Goal: Task Accomplishment & Management: Manage account settings

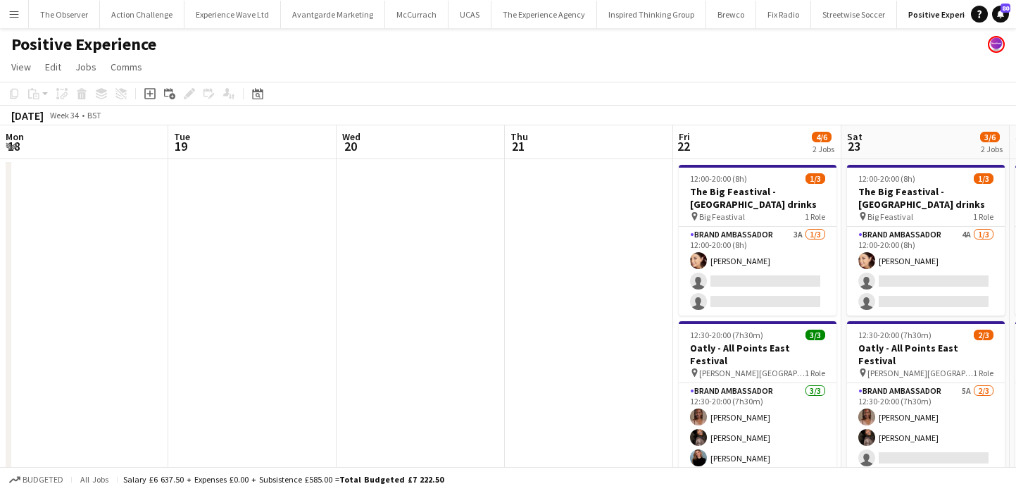
scroll to position [0, 427]
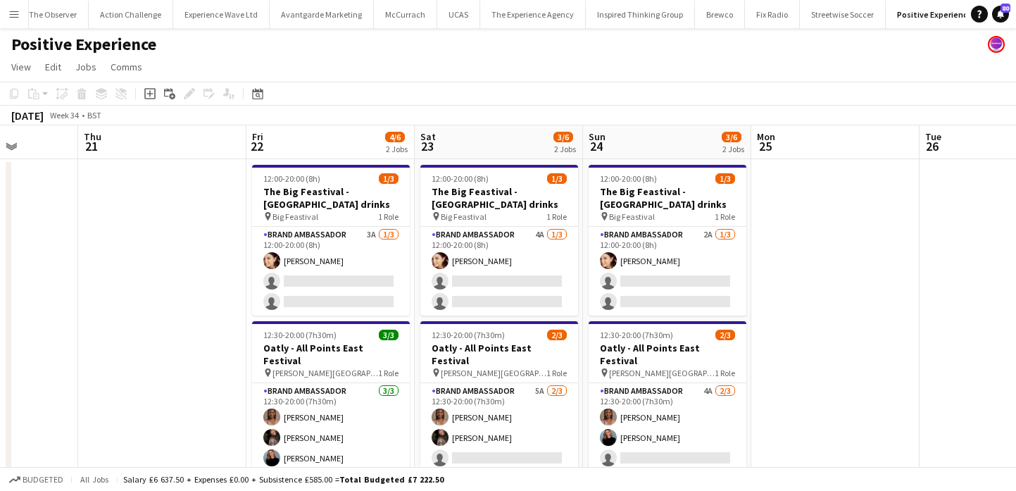
click at [11, 8] on app-icon "Menu" at bounding box center [13, 13] width 11 height 11
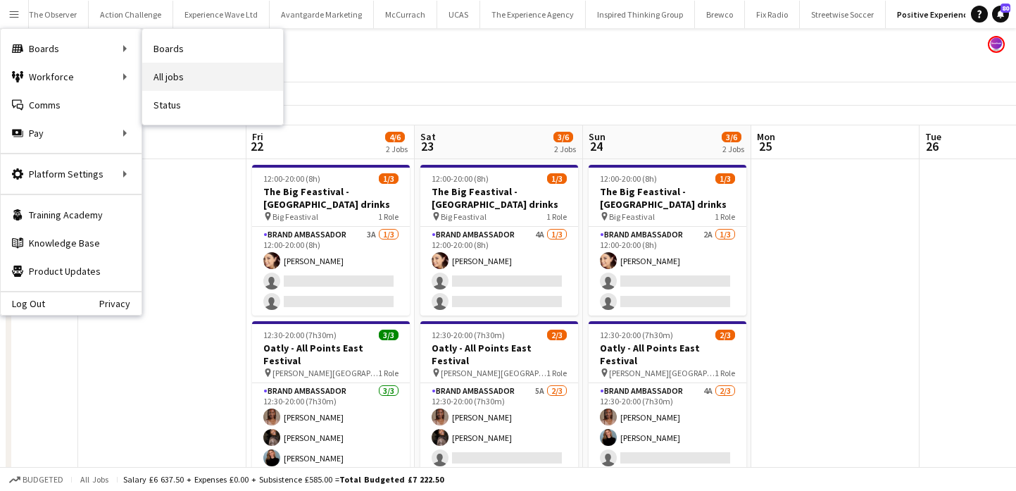
click at [204, 63] on link "All jobs" at bounding box center [212, 77] width 141 height 28
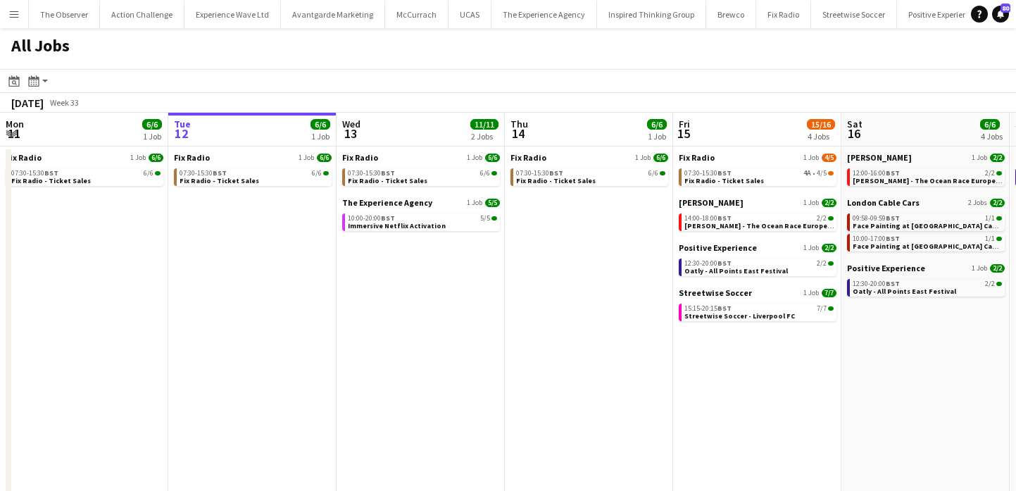
click at [14, 12] on app-icon "Menu" at bounding box center [13, 13] width 11 height 11
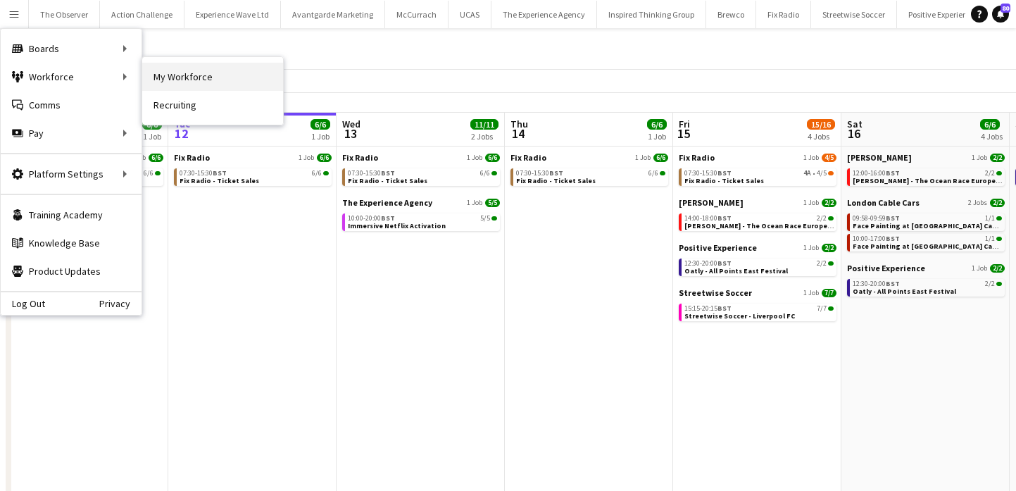
click at [190, 81] on link "My Workforce" at bounding box center [212, 77] width 141 height 28
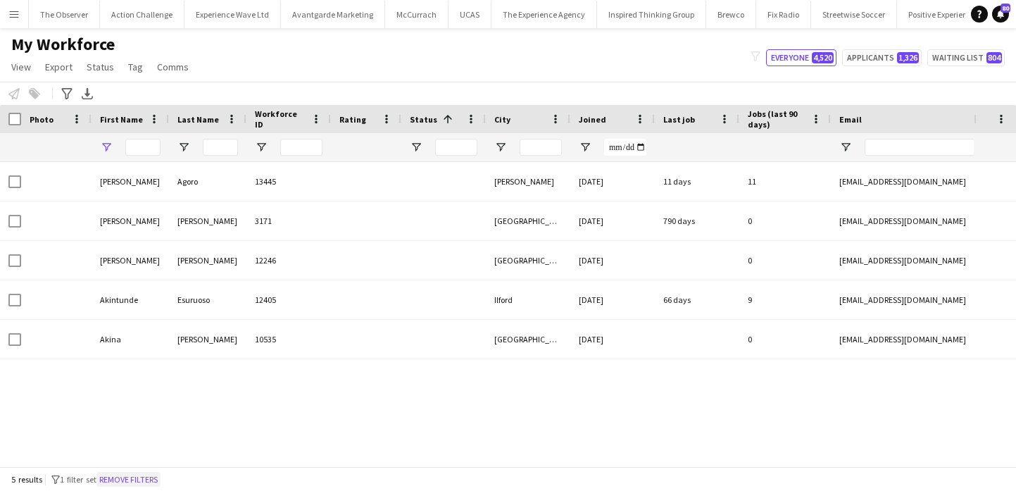
type input "****"
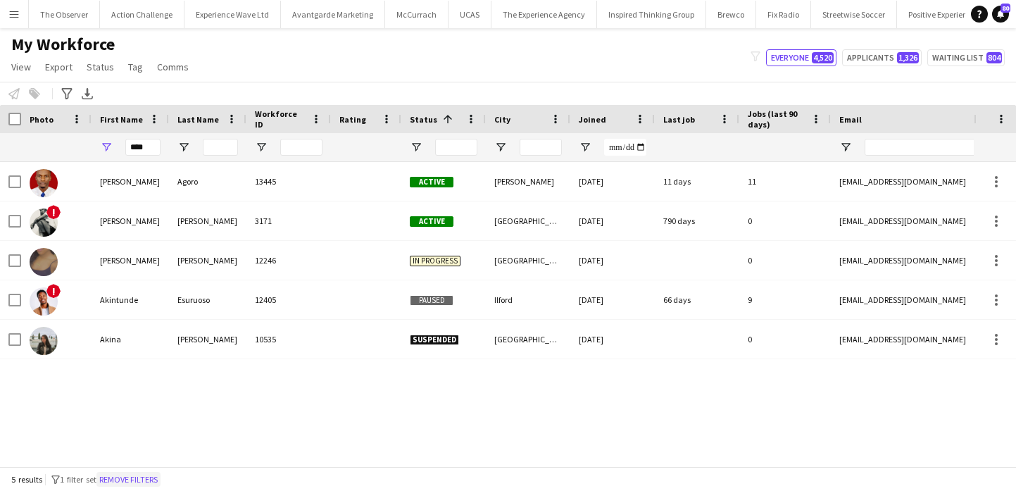
click at [139, 478] on button "Remove filters" at bounding box center [128, 479] width 64 height 15
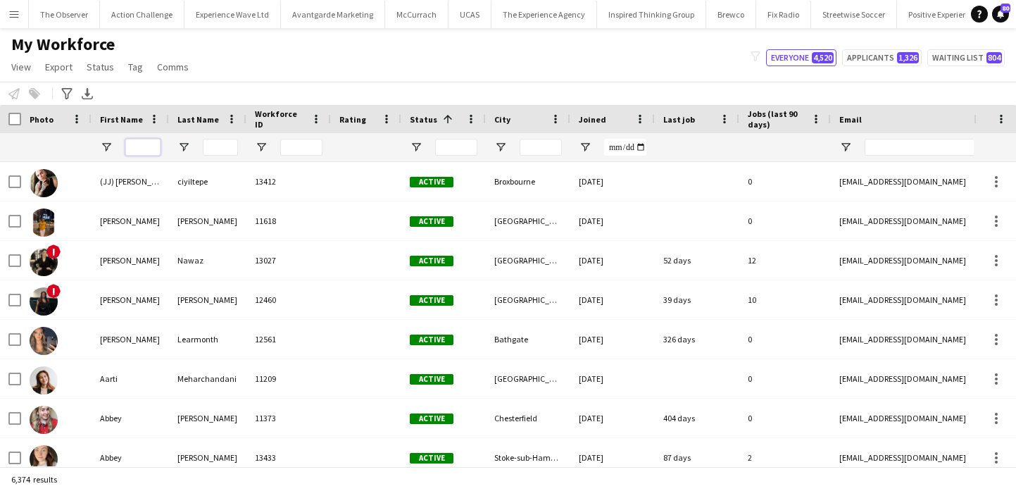
click at [140, 139] on input "First Name Filter Input" at bounding box center [142, 147] width 35 height 17
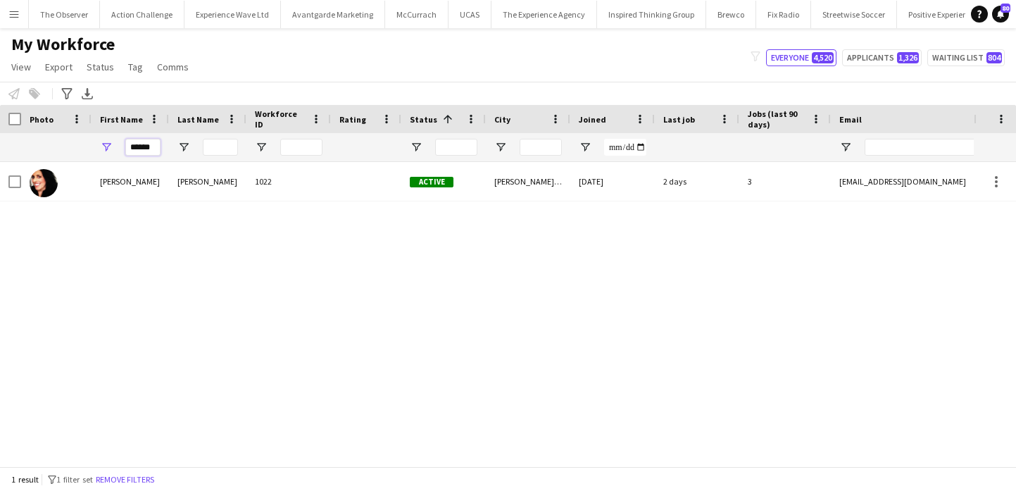
type input "******"
click at [222, 146] on input "Last Name Filter Input" at bounding box center [220, 147] width 35 height 17
type input "*"
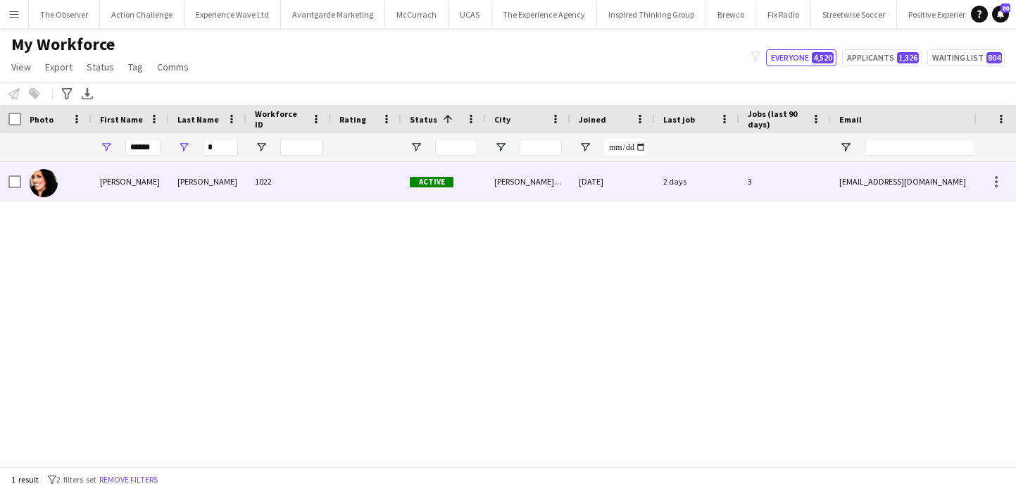
click at [237, 188] on div "[PERSON_NAME]" at bounding box center [207, 181] width 77 height 39
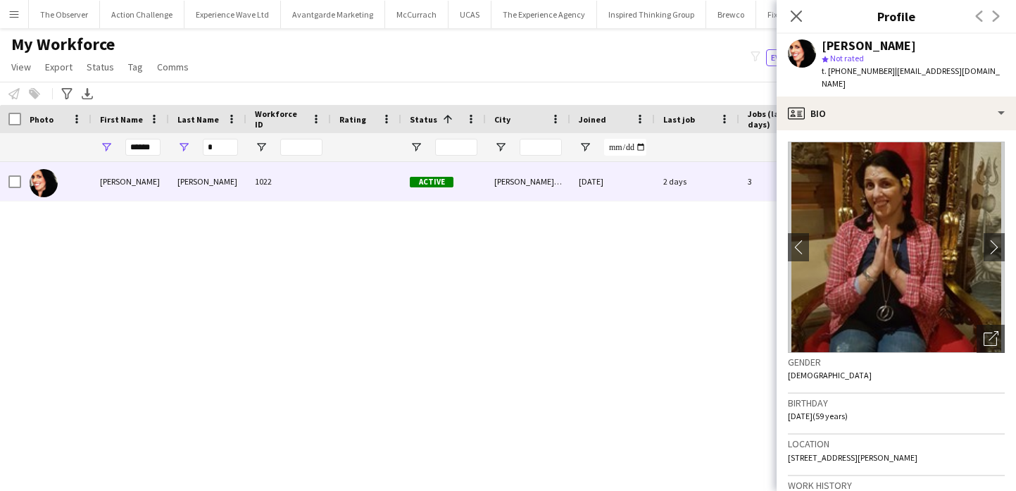
scroll to position [724, 0]
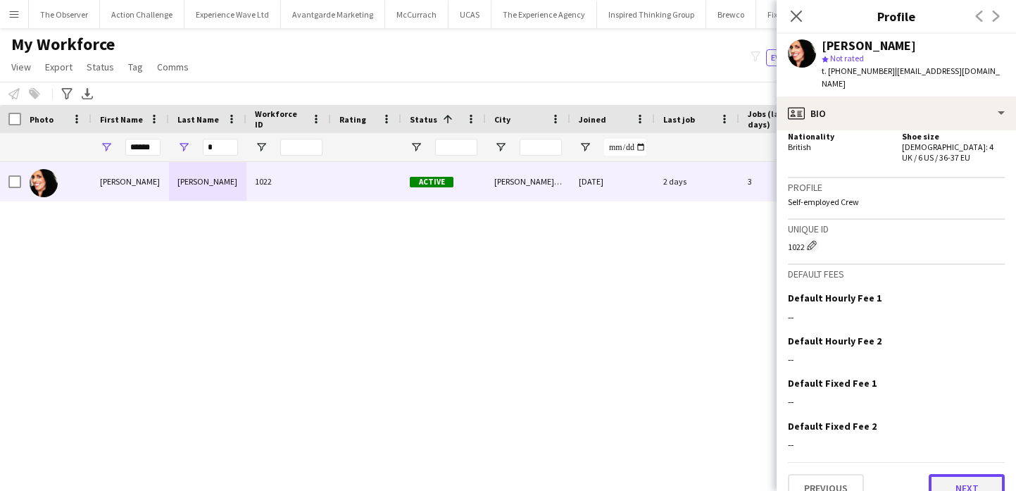
click at [963, 474] on button "Next" at bounding box center [967, 488] width 76 height 28
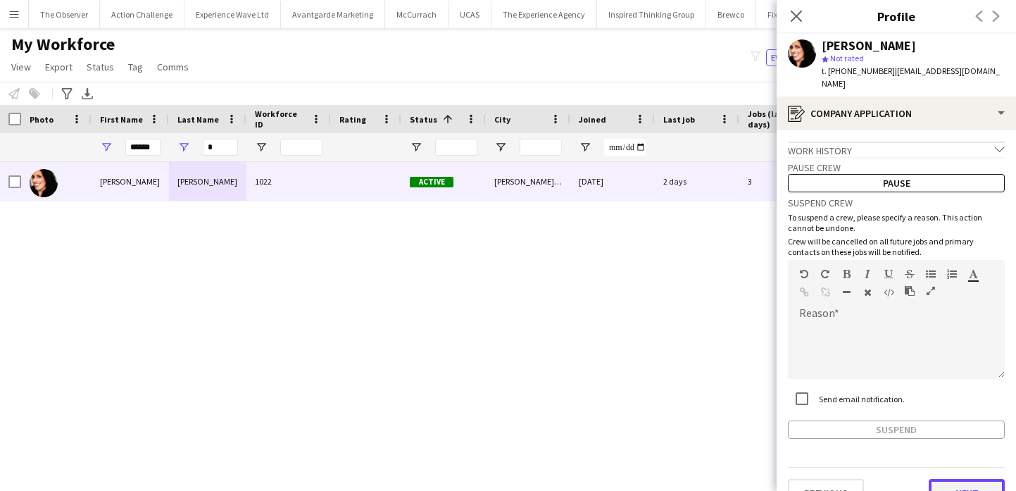
click at [970, 479] on button "Next" at bounding box center [967, 493] width 76 height 28
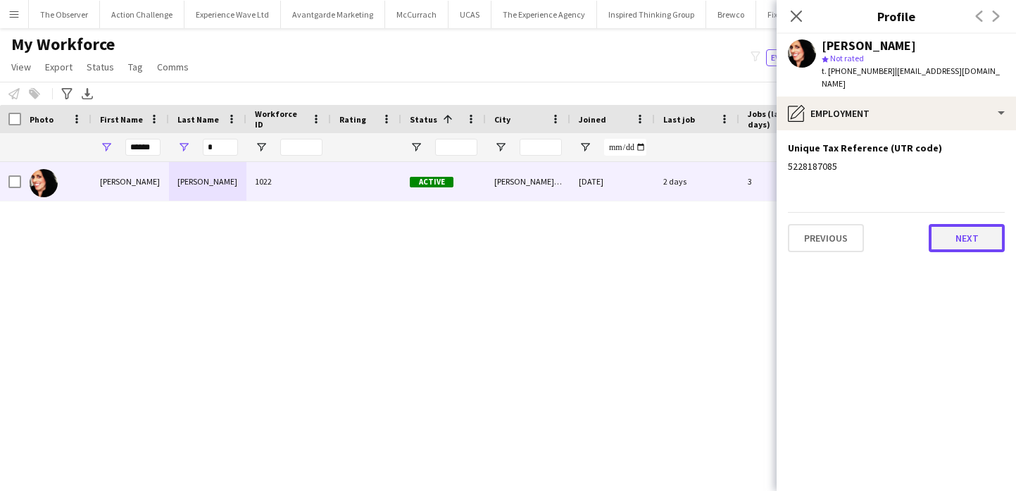
click at [957, 224] on button "Next" at bounding box center [967, 238] width 76 height 28
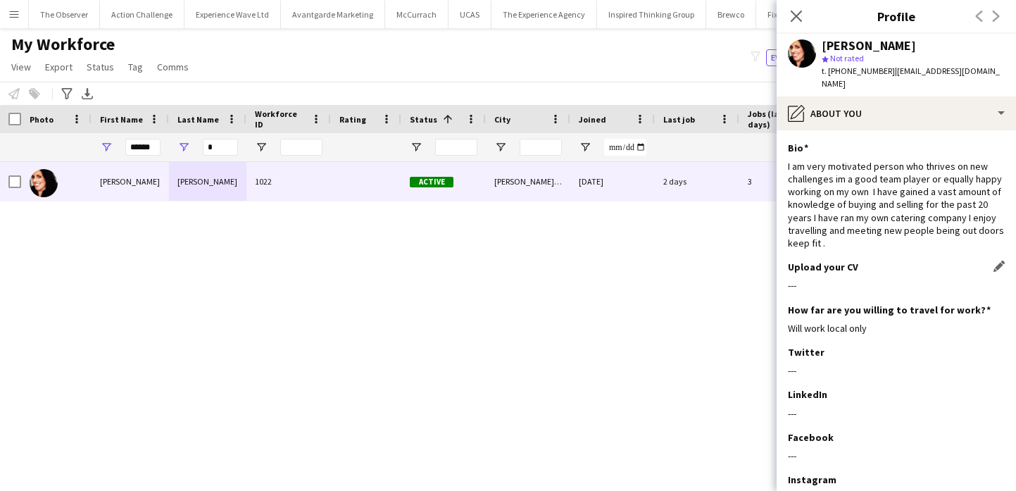
scroll to position [92, 0]
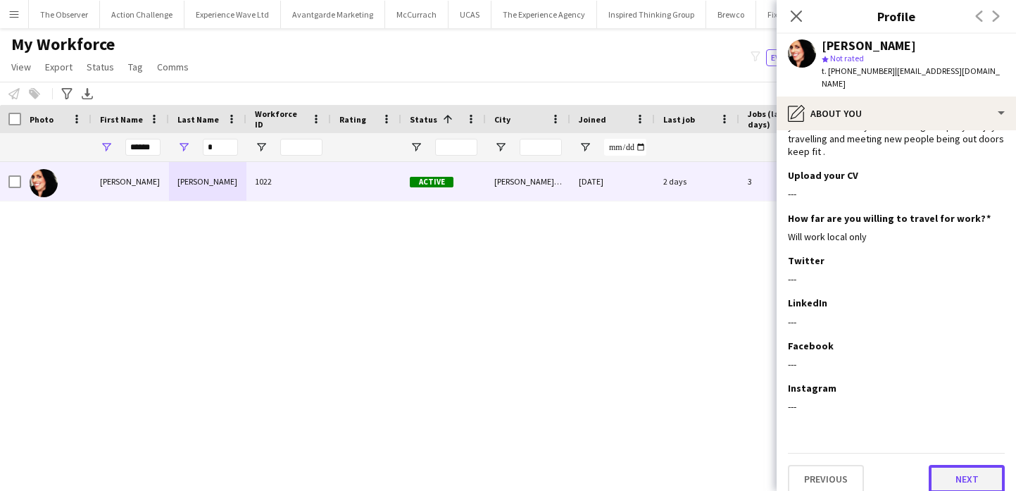
click at [979, 465] on button "Next" at bounding box center [967, 479] width 76 height 28
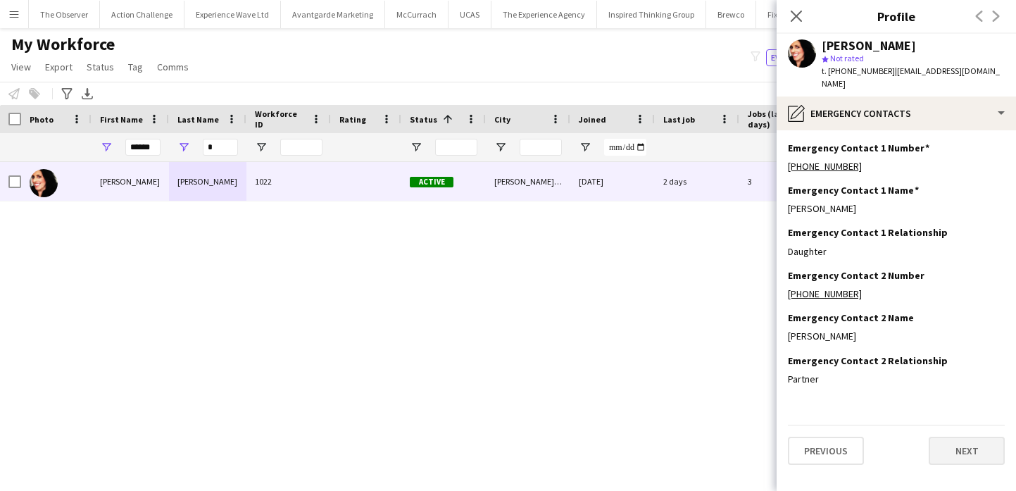
scroll to position [0, 0]
click at [971, 440] on button "Next" at bounding box center [967, 451] width 76 height 28
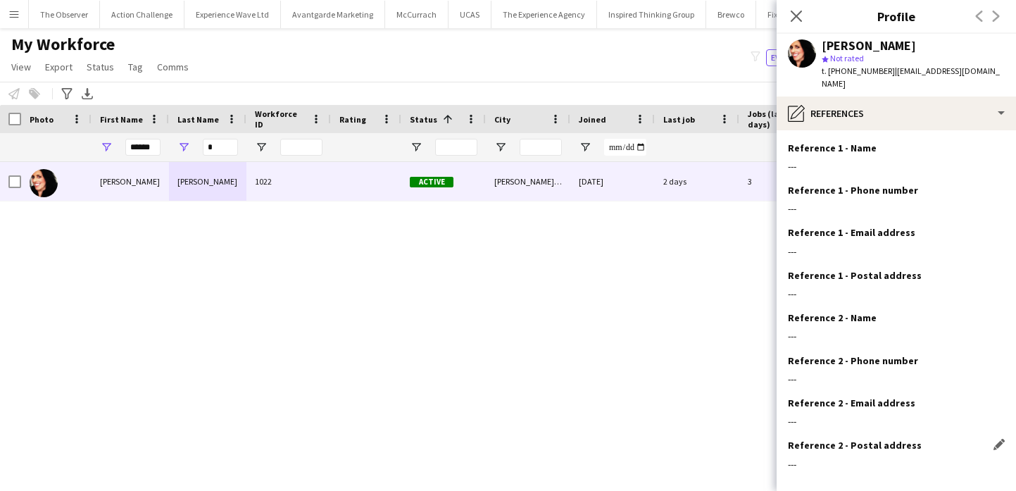
scroll to position [57, 0]
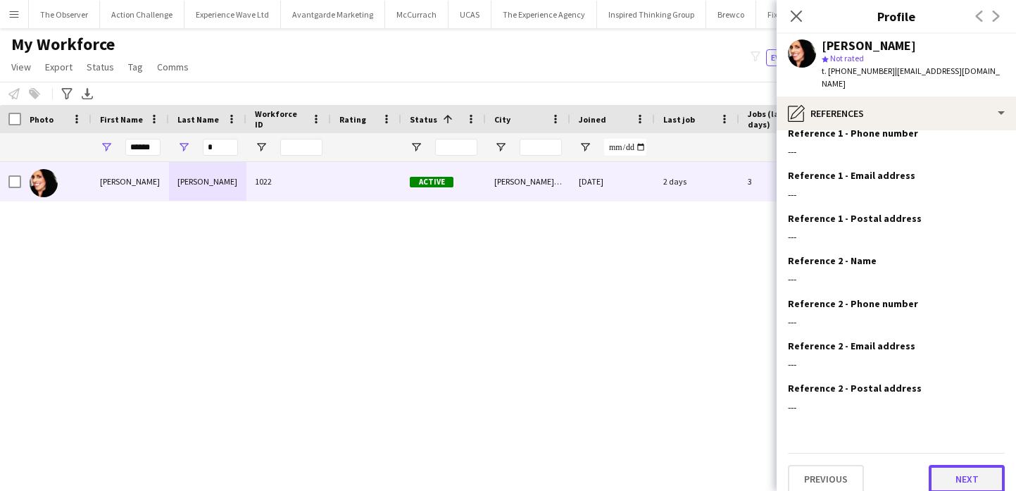
click at [972, 468] on button "Next" at bounding box center [967, 479] width 76 height 28
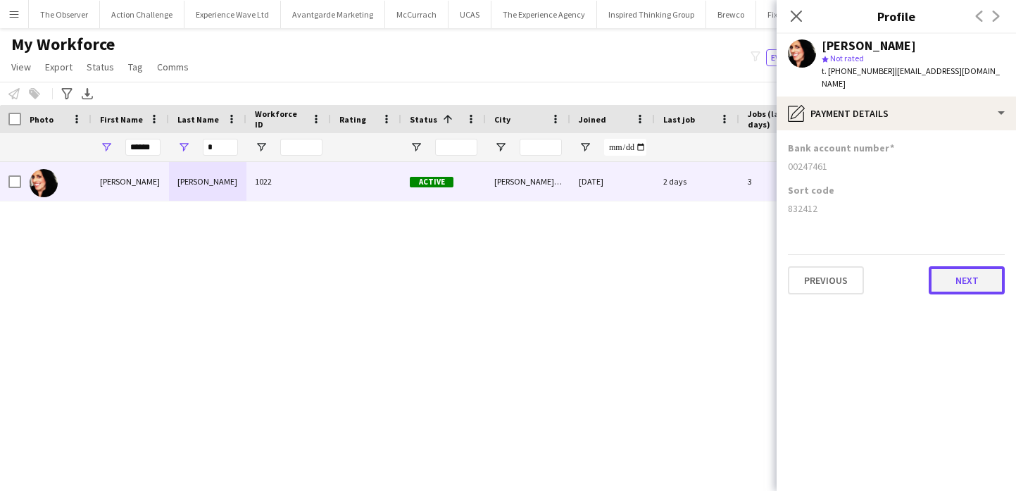
click at [977, 278] on button "Next" at bounding box center [967, 280] width 76 height 28
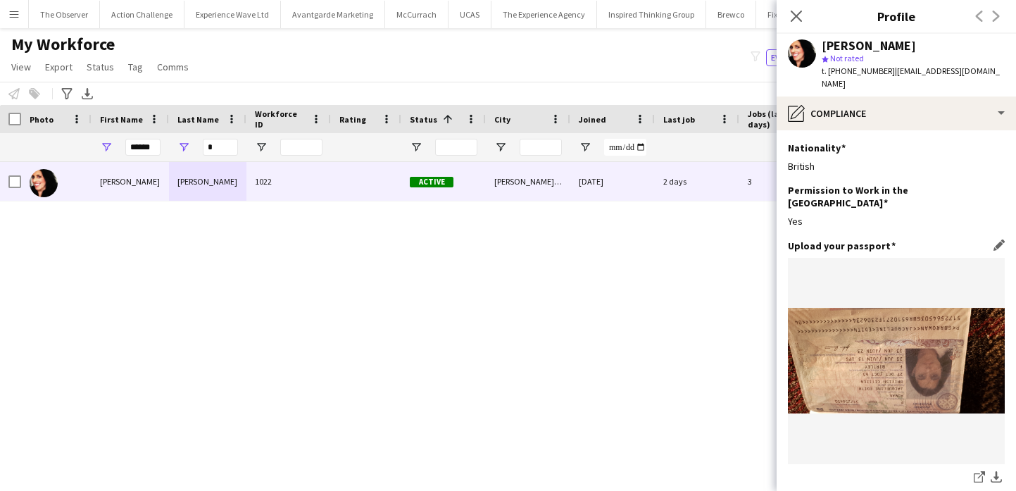
scroll to position [244, 0]
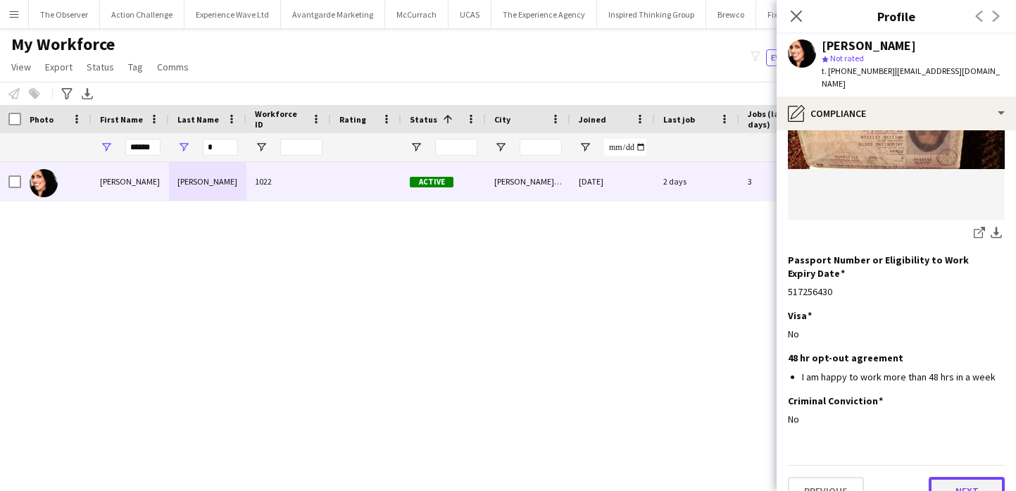
click at [974, 477] on button "Next" at bounding box center [967, 491] width 76 height 28
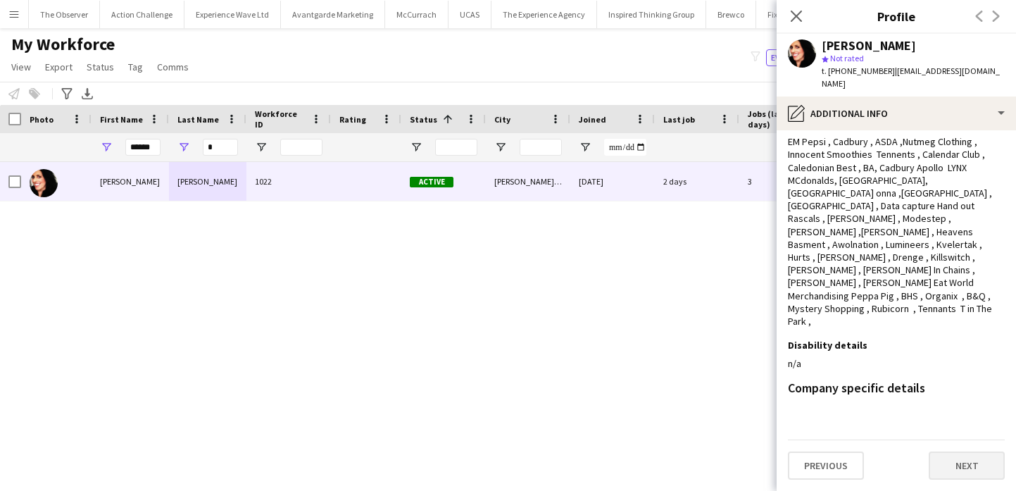
scroll to position [0, 0]
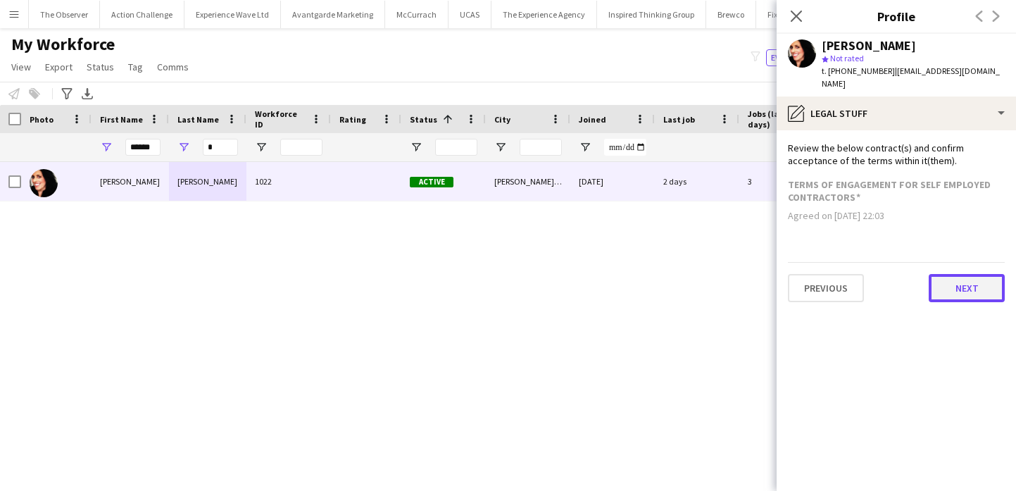
click at [972, 274] on button "Next" at bounding box center [967, 288] width 76 height 28
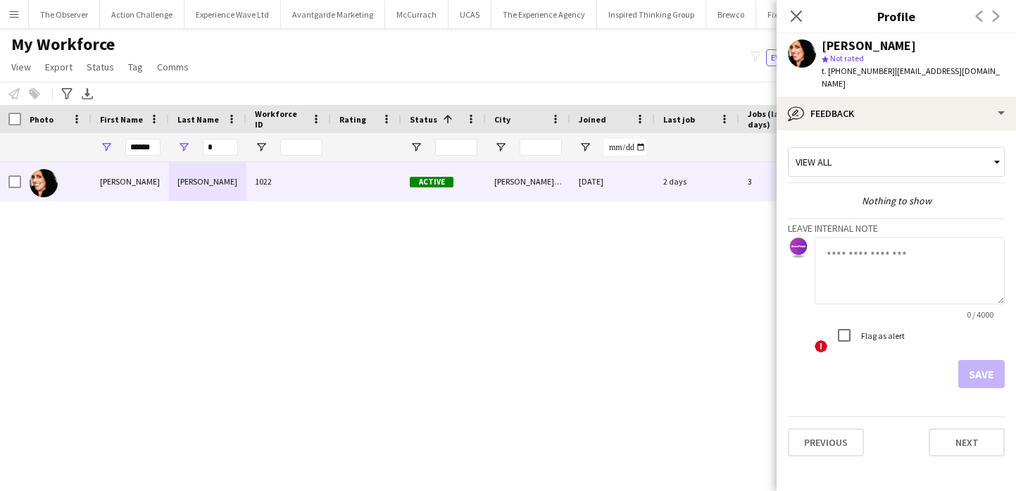
click at [945, 254] on textarea at bounding box center [910, 270] width 190 height 67
type textarea "**********"
click at [972, 360] on button "Save" at bounding box center [981, 374] width 46 height 28
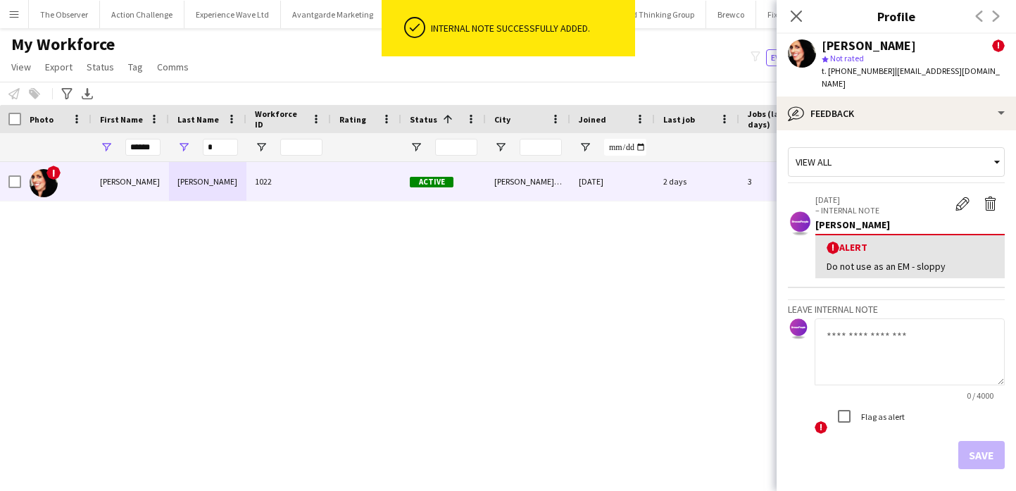
click at [774, 265] on div "! Jackie Rowan 1022 Active Blackwood Lanark 17-12-2019 2 days 3 jnrsnax@aol.com…" at bounding box center [487, 314] width 974 height 304
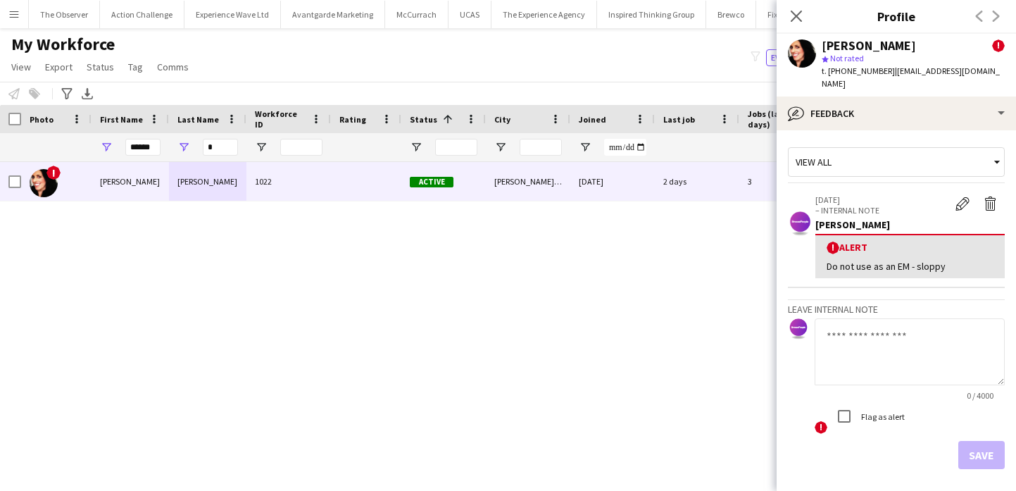
click at [5, 18] on button "Menu" at bounding box center [14, 14] width 28 height 28
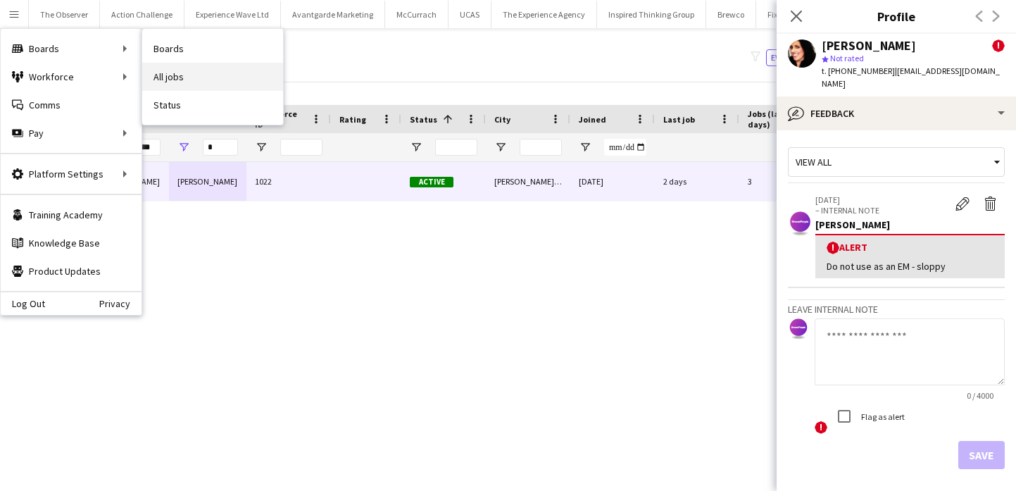
click at [174, 68] on link "All jobs" at bounding box center [212, 77] width 141 height 28
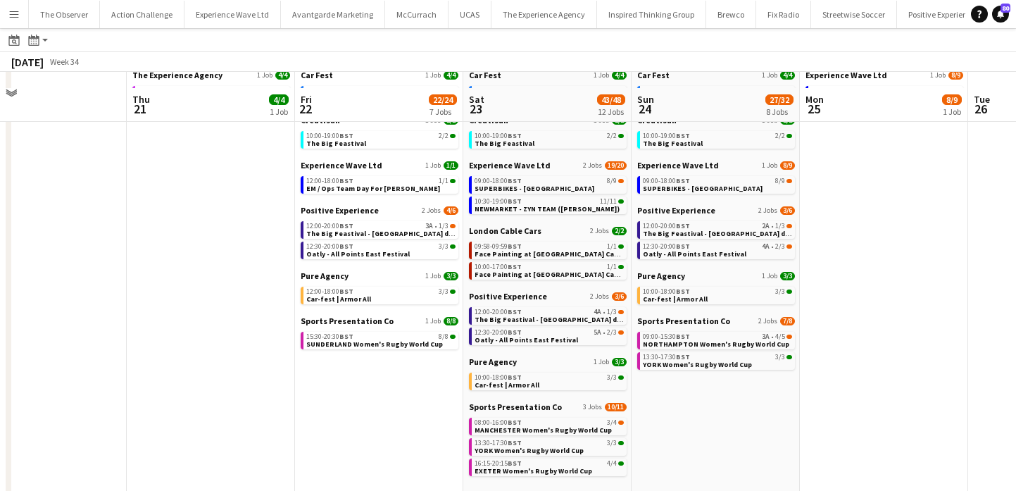
scroll to position [97, 0]
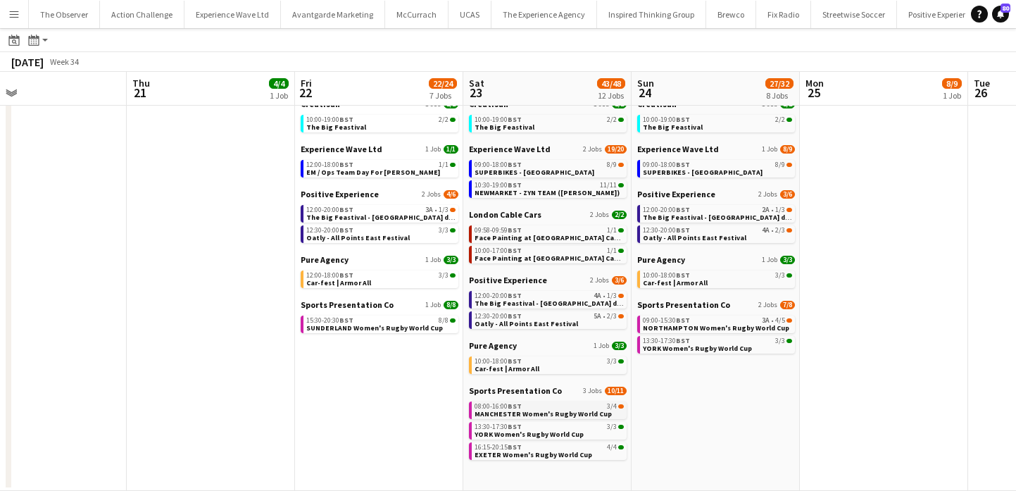
click at [528, 418] on app-brief-job-card "08:00-16:00 BST 3/4 MANCHESTER Women's Rugby World Cup" at bounding box center [548, 410] width 158 height 18
click at [532, 410] on span "MANCHESTER Women's Rugby World Cup" at bounding box center [543, 413] width 137 height 9
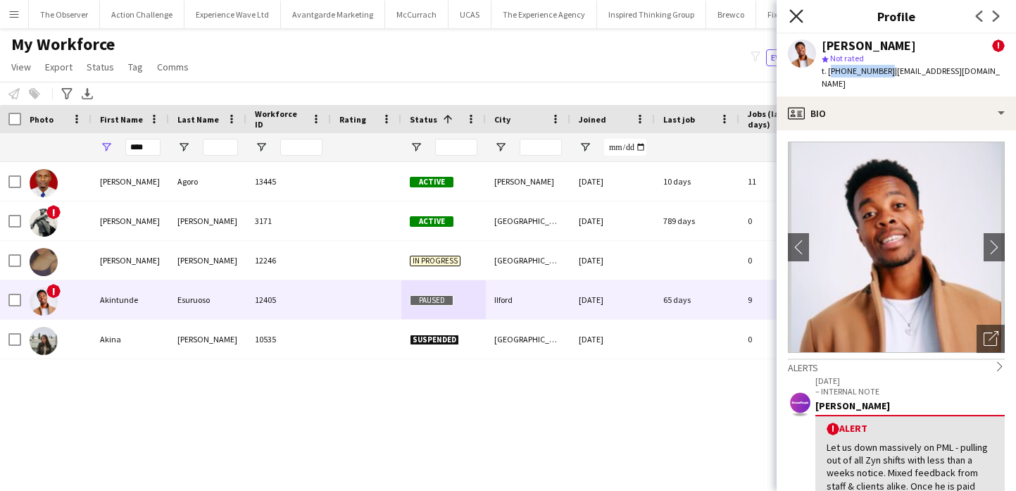
click at [796, 19] on icon "Close pop-in" at bounding box center [795, 15] width 13 height 13
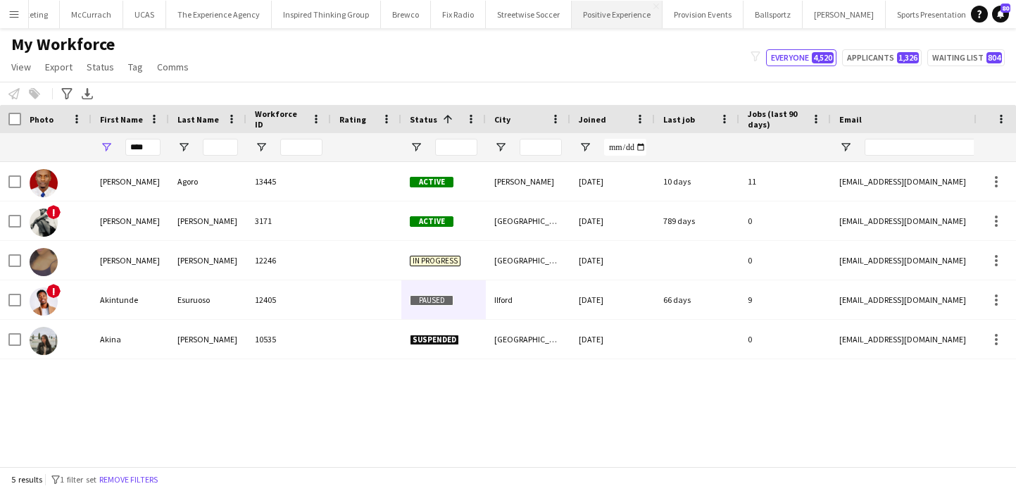
scroll to position [0, 493]
click at [1015, 15] on app-icon "Add" at bounding box center [1028, 14] width 6 height 6
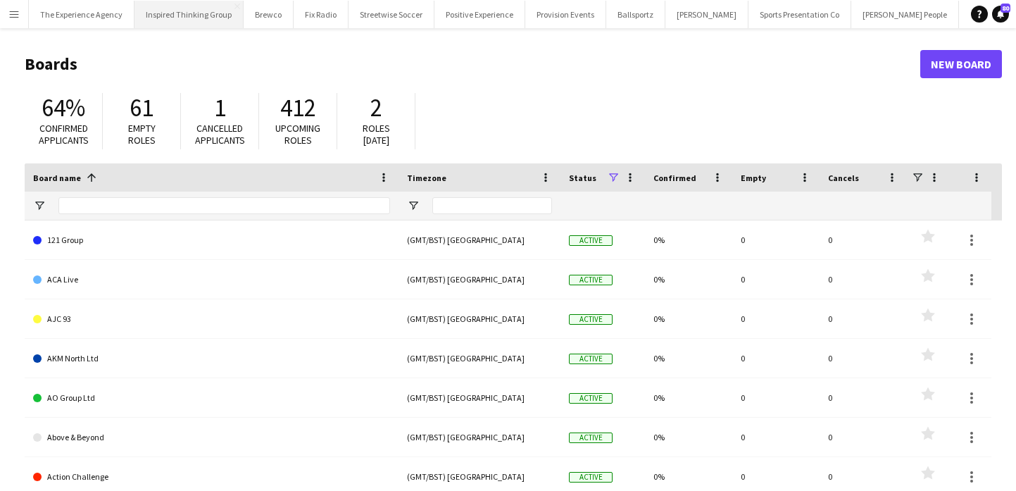
scroll to position [0, 470]
click at [741, 19] on button "Sports Presentation Co Close" at bounding box center [792, 14] width 103 height 27
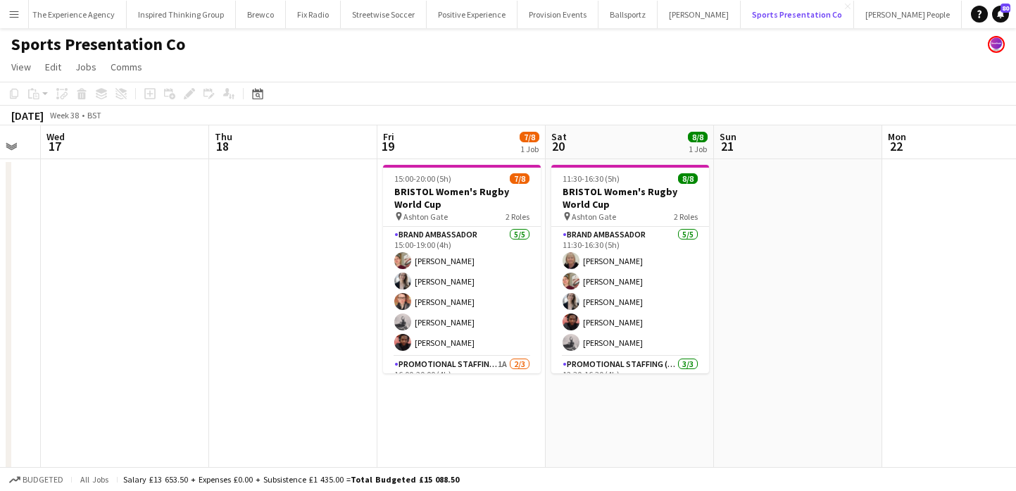
scroll to position [0, 649]
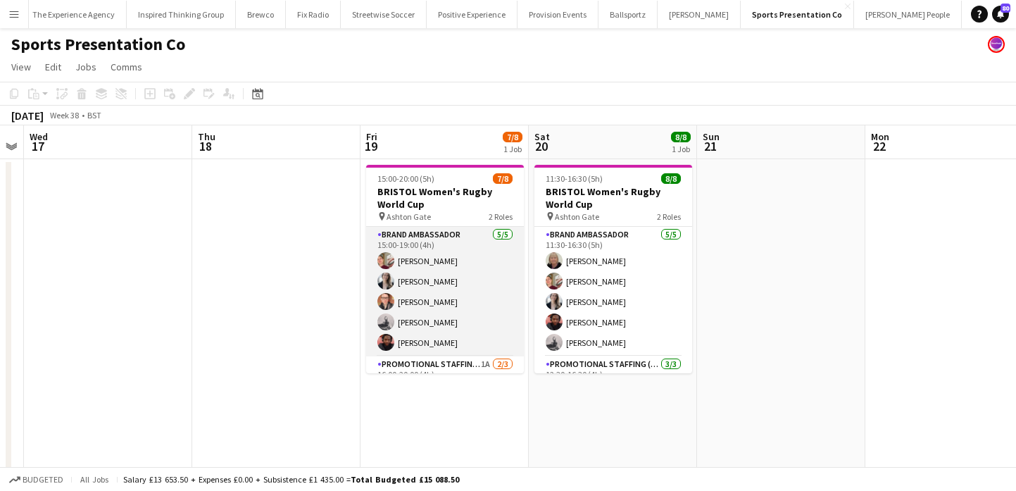
click at [443, 234] on app-card-role "Brand Ambassador 5/5 15:00-19:00 (4h) Gemma Farr Jennifer Duffy Caitlin Cordwel…" at bounding box center [445, 292] width 158 height 130
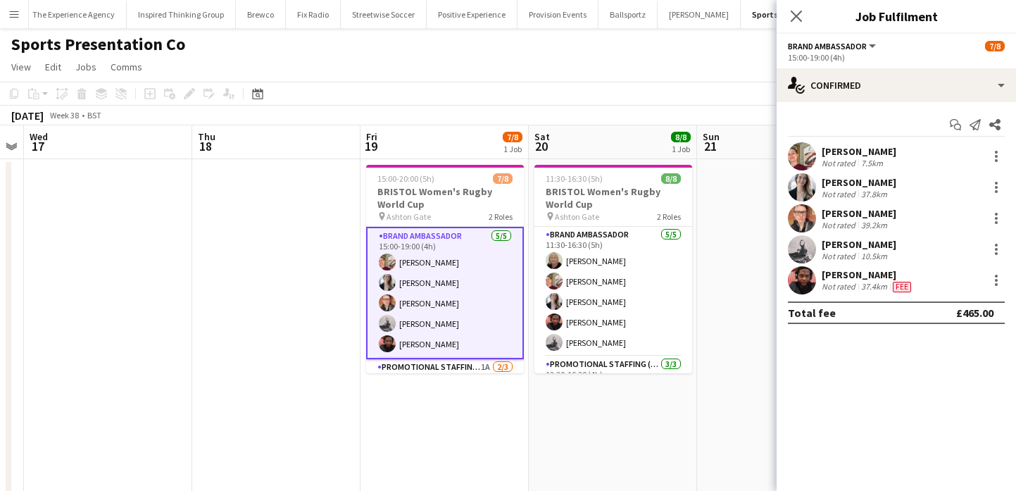
click at [877, 147] on div "Gemma Farr" at bounding box center [859, 151] width 75 height 13
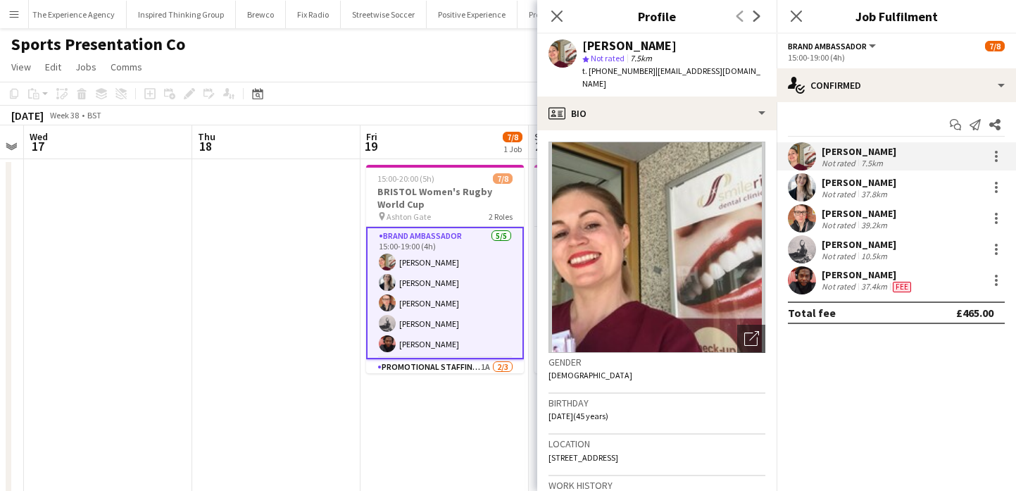
click at [649, 51] on div "Gemma Farr" at bounding box center [629, 45] width 94 height 13
copy div "Gemma Farr"
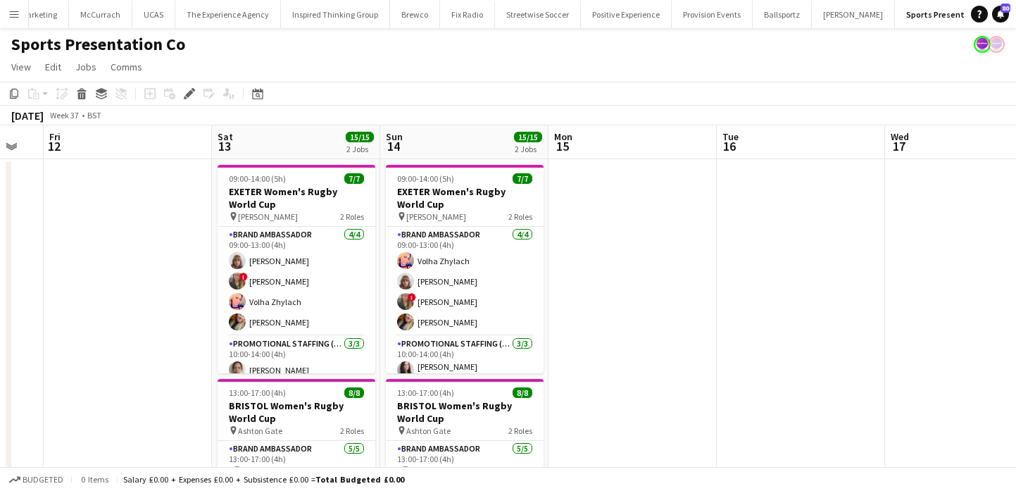
scroll to position [0, 460]
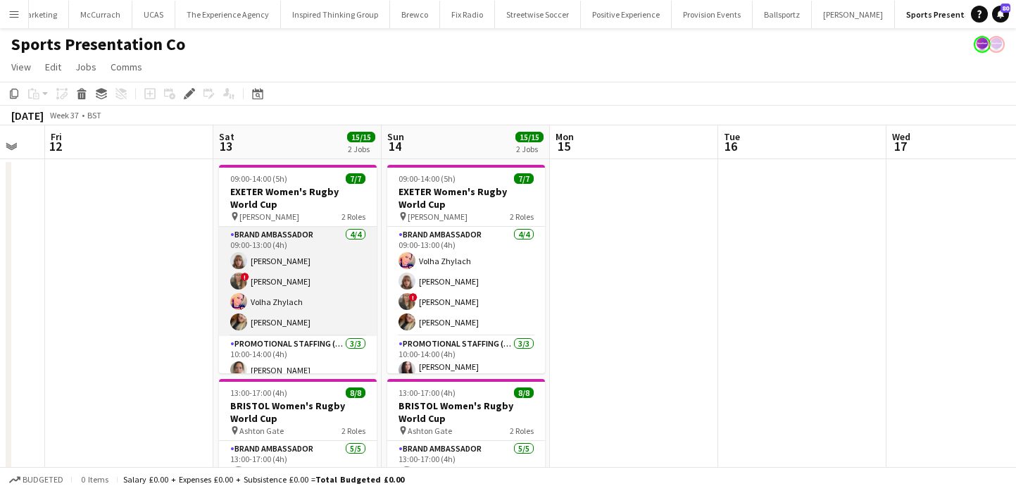
click at [356, 294] on app-card-role "Brand Ambassador [DATE] 09:00-13:00 (4h) [PERSON_NAME] ! [PERSON_NAME] [PERSON_…" at bounding box center [298, 281] width 158 height 109
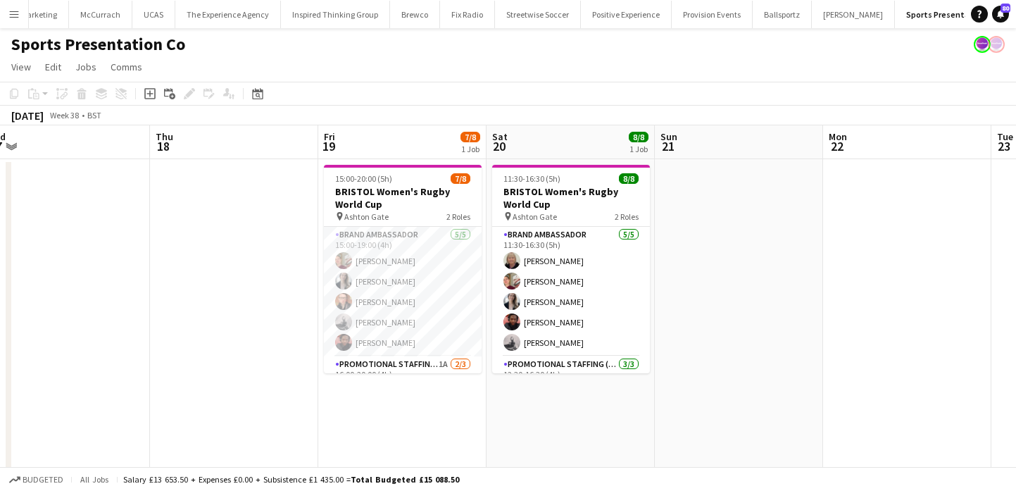
scroll to position [0, 694]
click at [456, 306] on app-card-role "Brand Ambassador [DATE] 15:00-19:00 (4h) [PERSON_NAME] [PERSON_NAME] [PERSON_NA…" at bounding box center [401, 292] width 158 height 130
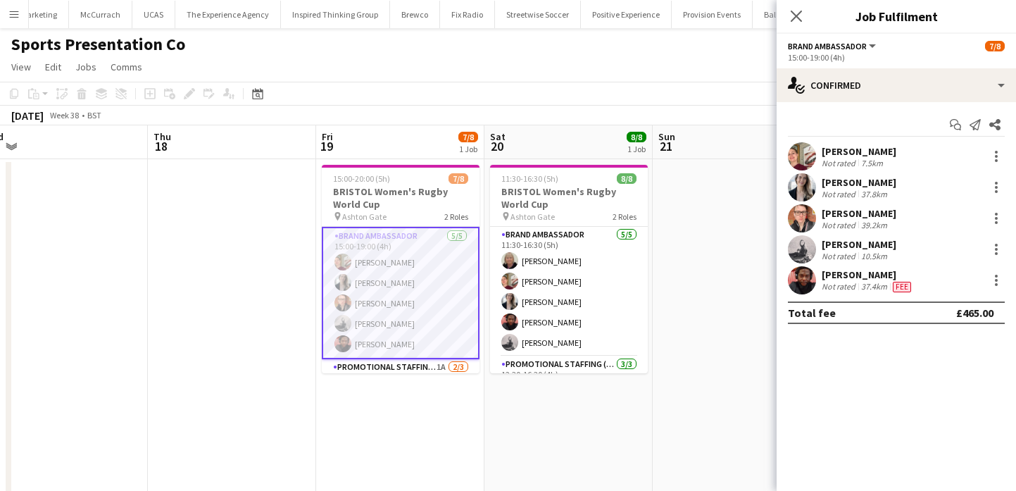
click at [830, 152] on div "[PERSON_NAME]" at bounding box center [859, 151] width 75 height 13
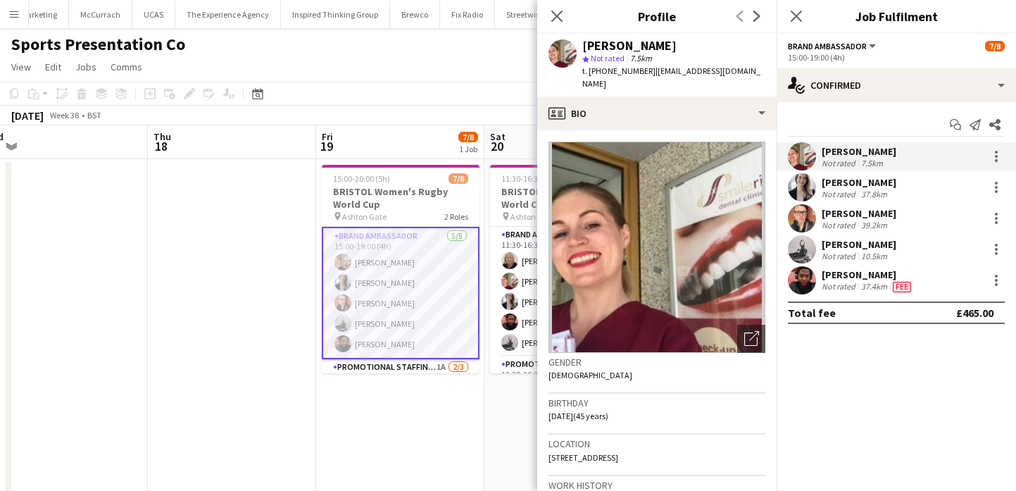
click at [640, 42] on div "Gemma Farr" at bounding box center [629, 45] width 94 height 13
copy div "Gemma Farr"
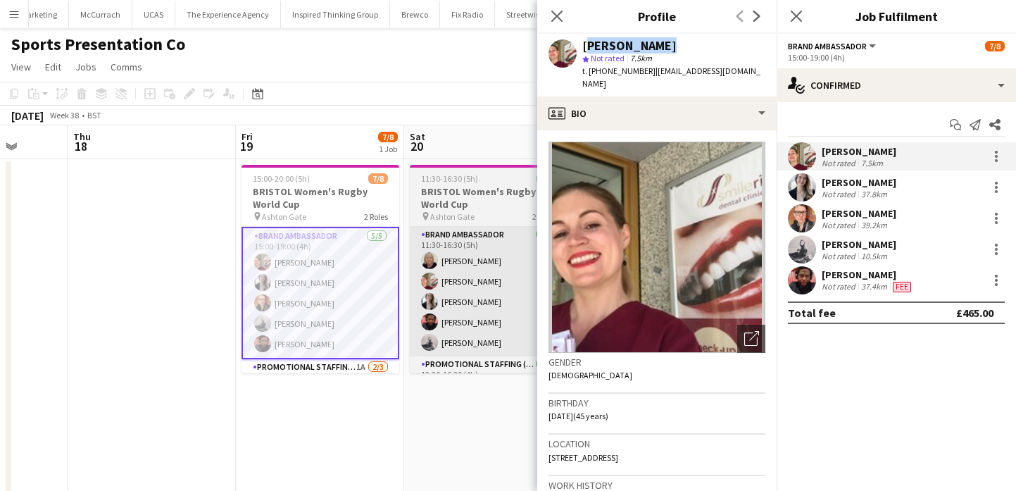
scroll to position [0, 538]
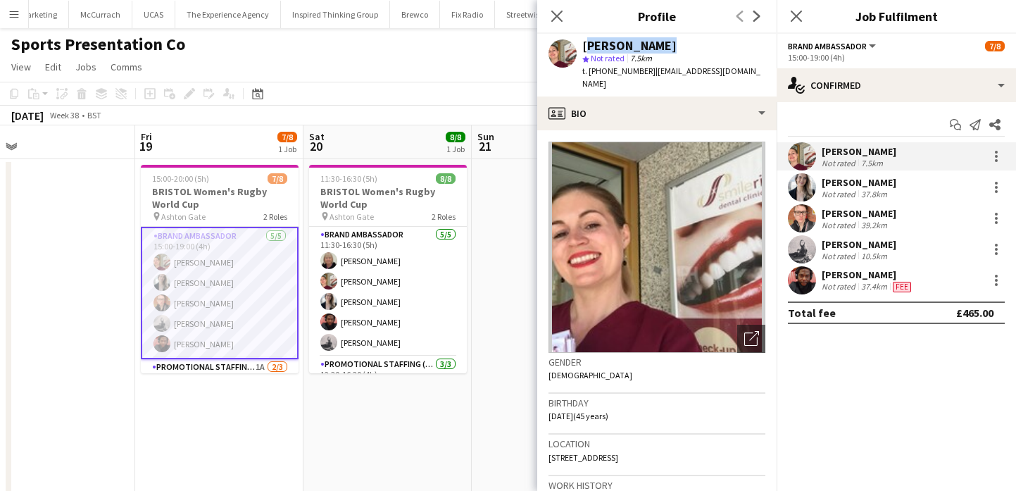
copy div "Gemma Farr"
click at [596, 71] on span "t. +447984056367" at bounding box center [618, 70] width 73 height 11
click at [589, 71] on span "t. +447984056367" at bounding box center [618, 70] width 73 height 11
copy span "+447984056367"
drag, startPoint x: 651, startPoint y: 73, endPoint x: 740, endPoint y: 73, distance: 89.4
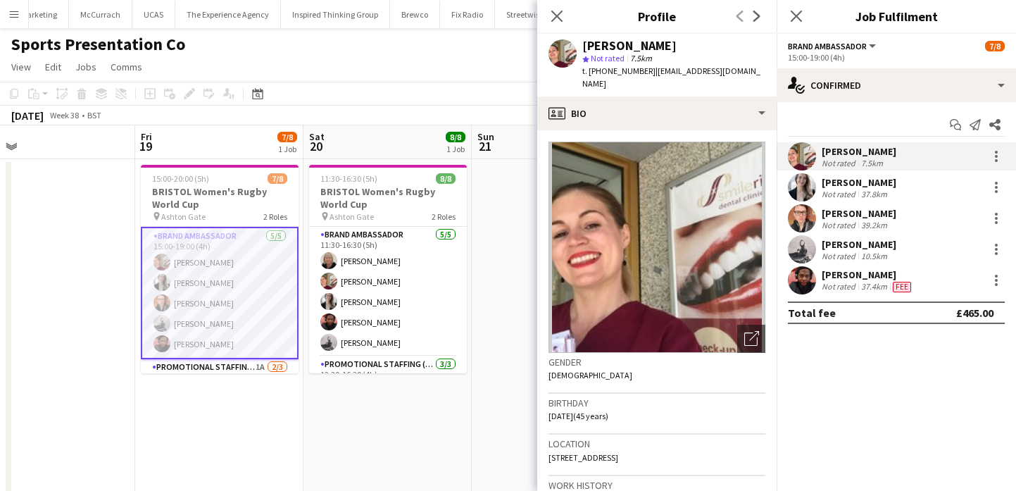
click at [740, 73] on span "| gemmafarr35@icloud.com" at bounding box center [671, 76] width 178 height 23
drag, startPoint x: 744, startPoint y: 73, endPoint x: 650, endPoint y: 73, distance: 93.7
click at [650, 73] on div "Gemma Farr star Not rated 7.5km t. +447984056367 | gemmafarr35@icloud.com" at bounding box center [656, 65] width 239 height 63
copy span "gemmafarr35@icloud.com"
click at [844, 180] on div "Jennifer Duffy" at bounding box center [859, 182] width 75 height 13
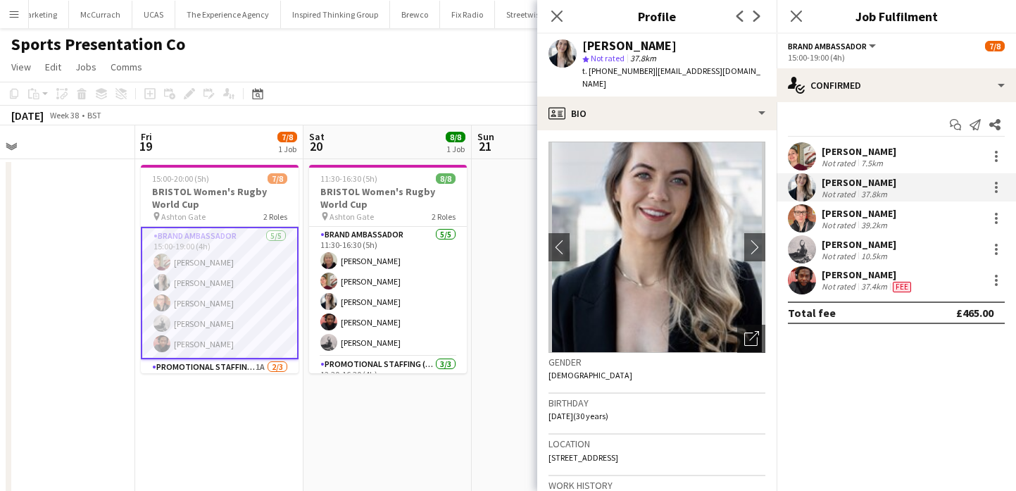
click at [609, 39] on div "Jennifer Duffy" at bounding box center [629, 45] width 94 height 13
copy div "Jennifer Duffy"
click at [604, 69] on span "t. +447584119671" at bounding box center [618, 70] width 73 height 11
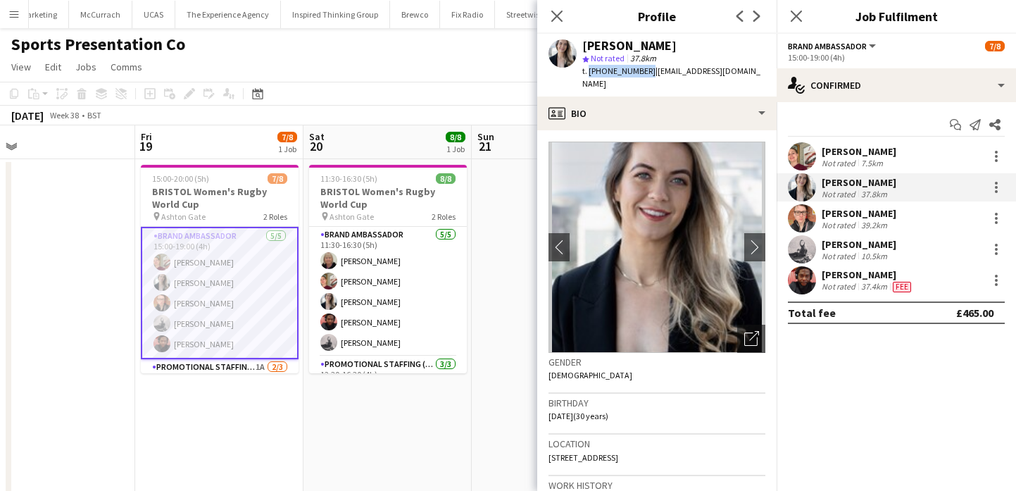
drag, startPoint x: 604, startPoint y: 69, endPoint x: 587, endPoint y: 69, distance: 16.9
click at [587, 69] on span "t. +447584119671" at bounding box center [618, 70] width 73 height 11
copy span "+447584119671"
drag, startPoint x: 649, startPoint y: 71, endPoint x: 739, endPoint y: 68, distance: 90.2
click at [740, 68] on span "| jenniduffy6@hotmail.com" at bounding box center [671, 76] width 178 height 23
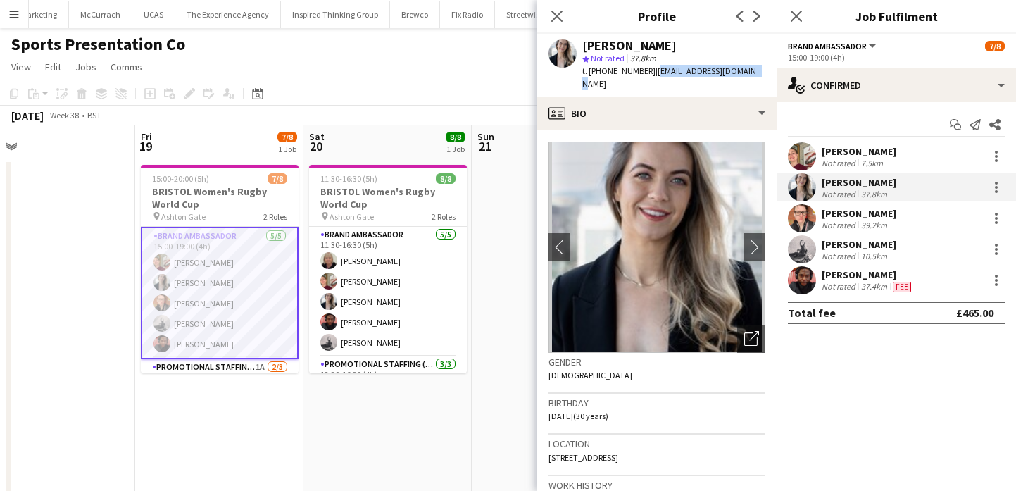
copy span "jenniduffy6@hotmail.com"
click at [817, 225] on div "Caitlin Cordwell Not rated 39.2km" at bounding box center [896, 218] width 239 height 28
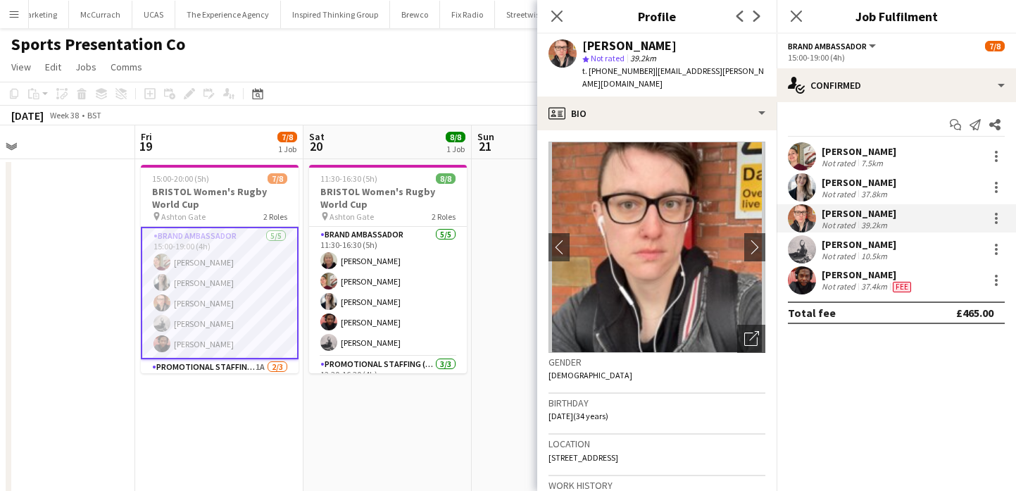
click at [620, 49] on div "Caitlin Cordwell" at bounding box center [629, 45] width 94 height 13
copy div "Caitlin Cordwell"
click at [635, 75] on span "t. +4407752495641" at bounding box center [618, 70] width 73 height 11
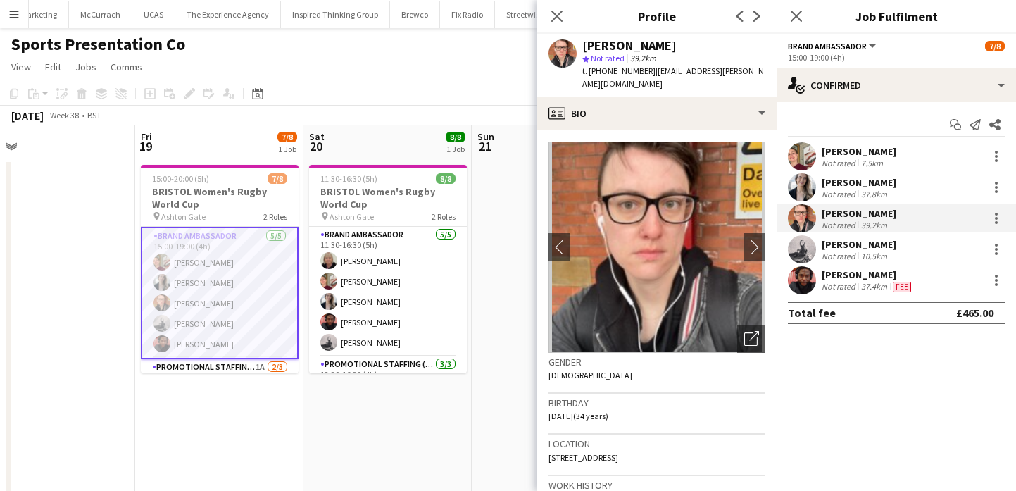
click at [623, 74] on span "t. +4407752495641" at bounding box center [618, 70] width 73 height 11
drag, startPoint x: 623, startPoint y: 74, endPoint x: 589, endPoint y: 74, distance: 33.8
click at [589, 74] on span "t. +4407752495641" at bounding box center [618, 70] width 73 height 11
copy span "+4407752495641"
drag, startPoint x: 653, startPoint y: 73, endPoint x: 748, endPoint y: 73, distance: 95.1
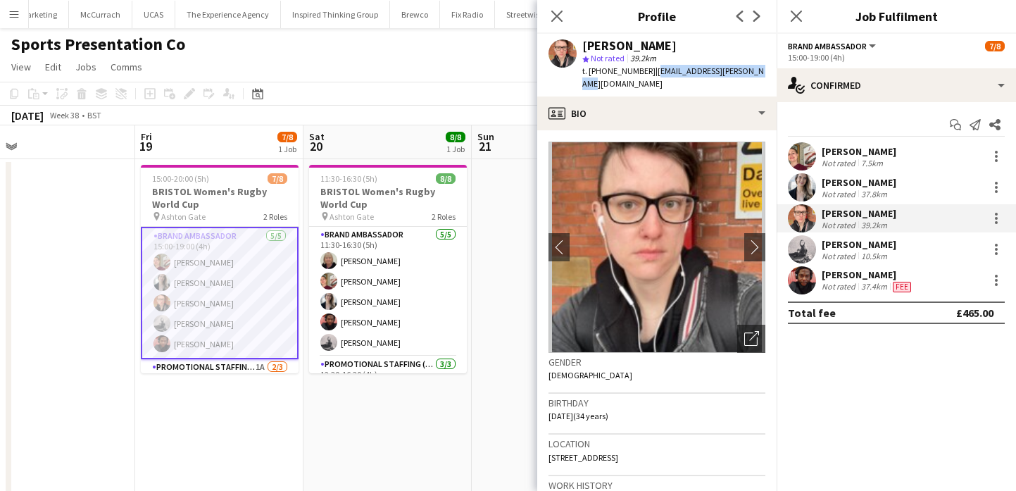
click at [748, 73] on span "| caitlin.chatfield@gmail.com" at bounding box center [673, 76] width 182 height 23
drag, startPoint x: 751, startPoint y: 73, endPoint x: 654, endPoint y: 73, distance: 97.9
click at [654, 73] on span "| caitlin.chatfield@gmail.com" at bounding box center [673, 76] width 182 height 23
copy span "caitlin.chatfield@gmail.com"
click at [802, 244] on app-user-avatar at bounding box center [802, 249] width 28 height 28
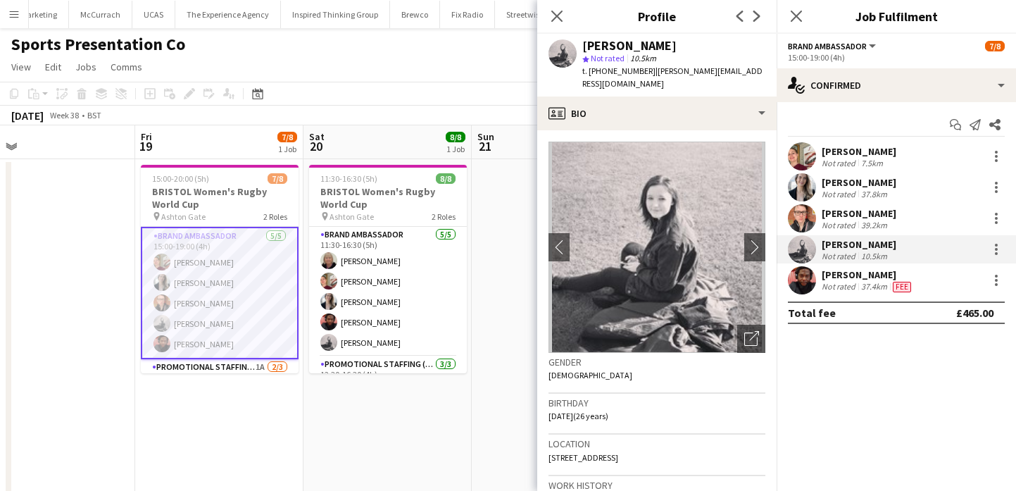
click at [616, 49] on div "Emily Brown" at bounding box center [629, 45] width 94 height 13
click at [616, 70] on span "t. +447791589170" at bounding box center [618, 70] width 73 height 11
drag, startPoint x: 616, startPoint y: 70, endPoint x: 589, endPoint y: 71, distance: 26.8
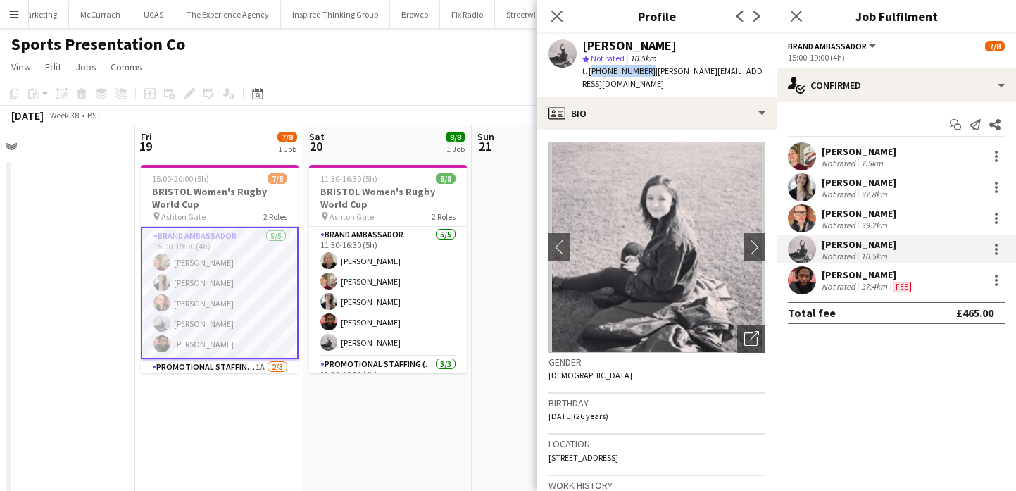
click at [589, 71] on span "t. +447791589170" at bounding box center [618, 70] width 73 height 11
drag, startPoint x: 650, startPoint y: 69, endPoint x: 756, endPoint y: 68, distance: 105.6
click at [756, 68] on div "Emily Brown star Not rated 10.5km t. +447791589170 | emily-brown23@outlook.com" at bounding box center [656, 65] width 239 height 63
click at [796, 276] on app-user-avatar at bounding box center [802, 280] width 28 height 28
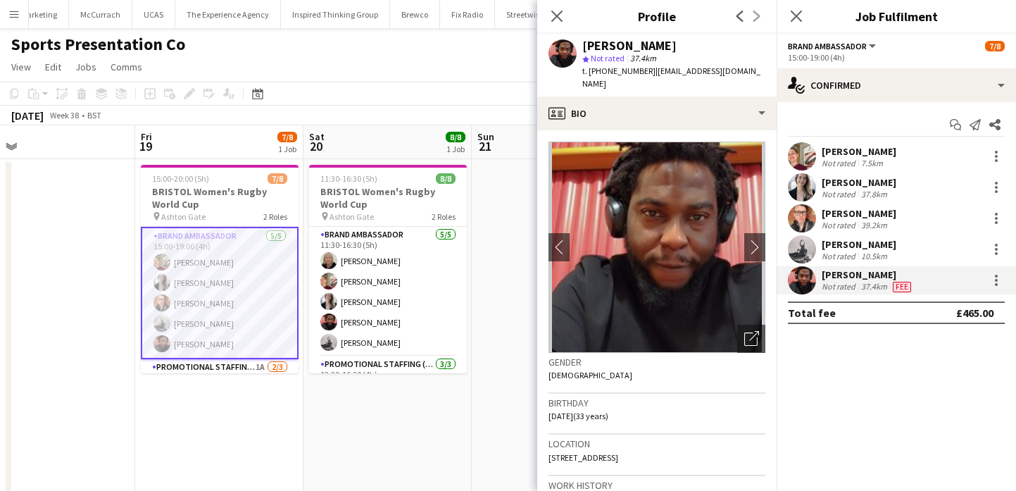
click at [635, 35] on div "Emmanuel Orhewere star Not rated 37.4km t. +447786152068 | eoorhewere@gmail.com" at bounding box center [656, 65] width 239 height 63
click at [635, 39] on div "Emmanuel Orhewere" at bounding box center [629, 45] width 94 height 13
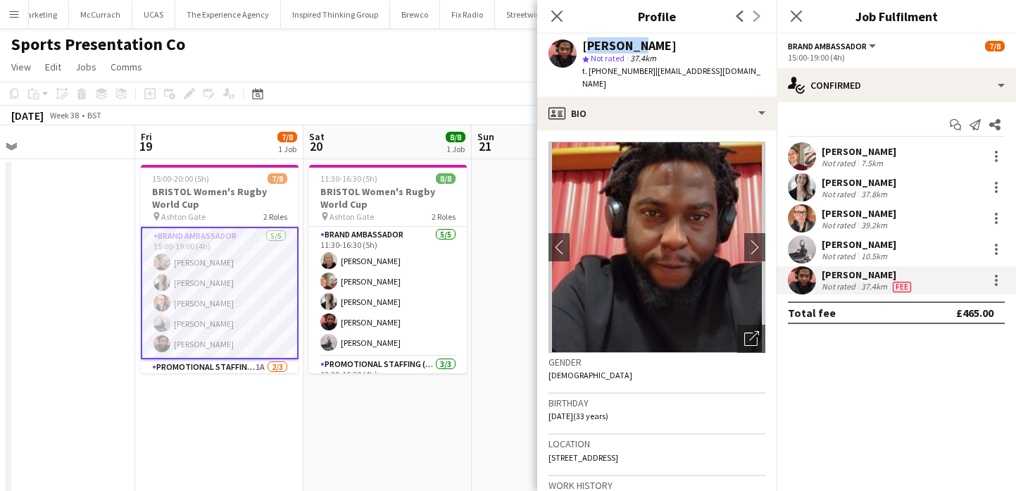
click at [635, 39] on div "Emmanuel Orhewere" at bounding box center [629, 45] width 94 height 13
click at [595, 75] on span "t. +447786152068" at bounding box center [618, 70] width 73 height 11
click at [591, 75] on span "t. +447786152068" at bounding box center [618, 70] width 73 height 11
drag, startPoint x: 650, startPoint y: 71, endPoint x: 747, endPoint y: 72, distance: 97.2
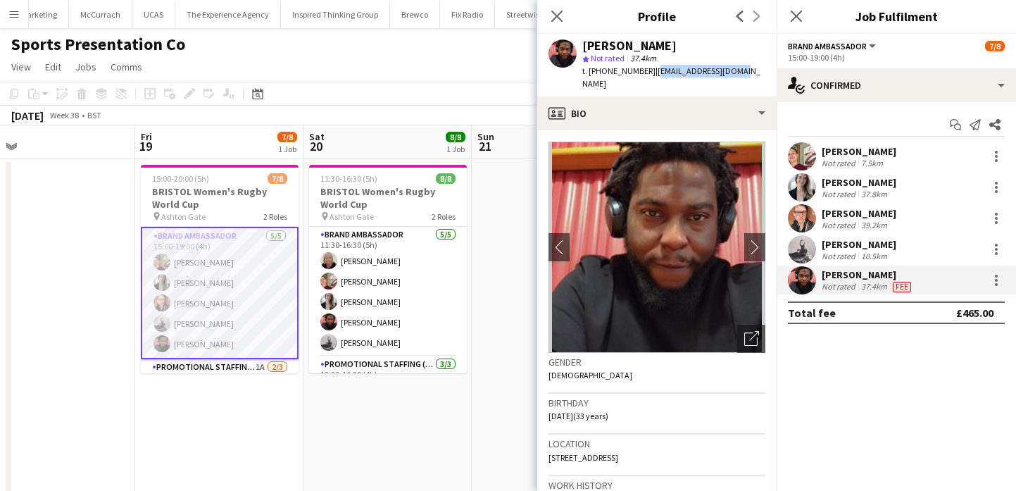
click at [747, 72] on app-profile-header "Emmanuel Orhewere star Not rated 37.4km t. +447786152068 | eoorhewere@gmail.com" at bounding box center [656, 65] width 239 height 63
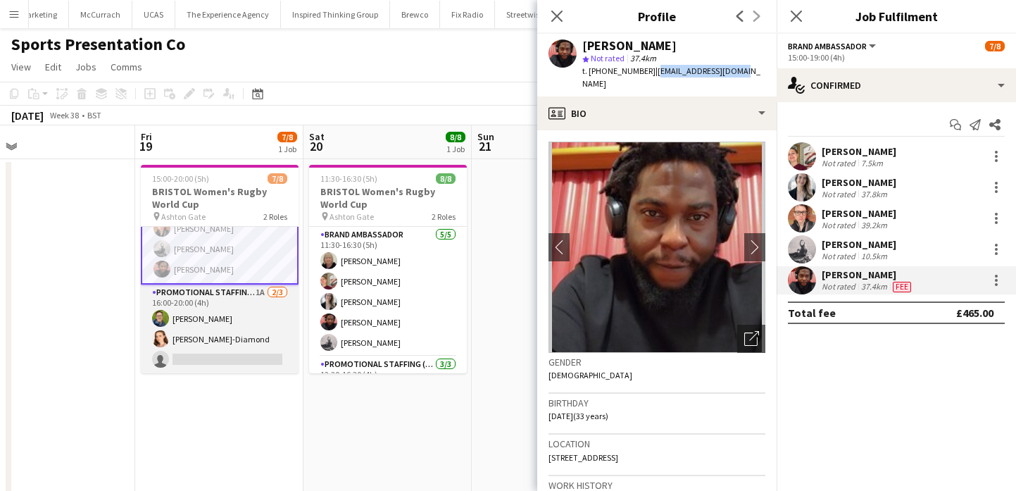
click at [217, 325] on app-card-role "Promotional Staffing (Brand Ambassadors) 1A 2/3 16:00-20:00 (4h) Callum Lipscom…" at bounding box center [220, 329] width 158 height 89
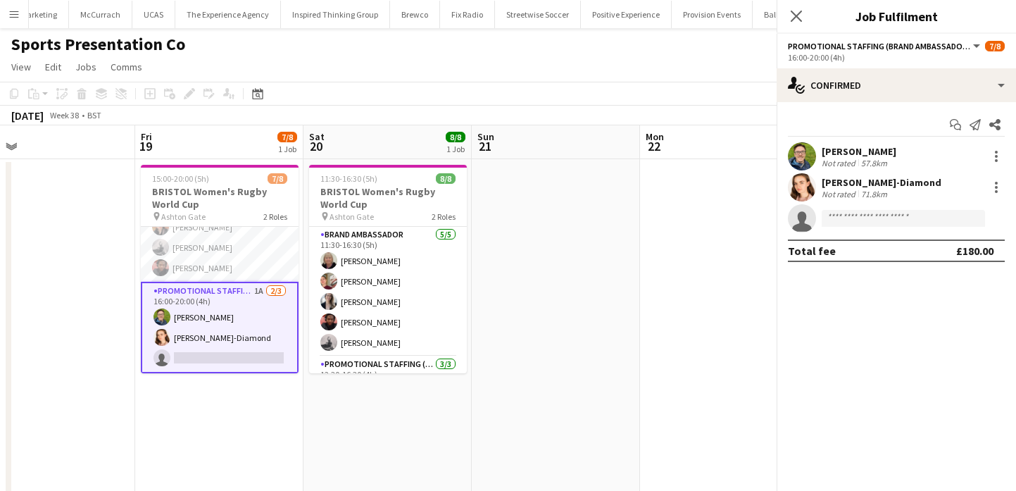
scroll to position [73, 0]
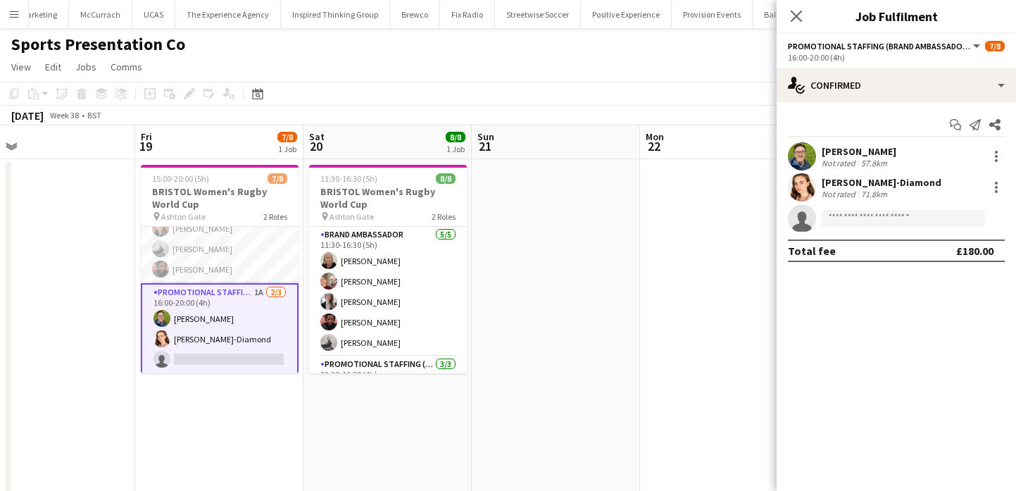
click at [849, 147] on div "Callum Lipscombe" at bounding box center [859, 151] width 75 height 13
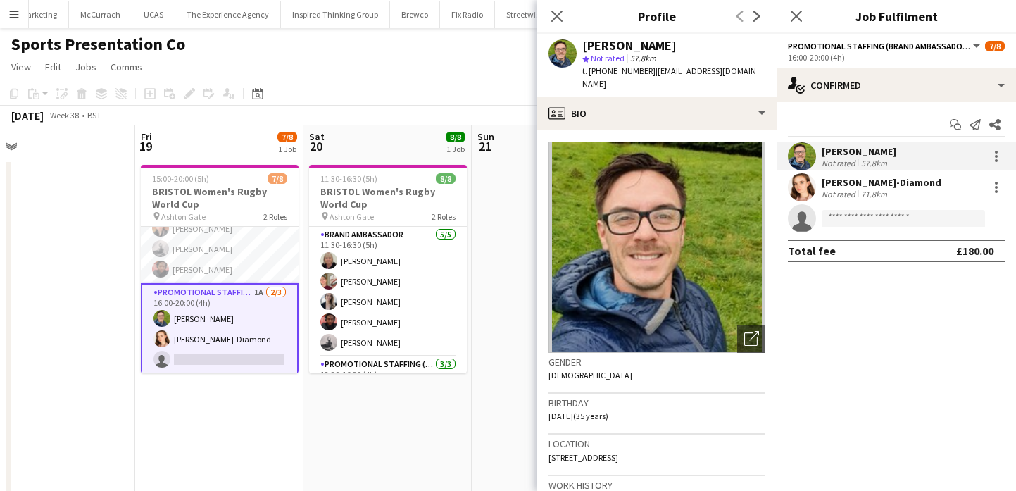
click at [618, 39] on div "Callum Lipscombe" at bounding box center [629, 45] width 94 height 13
click at [614, 73] on span "t. +447470371134" at bounding box center [618, 70] width 73 height 11
drag, startPoint x: 614, startPoint y: 73, endPoint x: 589, endPoint y: 73, distance: 24.6
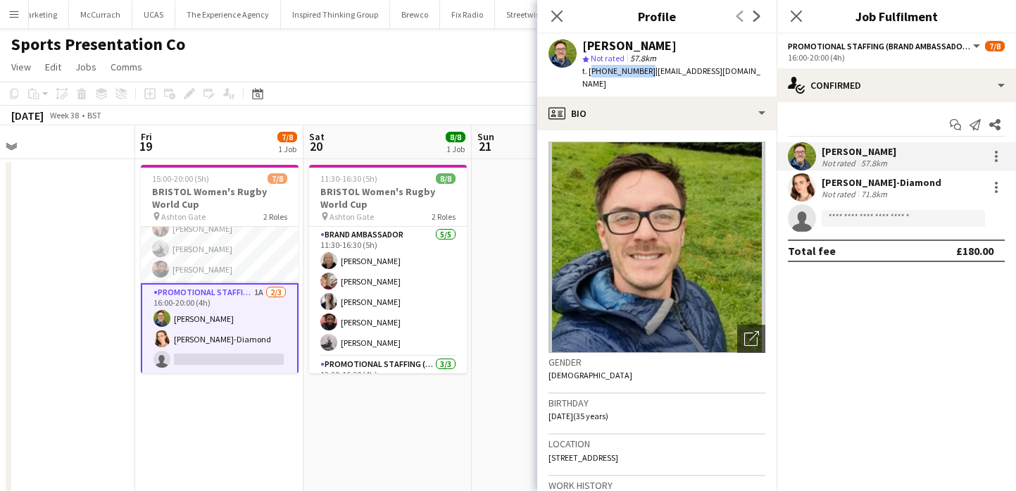
click at [589, 73] on span "t. +447470371134" at bounding box center [618, 70] width 73 height 11
drag, startPoint x: 649, startPoint y: 70, endPoint x: 757, endPoint y: 70, distance: 108.5
click at [757, 70] on div "Callum Lipscombe star Not rated 57.8km t. +447470371134 | lipscombecallum@gmail…" at bounding box center [656, 65] width 239 height 63
click at [229, 334] on app-card-role "Promotional Staffing (Brand Ambassadors) 1A 2/3 16:00-20:00 (4h) Callum Lipscom…" at bounding box center [220, 329] width 158 height 92
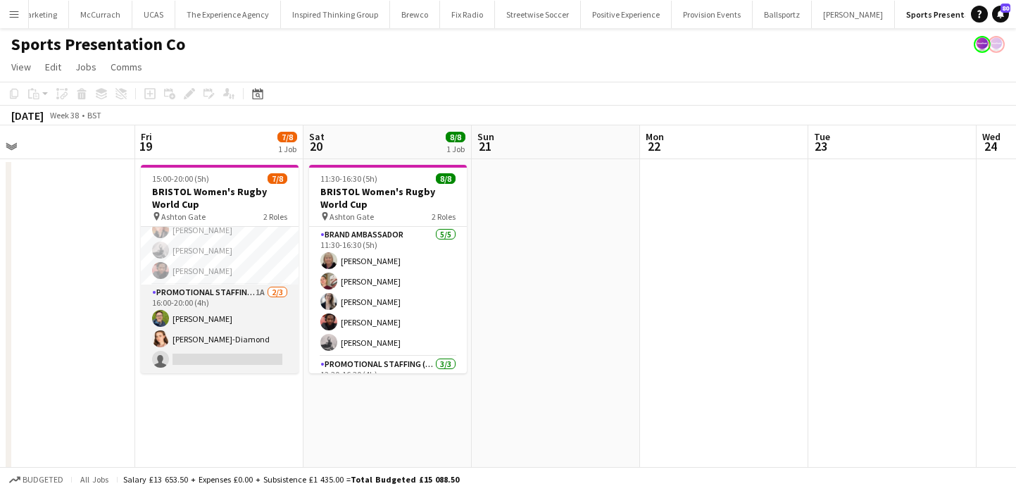
click at [229, 334] on app-card-role "Promotional Staffing (Brand Ambassadors) 1A 2/3 16:00-20:00 (4h) Callum Lipscom…" at bounding box center [220, 329] width 158 height 89
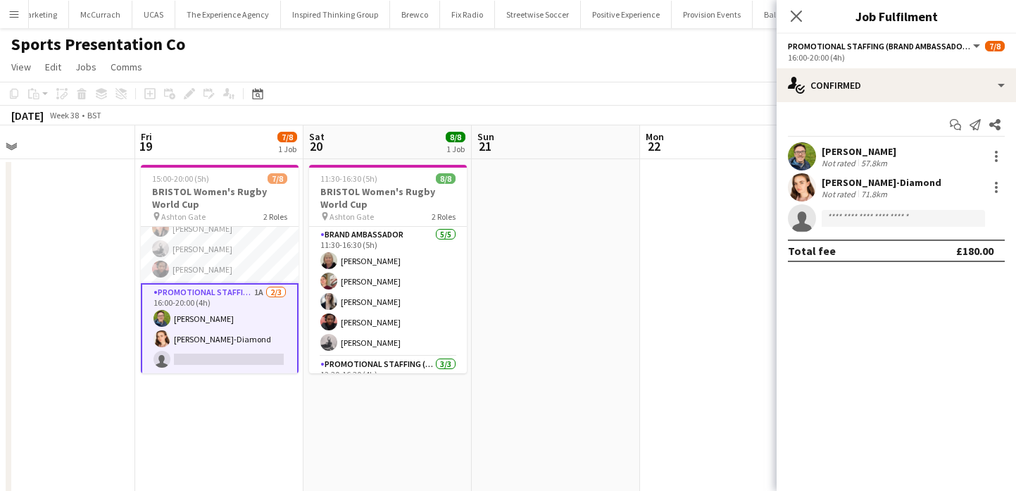
click at [818, 172] on div "Callum Lipscombe Not rated 57.8km Athena Gibson-Diamond Not rated 71.8km single…" at bounding box center [896, 187] width 239 height 90
click at [815, 191] on div at bounding box center [802, 187] width 28 height 28
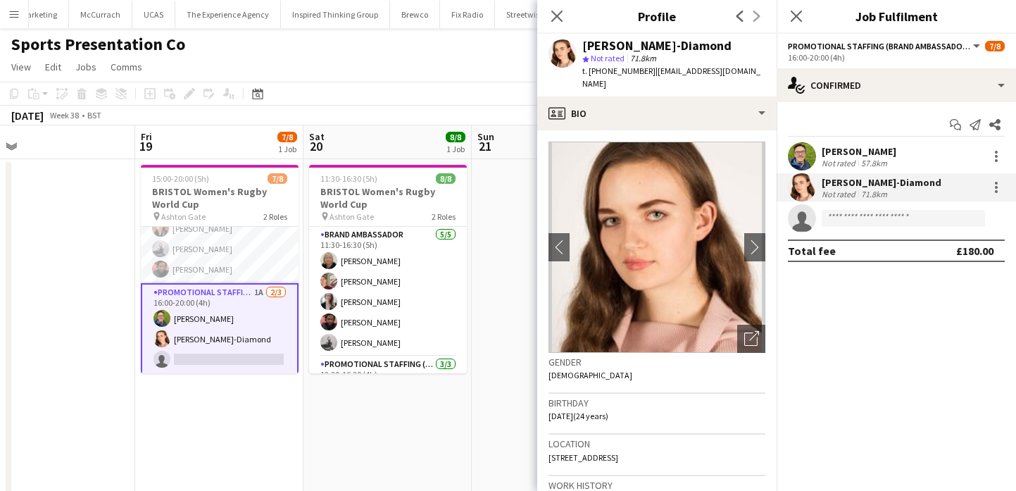
click at [622, 39] on div "Athena Gibson-Diamond" at bounding box center [656, 45] width 149 height 13
click at [621, 39] on div "Athena Gibson-Diamond" at bounding box center [656, 45] width 149 height 13
click at [605, 75] on div "t. +447789774417 | athenadiamond@gmail.com" at bounding box center [673, 77] width 183 height 25
click at [604, 70] on span "t. +447789774417" at bounding box center [618, 70] width 73 height 11
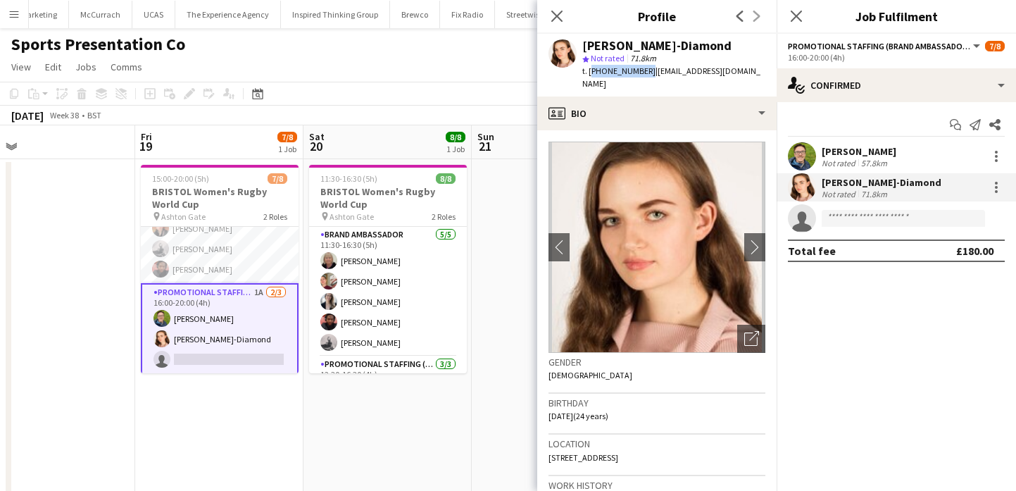
drag, startPoint x: 604, startPoint y: 70, endPoint x: 590, endPoint y: 70, distance: 13.4
click at [590, 70] on span "t. +447789774417" at bounding box center [618, 70] width 73 height 11
click at [652, 70] on span "| athenadiamond@gmail.com" at bounding box center [671, 76] width 178 height 23
drag, startPoint x: 650, startPoint y: 70, endPoint x: 756, endPoint y: 71, distance: 106.3
click at [756, 71] on div "Athena Gibson-Diamond star Not rated 71.8km t. +447789774417 | athenadiamond@gm…" at bounding box center [656, 65] width 239 height 63
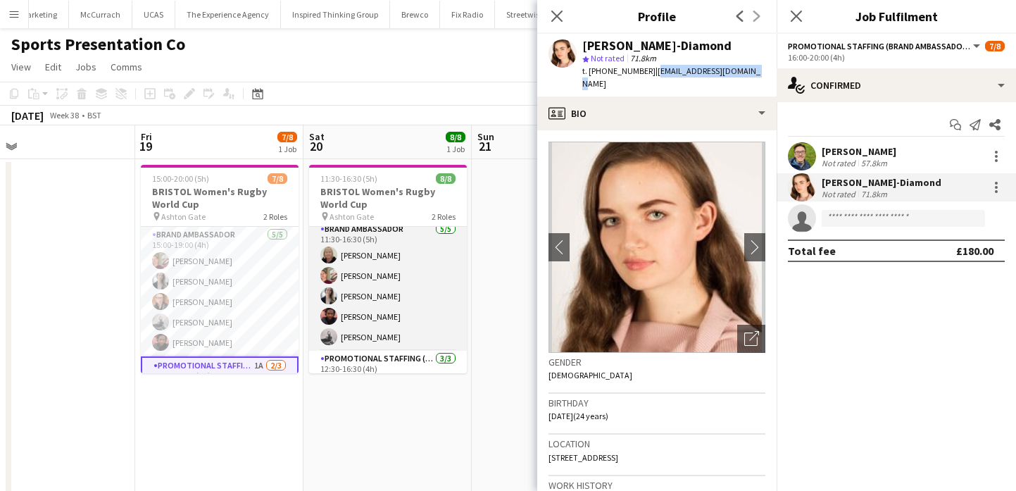
scroll to position [2, 0]
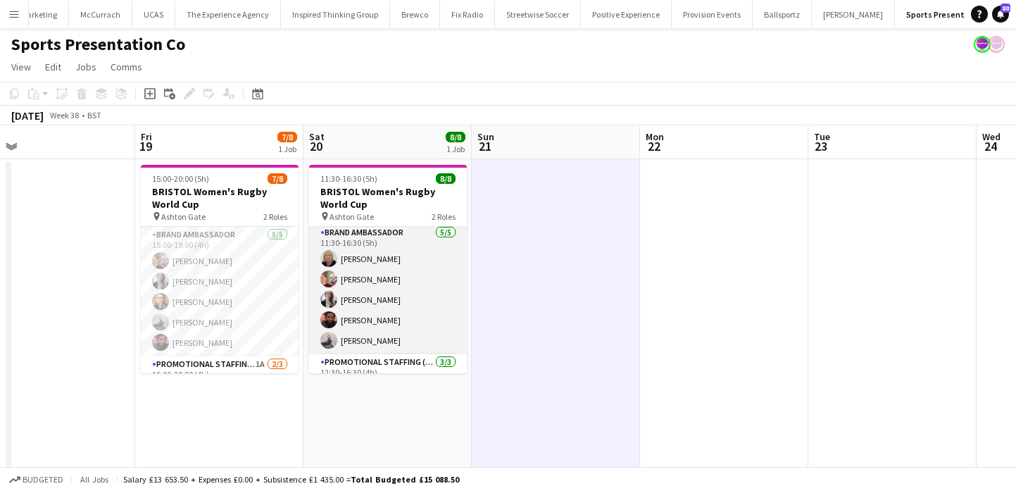
click at [366, 318] on app-card-role "Brand Ambassador 5/5 11:30-16:30 (5h) Christine Watkinson Gemma Farr Jennifer D…" at bounding box center [388, 290] width 158 height 130
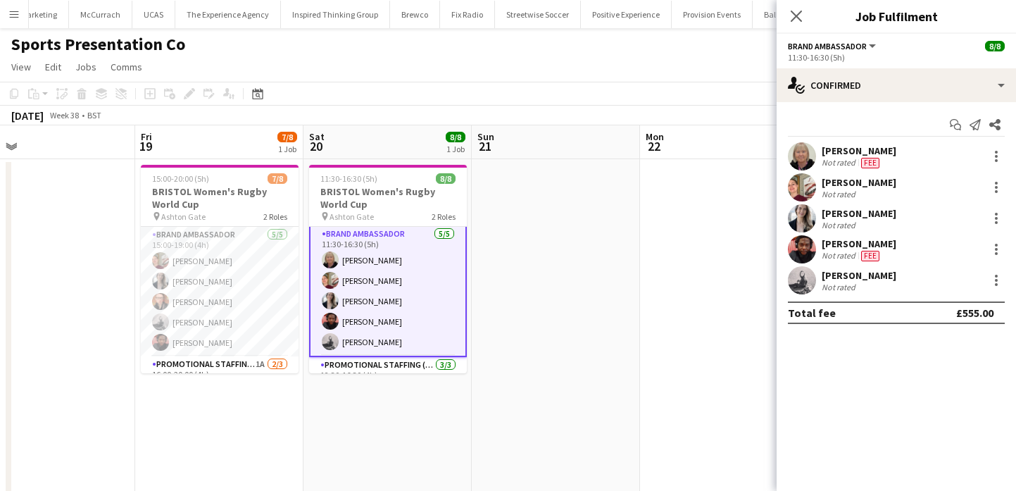
scroll to position [4, 0]
click at [806, 154] on app-user-avatar at bounding box center [802, 156] width 28 height 28
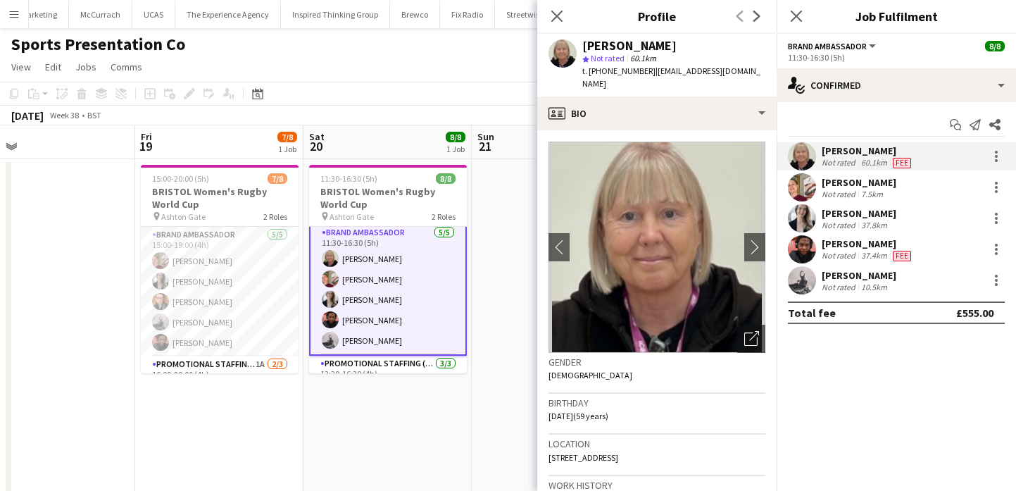
click at [627, 33] on div "Close pop-in Profile Previous Next" at bounding box center [656, 17] width 239 height 34
click at [627, 39] on div "Christine Watkinson" at bounding box center [629, 45] width 94 height 13
click at [612, 73] on span "t. +4407703826145" at bounding box center [618, 70] width 73 height 11
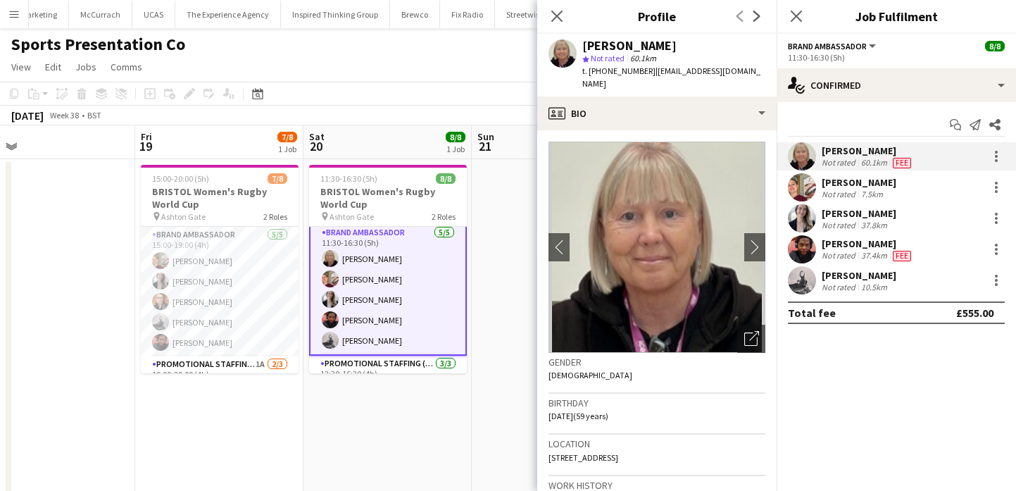
drag, startPoint x: 612, startPoint y: 73, endPoint x: 589, endPoint y: 74, distance: 22.5
click at [589, 74] on span "t. +4407703826145" at bounding box center [618, 70] width 73 height 11
drag, startPoint x: 750, startPoint y: 72, endPoint x: 653, endPoint y: 71, distance: 97.2
click at [653, 71] on div "Christine Watkinson star Not rated 60.1km t. +4407703826145 | chrisseyj123@yaho…" at bounding box center [656, 65] width 239 height 63
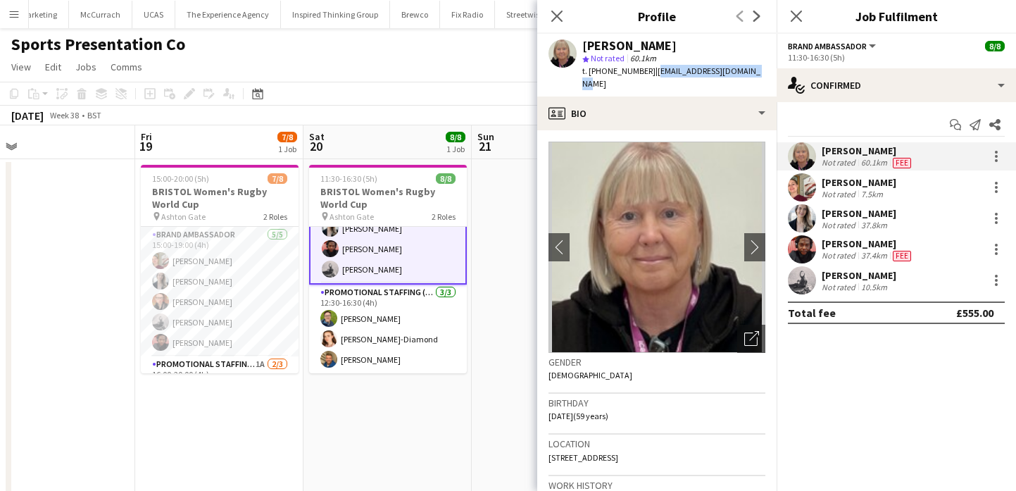
click at [432, 349] on app-card-role "Promotional Staffing (Brand Ambassadors) 3/3 12:30-16:30 (4h) Callum Lipscombe …" at bounding box center [388, 329] width 158 height 89
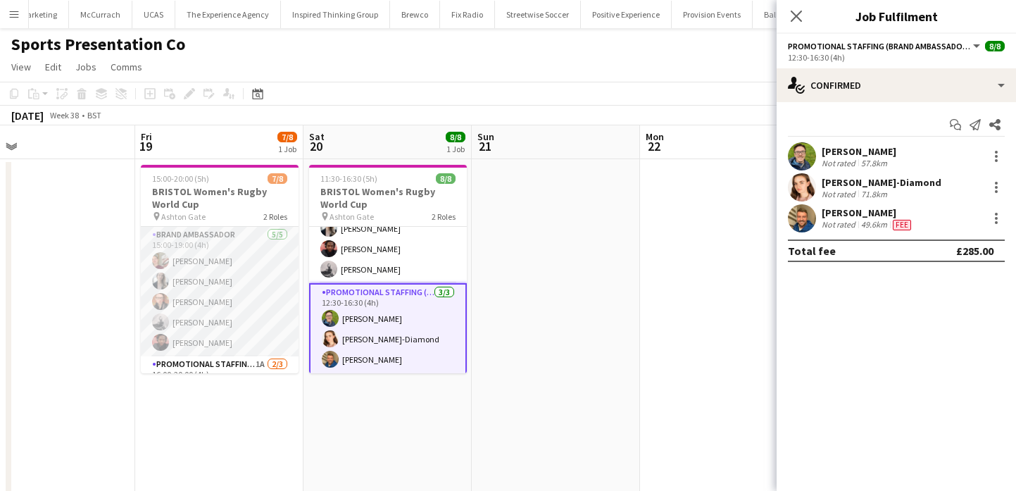
scroll to position [72, 0]
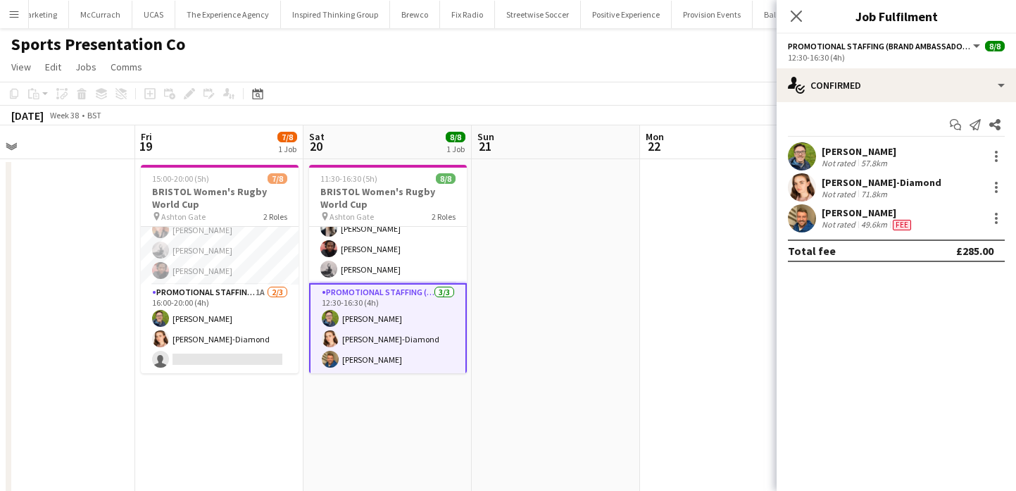
click at [846, 223] on div "Not rated" at bounding box center [840, 224] width 37 height 11
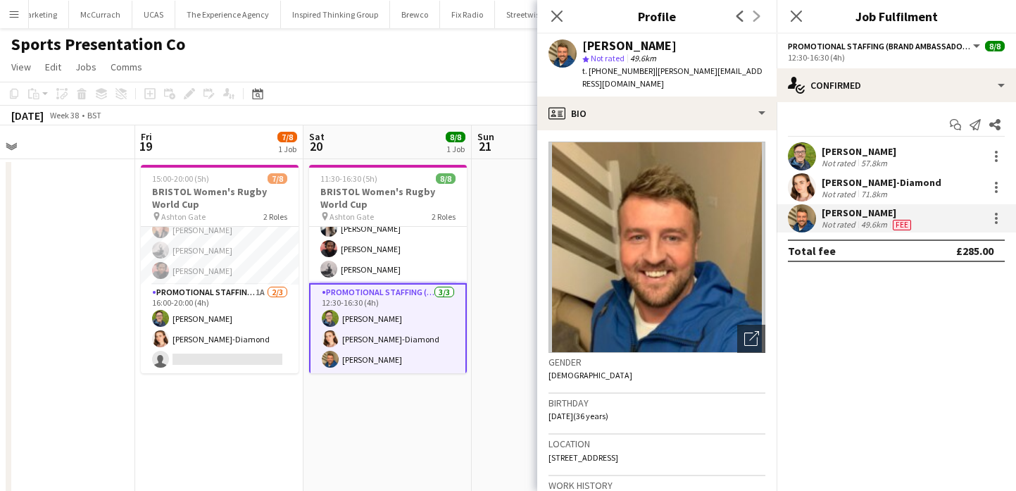
click at [597, 45] on div "Matthew Howard" at bounding box center [629, 45] width 94 height 13
drag, startPoint x: 597, startPoint y: 45, endPoint x: 674, endPoint y: 44, distance: 76.8
click at [674, 45] on div "Matthew Howard" at bounding box center [629, 45] width 94 height 13
click at [623, 70] on span "t. +447572808151" at bounding box center [618, 70] width 73 height 11
drag, startPoint x: 623, startPoint y: 70, endPoint x: 585, endPoint y: 70, distance: 38.7
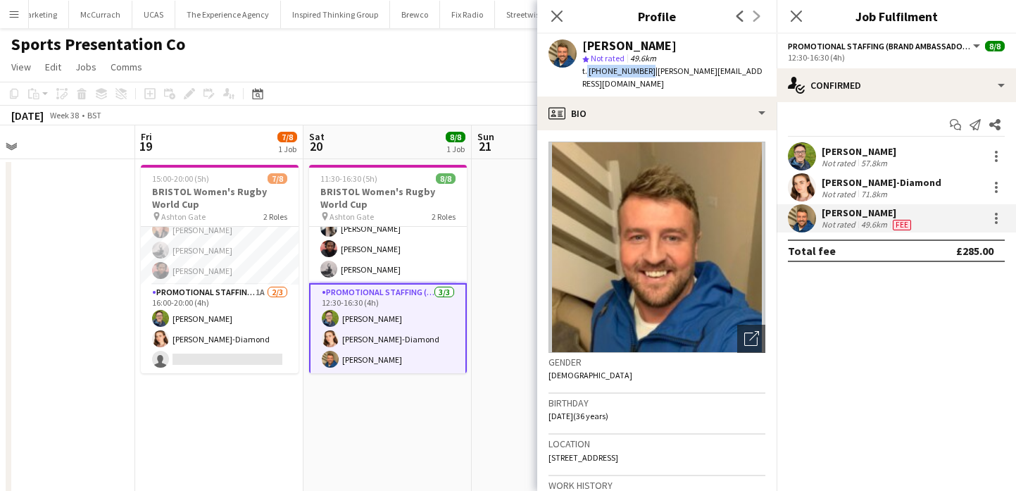
click at [585, 70] on span "t. +447572808151" at bounding box center [618, 70] width 73 height 11
drag, startPoint x: 727, startPoint y: 72, endPoint x: 649, endPoint y: 72, distance: 78.9
click at [649, 72] on div "Matthew Howard star Not rated 49.6km t. +447572808151 | matthew@ibrolly.com" at bounding box center [656, 65] width 239 height 63
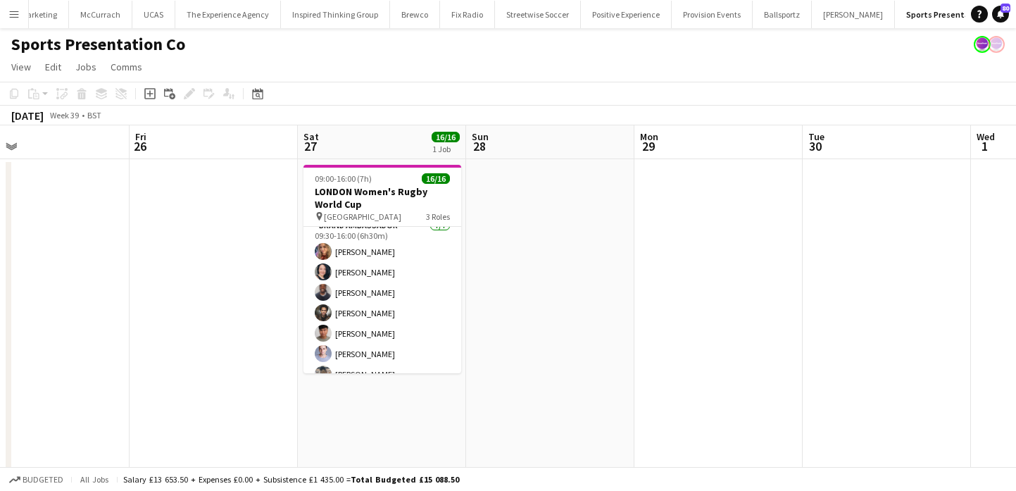
scroll to position [0, 0]
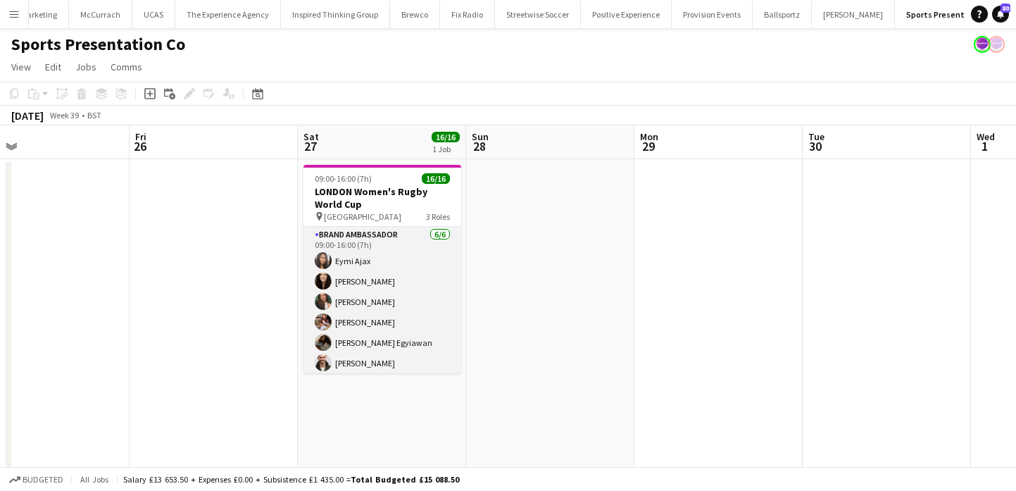
click at [415, 326] on app-card-role "Brand Ambassador 6/6 09:00-16:00 (7h) Eymi Ajax Helen Karadoruk Rebecca Cilento…" at bounding box center [383, 302] width 158 height 150
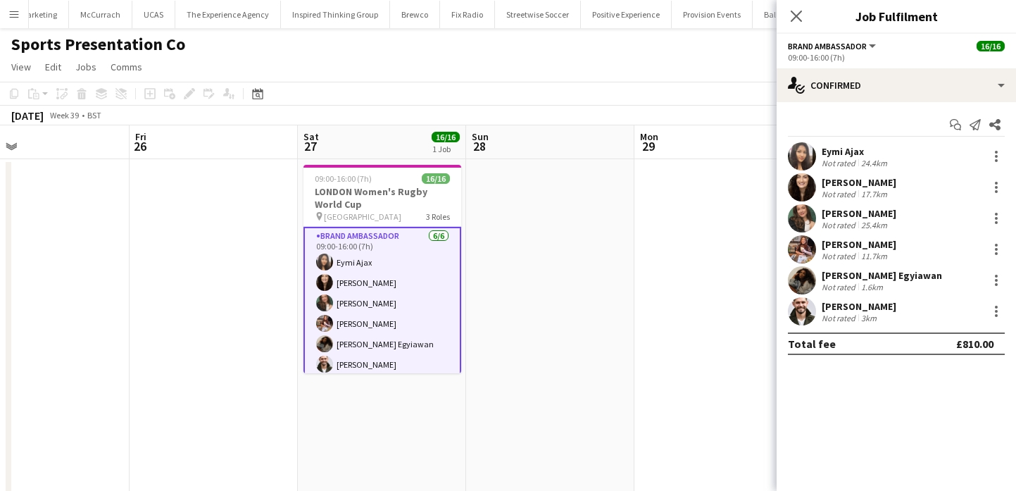
click at [358, 280] on app-card-role "Brand Ambassador 6/6 09:00-16:00 (7h) Eymi Ajax Helen Karadoruk Rebecca Cilento…" at bounding box center [383, 303] width 158 height 153
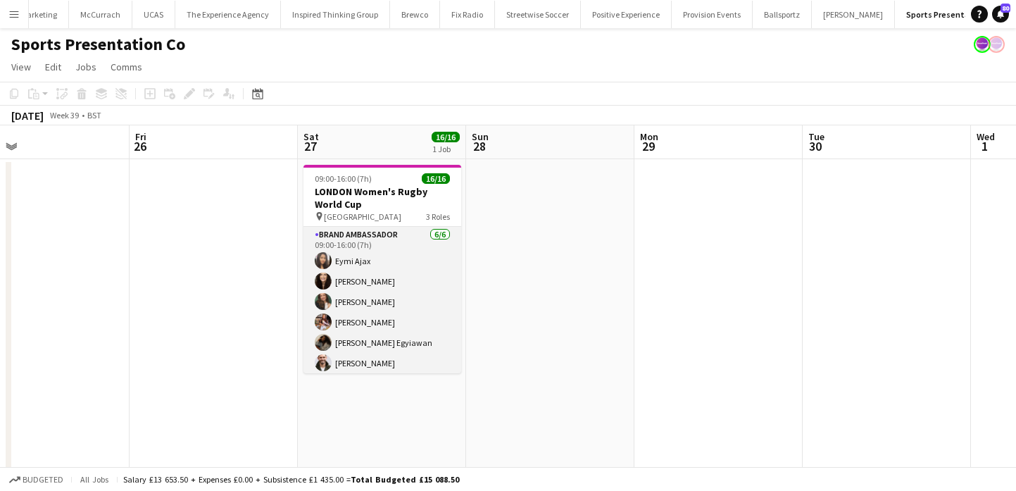
click at [411, 283] on app-card-role "Brand Ambassador 6/6 09:00-16:00 (7h) Eymi Ajax Helen Karadoruk Rebecca Cilento…" at bounding box center [383, 302] width 158 height 150
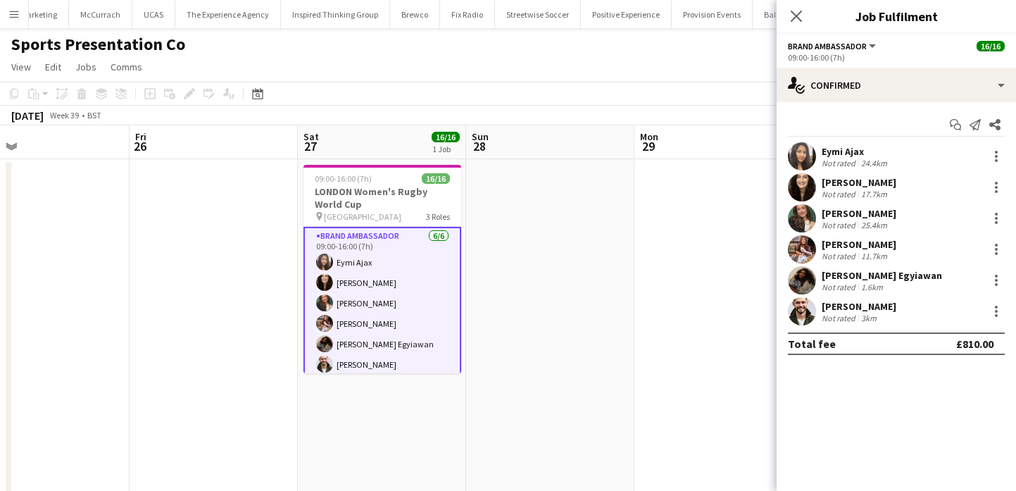
click at [854, 158] on div "Not rated" at bounding box center [840, 163] width 37 height 11
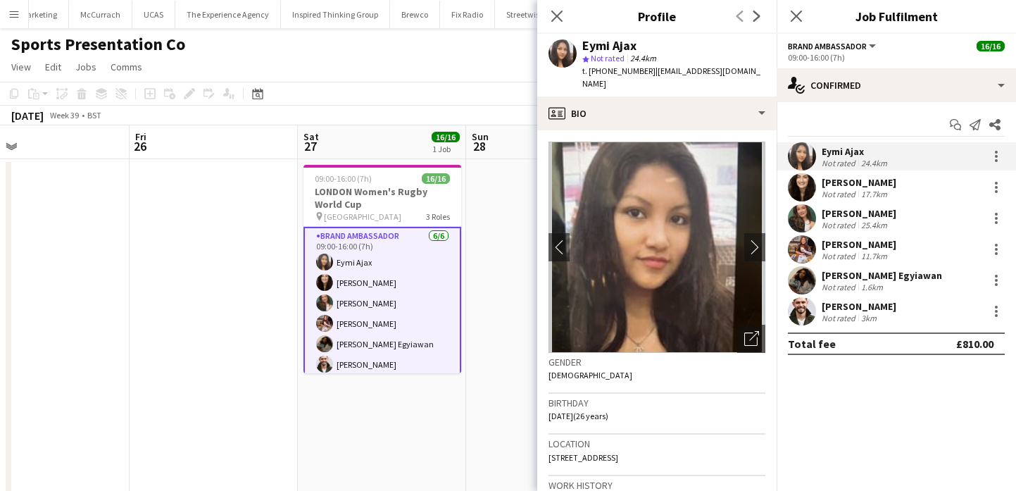
click at [623, 50] on div "Eymi Ajax" at bounding box center [609, 45] width 54 height 13
click at [629, 70] on span "t. +447498189921" at bounding box center [618, 70] width 73 height 11
drag, startPoint x: 629, startPoint y: 70, endPoint x: 587, endPoint y: 73, distance: 42.3
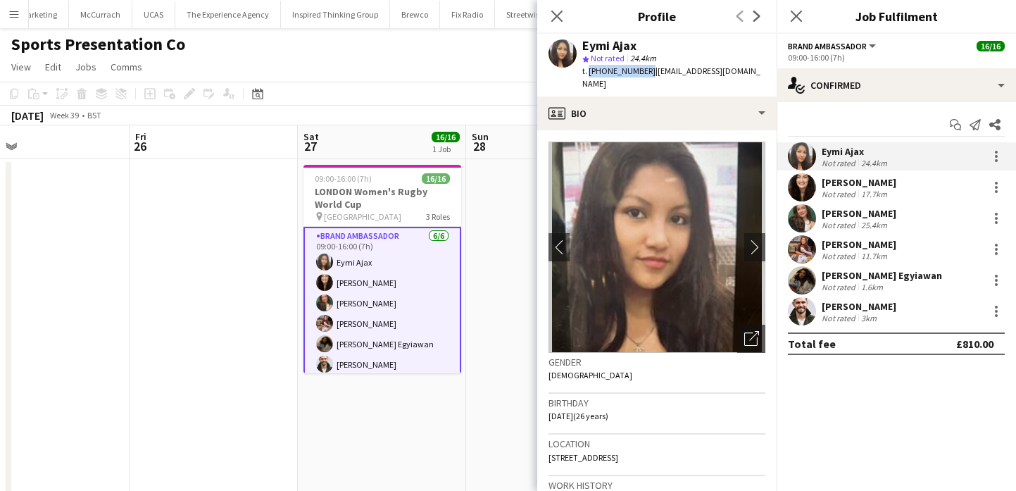
click at [587, 73] on span "t. +447498189921" at bounding box center [618, 70] width 73 height 11
drag, startPoint x: 647, startPoint y: 70, endPoint x: 742, endPoint y: 76, distance: 94.5
click at [742, 76] on div "Eymi Ajax star Not rated 24.4km t. +447498189921 | ajaxxlimited@gmail.com" at bounding box center [656, 65] width 239 height 63
click at [806, 186] on app-user-avatar at bounding box center [802, 187] width 28 height 28
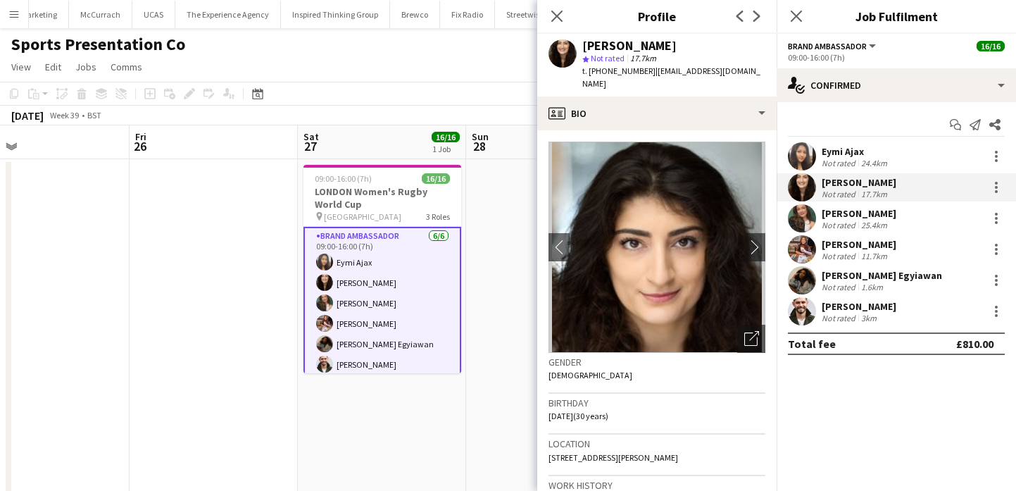
click at [606, 44] on div "Helen Karadoruk" at bounding box center [629, 45] width 94 height 13
click at [613, 72] on span "t. +447947701609" at bounding box center [618, 70] width 73 height 11
drag, startPoint x: 613, startPoint y: 72, endPoint x: 588, endPoint y: 72, distance: 24.6
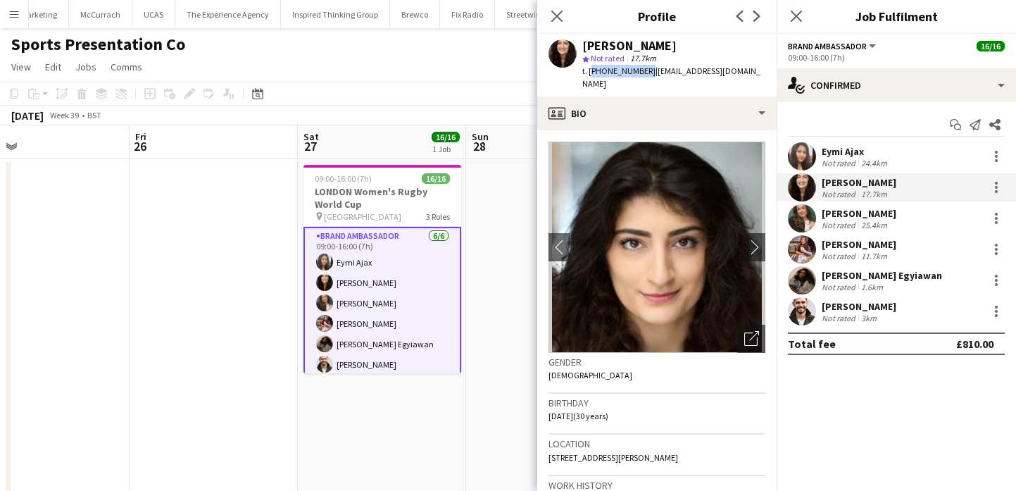
click at [588, 72] on span "t. +447947701609" at bounding box center [618, 70] width 73 height 11
drag, startPoint x: 652, startPoint y: 71, endPoint x: 746, endPoint y: 74, distance: 93.7
click at [746, 74] on span "| helenkaradoruk@gmail.com" at bounding box center [671, 76] width 178 height 23
drag, startPoint x: 751, startPoint y: 73, endPoint x: 649, endPoint y: 73, distance: 101.4
click at [649, 73] on div "Helen Karadoruk star Not rated 17.7km t. +447947701609 | helenkaradoruk@gmail.c…" at bounding box center [656, 65] width 239 height 63
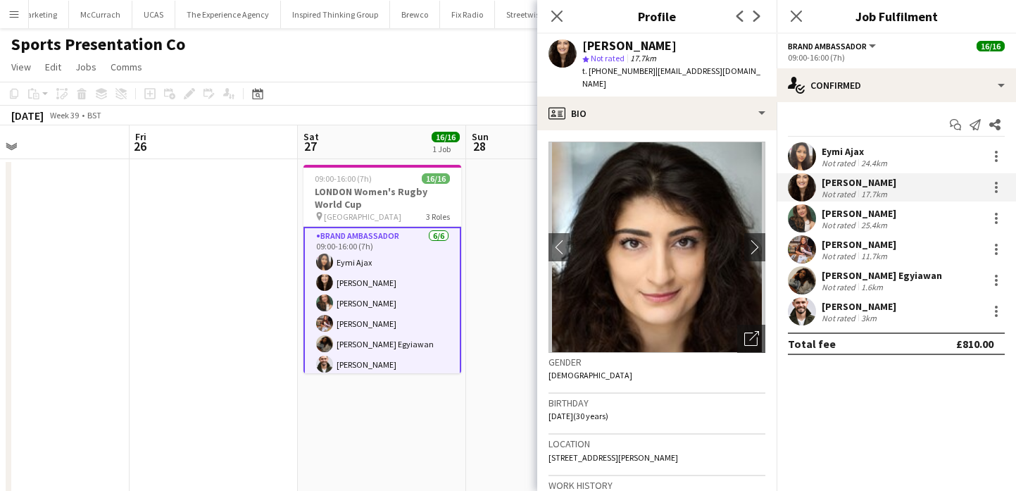
click at [808, 212] on app-user-avatar at bounding box center [802, 218] width 28 height 28
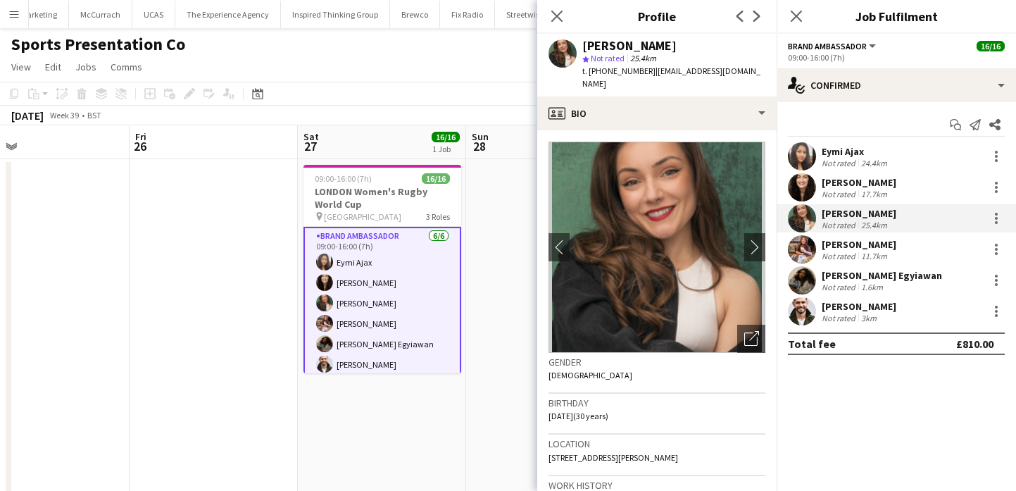
click at [598, 45] on div "Rebecca Cilento" at bounding box center [629, 45] width 94 height 13
drag, startPoint x: 598, startPoint y: 45, endPoint x: 643, endPoint y: 45, distance: 45.1
click at [643, 45] on div "Rebecca Cilento" at bounding box center [629, 45] width 94 height 13
click at [624, 65] on span "t. +447519383294" at bounding box center [618, 70] width 73 height 11
drag, startPoint x: 624, startPoint y: 65, endPoint x: 591, endPoint y: 69, distance: 33.3
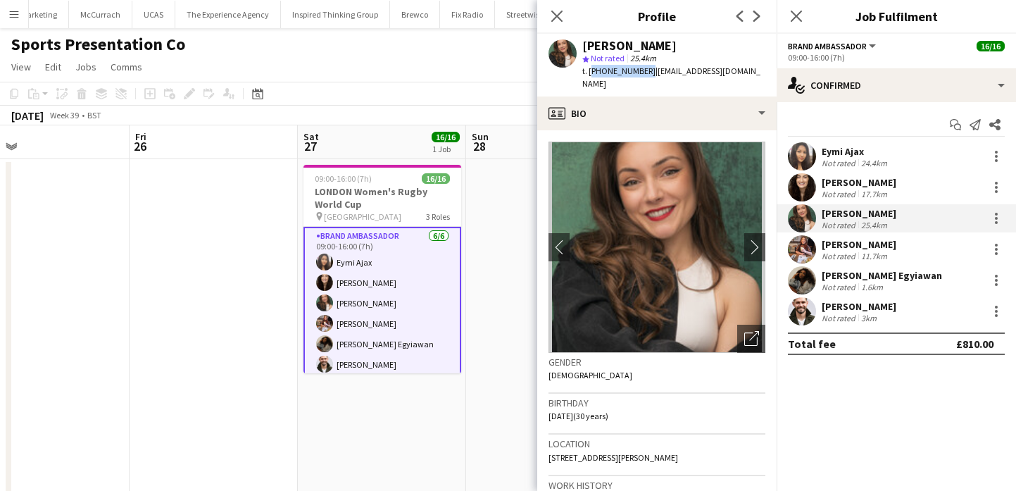
click at [591, 69] on span "t. +447519383294" at bounding box center [618, 70] width 73 height 11
drag, startPoint x: 650, startPoint y: 72, endPoint x: 756, endPoint y: 66, distance: 105.8
click at [756, 66] on div "Rebecca Cilento star Not rated 25.4km t. +447519383294 | rebeccacilento@hotmail…" at bounding box center [656, 65] width 239 height 63
drag, startPoint x: 749, startPoint y: 66, endPoint x: 649, endPoint y: 70, distance: 100.1
click at [649, 70] on div "Rebecca Cilento star Not rated 25.4km t. +447519383294 | rebeccacilento@hotmail…" at bounding box center [656, 65] width 239 height 63
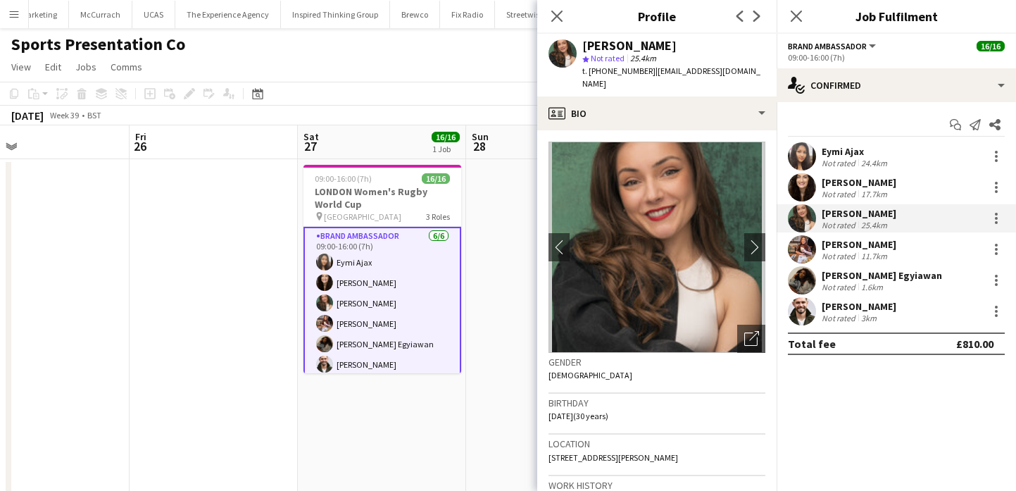
click at [798, 252] on app-user-avatar at bounding box center [802, 249] width 28 height 28
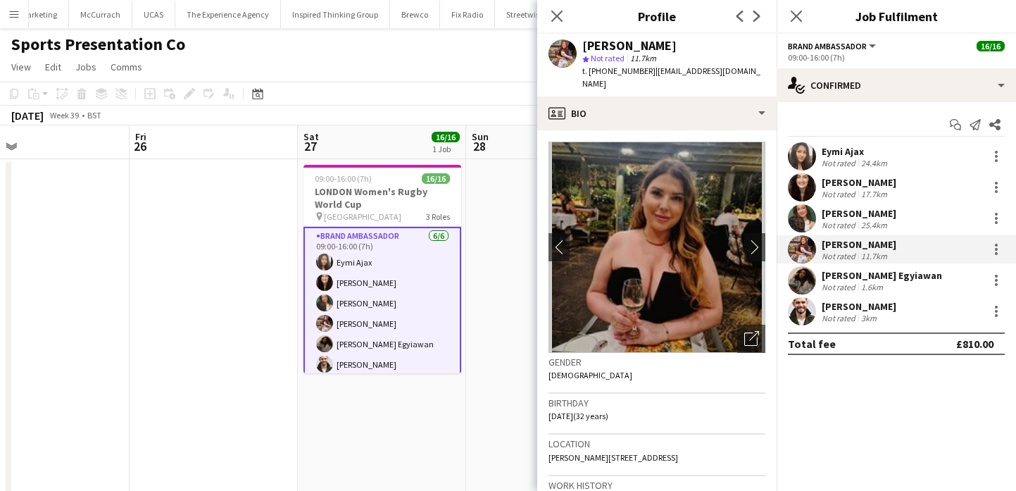
click at [602, 51] on div "Megan Burrows" at bounding box center [629, 45] width 94 height 13
drag, startPoint x: 602, startPoint y: 51, endPoint x: 635, endPoint y: 51, distance: 32.4
click at [635, 51] on div "Megan Burrows" at bounding box center [629, 45] width 94 height 13
click at [610, 70] on span "t. +4407885397695" at bounding box center [618, 70] width 73 height 11
drag, startPoint x: 610, startPoint y: 70, endPoint x: 590, endPoint y: 70, distance: 19.7
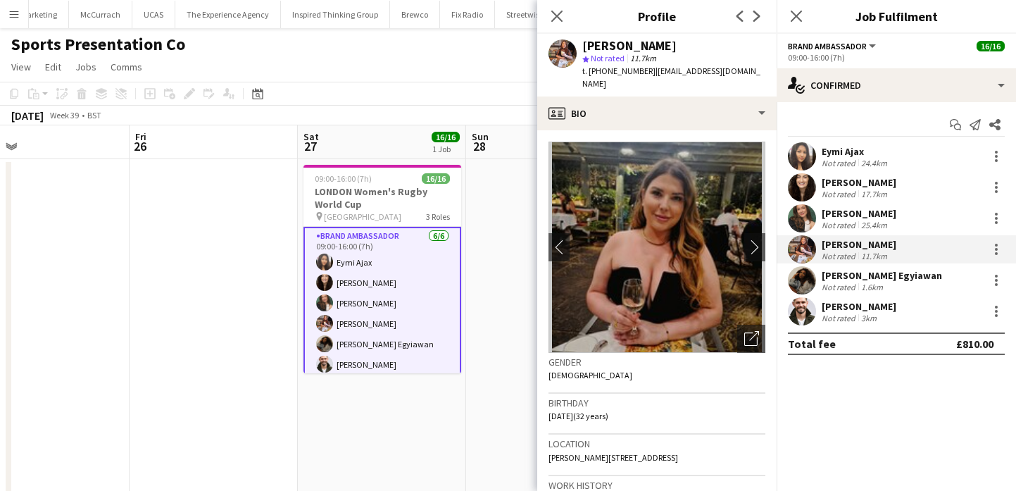
click at [590, 70] on span "t. +4407885397695" at bounding box center [618, 70] width 73 height 11
drag, startPoint x: 661, startPoint y: 85, endPoint x: 655, endPoint y: 73, distance: 13.5
click at [655, 73] on div "t. +4407885397695 | meganwsburrows@hotmail.co.uk" at bounding box center [673, 77] width 183 height 25
click at [827, 296] on div "Eymi Ajax Not rated 24.4km Helen Karadoruk Not rated 17.7km Rebecca Cilento Not…" at bounding box center [896, 233] width 239 height 183
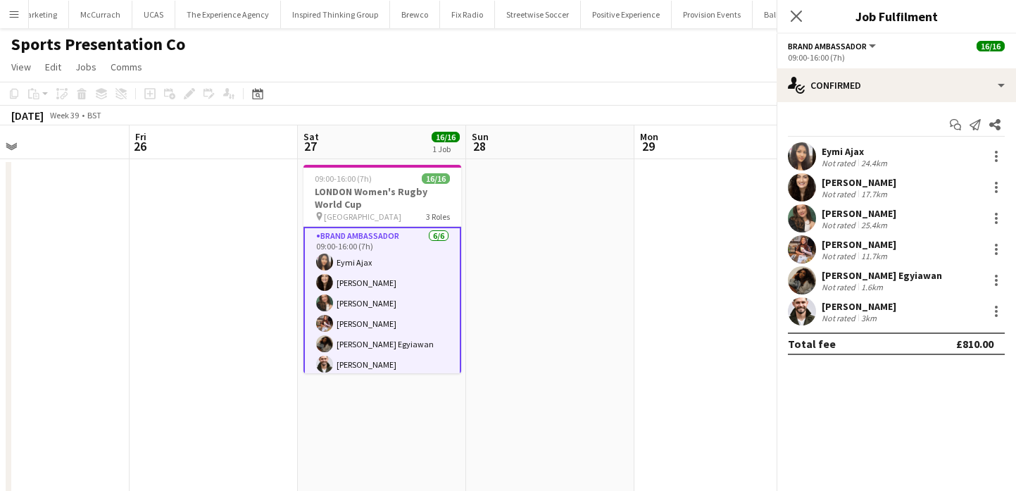
click at [827, 282] on div "Not rated" at bounding box center [840, 287] width 37 height 11
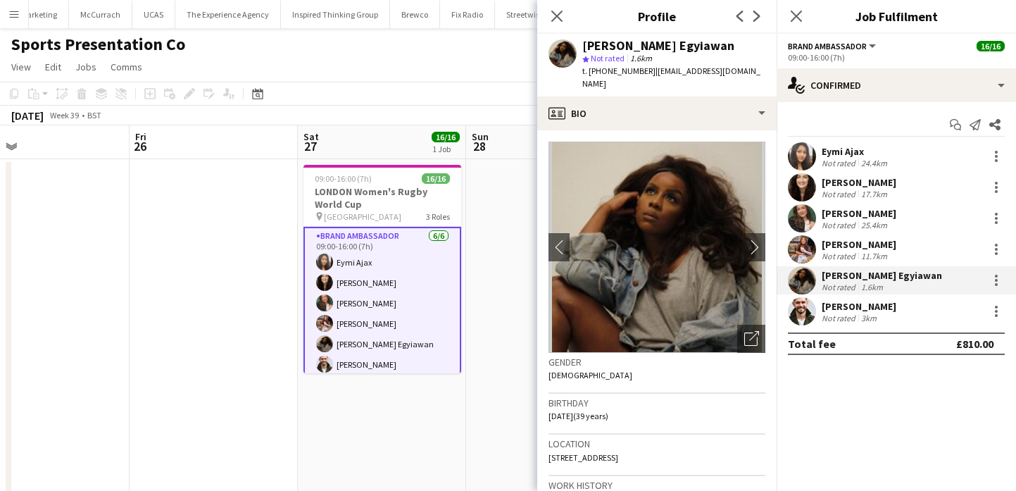
click at [642, 45] on div "Odilia Egyiawan" at bounding box center [658, 45] width 152 height 13
drag, startPoint x: 642, startPoint y: 45, endPoint x: 595, endPoint y: 45, distance: 47.2
click at [595, 45] on div "Odilia Egyiawan" at bounding box center [658, 45] width 152 height 13
click at [606, 80] on div "Odilia Egyiawan star Not rated 1.6km t. +447859062995 | odiliaegyiawan@gmail.com" at bounding box center [656, 65] width 239 height 63
click at [606, 79] on div "Odilia Egyiawan star Not rated 1.6km t. +447859062995 | odiliaegyiawan@gmail.com" at bounding box center [656, 65] width 239 height 63
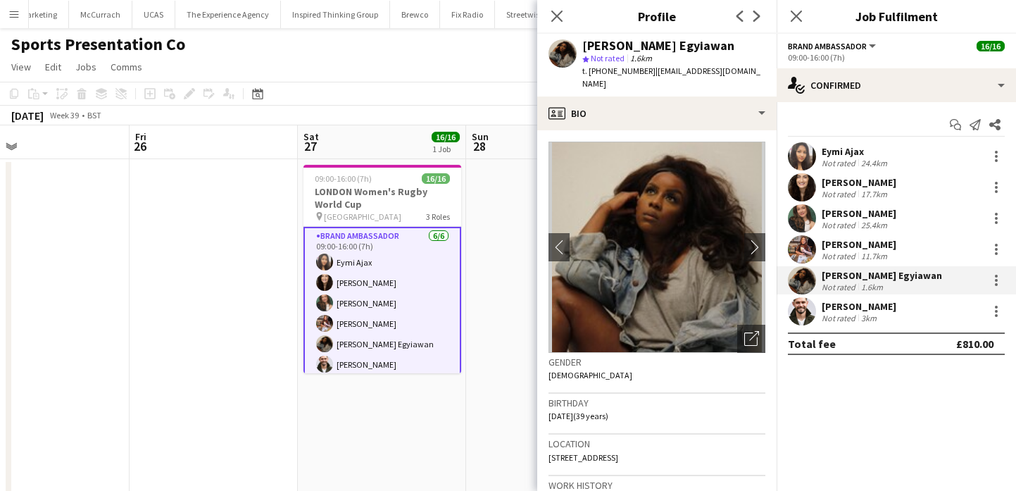
click at [606, 74] on span "t. +447859062995" at bounding box center [618, 70] width 73 height 11
drag, startPoint x: 606, startPoint y: 74, endPoint x: 589, endPoint y: 74, distance: 17.6
click at [589, 74] on span "t. +447859062995" at bounding box center [618, 70] width 73 height 11
drag, startPoint x: 648, startPoint y: 73, endPoint x: 746, endPoint y: 67, distance: 98.1
click at [746, 67] on span "| odiliaegyiawan@gmail.com" at bounding box center [671, 76] width 178 height 23
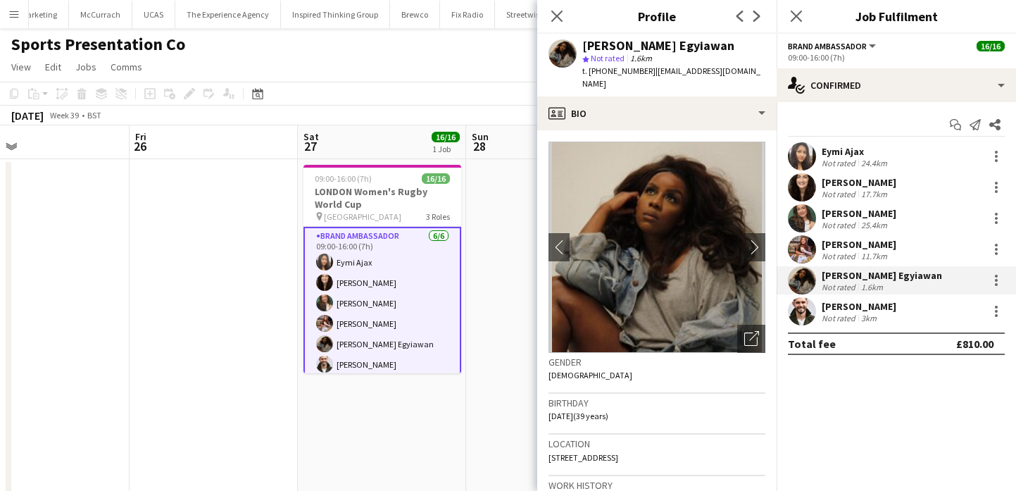
drag, startPoint x: 747, startPoint y: 70, endPoint x: 646, endPoint y: 70, distance: 100.7
click at [646, 70] on div "Odilia Egyiawan star Not rated 1.6km t. +447859062995 | odiliaegyiawan@gmail.com" at bounding box center [656, 65] width 239 height 63
click at [788, 310] on app-user-avatar at bounding box center [802, 311] width 28 height 28
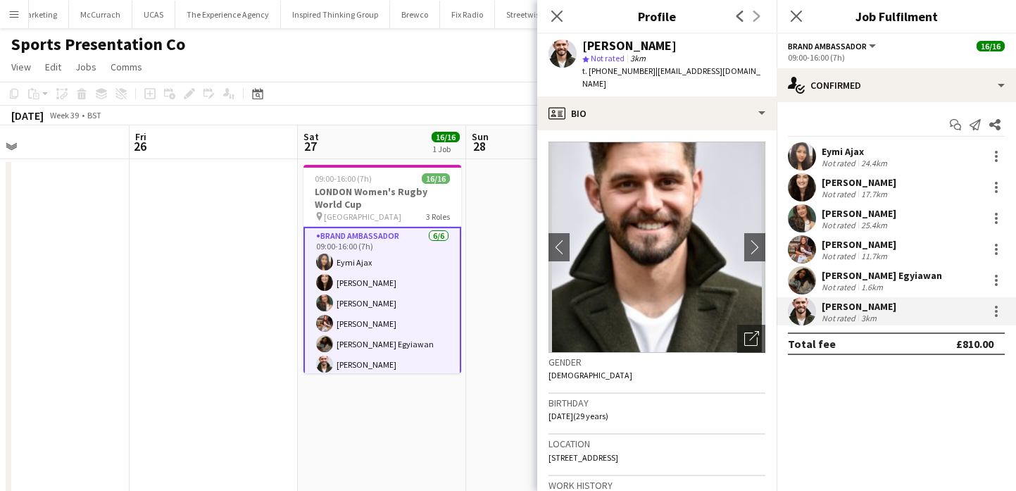
click at [630, 49] on div "Nathan Sears" at bounding box center [629, 45] width 94 height 13
drag, startPoint x: 630, startPoint y: 49, endPoint x: 605, endPoint y: 49, distance: 24.6
click at [605, 49] on div "Nathan Sears" at bounding box center [629, 45] width 94 height 13
click at [618, 72] on span "t. +447803280968" at bounding box center [618, 70] width 73 height 11
drag, startPoint x: 618, startPoint y: 72, endPoint x: 588, endPoint y: 73, distance: 29.6
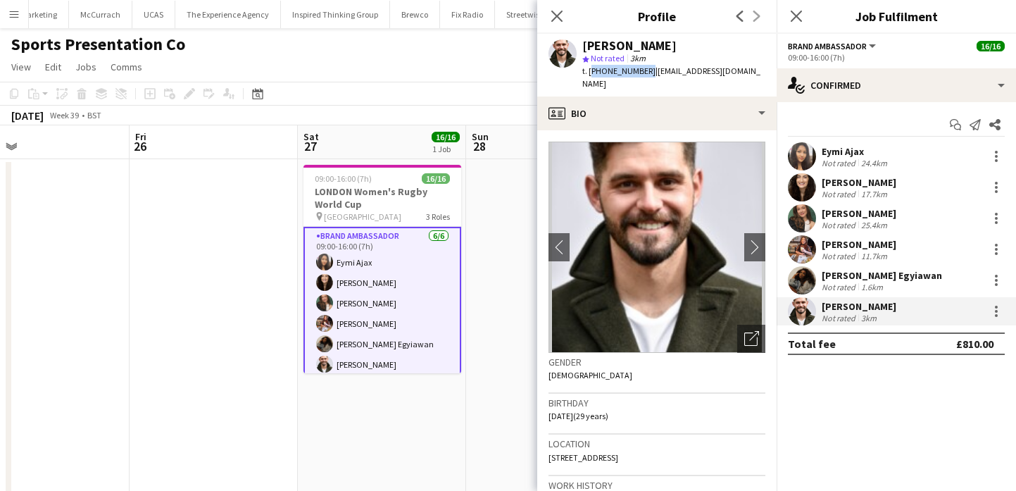
click at [588, 73] on span "t. +447803280968" at bounding box center [618, 70] width 73 height 11
click at [653, 70] on span "| nsears.gibson84@gmail.com" at bounding box center [671, 76] width 178 height 23
drag, startPoint x: 651, startPoint y: 70, endPoint x: 751, endPoint y: 74, distance: 100.1
click at [751, 74] on div "Nathan Sears star Not rated 3km t. +447803280968 | nsears.gibson84@gmail.com" at bounding box center [656, 65] width 239 height 63
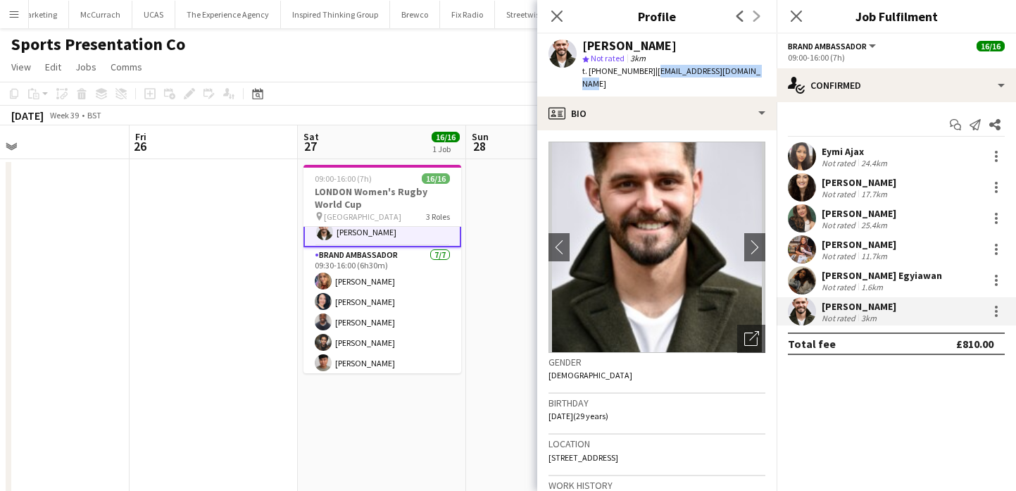
scroll to position [151, 0]
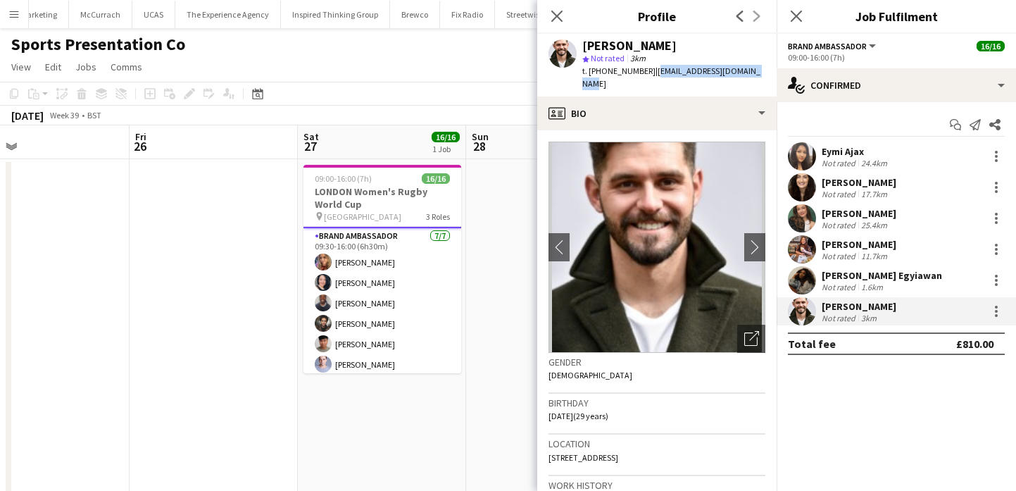
click at [446, 312] on app-card-role "Brand Ambassador 7/7 09:30-16:00 (6h30m) Kelly Darcy Victoria Khmeleva Isaac Ol…" at bounding box center [383, 313] width 158 height 170
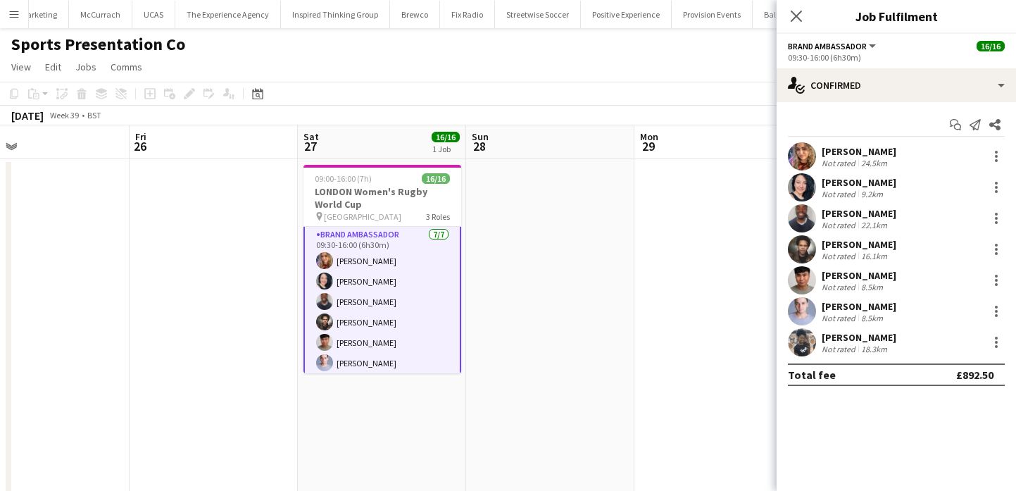
click at [799, 154] on app-user-avatar at bounding box center [802, 156] width 28 height 28
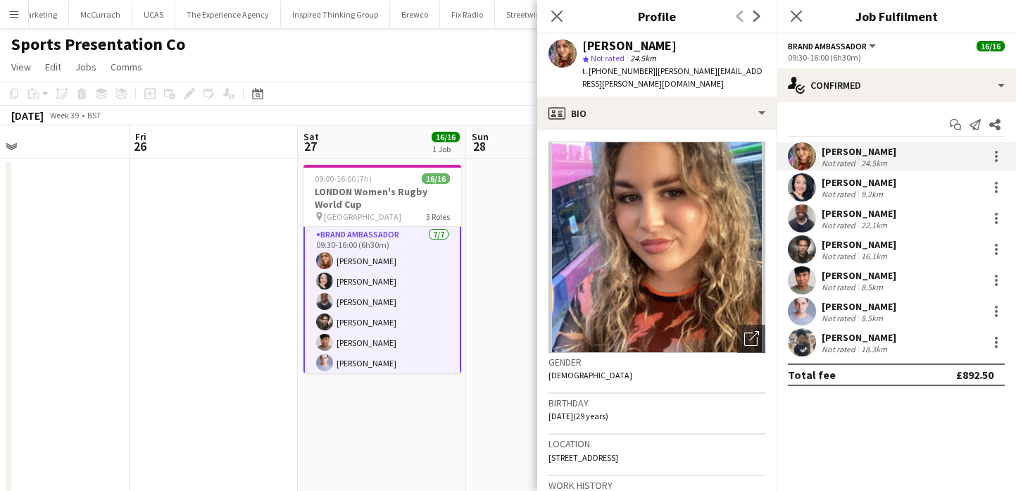
click at [597, 47] on div "Kelly Darcy" at bounding box center [629, 45] width 94 height 13
drag, startPoint x: 597, startPoint y: 47, endPoint x: 626, endPoint y: 46, distance: 28.9
click at [627, 46] on div "Kelly Darcy" at bounding box center [629, 45] width 94 height 13
click at [611, 70] on span "t. +353872981623" at bounding box center [618, 70] width 73 height 11
drag, startPoint x: 611, startPoint y: 70, endPoint x: 589, endPoint y: 71, distance: 21.9
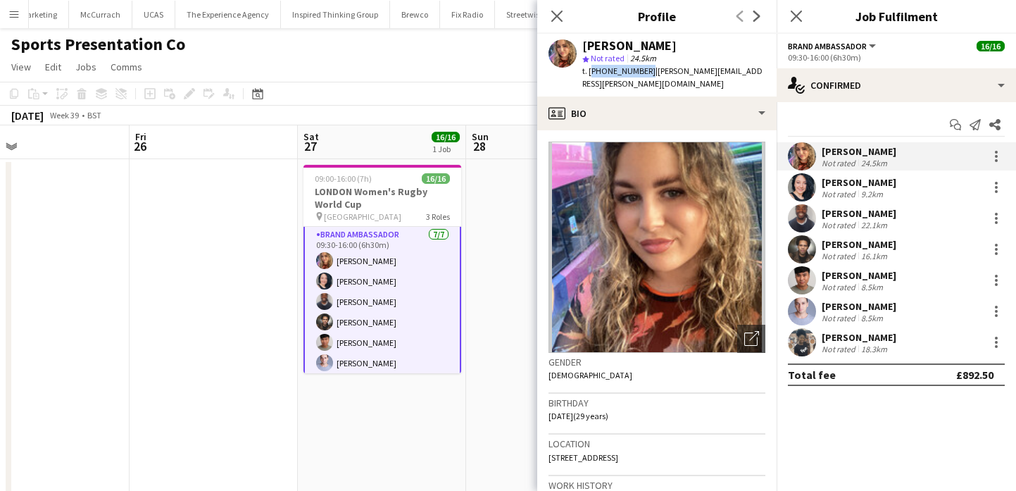
click at [589, 71] on span "t. +353872981623" at bounding box center [618, 70] width 73 height 11
drag, startPoint x: 649, startPoint y: 71, endPoint x: 759, endPoint y: 71, distance: 110.6
click at [759, 71] on app-profile-header "Kelly Darcy star Not rated 24.5km t. +353872981623 | kelly.darcy@hotmail.com" at bounding box center [656, 65] width 239 height 63
click at [844, 189] on div "Not rated" at bounding box center [840, 194] width 37 height 11
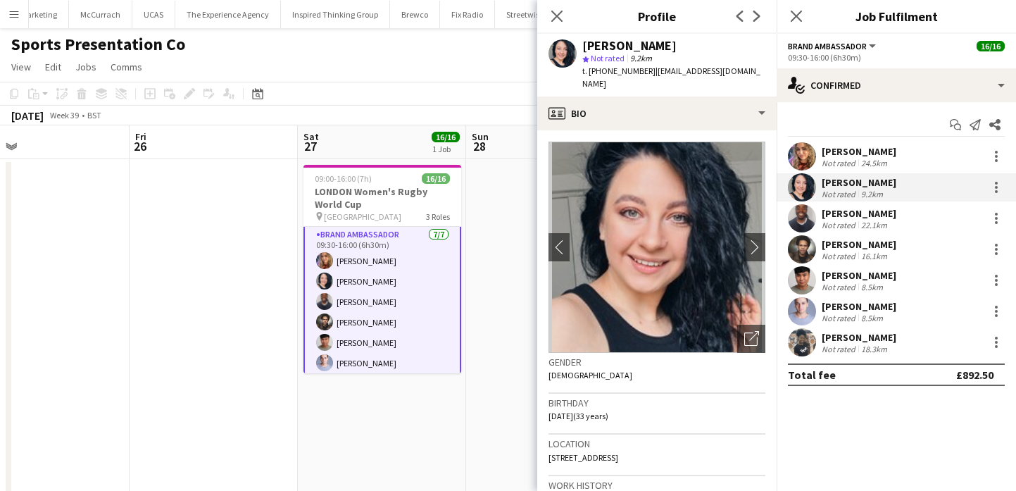
click at [609, 42] on div "Victoria Khmeleva" at bounding box center [629, 45] width 94 height 13
drag, startPoint x: 609, startPoint y: 42, endPoint x: 661, endPoint y: 42, distance: 51.4
click at [661, 42] on div "Victoria Khmeleva" at bounding box center [629, 45] width 94 height 13
click at [611, 69] on span "t. +447521197622" at bounding box center [618, 70] width 73 height 11
drag, startPoint x: 611, startPoint y: 69, endPoint x: 589, endPoint y: 69, distance: 21.8
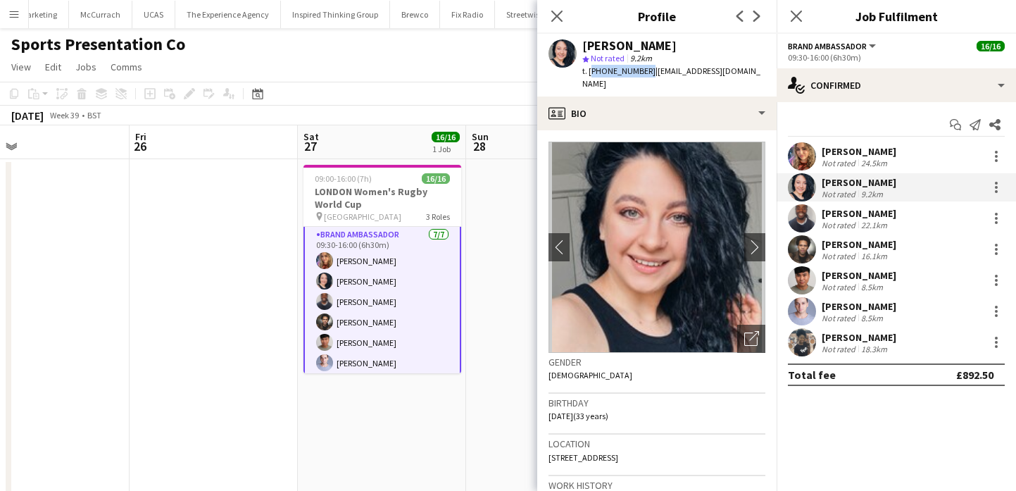
click at [589, 69] on span "t. +447521197622" at bounding box center [618, 70] width 73 height 11
drag, startPoint x: 649, startPoint y: 72, endPoint x: 758, endPoint y: 71, distance: 108.5
click at [758, 71] on div "Victoria Khmeleva star Not rated 9.2km t. +447521197622 | viktoriyakhmeleva@gma…" at bounding box center [656, 65] width 239 height 63
click at [839, 227] on div "Not rated" at bounding box center [840, 225] width 37 height 11
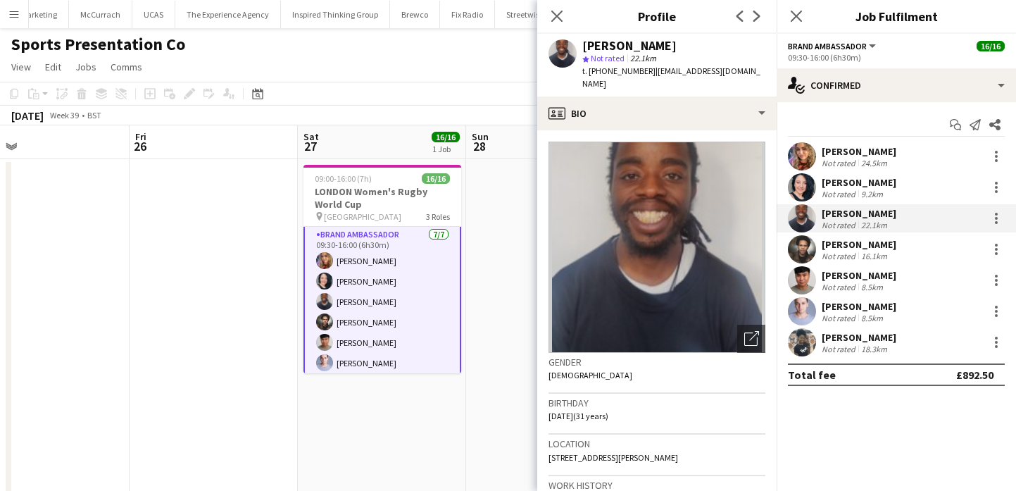
click at [661, 50] on div "Isaac Olorunfemi" at bounding box center [629, 45] width 94 height 13
drag, startPoint x: 661, startPoint y: 50, endPoint x: 592, endPoint y: 47, distance: 69.1
click at [592, 47] on div "Isaac Olorunfemi" at bounding box center [629, 45] width 94 height 13
click at [598, 72] on span "t. +447783460003" at bounding box center [618, 70] width 73 height 11
drag, startPoint x: 598, startPoint y: 72, endPoint x: 589, endPoint y: 72, distance: 9.2
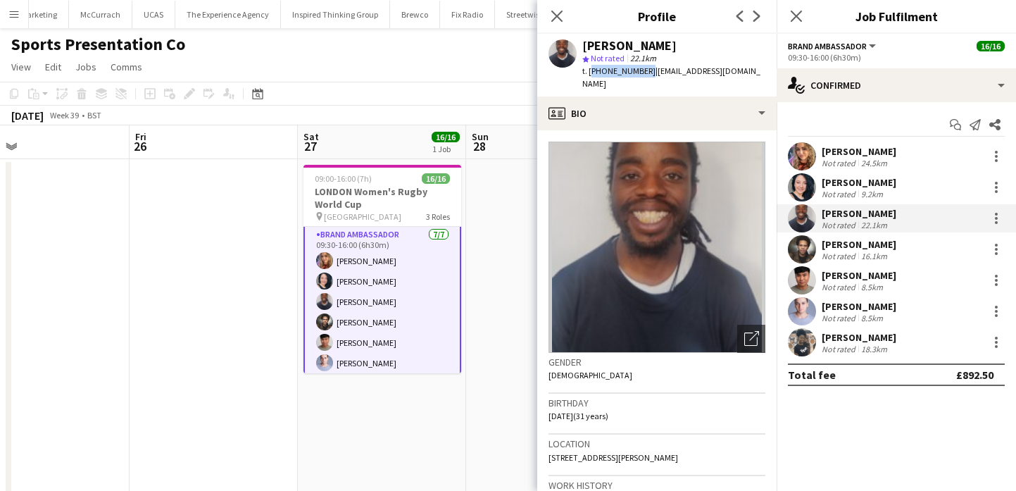
click at [589, 72] on span "t. +447783460003" at bounding box center [618, 70] width 73 height 11
drag, startPoint x: 741, startPoint y: 70, endPoint x: 647, endPoint y: 71, distance: 93.7
click at [647, 71] on div "Isaac Olorunfemi star Not rated 22.1km t. +447783460003 | isaacolo.93@outlook.c…" at bounding box center [656, 65] width 239 height 63
click at [841, 243] on div "Jade Willis" at bounding box center [859, 244] width 75 height 13
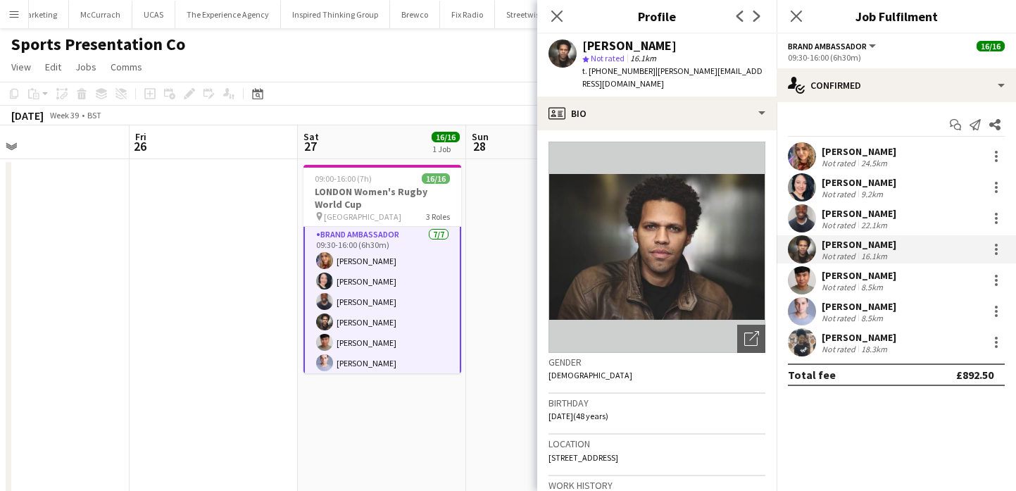
click at [625, 46] on div "Jade Willis" at bounding box center [629, 45] width 94 height 13
drag, startPoint x: 625, startPoint y: 46, endPoint x: 599, endPoint y: 46, distance: 26.8
click at [599, 46] on div "Jade Willis" at bounding box center [629, 45] width 94 height 13
click at [608, 70] on span "t. +7900494124" at bounding box center [618, 70] width 73 height 11
drag, startPoint x: 608, startPoint y: 70, endPoint x: 590, endPoint y: 71, distance: 17.6
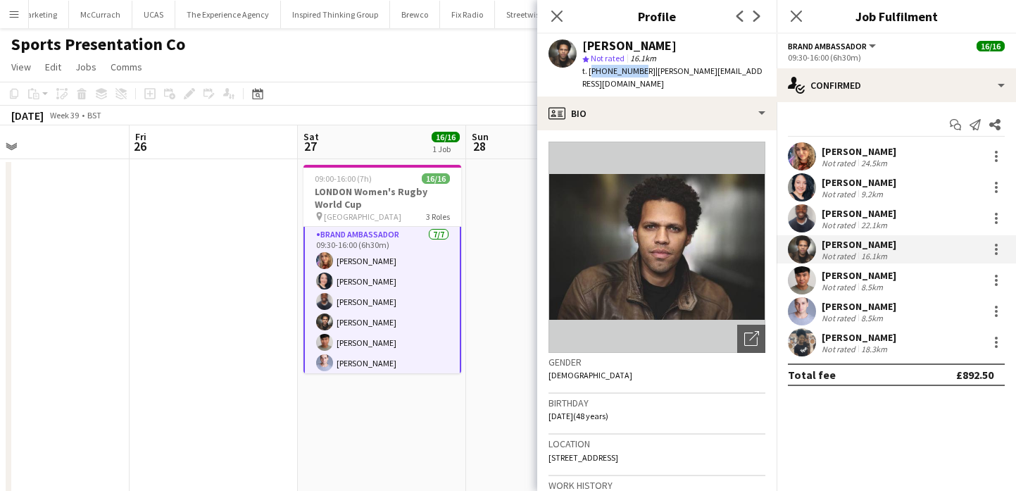
click at [590, 71] on span "t. +7900494124" at bounding box center [618, 70] width 73 height 11
drag, startPoint x: 723, startPoint y: 72, endPoint x: 642, endPoint y: 72, distance: 81.0
click at [642, 72] on div "Jade Willis star Not rated 16.1km t. +7900494124 | willis.jade@gmail.com" at bounding box center [656, 65] width 239 height 63
click at [822, 269] on div "Geovan Bayya" at bounding box center [859, 275] width 75 height 13
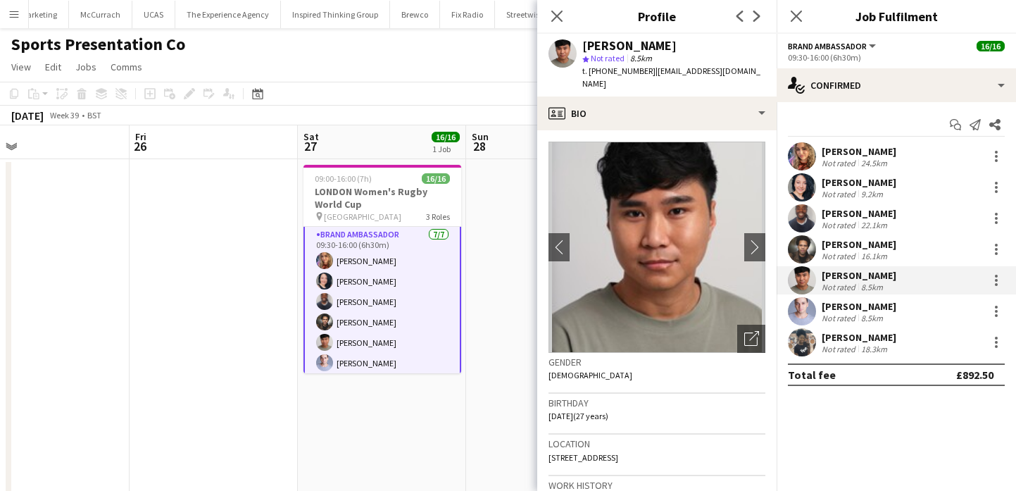
click at [625, 42] on div "Geovan Bayya" at bounding box center [629, 45] width 94 height 13
drag, startPoint x: 625, startPoint y: 42, endPoint x: 599, endPoint y: 42, distance: 26.1
click at [599, 42] on div "Geovan Bayya" at bounding box center [629, 45] width 94 height 13
drag, startPoint x: 599, startPoint y: 42, endPoint x: 644, endPoint y: 42, distance: 45.1
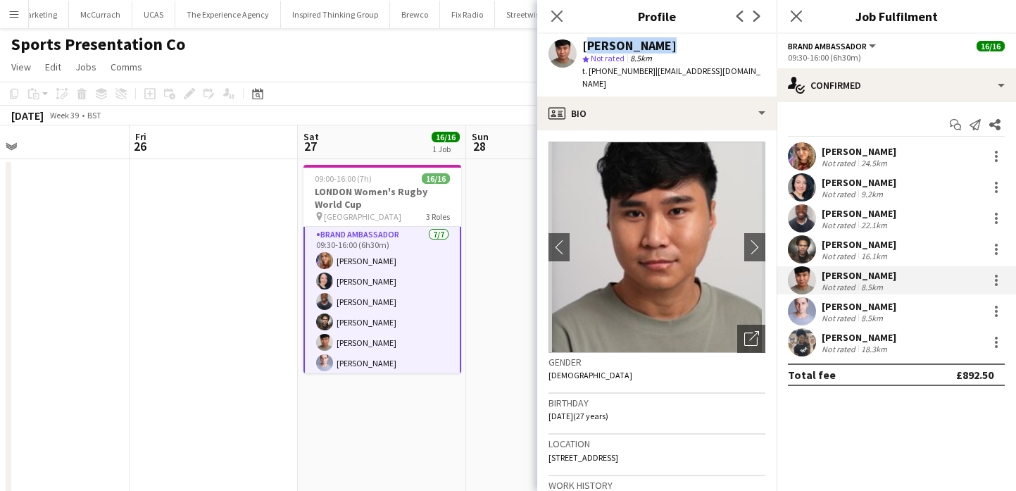
click at [644, 42] on div "Geovan Bayya" at bounding box center [629, 45] width 94 height 13
click at [607, 70] on span "t. +447534453312" at bounding box center [618, 70] width 73 height 11
drag, startPoint x: 607, startPoint y: 70, endPoint x: 590, endPoint y: 70, distance: 16.9
click at [590, 70] on span "t. +447534453312" at bounding box center [618, 70] width 73 height 11
drag, startPoint x: 649, startPoint y: 73, endPoint x: 763, endPoint y: 68, distance: 114.2
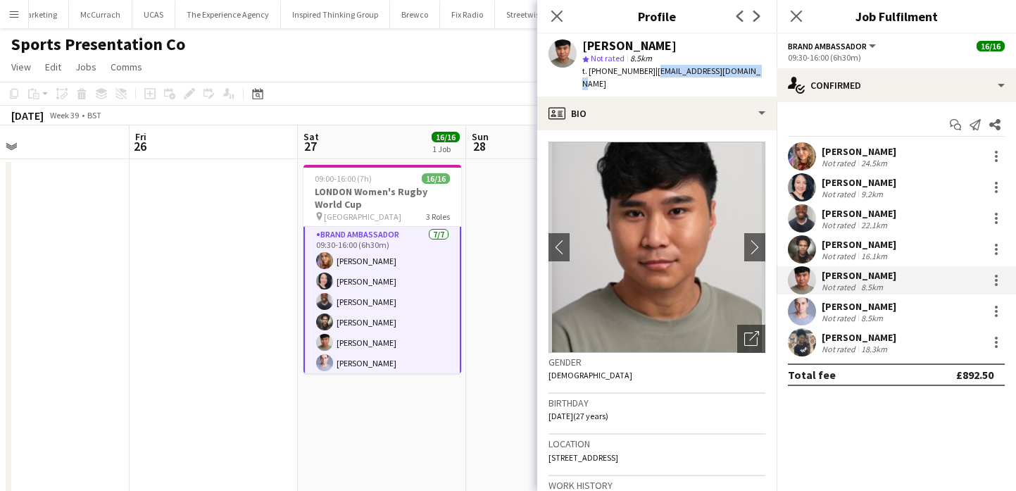
click at [764, 68] on app-profile-header "Geovan Bayya star Not rated 8.5km t. +447534453312 | geovanjosephb@yahoo.com" at bounding box center [656, 65] width 239 height 63
click at [801, 307] on app-user-avatar at bounding box center [802, 311] width 28 height 28
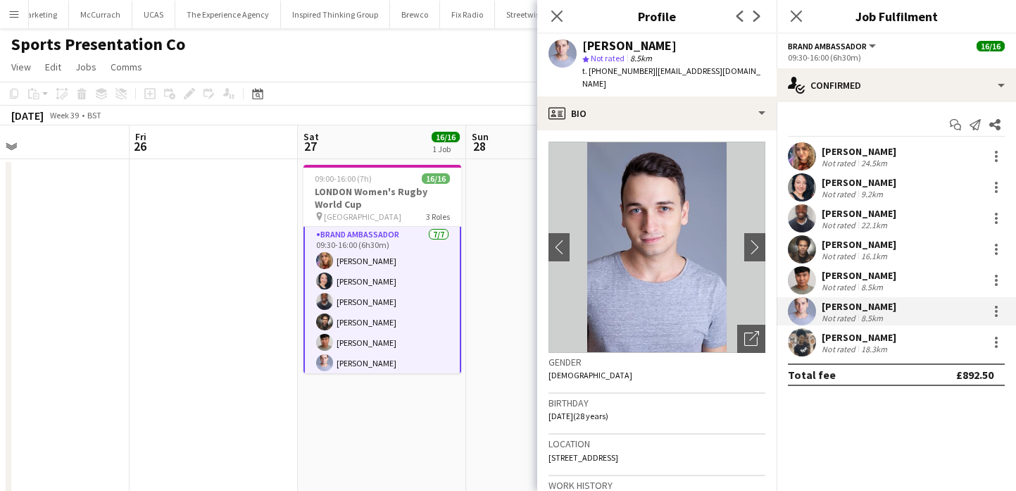
click at [648, 46] on div "Yani Aleksandrov" at bounding box center [629, 45] width 94 height 13
drag, startPoint x: 647, startPoint y: 46, endPoint x: 585, endPoint y: 46, distance: 62.7
click at [585, 46] on div "Yani Aleksandrov" at bounding box center [629, 45] width 94 height 13
click at [599, 71] on span "t. +447783800427" at bounding box center [618, 70] width 73 height 11
drag, startPoint x: 599, startPoint y: 73, endPoint x: 589, endPoint y: 73, distance: 9.9
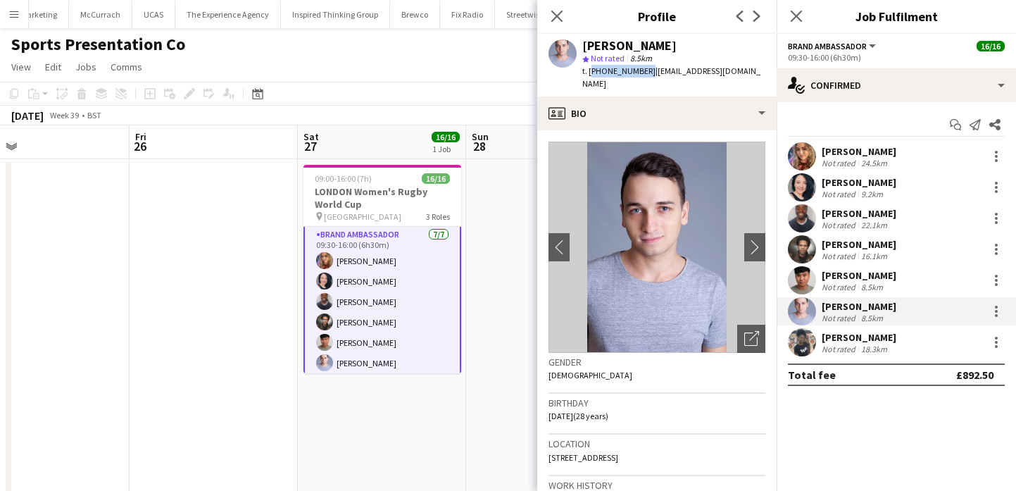
click at [589, 73] on span "t. +447783800427" at bounding box center [618, 70] width 73 height 11
drag, startPoint x: 649, startPoint y: 69, endPoint x: 744, endPoint y: 70, distance: 94.4
click at [744, 70] on div "Yani Aleksandrov star Not rated 8.5km t. +447783800427 | yani.xander@gmail.com" at bounding box center [656, 65] width 239 height 63
click at [822, 331] on div "Prescillia Annoni" at bounding box center [859, 337] width 75 height 13
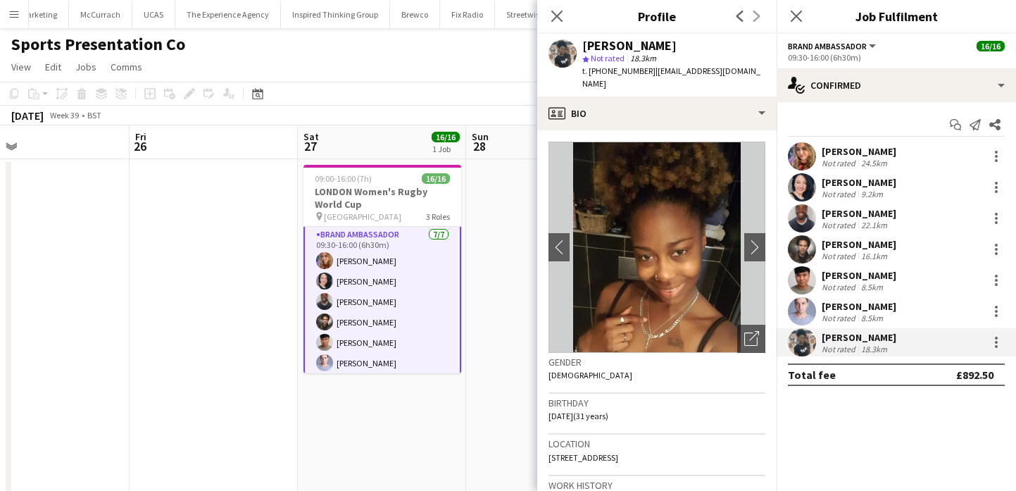
click at [666, 46] on div "Prescillia Annoni" at bounding box center [629, 45] width 94 height 13
drag, startPoint x: 665, startPoint y: 46, endPoint x: 605, endPoint y: 44, distance: 60.6
click at [605, 44] on div "Prescillia Annoni" at bounding box center [629, 45] width 94 height 13
click at [625, 65] on span "t. +4407355957909" at bounding box center [618, 70] width 73 height 11
click at [620, 71] on span "t. +4407355957909" at bounding box center [618, 70] width 73 height 11
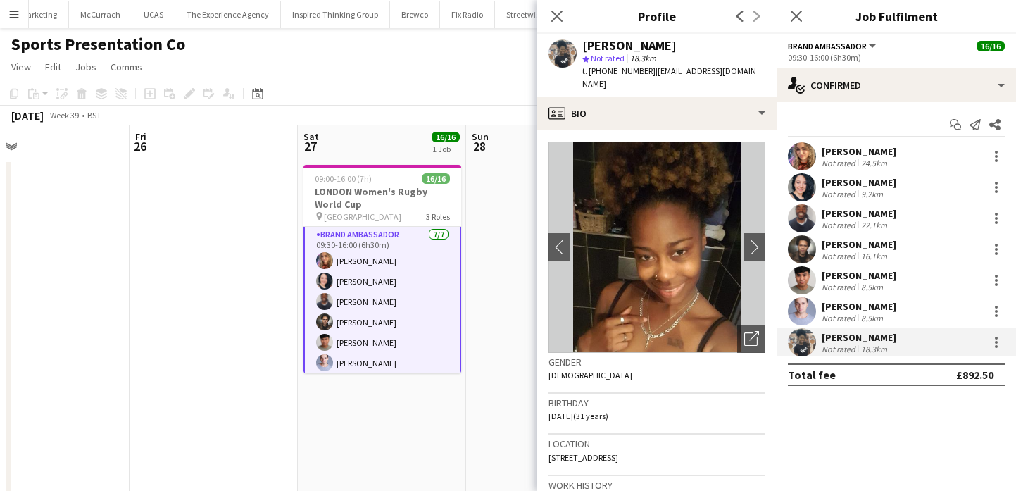
drag, startPoint x: 619, startPoint y: 71, endPoint x: 591, endPoint y: 71, distance: 28.2
click at [591, 71] on span "t. +4407355957909" at bounding box center [618, 70] width 73 height 11
drag, startPoint x: 589, startPoint y: 71, endPoint x: 649, endPoint y: 69, distance: 60.6
click at [649, 69] on div "t. +4407355957909 | ppwetziill@hotmail.fr" at bounding box center [673, 77] width 183 height 25
drag, startPoint x: 653, startPoint y: 73, endPoint x: 744, endPoint y: 70, distance: 91.6
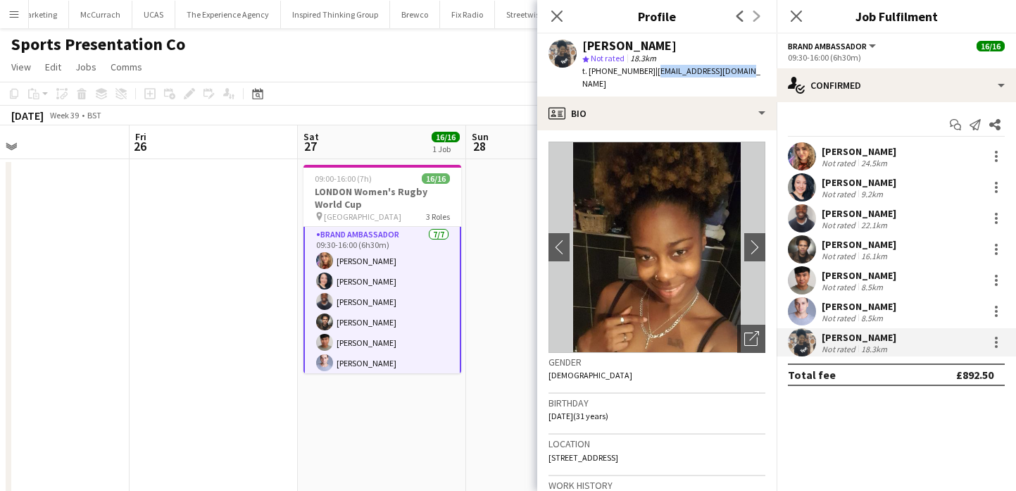
click at [744, 70] on app-profile-header "Prescillia Annoni star Not rated 18.3km t. +4407355957909 | ppwetziill@hotmail.…" at bounding box center [656, 65] width 239 height 63
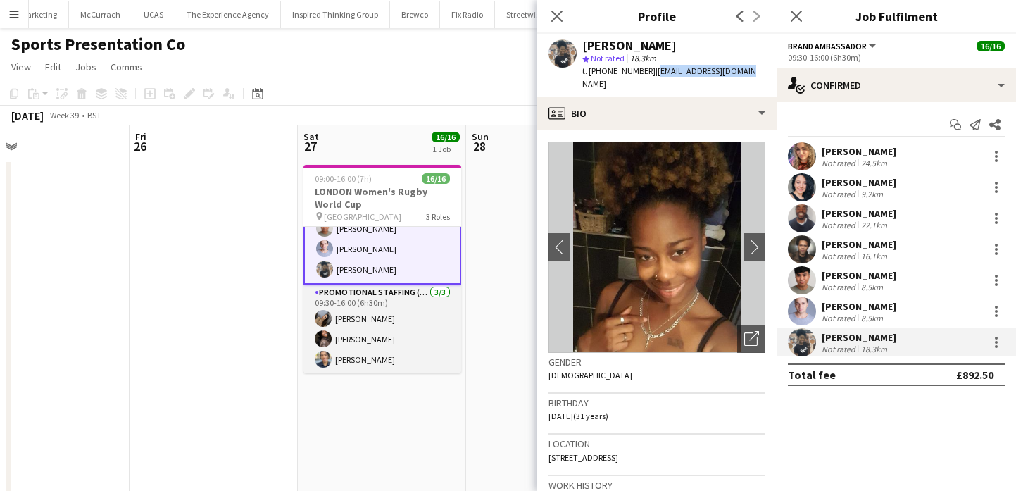
click at [408, 346] on app-card-role "Promotional Staffing (Brand Ambassadors) 3/3 09:30-16:00 (6h30m) Sara Arakelyan…" at bounding box center [383, 329] width 158 height 89
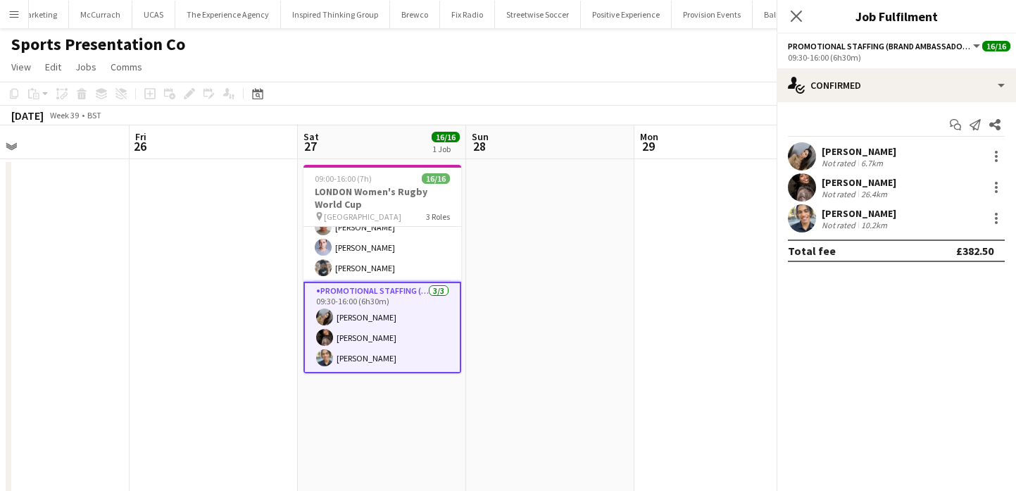
scroll to position [264, 0]
click at [827, 164] on div "Not rated" at bounding box center [840, 163] width 37 height 11
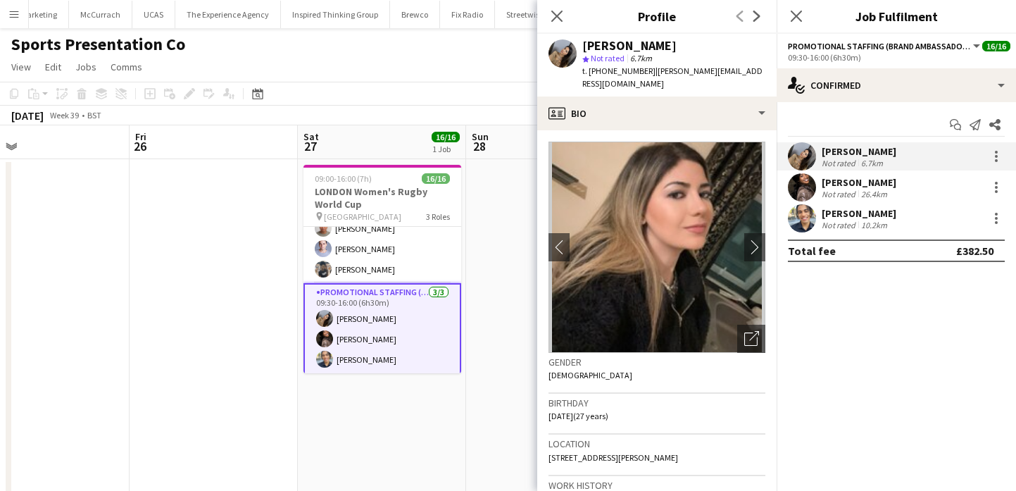
click at [601, 48] on div "Sara Arakelyan" at bounding box center [629, 45] width 94 height 13
drag, startPoint x: 601, startPoint y: 48, endPoint x: 639, endPoint y: 48, distance: 38.0
click at [639, 48] on div "Sara Arakelyan" at bounding box center [629, 45] width 94 height 13
click at [598, 70] on span "t. +447511904427" at bounding box center [618, 70] width 73 height 11
drag, startPoint x: 598, startPoint y: 70, endPoint x: 589, endPoint y: 70, distance: 9.2
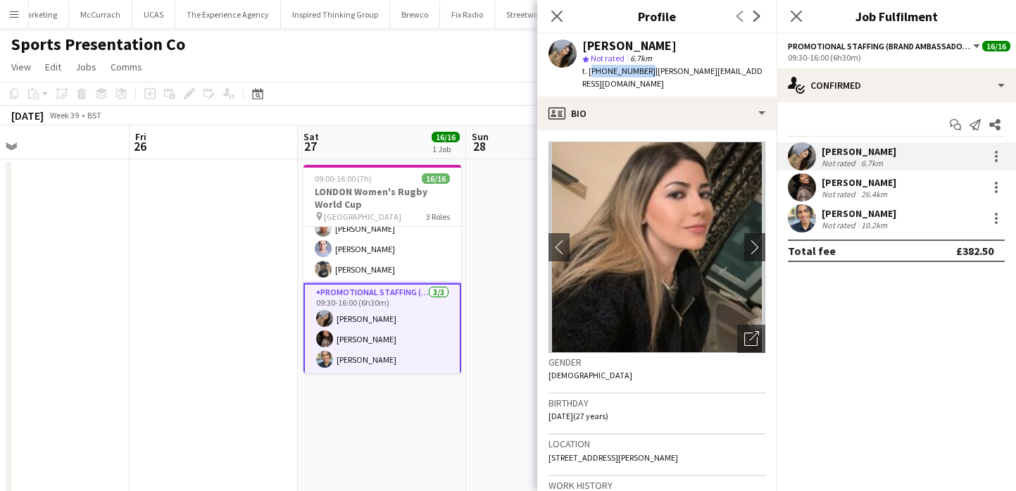
click at [589, 70] on span "t. +447511904427" at bounding box center [618, 70] width 73 height 11
drag, startPoint x: 755, startPoint y: 72, endPoint x: 649, endPoint y: 75, distance: 106.4
click at [649, 75] on div "Sara Arakelyan star Not rated 6.7km t. +447511904427 | sara.arakelyan98@gmail.c…" at bounding box center [656, 65] width 239 height 63
click at [649, 75] on span "| sara.arakelyan98@gmail.com" at bounding box center [672, 76] width 180 height 23
click at [651, 75] on span "| sara.arakelyan98@gmail.com" at bounding box center [672, 76] width 180 height 23
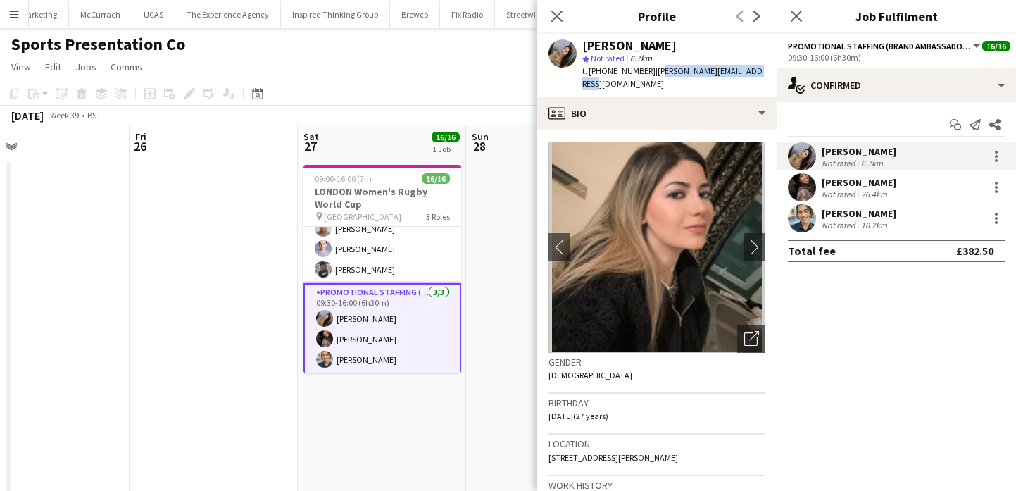
drag, startPoint x: 651, startPoint y: 75, endPoint x: 754, endPoint y: 74, distance: 102.8
click at [754, 74] on div "Sara Arakelyan star Not rated 6.7km t. +447511904427 | sara.arakelyan98@gmail.c…" at bounding box center [656, 65] width 239 height 63
click at [829, 191] on div "Not rated" at bounding box center [840, 194] width 37 height 11
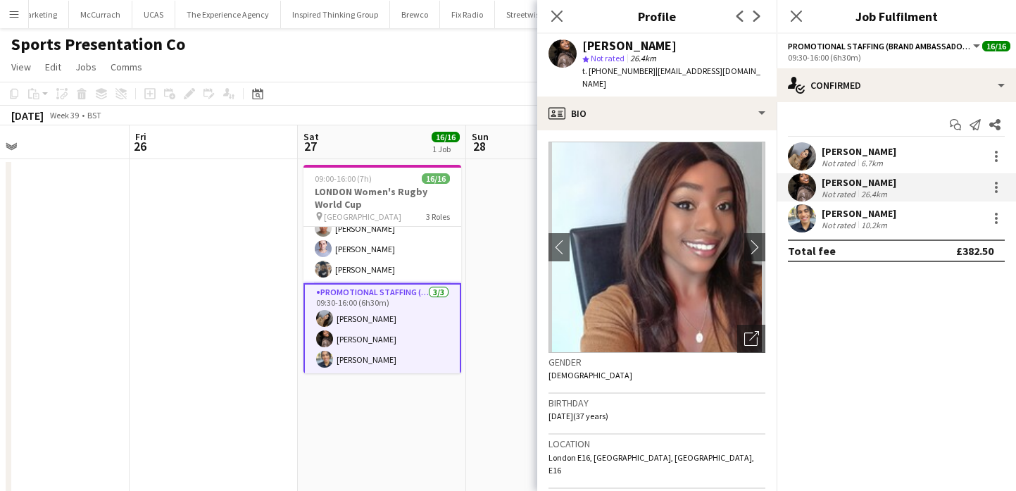
click at [612, 50] on div "Seliza Sebastian" at bounding box center [629, 45] width 94 height 13
drag, startPoint x: 612, startPoint y: 50, endPoint x: 641, endPoint y: 50, distance: 28.9
click at [641, 50] on div "Seliza Sebastian" at bounding box center [629, 45] width 94 height 13
click at [605, 75] on span "t. +4407950160699" at bounding box center [618, 70] width 73 height 11
drag, startPoint x: 605, startPoint y: 75, endPoint x: 590, endPoint y: 75, distance: 14.8
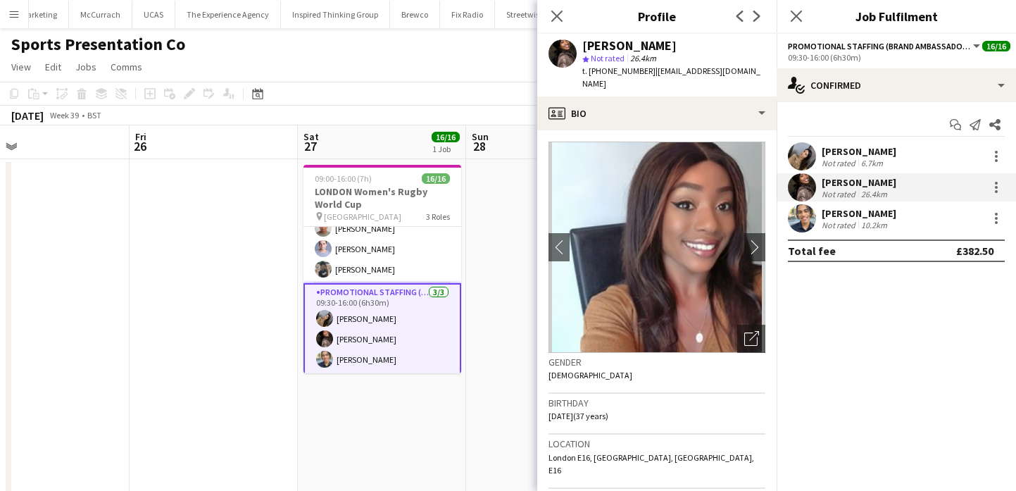
click at [590, 75] on span "t. +4407950160699" at bounding box center [618, 70] width 73 height 11
drag, startPoint x: 652, startPoint y: 73, endPoint x: 757, endPoint y: 73, distance: 104.9
click at [757, 73] on span "| seliza.sebastian@hotmail.com" at bounding box center [671, 76] width 178 height 23
drag, startPoint x: 761, startPoint y: 73, endPoint x: 654, endPoint y: 72, distance: 107.8
click at [654, 72] on div "Seliza Sebastian star Not rated 26.4km t. +4407950160699 | seliza.sebastian@hot…" at bounding box center [656, 65] width 239 height 63
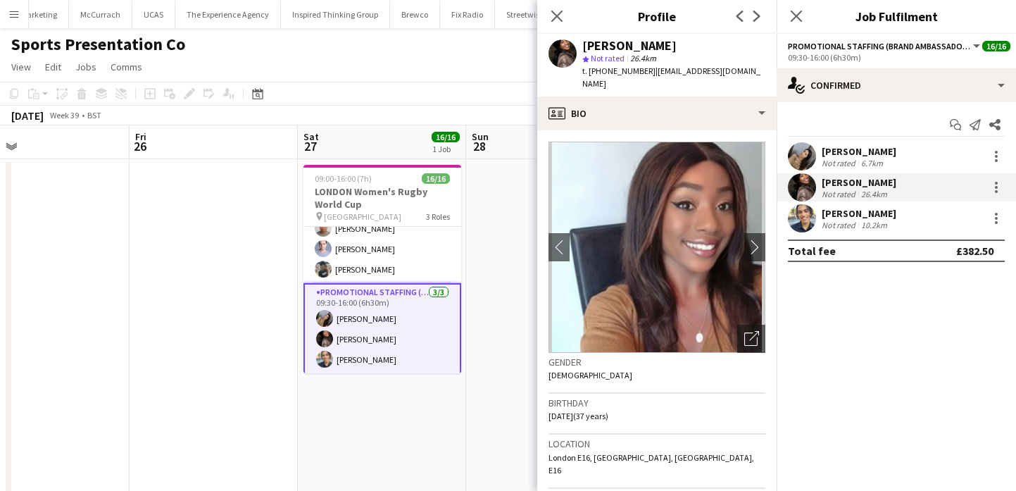
click at [805, 213] on app-user-avatar at bounding box center [802, 218] width 28 height 28
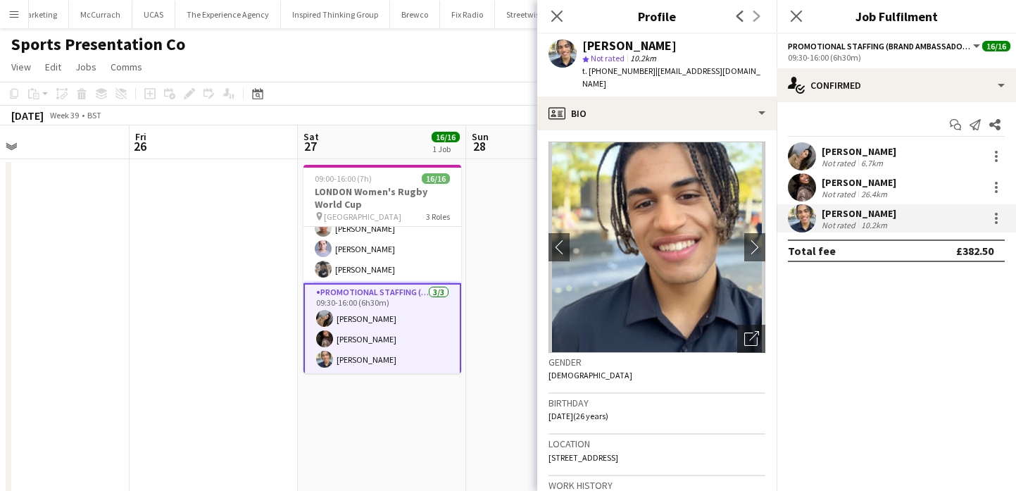
click at [652, 55] on span "10.2km" at bounding box center [643, 58] width 32 height 11
click at [644, 44] on div "Patrick Guzman" at bounding box center [629, 45] width 94 height 13
drag, startPoint x: 644, startPoint y: 44, endPoint x: 599, endPoint y: 44, distance: 45.1
click at [600, 44] on div "Patrick Guzman" at bounding box center [629, 45] width 94 height 13
click at [615, 73] on span "t. +447785534034" at bounding box center [618, 70] width 73 height 11
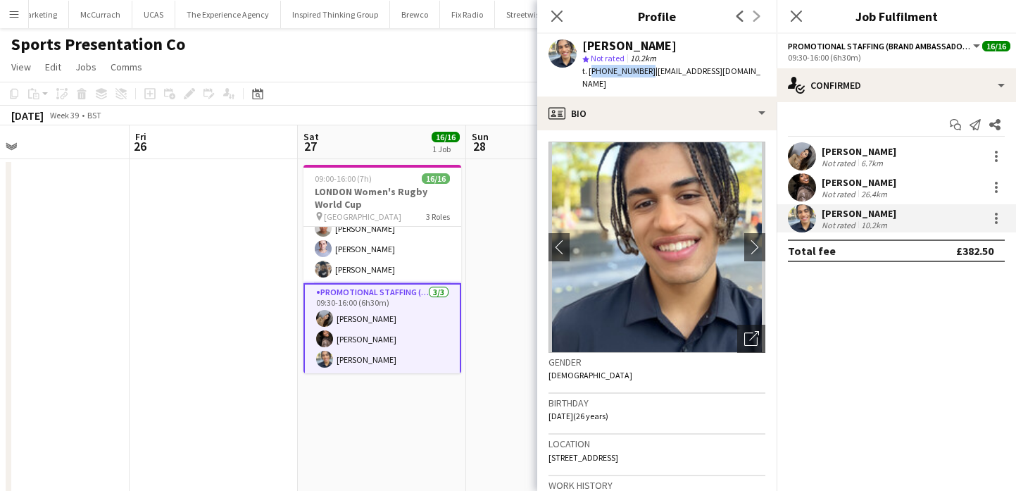
drag, startPoint x: 614, startPoint y: 73, endPoint x: 589, endPoint y: 73, distance: 25.4
click at [589, 73] on span "t. +447785534034" at bounding box center [618, 70] width 73 height 11
drag, startPoint x: 742, startPoint y: 68, endPoint x: 649, endPoint y: 73, distance: 93.8
click at [649, 73] on div "Patrick Guzman star Not rated 10.2km t. +447785534034 | guzzypatrick@gmail.com" at bounding box center [656, 65] width 239 height 63
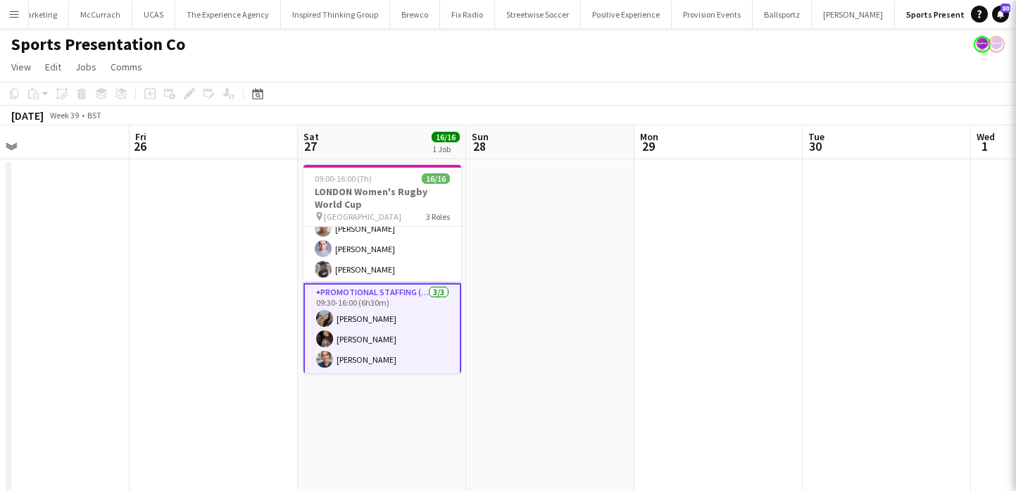
scroll to position [263, 0]
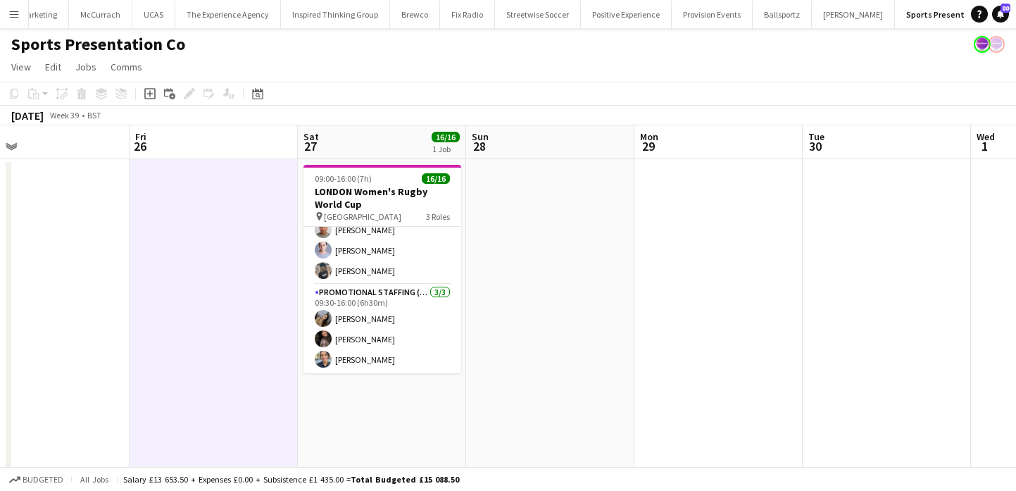
click at [15, 11] on app-icon "Menu" at bounding box center [13, 13] width 11 height 11
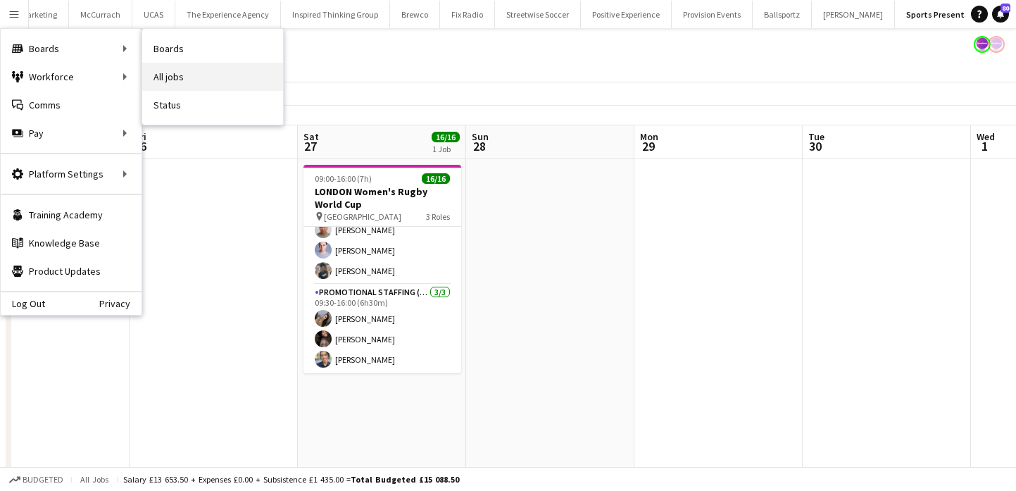
click at [213, 70] on link "All jobs" at bounding box center [212, 77] width 141 height 28
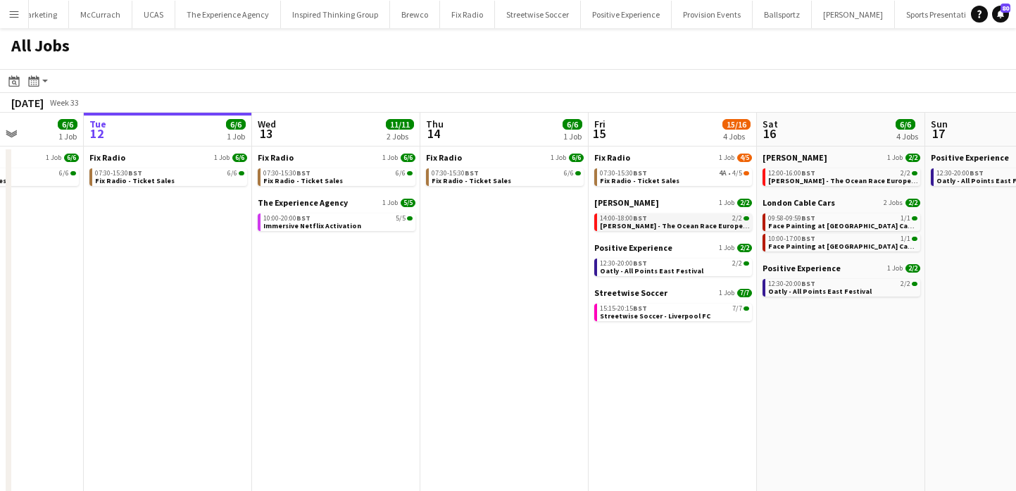
scroll to position [0, 382]
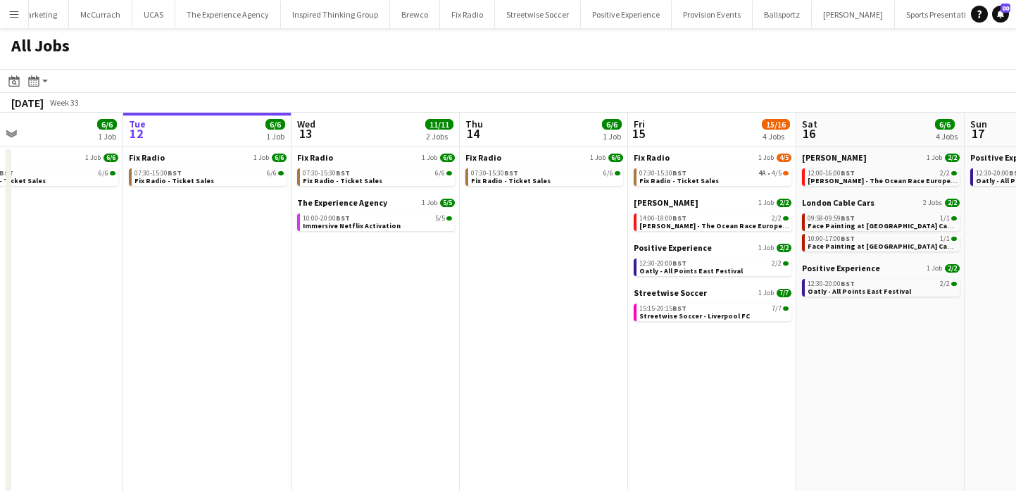
click at [9, 12] on app-icon "Menu" at bounding box center [13, 13] width 11 height 11
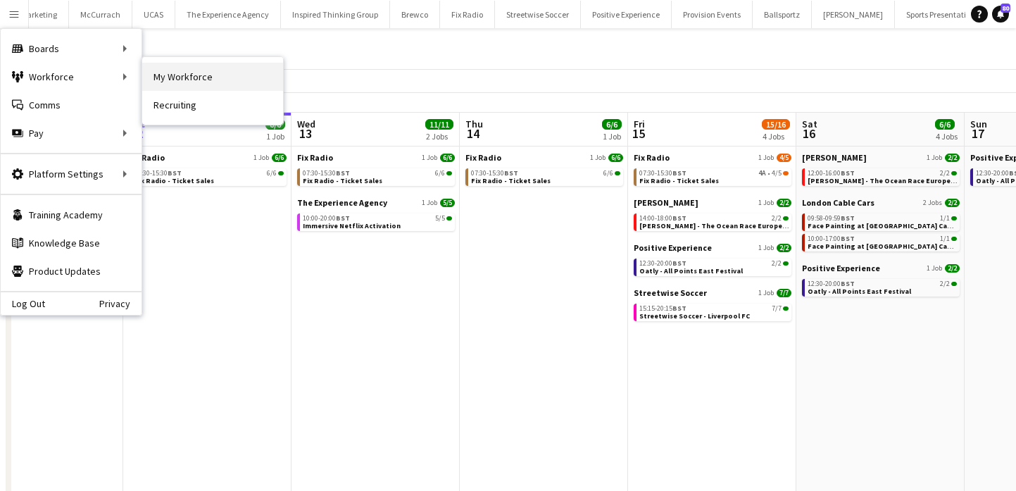
click at [181, 80] on link "My Workforce" at bounding box center [212, 77] width 141 height 28
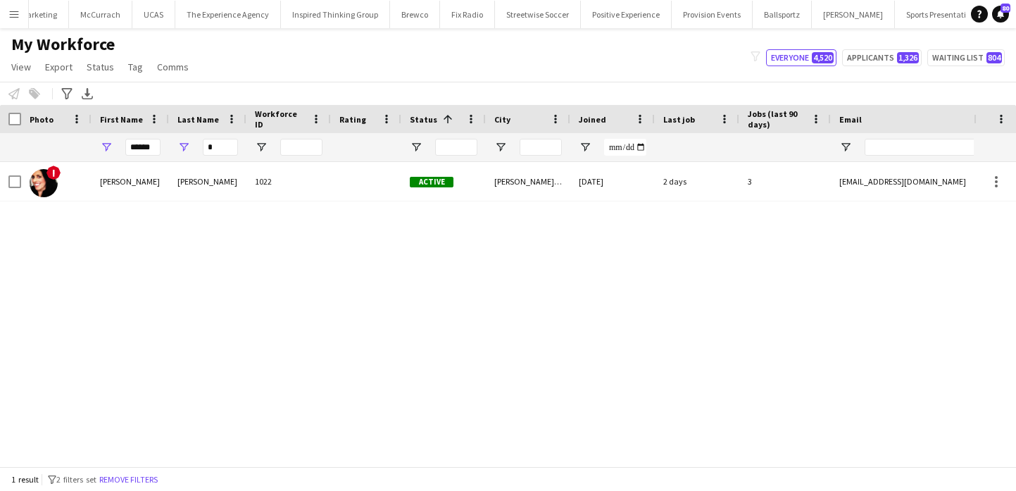
click at [132, 54] on h1 "My Workforce" at bounding box center [101, 44] width 203 height 21
click at [132, 65] on span "Tag" at bounding box center [135, 67] width 15 height 13
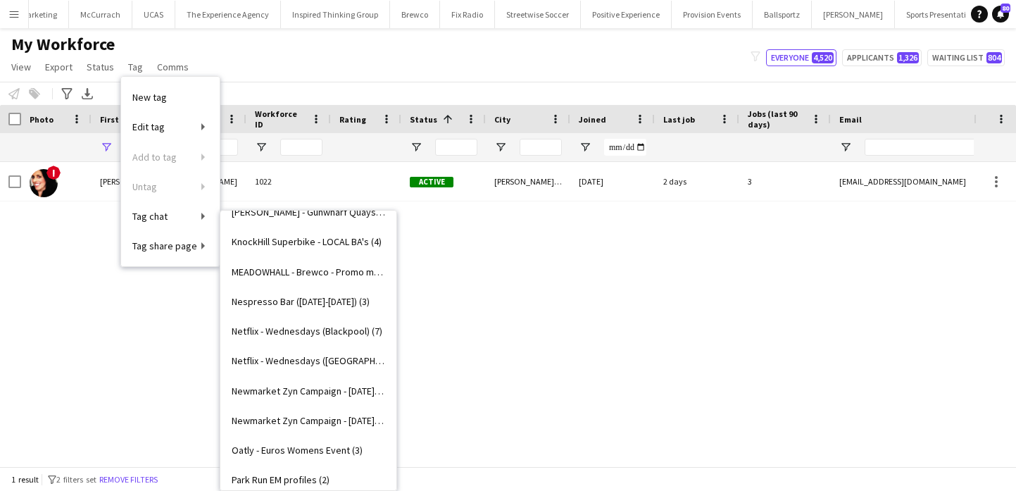
scroll to position [903, 0]
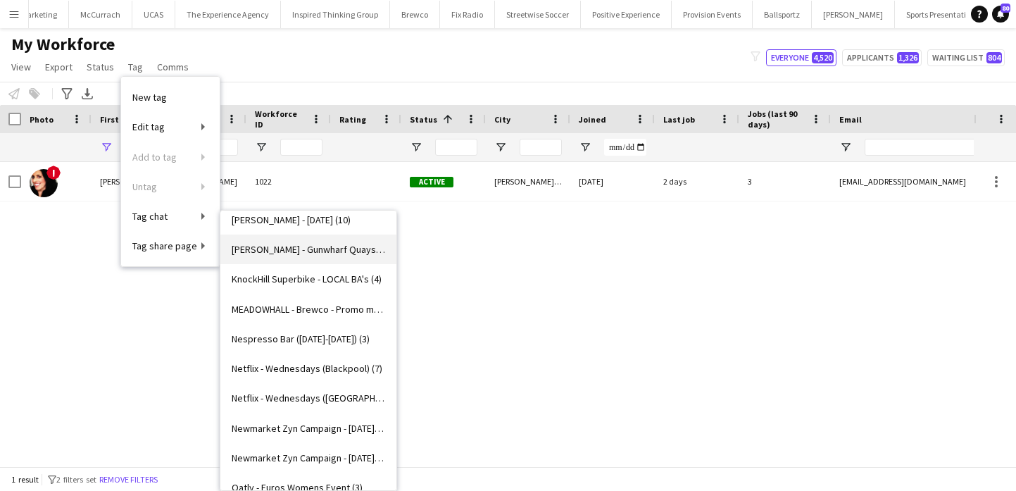
click at [327, 256] on link "Helly Hanson - Gunwharf Quays (2)" at bounding box center [308, 250] width 176 height 30
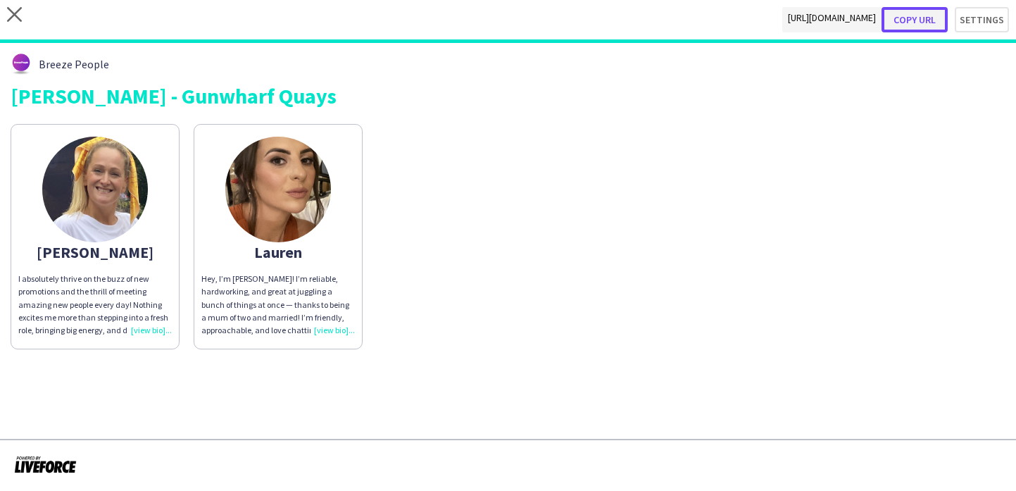
click at [918, 24] on button "Copy url" at bounding box center [915, 19] width 66 height 25
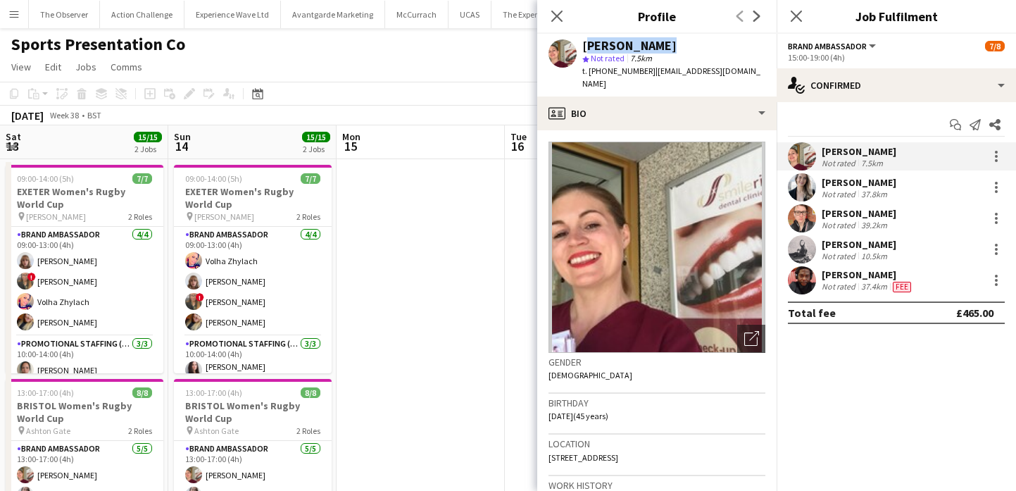
scroll to position [0, 649]
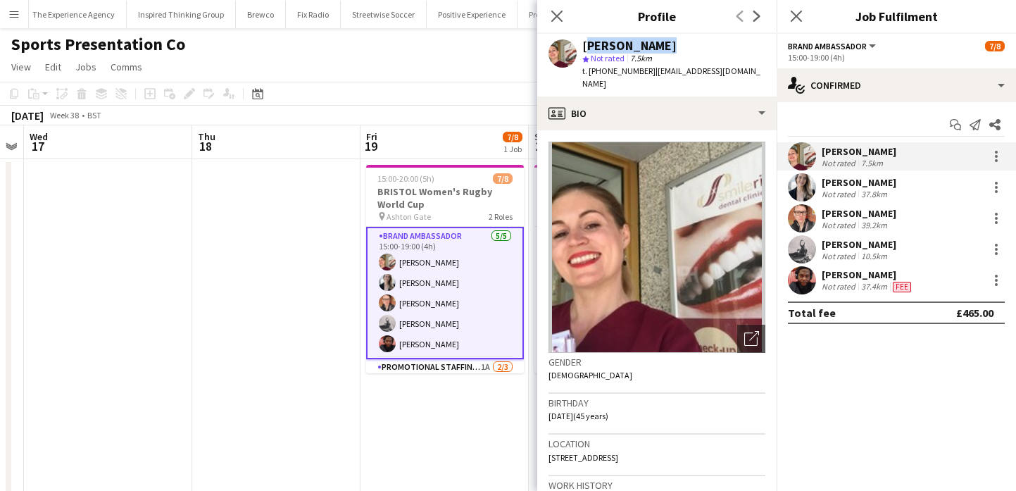
click at [15, 8] on button "Menu" at bounding box center [14, 14] width 28 height 28
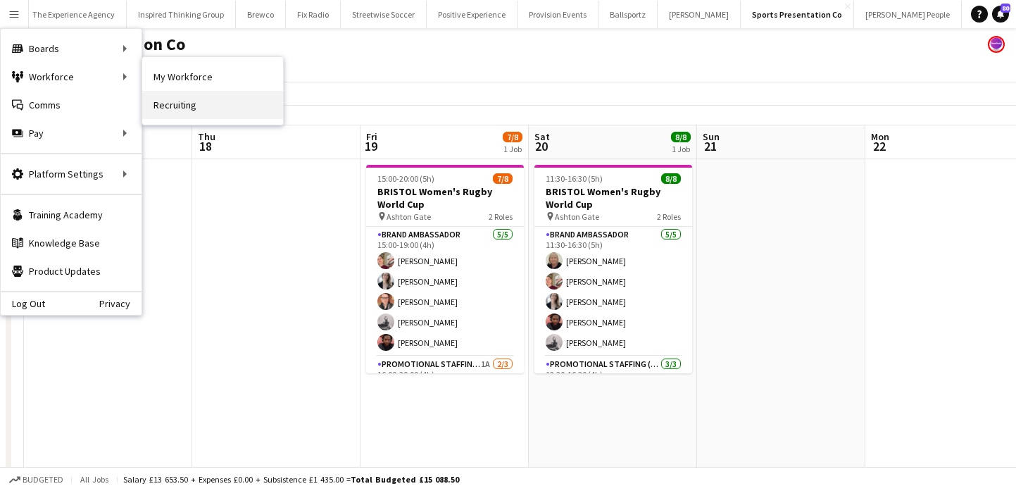
click at [189, 98] on link "Recruiting" at bounding box center [212, 105] width 141 height 28
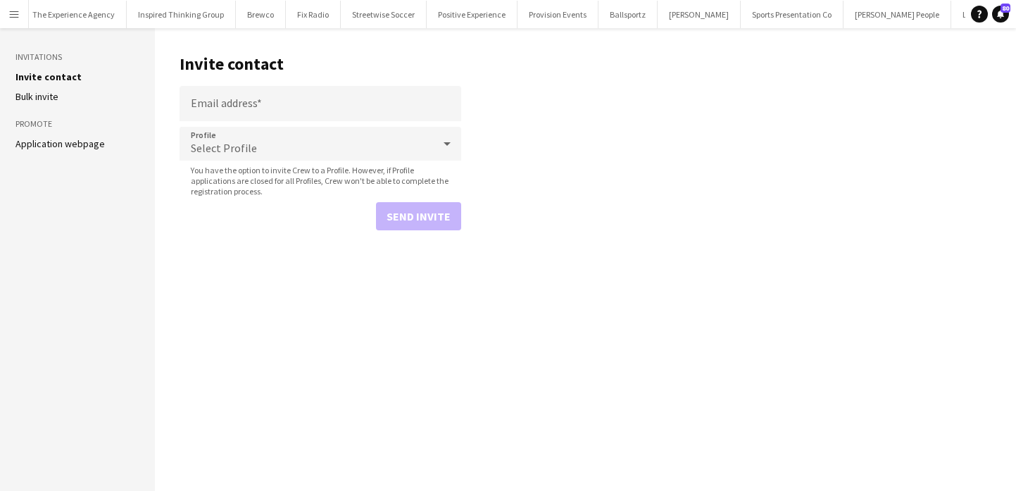
click at [18, 13] on app-icon "Menu" at bounding box center [13, 13] width 11 height 11
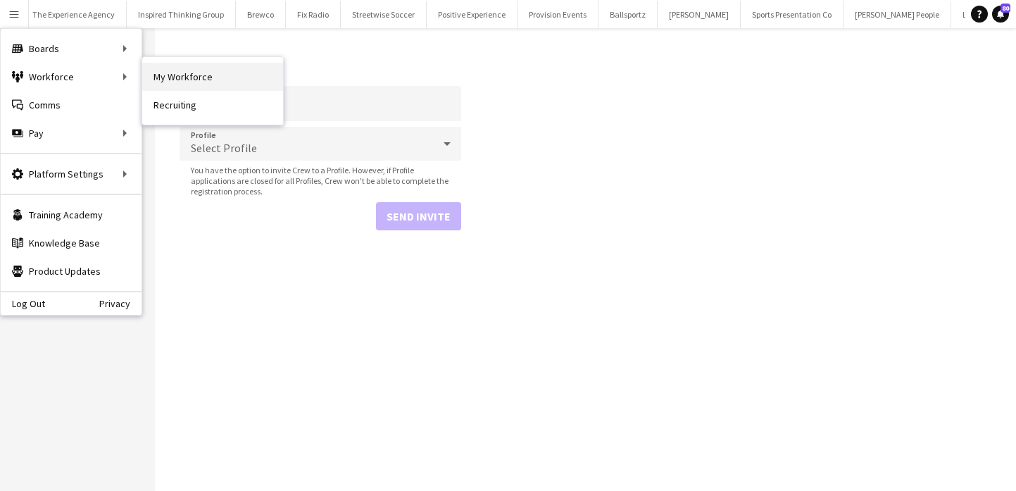
click at [165, 77] on link "My Workforce" at bounding box center [212, 77] width 141 height 28
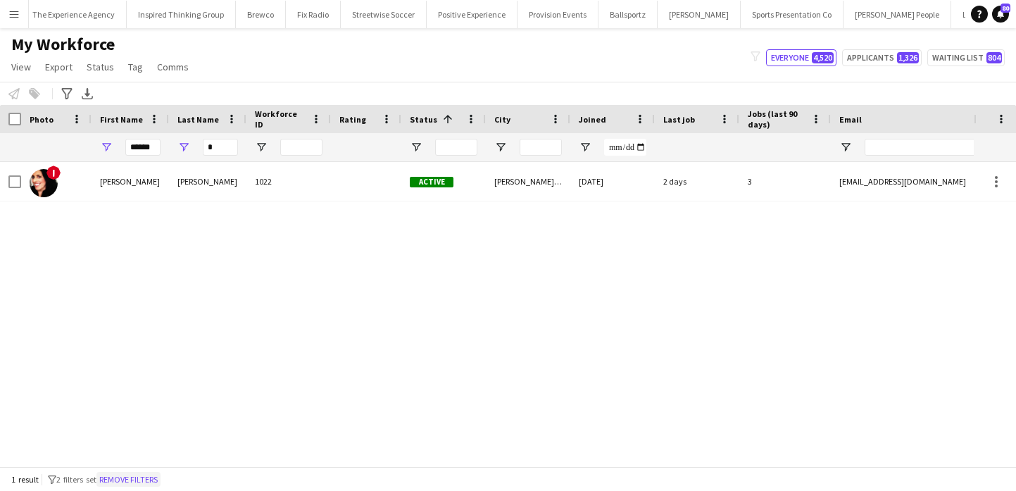
click at [140, 478] on button "Remove filters" at bounding box center [128, 479] width 64 height 15
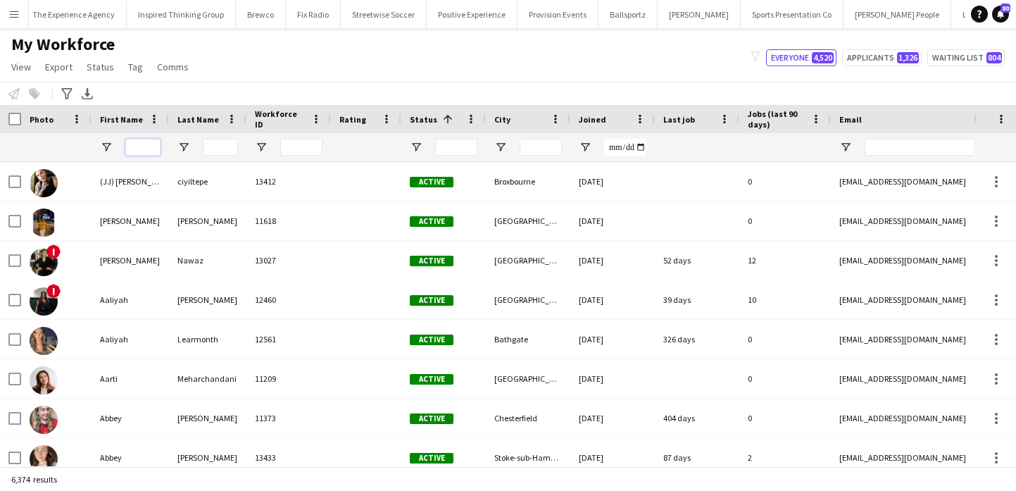
click at [139, 143] on input "First Name Filter Input" at bounding box center [142, 147] width 35 height 17
type input "*"
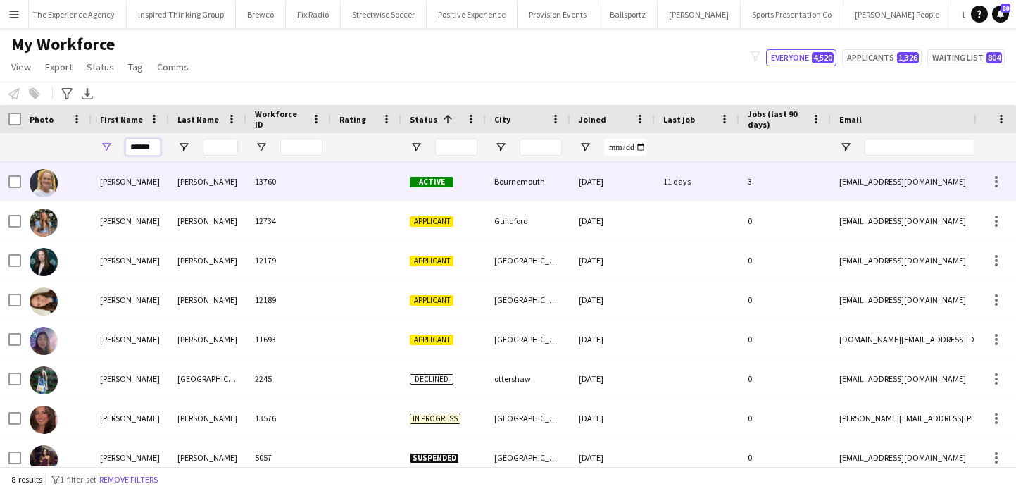
type input "******"
click at [213, 182] on div "[PERSON_NAME]" at bounding box center [207, 181] width 77 height 39
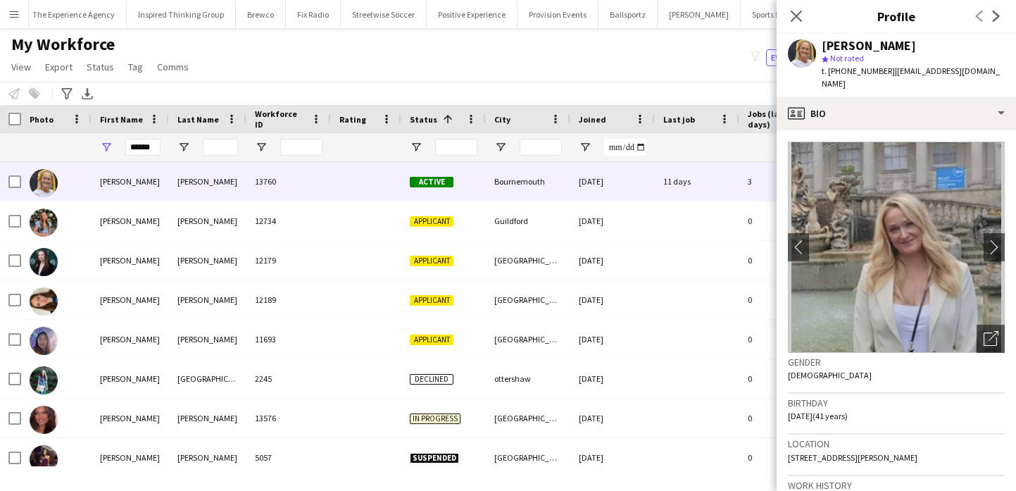
click at [853, 51] on div "Amelia Antell" at bounding box center [869, 45] width 94 height 13
copy div "Amelia Antell"
click at [903, 452] on span "45 Sutton Road, Bournemouth, BH9 1RW" at bounding box center [853, 457] width 130 height 11
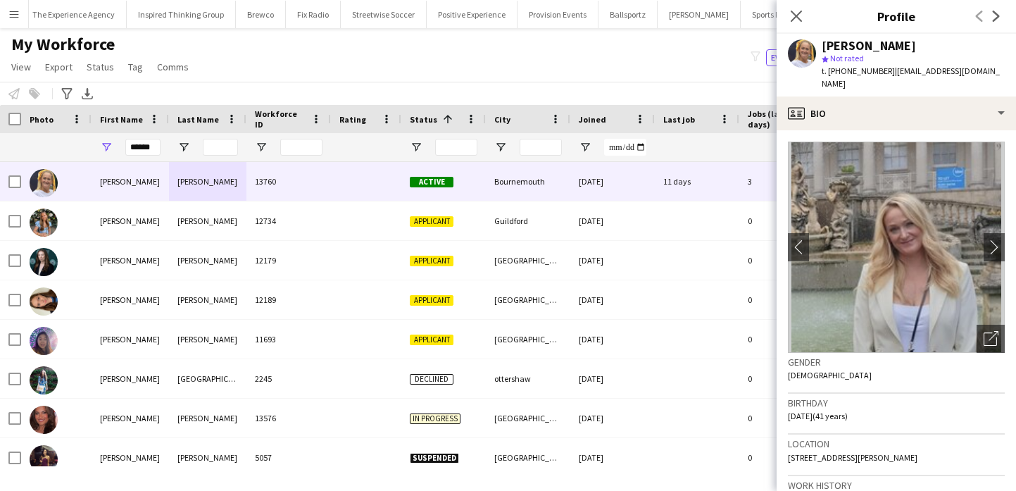
click at [903, 452] on span "45 Sutton Road, Bournemouth, BH9 1RW" at bounding box center [853, 457] width 130 height 11
click at [842, 70] on span "t. +447811755674" at bounding box center [858, 70] width 73 height 11
click at [842, 69] on span "t. +447811755674" at bounding box center [858, 70] width 73 height 11
copy app-crew-profile "t. +447811755674 | ameliaantell2@gmail.com profile"
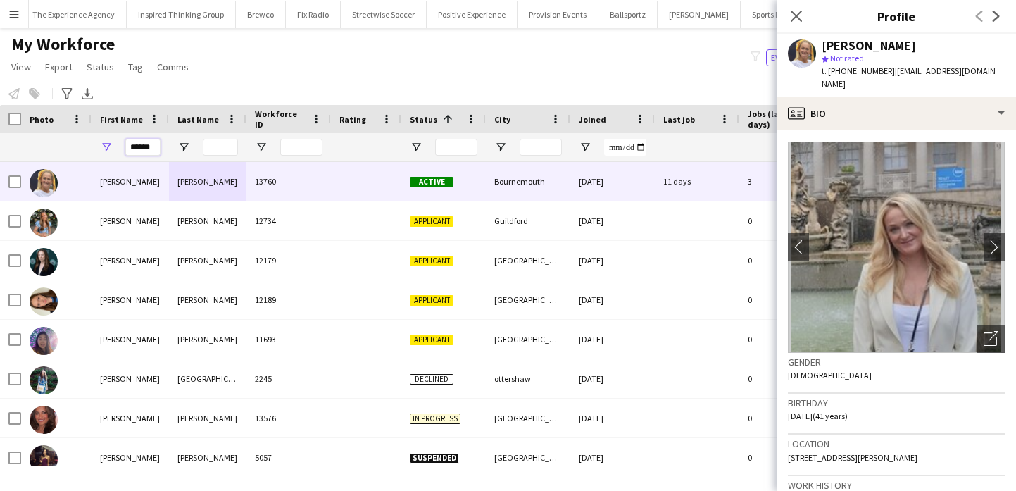
click at [155, 142] on input "******" at bounding box center [142, 147] width 35 height 17
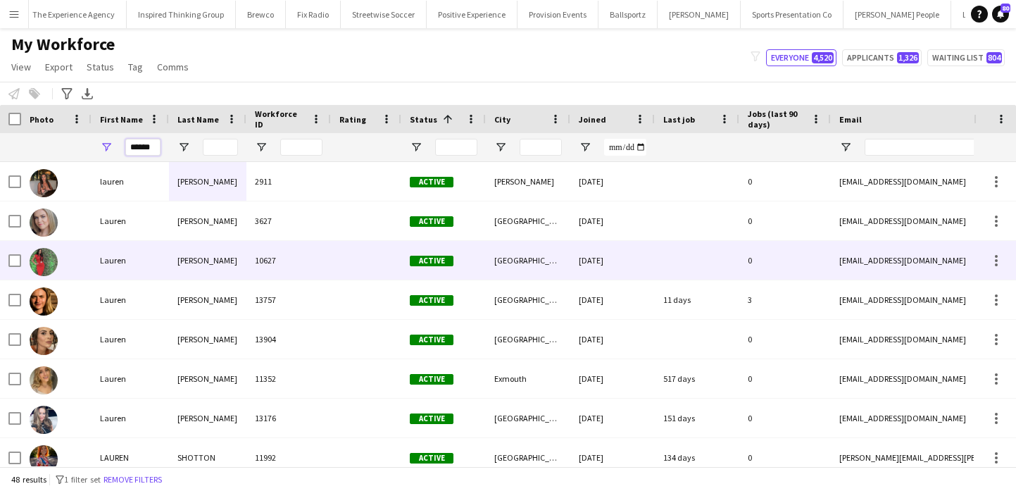
scroll to position [18, 0]
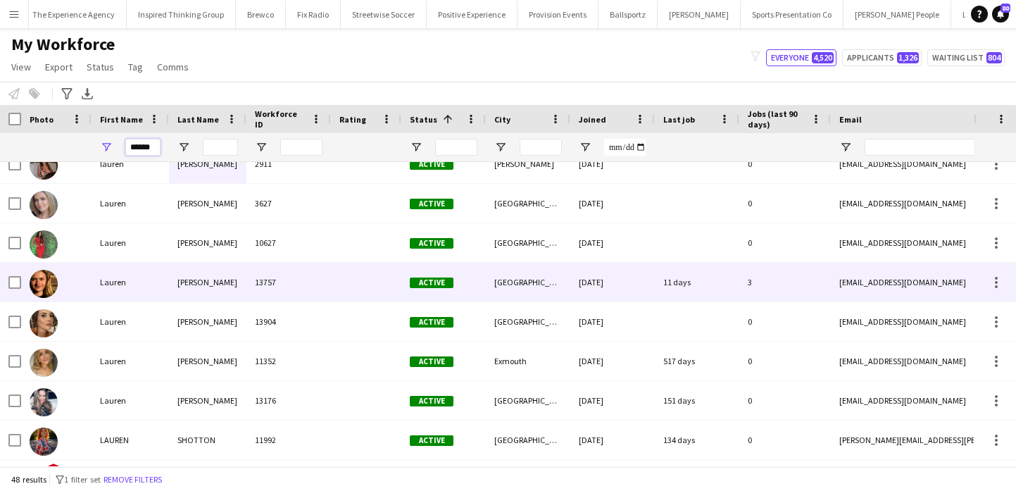
type input "******"
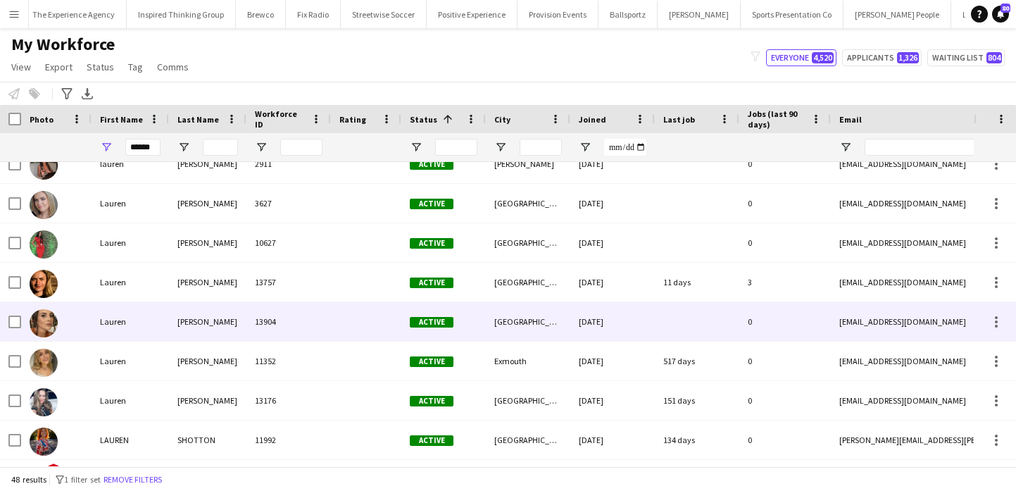
click at [326, 313] on div "13904" at bounding box center [288, 321] width 85 height 39
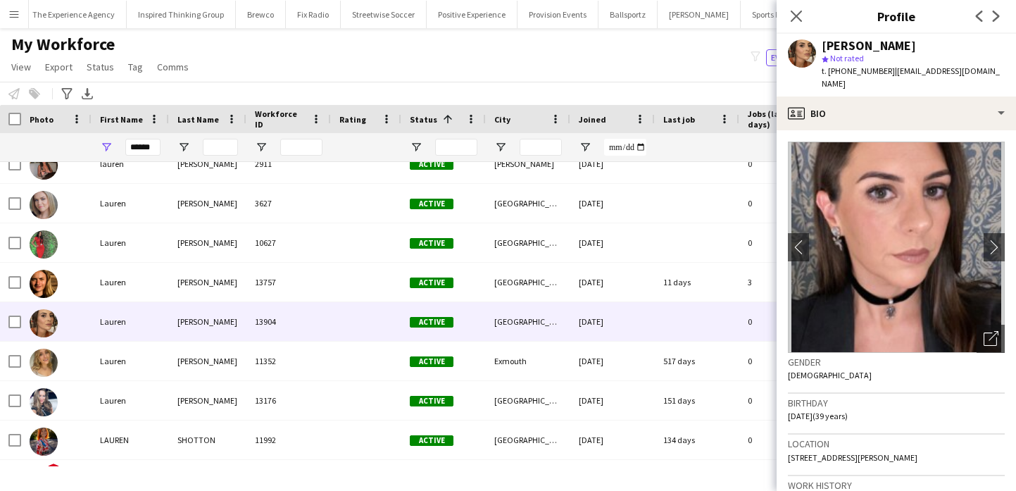
click at [859, 48] on div "Lauren Leese" at bounding box center [869, 45] width 94 height 13
copy div "Lauren Leese"
click at [877, 75] on span "t. +447969556591" at bounding box center [858, 70] width 73 height 11
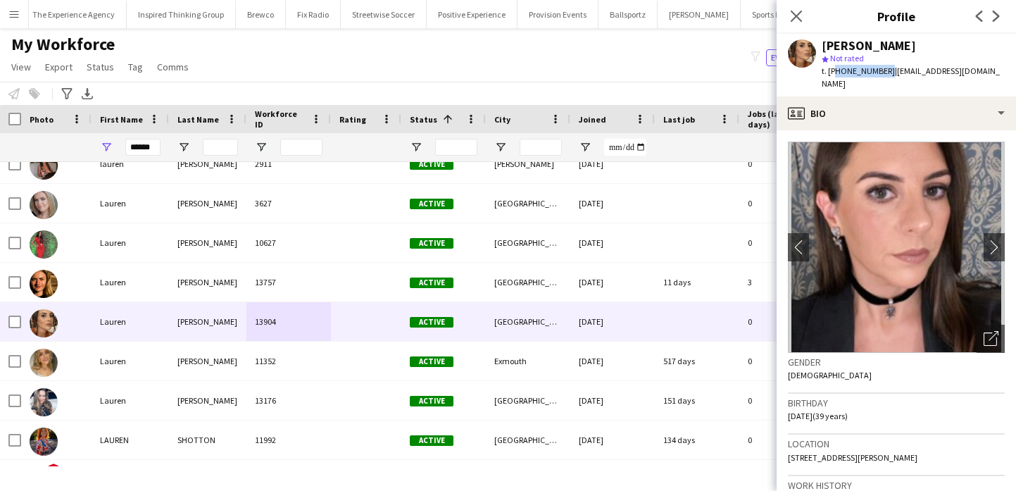
click at [877, 75] on span "t. +447969556591" at bounding box center [858, 70] width 73 height 11
copy app-crew-profile "t. +447969556591 | leeseloz1@outlook.com profile"
click at [794, 20] on icon "Close pop-in" at bounding box center [795, 15] width 13 height 13
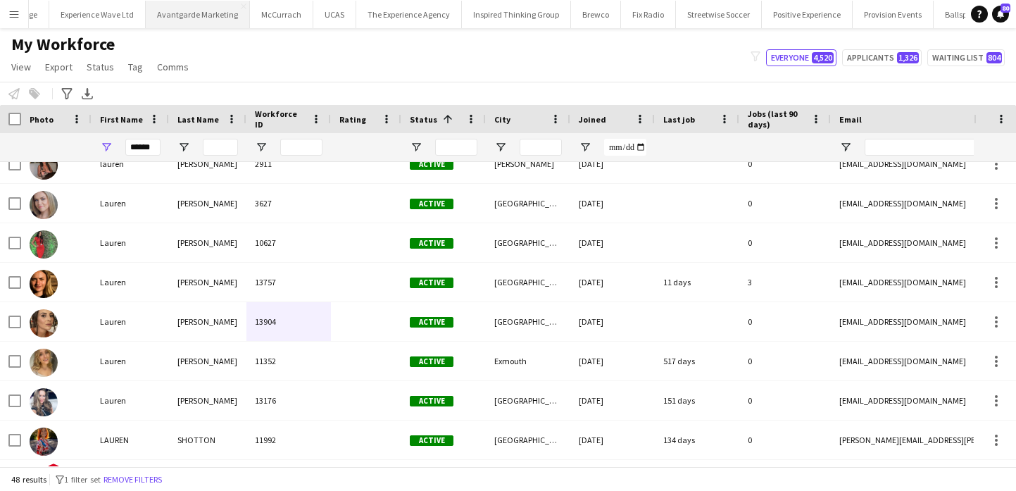
scroll to position [0, 135]
click at [112, 9] on button "Experience Wave Ltd Close" at bounding box center [98, 14] width 96 height 27
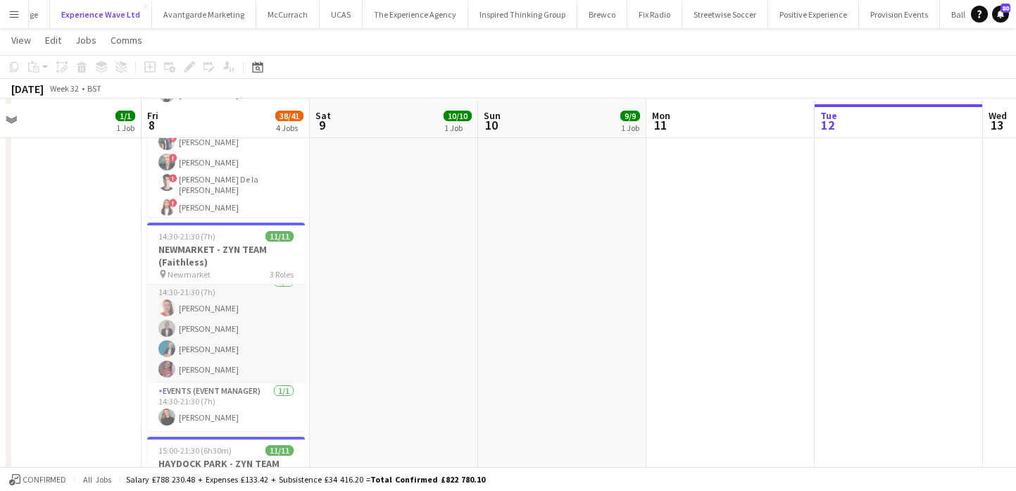
scroll to position [382, 0]
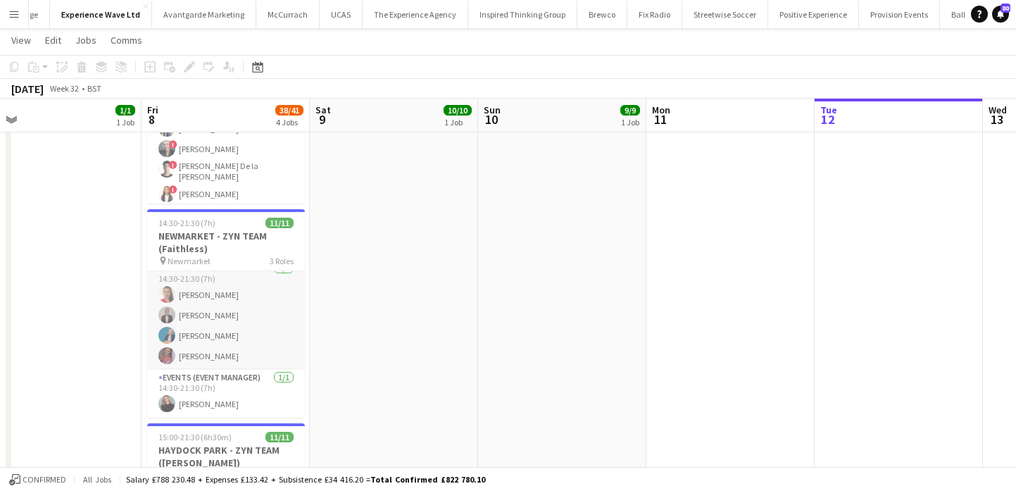
click at [249, 317] on app-card-role "Brand Ambassador 4/4 14:30-21:30 (7h) Michelle Harvey Daniel Harvey Anna Geary …" at bounding box center [226, 315] width 158 height 109
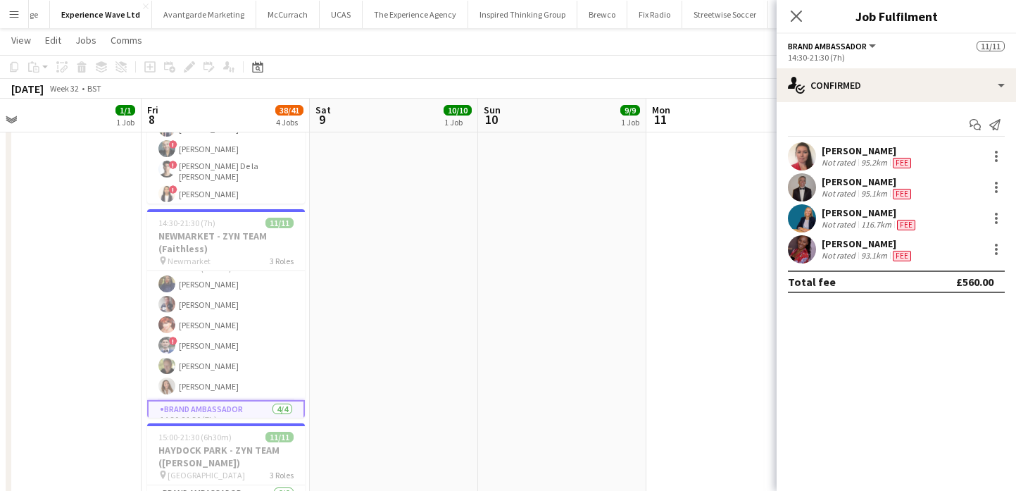
scroll to position [13, 0]
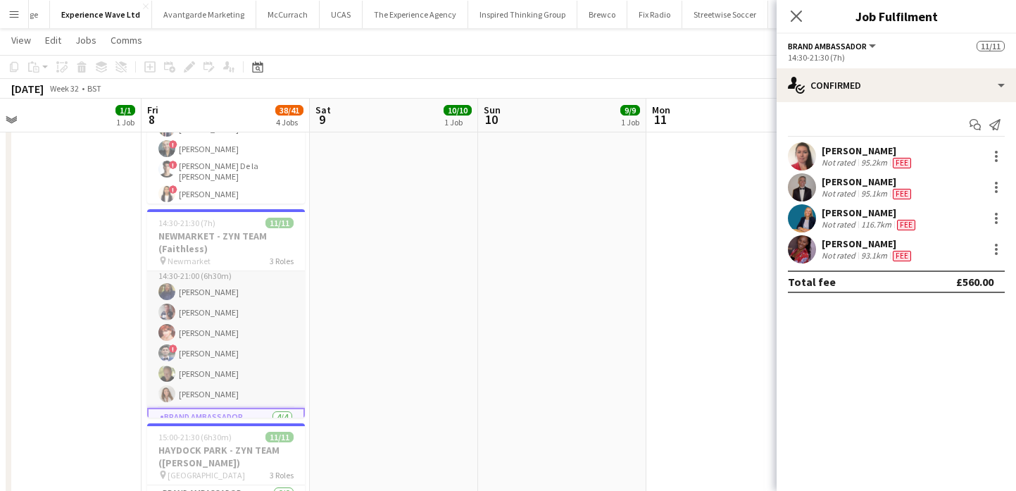
click at [261, 380] on app-card-role "Brand Ambassador 6/6 14:30-21:00 (6h30m) Amarachi Uchenna Dan Strasters Zaina G…" at bounding box center [226, 333] width 158 height 150
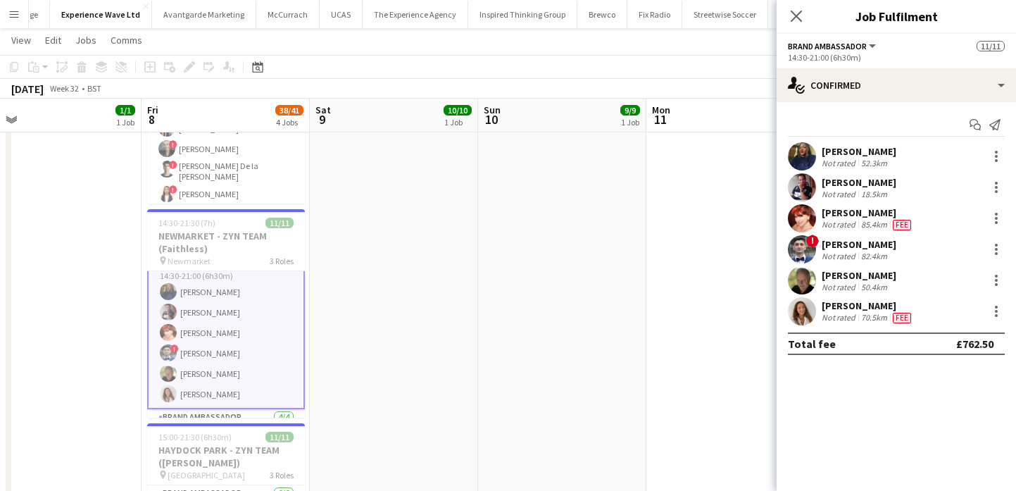
click at [998, 165] on div "Amarachi Uchenna Not rated 52.3km" at bounding box center [896, 156] width 239 height 28
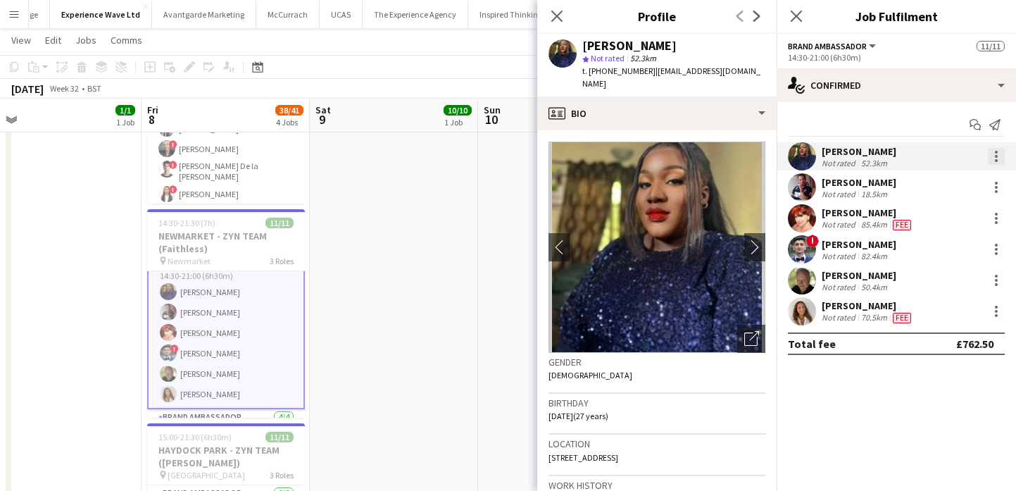
click at [1000, 158] on div at bounding box center [996, 156] width 17 height 17
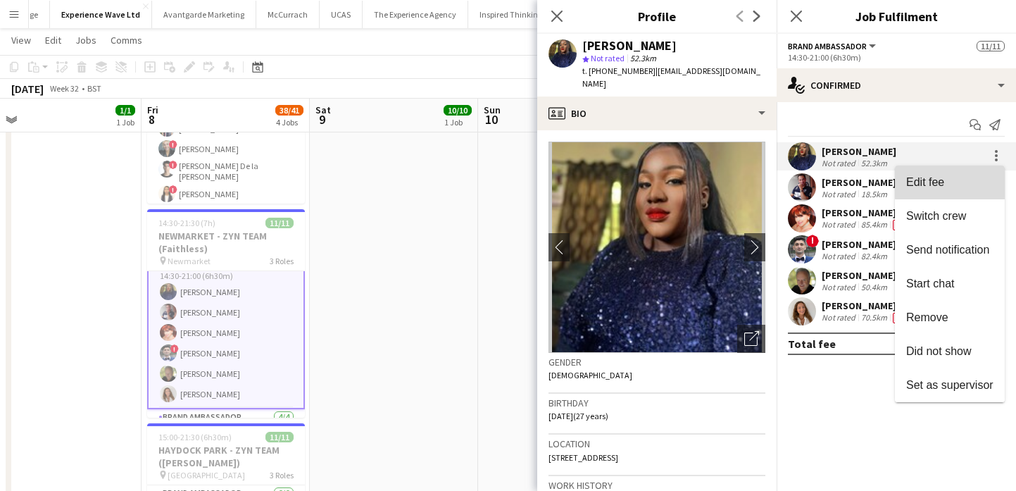
click at [990, 176] on span "Edit fee" at bounding box center [949, 182] width 87 height 13
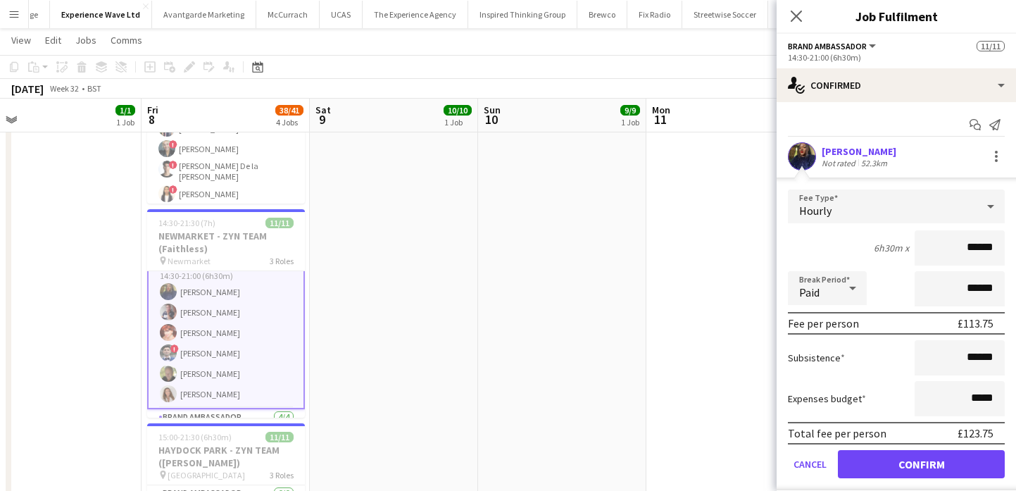
click at [975, 247] on input "******" at bounding box center [960, 247] width 90 height 35
click at [438, 344] on app-date-cell "09:00-22:00 (13h) 10/10 SUPERBIKES - Thruxton pin Thruxton 3 Roles Local Brand …" at bounding box center [394, 217] width 168 height 885
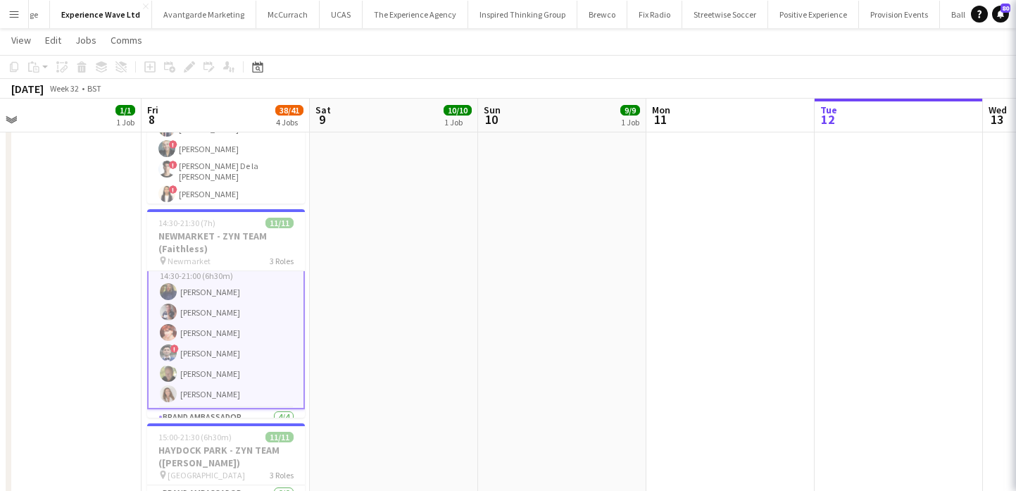
scroll to position [13, 0]
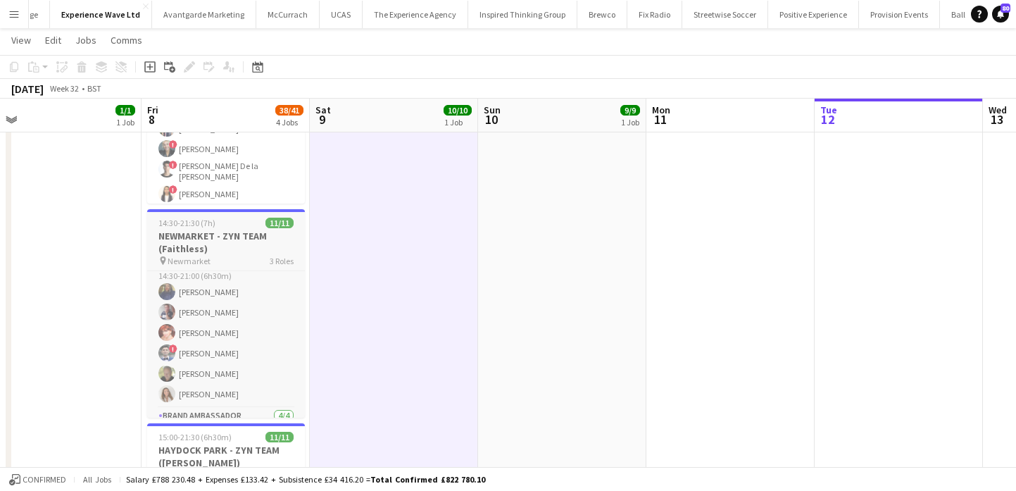
click at [231, 245] on h3 "NEWMARKET - ZYN TEAM (Faithless)" at bounding box center [226, 242] width 158 height 25
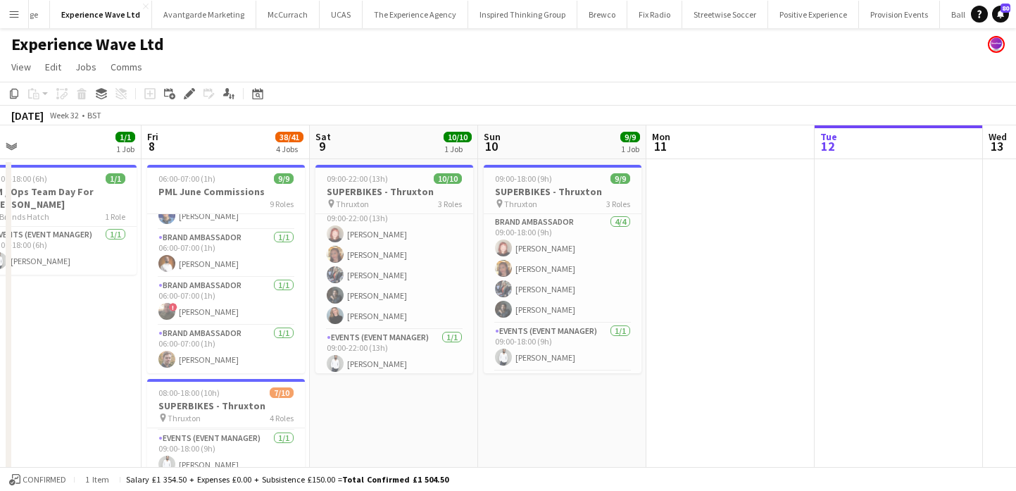
scroll to position [0, 290]
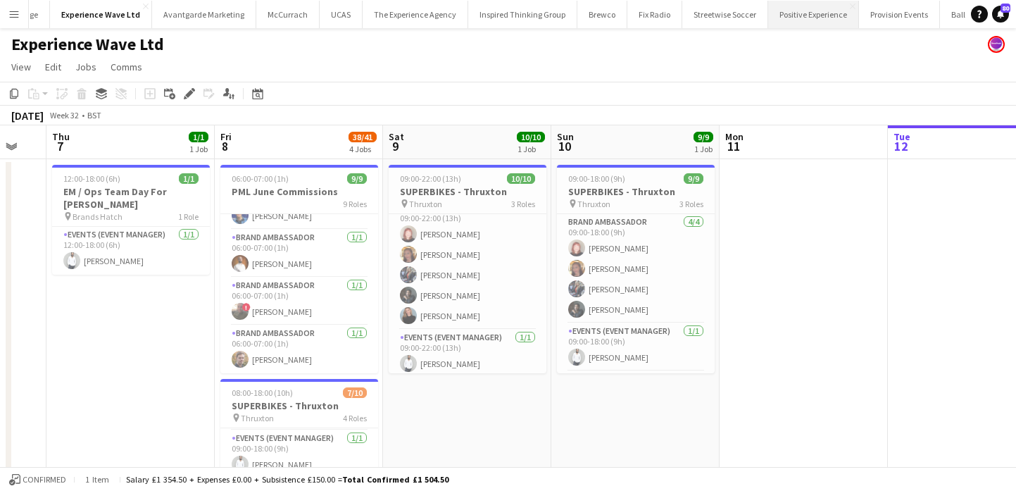
click at [794, 16] on button "Positive Experience Close" at bounding box center [813, 14] width 91 height 27
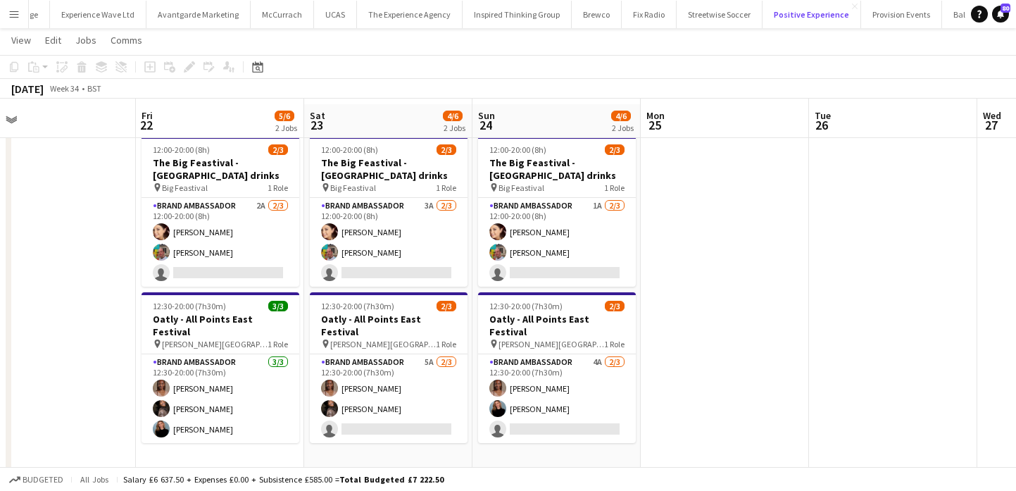
scroll to position [34, 0]
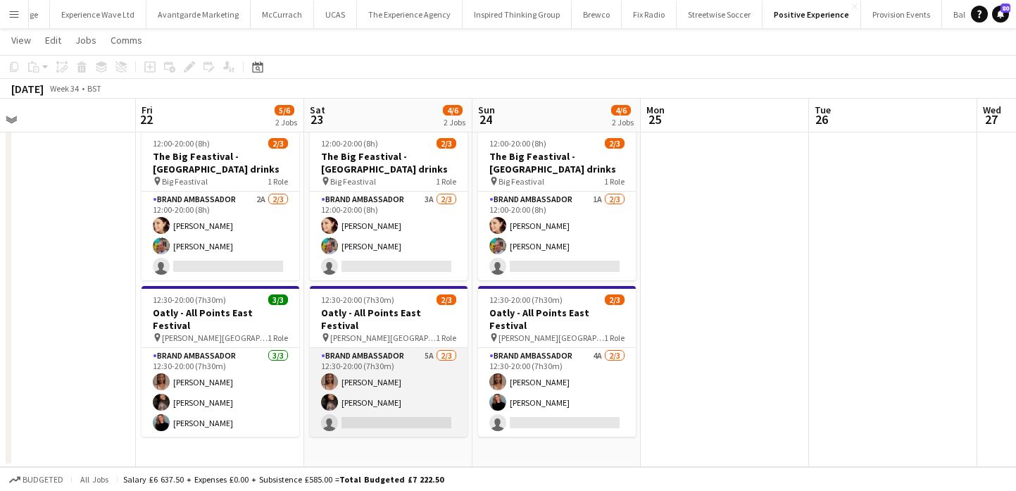
click at [409, 402] on app-card-role "Brand Ambassador 5A 2/3 12:30-20:00 (7h30m) Lyvonne Saunders Seliza Sebastian s…" at bounding box center [389, 392] width 158 height 89
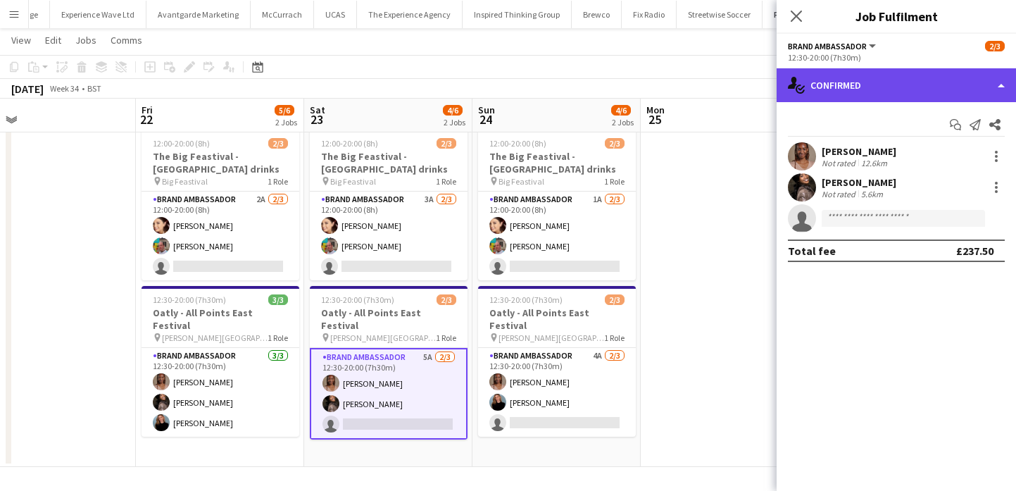
click at [926, 88] on div "single-neutral-actions-check-2 Confirmed" at bounding box center [896, 85] width 239 height 34
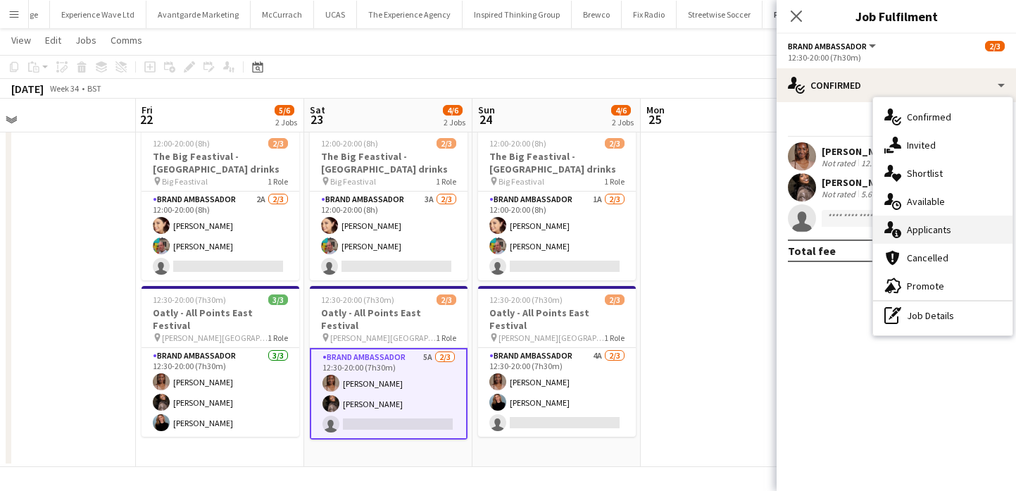
click at [940, 224] on div "single-neutral-actions-information Applicants" at bounding box center [942, 229] width 139 height 28
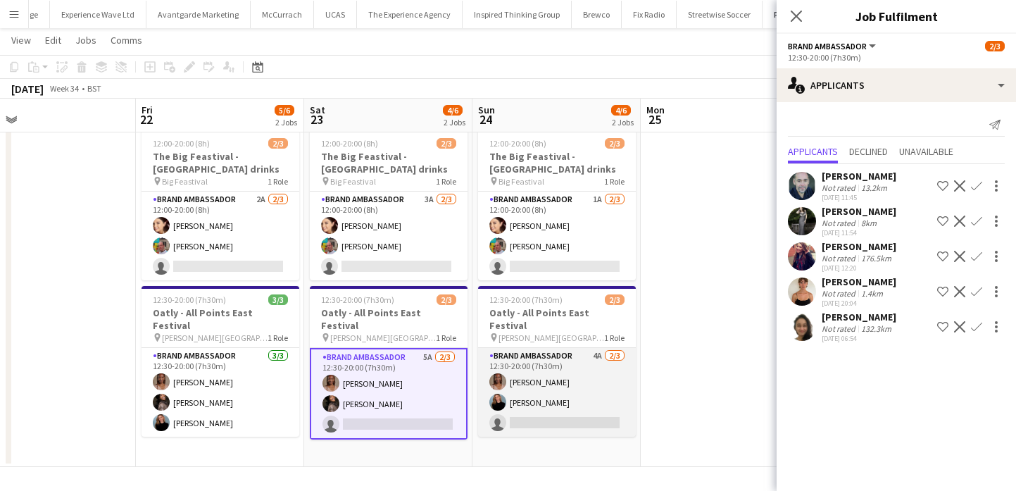
click at [538, 388] on app-card-role "Brand Ambassador 4A 2/3 12:30-20:00 (7h30m) Lyvonne Saunders Marisa Orton singl…" at bounding box center [557, 392] width 158 height 89
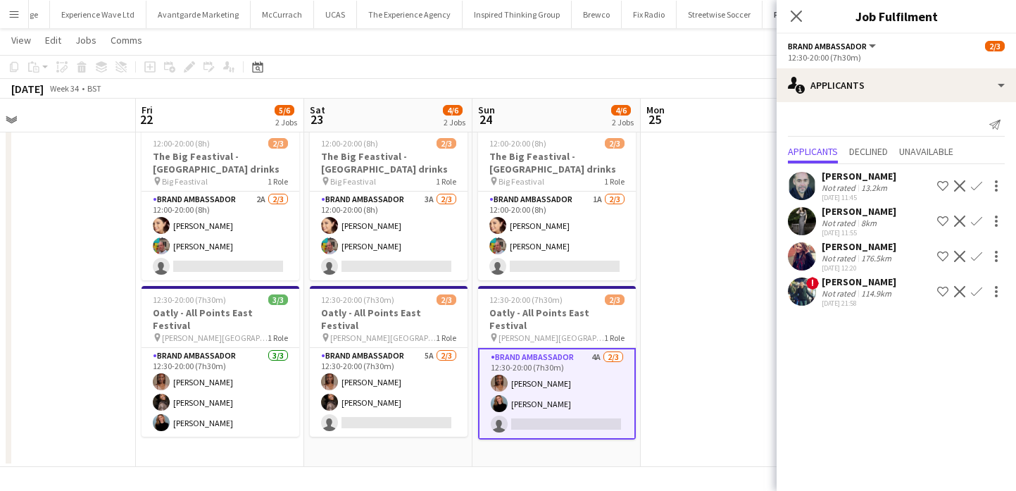
click at [539, 425] on app-card-role "Brand Ambassador 4A 2/3 12:30-20:00 (7h30m) Lyvonne Saunders Marisa Orton singl…" at bounding box center [557, 394] width 158 height 92
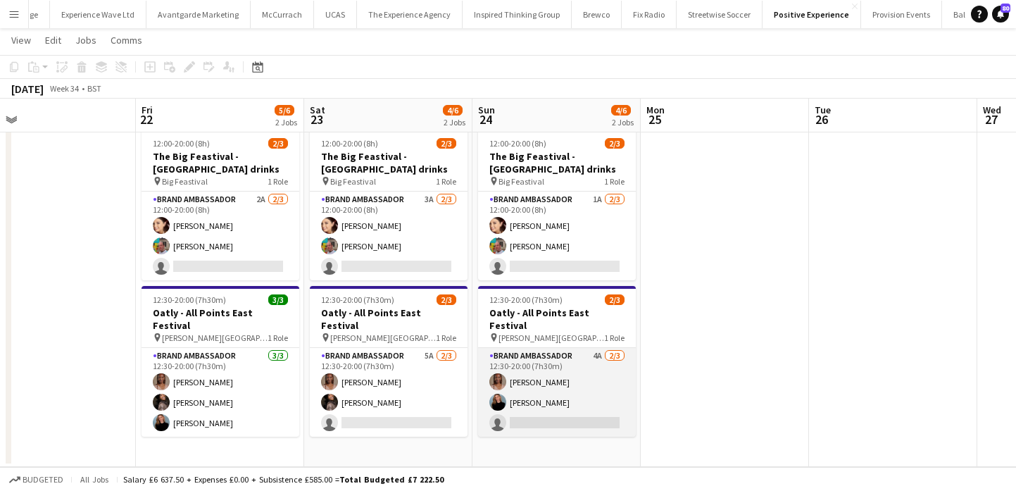
click at [545, 413] on app-card-role "Brand Ambassador 4A 2/3 12:30-20:00 (7h30m) Lyvonne Saunders Marisa Orton singl…" at bounding box center [557, 392] width 158 height 89
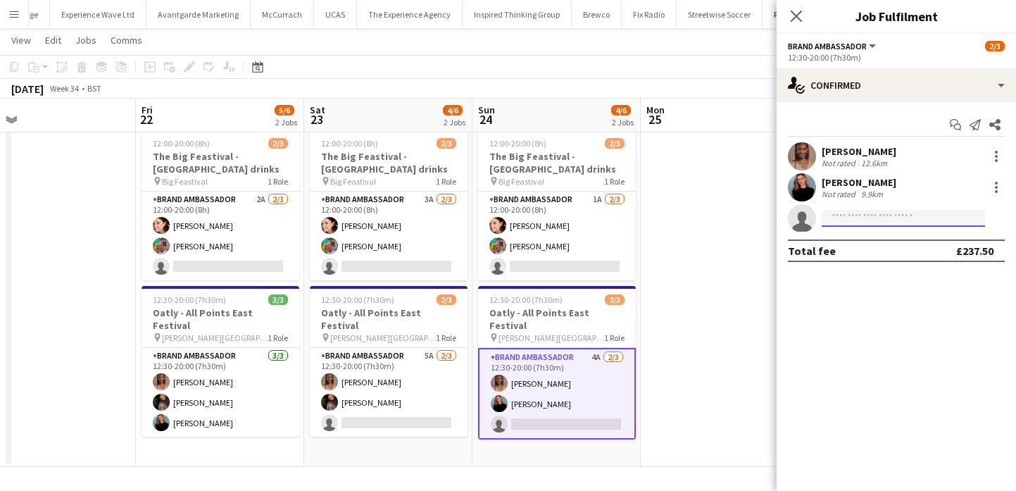
click at [875, 224] on input at bounding box center [903, 218] width 163 height 17
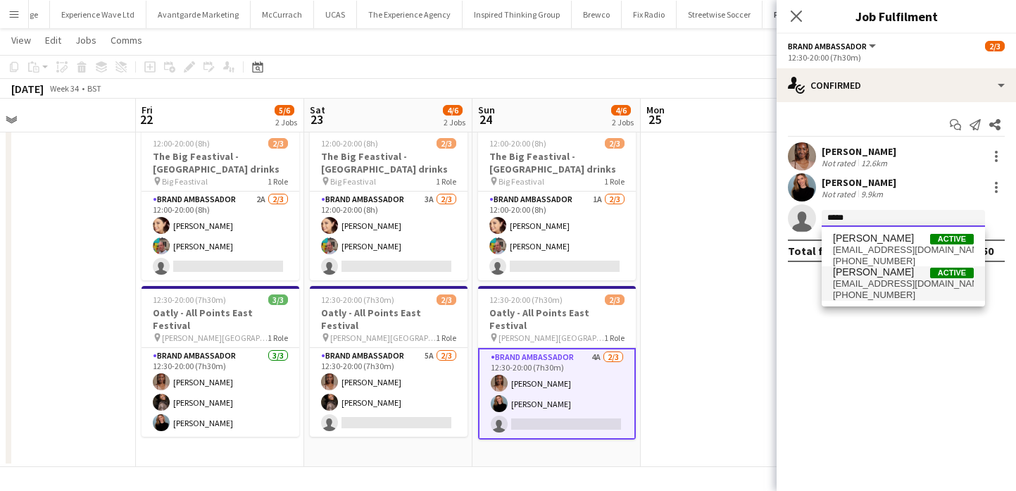
type input "*****"
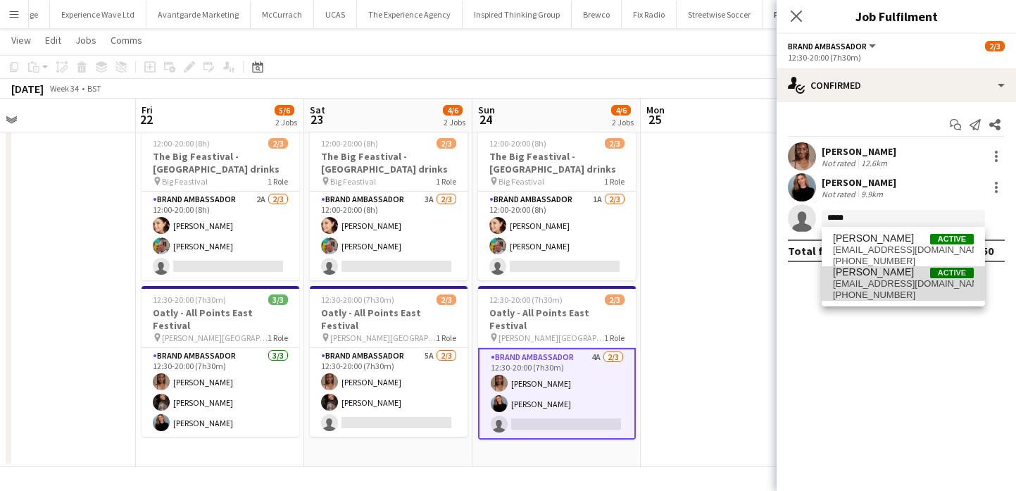
click at [881, 279] on span "faithhlovell@outlook.com" at bounding box center [903, 283] width 141 height 11
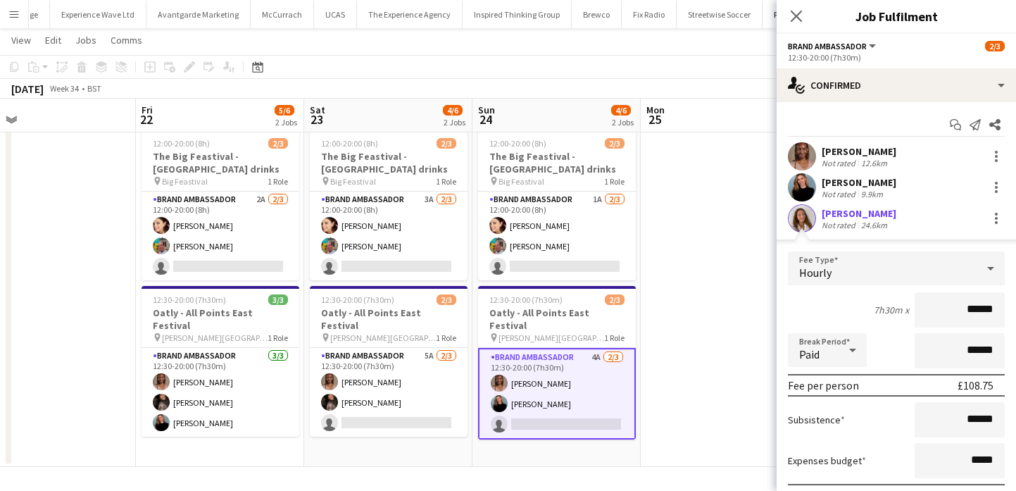
scroll to position [102, 0]
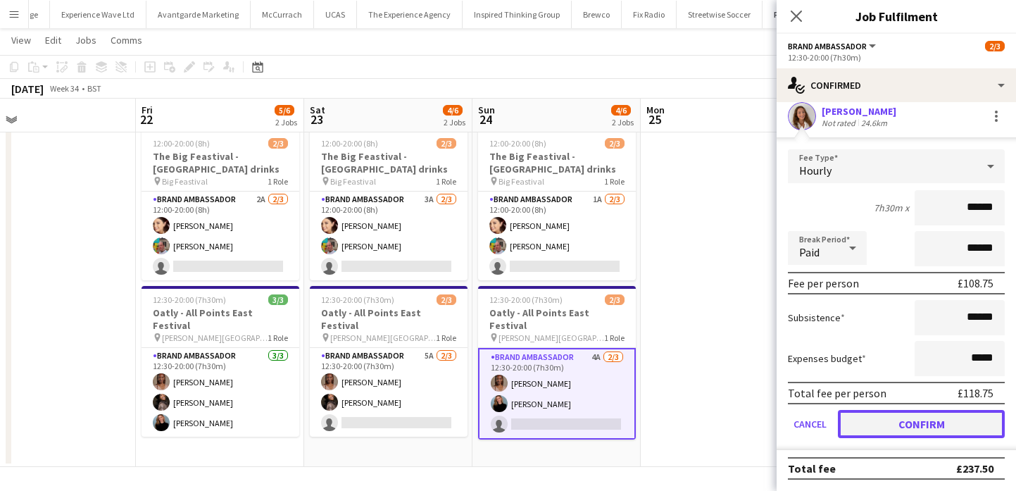
click at [904, 427] on button "Confirm" at bounding box center [921, 424] width 167 height 28
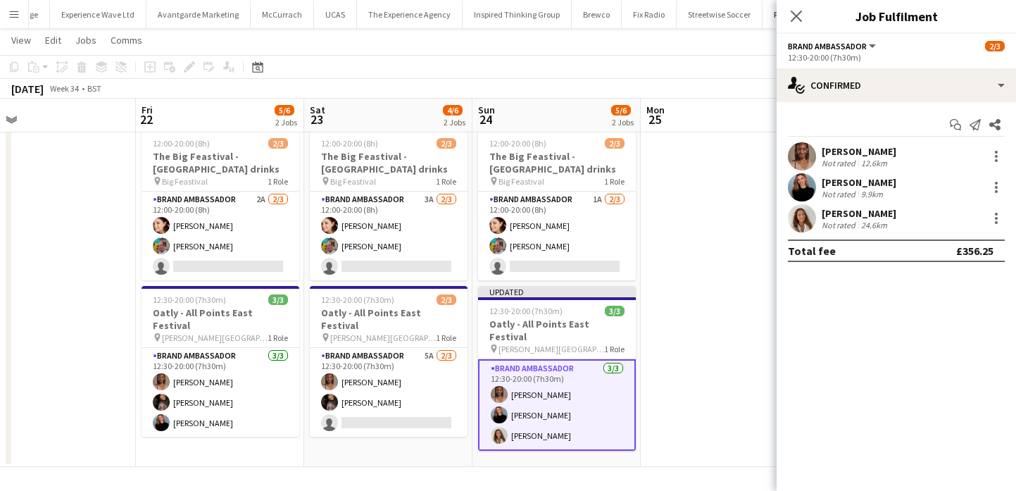
click at [694, 406] on app-date-cell at bounding box center [725, 295] width 168 height 343
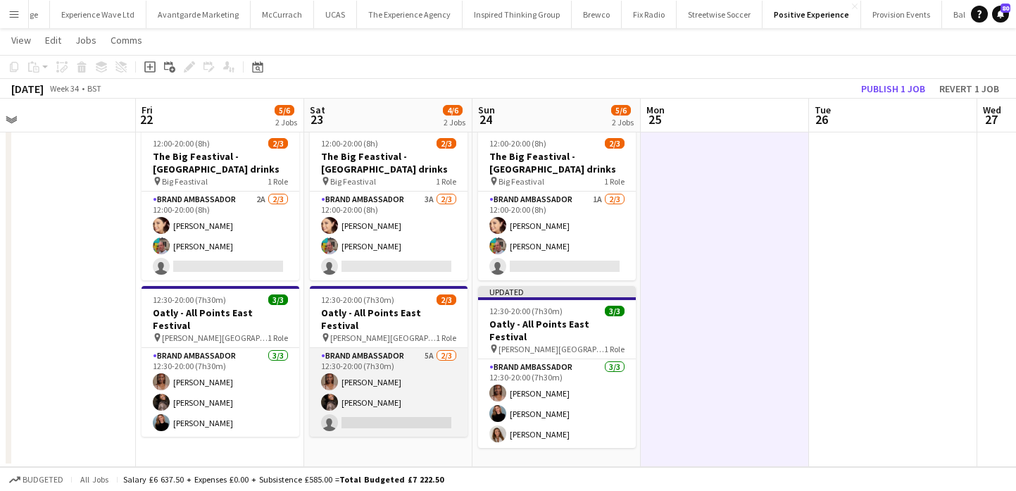
click at [423, 409] on app-card-role "Brand Ambassador 5A 2/3 12:30-20:00 (7h30m) Lyvonne Saunders Seliza Sebastian s…" at bounding box center [389, 392] width 158 height 89
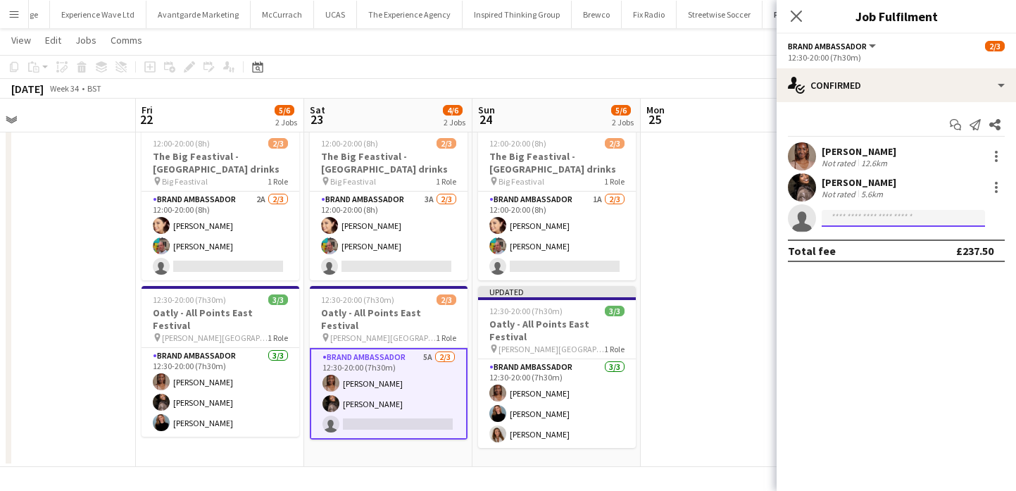
click at [858, 221] on input at bounding box center [903, 218] width 163 height 17
click at [725, 265] on app-date-cell at bounding box center [725, 295] width 168 height 343
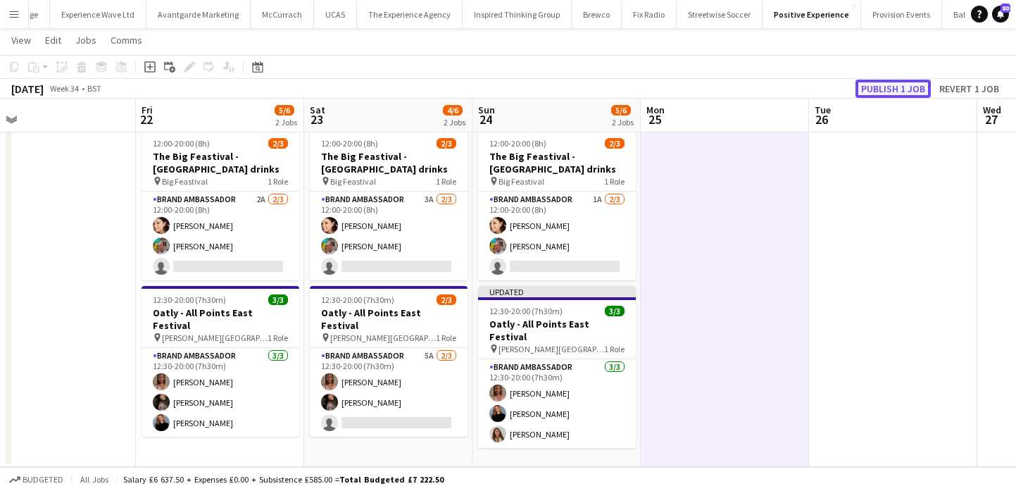
click at [913, 80] on button "Publish 1 job" at bounding box center [893, 89] width 75 height 18
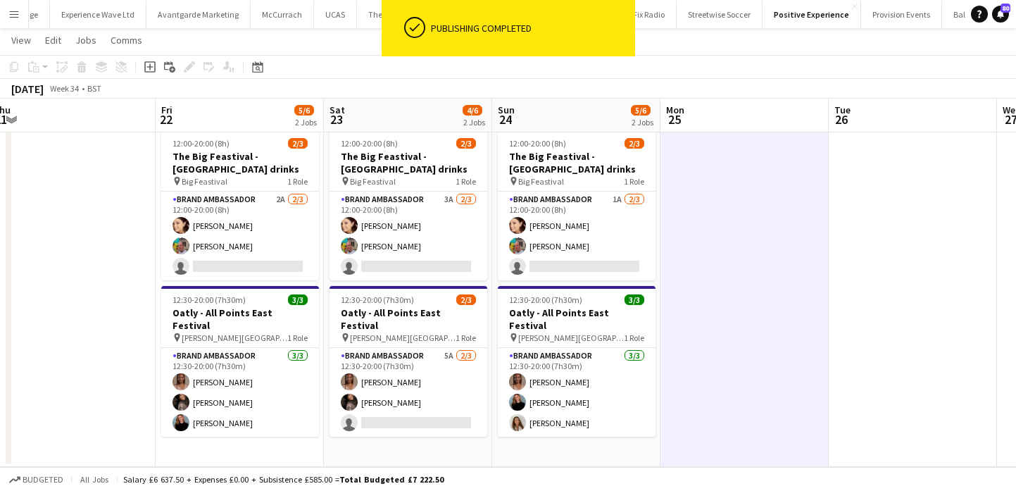
scroll to position [0, 685]
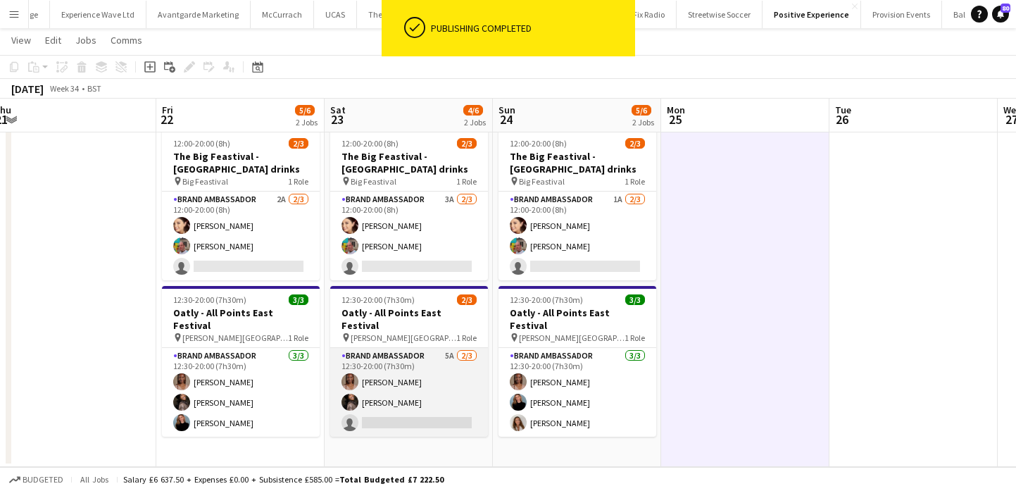
click at [442, 404] on app-card-role "Brand Ambassador 5A 2/3 12:30-20:00 (7h30m) Lyvonne Saunders Seliza Sebastian s…" at bounding box center [409, 392] width 158 height 89
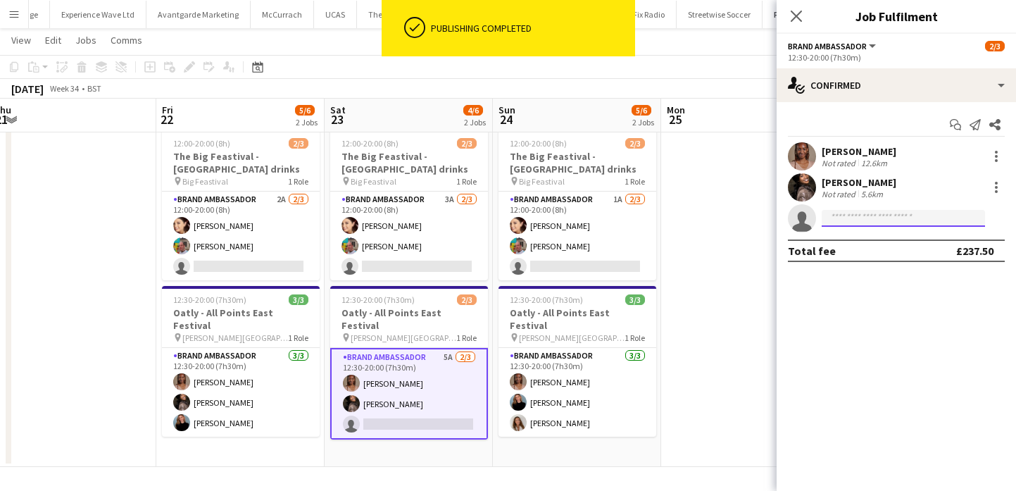
click at [847, 219] on input at bounding box center [903, 218] width 163 height 17
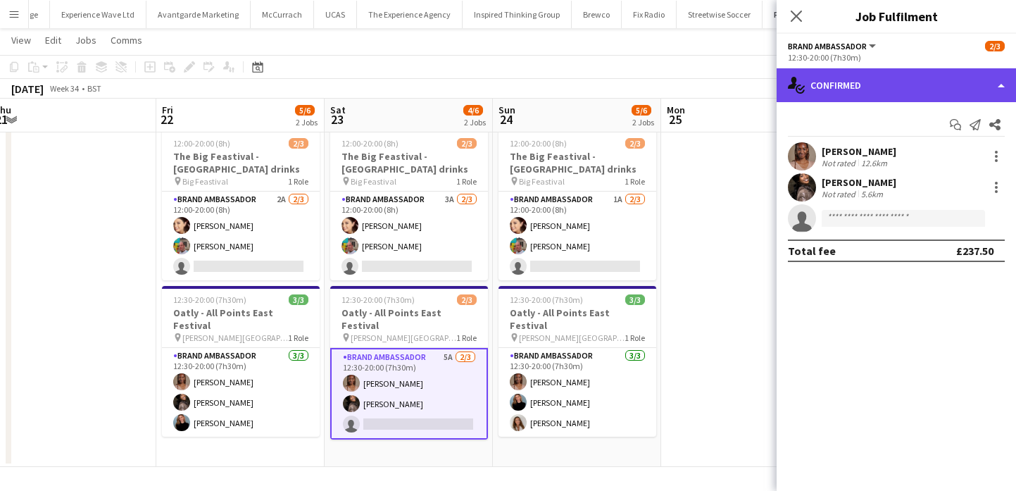
click at [847, 91] on div "single-neutral-actions-check-2 Confirmed" at bounding box center [896, 85] width 239 height 34
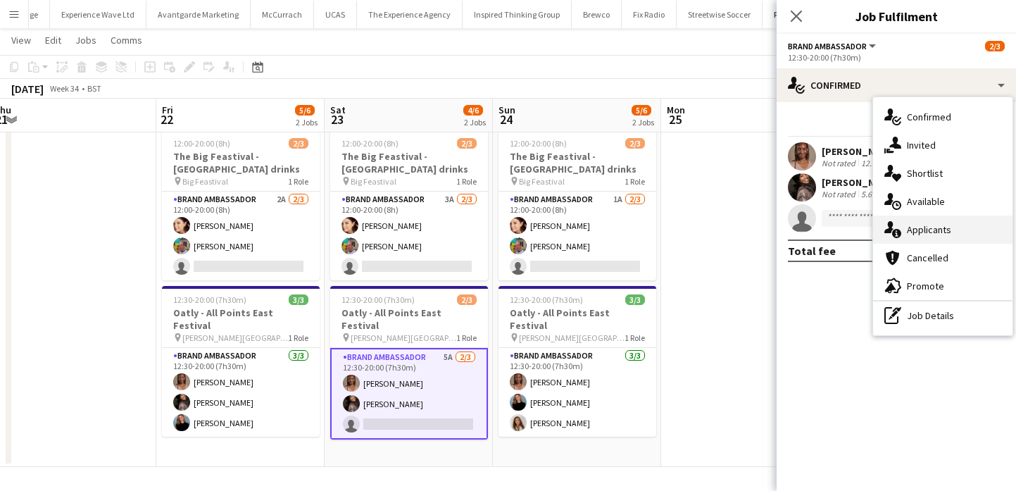
click at [919, 237] on div "single-neutral-actions-information Applicants" at bounding box center [942, 229] width 139 height 28
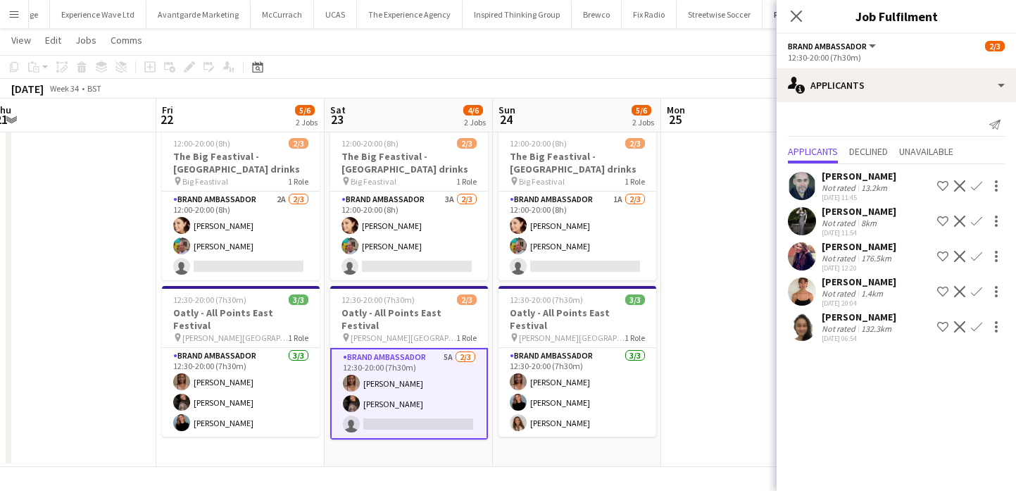
click at [828, 288] on div "Not rated" at bounding box center [840, 293] width 37 height 11
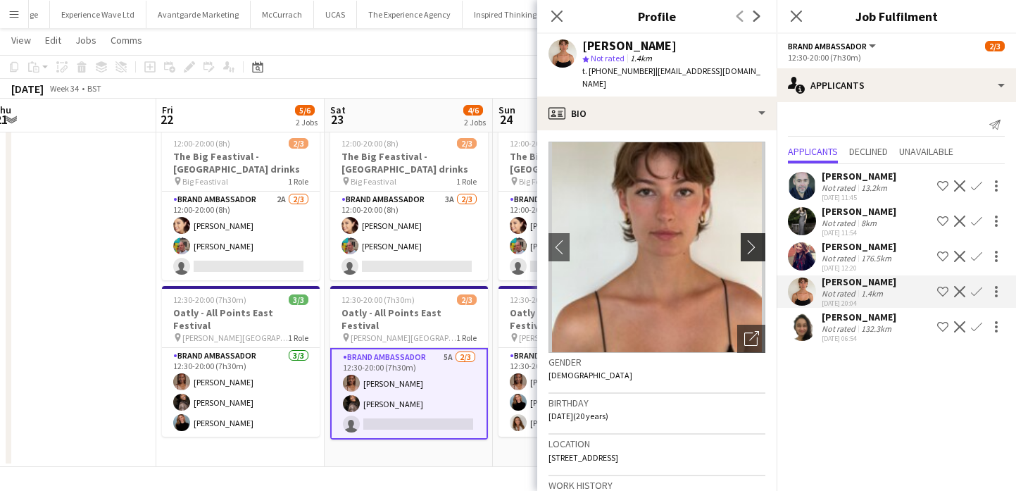
click at [756, 239] on app-icon "chevron-right" at bounding box center [755, 246] width 22 height 15
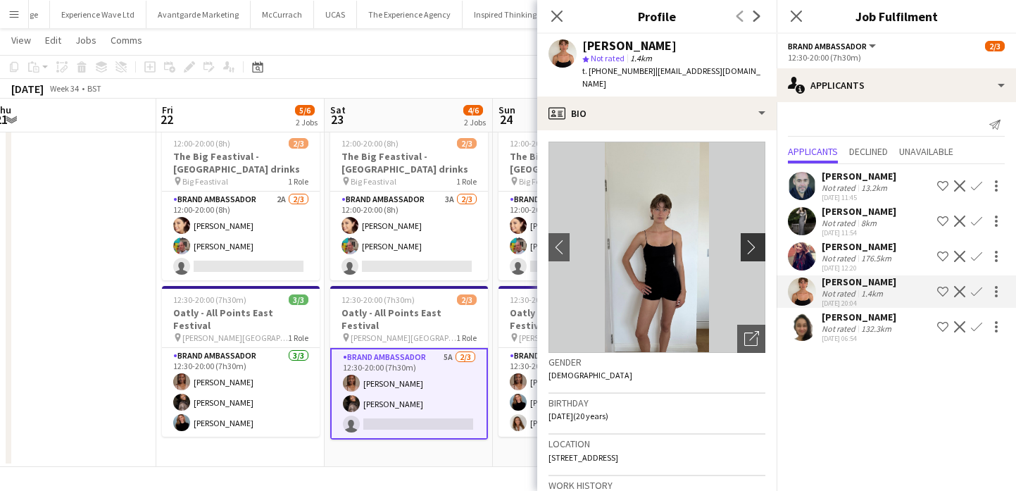
click at [756, 239] on app-icon "chevron-right" at bounding box center [755, 246] width 22 height 15
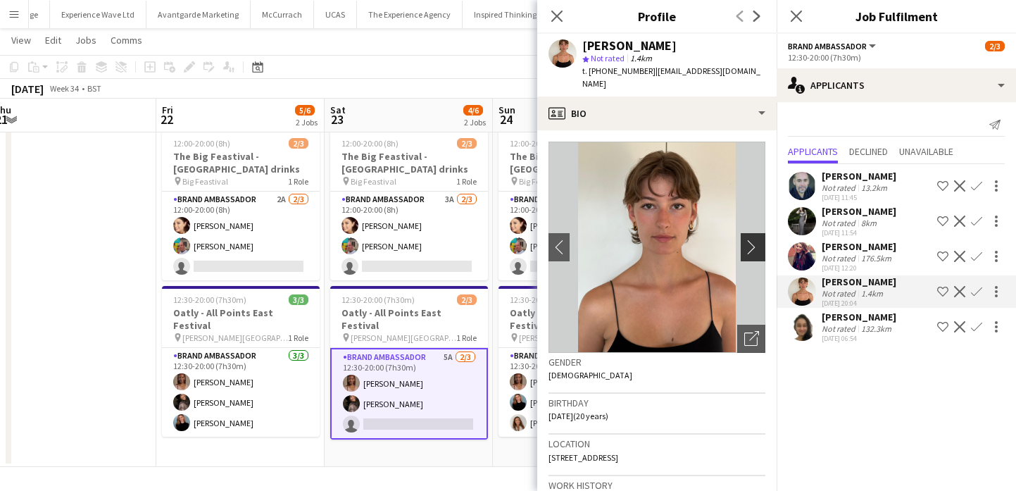
click at [756, 239] on app-icon "chevron-right" at bounding box center [755, 246] width 22 height 15
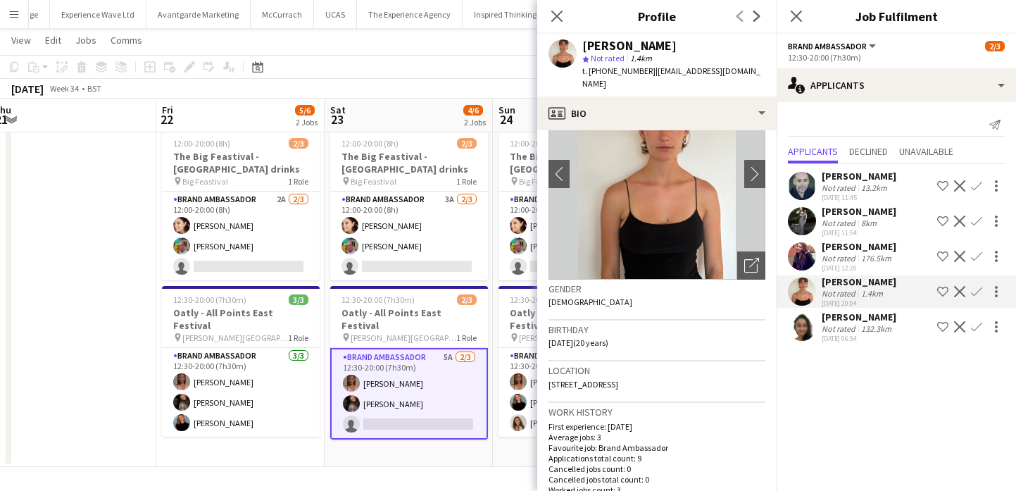
scroll to position [0, 0]
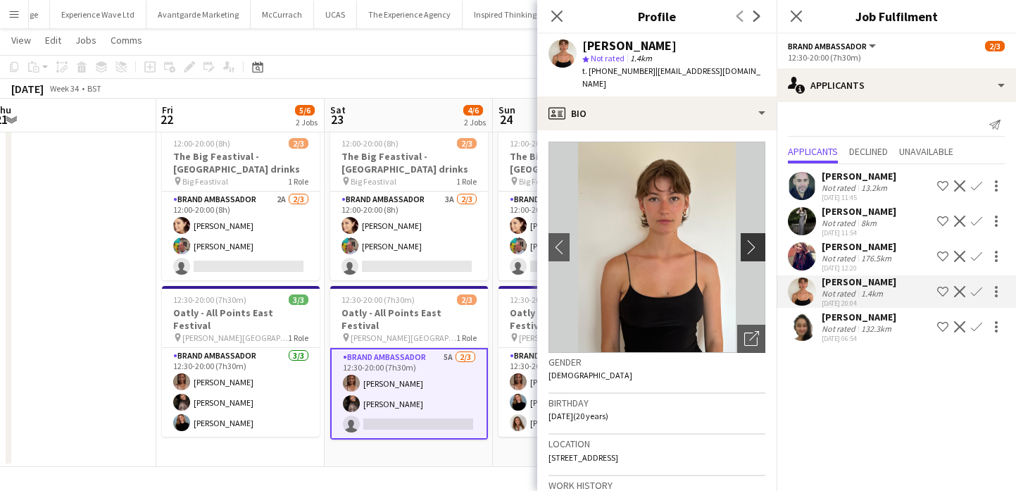
click at [747, 239] on app-icon "chevron-right" at bounding box center [755, 246] width 22 height 15
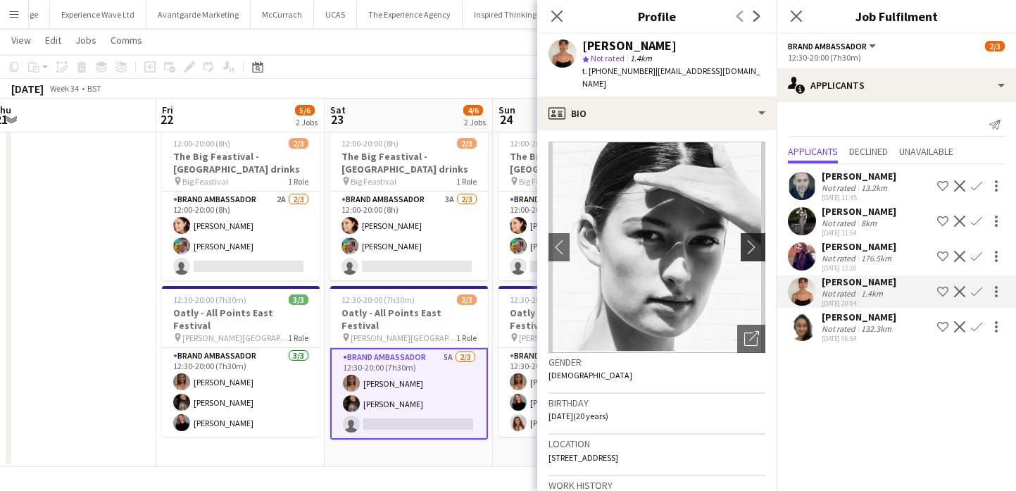
click at [747, 239] on app-icon "chevron-right" at bounding box center [755, 246] width 22 height 15
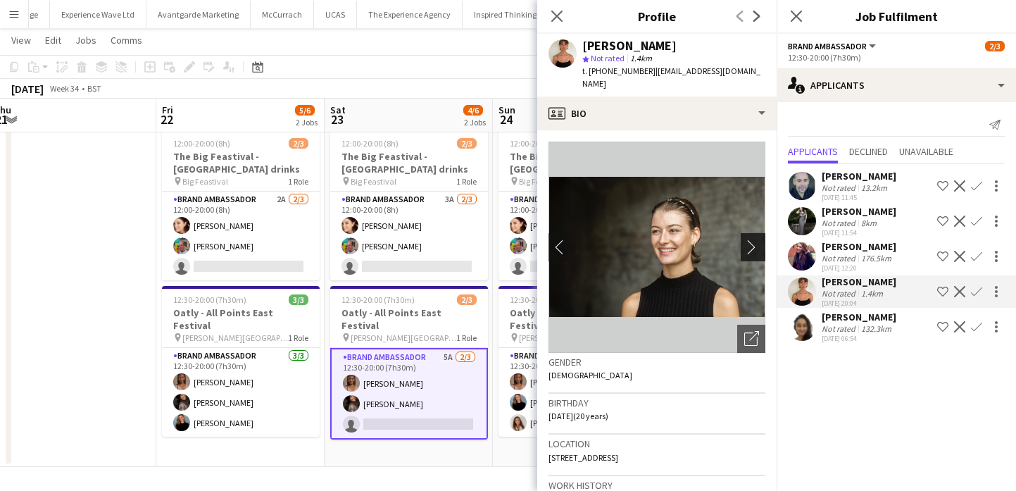
click at [747, 239] on app-icon "chevron-right" at bounding box center [755, 246] width 22 height 15
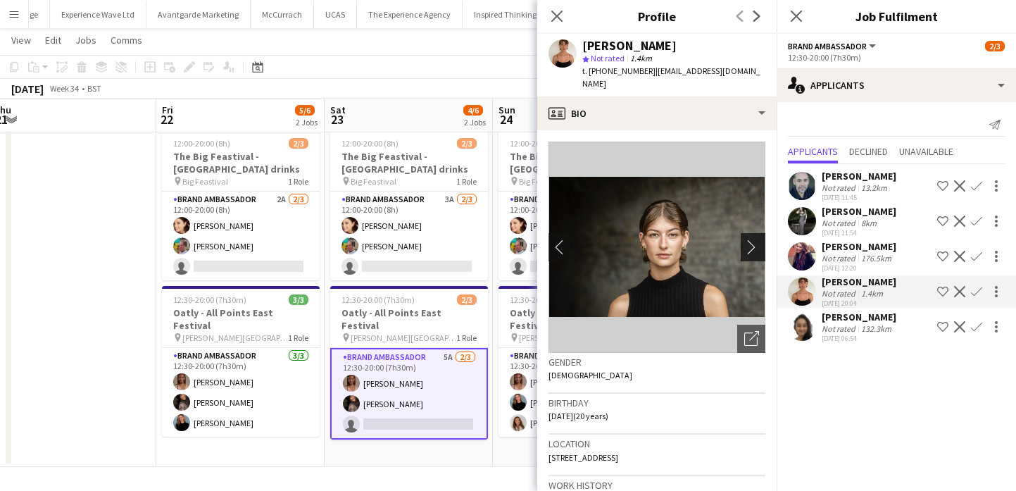
click at [747, 239] on app-icon "chevron-right" at bounding box center [755, 246] width 22 height 15
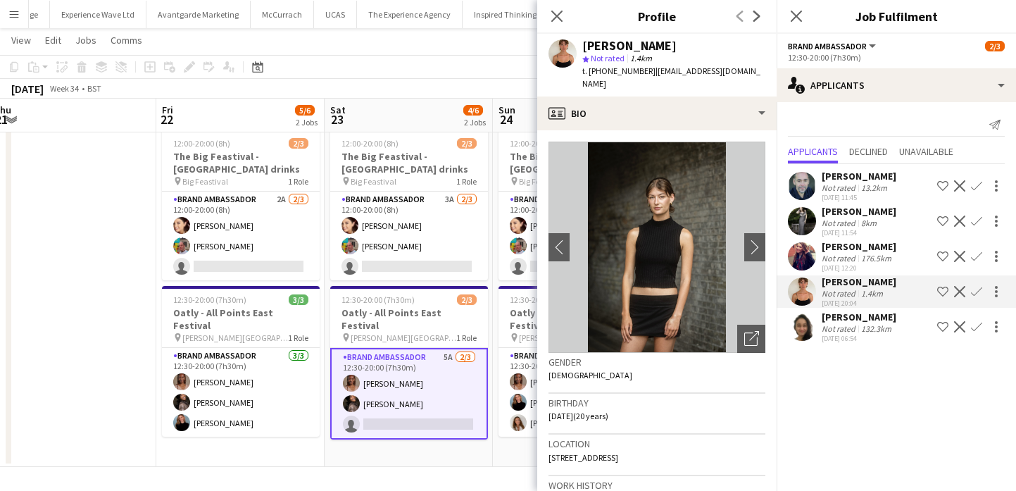
click at [620, 73] on span "t. +447496012139" at bounding box center [618, 70] width 73 height 11
drag, startPoint x: 620, startPoint y: 73, endPoint x: 589, endPoint y: 72, distance: 31.7
click at [589, 72] on span "t. +447496012139" at bounding box center [618, 70] width 73 height 11
copy span "+447496012139"
click at [477, 440] on app-date-cell "12:00-20:00 (8h) 2/3 The Big Feastival - Belvoir Farm drinks pin Big Feastival …" at bounding box center [409, 295] width 168 height 343
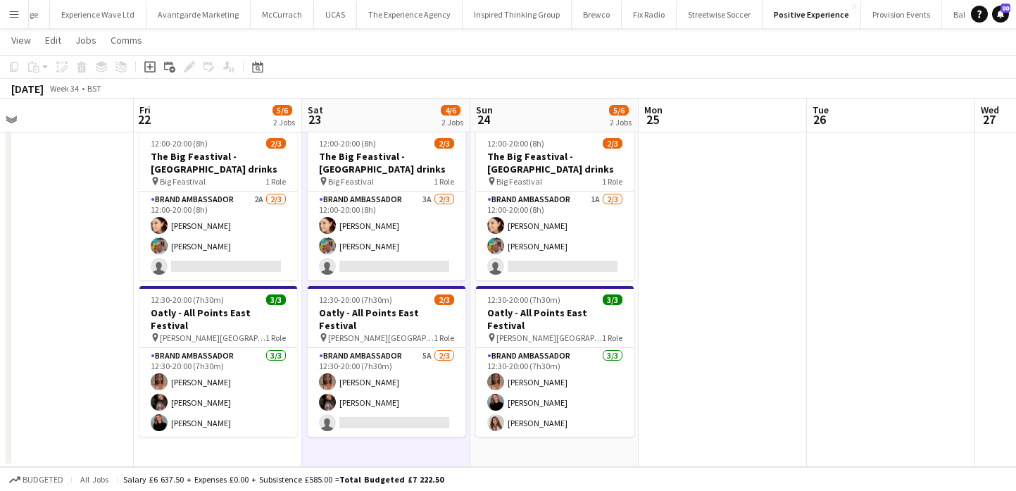
scroll to position [0, 707]
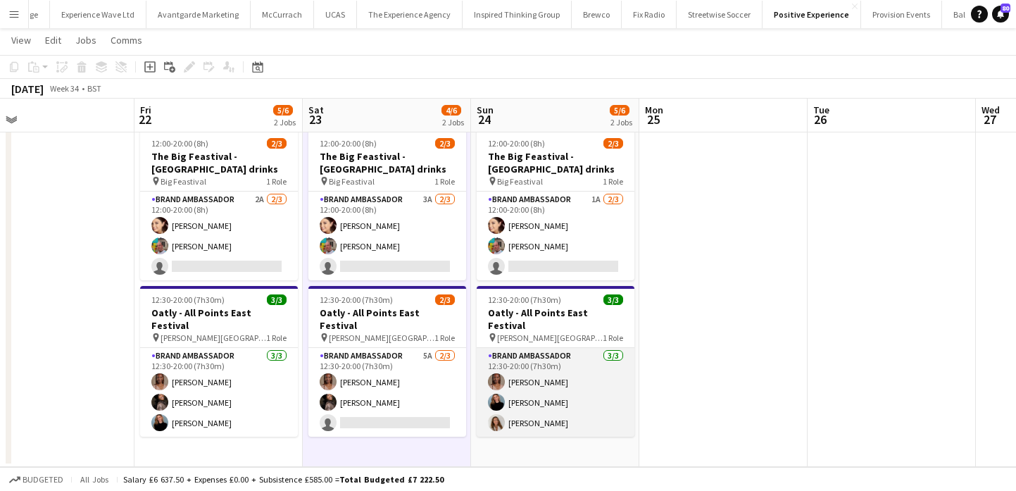
click at [542, 397] on app-card-role "Brand Ambassador 3/3 12:30-20:00 (7h30m) Lyvonne Saunders Marisa Orton Faith Lo…" at bounding box center [556, 392] width 158 height 89
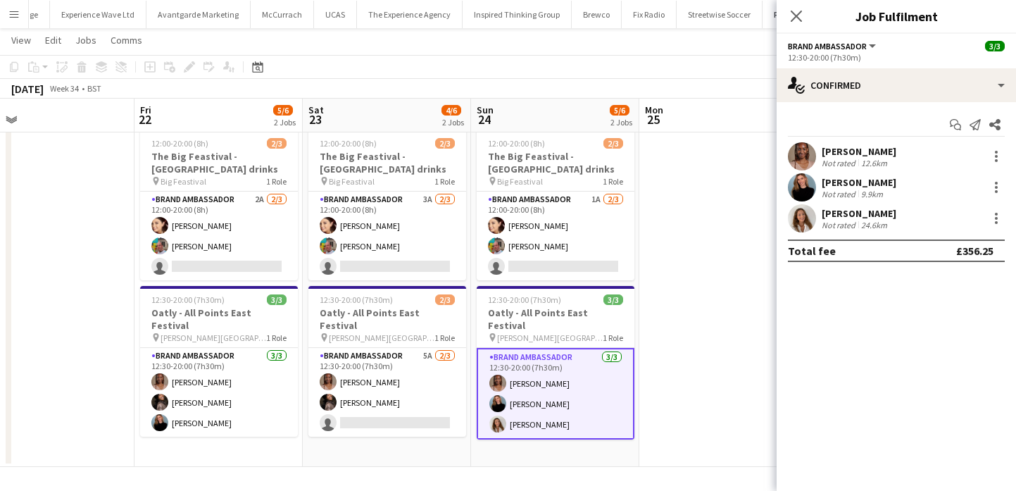
click at [715, 297] on app-date-cell at bounding box center [723, 295] width 168 height 343
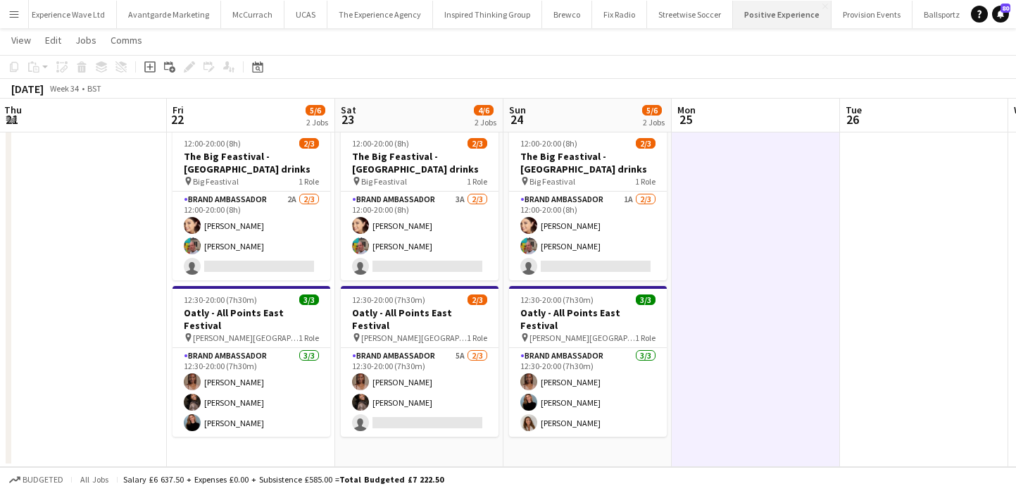
scroll to position [0, 0]
click at [236, 18] on button "Experience Wave Ltd Close" at bounding box center [233, 14] width 96 height 27
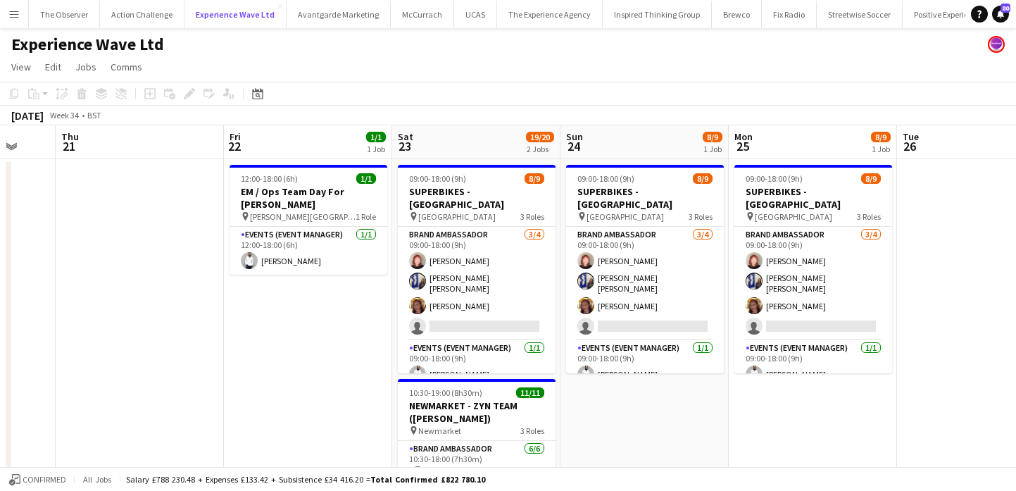
scroll to position [0, 653]
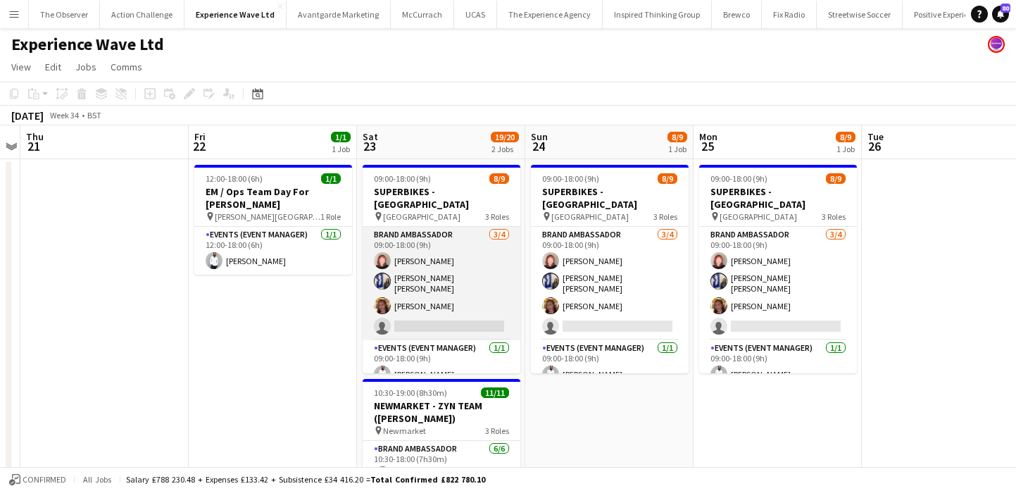
click at [442, 285] on app-card-role "Brand Ambassador 3/4 09:00-18:00 (9h) Lily Exall Ellie Mae Savage Mollie NJOKU …" at bounding box center [442, 283] width 158 height 113
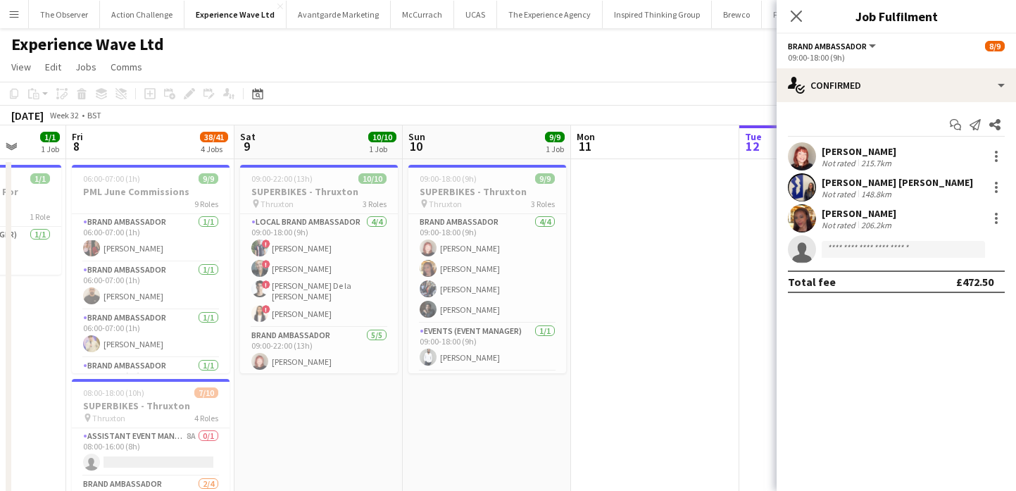
scroll to position [0, 292]
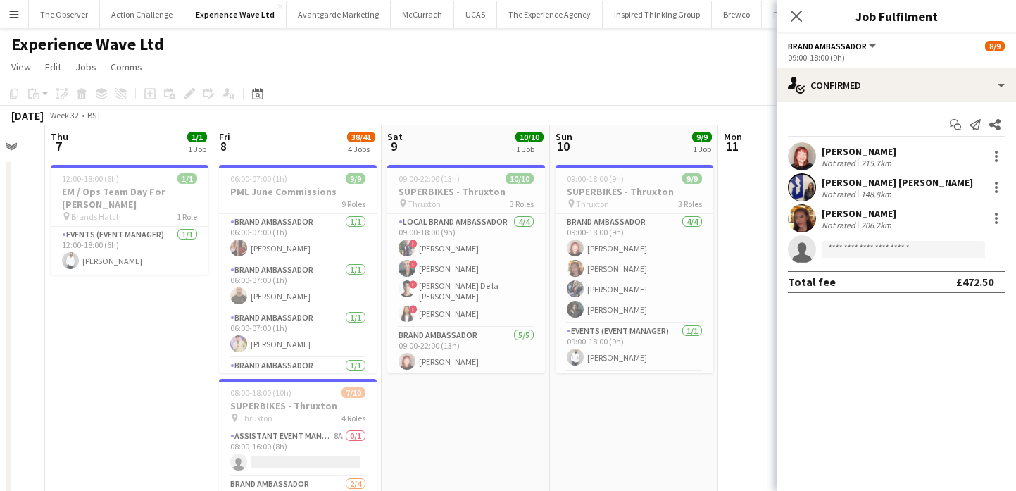
click at [673, 243] on app-card-role "Brand Ambassador 4/4 09:00-18:00 (9h) Lily Exall Mollie NJOKU Chantelle Keung C…" at bounding box center [635, 268] width 158 height 109
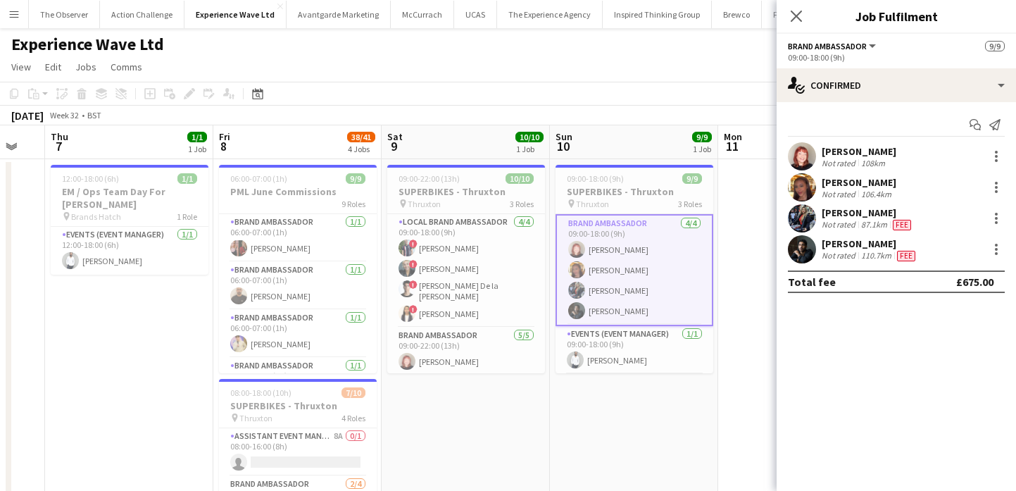
click at [811, 220] on app-user-avatar at bounding box center [802, 218] width 28 height 28
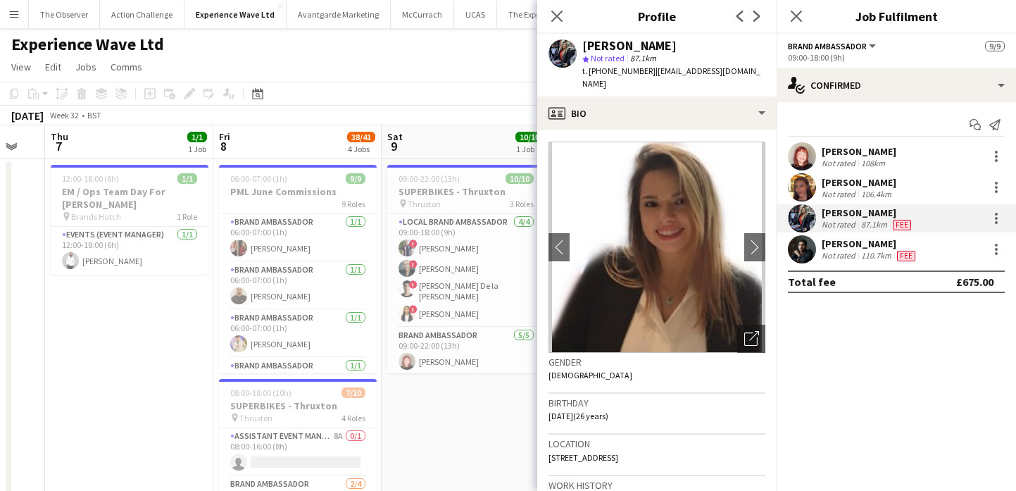
click at [649, 44] on div "Chantelle Keung" at bounding box center [629, 45] width 94 height 13
drag, startPoint x: 649, startPoint y: 44, endPoint x: 603, endPoint y: 44, distance: 45.8
click at [603, 44] on div "Chantelle Keung" at bounding box center [629, 45] width 94 height 13
copy div "Chantelle Keung"
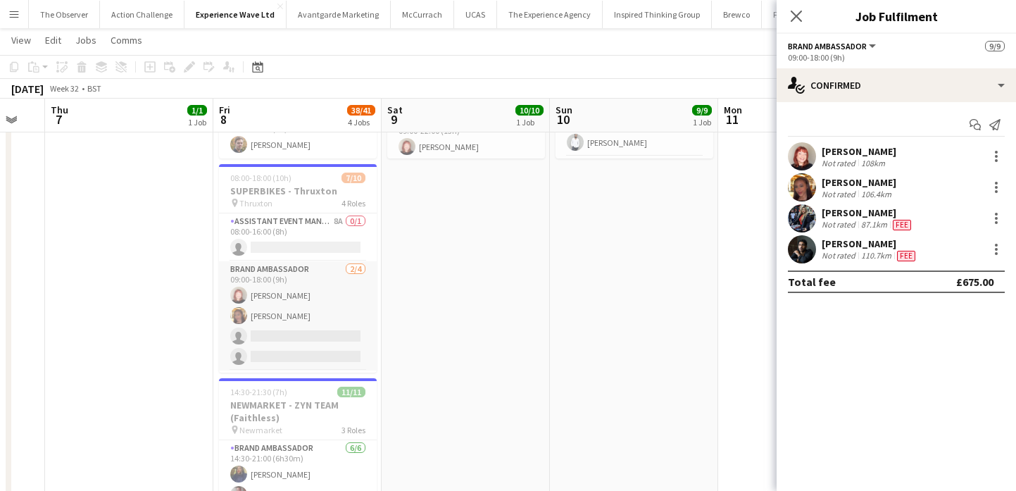
scroll to position [155, 0]
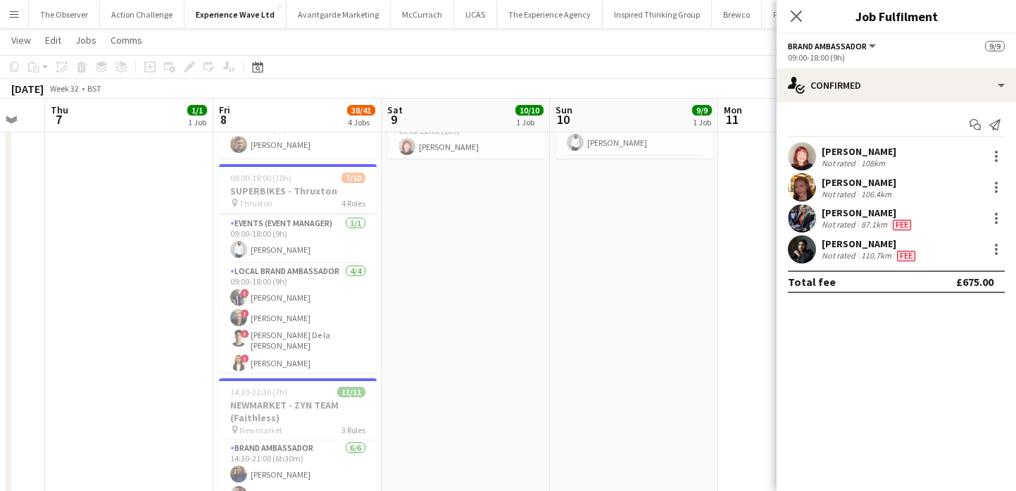
click at [336, 339] on app-card-role "Local Brand Ambassador 4/4 09:00-18:00 (9h) ! Angel Gervacio Bido ! Alicia Cumm…" at bounding box center [298, 319] width 158 height 113
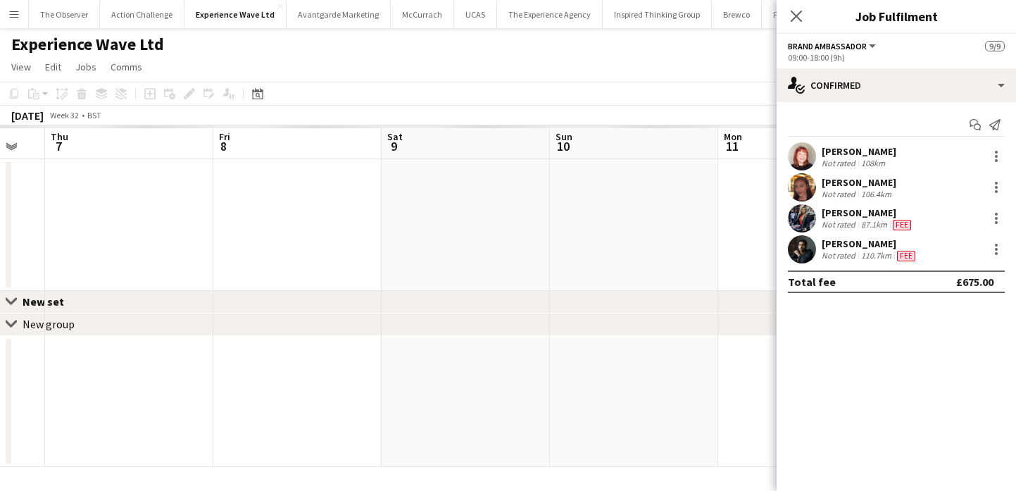
scroll to position [0, 0]
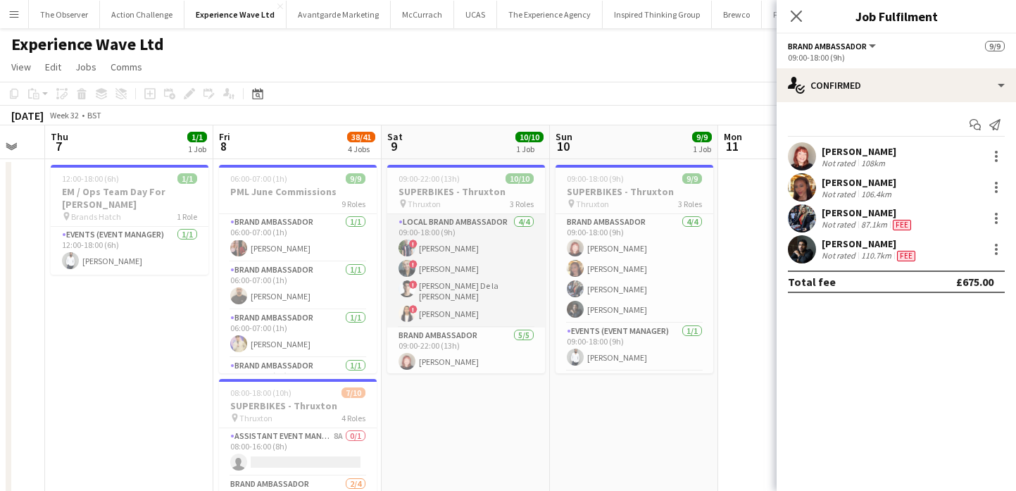
click at [465, 275] on app-card-role "Local Brand Ambassador 4/4 09:00-18:00 (9h) ! Angel Gervacio Bido ! Alicia Cumm…" at bounding box center [466, 270] width 158 height 113
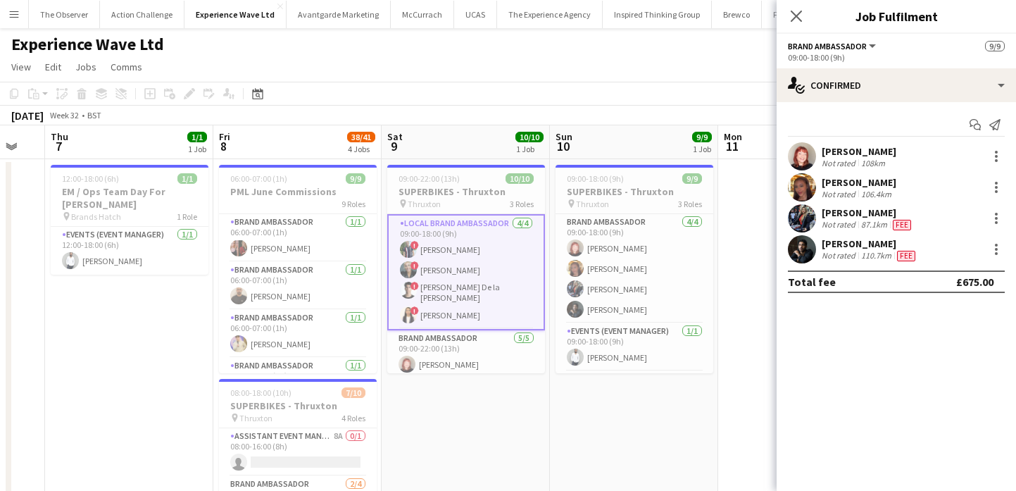
scroll to position [130, 0]
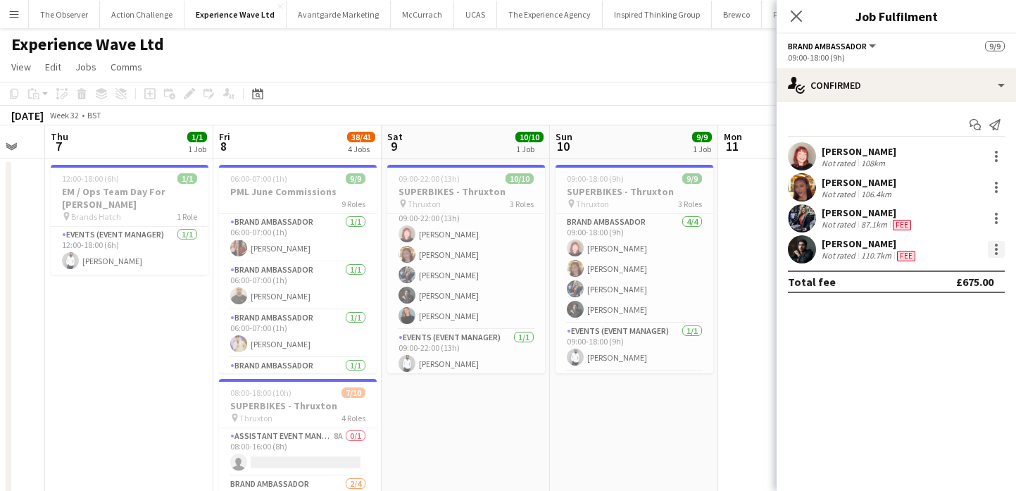
click at [995, 249] on div at bounding box center [996, 249] width 3 height 3
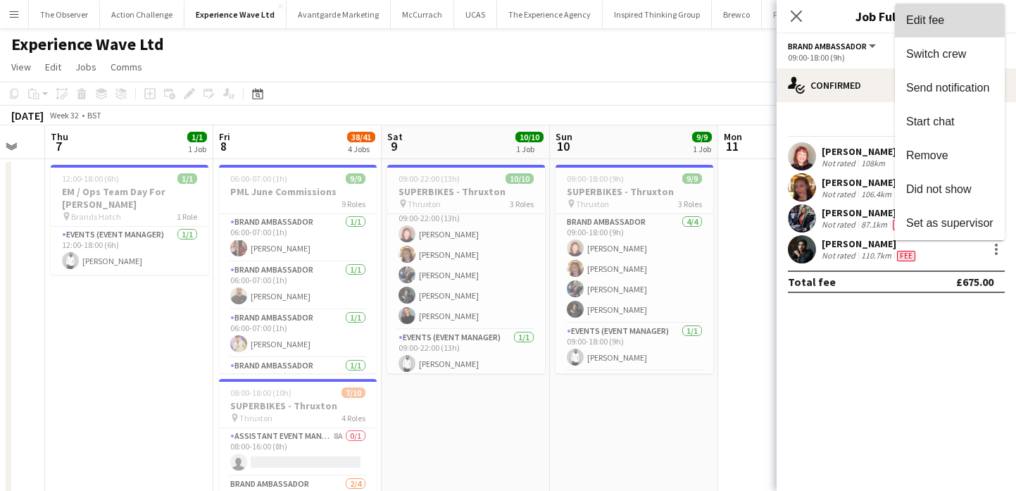
click at [946, 31] on button "Edit fee" at bounding box center [950, 21] width 110 height 34
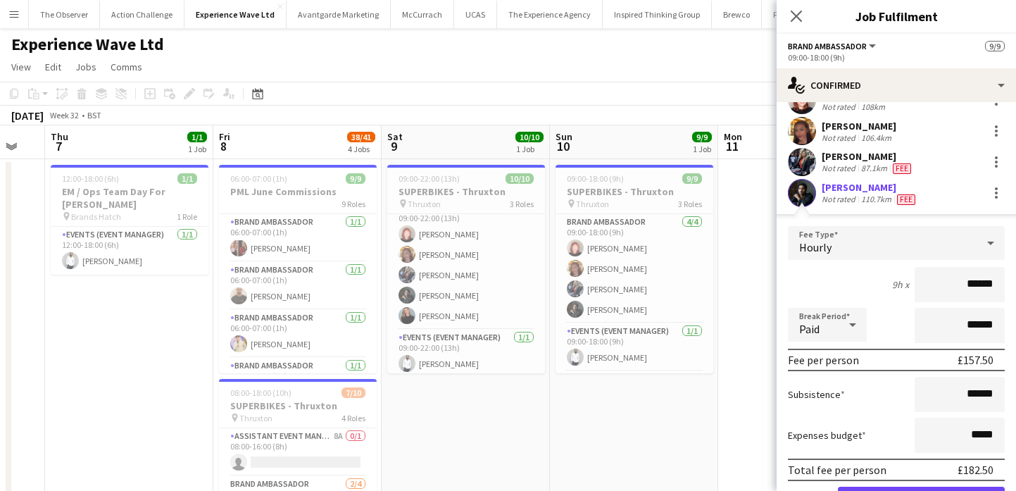
scroll to position [59, 0]
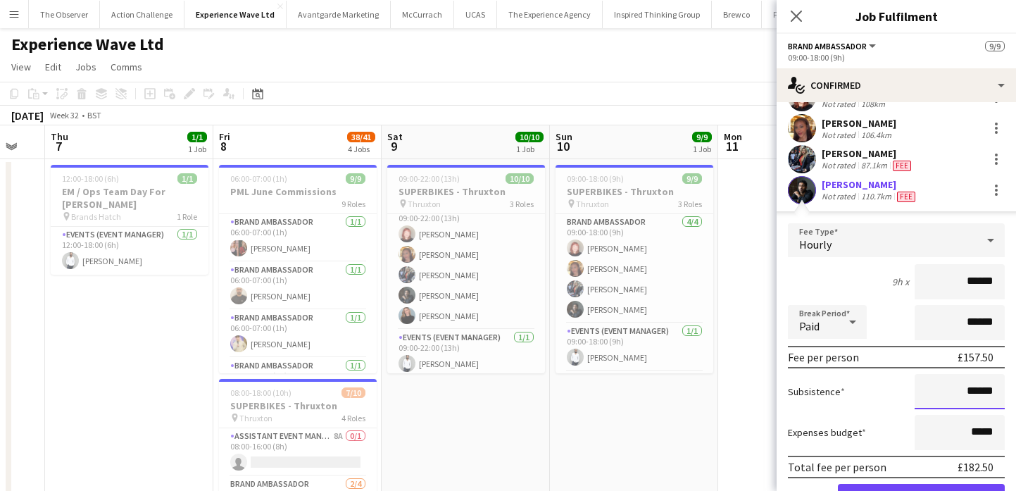
click at [987, 389] on input "******" at bounding box center [960, 391] width 90 height 35
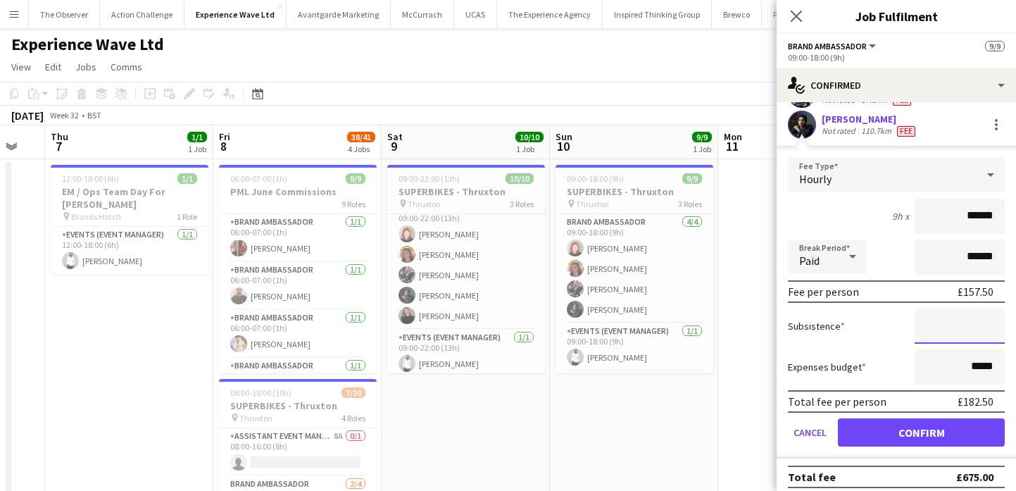
scroll to position [133, 0]
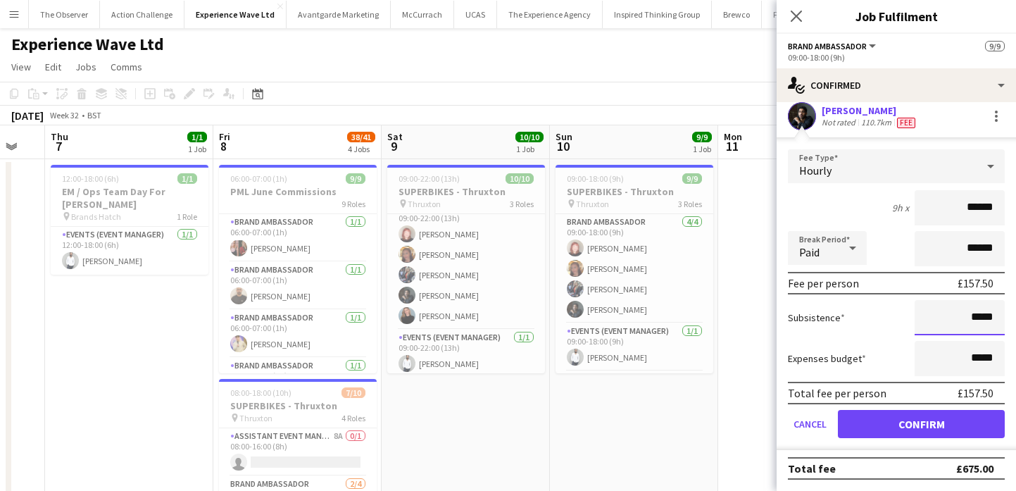
type input "*****"
click at [943, 432] on button "Confirm" at bounding box center [921, 424] width 167 height 28
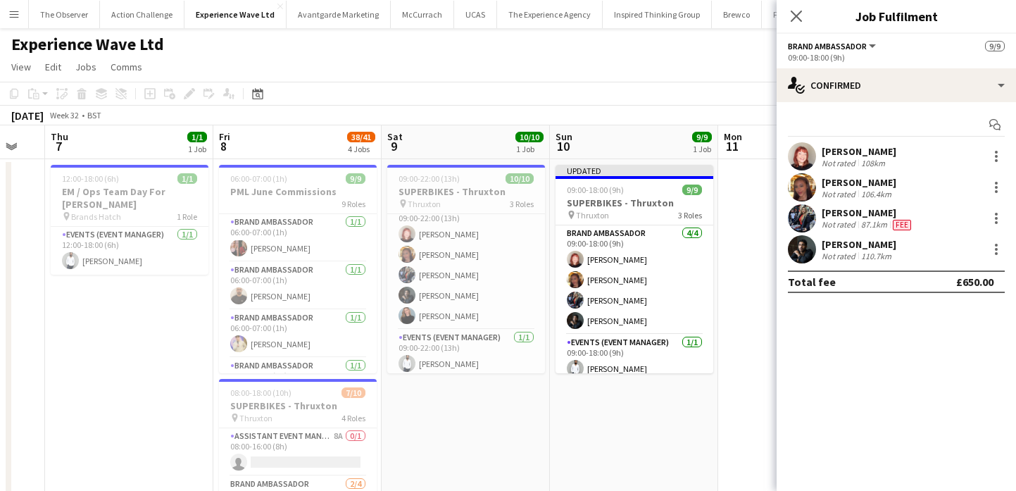
scroll to position [0, 0]
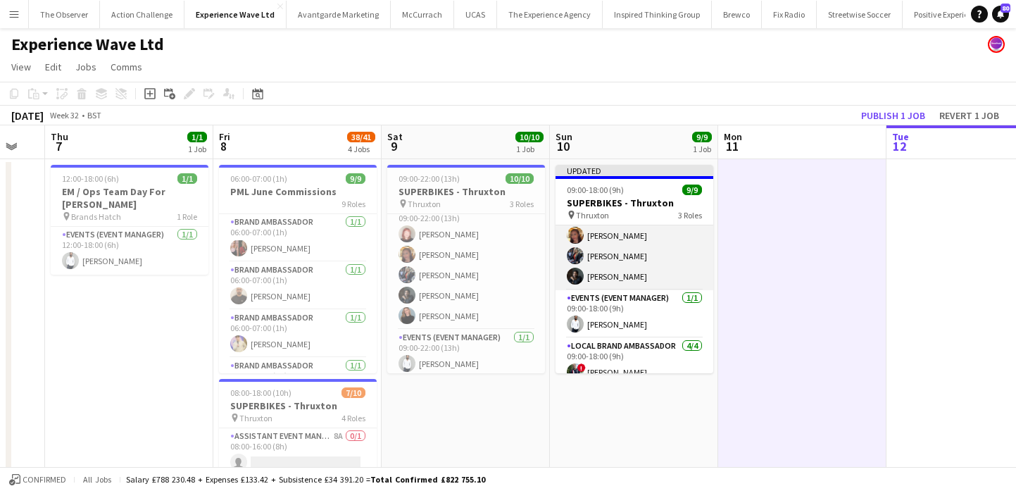
scroll to position [118, 0]
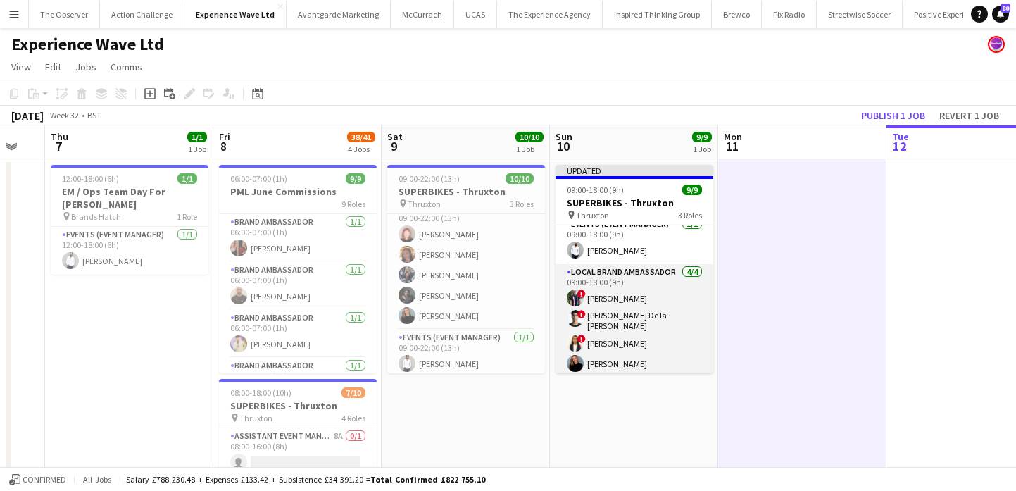
click at [654, 311] on app-card-role "Local Brand Ambassador 4/4 09:00-18:00 (9h) ! Angel Gervacio Bido ! Adrian De l…" at bounding box center [635, 320] width 158 height 113
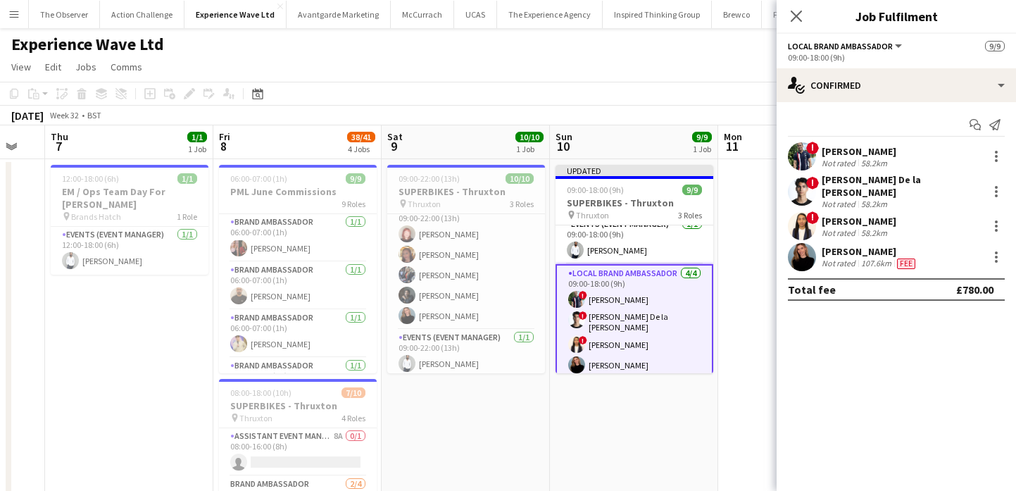
scroll to position [0, 0]
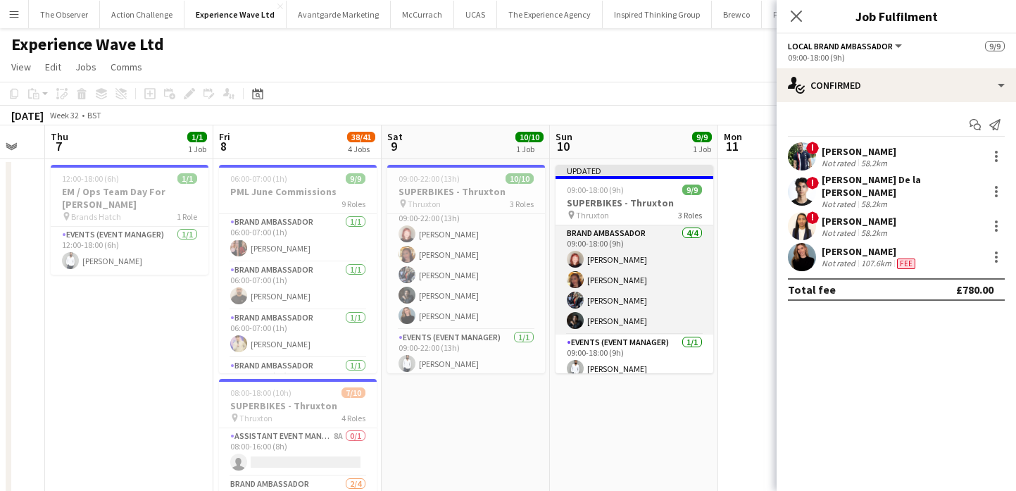
click at [658, 306] on app-card-role "Brand Ambassador 4/4 09:00-18:00 (9h) Lily Exall Mollie NJOKU Chantelle Keung C…" at bounding box center [635, 279] width 158 height 109
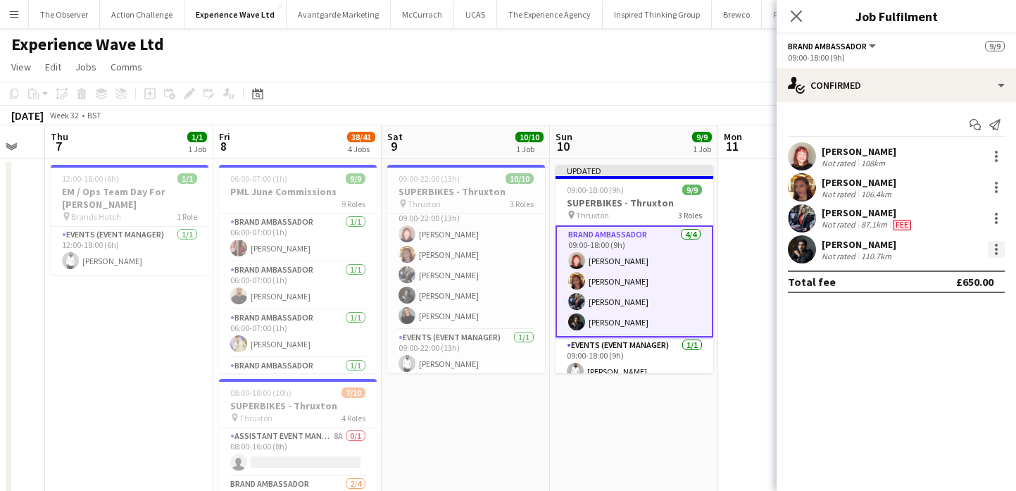
click at [991, 248] on div at bounding box center [996, 249] width 17 height 17
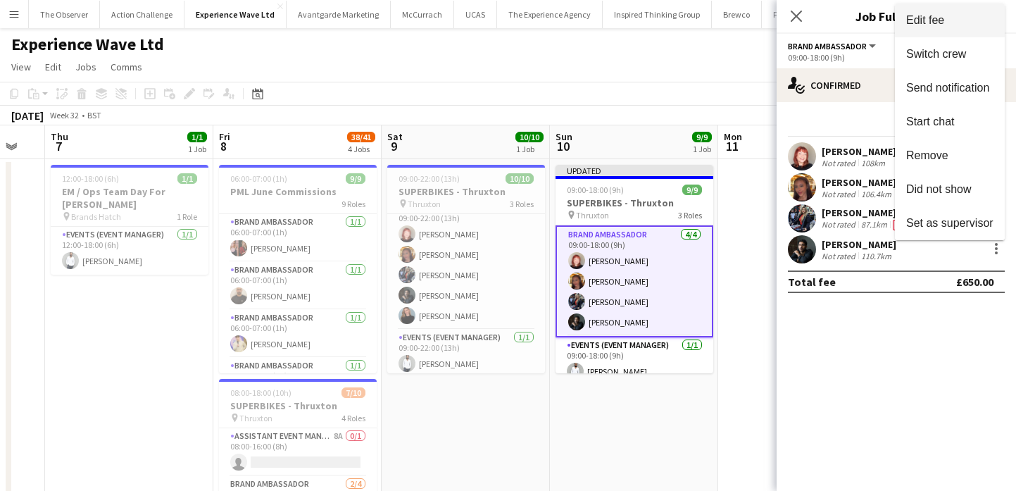
click at [949, 27] on button "Edit fee" at bounding box center [950, 21] width 110 height 34
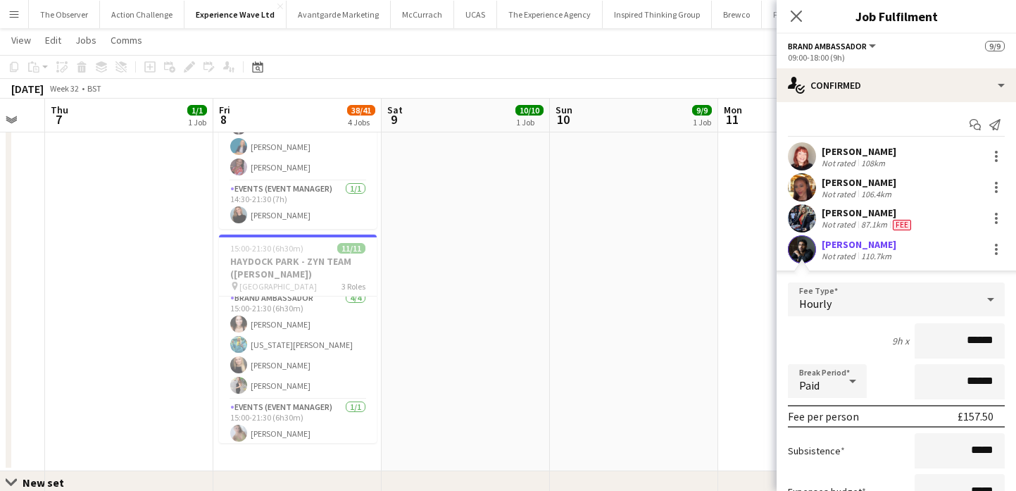
click at [504, 337] on app-date-cell "09:00-22:00 (13h) 10/10 SUPERBIKES - Thruxton pin Thruxton 3 Roles Local Brand …" at bounding box center [466, 29] width 168 height 885
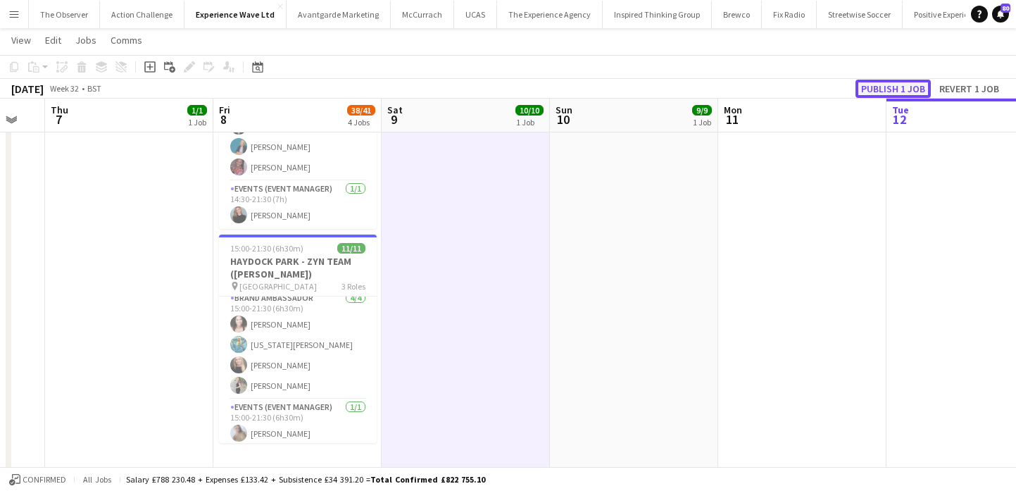
click at [889, 93] on button "Publish 1 job" at bounding box center [893, 89] width 75 height 18
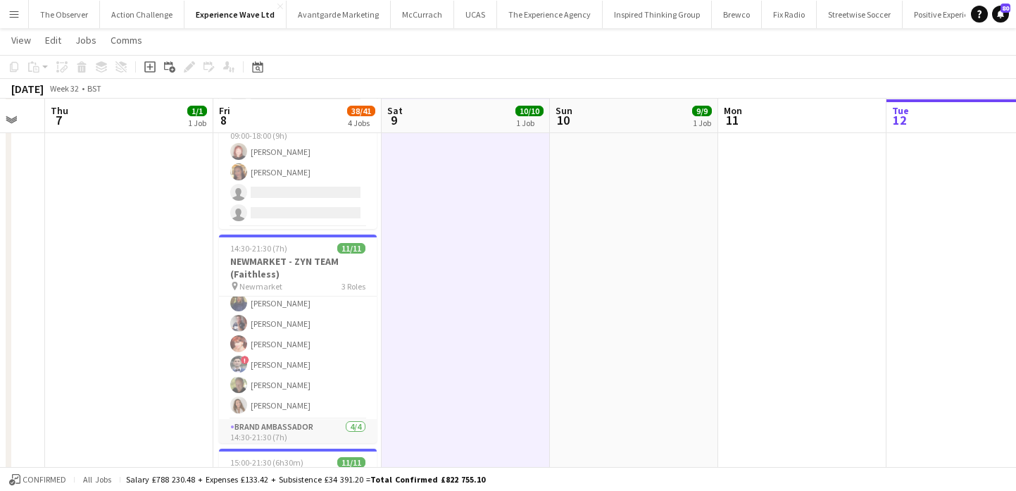
click at [299, 314] on app-card-role "Brand Ambassador 6/6 14:30-21:00 (6h30m) Amarachi Uchenna Dan Strasters Zaina G…" at bounding box center [298, 344] width 158 height 150
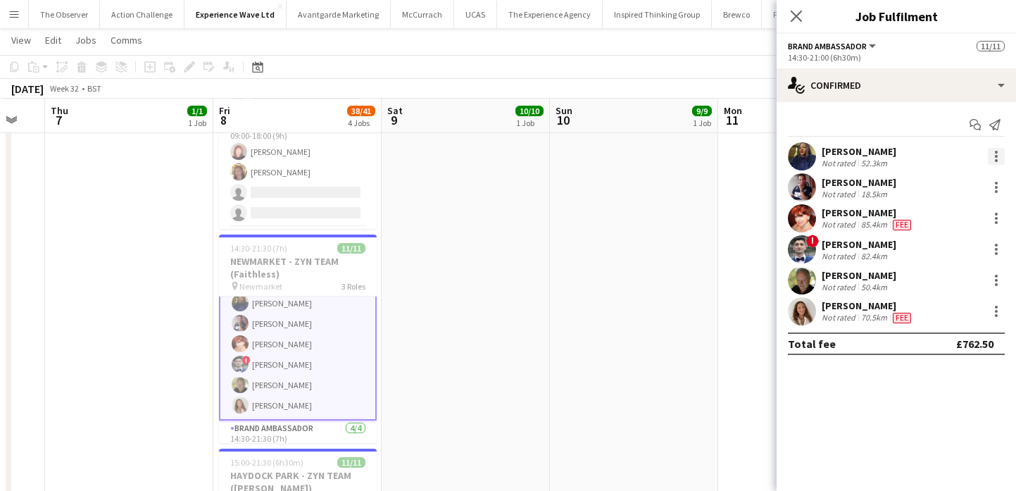
click at [1000, 157] on div at bounding box center [996, 156] width 17 height 17
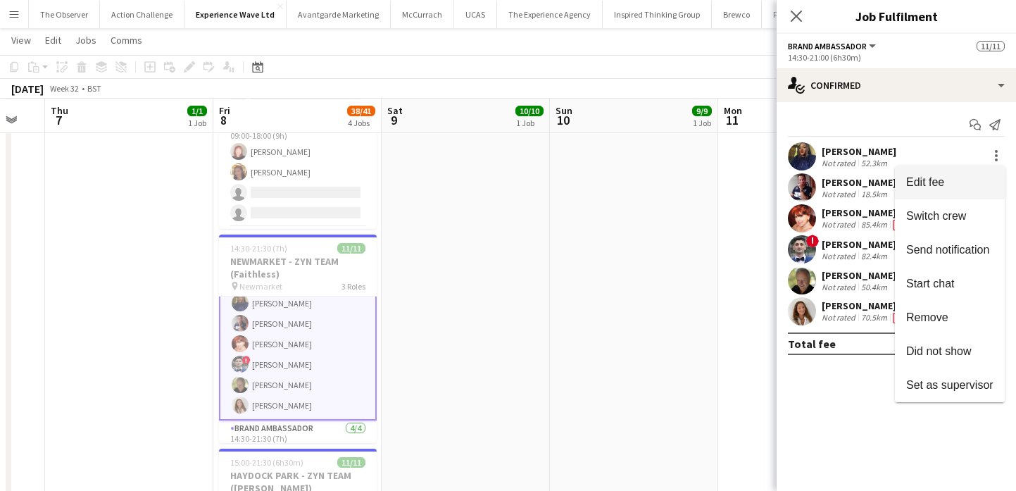
click at [1000, 179] on button "Edit fee" at bounding box center [950, 182] width 110 height 34
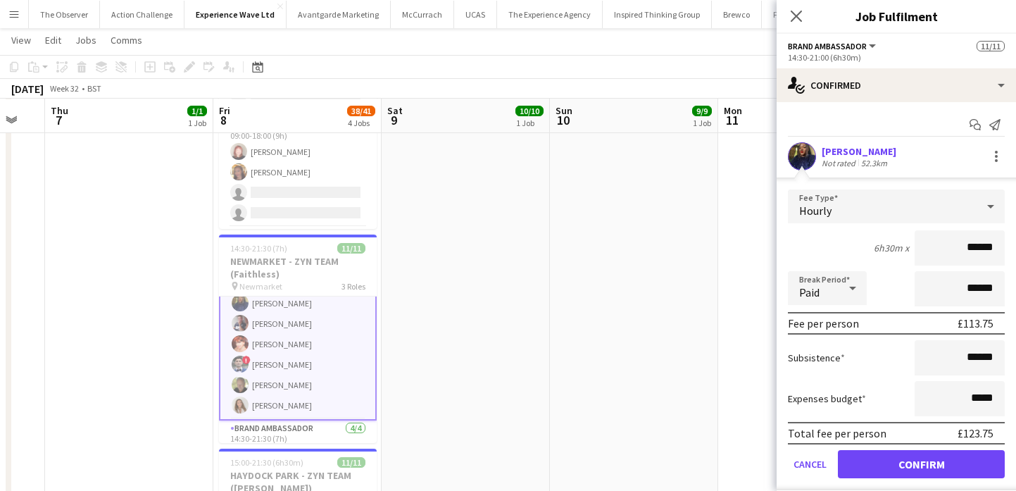
click at [985, 251] on input "******" at bounding box center [960, 247] width 90 height 35
click at [443, 266] on app-date-cell "09:00-22:00 (13h) 10/10 SUPERBIKES - Thruxton pin Thruxton 3 Roles Local Brand …" at bounding box center [466, 243] width 168 height 885
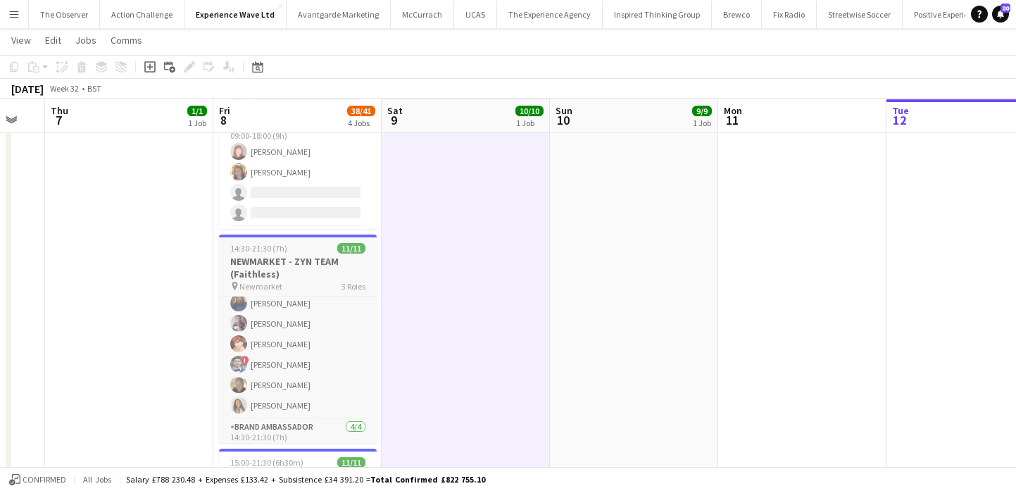
click at [268, 238] on app-job-card "14:30-21:30 (7h) 11/11 NEWMARKET - ZYN TEAM (Faithless) pin Newmarket 3 Roles B…" at bounding box center [298, 339] width 158 height 208
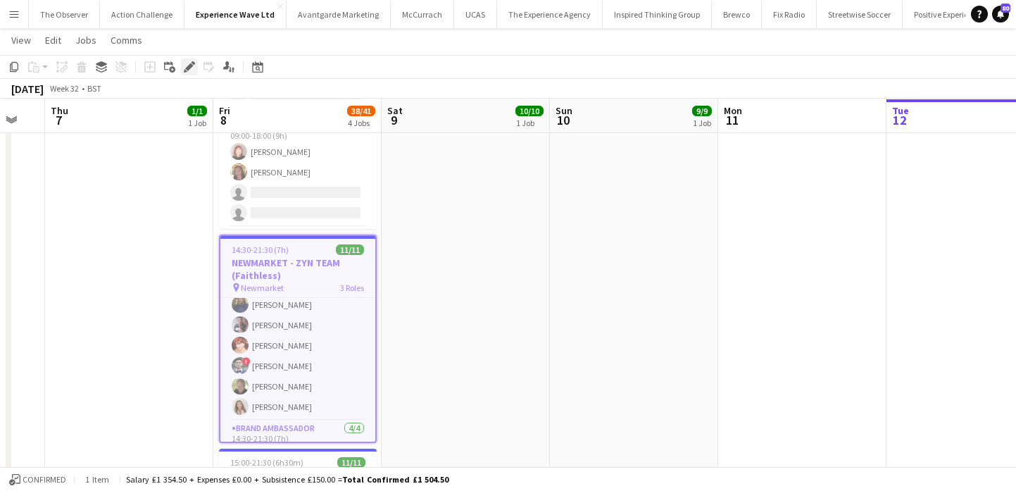
click at [188, 71] on icon "Edit" at bounding box center [189, 66] width 11 height 11
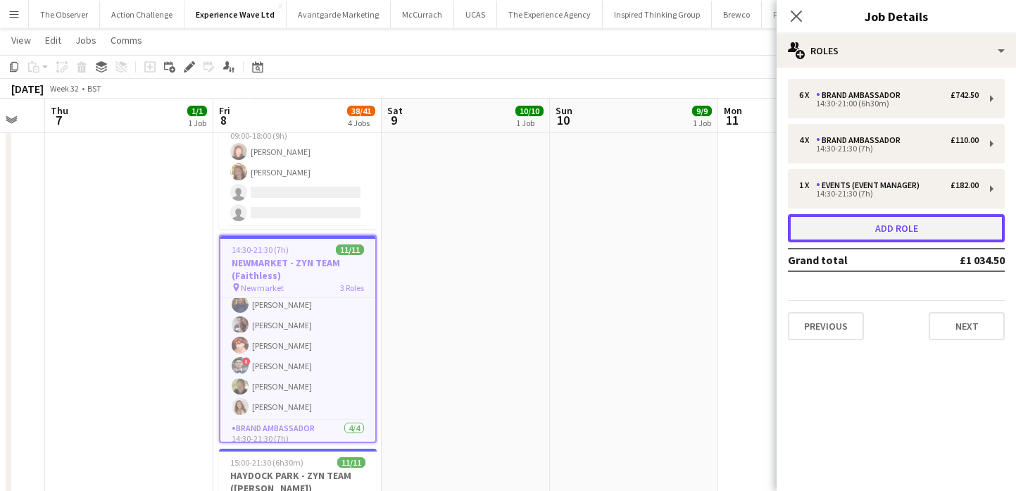
click at [900, 231] on button "Add role" at bounding box center [896, 228] width 217 height 28
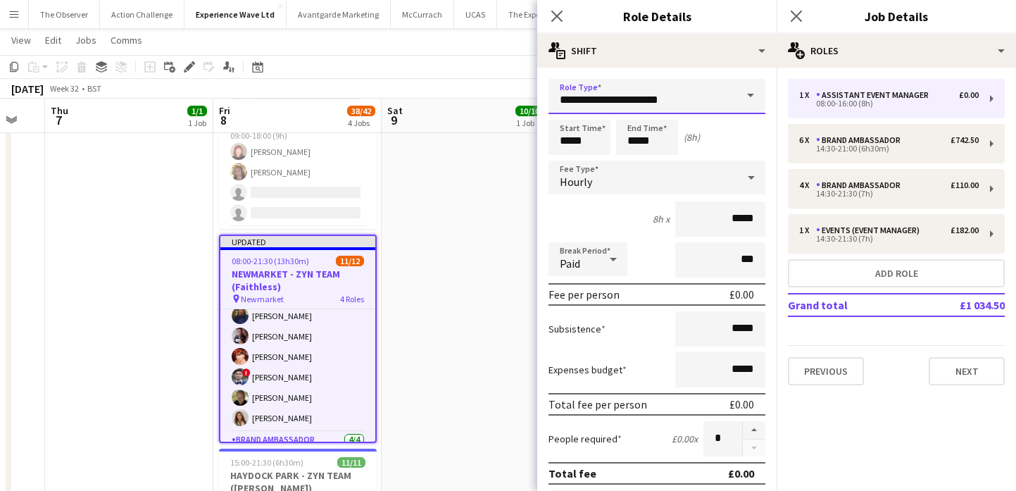
click at [685, 107] on input "**********" at bounding box center [657, 96] width 217 height 35
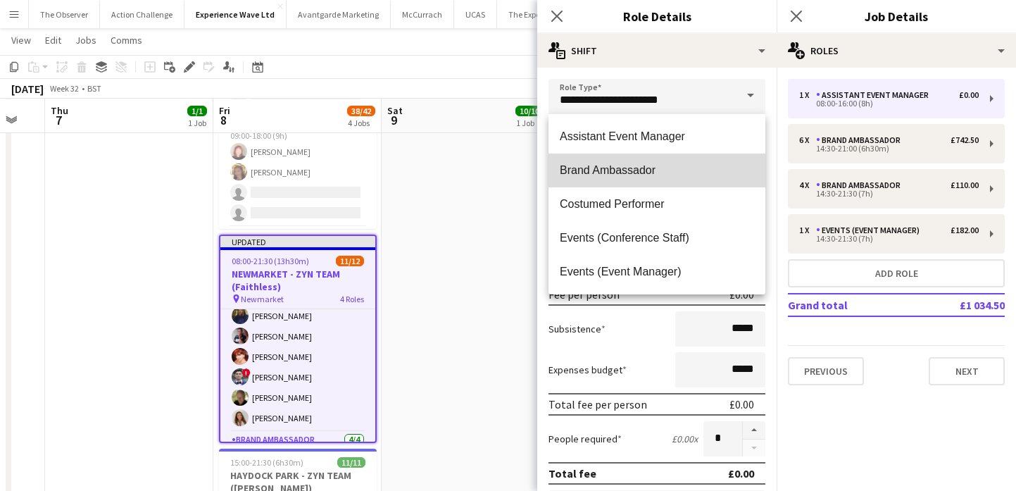
click at [644, 162] on mat-option "Brand Ambassador" at bounding box center [657, 171] width 217 height 34
type input "**********"
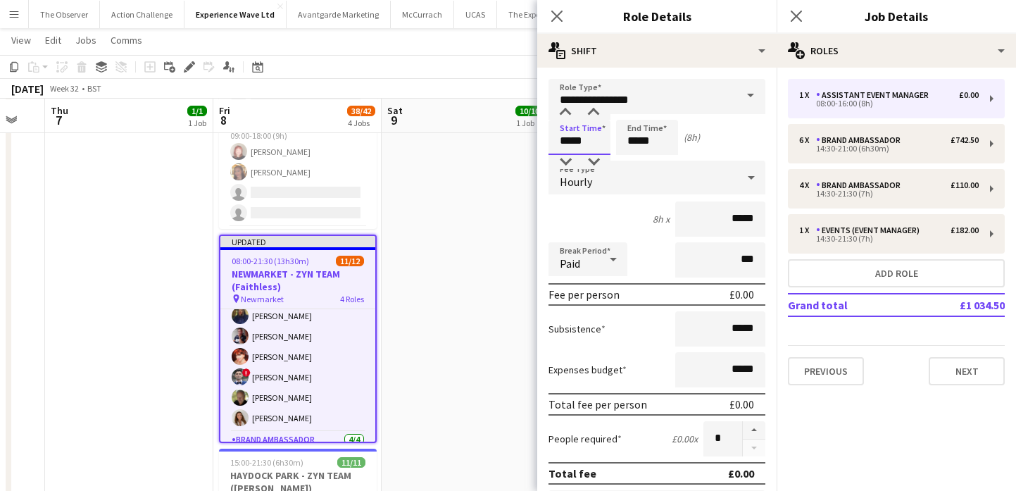
click at [570, 132] on input "*****" at bounding box center [580, 137] width 62 height 35
click at [565, 116] on div at bounding box center [565, 113] width 28 height 14
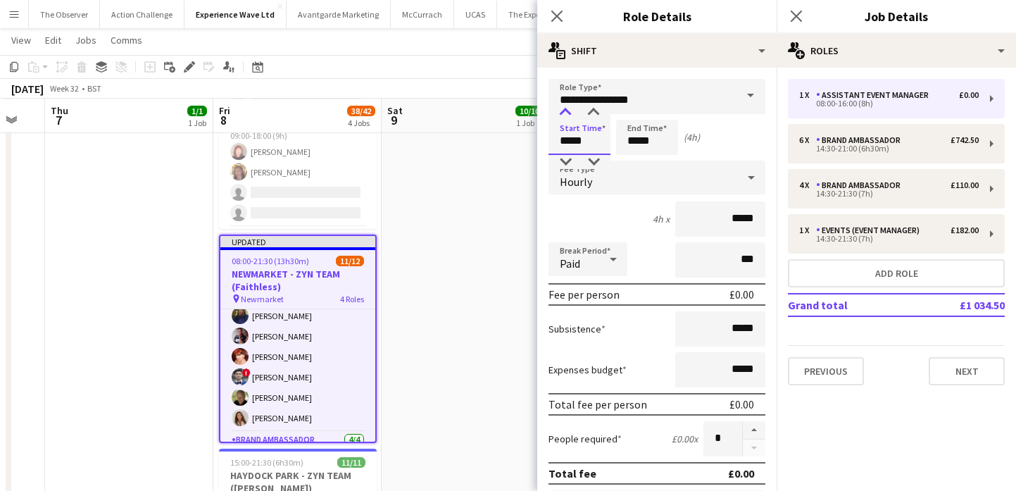
click at [565, 116] on div at bounding box center [565, 113] width 28 height 14
click at [592, 120] on input "*****" at bounding box center [580, 137] width 62 height 35
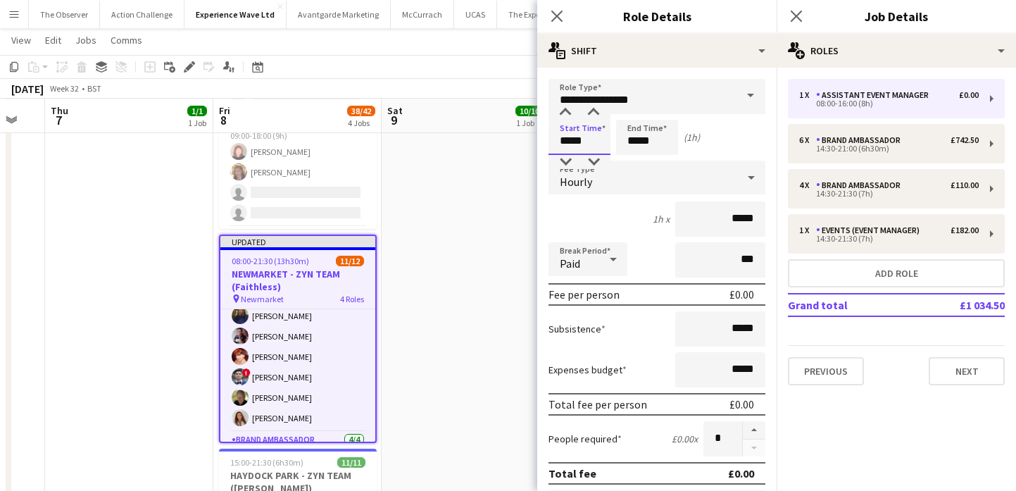
click at [592, 120] on input "*****" at bounding box center [580, 137] width 62 height 35
click at [592, 115] on div at bounding box center [594, 113] width 28 height 14
type input "*****"
click at [592, 115] on div at bounding box center [594, 113] width 28 height 14
click at [656, 142] on input "*****" at bounding box center [647, 137] width 62 height 35
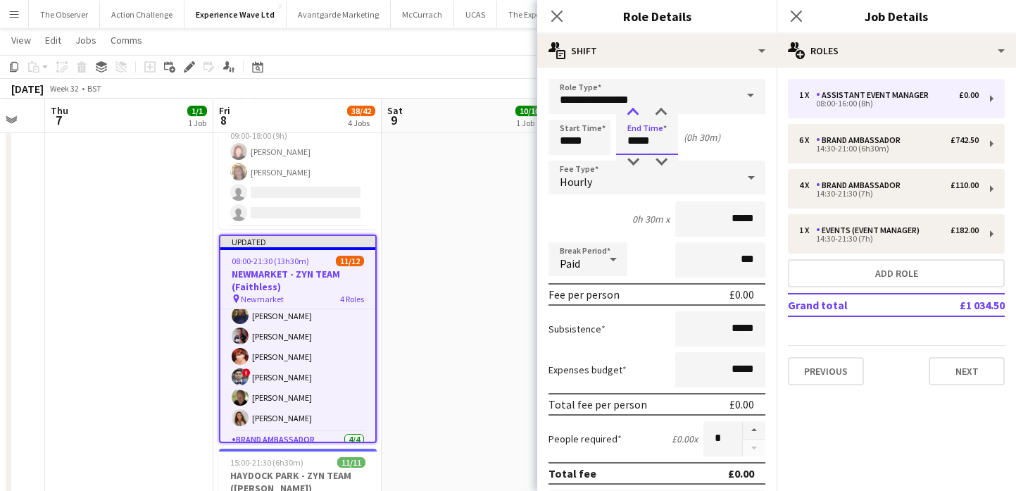
click at [638, 113] on div at bounding box center [633, 113] width 28 height 14
click at [632, 113] on div at bounding box center [633, 113] width 28 height 14
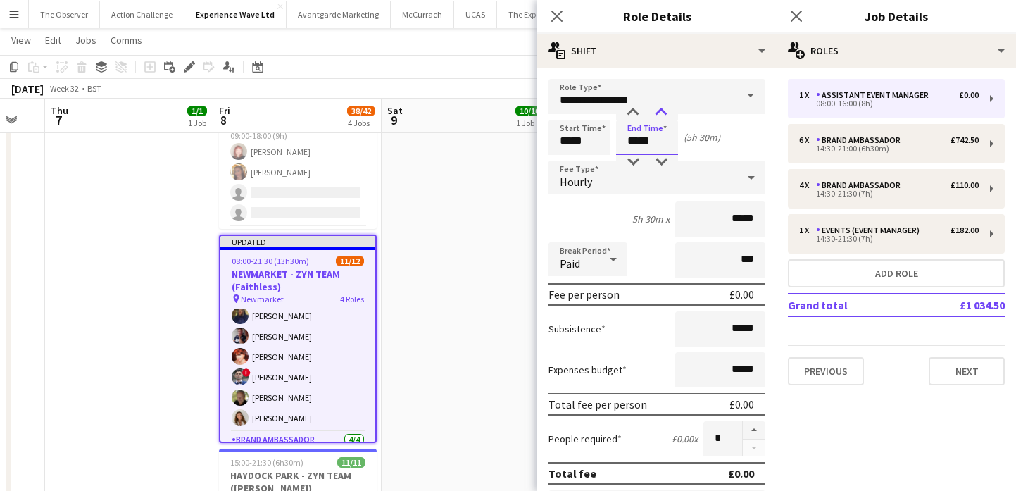
click at [665, 115] on div at bounding box center [661, 113] width 28 height 14
type input "*****"
click at [664, 115] on div at bounding box center [661, 113] width 28 height 14
click at [713, 171] on div "Hourly" at bounding box center [643, 178] width 189 height 34
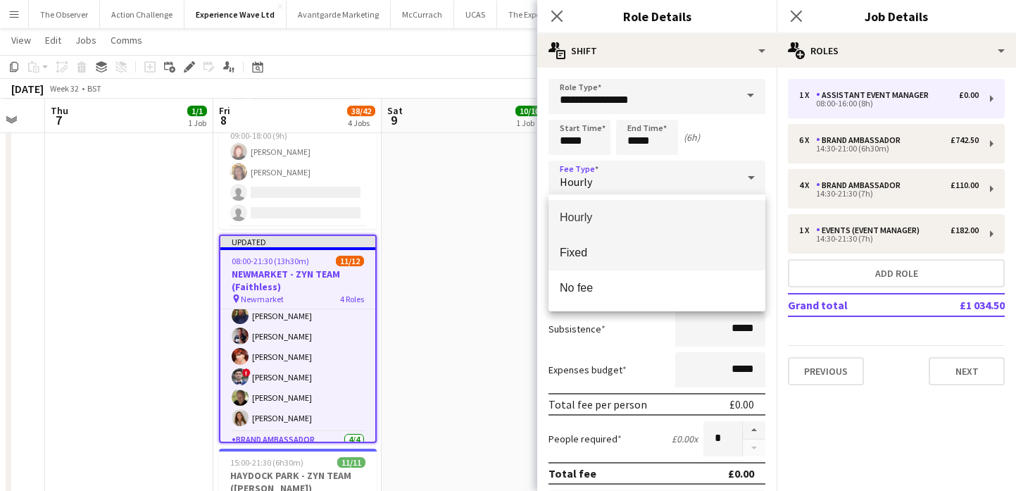
click at [721, 258] on span "Fixed" at bounding box center [657, 252] width 194 height 13
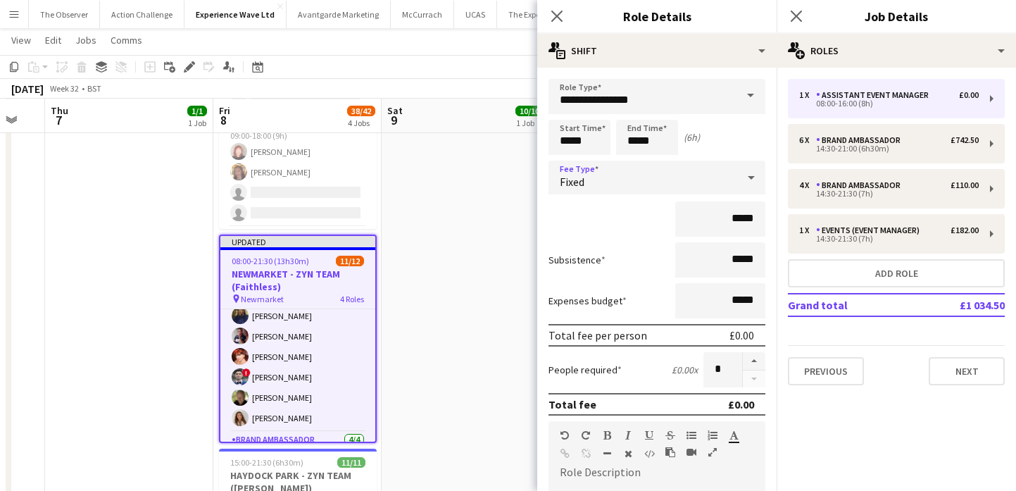
click at [708, 192] on div "Fixed" at bounding box center [643, 178] width 189 height 34
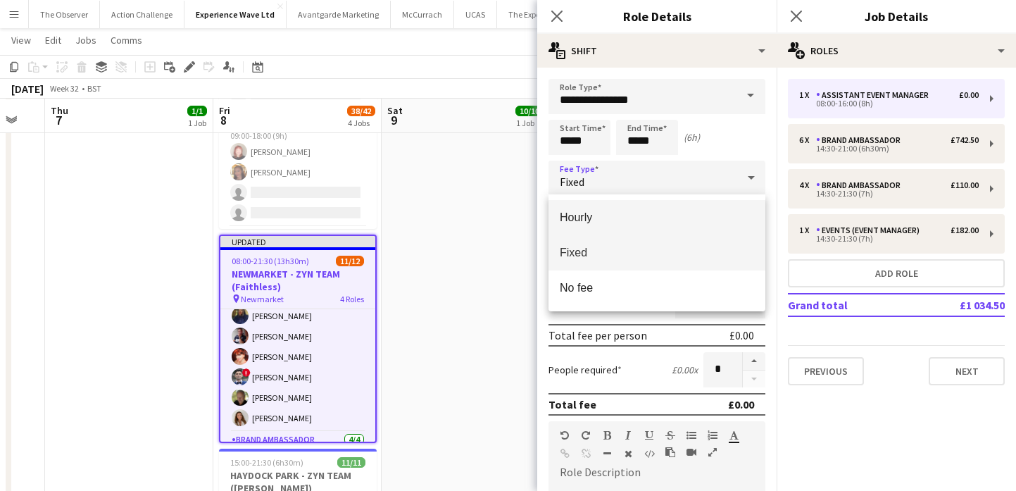
click at [711, 225] on mat-option "Hourly" at bounding box center [657, 217] width 217 height 35
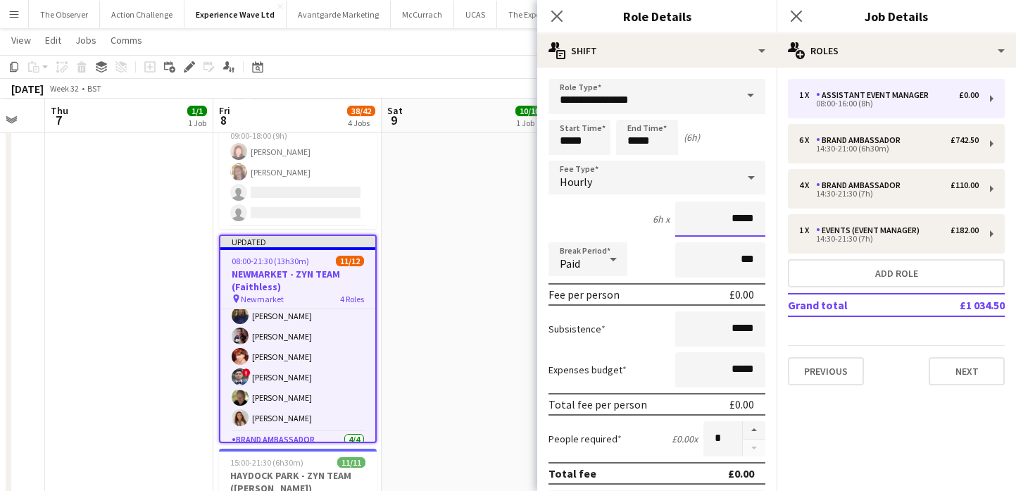
click at [763, 220] on input "*****" at bounding box center [720, 218] width 90 height 35
type input "******"
click at [739, 335] on input "*****" at bounding box center [720, 328] width 90 height 35
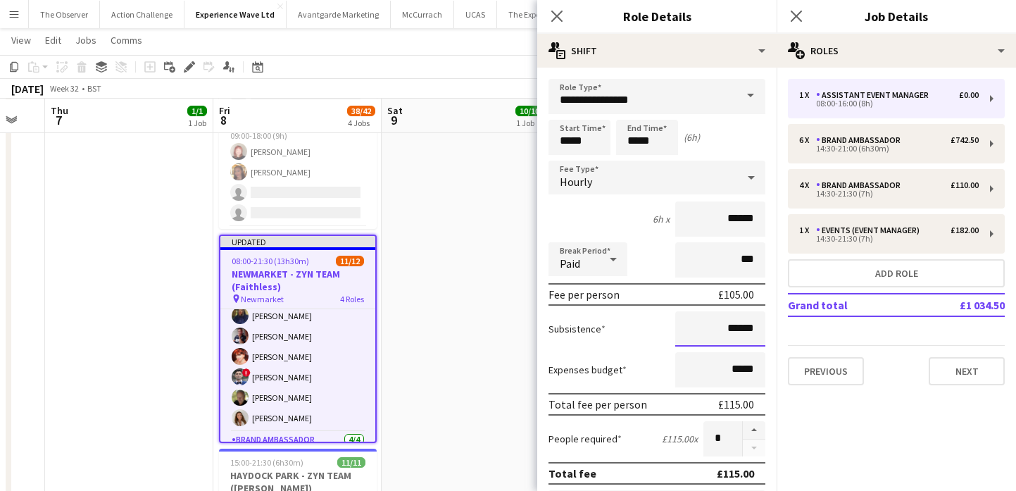
type input "******"
click at [414, 320] on app-date-cell "09:00-22:00 (13h) 10/10 SUPERBIKES - Thruxton pin Thruxton 3 Roles Local Brand …" at bounding box center [466, 243] width 168 height 885
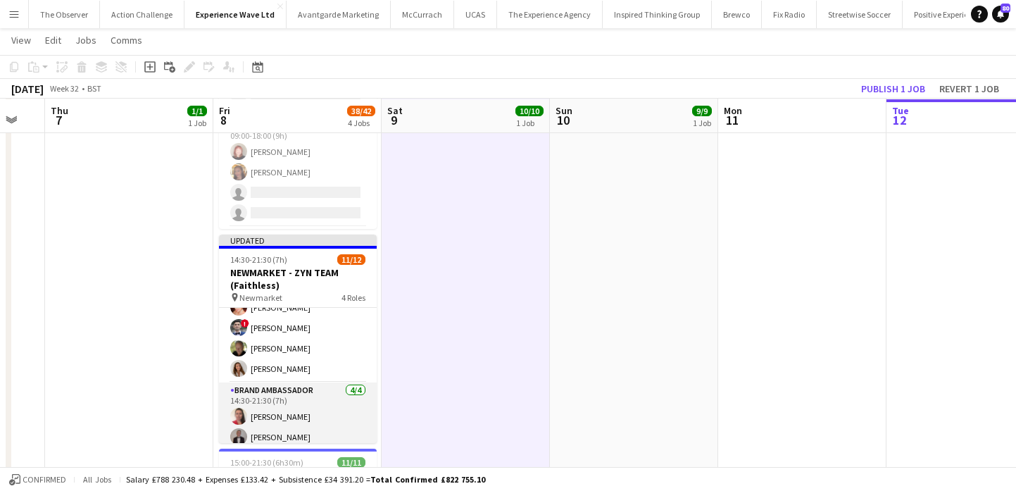
scroll to position [220, 0]
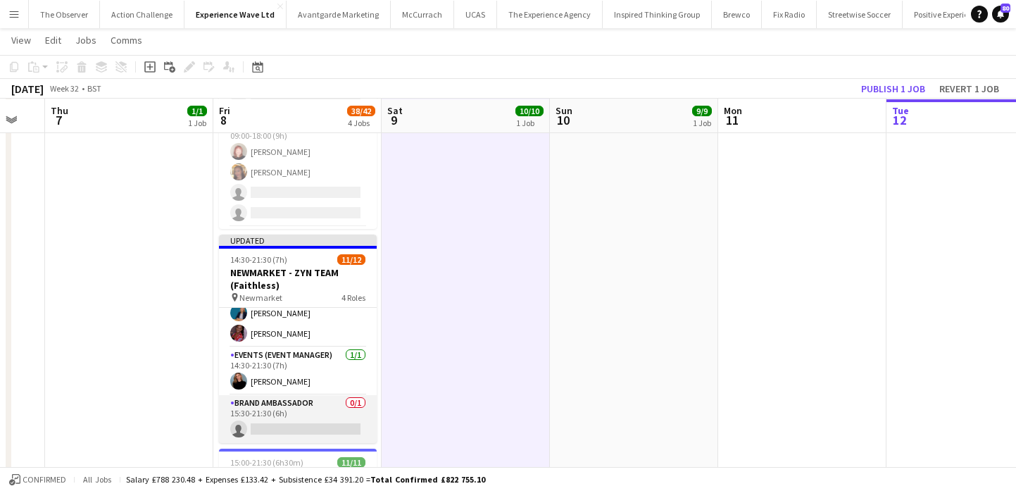
click at [333, 409] on app-card-role "Brand Ambassador 0/1 15:30-21:30 (6h) single-neutral-actions" at bounding box center [298, 419] width 158 height 48
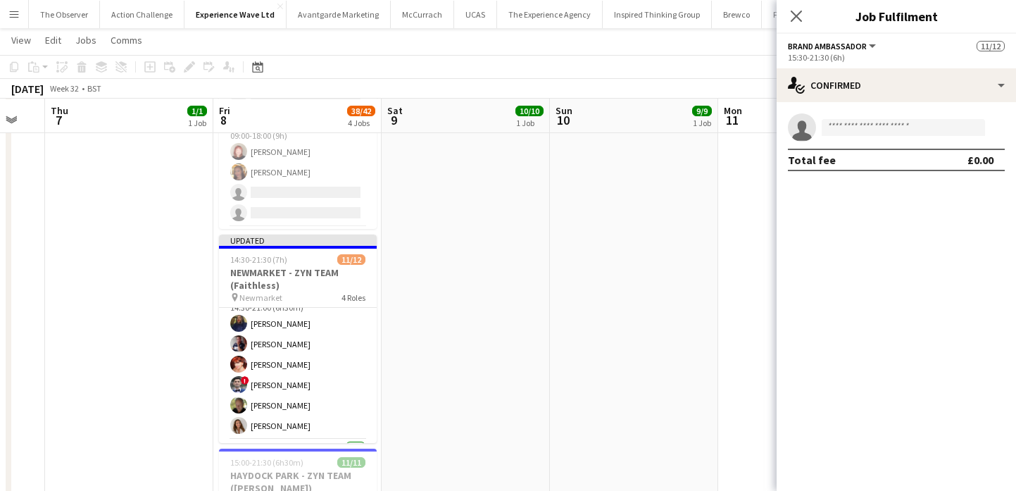
scroll to position [0, 0]
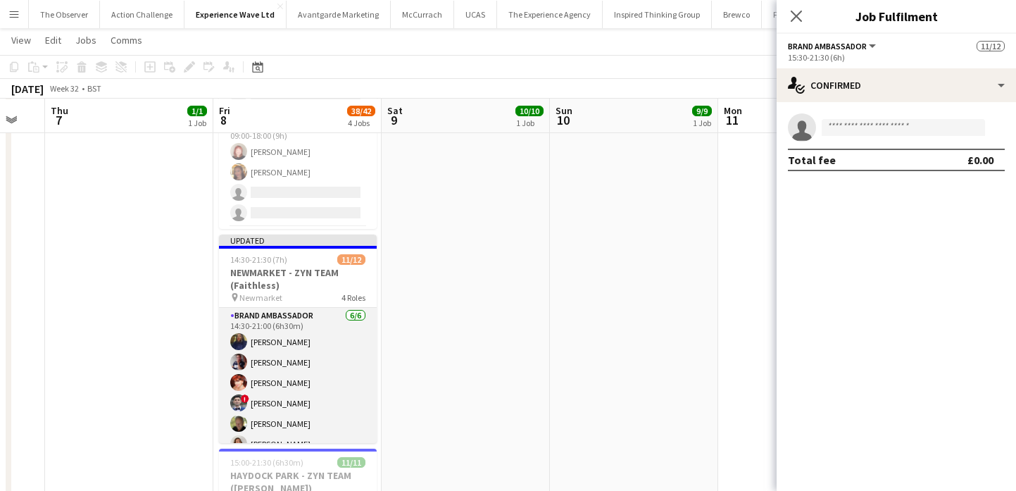
click at [344, 360] on app-card-role "Brand Ambassador 6/6 14:30-21:00 (6h30m) Amarachi Uchenna Dan Strasters Zaina G…" at bounding box center [298, 383] width 158 height 150
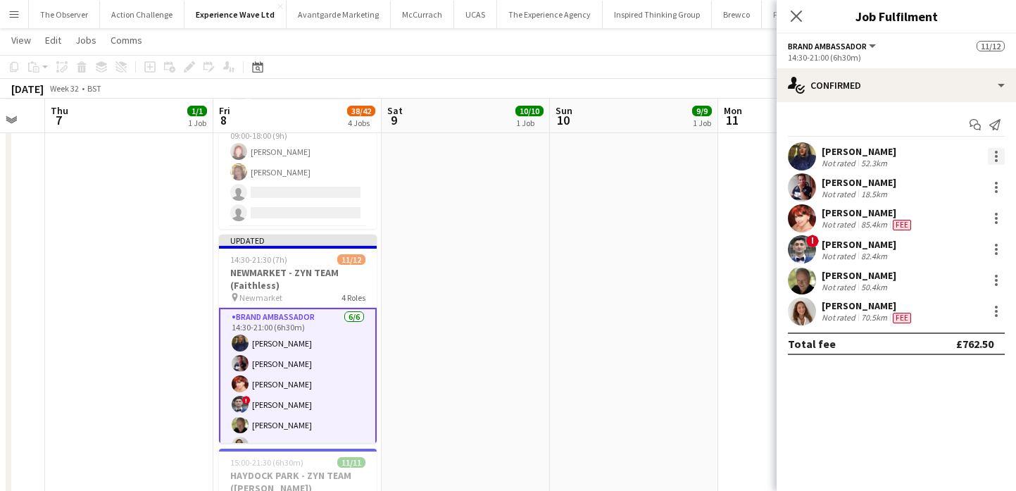
click at [996, 157] on div at bounding box center [996, 156] width 3 height 3
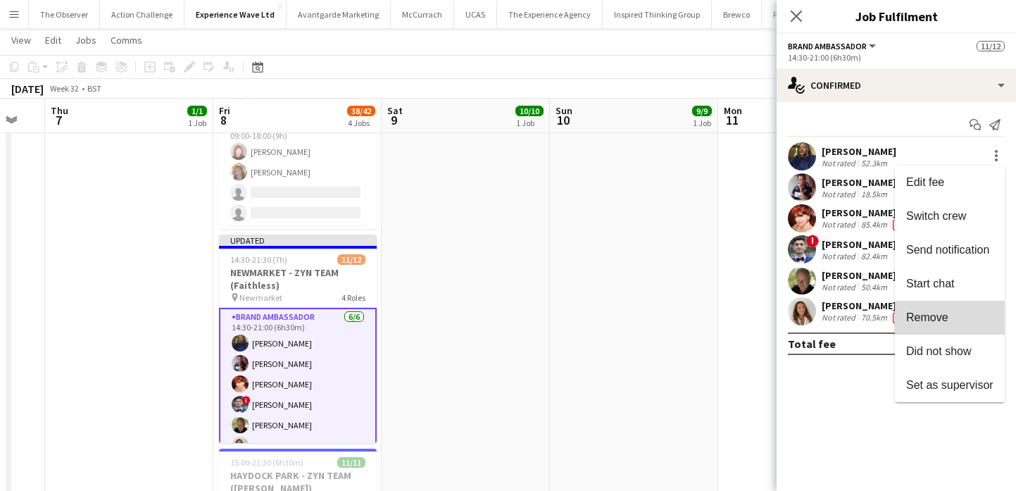
click at [963, 322] on span "Remove" at bounding box center [949, 317] width 87 height 13
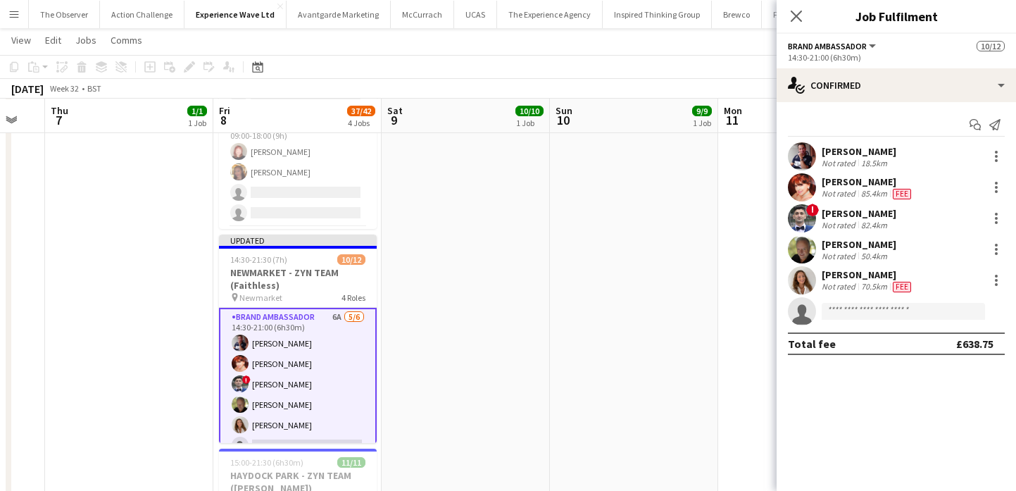
click at [550, 322] on app-date-cell "09:00-18:00 (9h) 9/9 SUPERBIKES - Thruxton pin Thruxton 3 Roles Brand Ambassado…" at bounding box center [634, 243] width 168 height 885
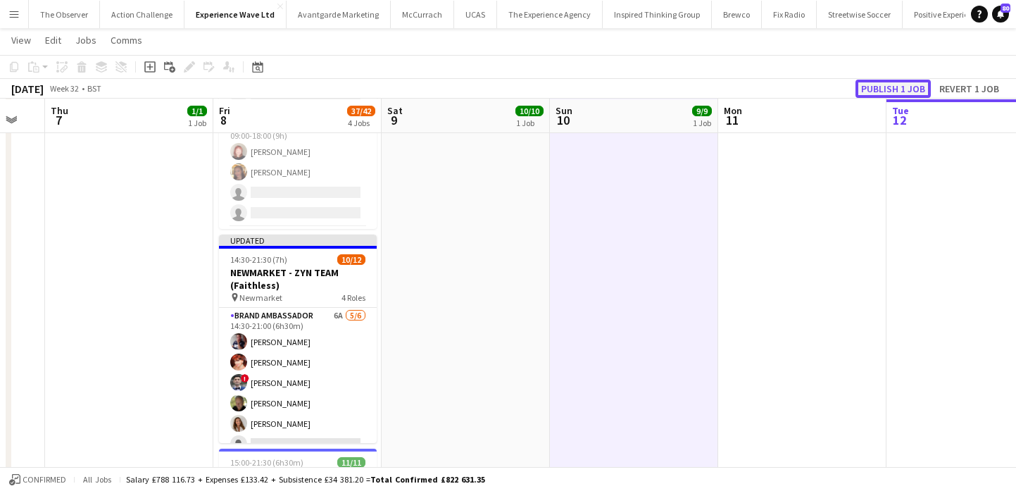
click at [885, 88] on button "Publish 1 job" at bounding box center [893, 89] width 75 height 18
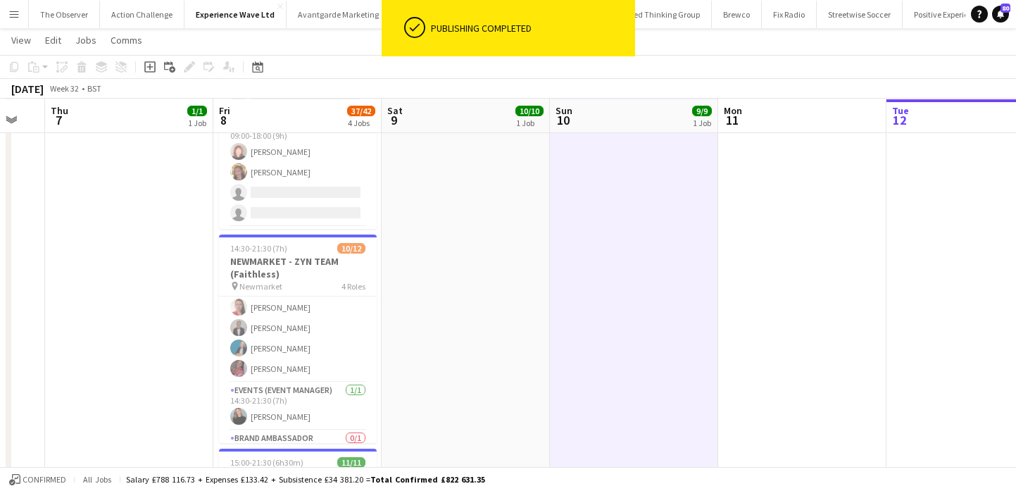
scroll to position [208, 0]
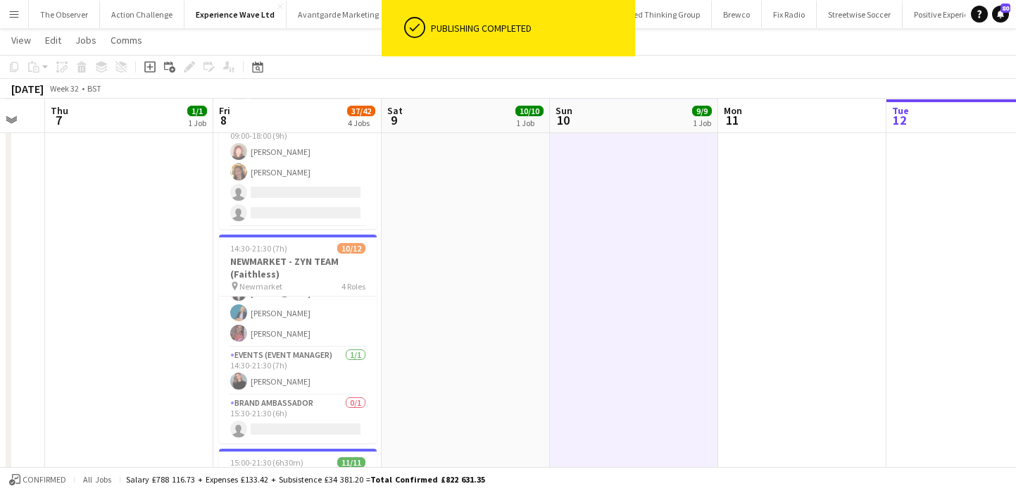
click at [282, 415] on app-card-role "Brand Ambassador 0/1 15:30-21:30 (6h) single-neutral-actions" at bounding box center [298, 419] width 158 height 48
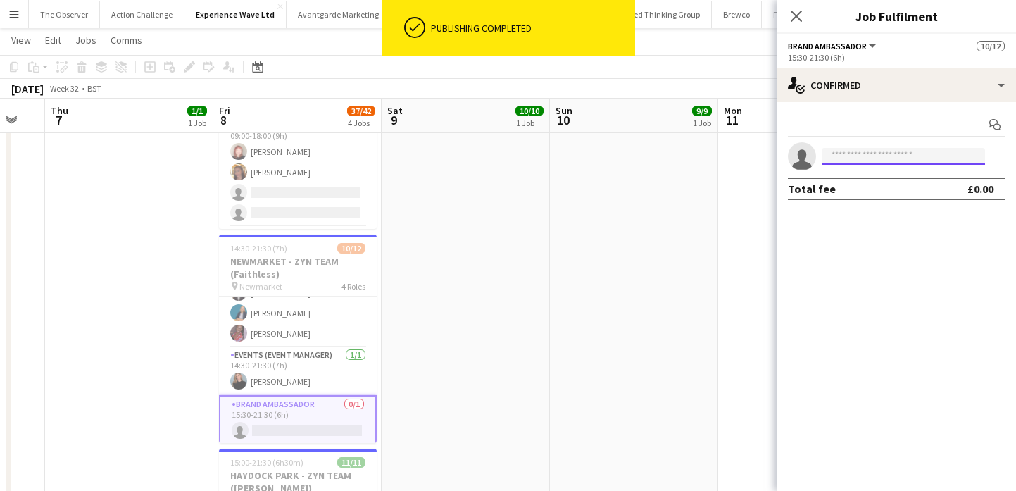
click at [880, 158] on input at bounding box center [903, 156] width 163 height 17
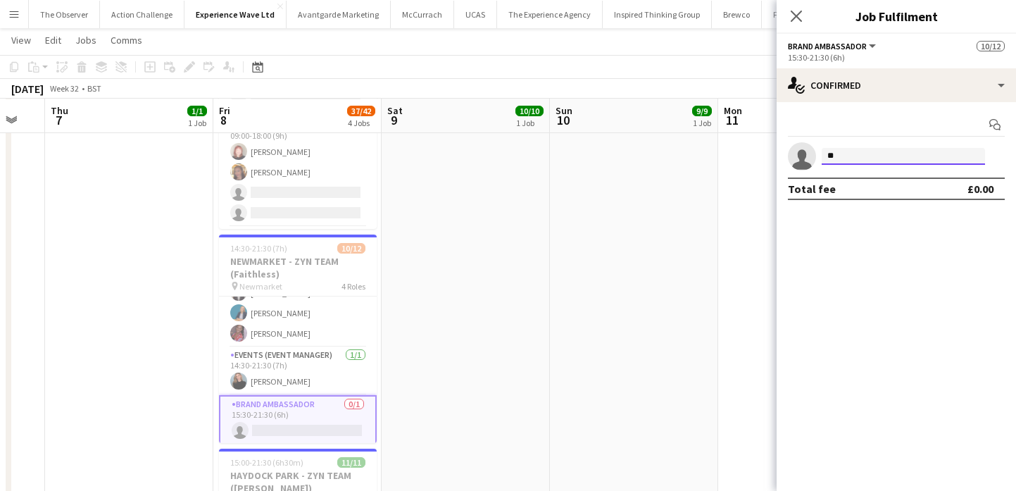
type input "*"
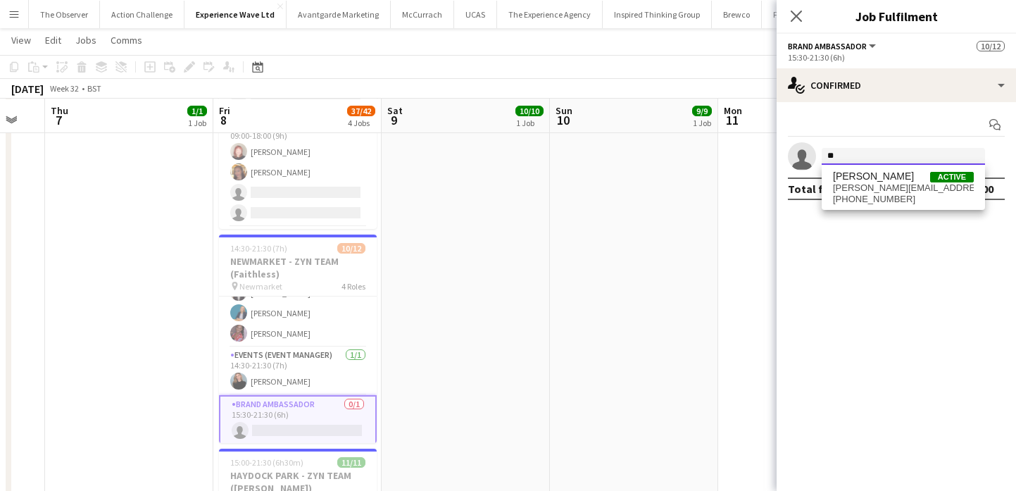
type input "*"
type input "*******"
click at [882, 178] on span "Amarachi Uchenna" at bounding box center [873, 176] width 81 height 12
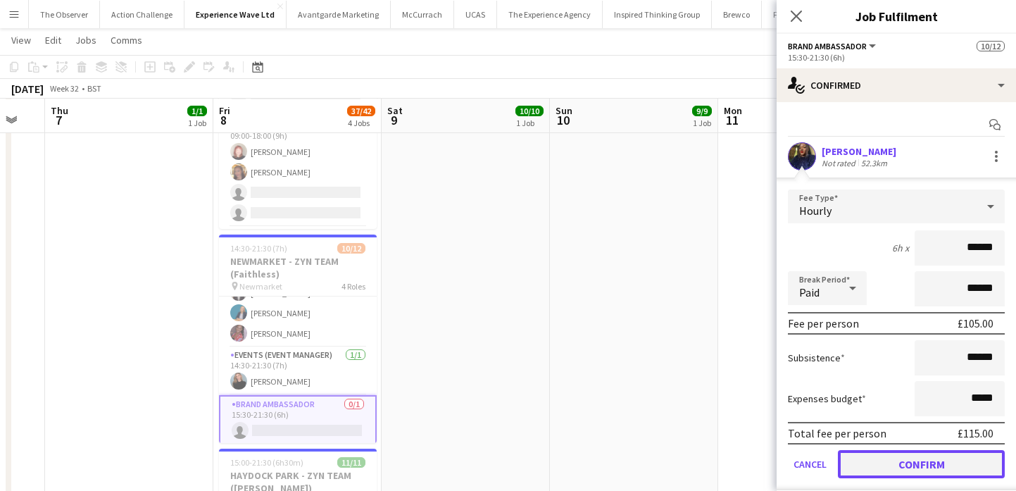
click at [952, 460] on button "Confirm" at bounding box center [921, 464] width 167 height 28
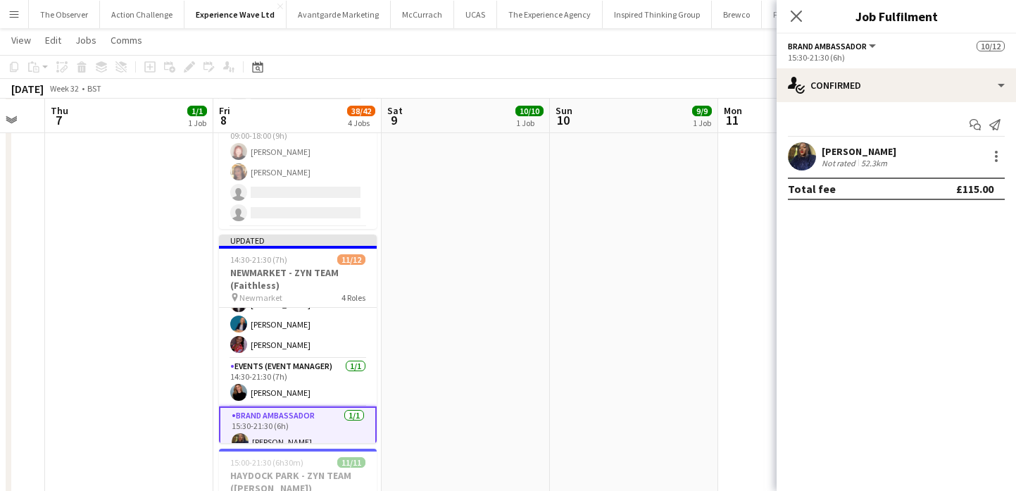
click at [658, 360] on app-date-cell "09:00-18:00 (9h) 9/9 SUPERBIKES - Thruxton pin Thruxton 3 Roles Brand Ambassado…" at bounding box center [634, 243] width 168 height 885
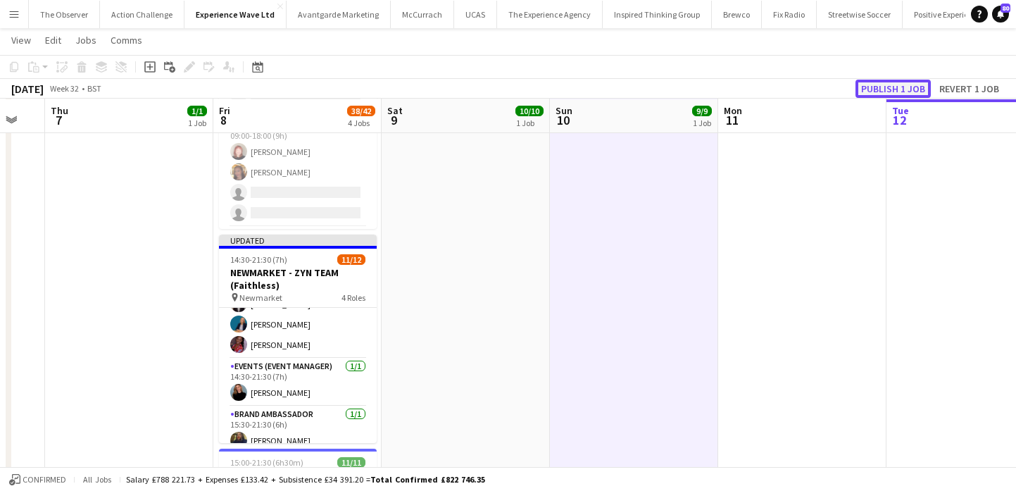
click at [883, 85] on button "Publish 1 job" at bounding box center [893, 89] width 75 height 18
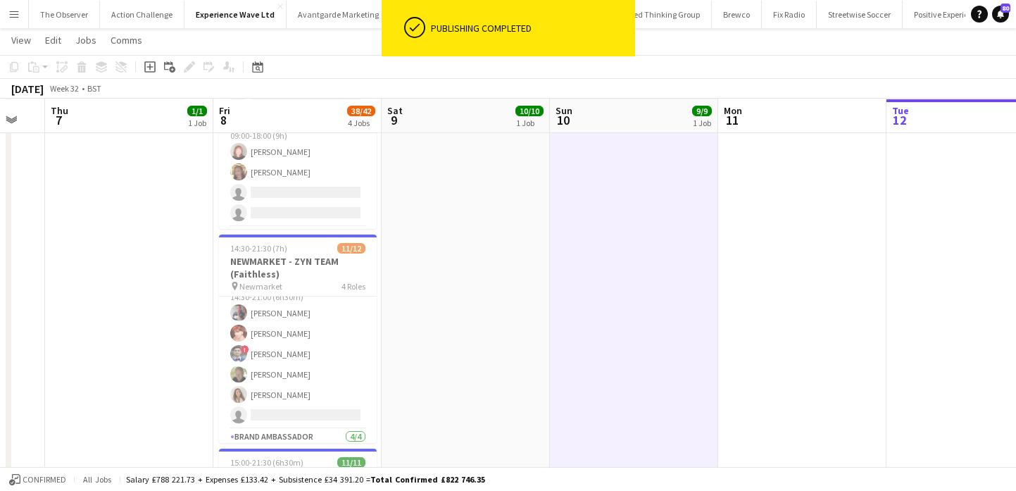
scroll to position [15, 0]
click at [333, 333] on app-card-role "Brand Ambassador 6A 5/6 14:30-21:00 (6h30m) Dan Strasters Zaina Gardner ! Elvis…" at bounding box center [298, 356] width 158 height 150
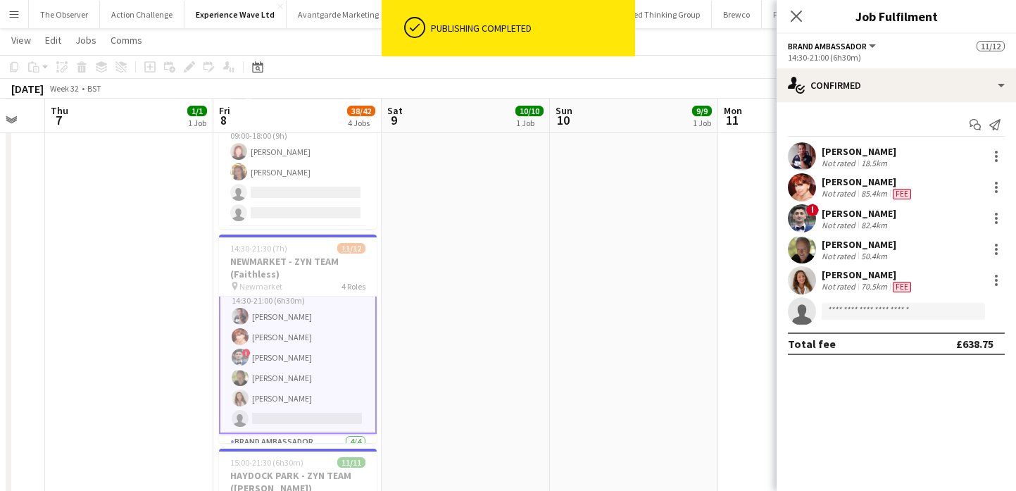
scroll to position [17, 0]
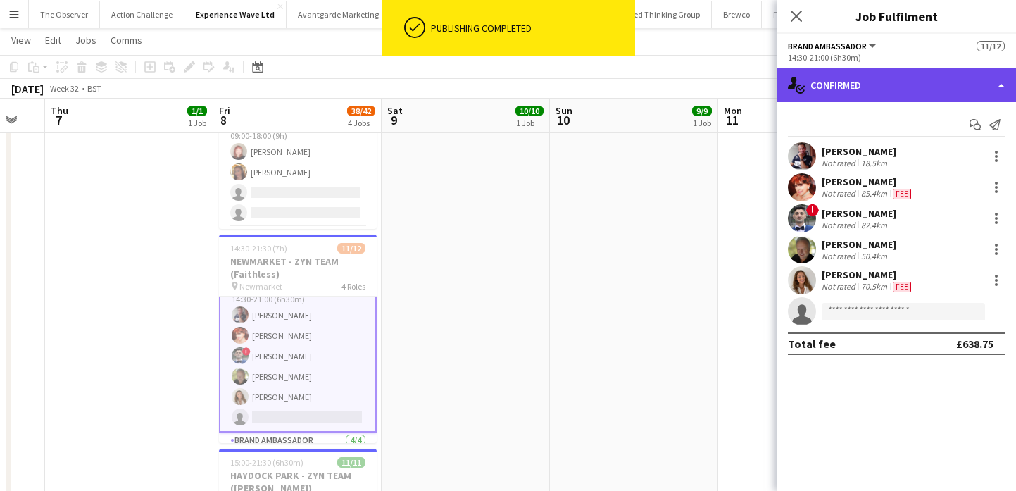
click at [894, 77] on div "single-neutral-actions-check-2 Confirmed" at bounding box center [896, 85] width 239 height 34
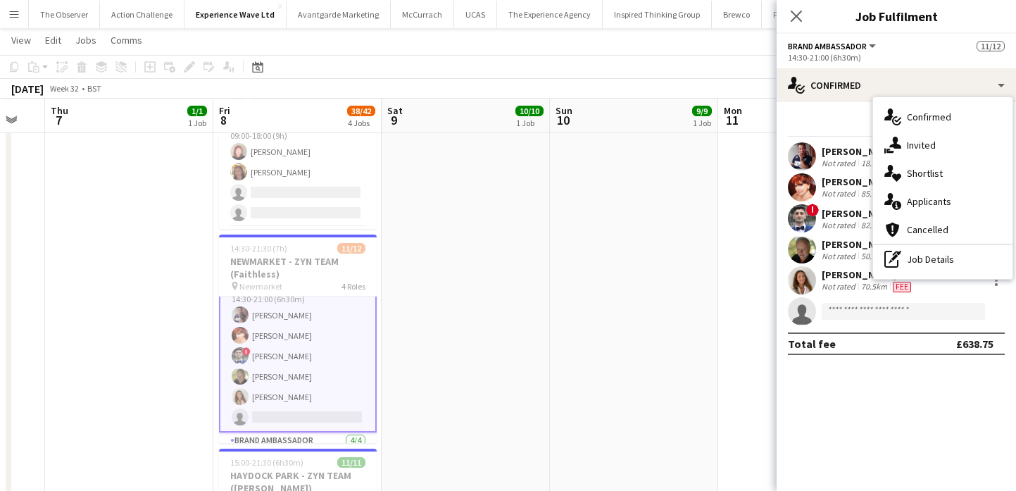
click at [916, 265] on div "pen-write Job Details" at bounding box center [942, 259] width 139 height 28
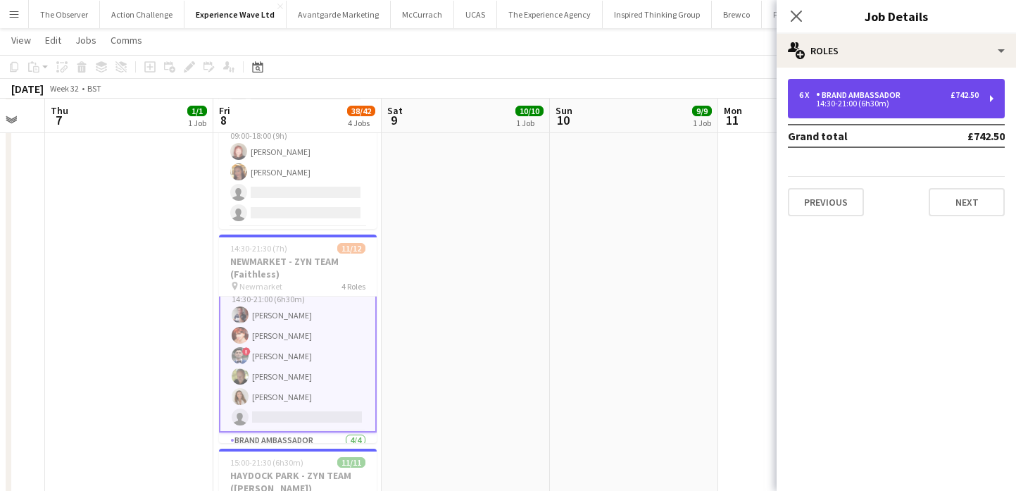
click at [847, 112] on div "6 x Brand Ambassador £742.50 14:30-21:00 (6h30m)" at bounding box center [896, 98] width 217 height 39
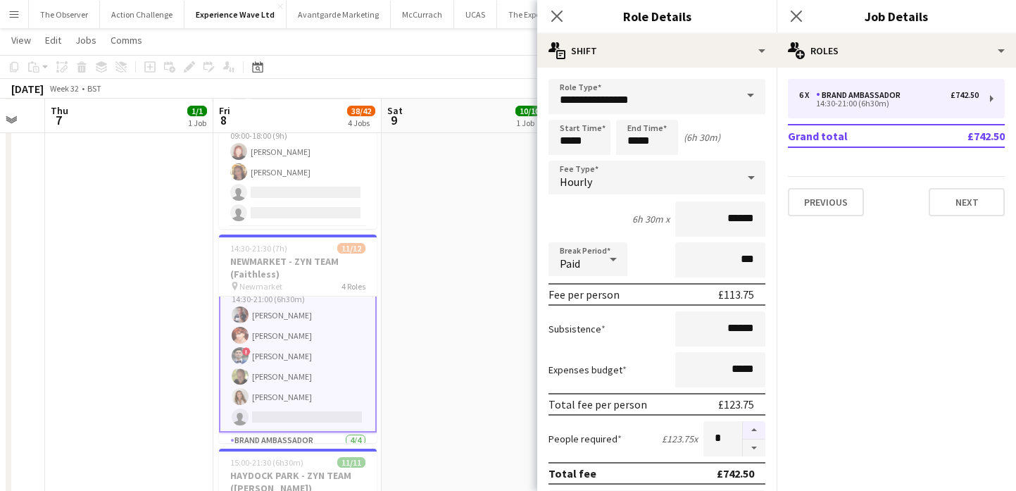
click at [752, 429] on button "button" at bounding box center [754, 430] width 23 height 18
click at [764, 448] on button "button" at bounding box center [754, 448] width 23 height 18
type input "*"
click at [460, 379] on app-date-cell "09:00-22:00 (13h) 10/10 SUPERBIKES - Thruxton pin Thruxton 3 Roles Local Brand …" at bounding box center [466, 243] width 168 height 885
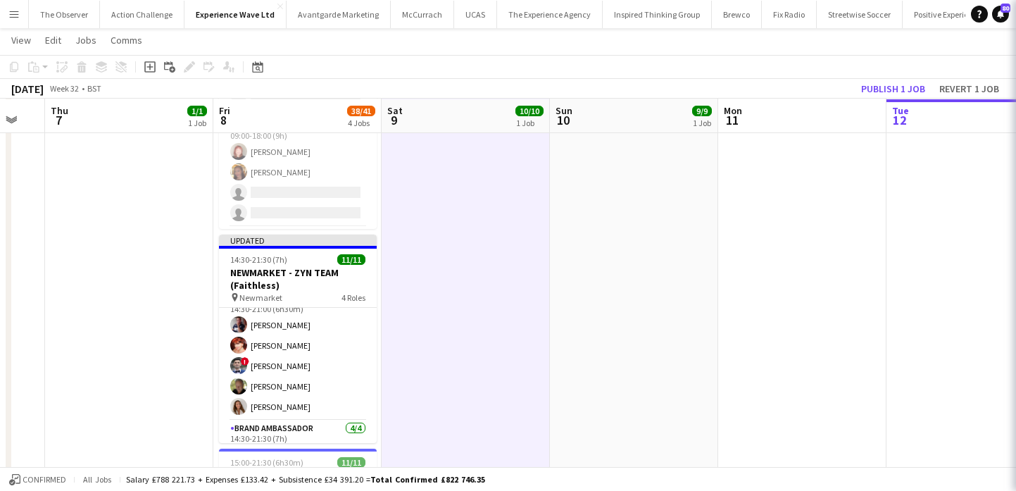
scroll to position [15, 0]
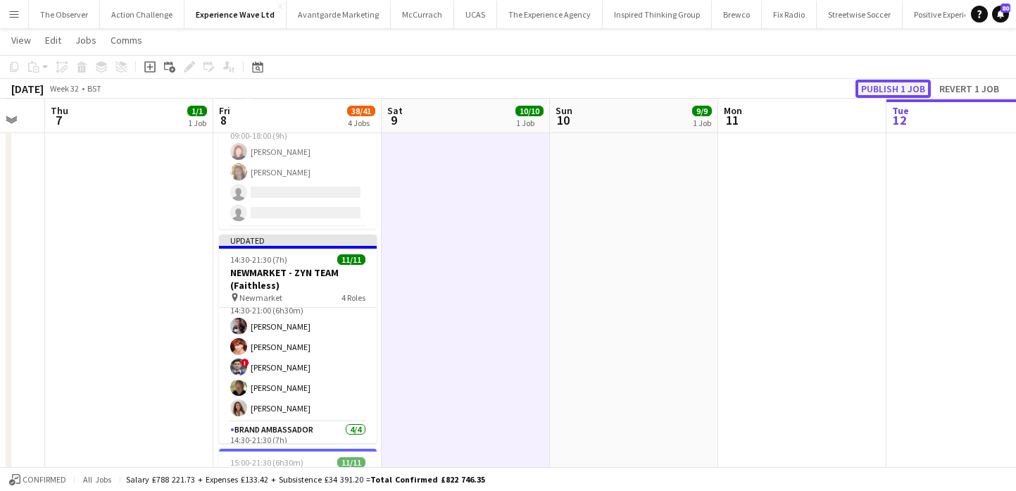
click at [908, 90] on button "Publish 1 job" at bounding box center [893, 89] width 75 height 18
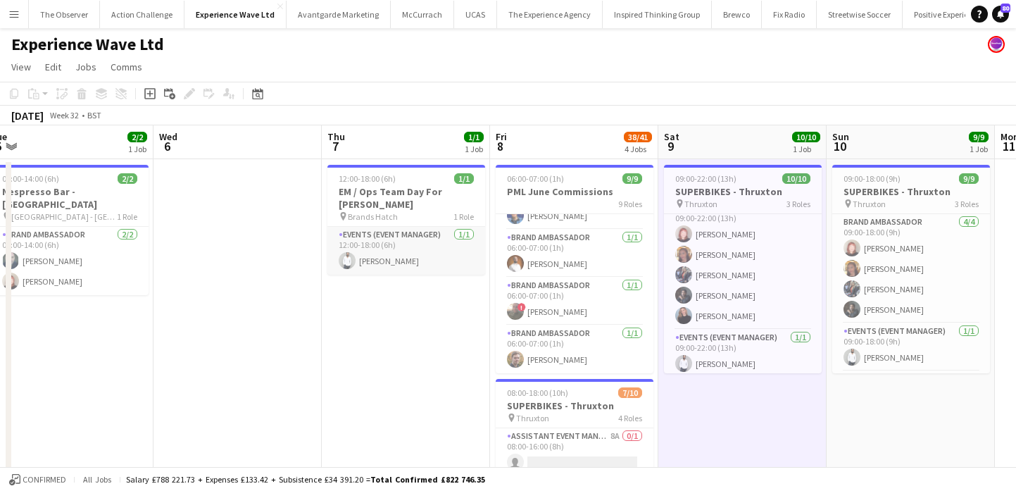
scroll to position [0, 354]
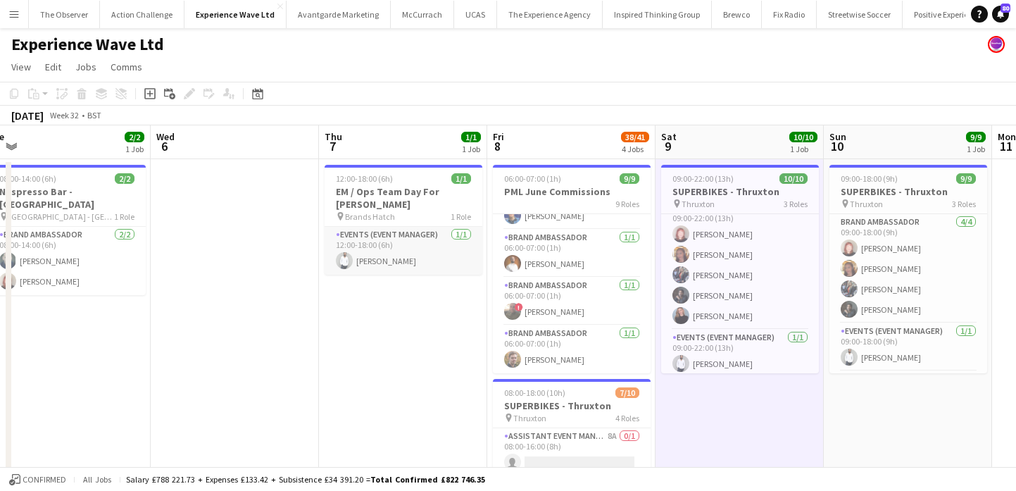
click at [417, 248] on app-card-role "Events (Event Manager) 1/1 12:00-18:00 (6h) Pedro De Marchi" at bounding box center [404, 251] width 158 height 48
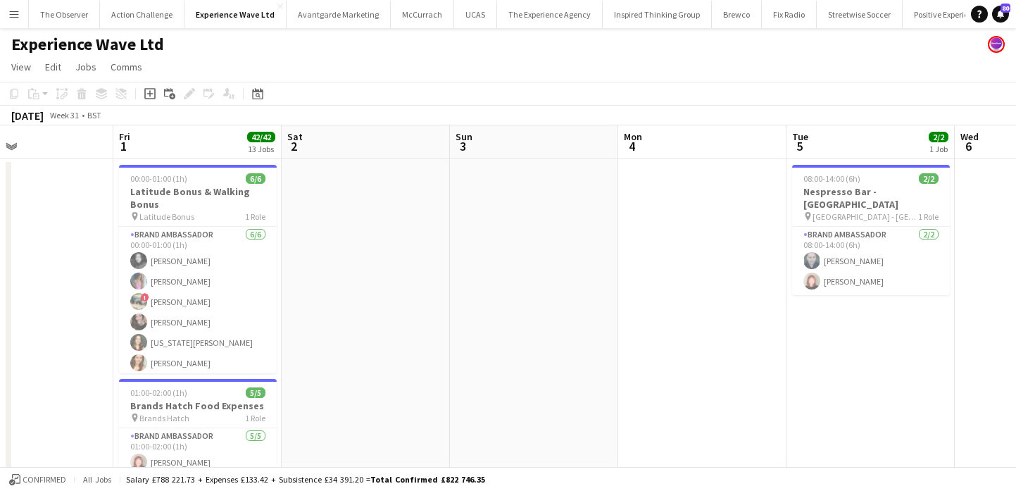
scroll to position [0, 391]
click at [234, 295] on app-card-role "Brand Ambassador 6/6 00:00-01:00 (1h) Alice Thoma LOUISE EMMA EASTWOOD ! Ali Sa…" at bounding box center [199, 302] width 158 height 150
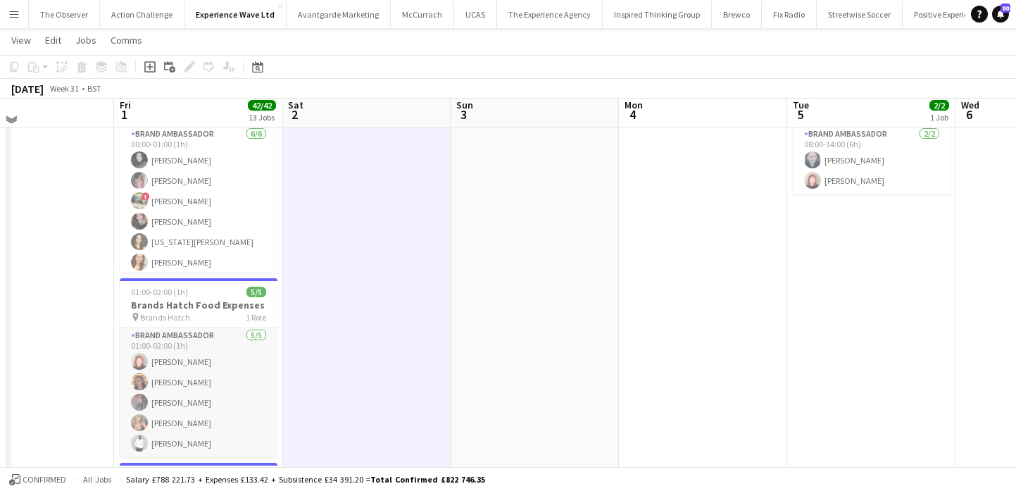
scroll to position [110, 0]
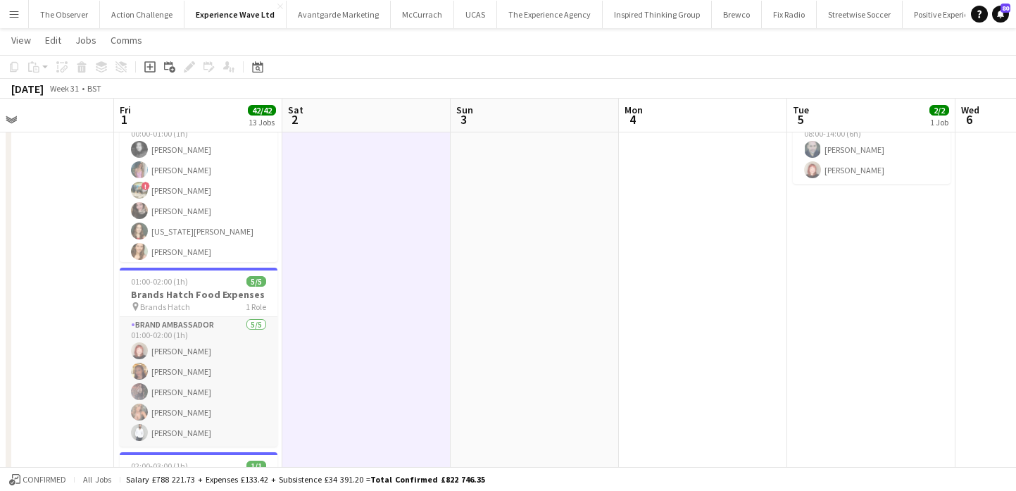
click at [237, 397] on app-card-role "Brand Ambassador 5/5 01:00-02:00 (1h) Lily Exall Mollie NJOKU Lydia Bennett Mol…" at bounding box center [199, 382] width 158 height 130
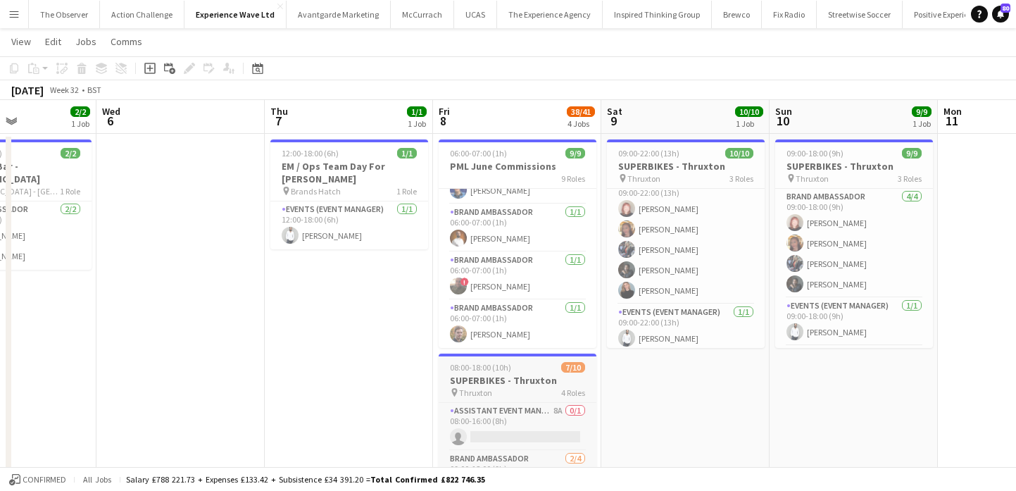
scroll to position [30, 0]
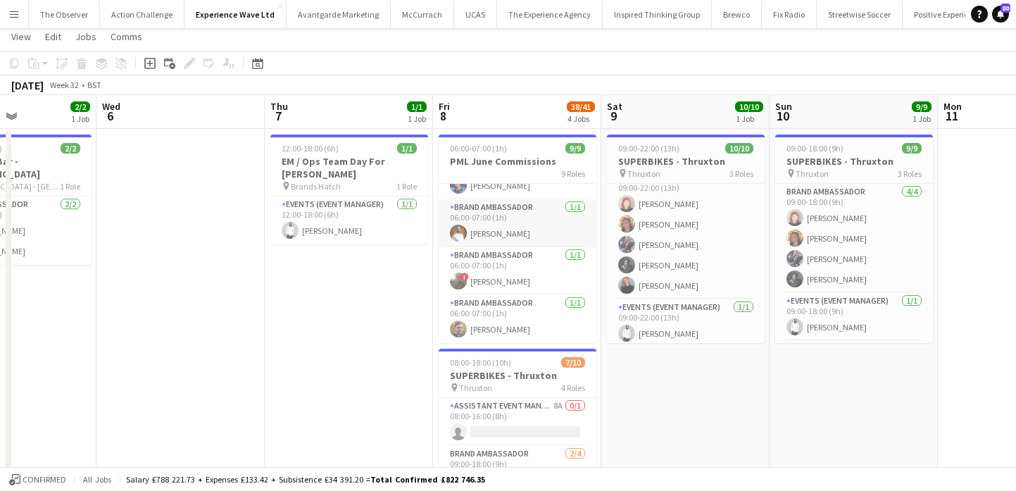
click at [495, 245] on app-card-role "Brand Ambassador 1/1 06:00-07:00 (1h) Martin Morrison" at bounding box center [518, 223] width 158 height 48
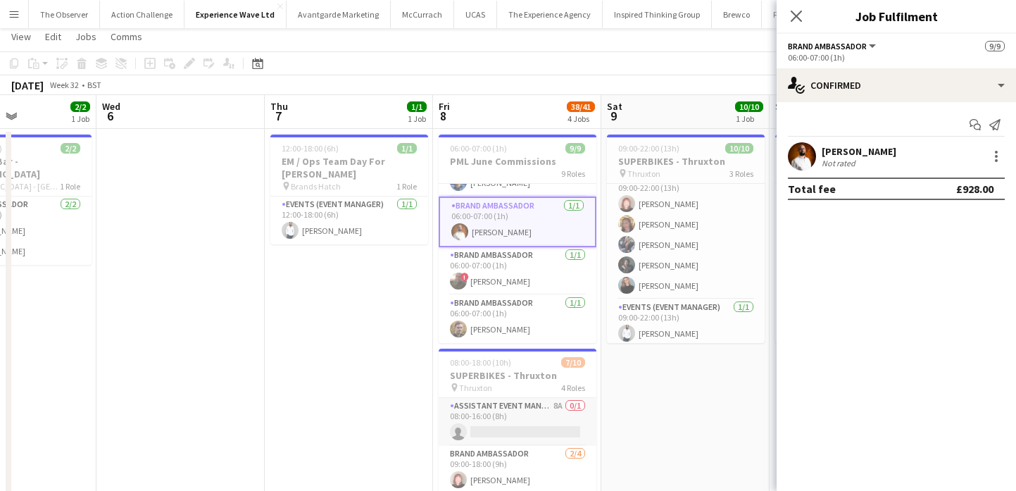
scroll to position [155, 0]
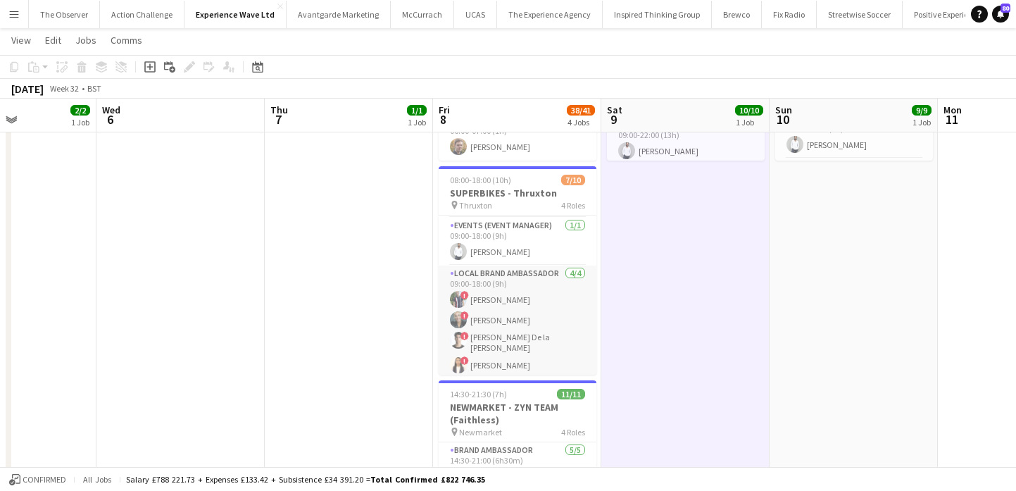
scroll to position [0, 0]
click at [535, 308] on app-card-role "Brand Ambassador 2/4 09:00-18:00 (9h) Lily Exall Mollie NJOKU single-neutral-ac…" at bounding box center [518, 317] width 158 height 109
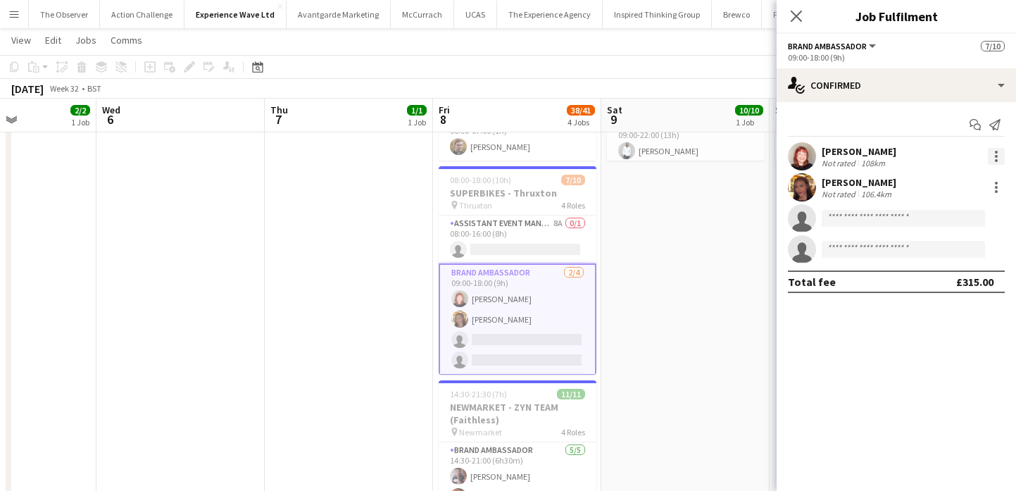
click at [992, 163] on div at bounding box center [996, 156] width 17 height 17
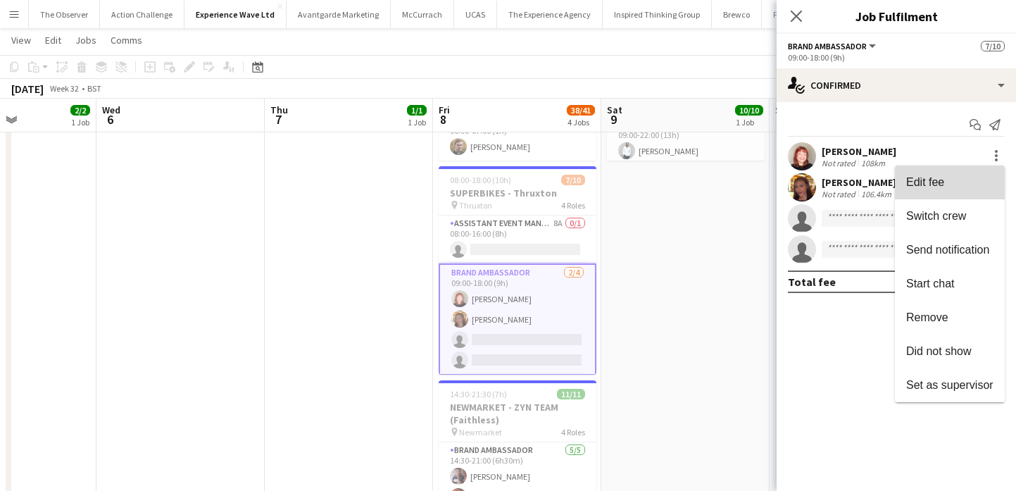
click at [992, 178] on span "Edit fee" at bounding box center [949, 182] width 87 height 13
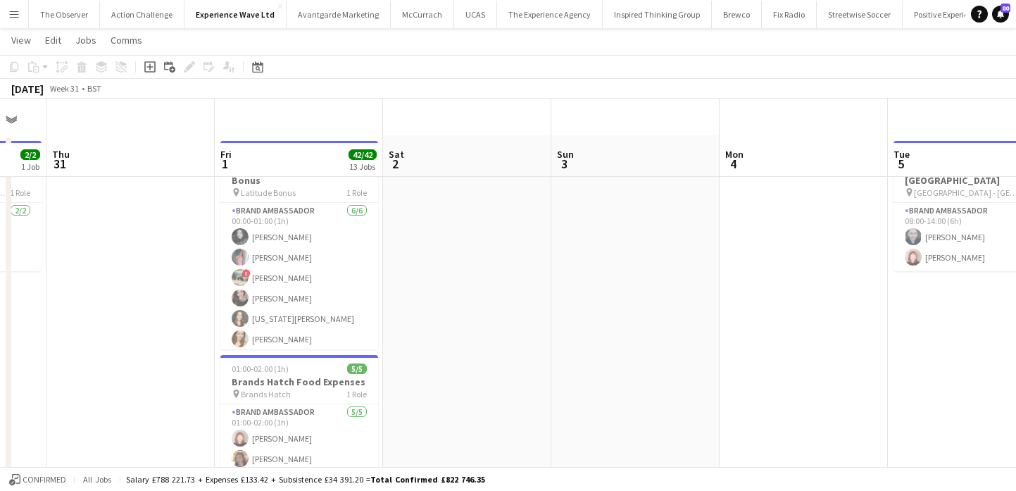
scroll to position [116, 0]
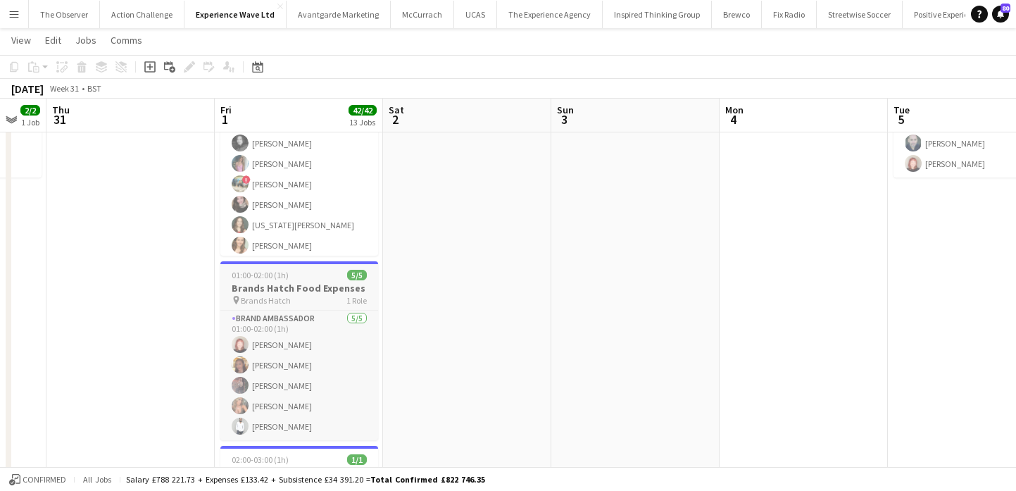
click at [339, 270] on div "01:00-02:00 (1h) 5/5" at bounding box center [299, 275] width 158 height 11
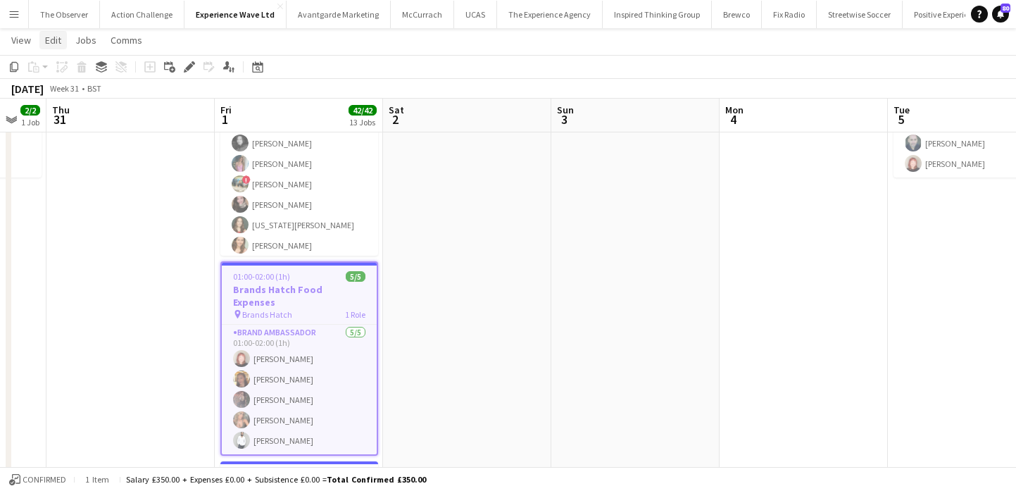
click at [48, 31] on link "Edit" at bounding box center [52, 40] width 27 height 18
click at [72, 70] on span "Copy Command C" at bounding box center [80, 70] width 58 height 13
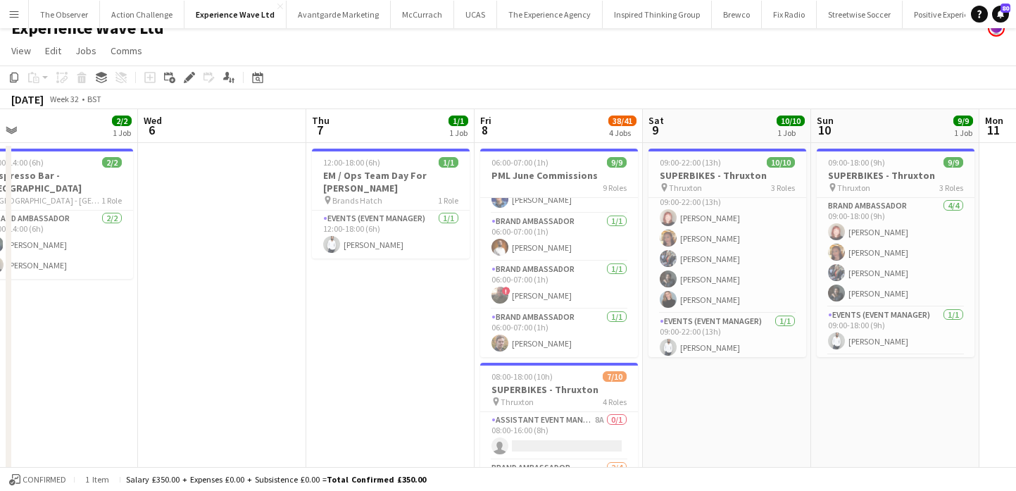
scroll to position [18, 0]
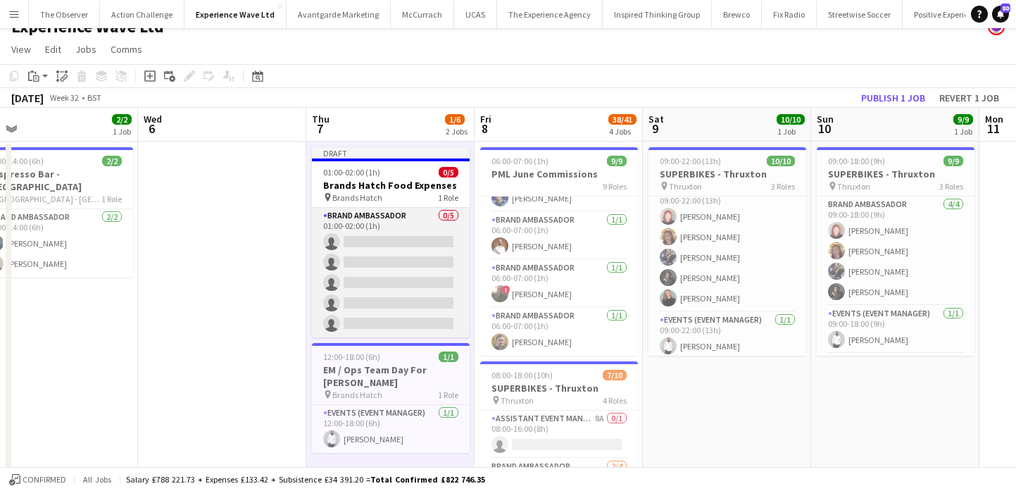
click at [406, 292] on app-card-role "Brand Ambassador 0/5 01:00-02:00 (1h) single-neutral-actions single-neutral-act…" at bounding box center [391, 273] width 158 height 130
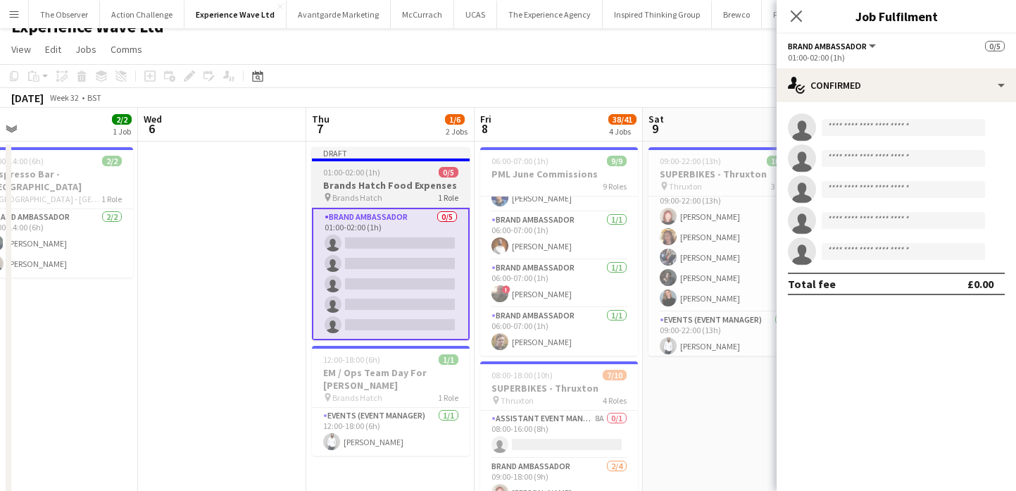
click at [413, 203] on app-job-card "Draft 01:00-02:00 (1h) 0/5 Brands Hatch Food Expenses pin Brands Hatch 1 Role B…" at bounding box center [391, 243] width 158 height 193
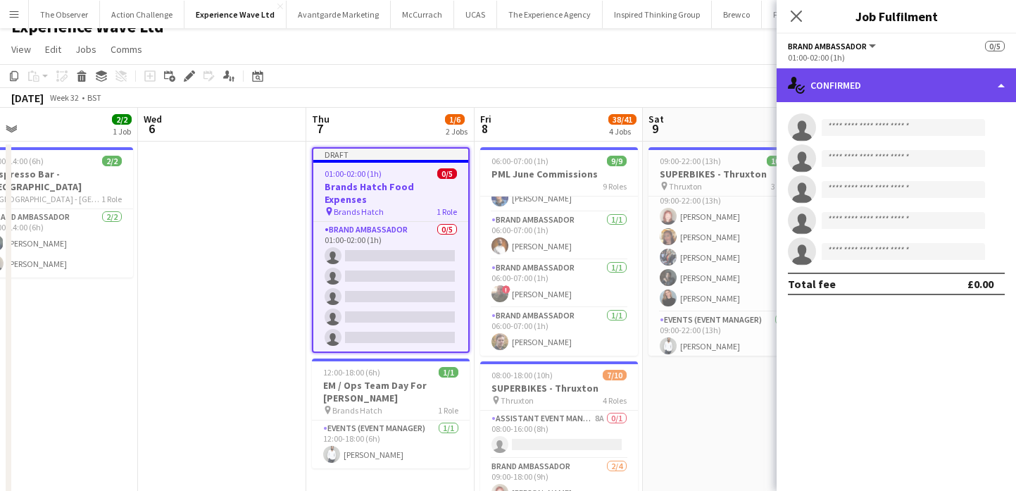
click at [940, 93] on div "single-neutral-actions-check-2 Confirmed" at bounding box center [896, 85] width 239 height 34
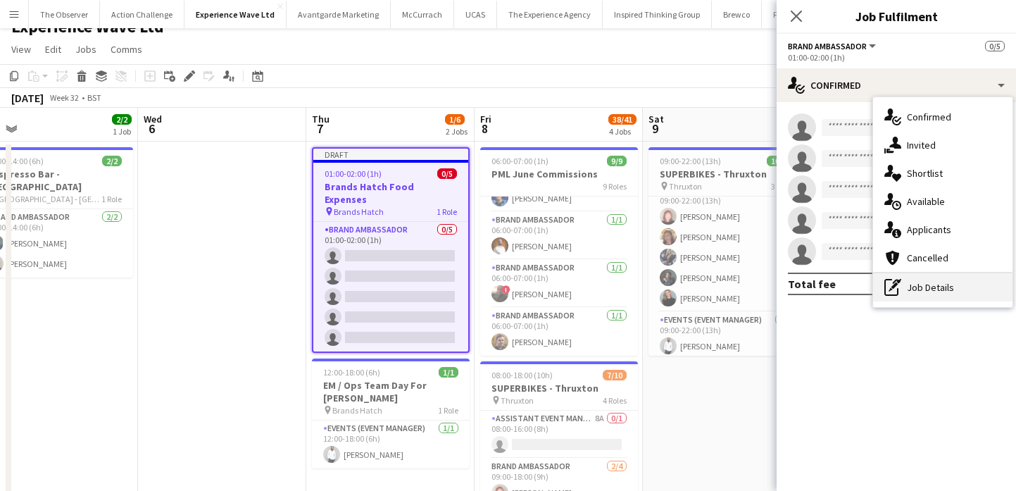
click at [955, 293] on div "pen-write Job Details" at bounding box center [942, 287] width 139 height 28
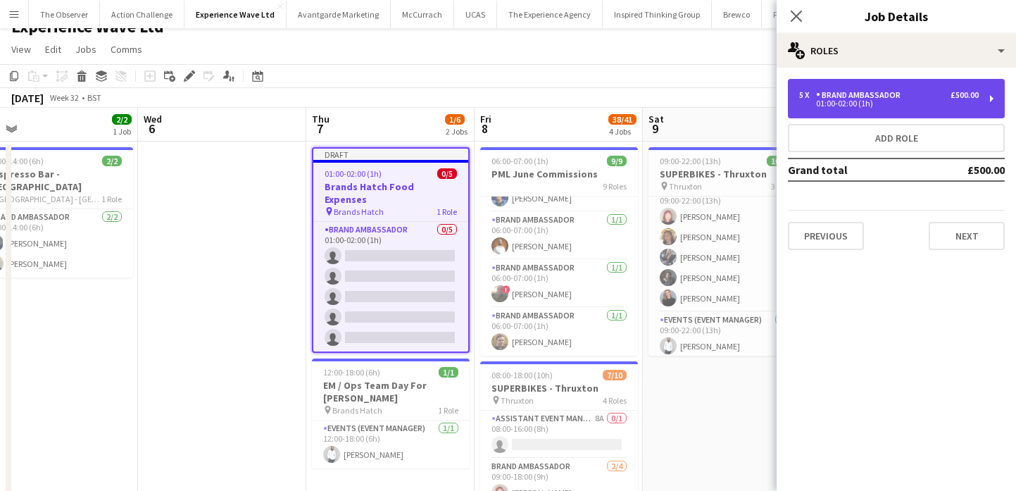
click at [853, 106] on div "01:00-02:00 (1h)" at bounding box center [889, 103] width 180 height 7
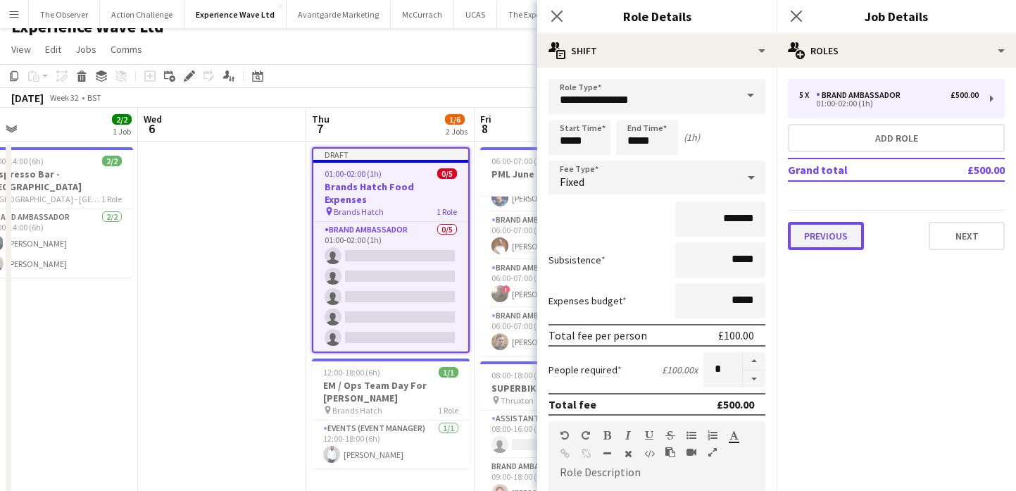
click at [836, 242] on button "Previous" at bounding box center [826, 236] width 76 height 28
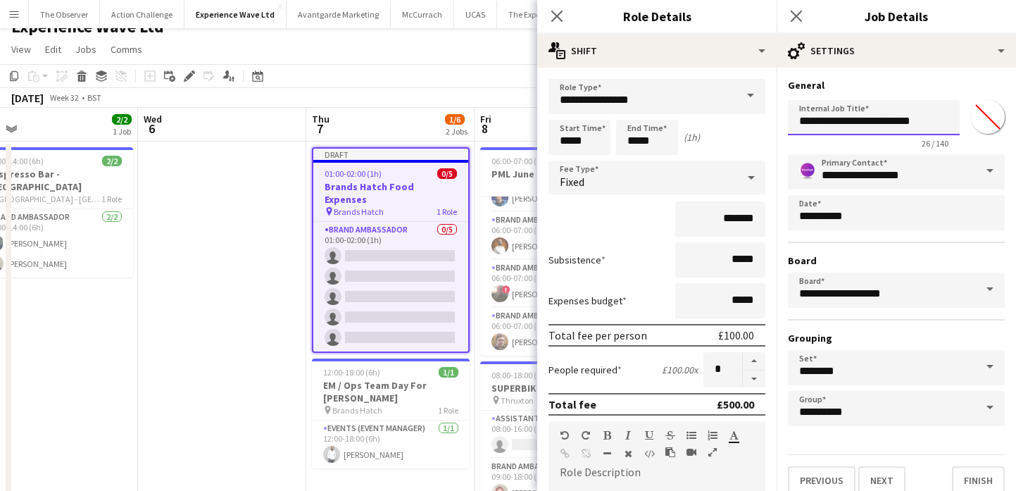
click at [841, 123] on input "**********" at bounding box center [874, 117] width 172 height 35
drag, startPoint x: 840, startPoint y: 122, endPoint x: 788, endPoint y: 122, distance: 52.1
click at [788, 122] on input "**********" at bounding box center [874, 117] width 172 height 35
type input "**********"
click at [890, 487] on button "Next" at bounding box center [881, 480] width 47 height 28
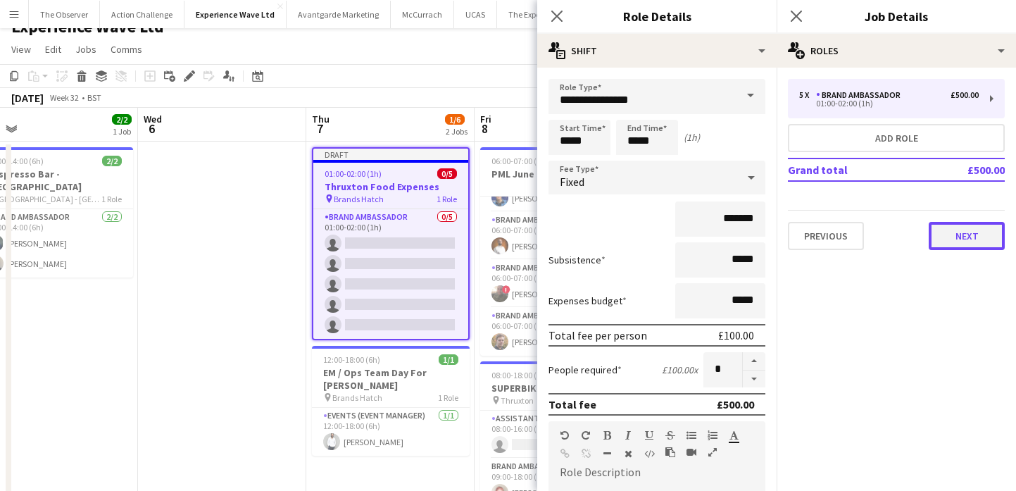
click at [953, 238] on button "Next" at bounding box center [967, 236] width 76 height 28
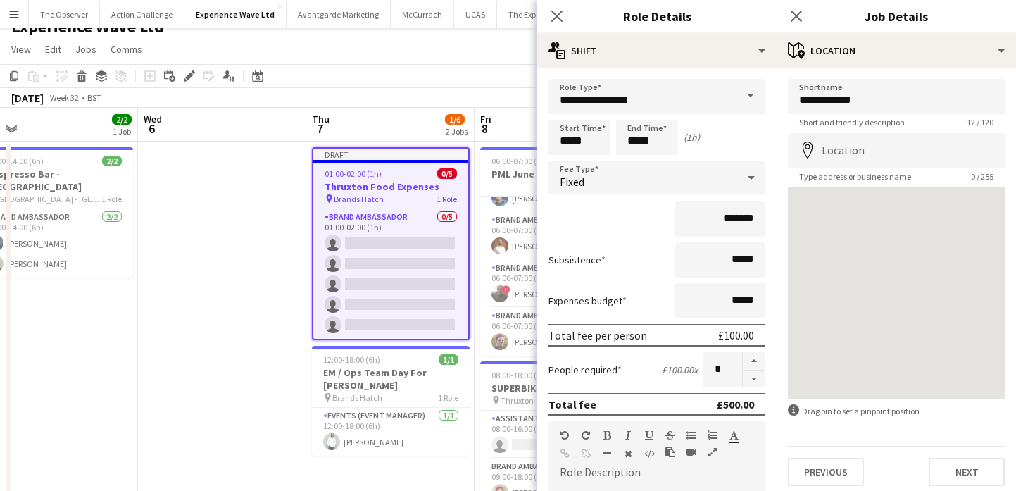
click at [913, 119] on span "Short and friendly description" at bounding box center [852, 122] width 128 height 11
click at [906, 104] on input "**********" at bounding box center [896, 96] width 217 height 35
click at [905, 104] on input "**********" at bounding box center [896, 96] width 217 height 35
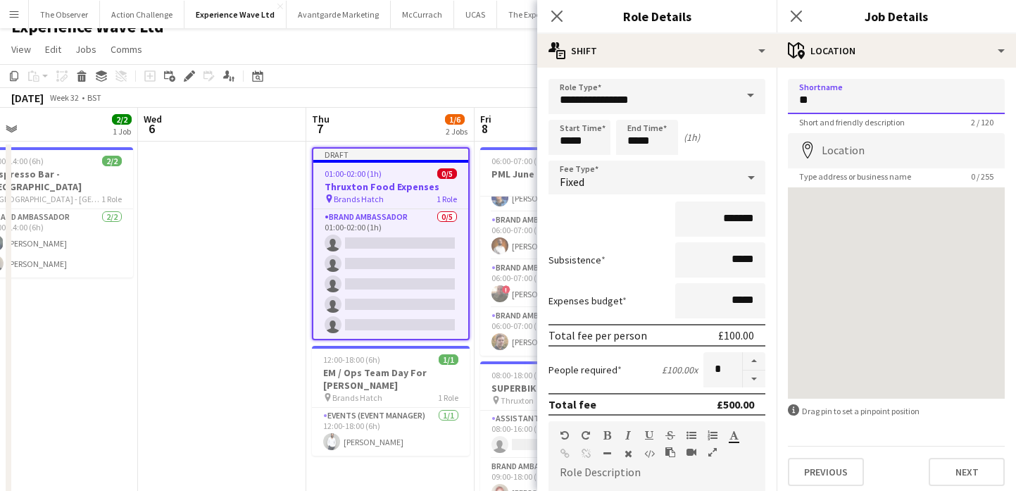
type input "*"
type input "********"
click at [974, 469] on button "Next" at bounding box center [967, 472] width 76 height 28
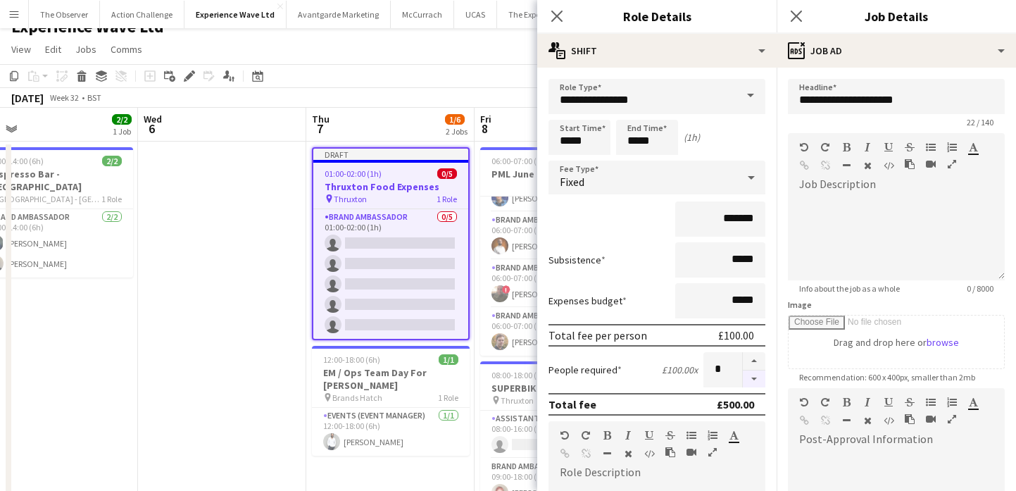
click at [758, 380] on button "button" at bounding box center [754, 379] width 23 height 18
type input "*"
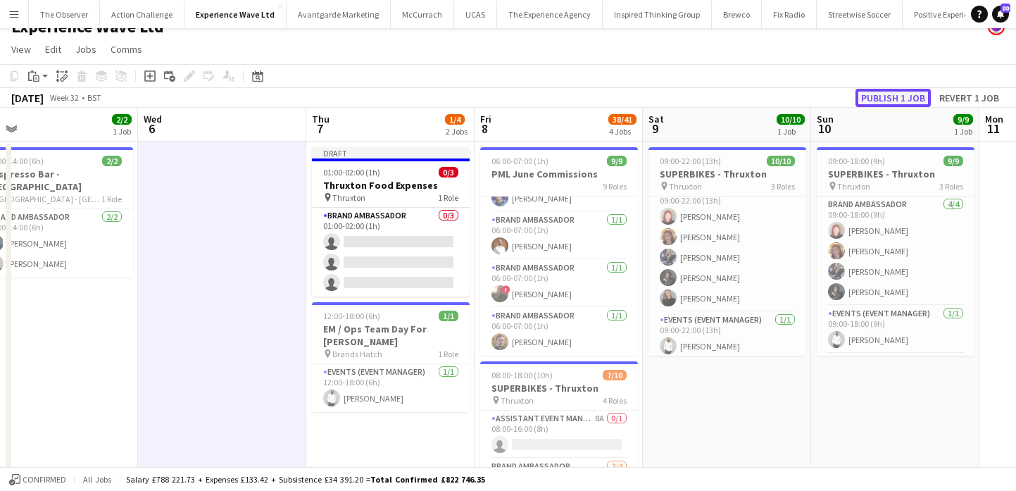
click at [870, 97] on button "Publish 1 job" at bounding box center [893, 98] width 75 height 18
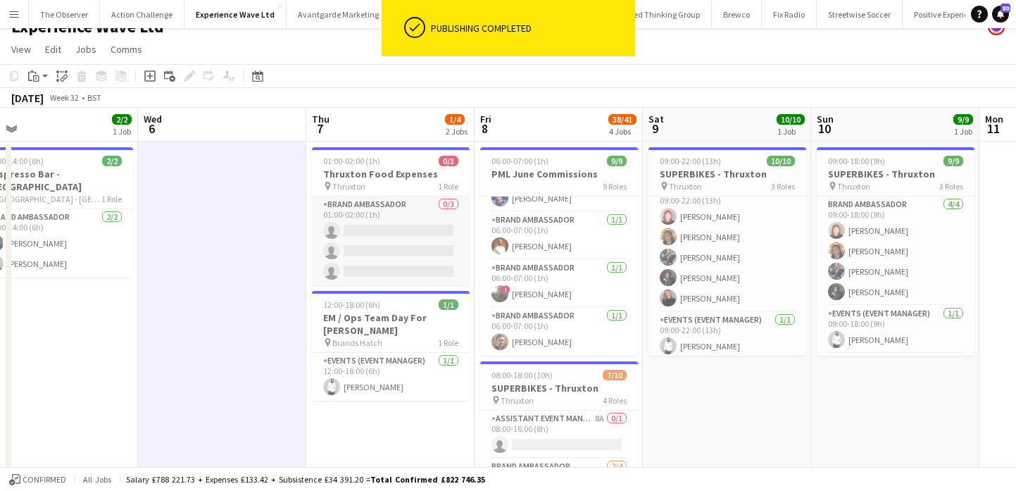
click at [427, 230] on app-card-role "Brand Ambassador 0/3 01:00-02:00 (1h) single-neutral-actions single-neutral-act…" at bounding box center [391, 240] width 158 height 89
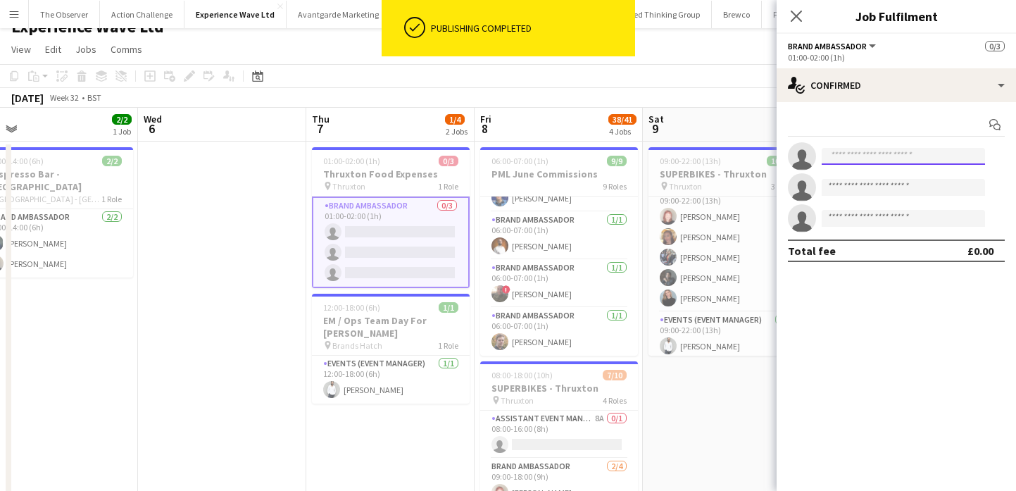
click at [859, 154] on input at bounding box center [903, 156] width 163 height 17
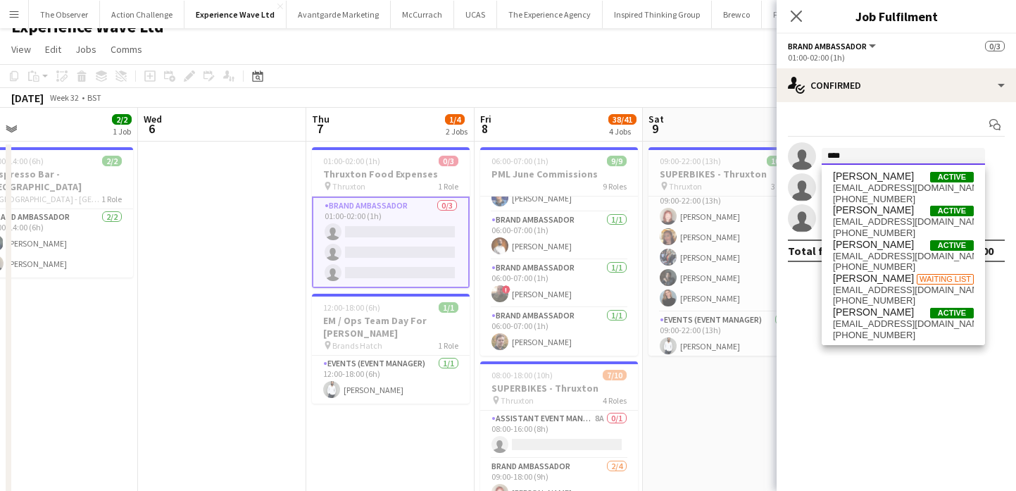
type input "****"
click at [869, 194] on span "+4407975934593" at bounding box center [903, 199] width 141 height 11
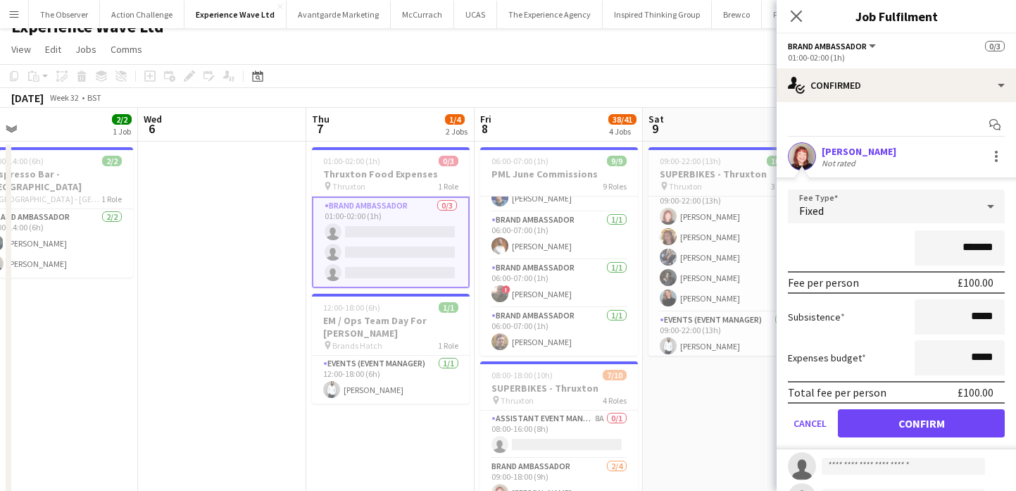
click at [982, 254] on input "*******" at bounding box center [960, 247] width 90 height 35
type input "******"
click at [974, 428] on button "Confirm" at bounding box center [921, 423] width 167 height 28
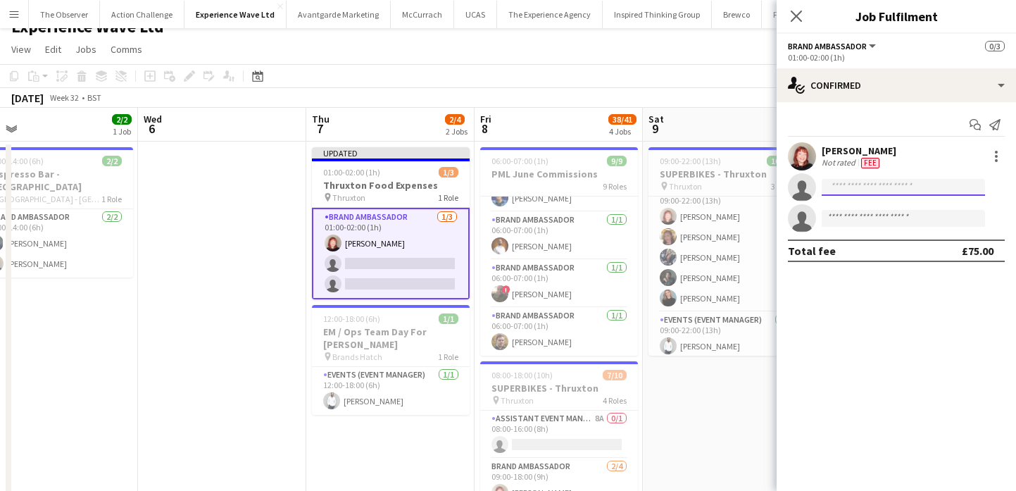
click at [924, 187] on input at bounding box center [903, 187] width 163 height 17
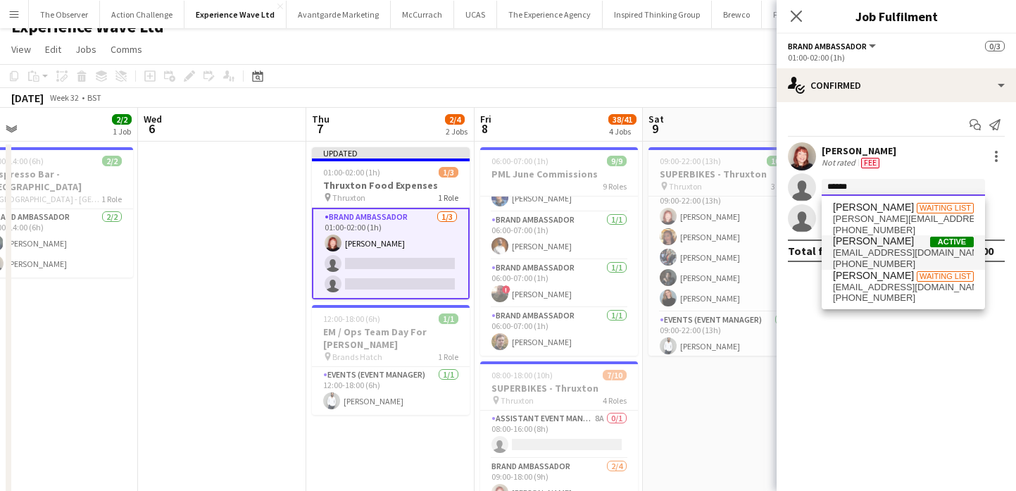
type input "******"
click at [916, 241] on span "Mollie NJOKU Active" at bounding box center [903, 241] width 141 height 12
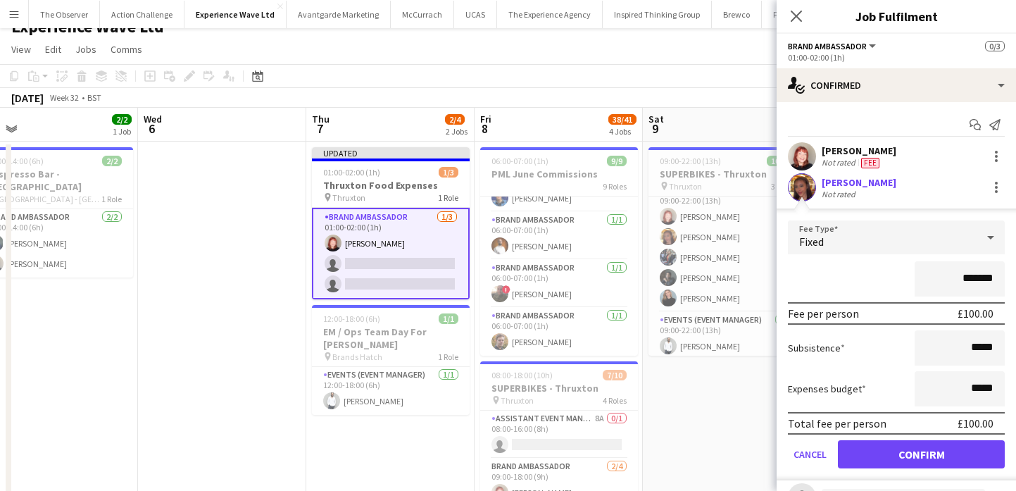
click at [981, 286] on input "*******" at bounding box center [960, 278] width 90 height 35
type input "******"
click at [948, 448] on button "Confirm" at bounding box center [921, 454] width 167 height 28
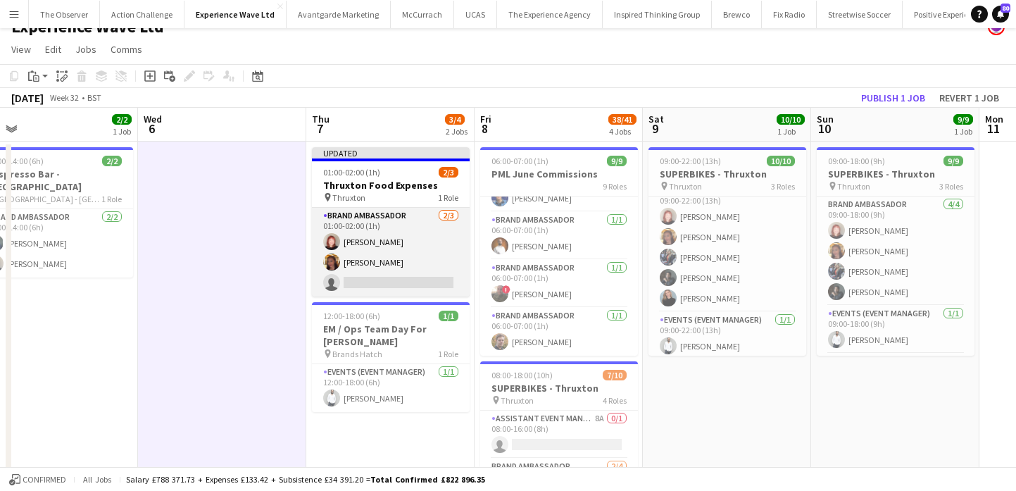
click at [399, 292] on app-card-role "Brand Ambassador 2/3 01:00-02:00 (1h) Lily Exall Mollie NJOKU single-neutral-ac…" at bounding box center [391, 252] width 158 height 89
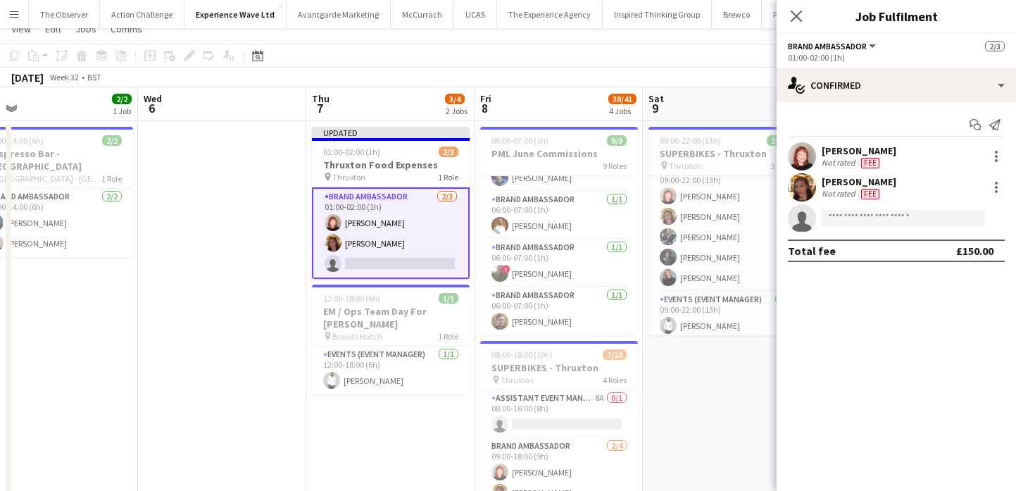
scroll to position [0, 0]
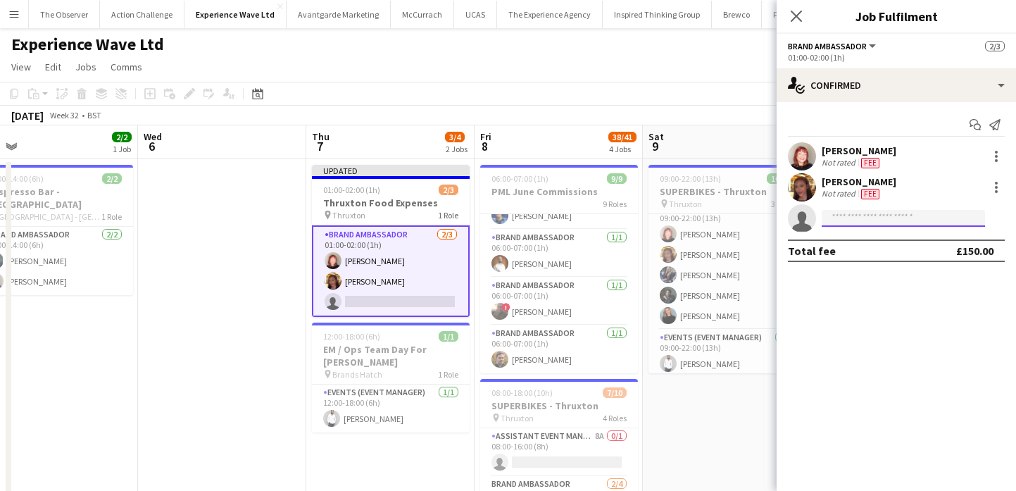
click at [858, 218] on input at bounding box center [903, 218] width 163 height 17
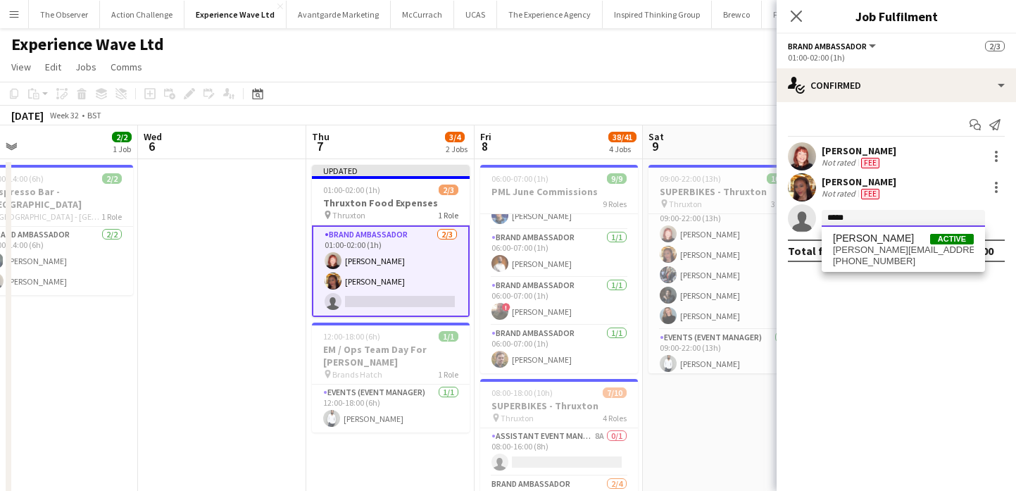
type input "*****"
click at [860, 247] on span "demarchi@live.com" at bounding box center [903, 249] width 141 height 11
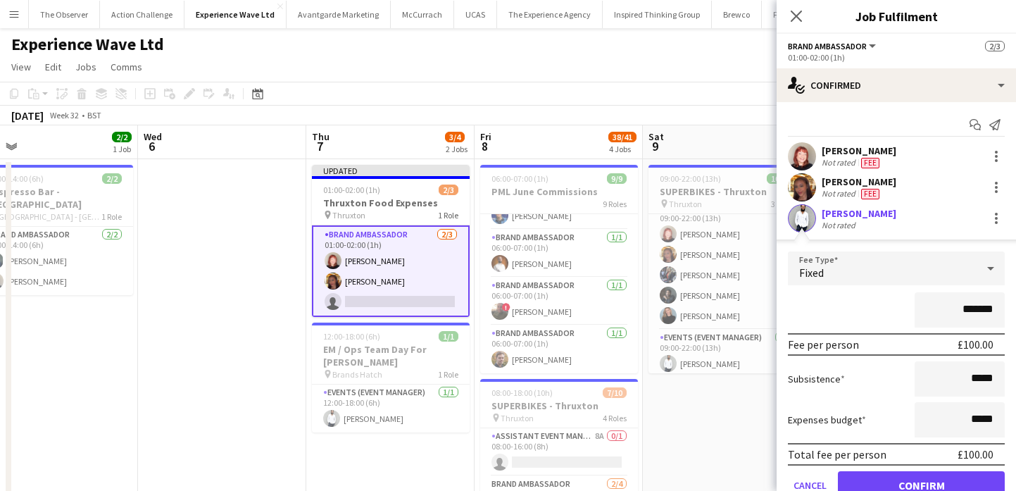
click at [990, 307] on input "*******" at bounding box center [960, 309] width 90 height 35
type input "******"
click at [948, 476] on button "Confirm" at bounding box center [921, 485] width 167 height 28
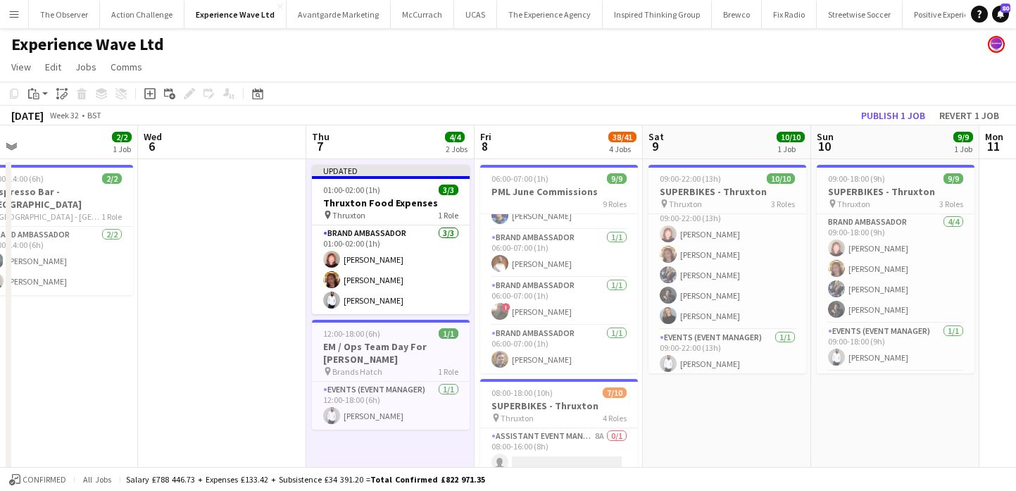
click at [896, 105] on app-toolbar "Copy Paste Paste Command V Paste with crew Command Shift V Paste linked Job Del…" at bounding box center [508, 94] width 1016 height 24
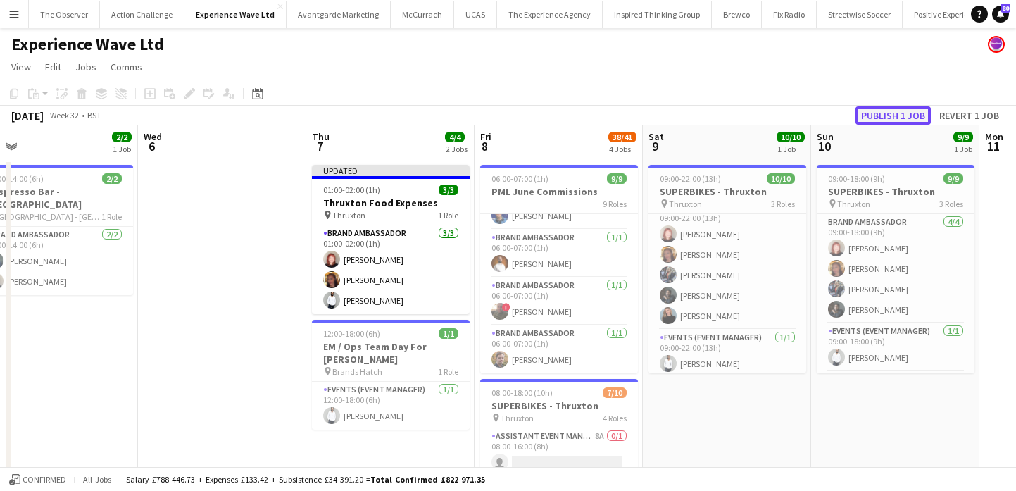
click at [896, 114] on button "Publish 1 job" at bounding box center [893, 115] width 75 height 18
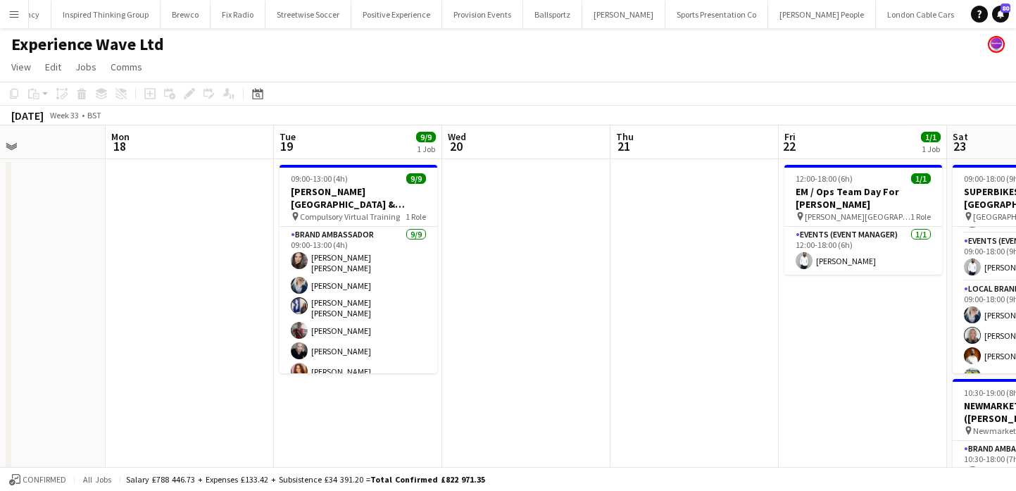
scroll to position [0, 297]
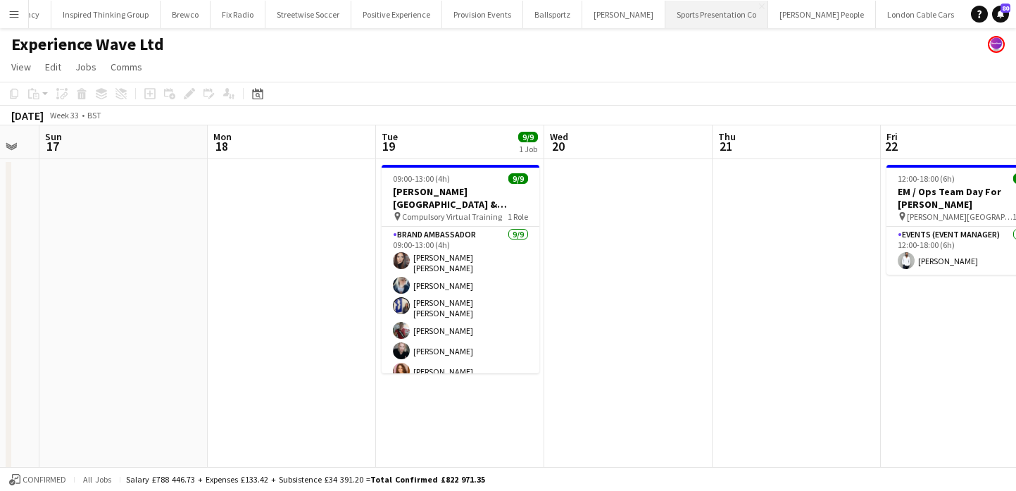
click at [678, 15] on button "Sports Presentation Co Close" at bounding box center [716, 14] width 103 height 27
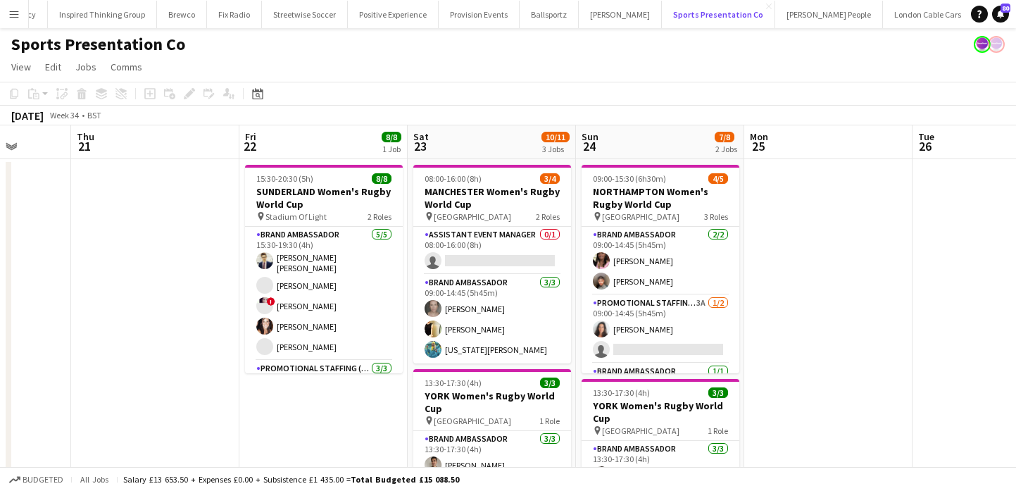
scroll to position [0, 694]
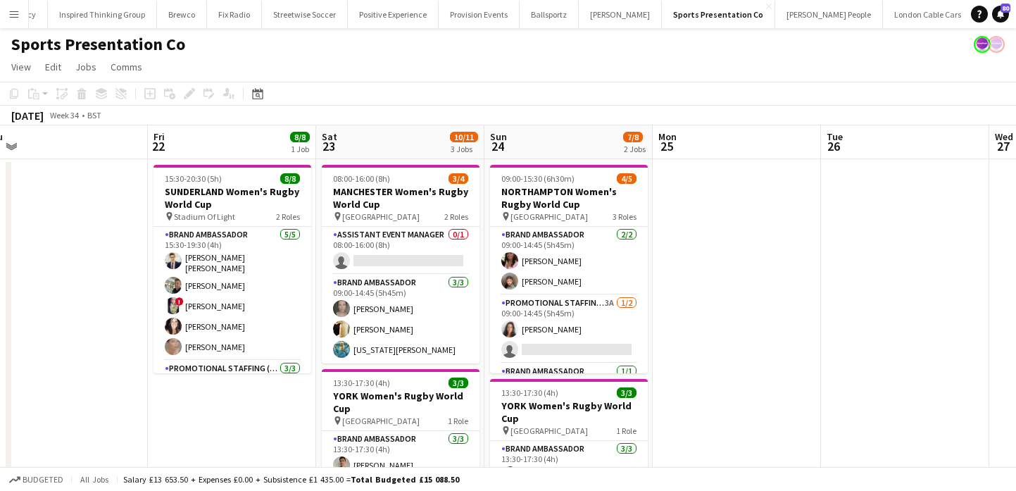
click at [15, 9] on app-icon "Menu" at bounding box center [13, 13] width 11 height 11
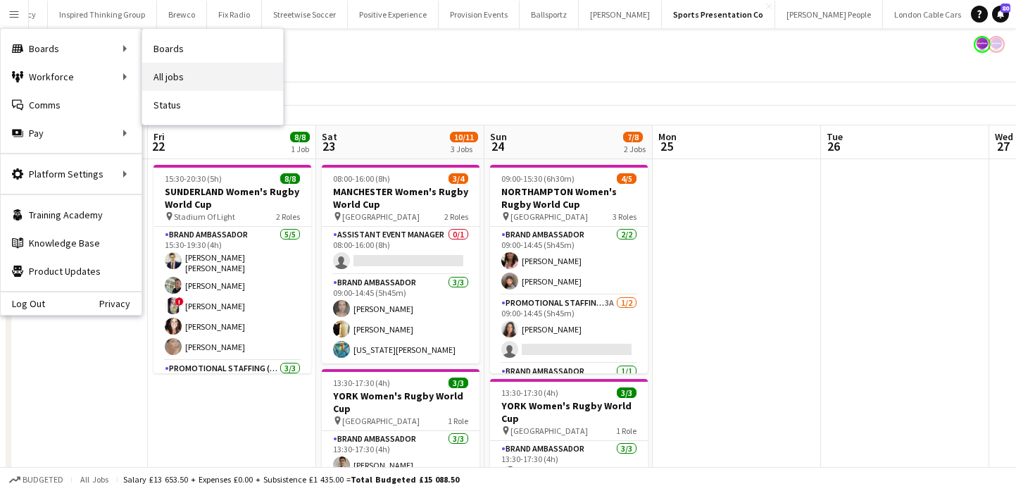
click at [186, 67] on link "All jobs" at bounding box center [212, 77] width 141 height 28
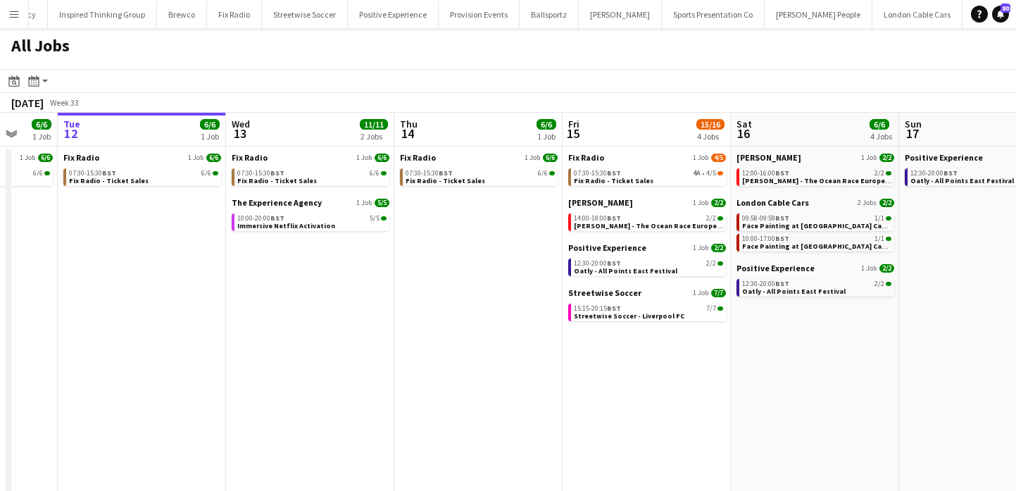
scroll to position [0, 452]
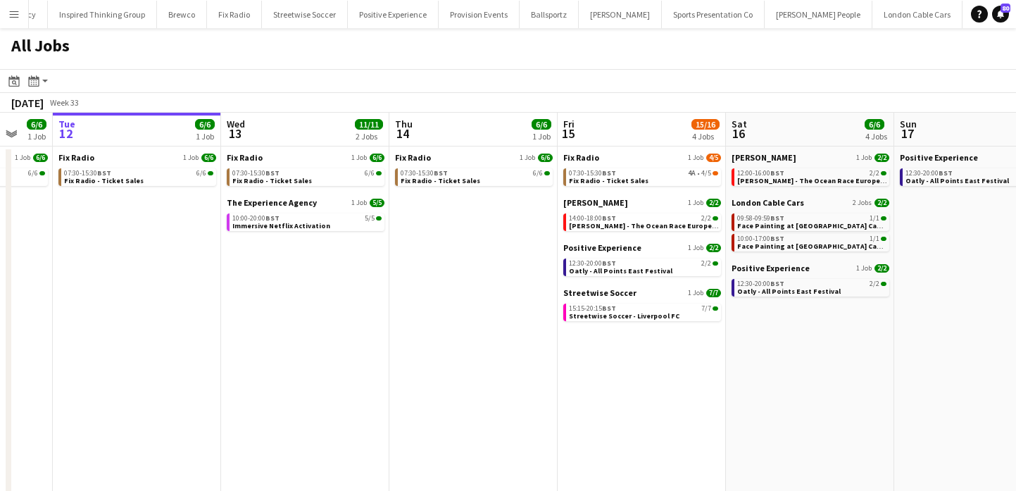
click at [1015, 11] on button "Add" at bounding box center [1029, 13] width 11 height 11
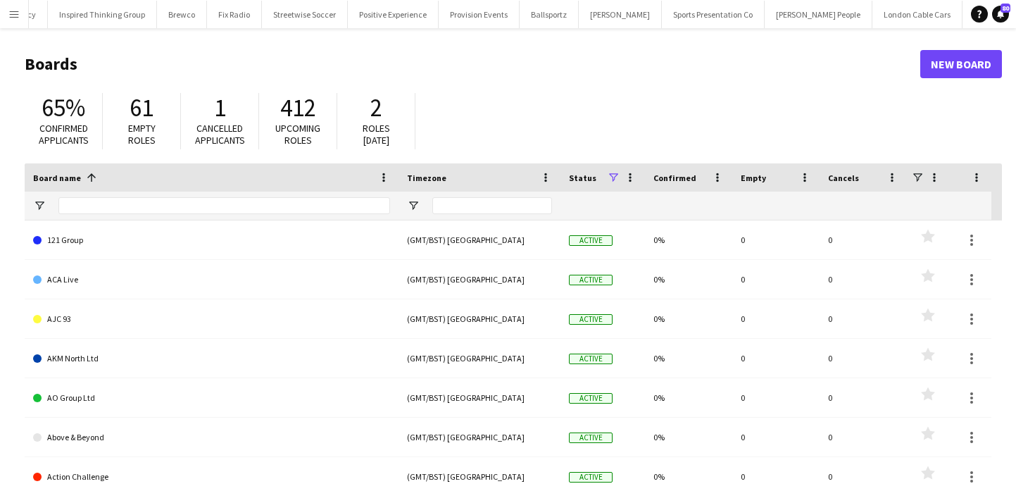
click at [276, 190] on div "Board name 1" at bounding box center [211, 177] width 357 height 28
click at [271, 204] on input "Board name Filter Input" at bounding box center [224, 205] width 332 height 17
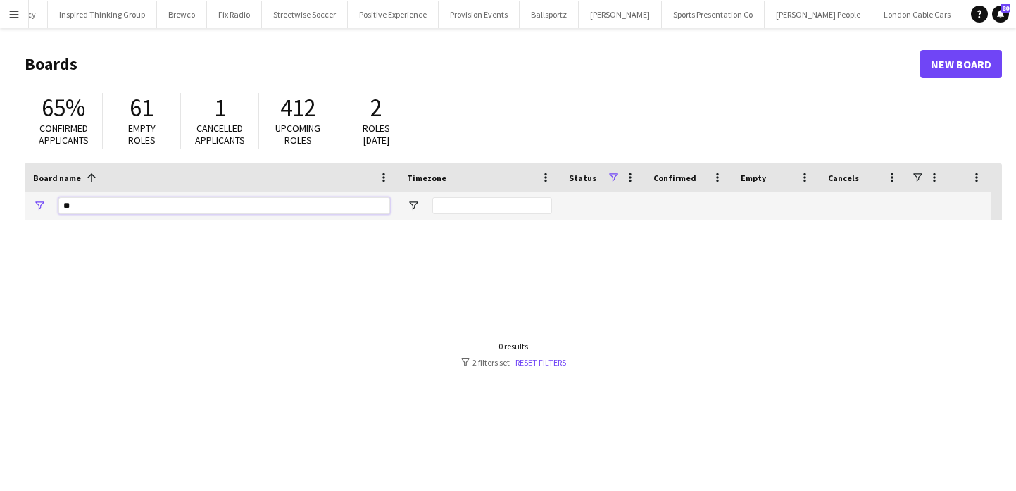
type input "*"
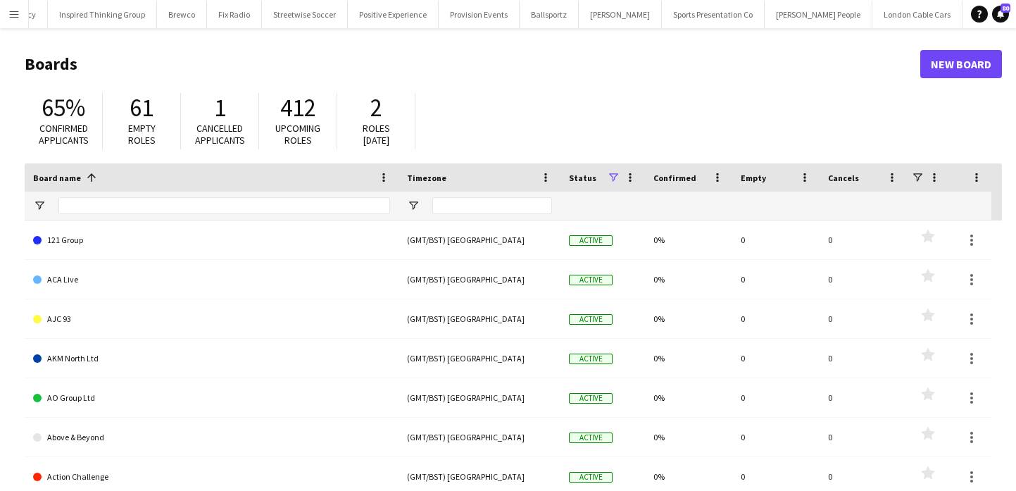
click at [1015, 15] on button "Add" at bounding box center [1029, 13] width 11 height 11
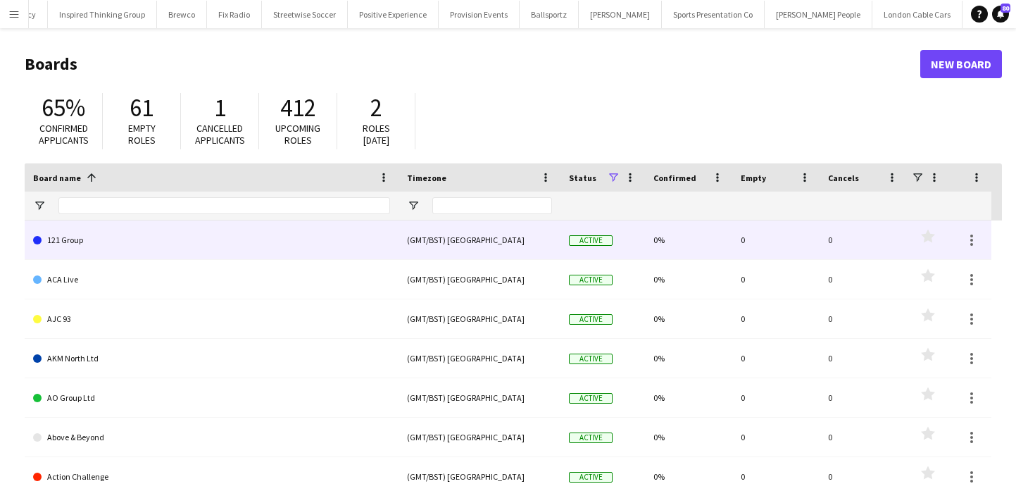
click at [256, 215] on div at bounding box center [224, 206] width 332 height 28
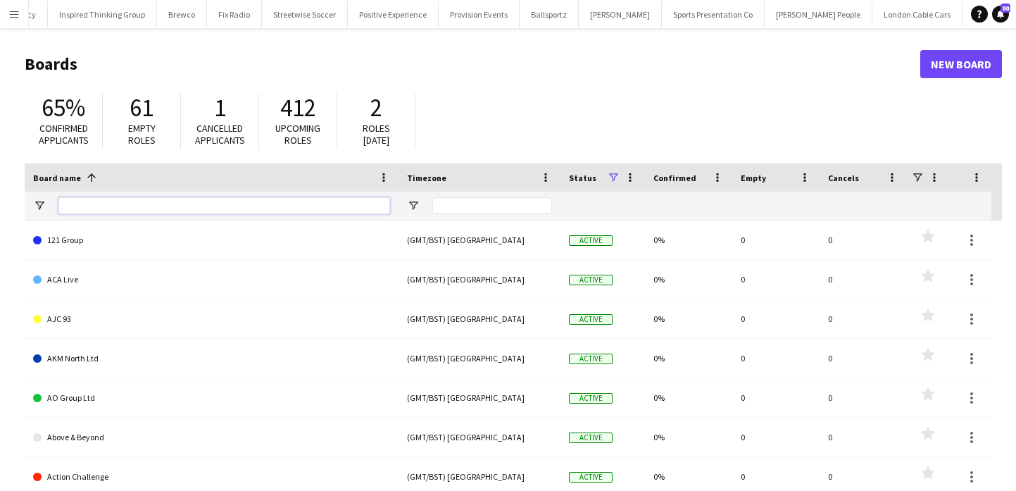
click at [256, 207] on input "Board name Filter Input" at bounding box center [224, 205] width 332 height 17
click at [246, 201] on input "Board name Filter Input" at bounding box center [224, 205] width 332 height 17
paste input "**********"
type input "**********"
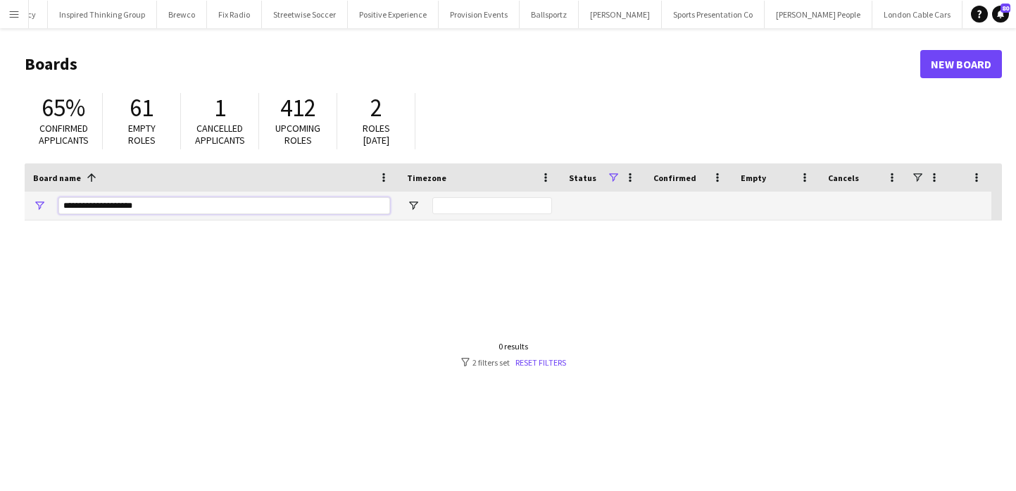
click at [229, 208] on input "**********" at bounding box center [224, 205] width 332 height 17
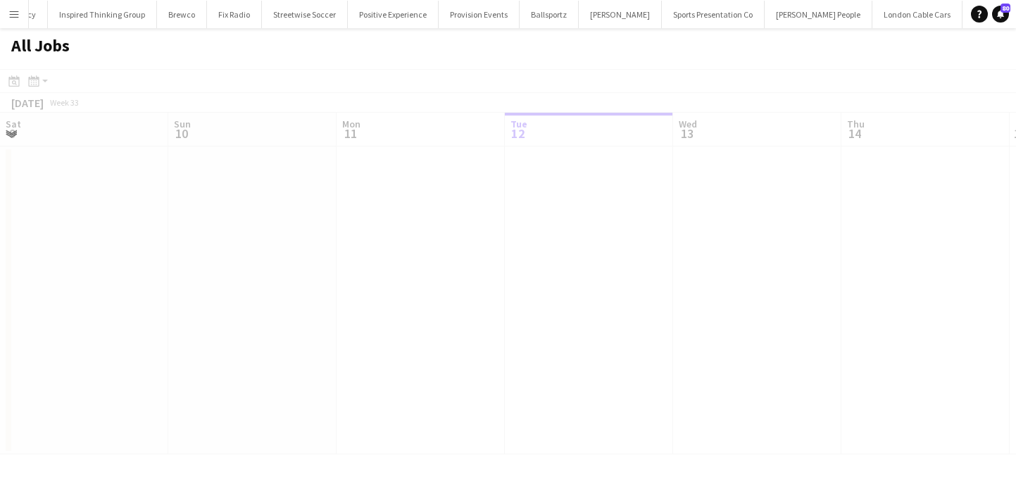
scroll to position [0, 337]
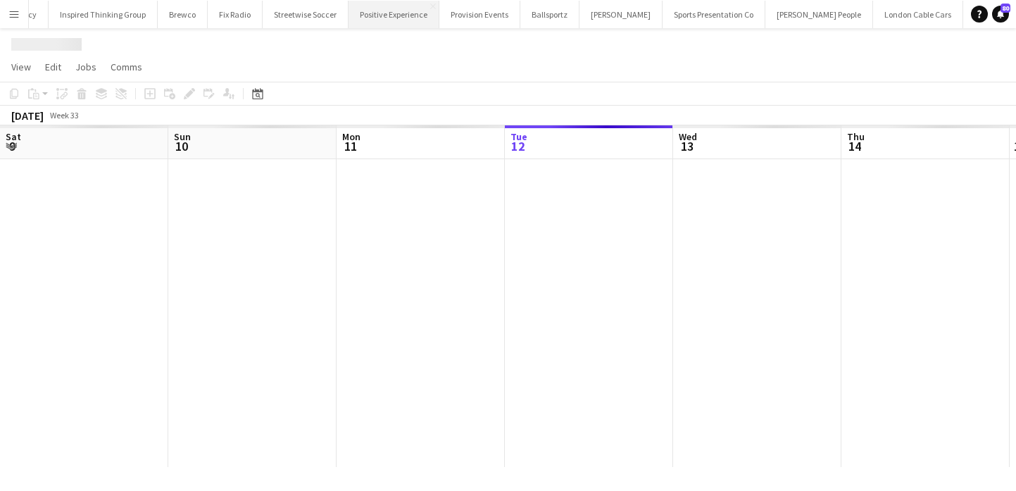
scroll to position [0, 337]
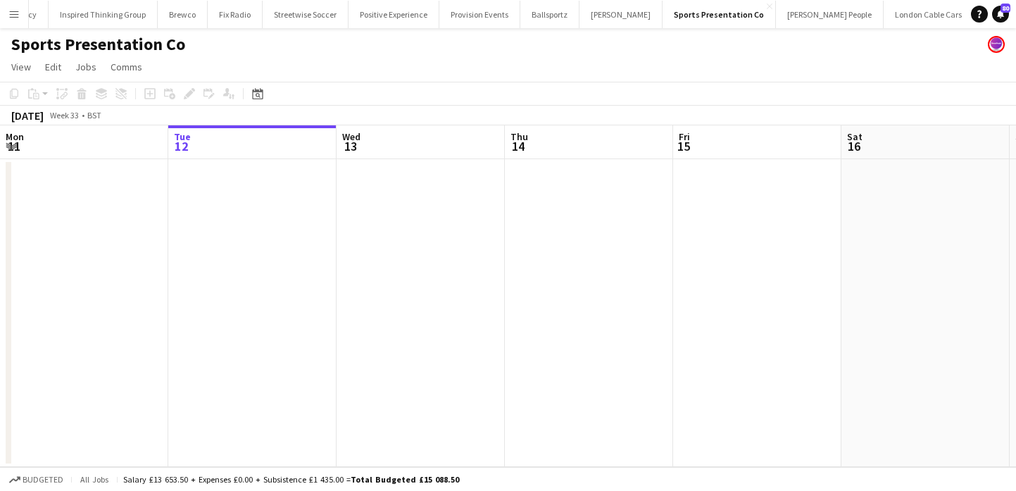
click at [965, 13] on app-navbar "Menu Boards Boards Boards All jobs Status Workforce Workforce My Workforce Recr…" at bounding box center [508, 14] width 1016 height 28
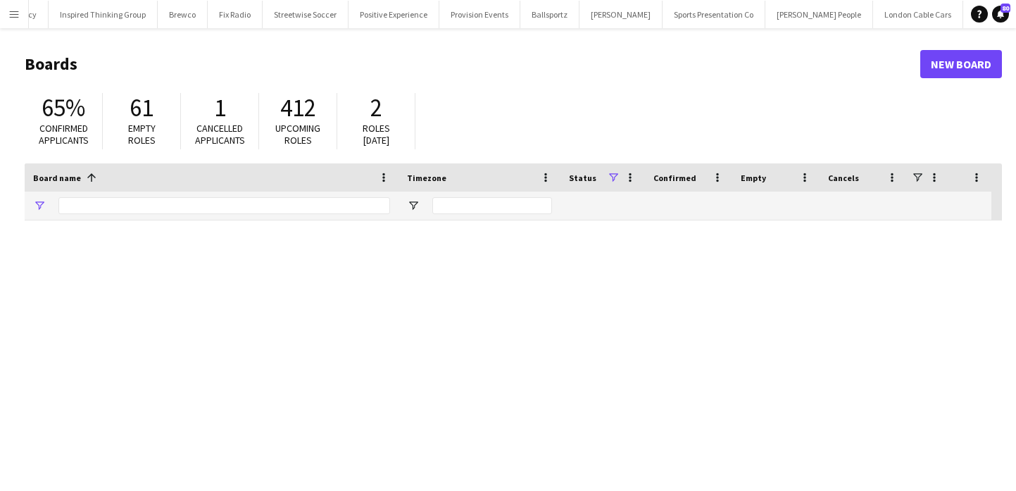
type input "**********"
click at [185, 208] on input "**********" at bounding box center [224, 205] width 332 height 17
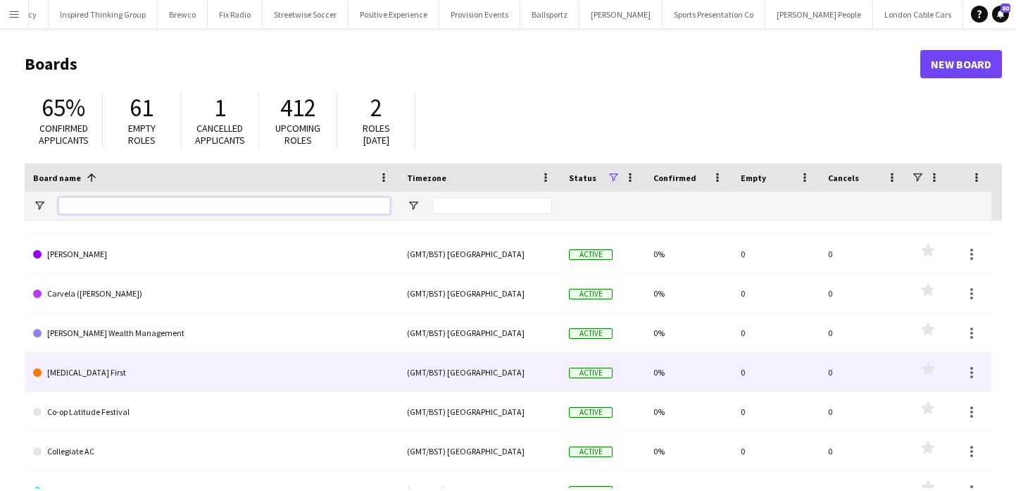
scroll to position [955, 0]
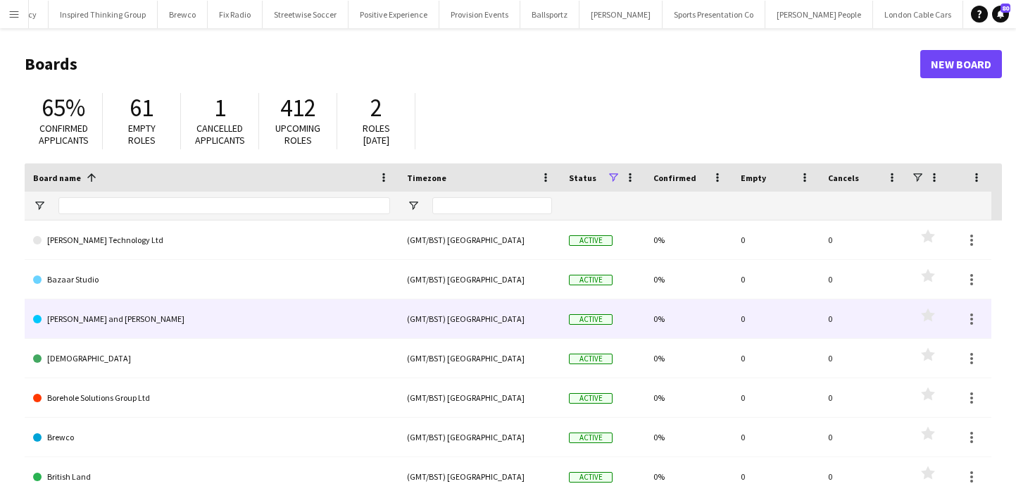
click at [201, 316] on link "[PERSON_NAME] and [PERSON_NAME]" at bounding box center [211, 318] width 357 height 39
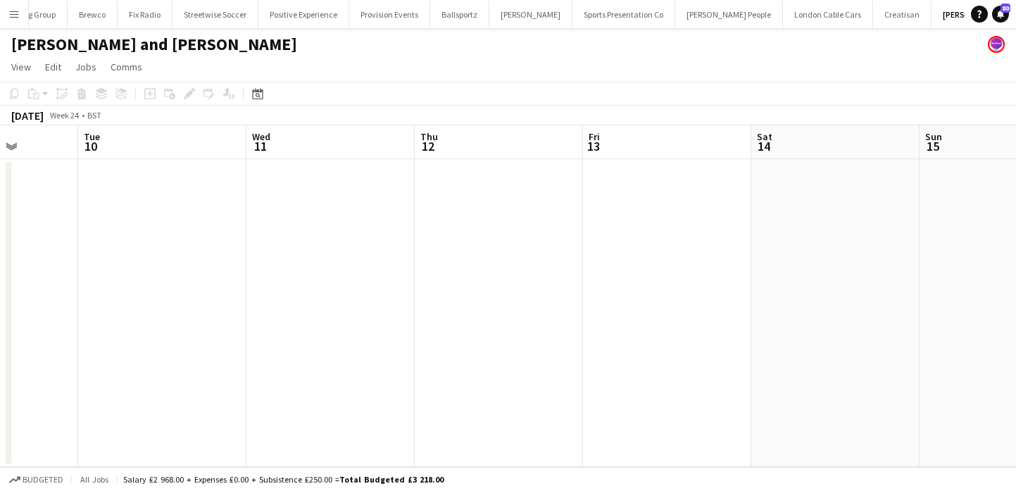
click at [499, 267] on app-date-cell at bounding box center [499, 313] width 168 height 308
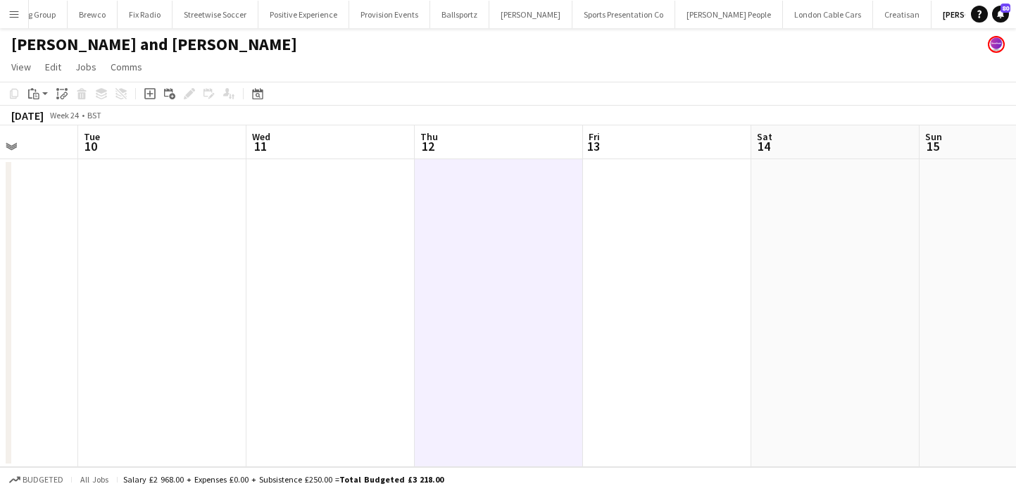
click at [496, 258] on app-date-cell at bounding box center [499, 313] width 168 height 308
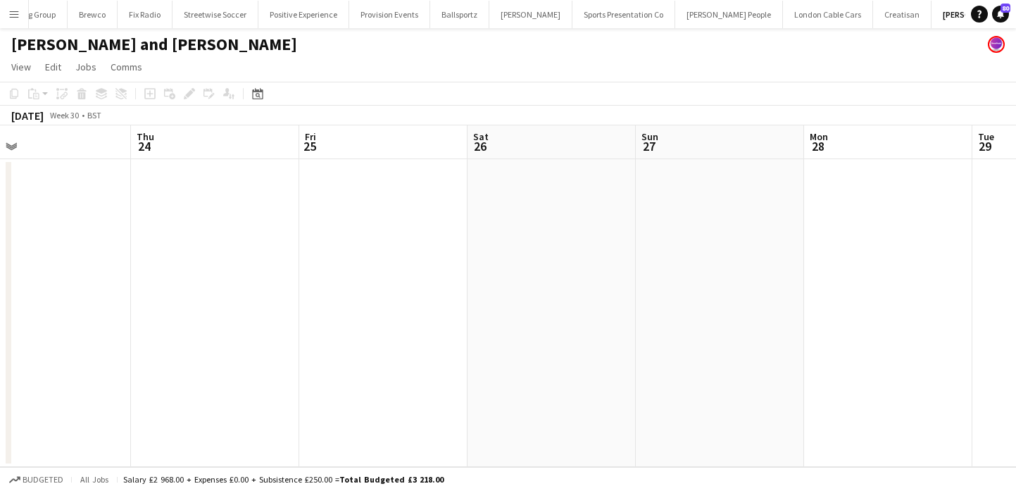
scroll to position [0, 397]
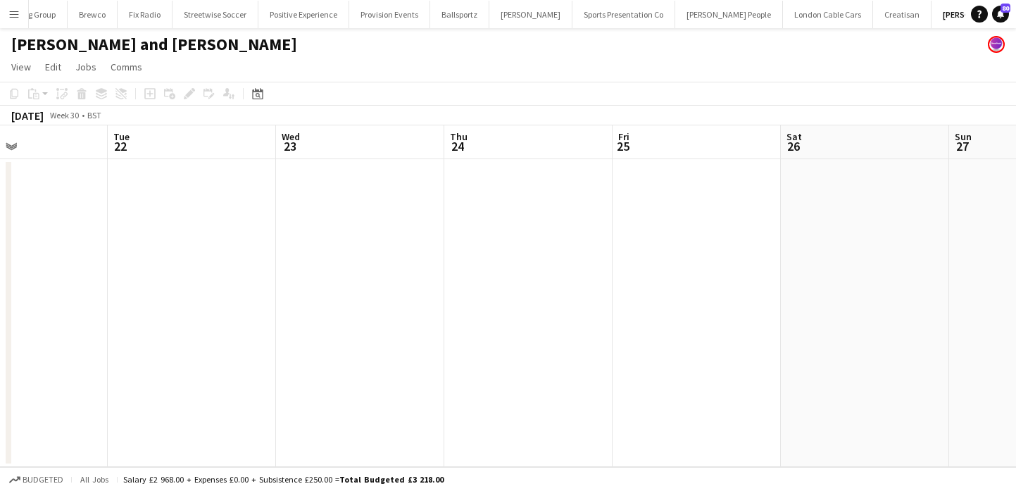
click at [378, 219] on app-date-cell at bounding box center [360, 313] width 168 height 308
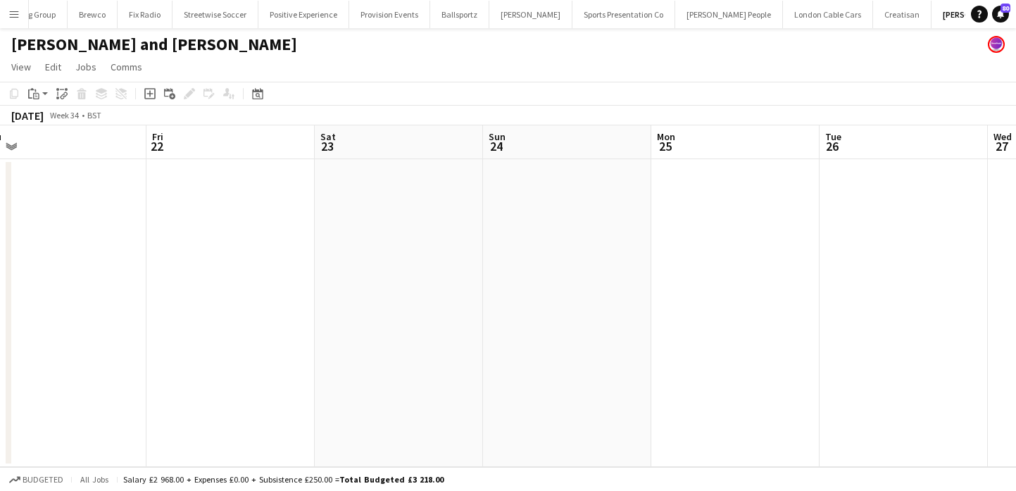
scroll to position [0, 628]
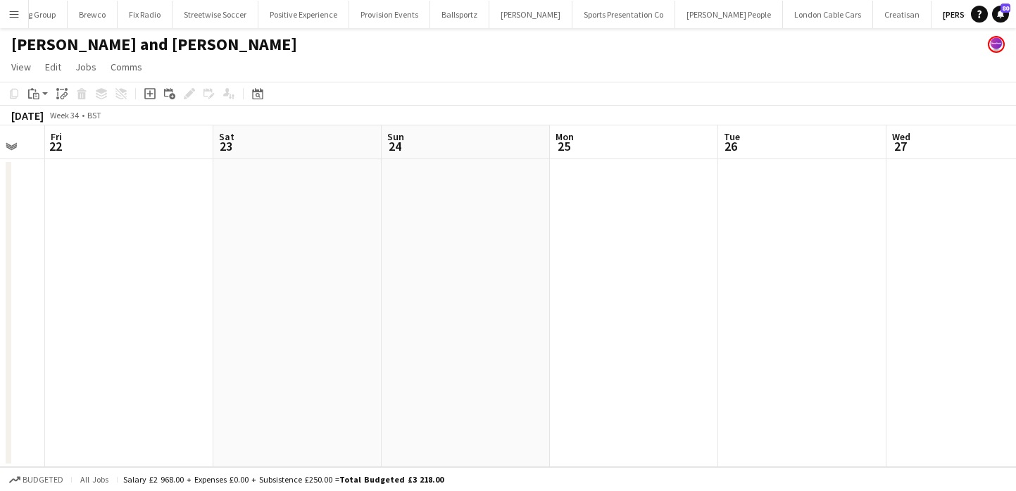
click at [311, 227] on app-date-cell at bounding box center [297, 313] width 168 height 308
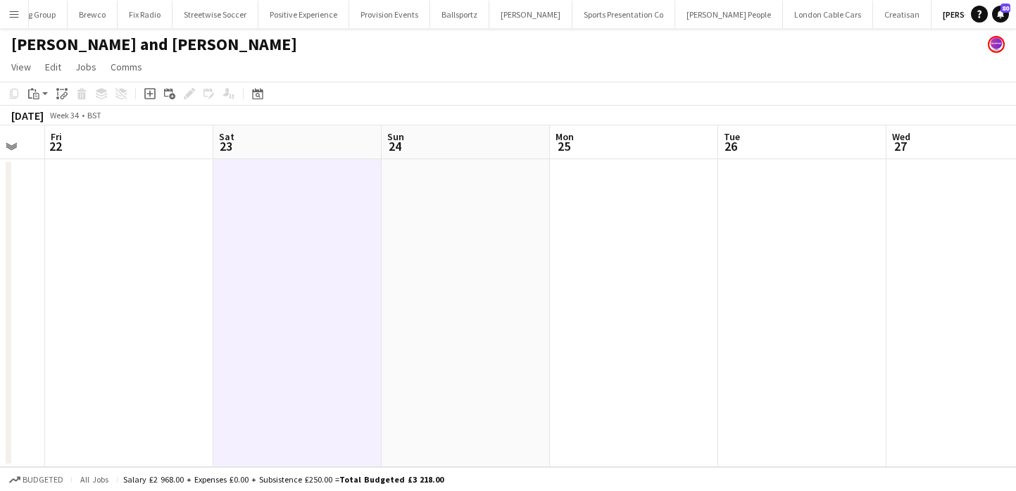
click at [153, 96] on icon "Add job" at bounding box center [149, 93] width 11 height 11
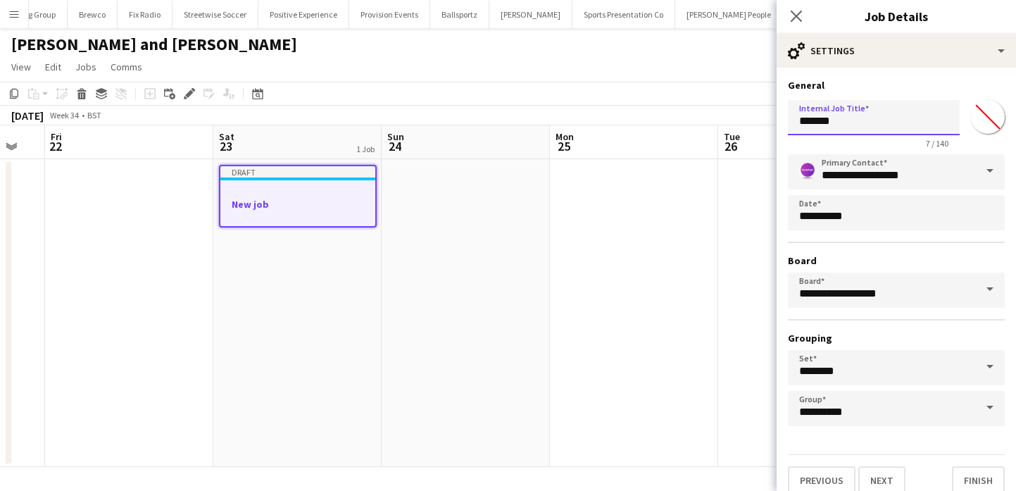
click at [830, 123] on input "*******" at bounding box center [874, 117] width 172 height 35
paste input "text"
type input "*******"
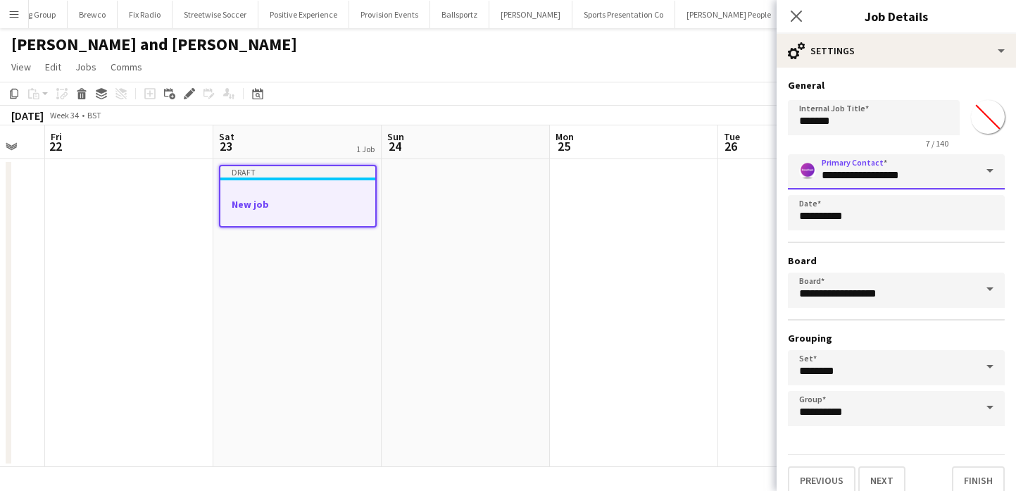
click at [906, 156] on input "**********" at bounding box center [896, 171] width 217 height 35
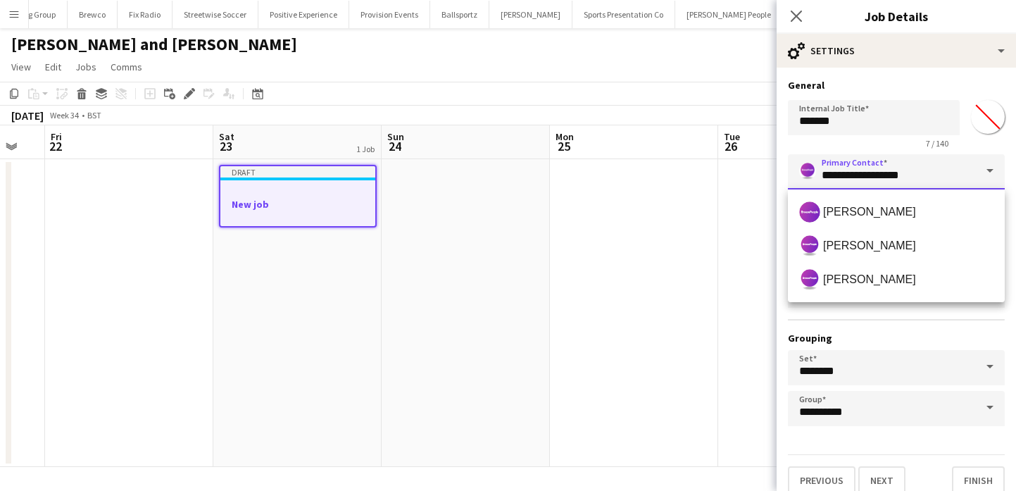
click at [905, 185] on input "**********" at bounding box center [896, 171] width 217 height 35
click at [876, 476] on button "Next" at bounding box center [881, 480] width 47 height 28
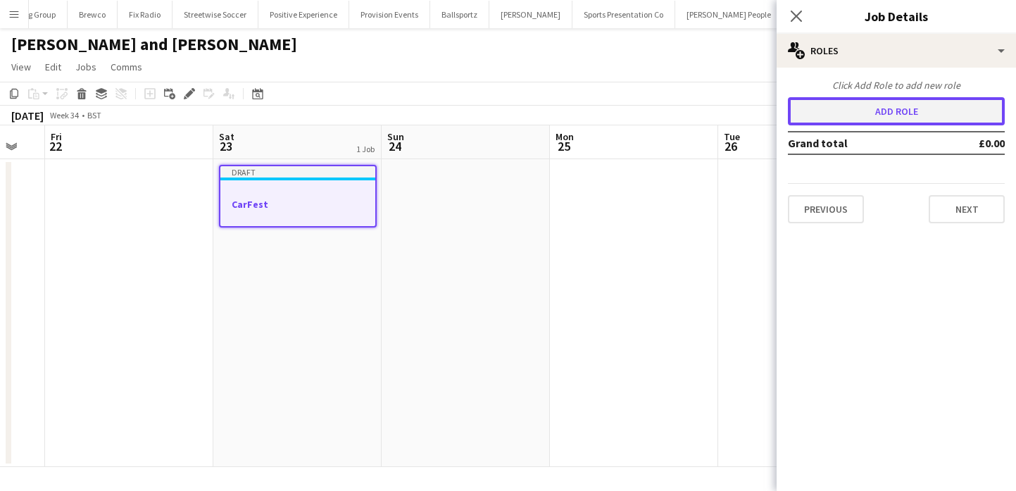
click at [904, 109] on button "Add role" at bounding box center [896, 111] width 217 height 28
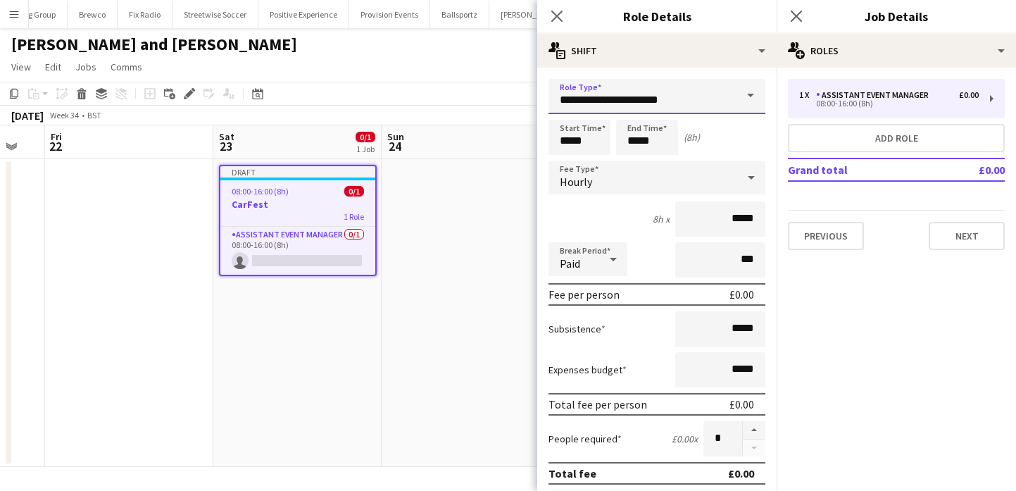
click at [729, 101] on input "**********" at bounding box center [657, 96] width 217 height 35
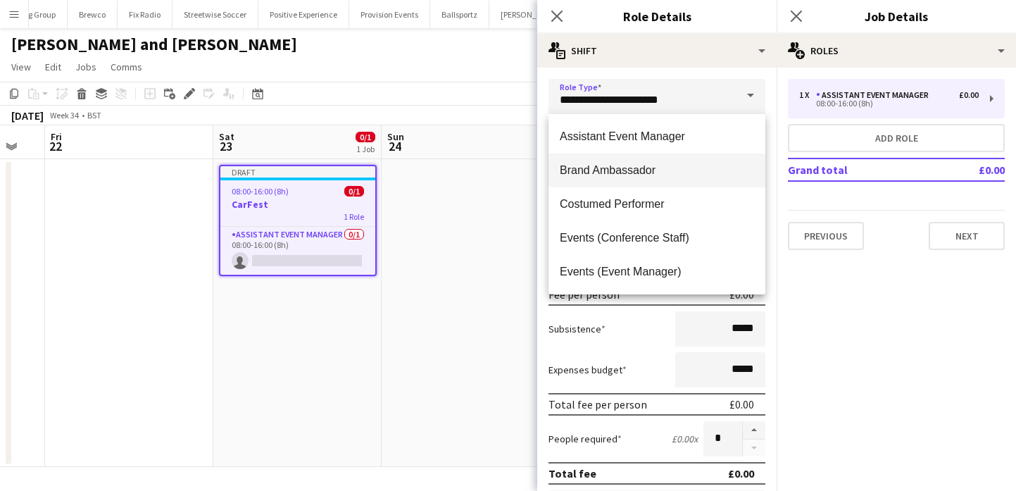
click at [698, 165] on span "Brand Ambassador" at bounding box center [657, 169] width 194 height 13
type input "**********"
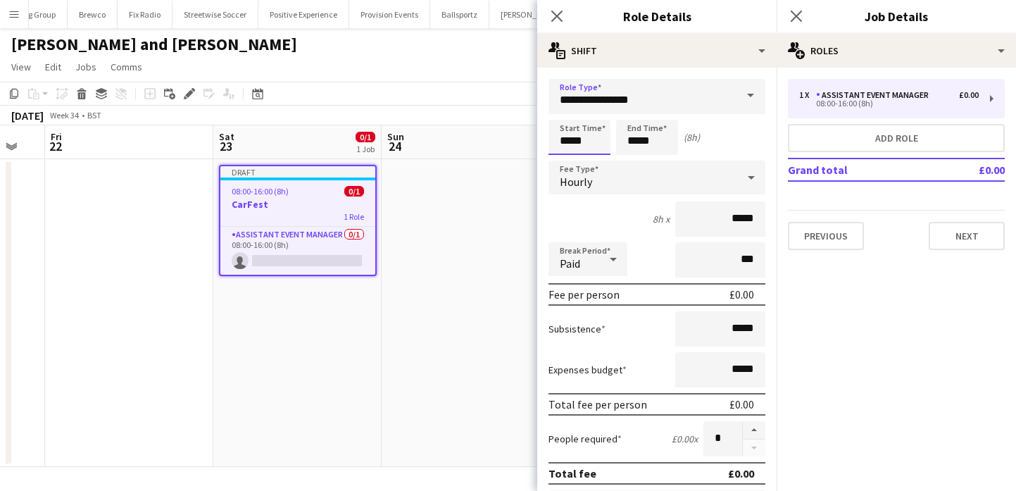
click at [575, 138] on input "*****" at bounding box center [580, 137] width 62 height 35
click at [569, 111] on div at bounding box center [565, 113] width 28 height 14
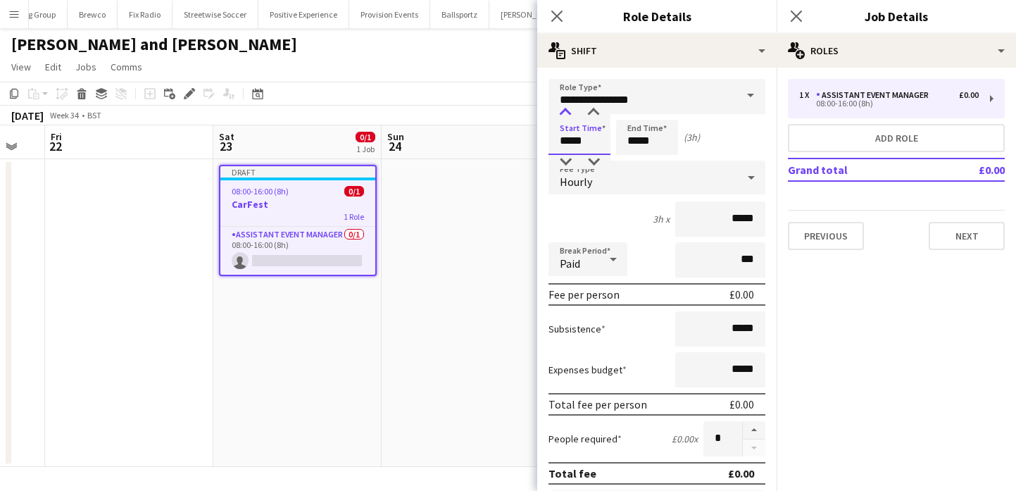
click at [569, 111] on div at bounding box center [565, 113] width 28 height 14
click at [566, 156] on div at bounding box center [565, 162] width 28 height 14
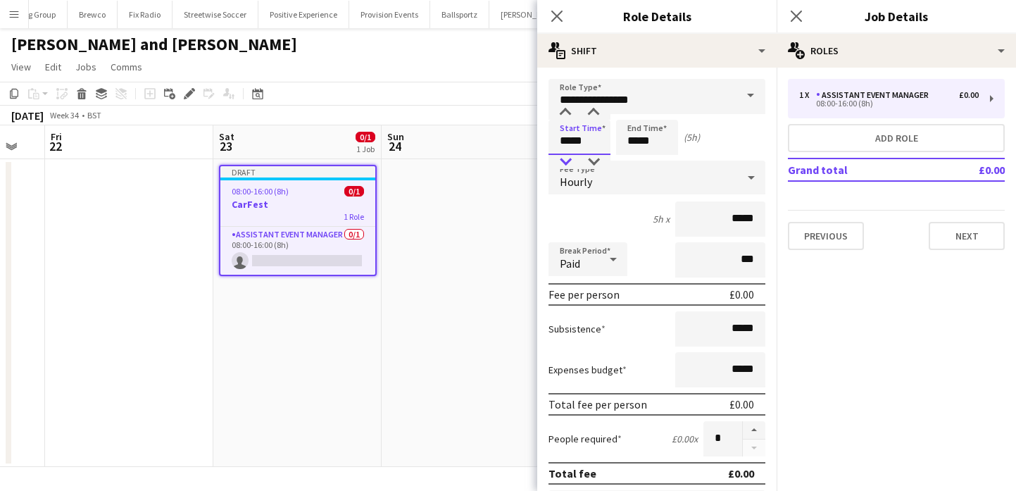
click at [566, 156] on div at bounding box center [565, 162] width 28 height 14
type input "*****"
click at [566, 156] on div at bounding box center [565, 162] width 28 height 14
click at [648, 136] on input "*****" at bounding box center [647, 137] width 62 height 35
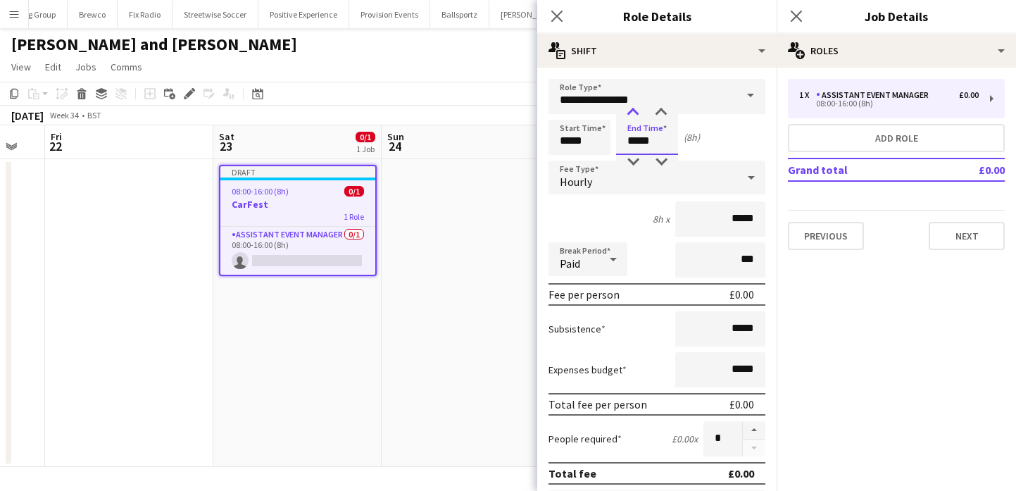
type input "*****"
click at [634, 118] on div at bounding box center [633, 113] width 28 height 14
click at [682, 188] on div "Hourly" at bounding box center [643, 178] width 189 height 34
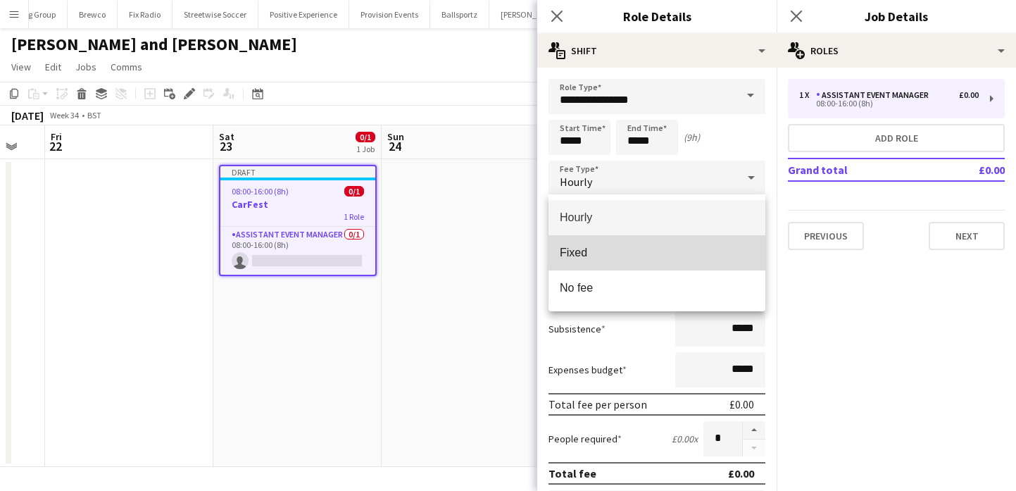
click at [680, 246] on span "Fixed" at bounding box center [657, 252] width 194 height 13
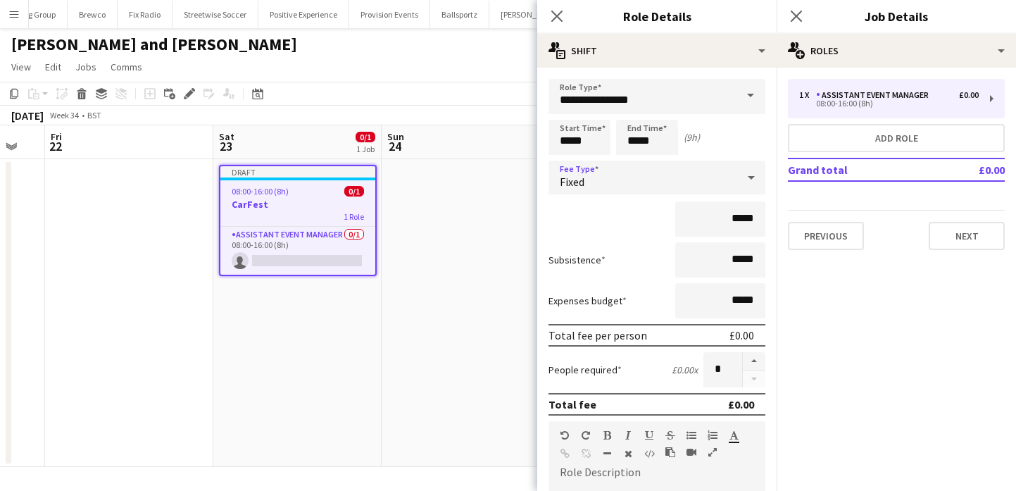
click at [715, 182] on div "Fixed" at bounding box center [643, 178] width 189 height 34
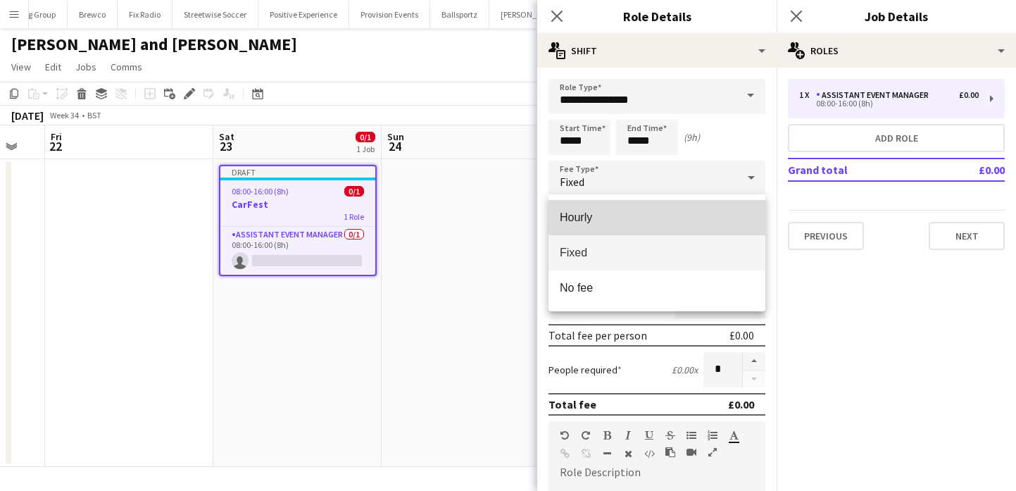
click at [714, 218] on span "Hourly" at bounding box center [657, 217] width 194 height 13
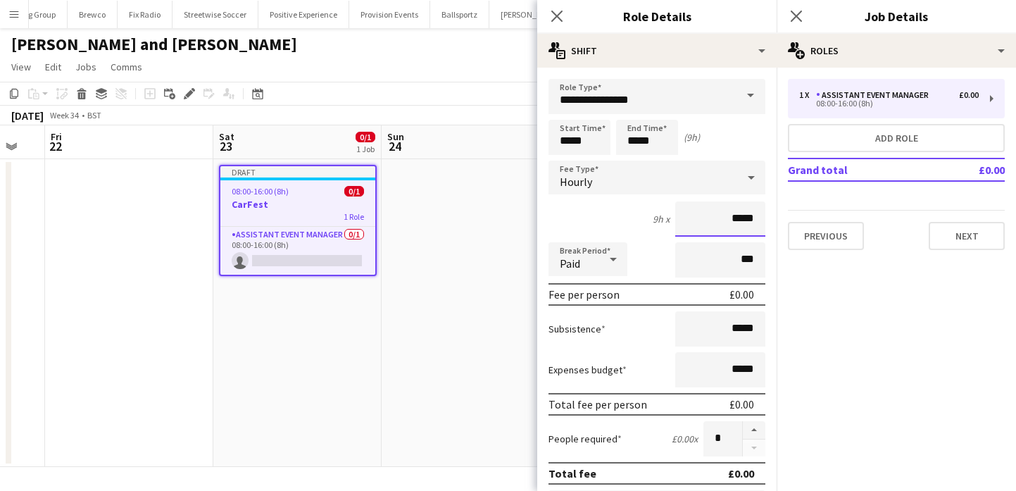
click at [751, 225] on input "*****" at bounding box center [720, 218] width 90 height 35
type input "******"
click at [777, 322] on mat-expansion-panel "pencil3 General details 1 x Assistant Event Manager £0.00 08:00-16:00 (8h) Add …" at bounding box center [896, 279] width 239 height 423
click at [761, 334] on input "*****" at bounding box center [720, 328] width 90 height 35
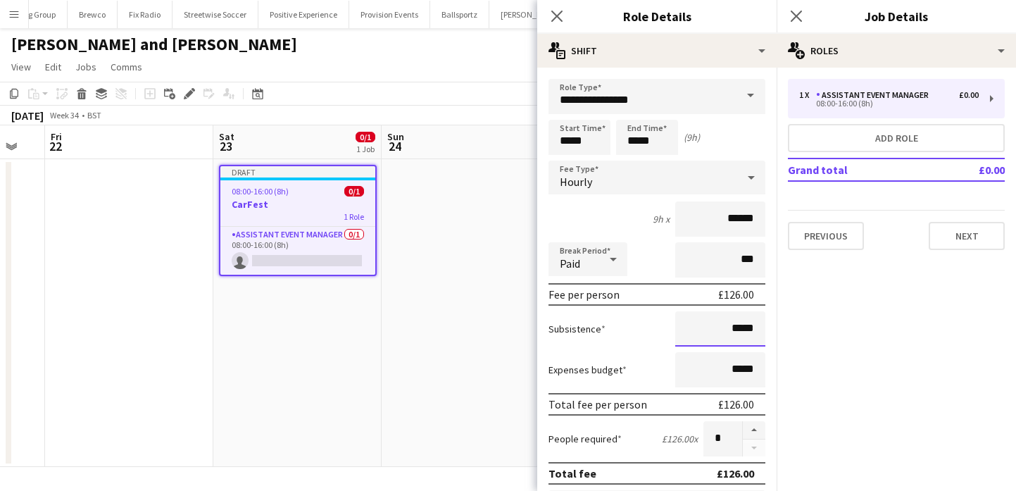
click at [746, 331] on input "*****" at bounding box center [720, 328] width 90 height 35
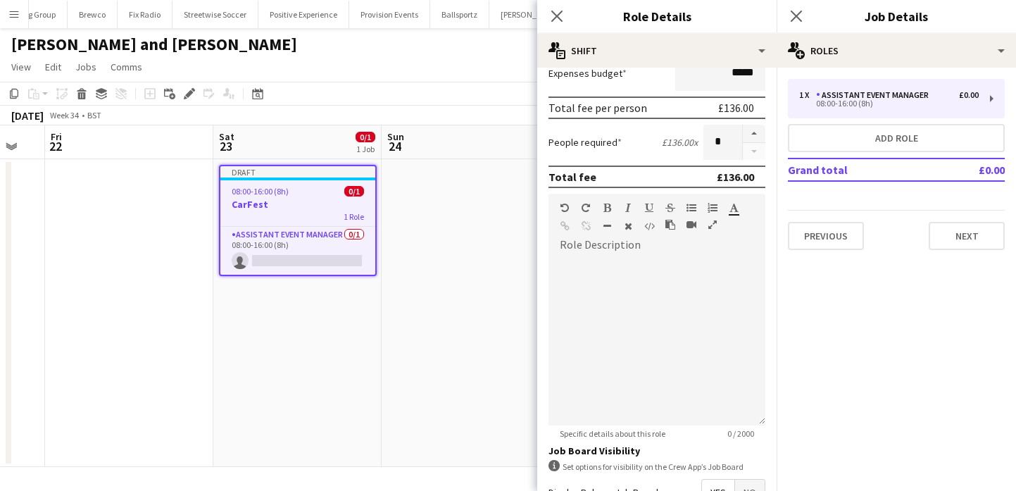
scroll to position [463, 0]
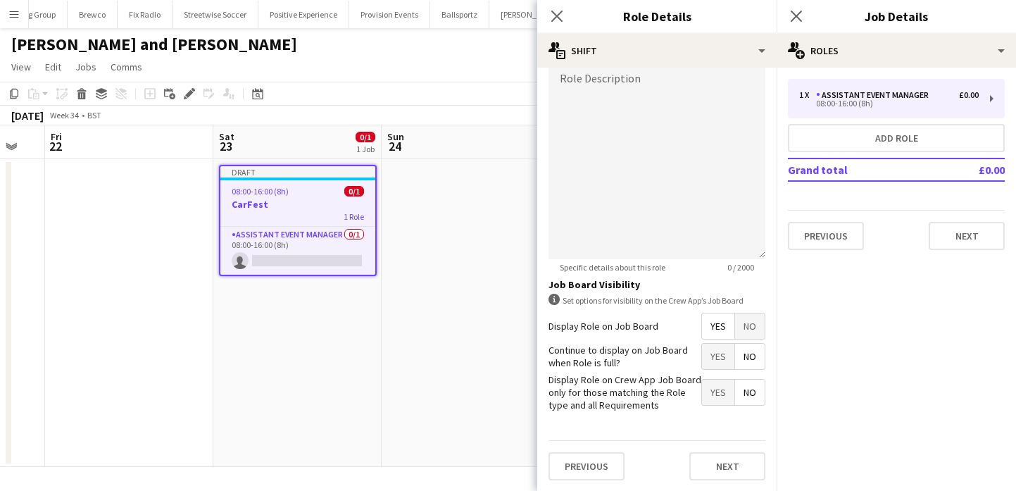
type input "******"
click at [637, 154] on div at bounding box center [657, 174] width 217 height 169
paste div
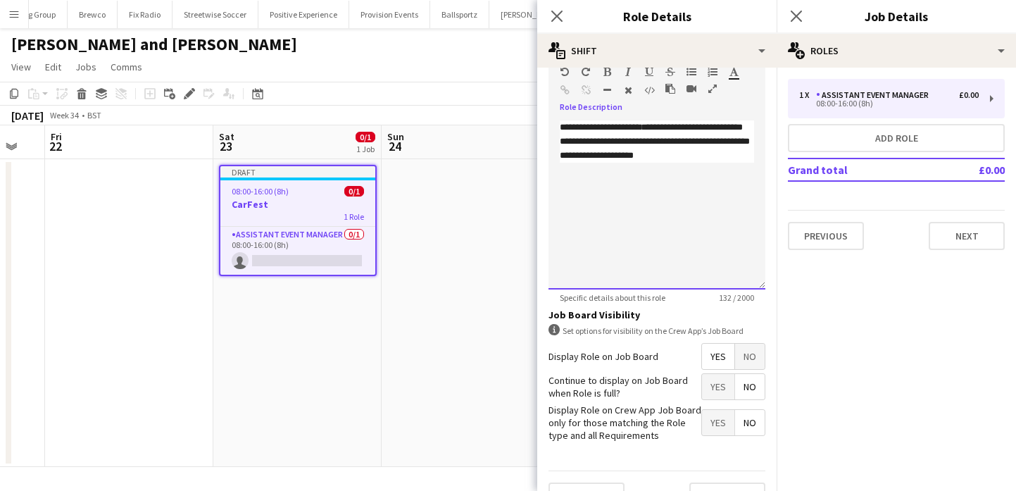
scroll to position [430, 0]
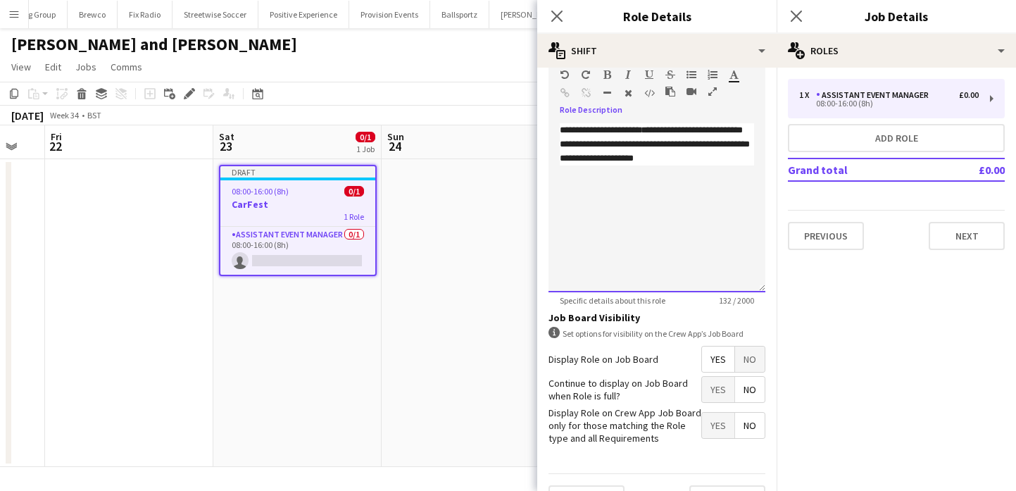
click at [566, 125] on p "**********" at bounding box center [657, 144] width 194 height 42
click at [565, 125] on p "**********" at bounding box center [657, 144] width 194 height 42
drag, startPoint x: 605, startPoint y: 143, endPoint x: 656, endPoint y: 128, distance: 53.5
click at [657, 128] on p "**********" at bounding box center [657, 144] width 194 height 42
click at [683, 127] on p "**********" at bounding box center [657, 144] width 194 height 42
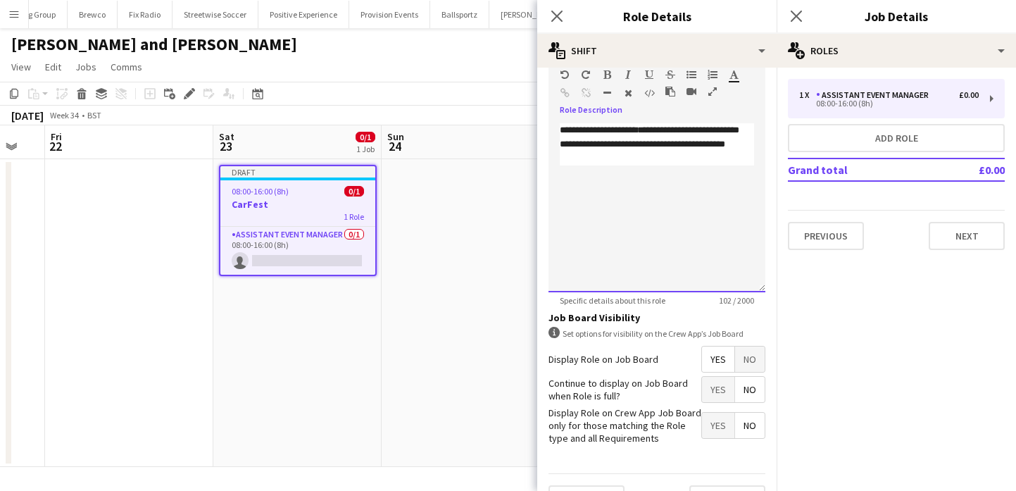
click at [674, 127] on p "**********" at bounding box center [657, 144] width 194 height 42
click at [670, 150] on p "**********" at bounding box center [657, 144] width 194 height 42
click at [673, 196] on div "**********" at bounding box center [657, 207] width 217 height 169
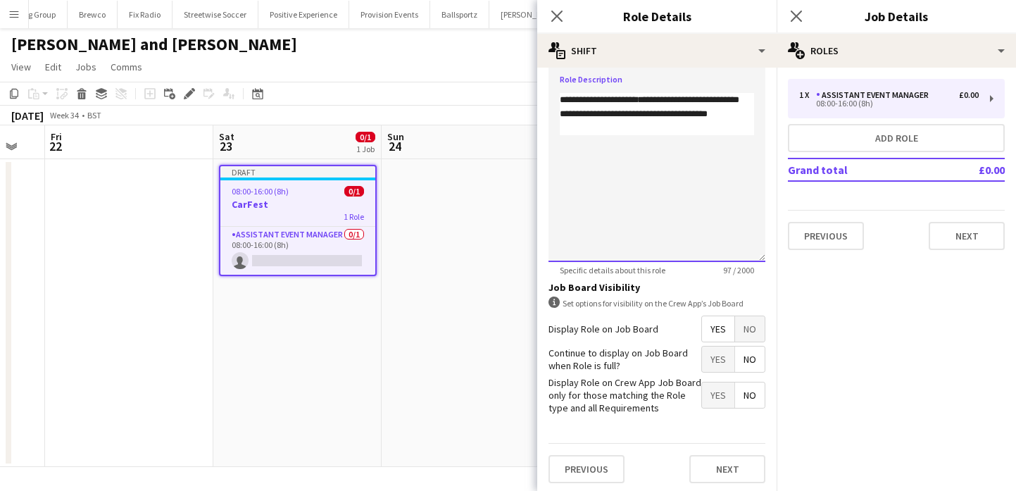
scroll to position [463, 0]
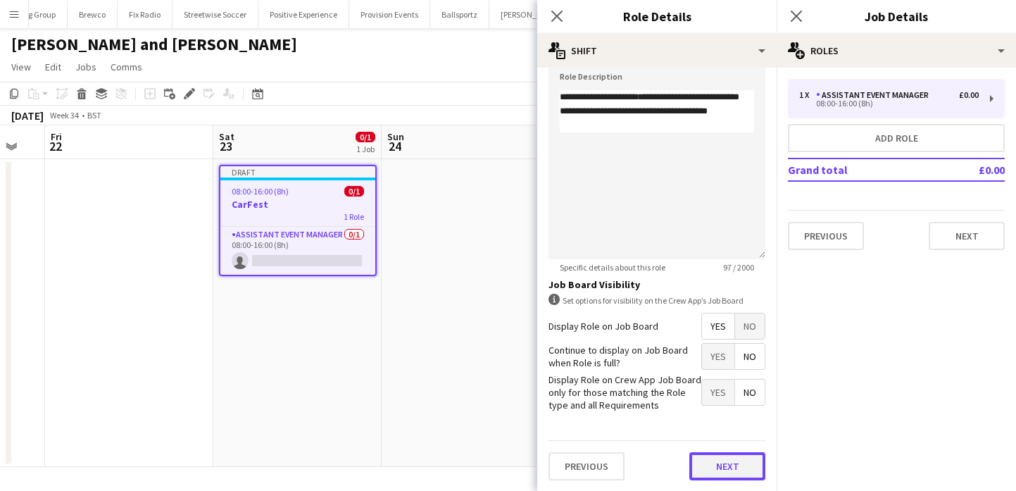
click at [737, 467] on button "Next" at bounding box center [727, 466] width 76 height 28
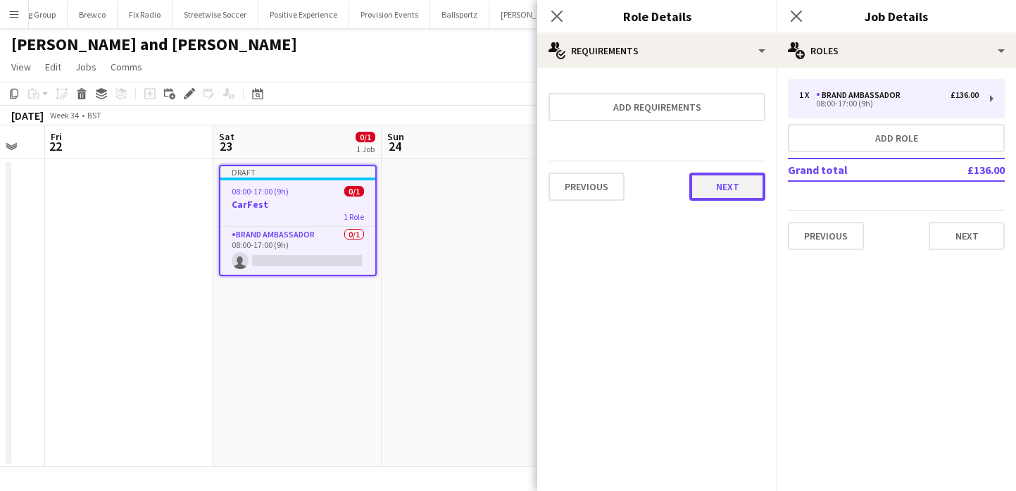
click at [744, 196] on button "Next" at bounding box center [727, 187] width 76 height 28
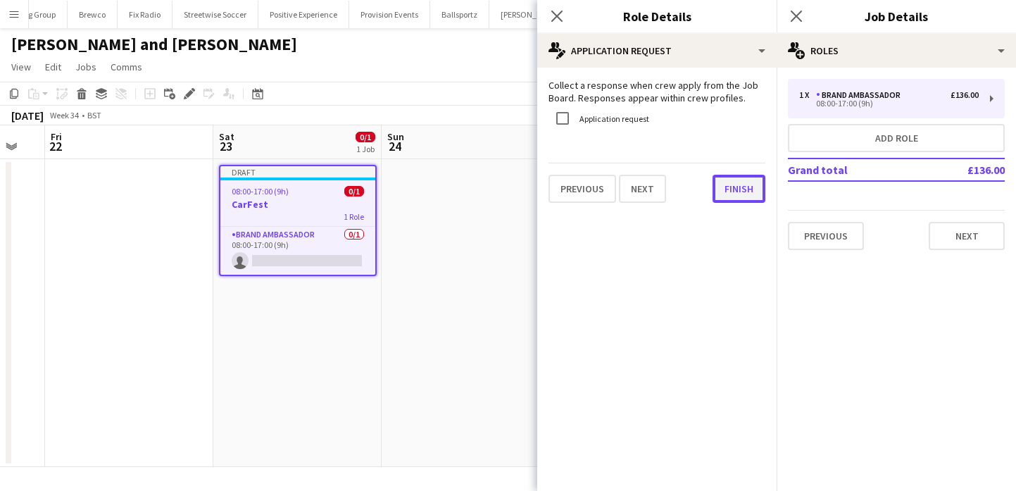
click at [745, 194] on button "Finish" at bounding box center [739, 189] width 53 height 28
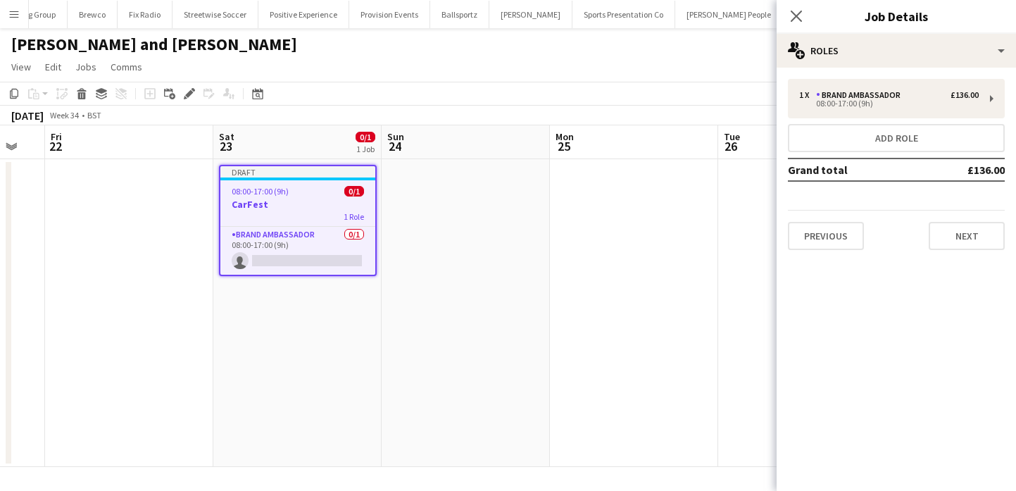
click at [881, 123] on div "1 x Brand Ambassador £136.00 08:00-17:00 (9h) Add role Grand total £136.00 Prev…" at bounding box center [896, 164] width 239 height 171
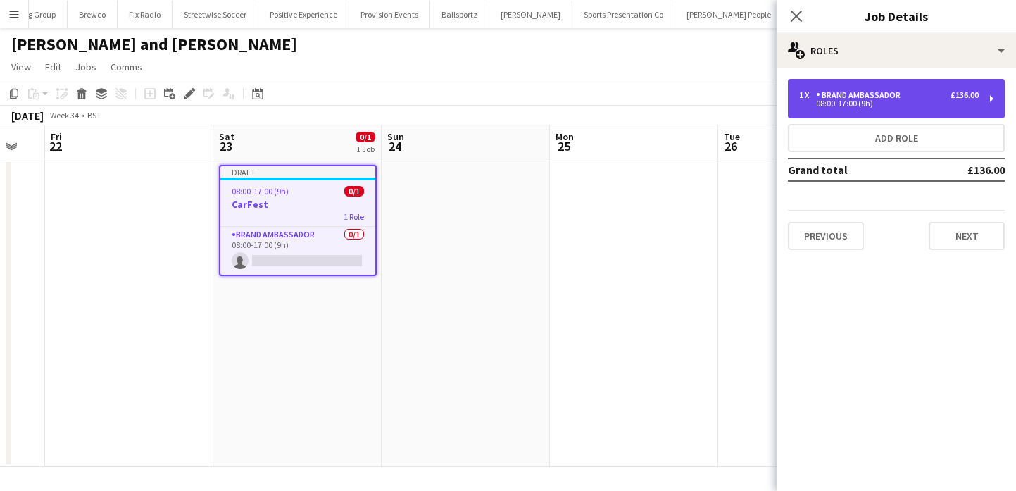
click at [881, 102] on div "08:00-17:00 (9h)" at bounding box center [889, 103] width 180 height 7
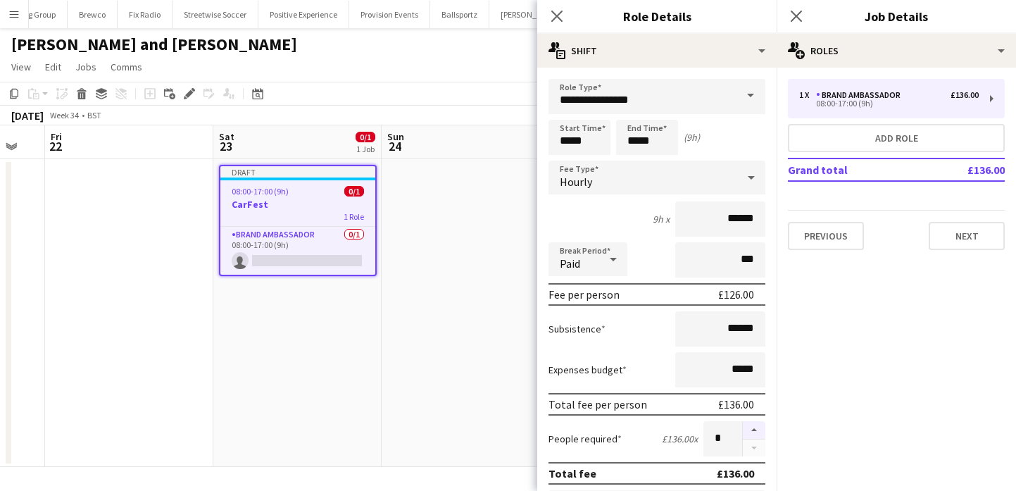
click at [758, 423] on button "button" at bounding box center [754, 430] width 23 height 18
type input "*"
click at [454, 363] on app-date-cell at bounding box center [466, 313] width 168 height 308
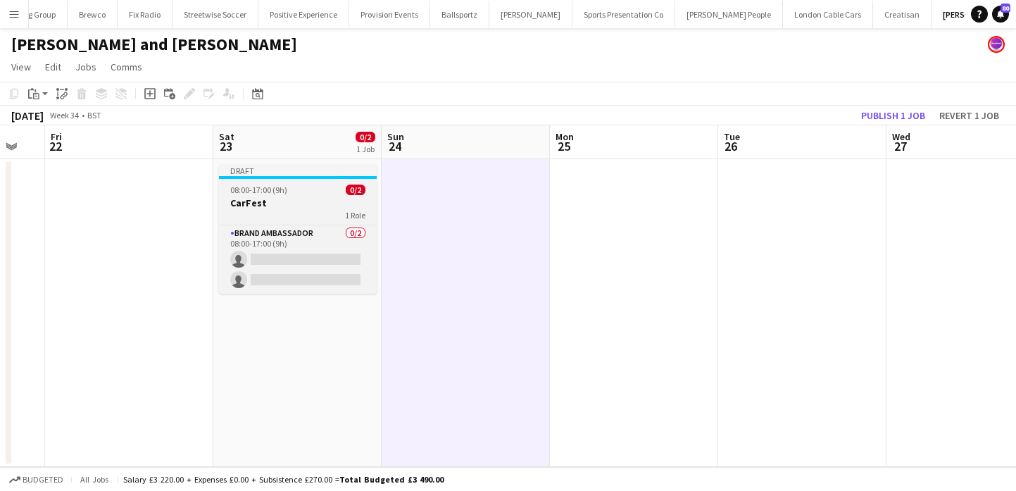
click at [320, 215] on div "1 Role" at bounding box center [298, 214] width 158 height 11
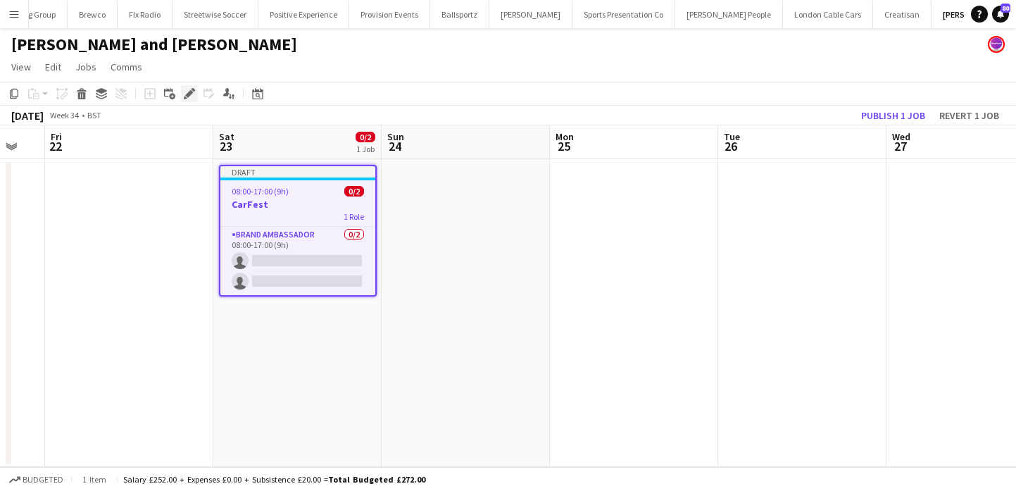
click at [187, 93] on icon at bounding box center [189, 94] width 8 height 8
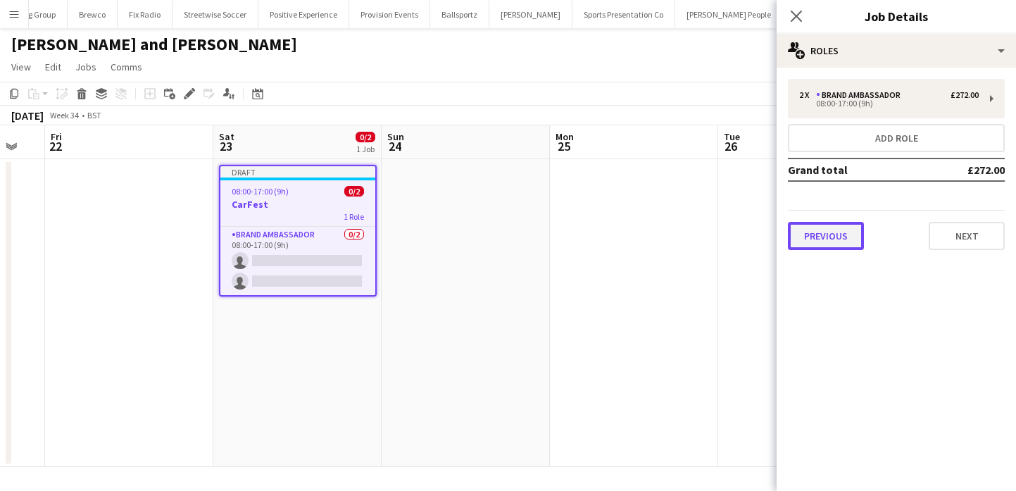
click at [841, 239] on button "Previous" at bounding box center [826, 236] width 76 height 28
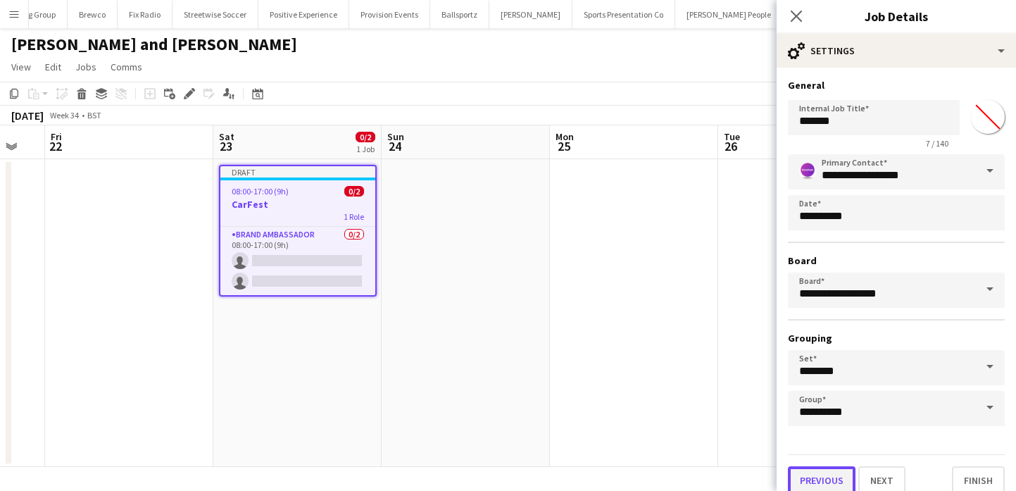
click at [818, 473] on button "Previous" at bounding box center [822, 480] width 68 height 28
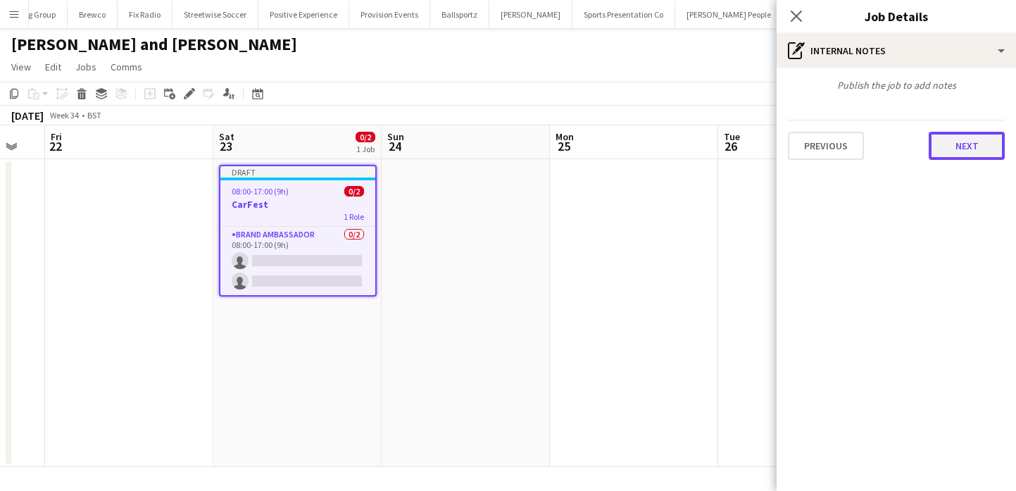
click at [978, 151] on button "Next" at bounding box center [967, 146] width 76 height 28
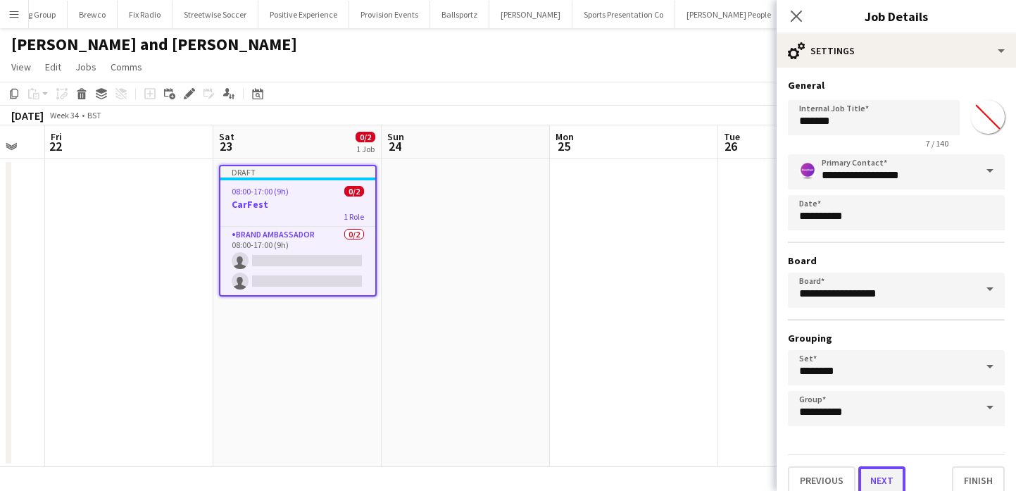
click at [866, 477] on button "Next" at bounding box center [881, 480] width 47 height 28
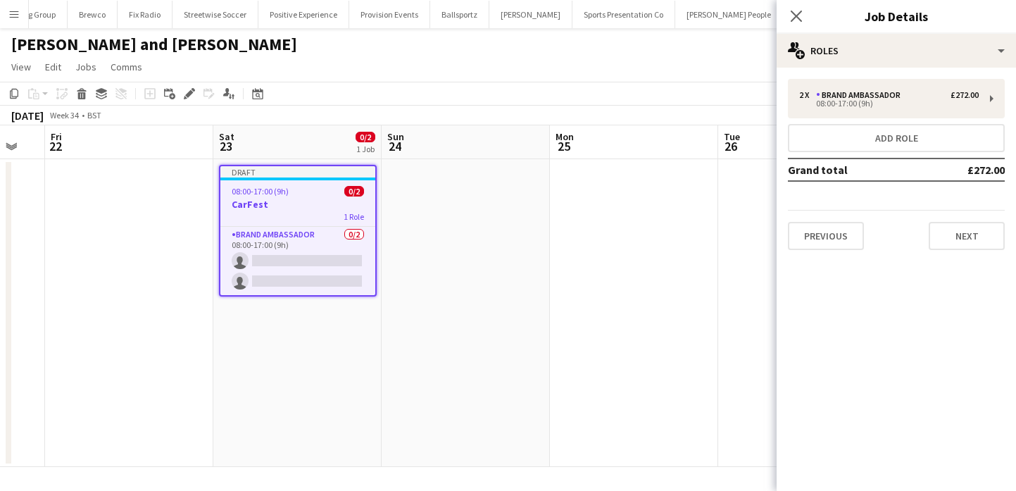
click at [942, 218] on div "Previous Next" at bounding box center [896, 230] width 217 height 40
click at [949, 237] on button "Next" at bounding box center [967, 236] width 76 height 28
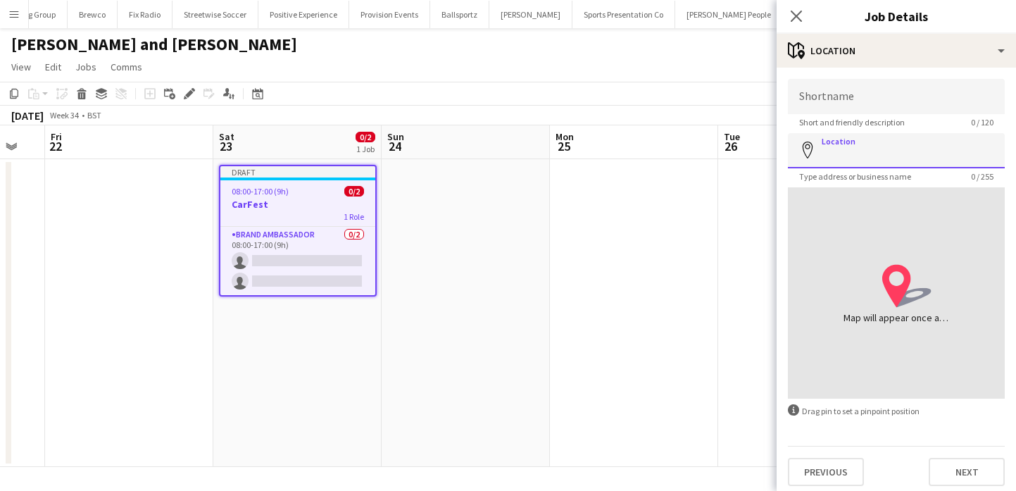
click at [882, 150] on input "Location" at bounding box center [896, 150] width 217 height 35
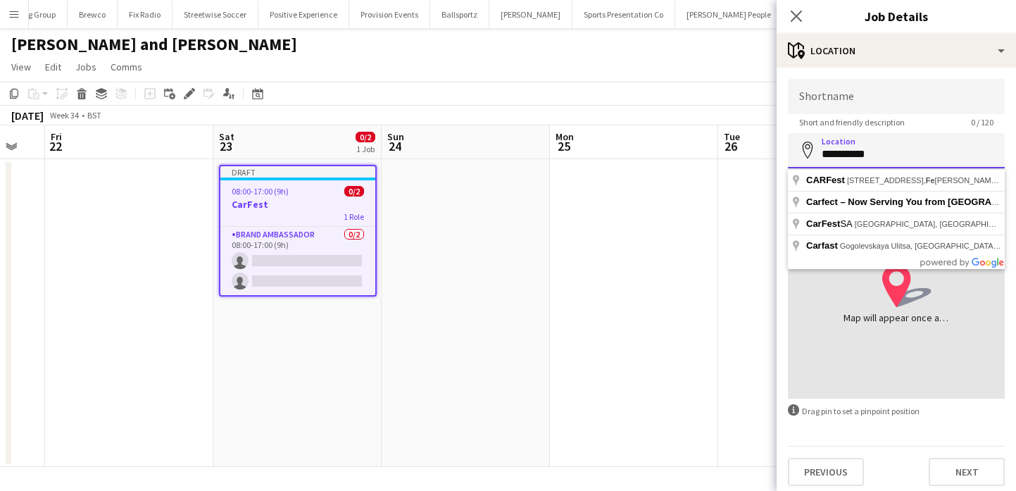
type input "**********"
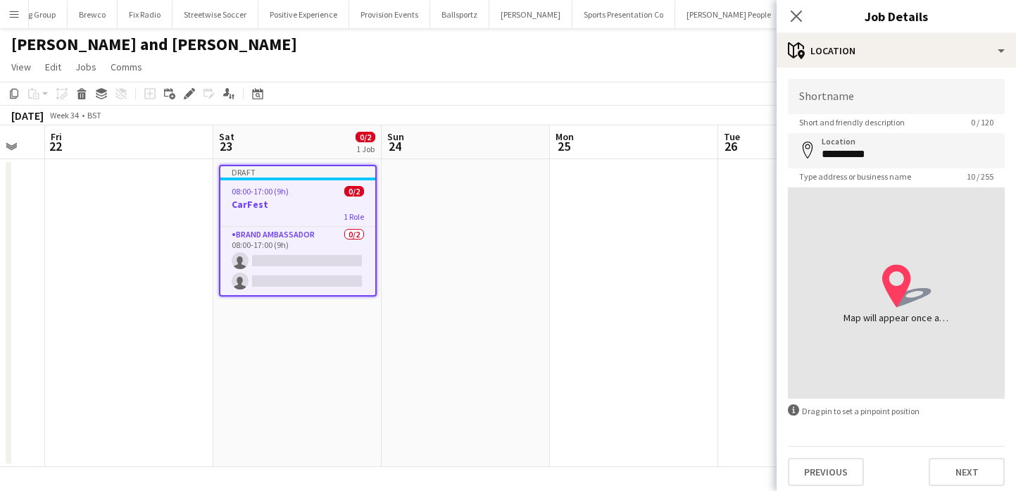
click at [13, 15] on app-icon "Menu" at bounding box center [13, 13] width 11 height 11
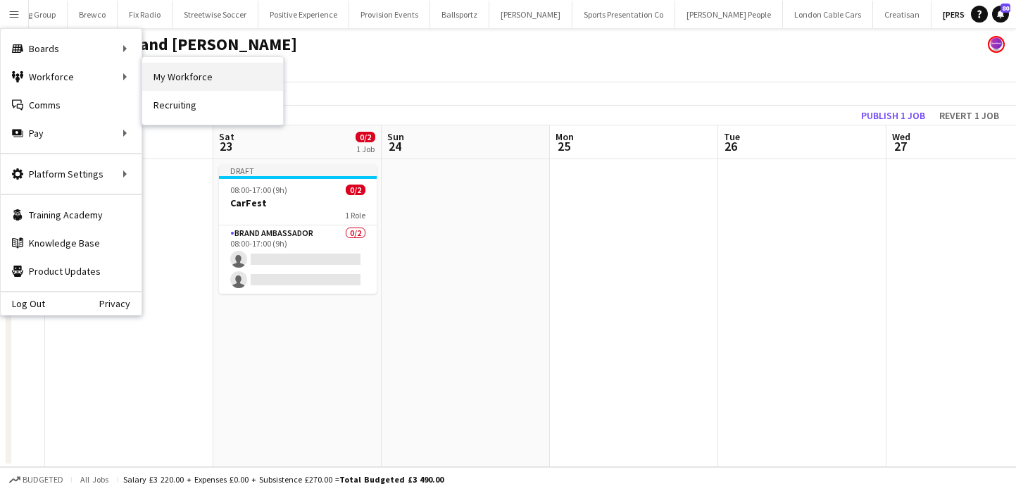
click at [158, 85] on link "My Workforce" at bounding box center [212, 77] width 141 height 28
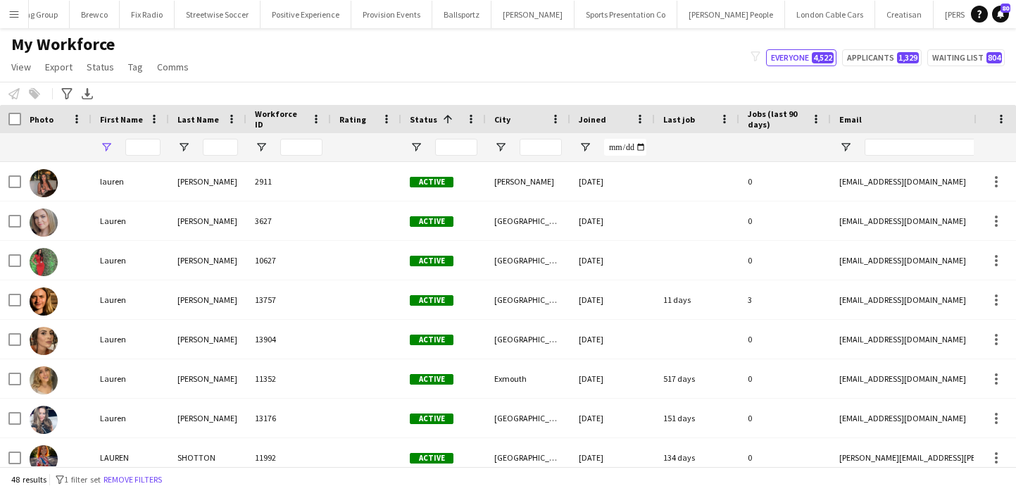
type input "******"
click at [156, 476] on button "Remove filters" at bounding box center [133, 479] width 64 height 15
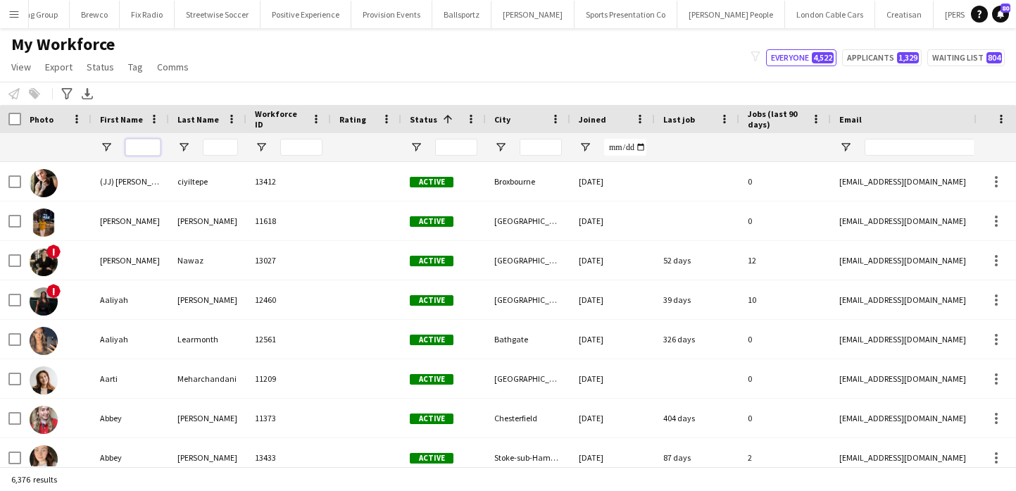
click at [137, 145] on input "First Name Filter Input" at bounding box center [142, 147] width 35 height 17
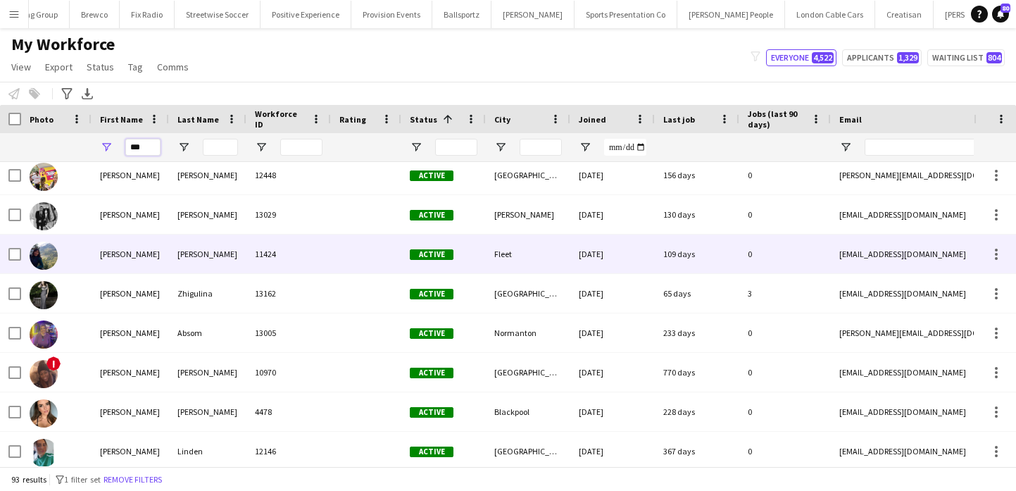
scroll to position [186, 0]
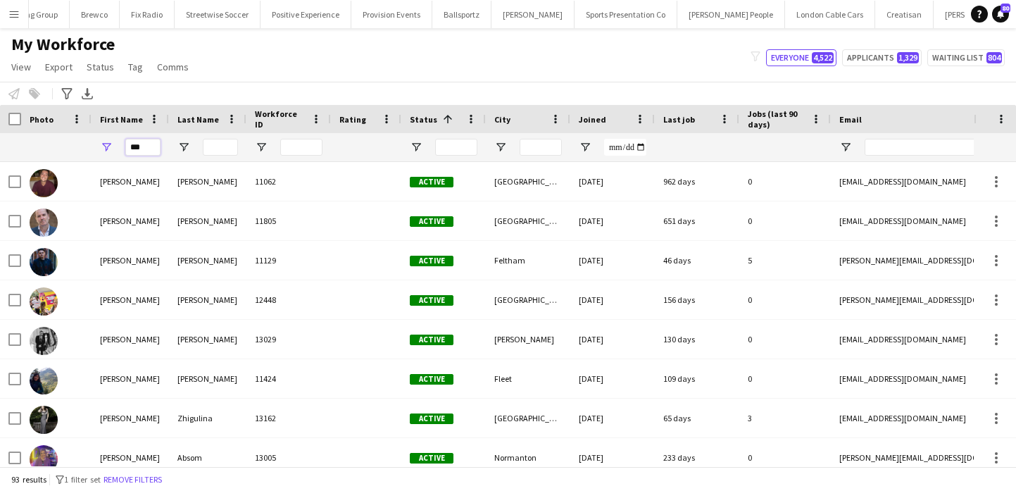
click at [135, 144] on input "***" at bounding box center [142, 147] width 35 height 17
click at [154, 146] on input "***" at bounding box center [142, 147] width 35 height 17
type input "*"
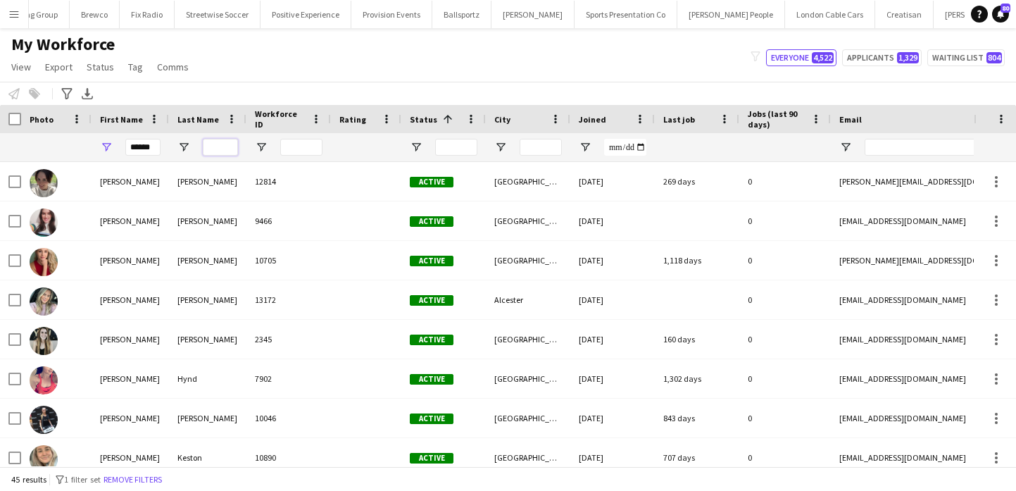
click at [230, 152] on input "Last Name Filter Input" at bounding box center [220, 147] width 35 height 17
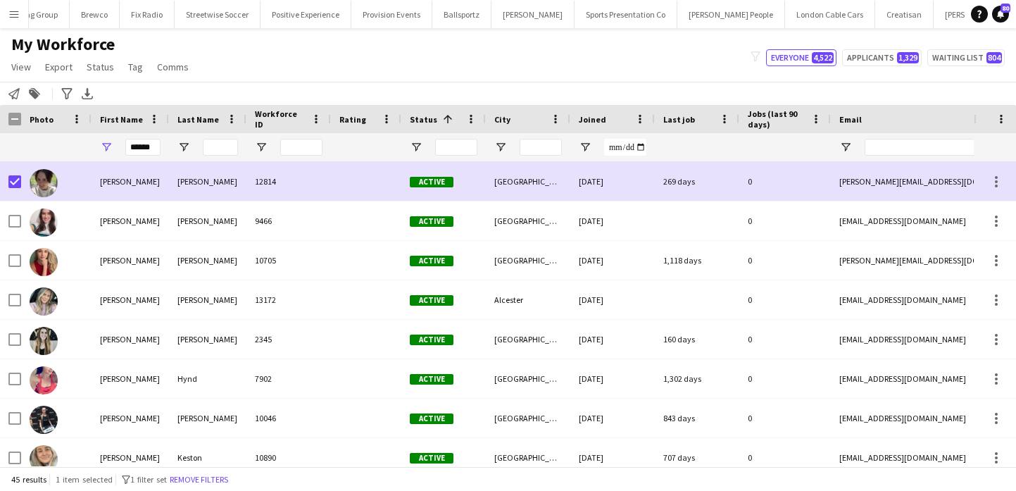
click at [135, 77] on app-page-menu "View Views Default view New view Update view Delete view Edit name Customise vi…" at bounding box center [101, 68] width 203 height 27
click at [132, 70] on span "Tag" at bounding box center [135, 67] width 15 height 13
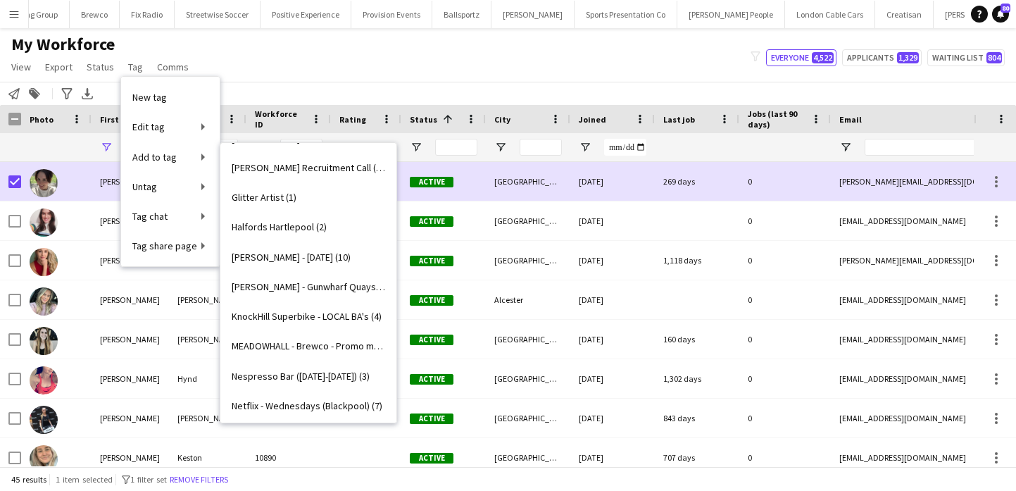
scroll to position [805, 0]
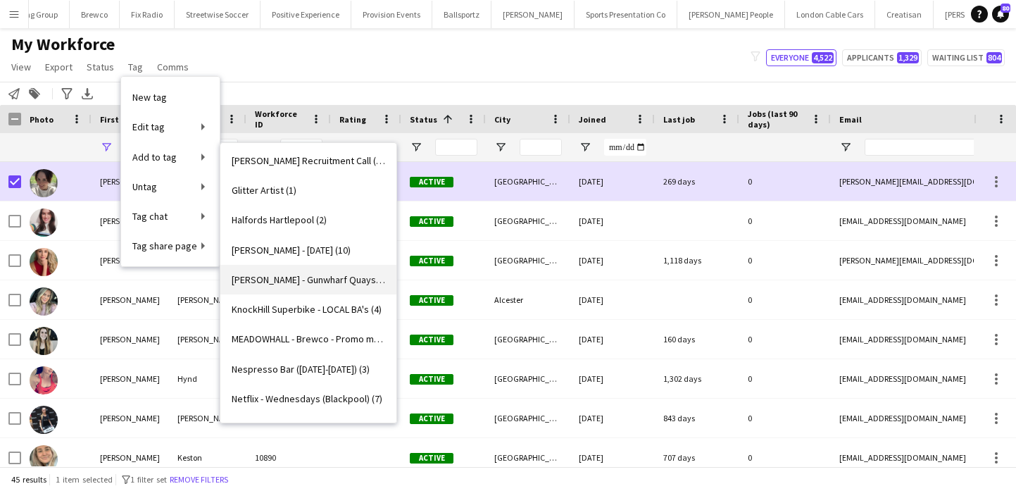
click at [309, 287] on link "Helly Hanson - Gunwharf Quays (2)" at bounding box center [308, 280] width 176 height 30
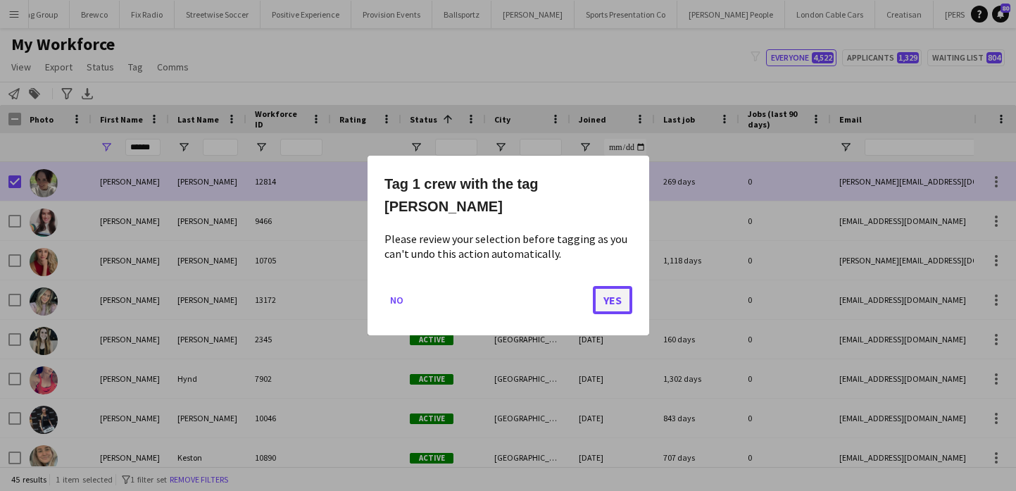
click at [628, 305] on button "Yes" at bounding box center [612, 300] width 39 height 28
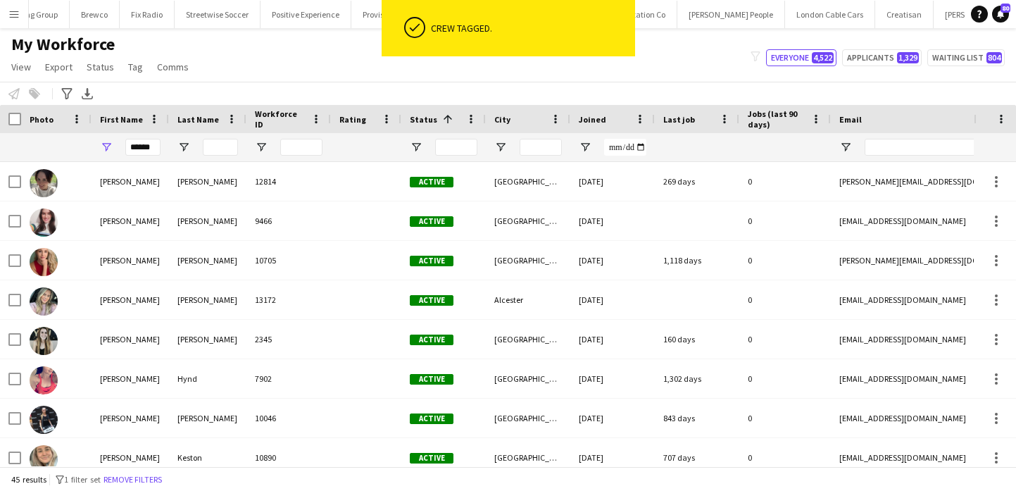
click at [118, 146] on div "******" at bounding box center [130, 147] width 77 height 28
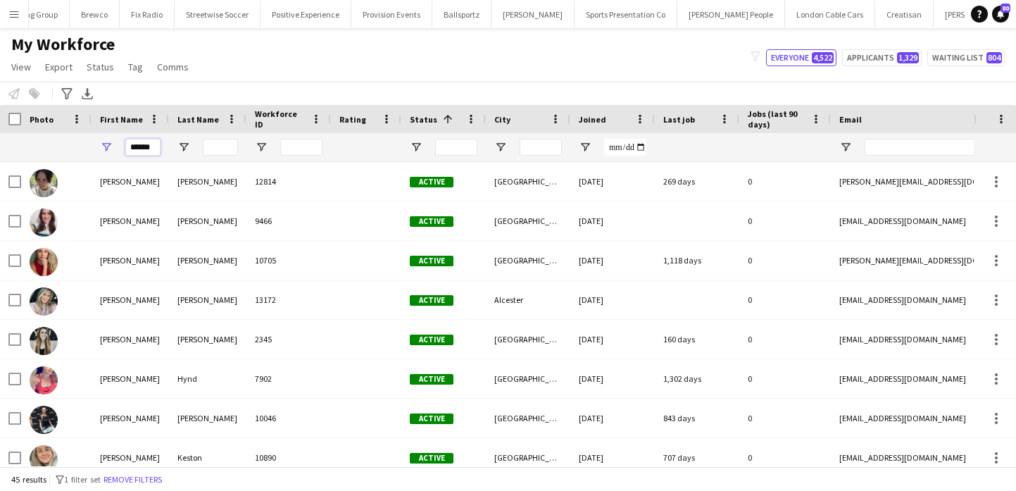
click at [137, 149] on input "******" at bounding box center [142, 147] width 35 height 17
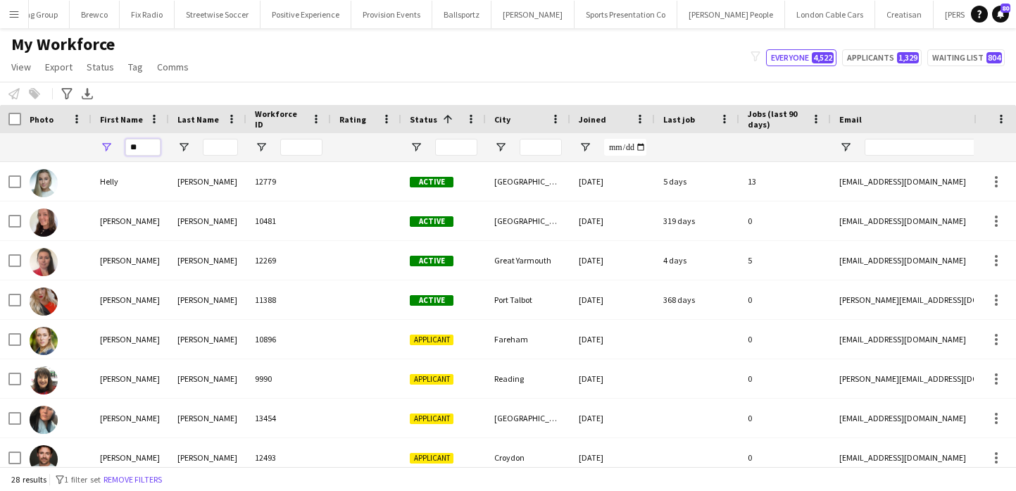
type input "*"
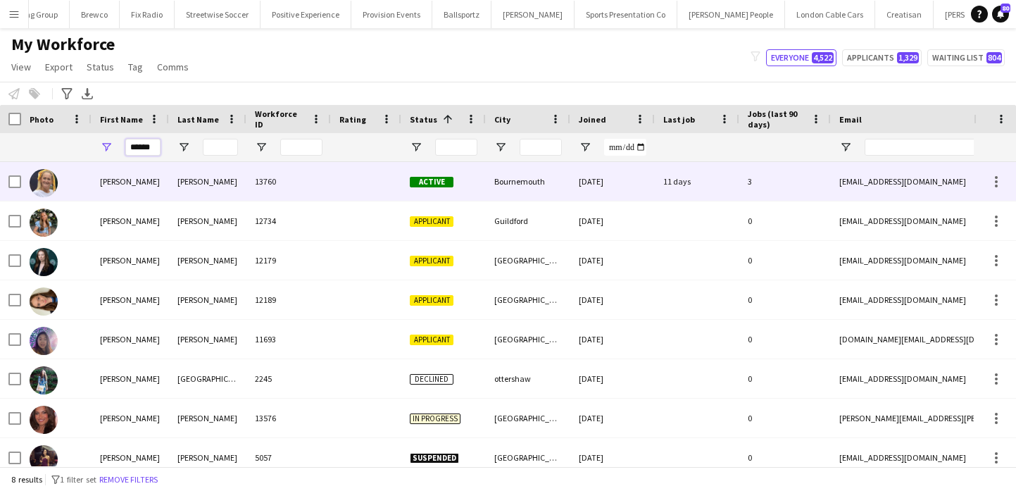
type input "******"
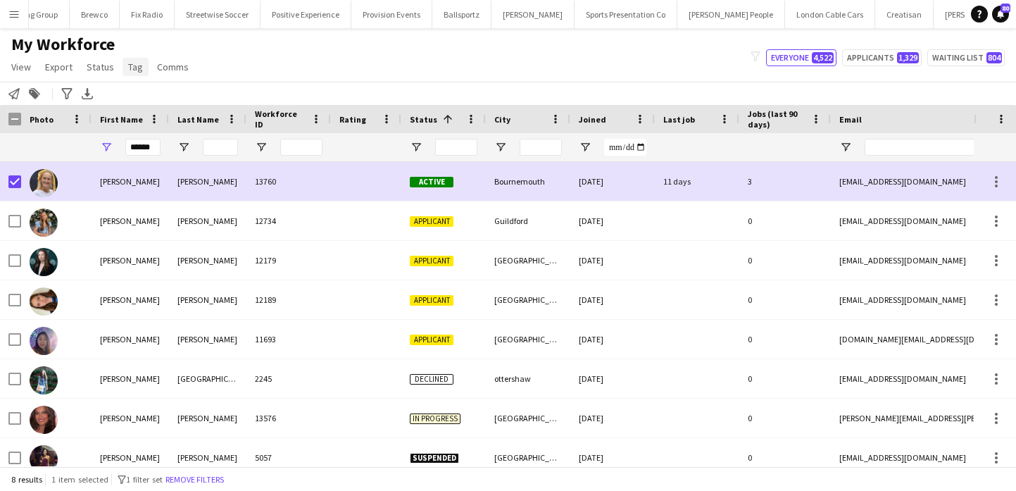
click at [135, 73] on span "Tag" at bounding box center [135, 67] width 15 height 13
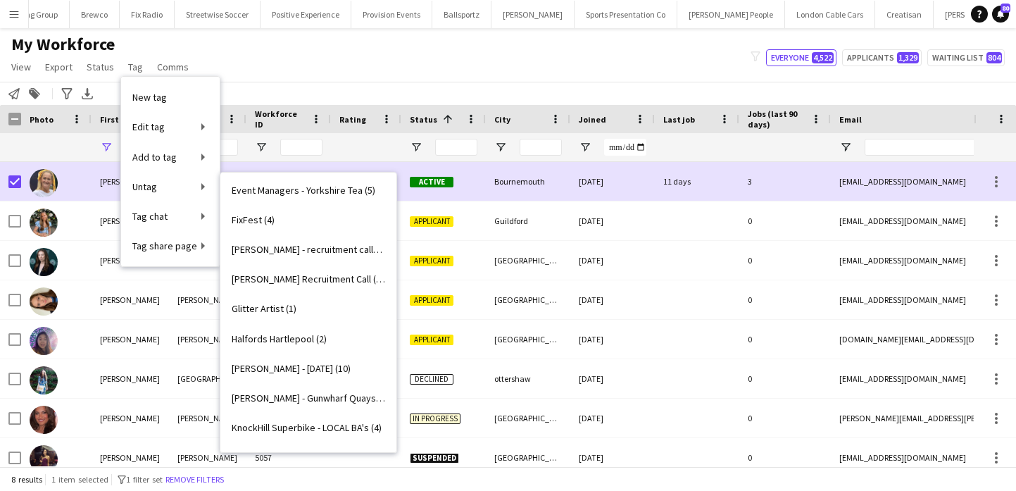
scroll to position [765, 0]
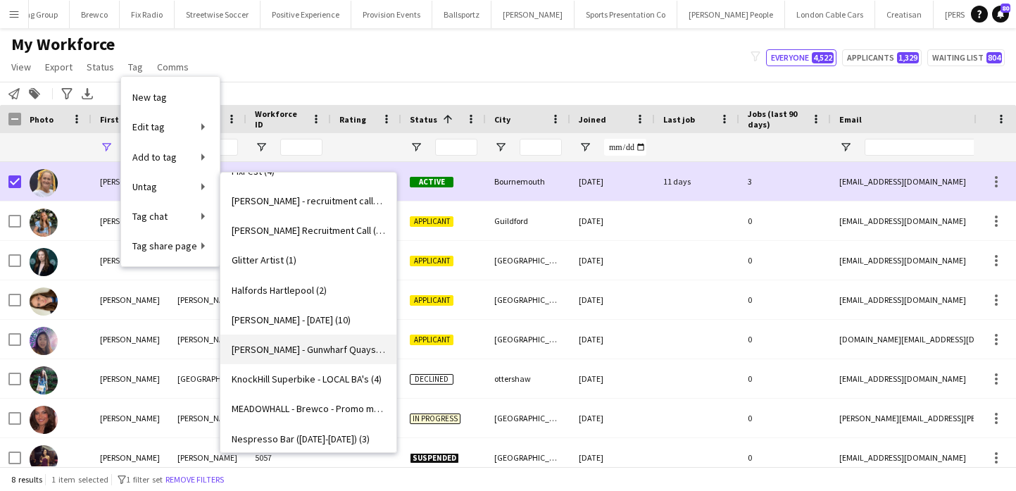
click at [313, 346] on span "Helly Hanson - Gunwharf Quays (3)" at bounding box center [309, 349] width 154 height 13
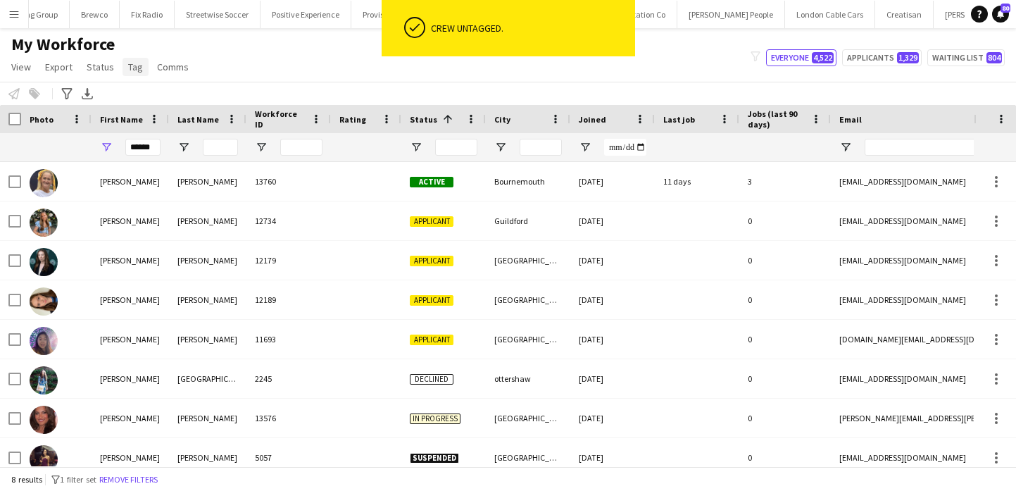
click at [134, 71] on span "Tag" at bounding box center [135, 67] width 15 height 13
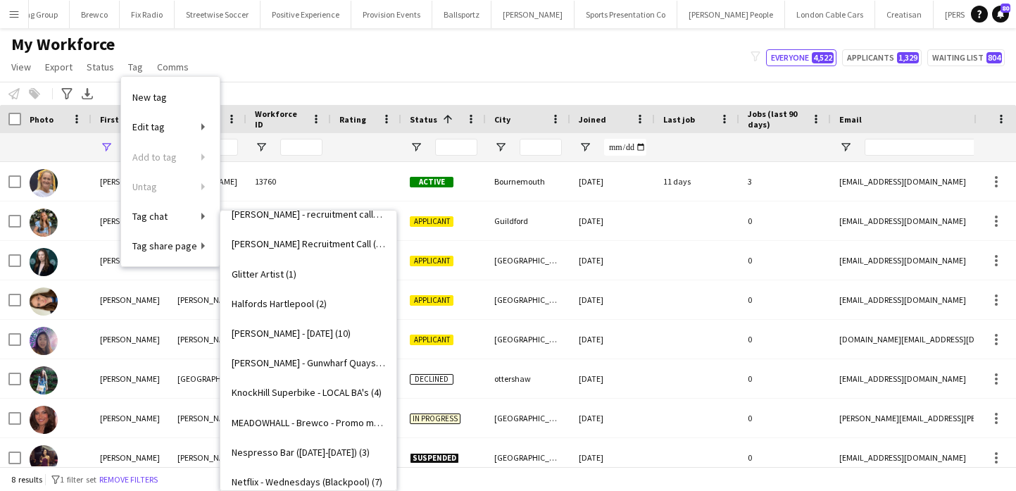
scroll to position [878, 0]
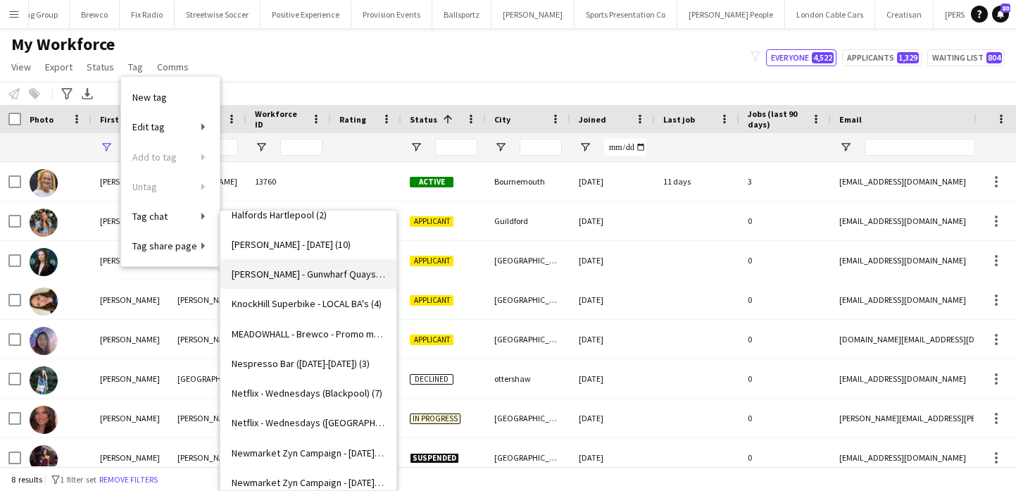
click at [344, 276] on span "Helly Hanson - Gunwharf Quays (2)" at bounding box center [309, 274] width 154 height 13
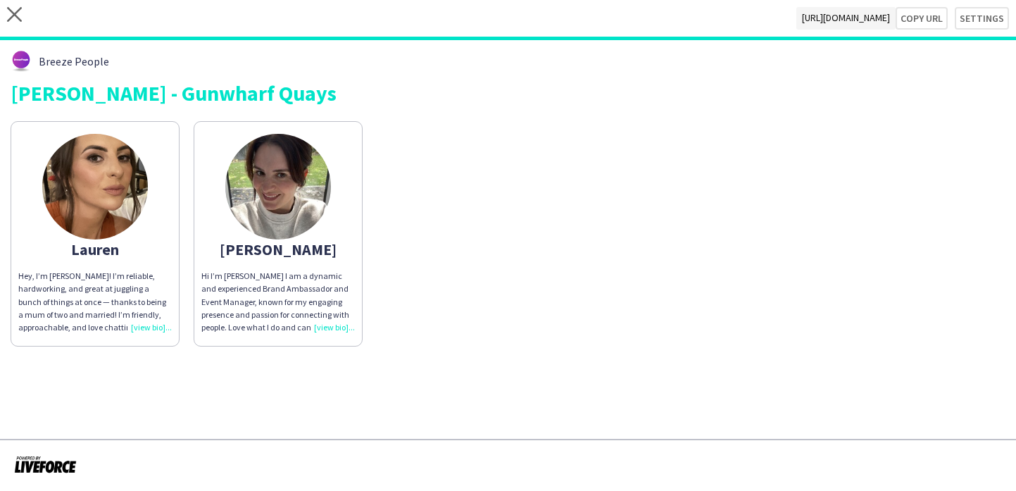
click at [284, 243] on div "Sophie" at bounding box center [278, 249] width 154 height 13
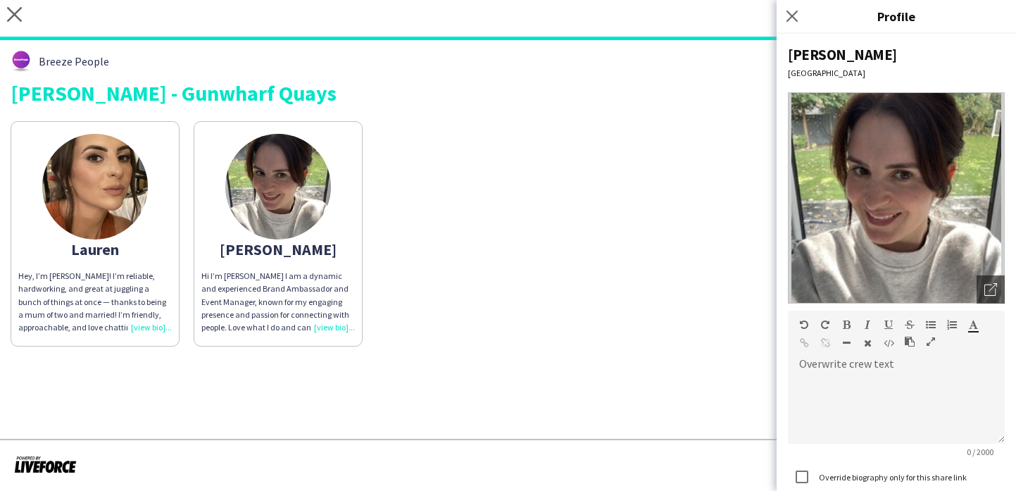
scroll to position [104, 0]
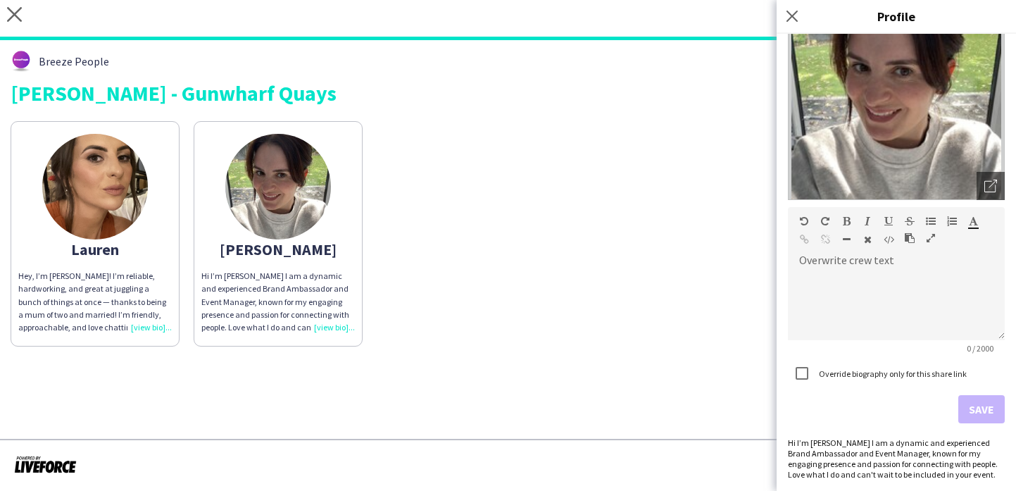
click at [933, 456] on div "Hi I’m Sophie I am a dynamic and experienced Brand Ambassador and Event Manager…" at bounding box center [896, 458] width 217 height 42
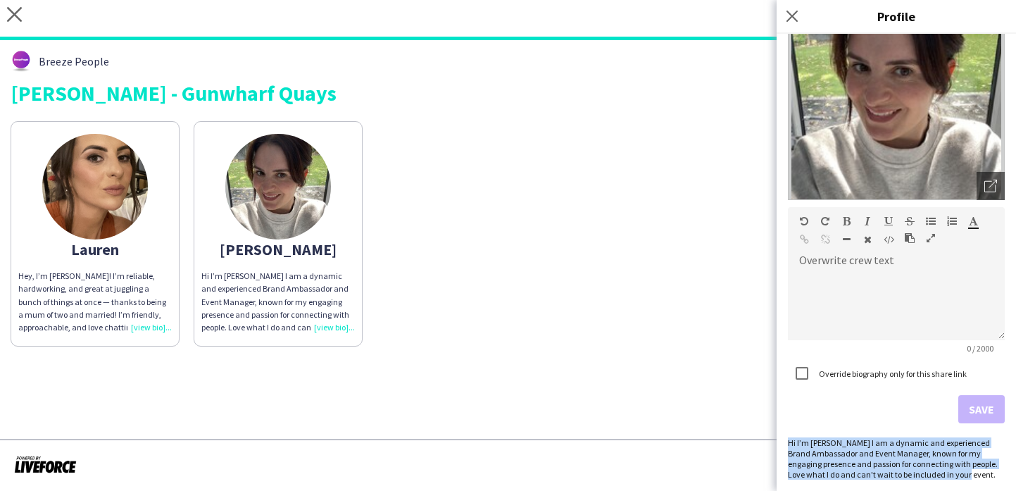
click at [933, 456] on div "Hi I’m Sophie I am a dynamic and experienced Brand Ambassador and Event Manager…" at bounding box center [896, 458] width 217 height 42
copy div "Hi I’m Sophie I am a dynamic and experienced Brand Ambassador and Event Manager…"
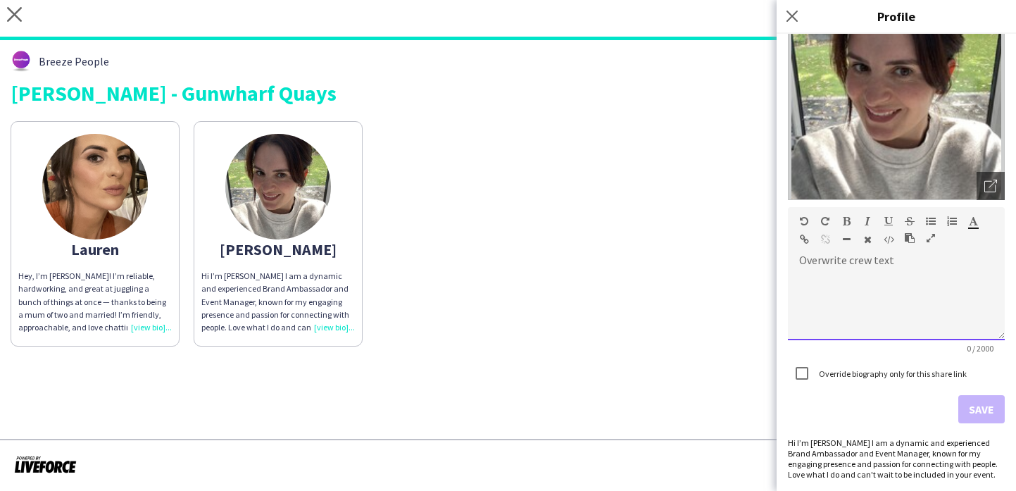
click at [891, 327] on div at bounding box center [896, 305] width 217 height 70
paste div
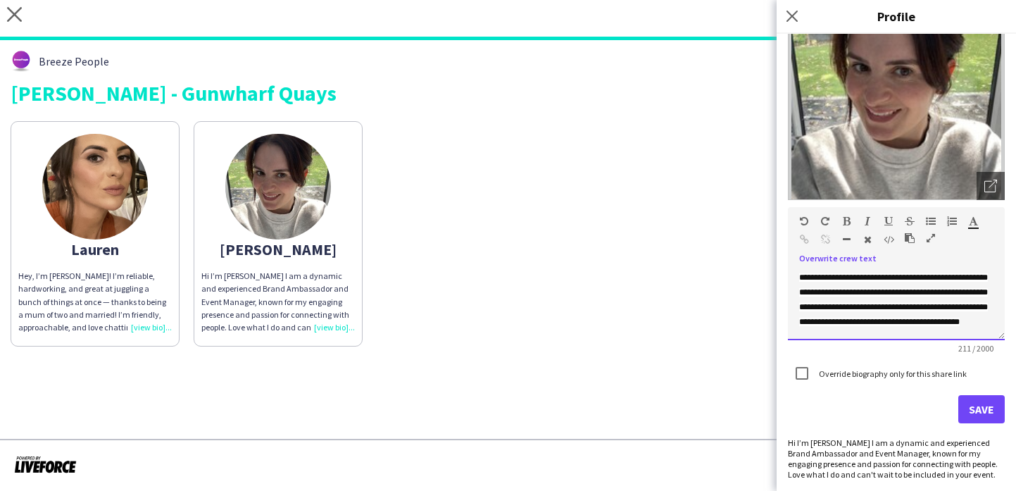
scroll to position [5, 0]
click at [647, 318] on div "Lauren Hey, I’m Lauren! I’m reliable, hardworking, and great at juggling a bunc…" at bounding box center [508, 230] width 995 height 232
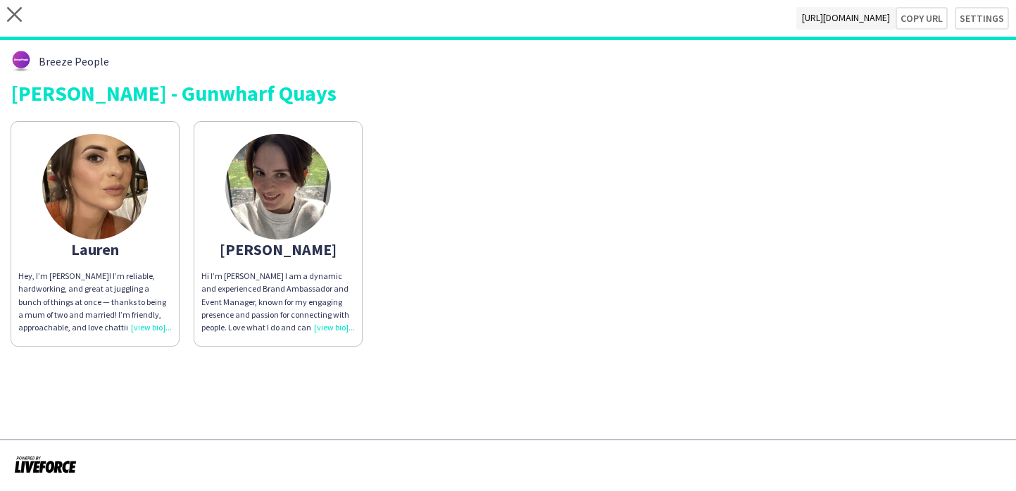
click at [337, 236] on app-share-pages-crew-card "Sophie Hi I’m Sophie I am a dynamic and experienced Brand Ambassador and Event …" at bounding box center [278, 233] width 169 height 225
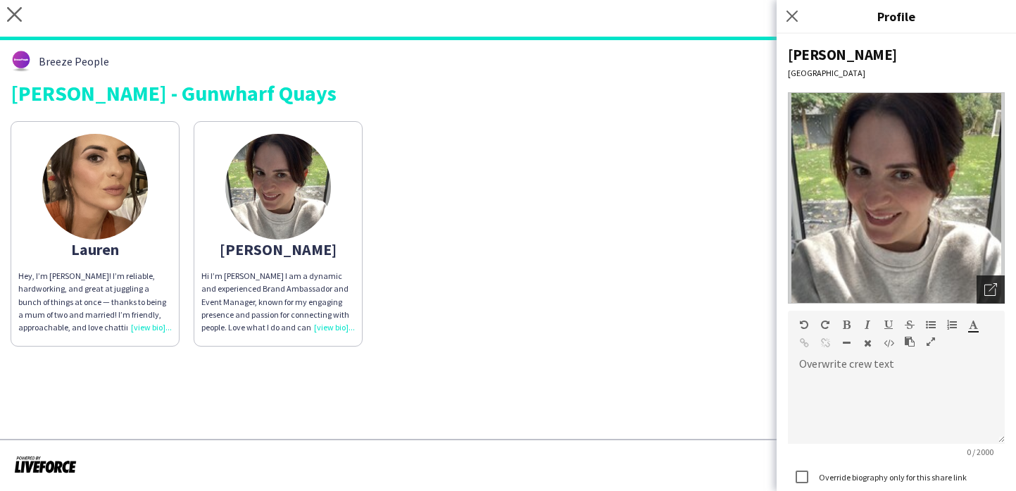
click at [998, 292] on div "Open photos pop-in" at bounding box center [991, 289] width 28 height 28
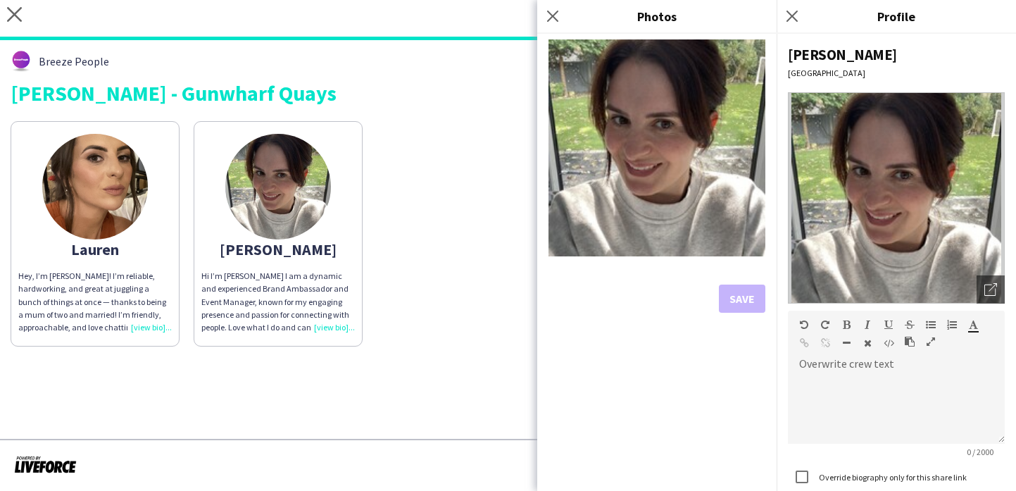
click at [437, 290] on div "Lauren Hey, I’m Lauren! I’m reliable, hardworking, and great at juggling a bunc…" at bounding box center [508, 230] width 995 height 232
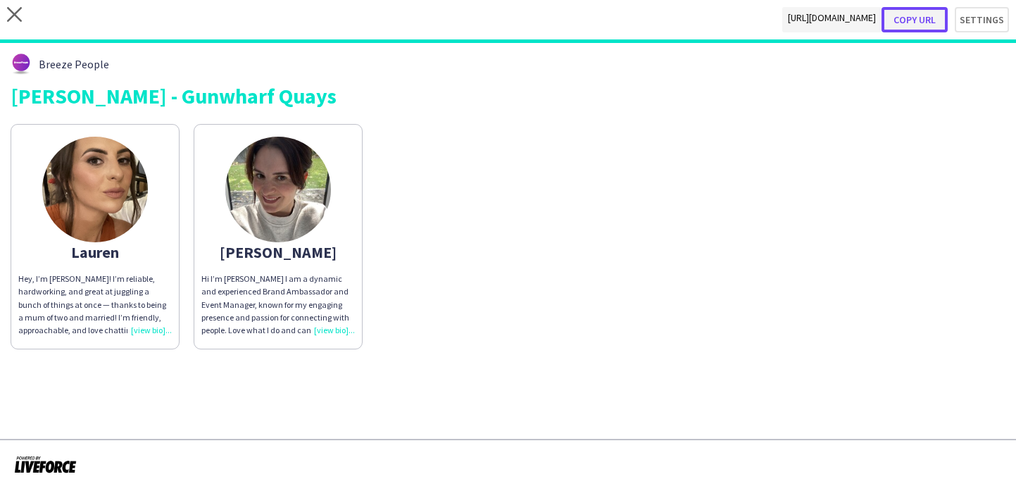
click at [927, 25] on button "Copy url" at bounding box center [915, 19] width 66 height 25
click at [909, 21] on button "Copy url" at bounding box center [915, 19] width 66 height 25
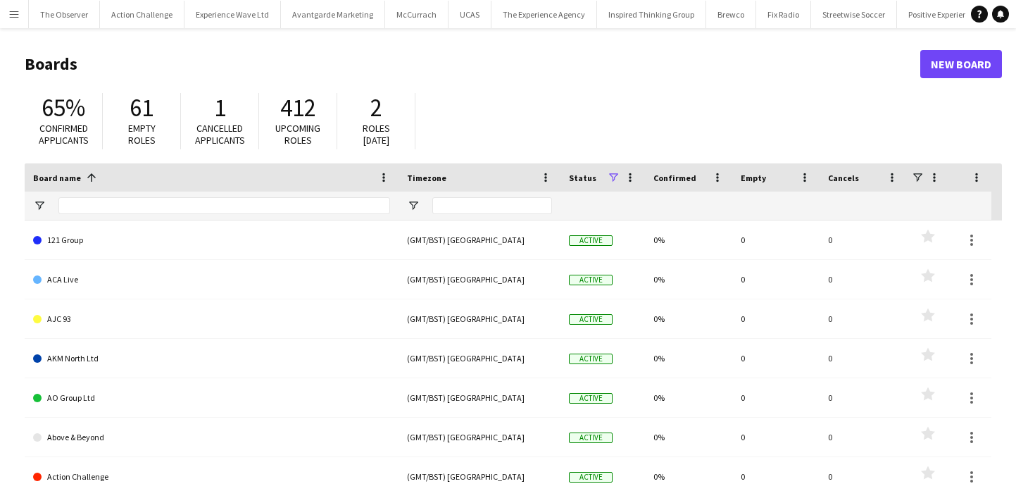
click at [3, 22] on button "Menu" at bounding box center [14, 14] width 28 height 28
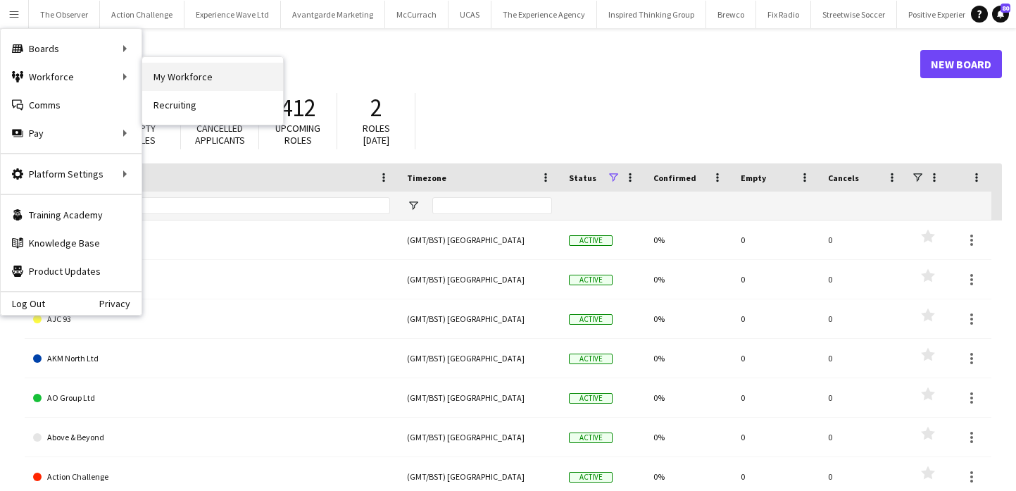
click at [177, 81] on link "My Workforce" at bounding box center [212, 77] width 141 height 28
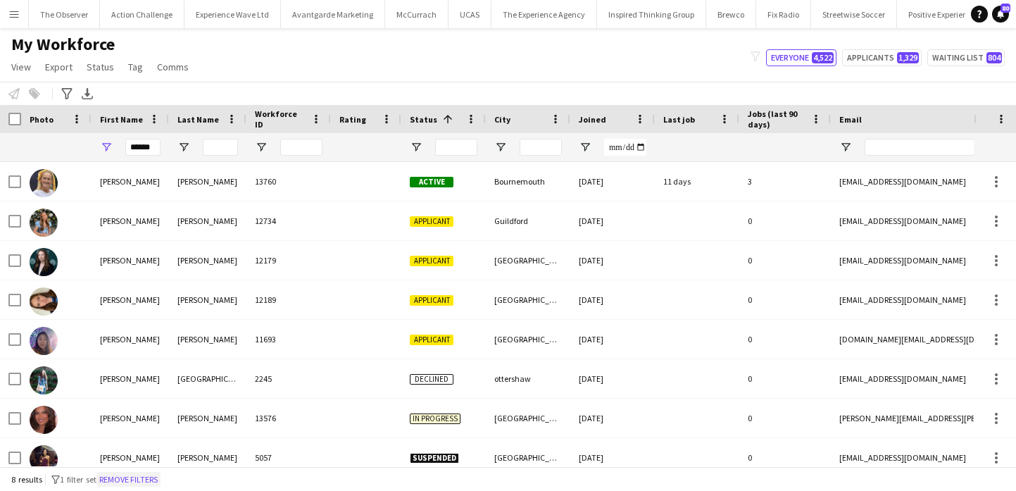
click at [143, 473] on button "Remove filters" at bounding box center [128, 479] width 64 height 15
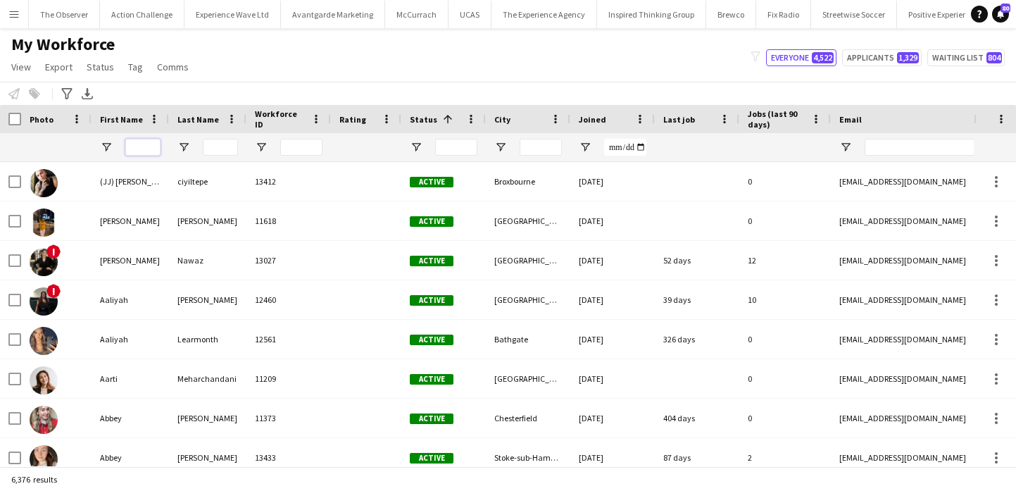
click at [125, 149] on input "First Name Filter Input" at bounding box center [142, 147] width 35 height 17
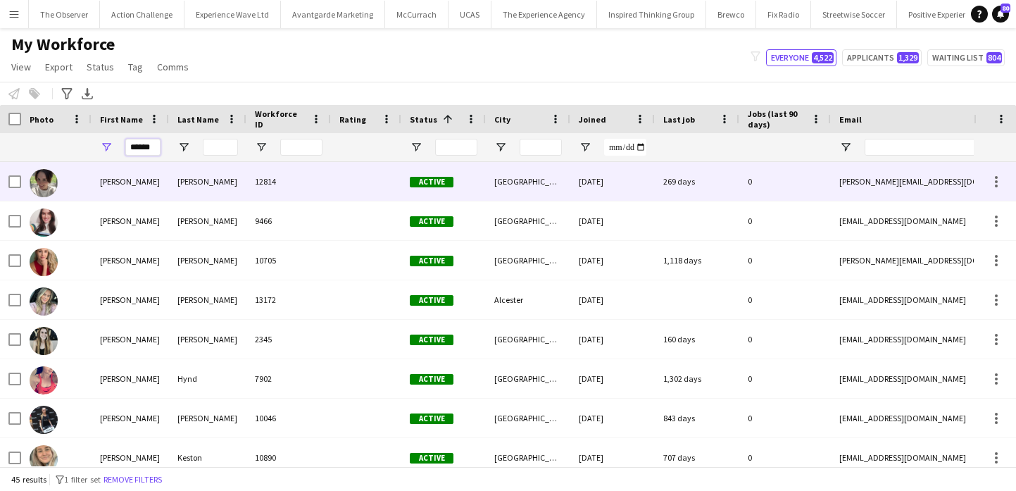
type input "******"
click at [254, 186] on div "12814" at bounding box center [288, 181] width 85 height 39
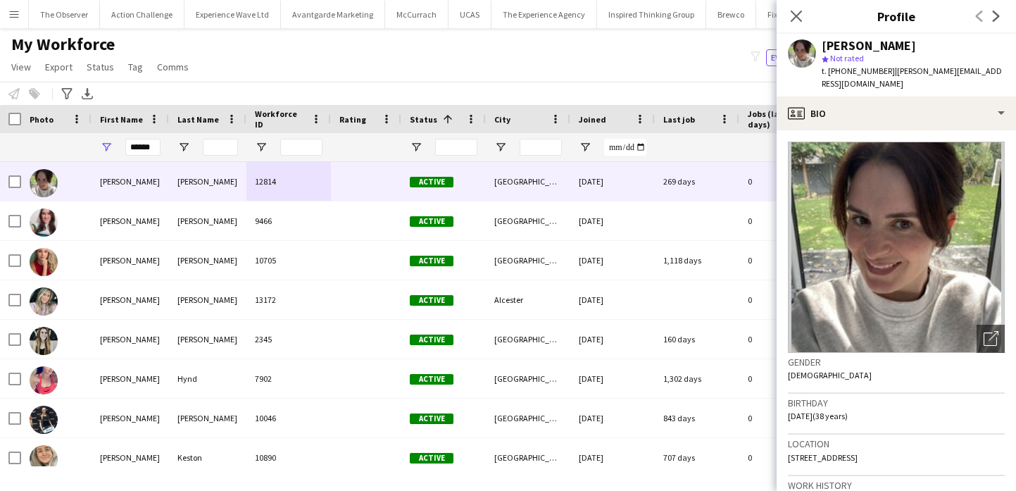
click at [845, 73] on span "t. [PHONE_NUMBER]" at bounding box center [858, 70] width 73 height 11
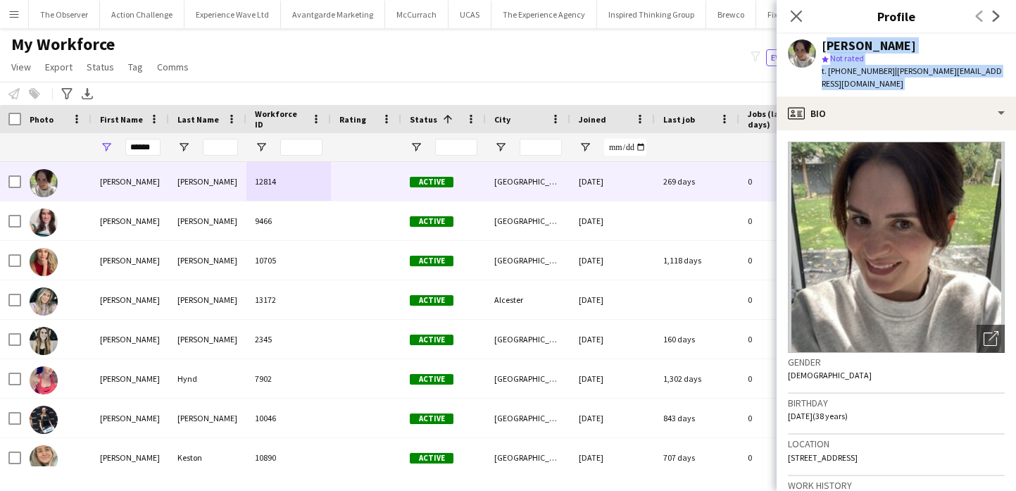
drag, startPoint x: 845, startPoint y: 73, endPoint x: 837, endPoint y: 46, distance: 27.9
click at [837, 46] on div "[PERSON_NAME] star Not rated t. [PHONE_NUMBER] | [PERSON_NAME][EMAIL_ADDRESS][D…" at bounding box center [913, 64] width 183 height 51
copy app-crew-profile "[PERSON_NAME] star Not rated t. [PHONE_NUMBER] | [PERSON_NAME][EMAIL_ADDRESS][D…"
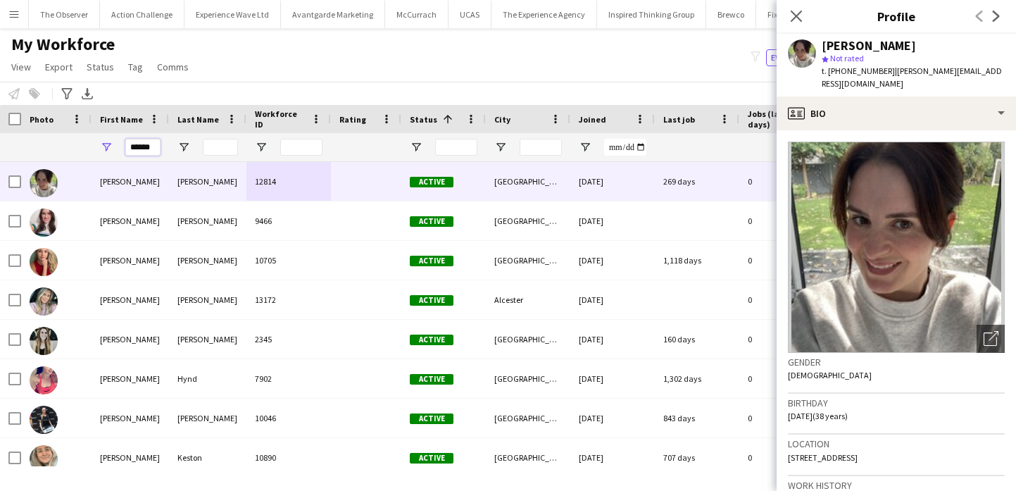
click at [141, 140] on input "******" at bounding box center [142, 147] width 35 height 17
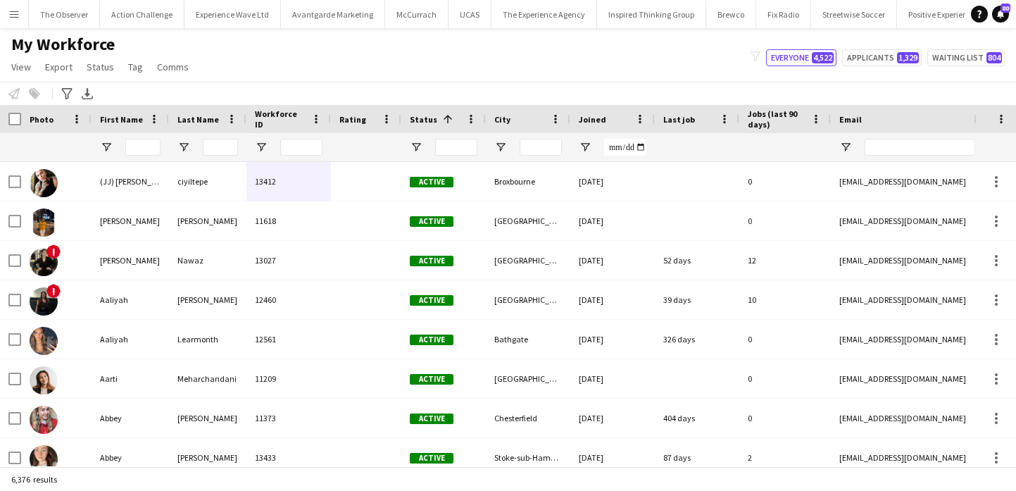
click at [201, 99] on div "Notify workforce Add to tag Select at least one crew to tag him or her. Advance…" at bounding box center [508, 93] width 1016 height 23
click at [142, 146] on input "First Name Filter Input" at bounding box center [142, 147] width 35 height 17
type input "*"
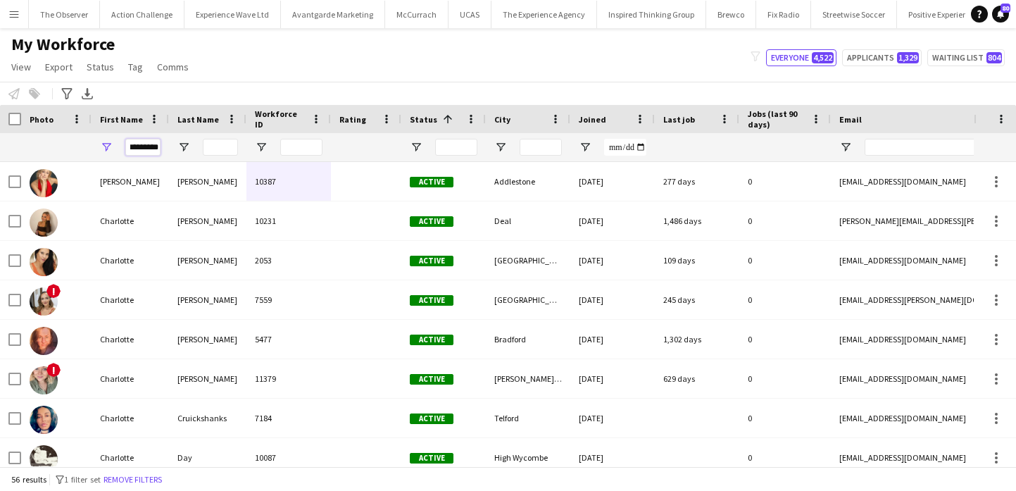
type input "*********"
click at [219, 142] on input "Last Name Filter Input" at bounding box center [220, 147] width 35 height 17
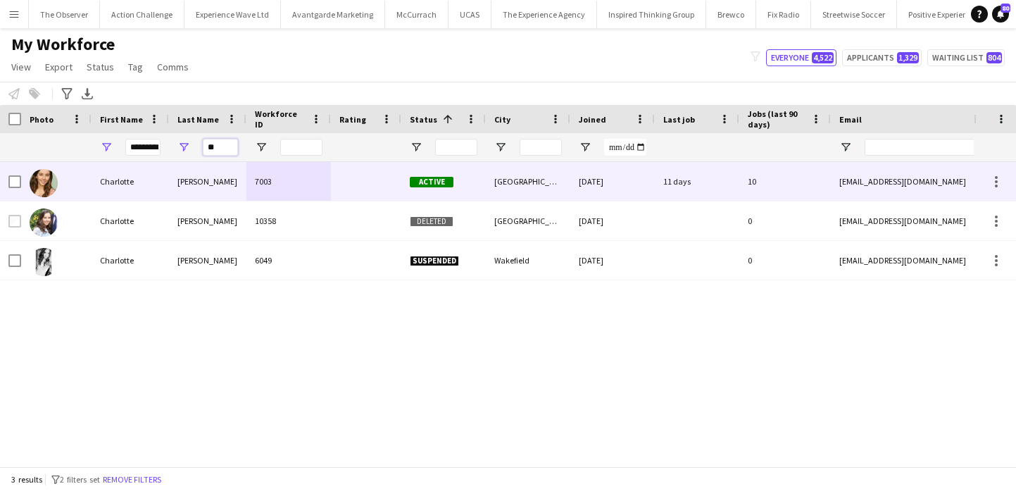
type input "**"
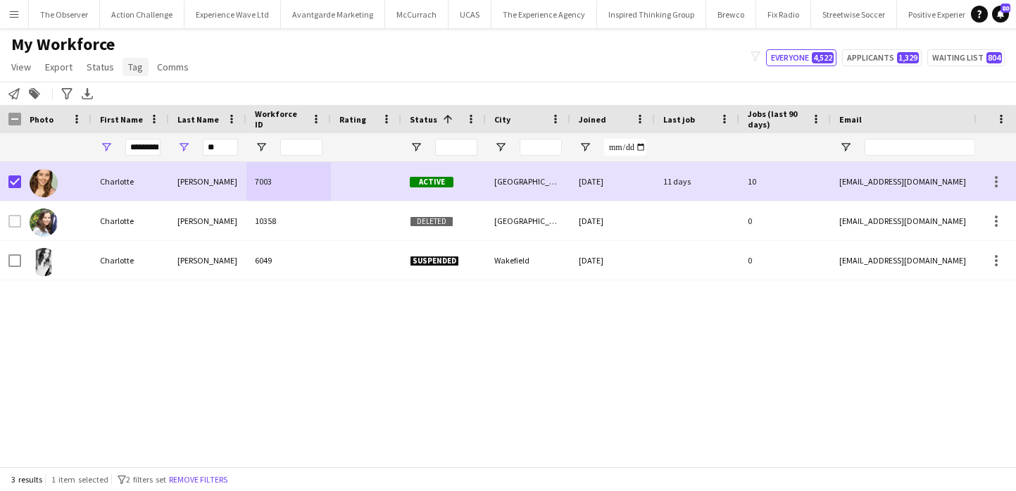
click at [130, 70] on span "Tag" at bounding box center [135, 67] width 15 height 13
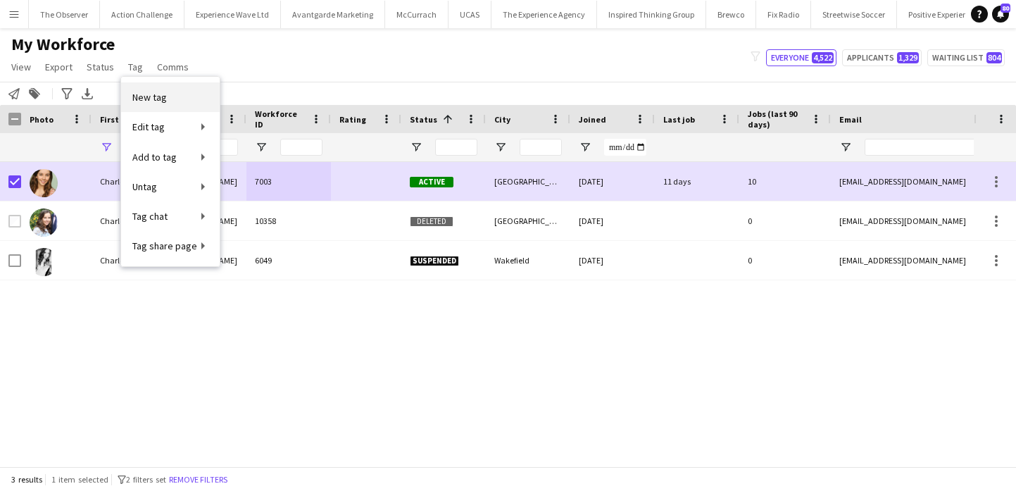
click at [171, 93] on link "New tag" at bounding box center [170, 97] width 99 height 30
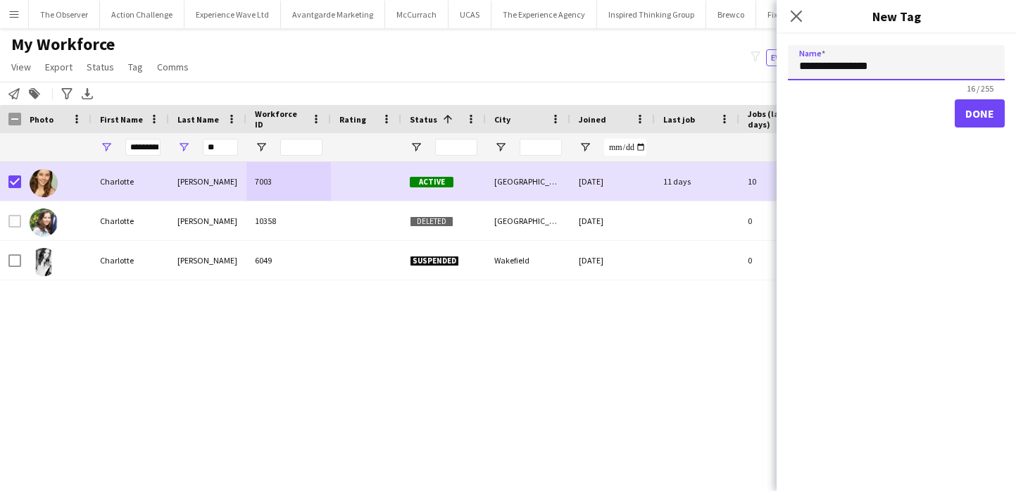
paste input "**********"
click at [917, 66] on input "**********" at bounding box center [896, 62] width 217 height 35
type input "**********"
click at [983, 113] on button "Done" at bounding box center [980, 113] width 50 height 28
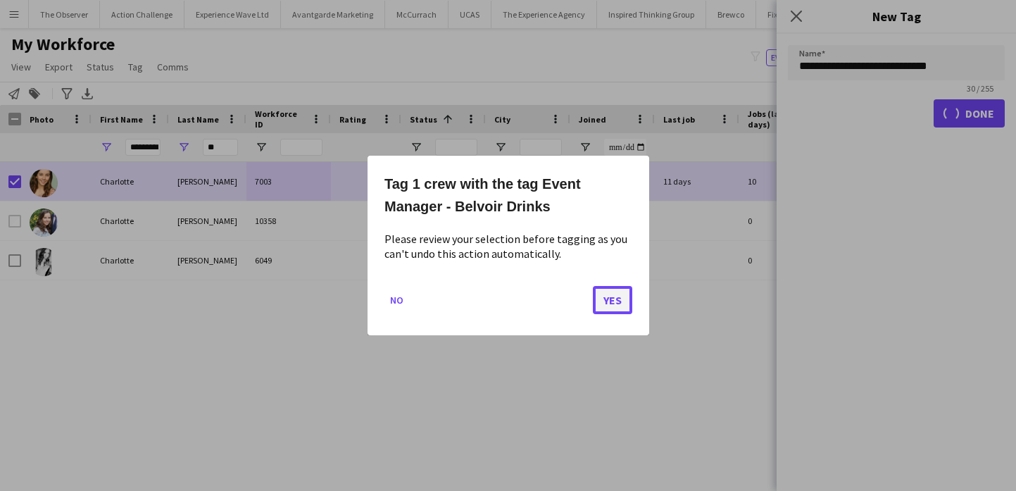
click at [608, 304] on button "Yes" at bounding box center [612, 300] width 39 height 28
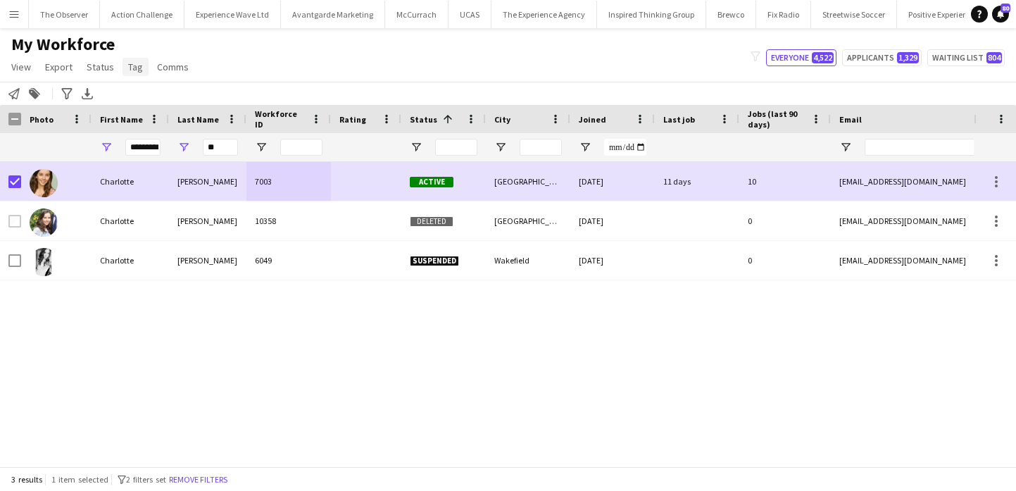
click at [135, 67] on span "Tag" at bounding box center [135, 67] width 15 height 13
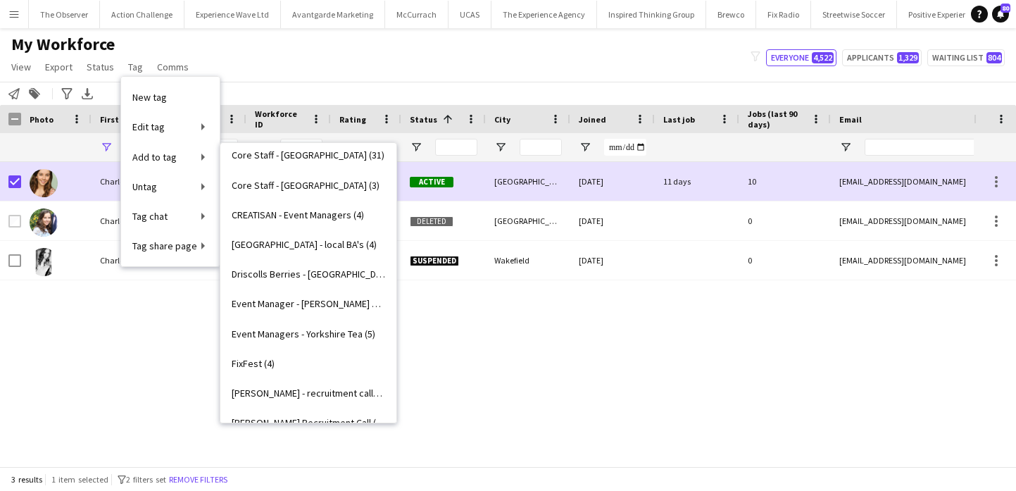
scroll to position [577, 0]
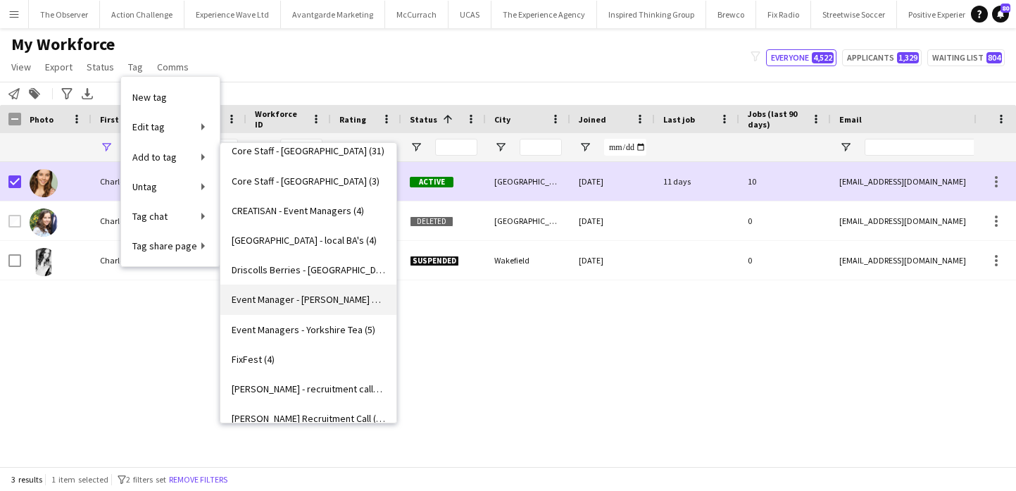
click at [347, 306] on span "Event Manager - [PERSON_NAME] Drinks (1)" at bounding box center [309, 299] width 154 height 13
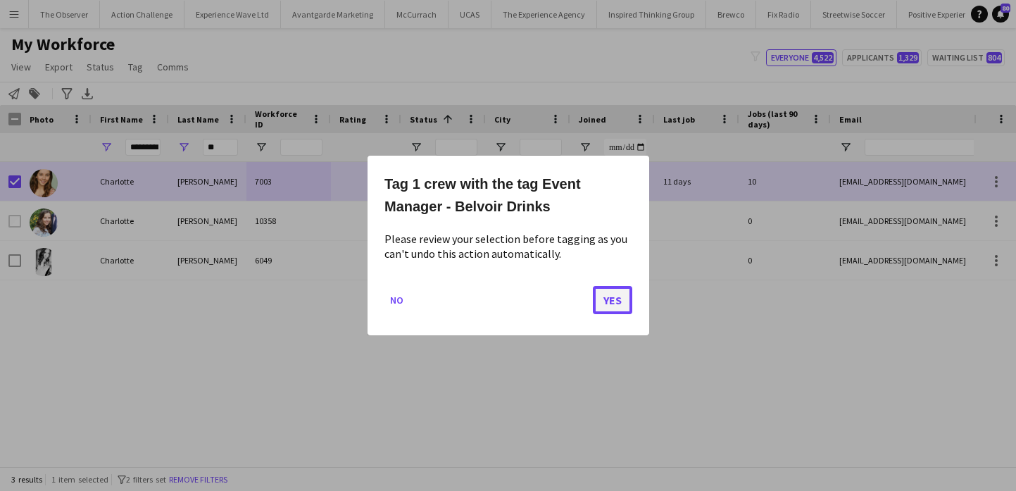
click at [605, 295] on button "Yes" at bounding box center [612, 300] width 39 height 28
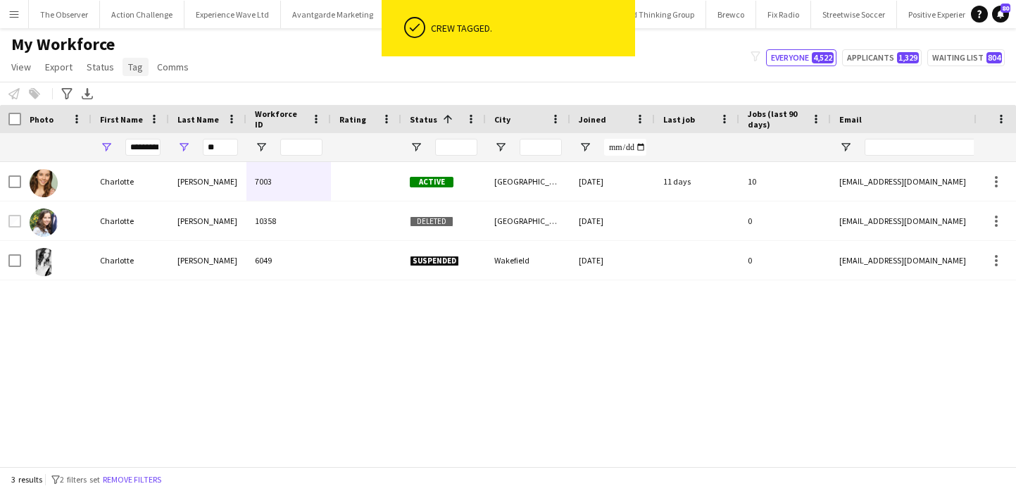
click at [128, 65] on span "Tag" at bounding box center [135, 67] width 15 height 13
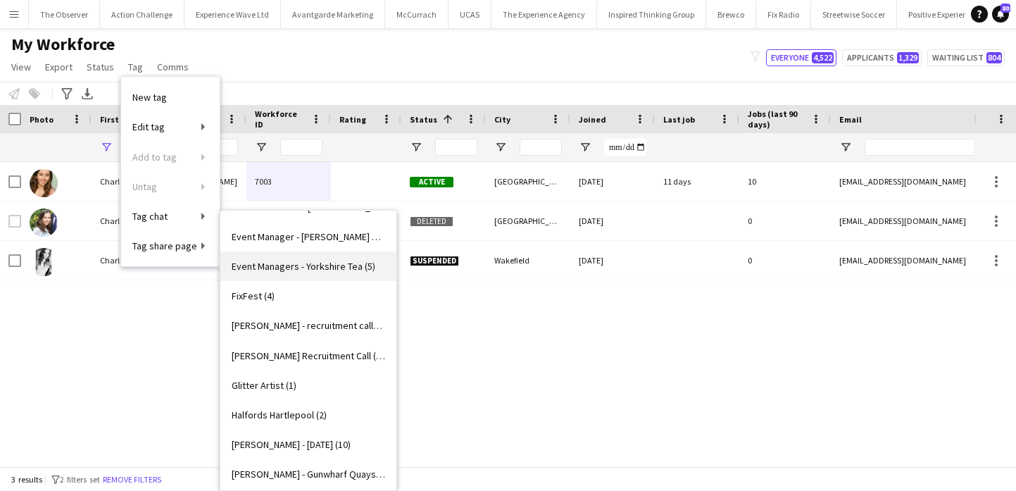
scroll to position [707, 0]
click at [330, 246] on link "Event Manager - [PERSON_NAME] Drinks (1)" at bounding box center [308, 238] width 176 height 30
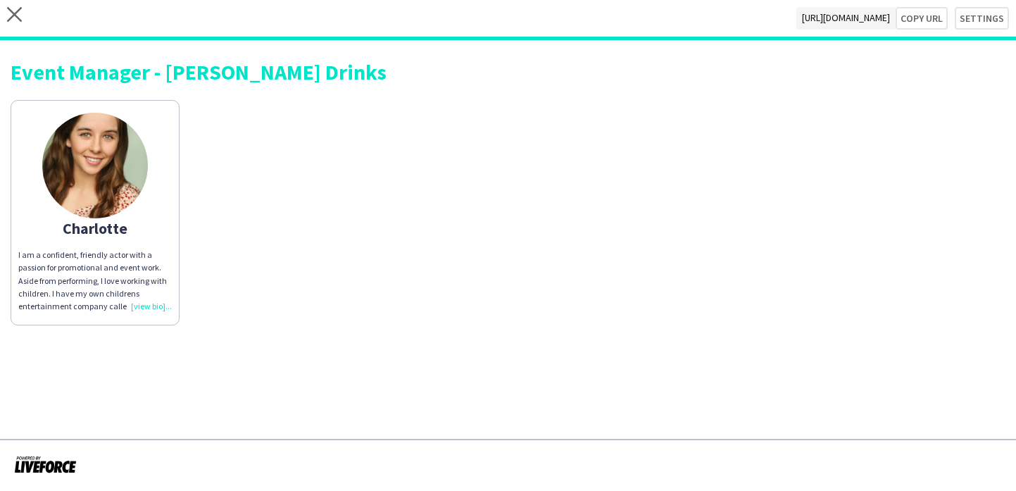
click at [122, 238] on app-share-pages-crew-card "[PERSON_NAME] I am a confident, friendly actor with a passion for promotional a…" at bounding box center [95, 212] width 169 height 225
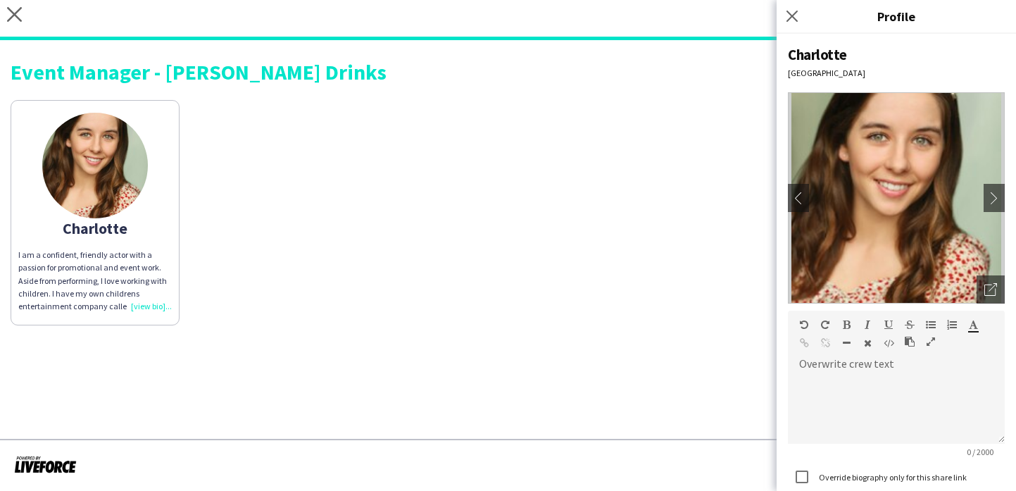
scroll to position [156, 0]
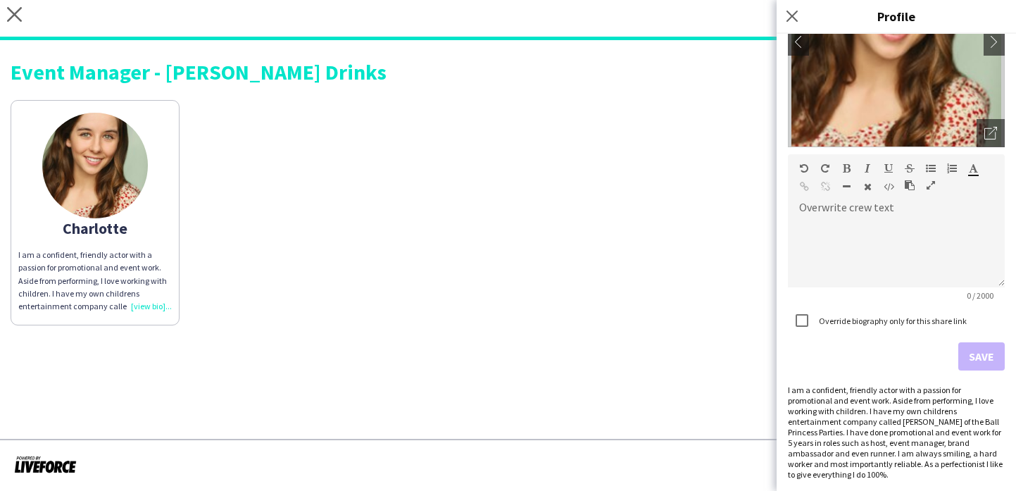
click at [971, 426] on div "I am a confident, friendly actor with a passion for promotional and event work.…" at bounding box center [896, 432] width 217 height 95
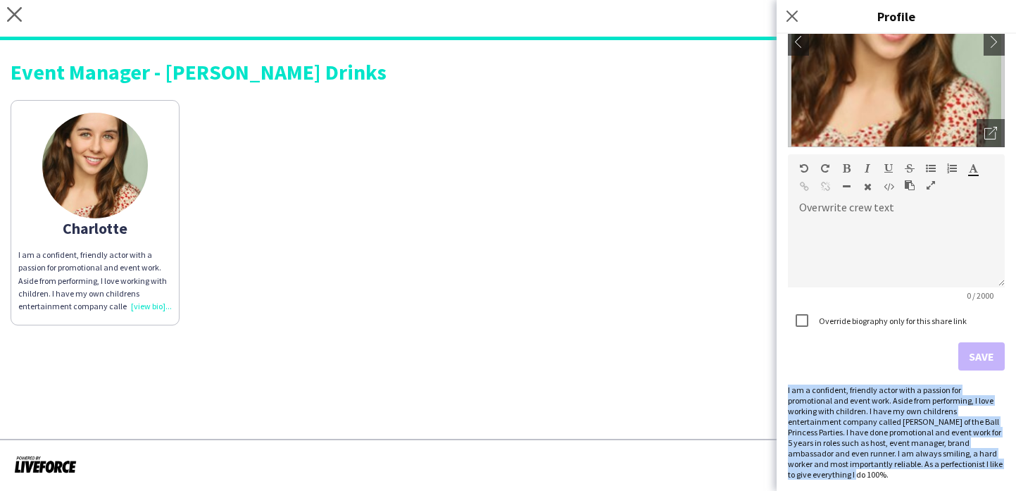
click at [971, 426] on div "I am a confident, friendly actor with a passion for promotional and event work.…" at bounding box center [896, 432] width 217 height 95
copy div "I am a confident, friendly actor with a passion for promotional and event work.…"
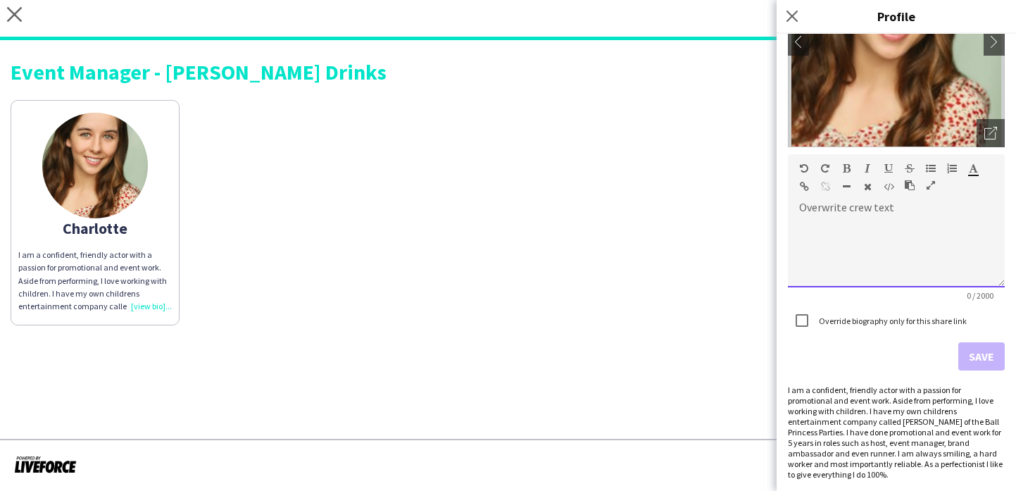
click at [847, 237] on div at bounding box center [896, 252] width 217 height 70
paste div
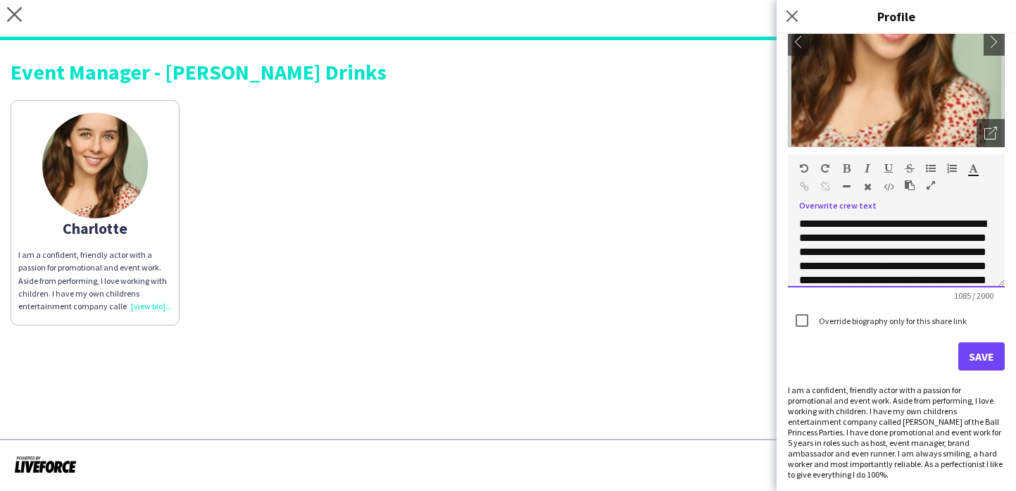
scroll to position [4, 0]
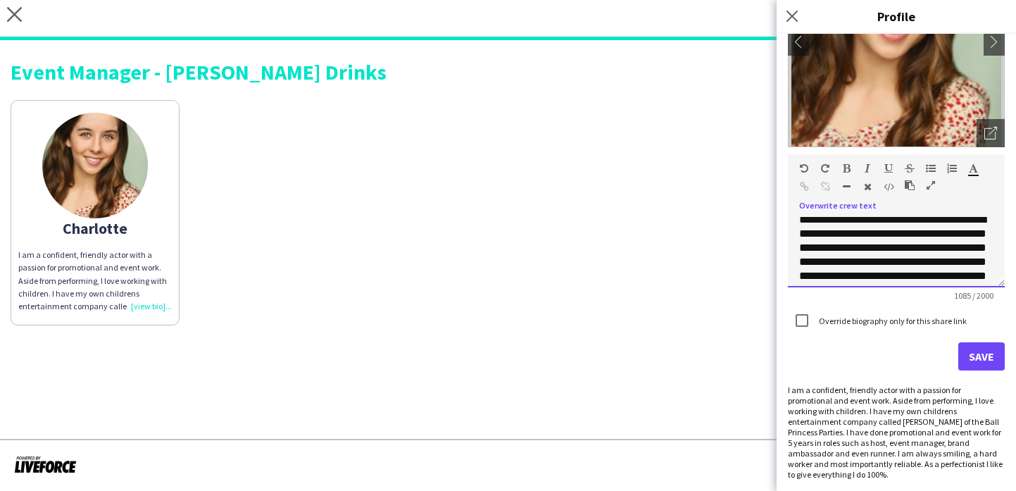
click at [850, 263] on p "**********" at bounding box center [896, 283] width 194 height 141
drag, startPoint x: 850, startPoint y: 263, endPoint x: 868, endPoint y: 265, distance: 17.8
click at [868, 265] on p "**********" at bounding box center [896, 283] width 194 height 141
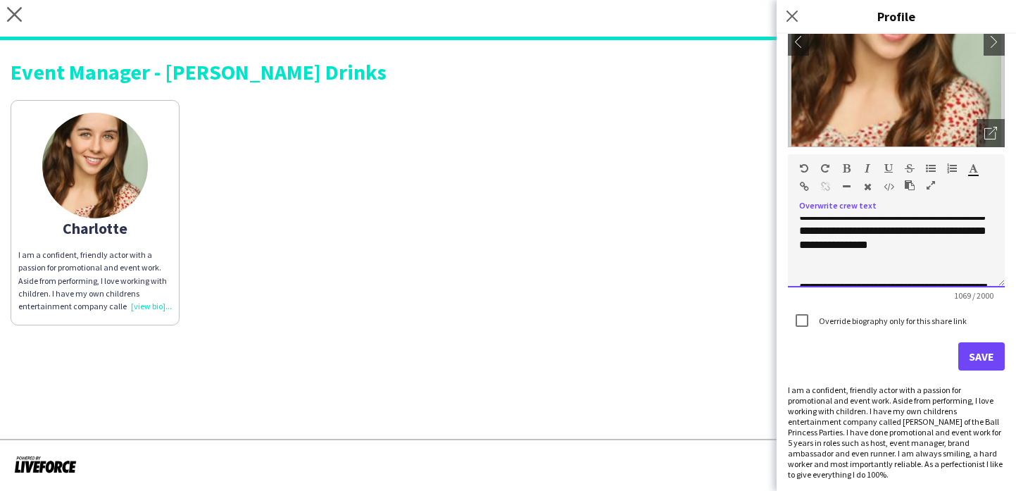
scroll to position [85, 0]
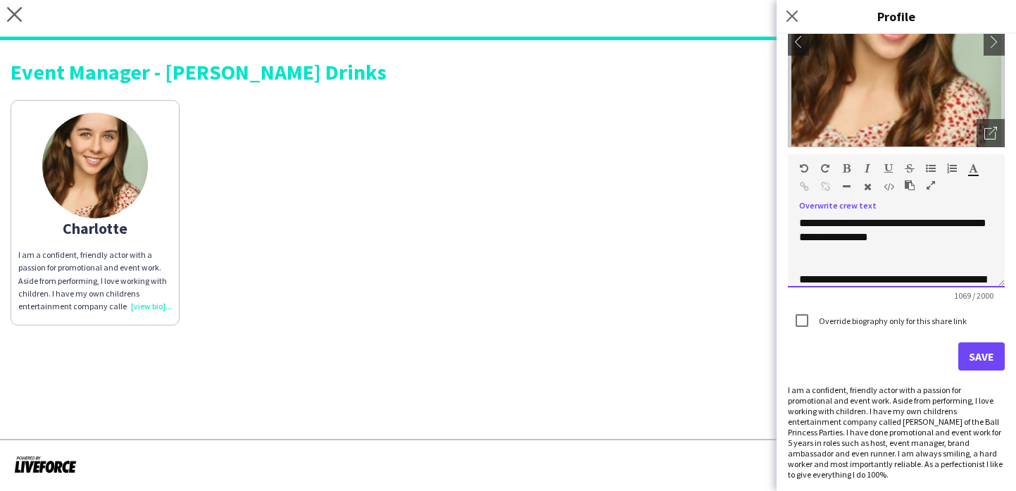
click at [801, 280] on p "**********" at bounding box center [896, 336] width 194 height 127
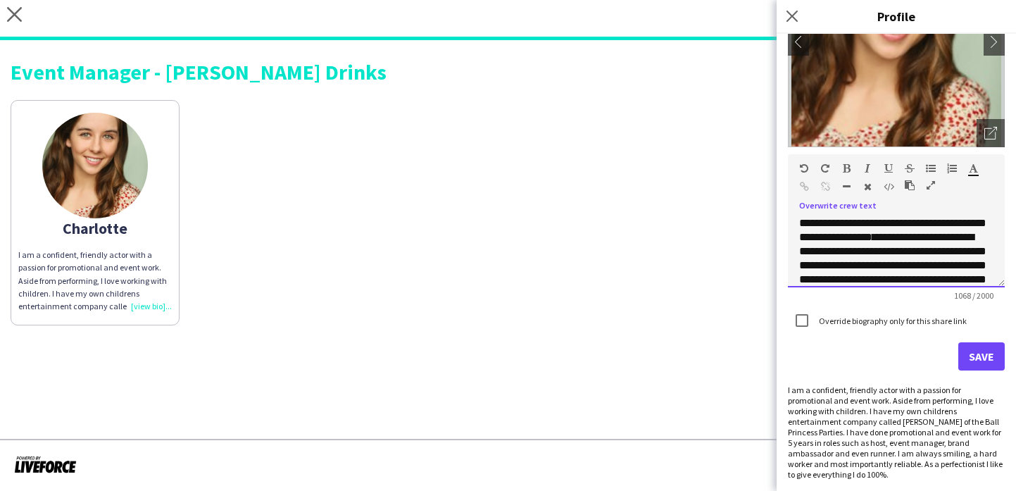
click at [904, 225] on p "**********" at bounding box center [896, 259] width 194 height 254
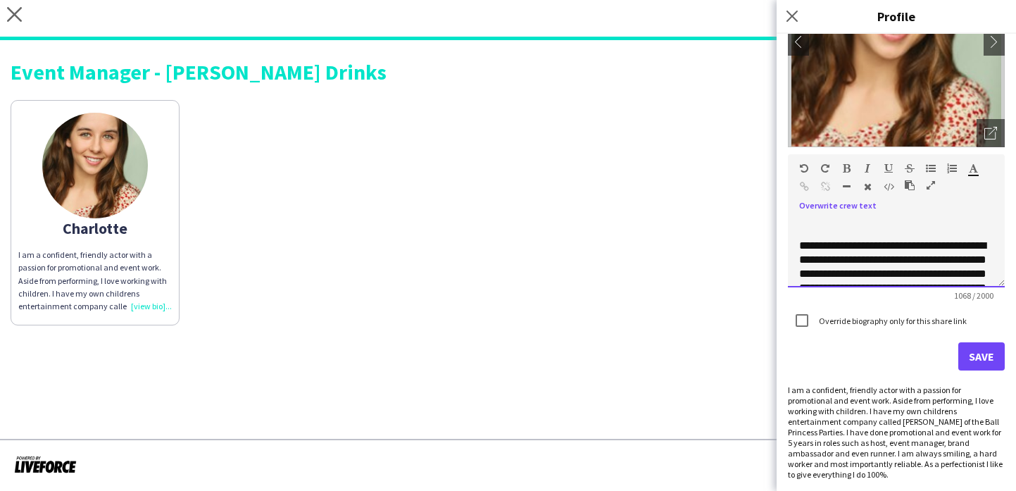
click at [801, 246] on p "**********" at bounding box center [896, 316] width 194 height 155
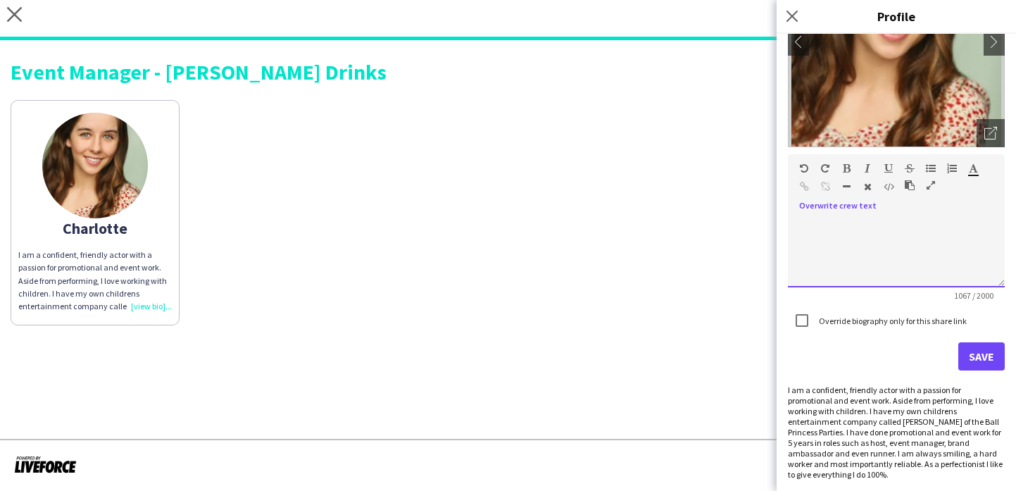
scroll to position [349, 0]
click at [915, 268] on p "**********" at bounding box center [896, 72] width 194 height 408
click at [984, 359] on button "Save" at bounding box center [981, 356] width 46 height 28
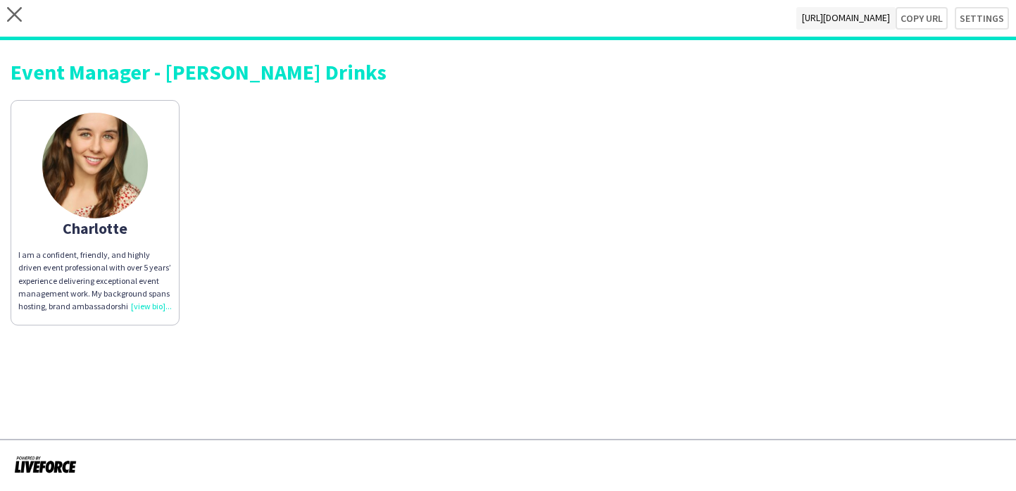
click at [197, 304] on div "[PERSON_NAME] I am a confident, friendly, and highly driven event professional …" at bounding box center [508, 209] width 995 height 232
click at [167, 301] on div "I am a confident, friendly, and highly driven event professional with over 5 ye…" at bounding box center [95, 281] width 154 height 64
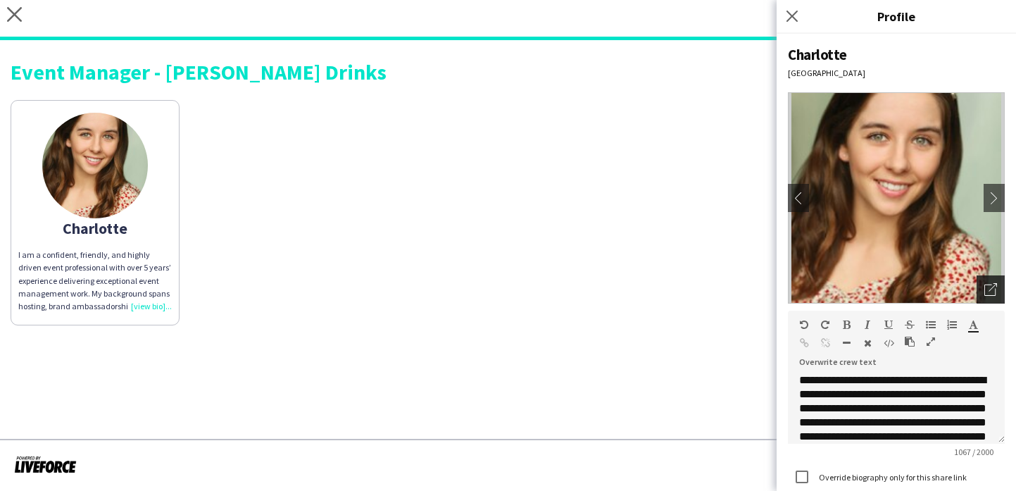
click at [985, 285] on icon at bounding box center [990, 290] width 11 height 11
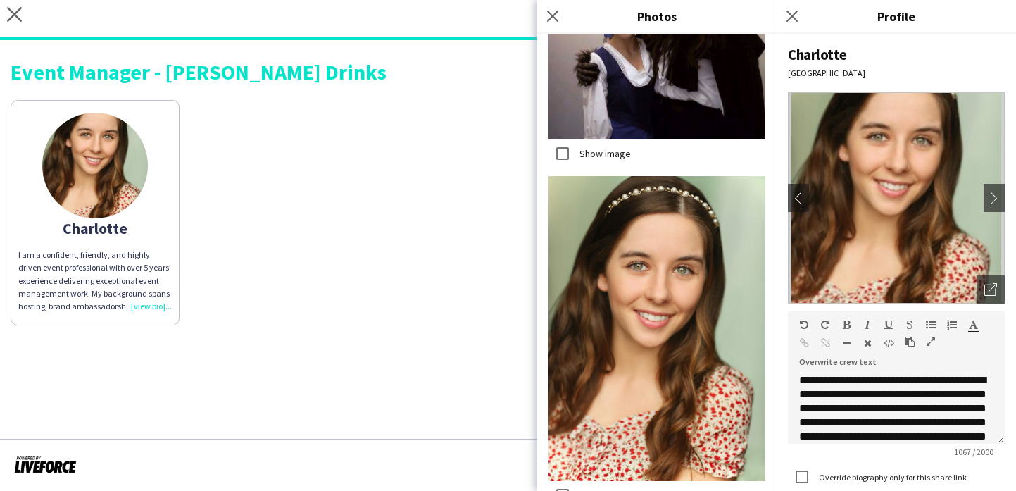
scroll to position [779, 0]
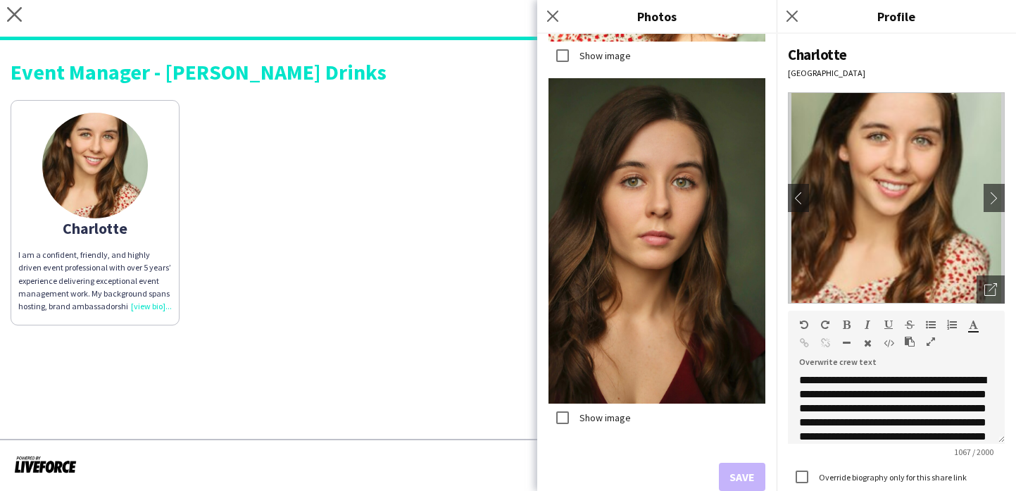
click at [413, 334] on div "Event Manager - [PERSON_NAME] Drinks [PERSON_NAME] I am a confident, friendly, …" at bounding box center [508, 188] width 1016 height 296
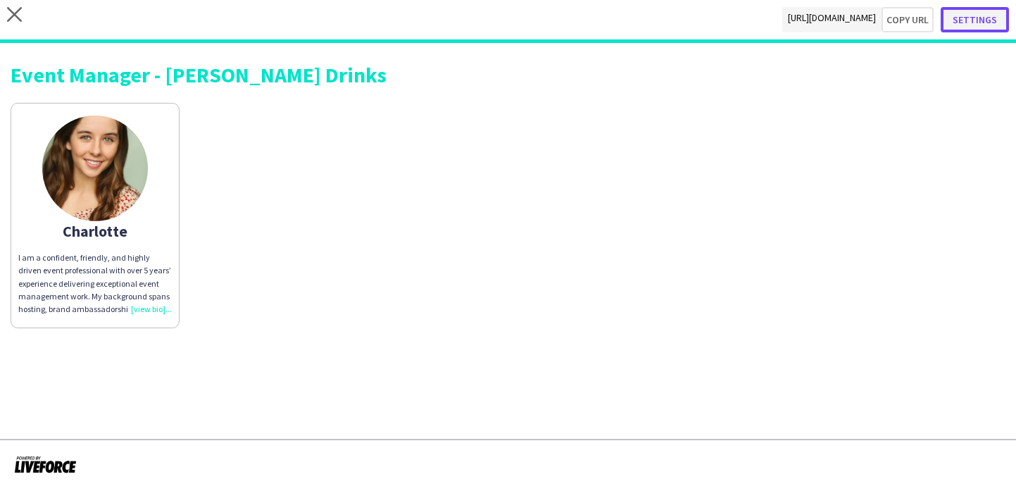
click at [1001, 23] on button "Settings" at bounding box center [975, 19] width 68 height 25
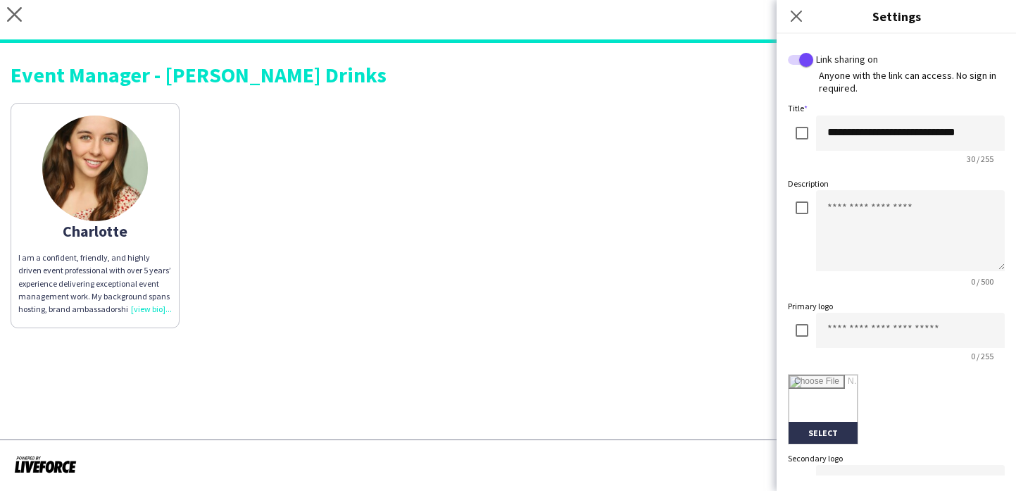
scroll to position [331, 0]
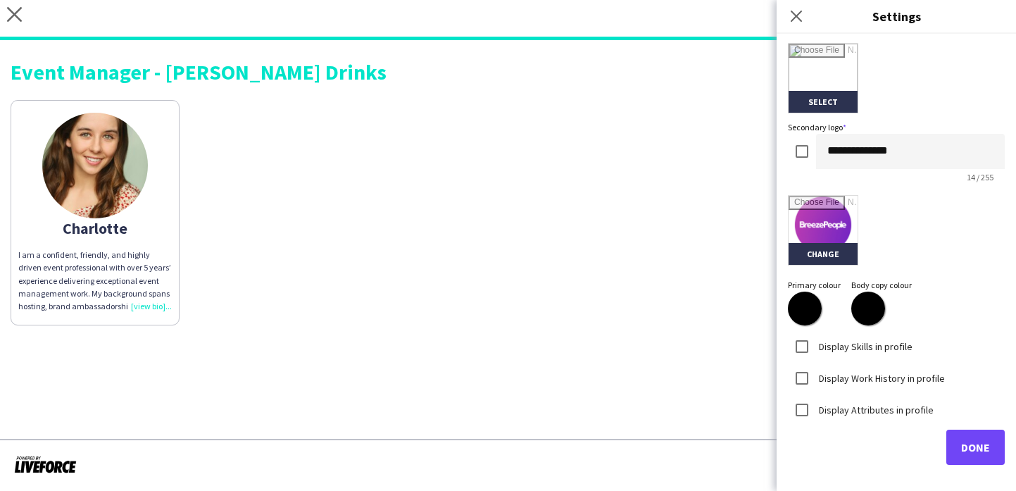
click at [973, 466] on div "**********" at bounding box center [896, 255] width 239 height 442
click at [946, 449] on button "Done" at bounding box center [975, 447] width 58 height 35
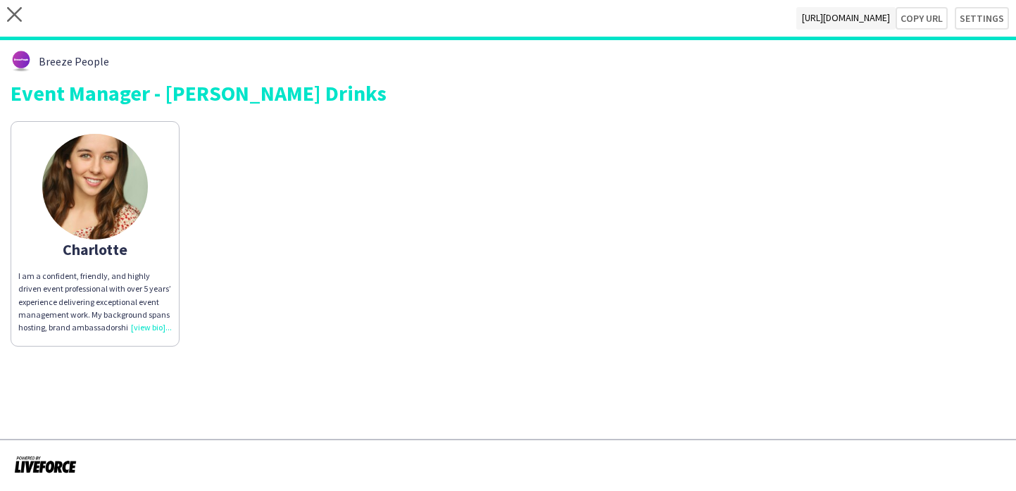
click at [546, 329] on div "[PERSON_NAME] I am a confident, friendly, and highly driven event professional …" at bounding box center [508, 230] width 995 height 232
click at [159, 242] on app-share-pages-crew-card "[PERSON_NAME] I am a confident, friendly, and highly driven event professional …" at bounding box center [95, 233] width 169 height 225
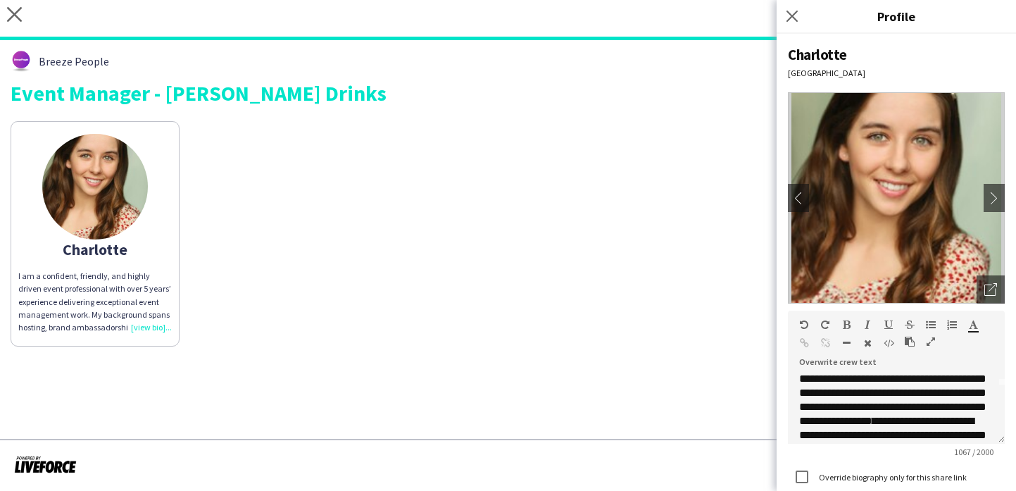
scroll to position [58, 0]
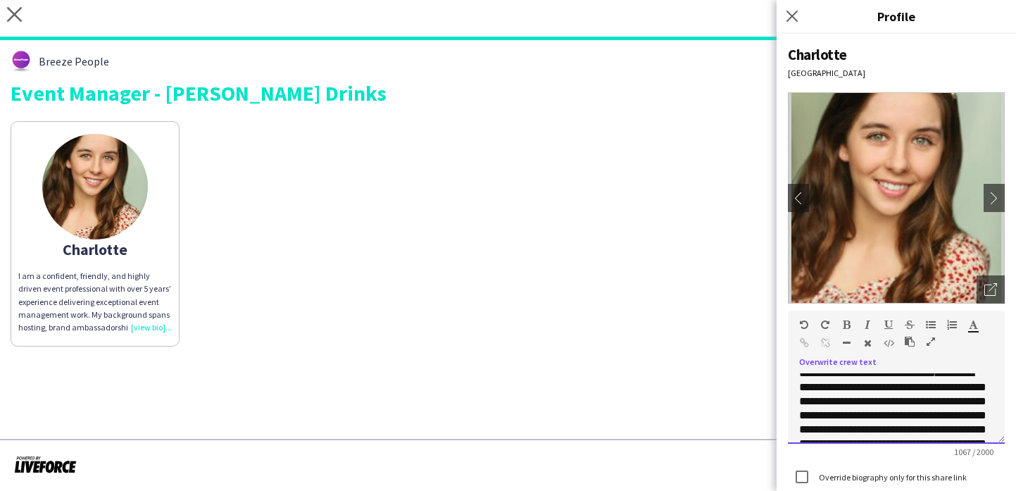
scroll to position [182, 0]
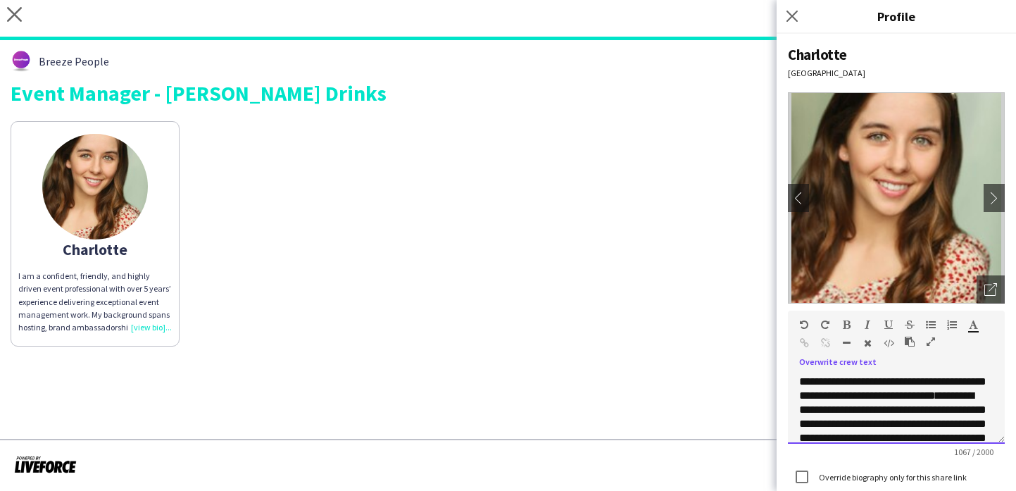
click at [955, 400] on span "**********" at bounding box center [892, 346] width 187 height 109
click at [937, 380] on span "**********" at bounding box center [892, 346] width 187 height 109
click at [927, 387] on span "**********" at bounding box center [892, 346] width 187 height 109
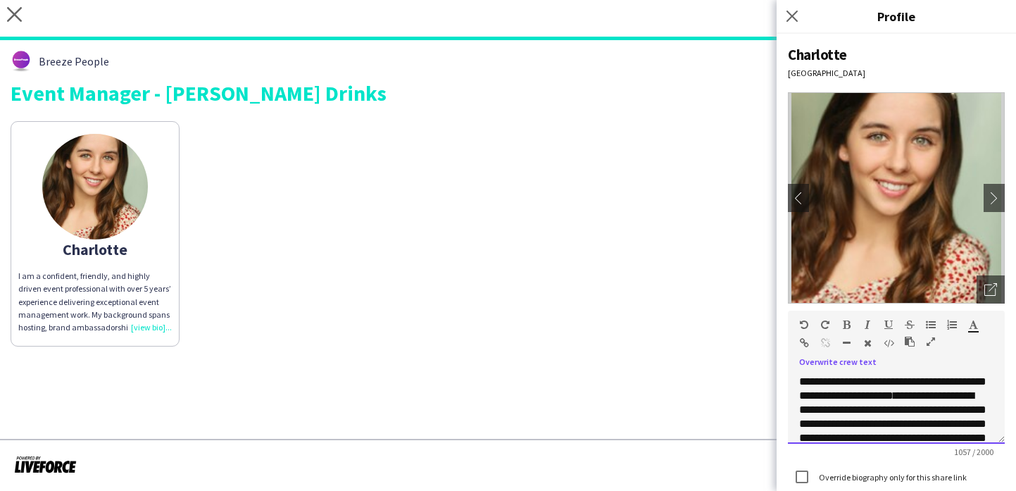
click at [908, 401] on span "**********" at bounding box center [892, 346] width 187 height 109
click at [904, 399] on span "**********" at bounding box center [892, 346] width 187 height 109
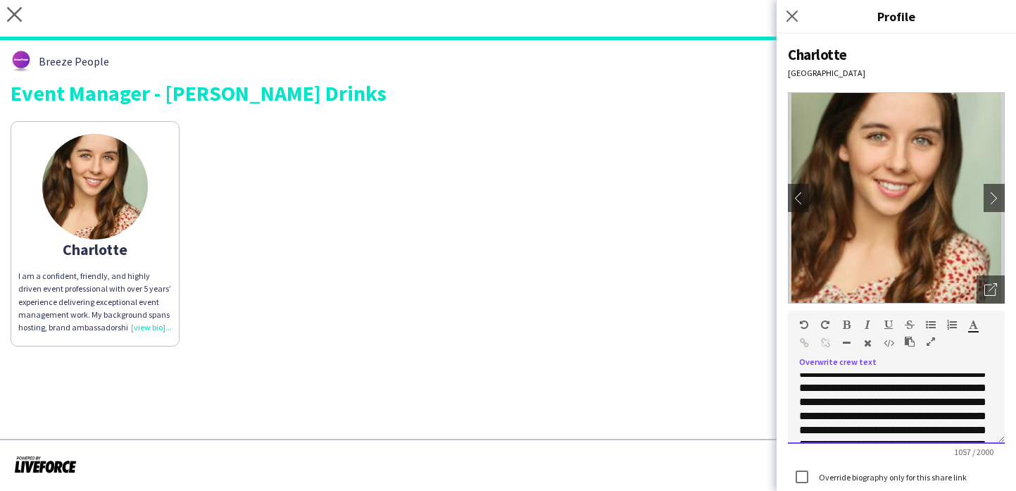
scroll to position [220, 0]
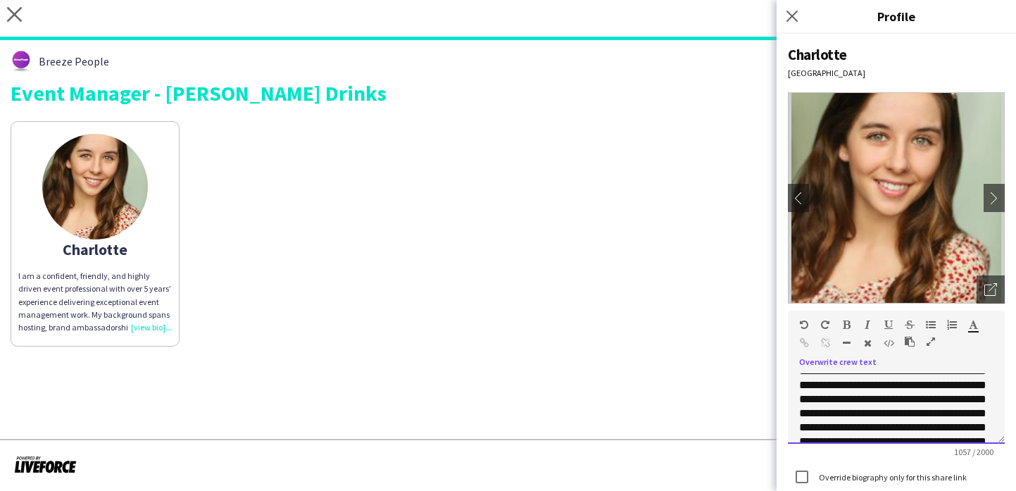
click at [901, 397] on span "**********" at bounding box center [892, 419] width 187 height 137
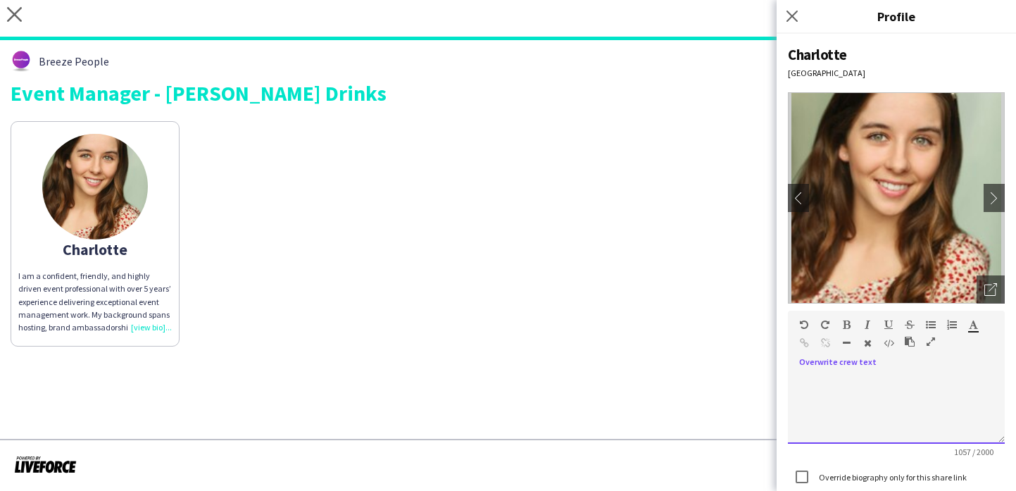
scroll to position [156, 0]
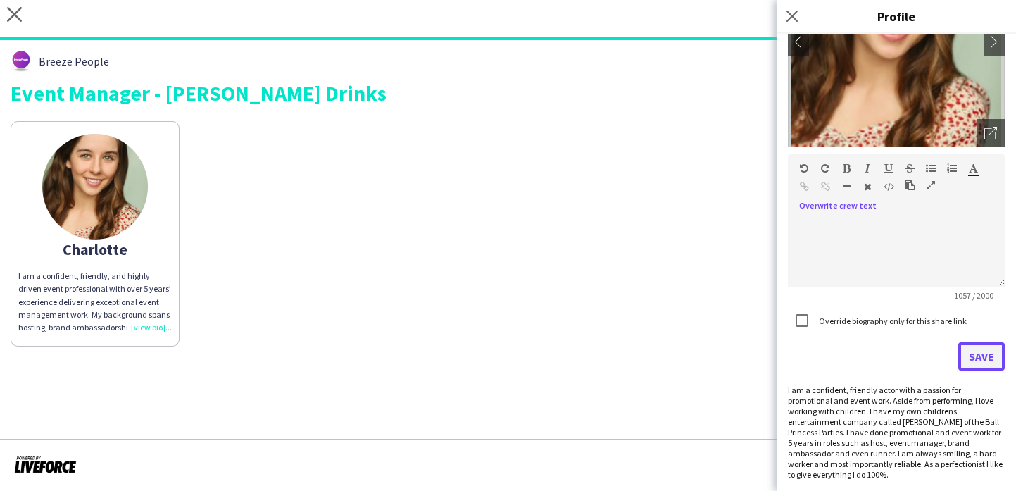
click at [980, 354] on button "Save" at bounding box center [981, 356] width 46 height 28
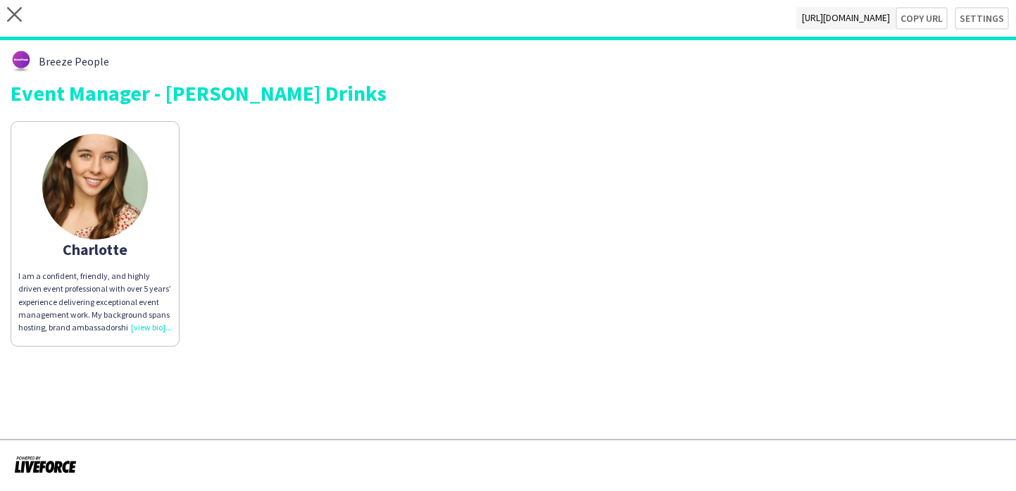
click at [471, 308] on div "[PERSON_NAME] I am a confident, friendly, and highly driven event professional …" at bounding box center [508, 230] width 995 height 232
click at [136, 299] on p "I am a confident, friendly, and highly driven event professional with over 5 ye…" at bounding box center [95, 302] width 154 height 64
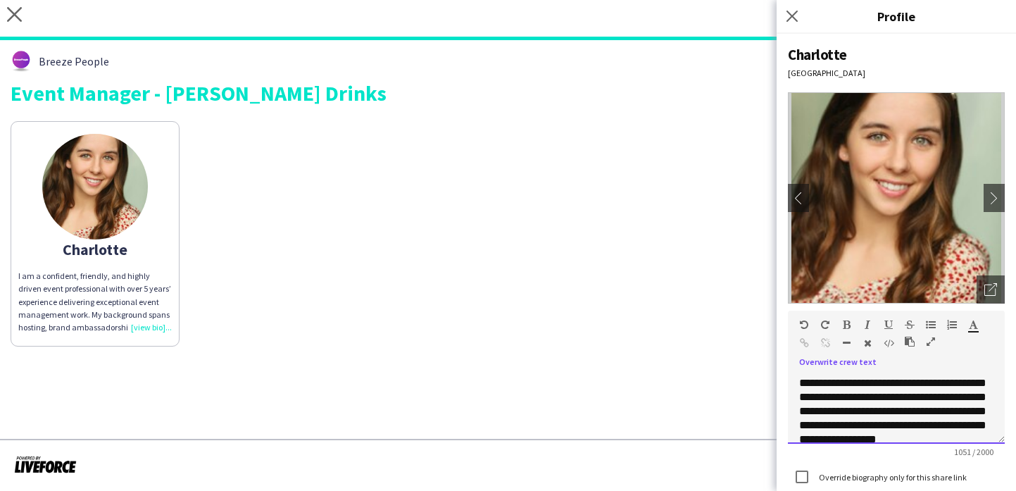
scroll to position [267, 0]
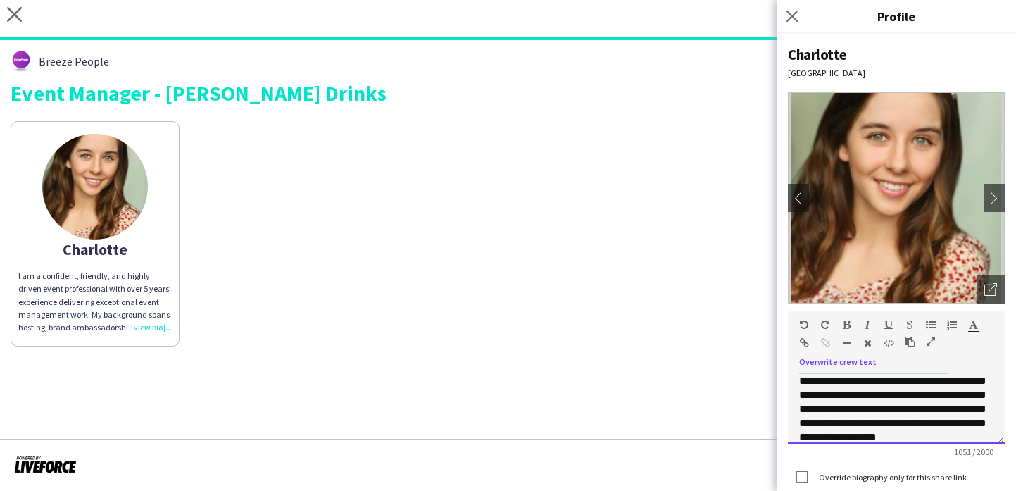
drag, startPoint x: 961, startPoint y: 394, endPoint x: 989, endPoint y: 409, distance: 32.4
click at [989, 409] on p "**********" at bounding box center [896, 303] width 194 height 394
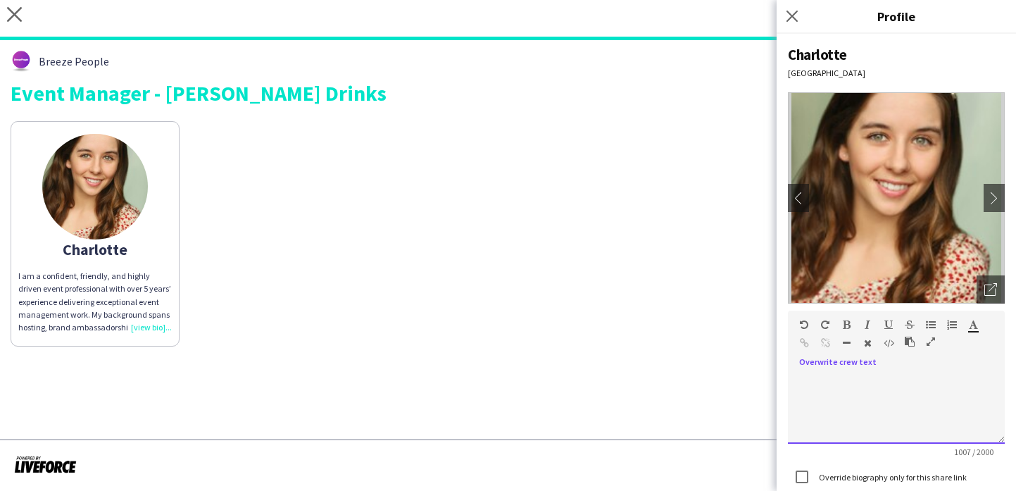
scroll to position [87, 0]
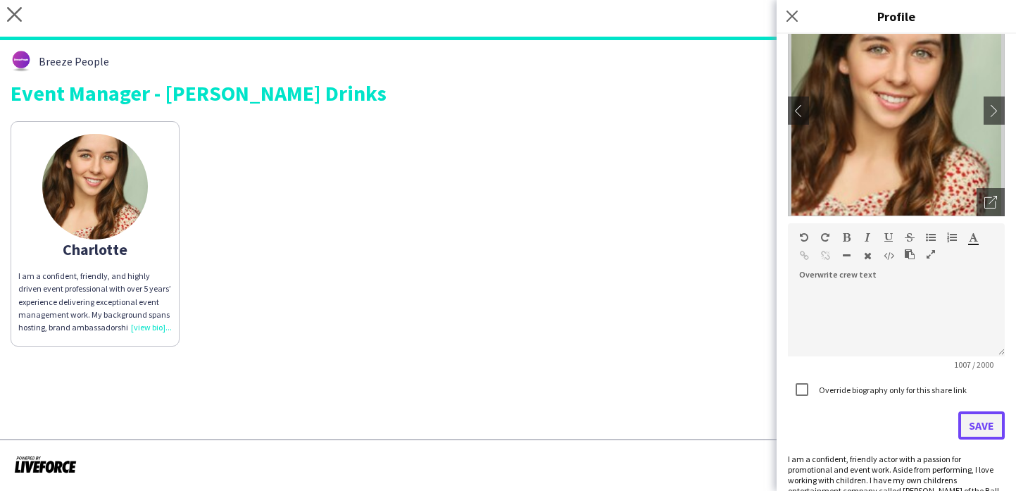
click at [979, 418] on button "Save" at bounding box center [981, 425] width 46 height 28
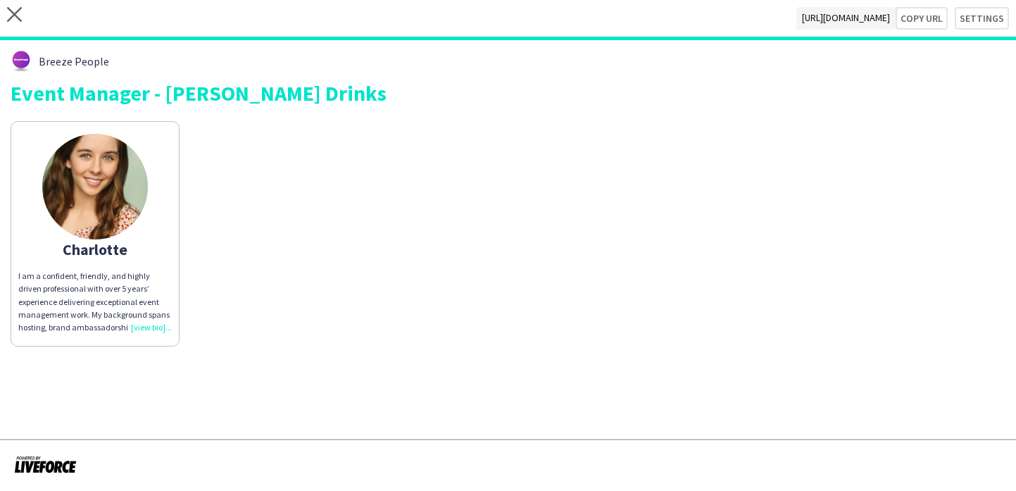
click at [623, 300] on div "[PERSON_NAME] I am a confident, friendly, and highly driven professional with o…" at bounding box center [508, 230] width 995 height 232
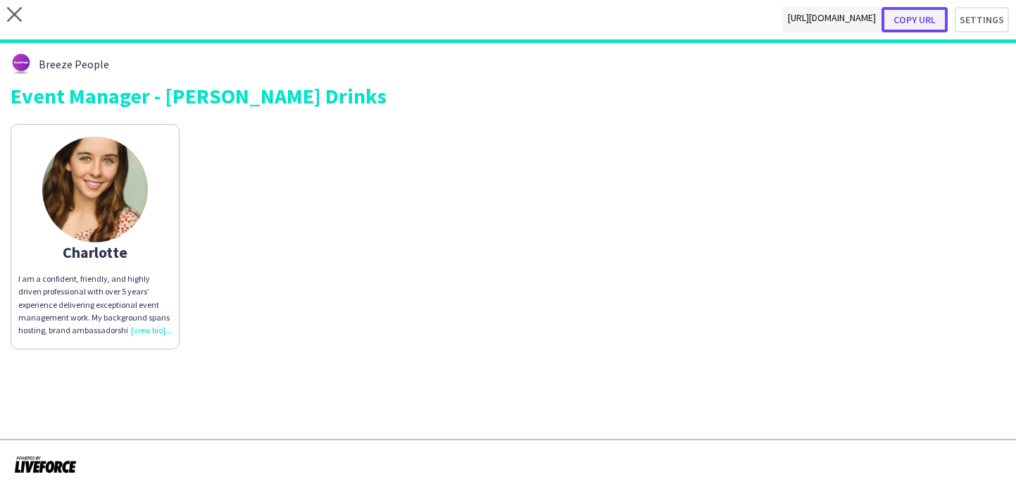
click at [920, 23] on button "Copy url" at bounding box center [915, 19] width 66 height 25
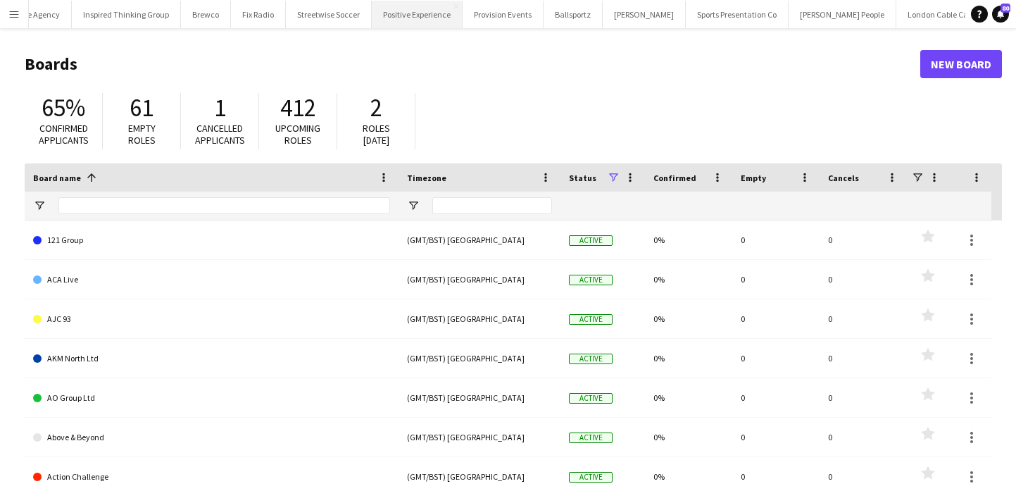
scroll to position [0, 637]
click at [934, 23] on button "[PERSON_NAME] and [PERSON_NAME] Close" at bounding box center [1014, 14] width 161 height 27
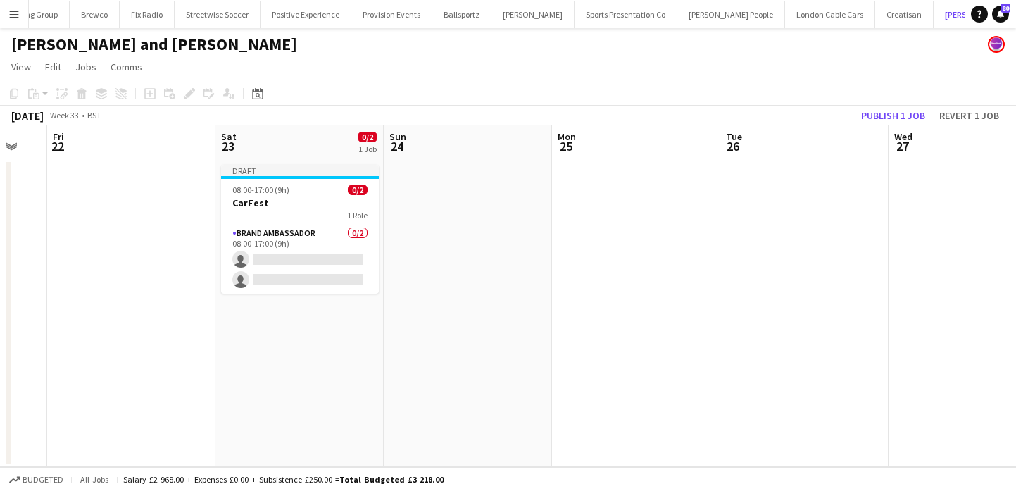
scroll to position [0, 471]
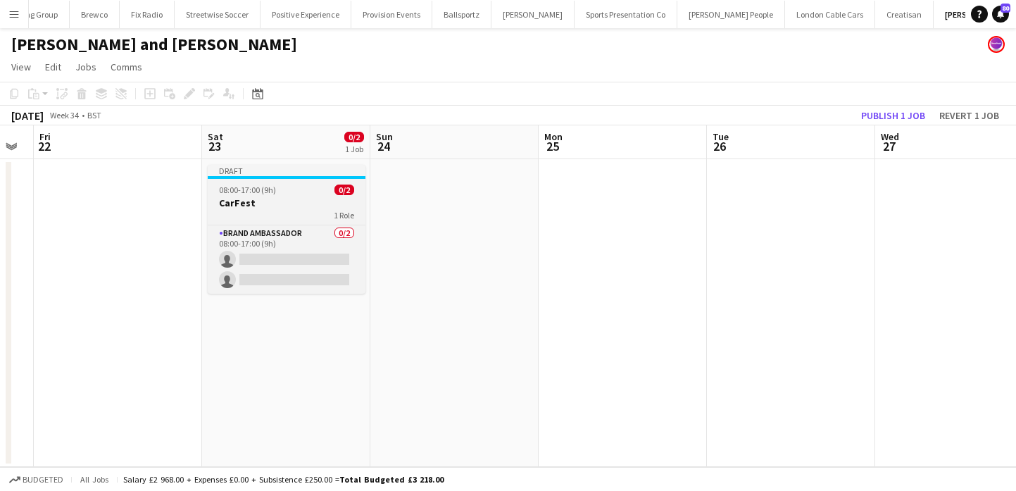
click at [311, 223] on app-job-card "Draft 08:00-17:00 (9h) 0/2 CarFest 1 Role Brand Ambassador 0/2 08:00-17:00 (9h)…" at bounding box center [287, 229] width 158 height 129
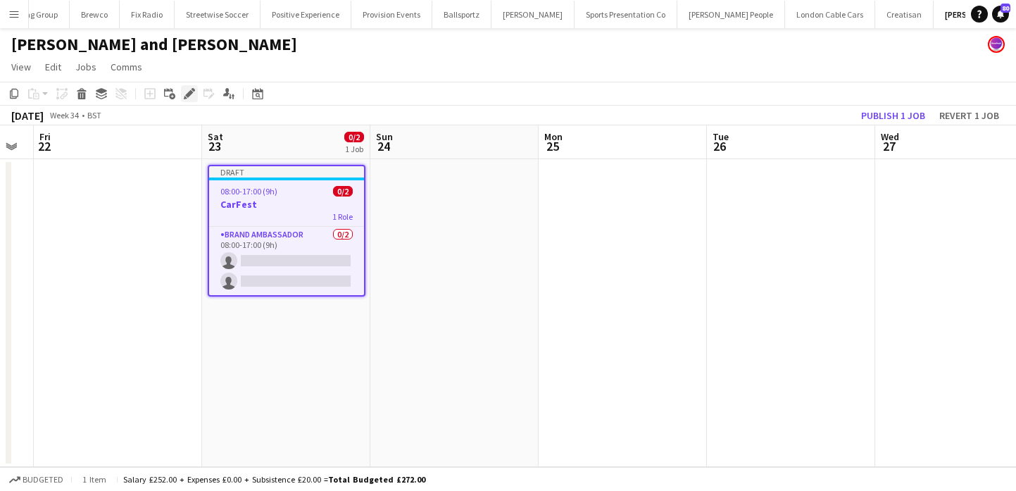
click at [183, 92] on div "Edit" at bounding box center [189, 93] width 17 height 17
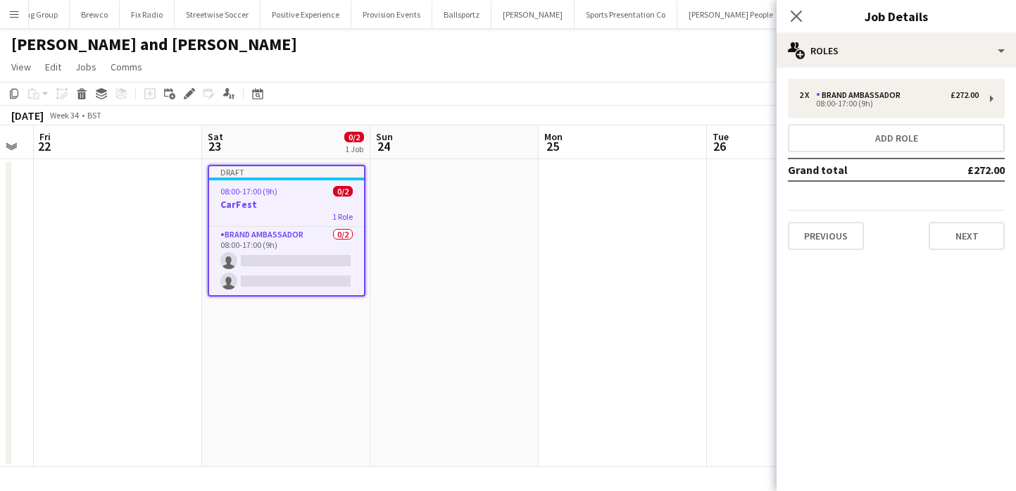
click at [831, 221] on div "Previous Next" at bounding box center [896, 230] width 217 height 40
click at [851, 236] on button "Previous" at bounding box center [826, 236] width 76 height 28
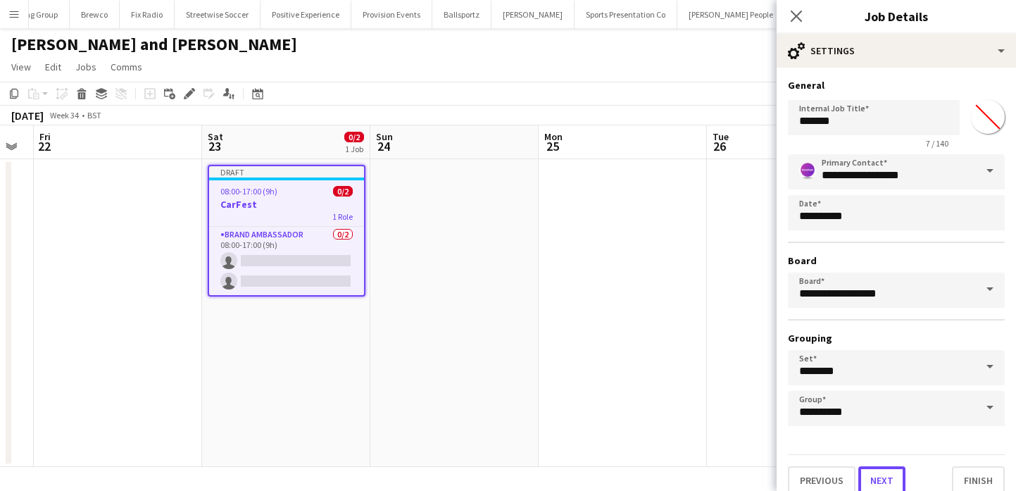
click at [882, 476] on button "Next" at bounding box center [881, 480] width 47 height 28
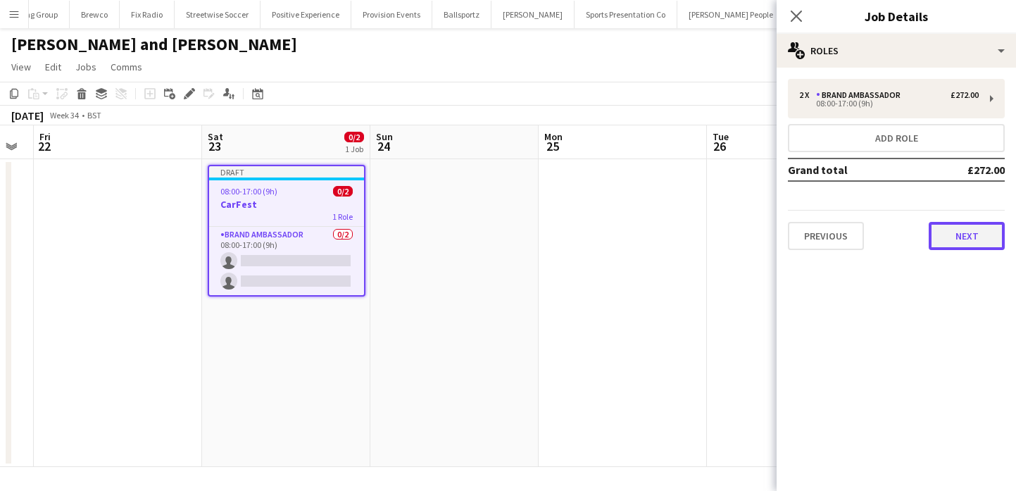
click at [956, 237] on button "Next" at bounding box center [967, 236] width 76 height 28
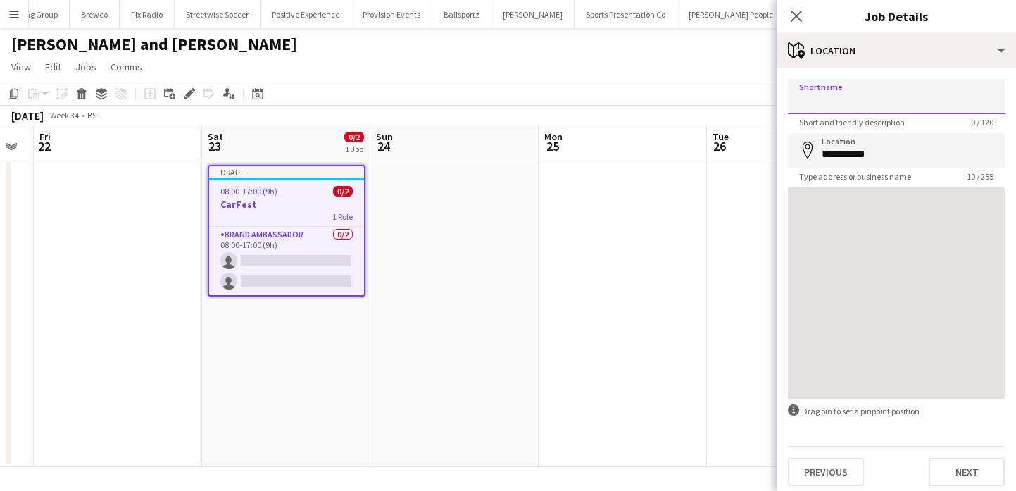
click at [904, 83] on input "Shortname" at bounding box center [896, 96] width 217 height 35
paste input "**********"
type input "**********"
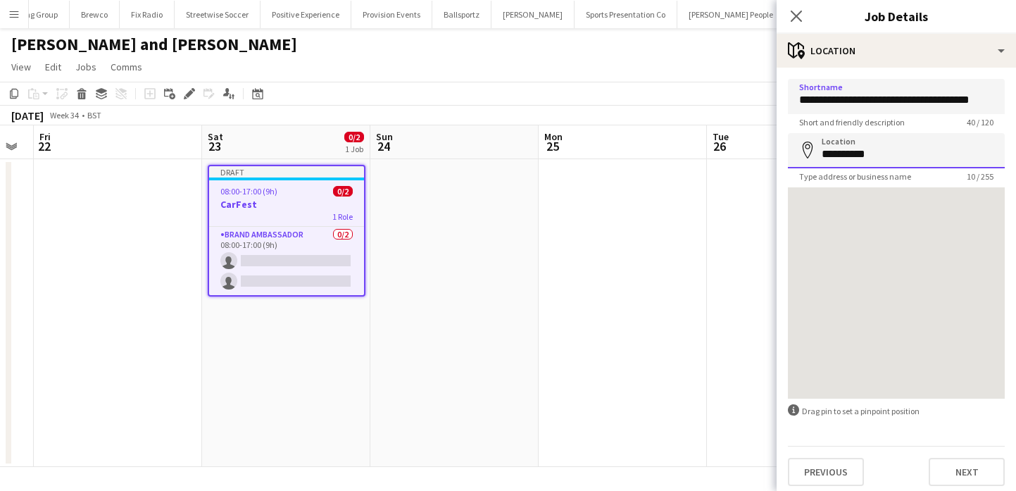
scroll to position [0, 0]
click at [899, 159] on input "**********" at bounding box center [896, 150] width 217 height 35
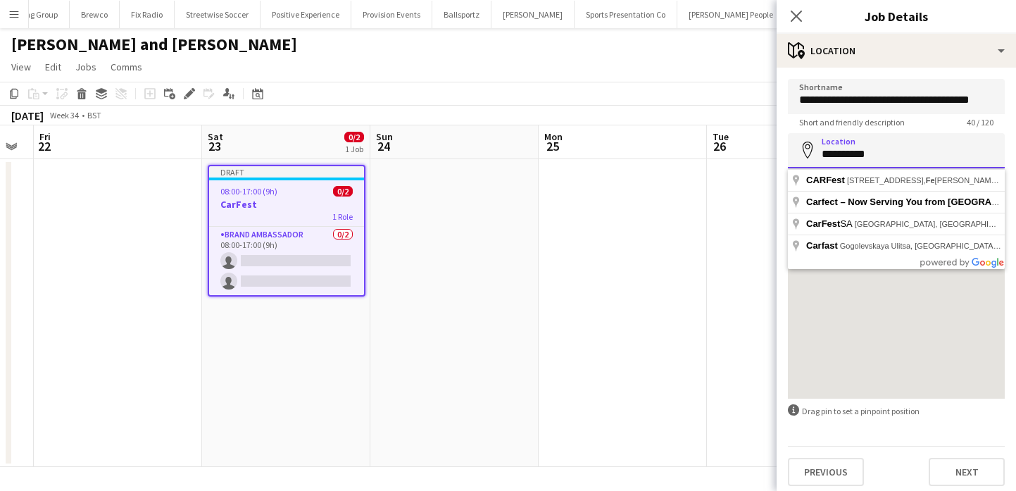
click at [899, 159] on input "**********" at bounding box center [896, 150] width 217 height 35
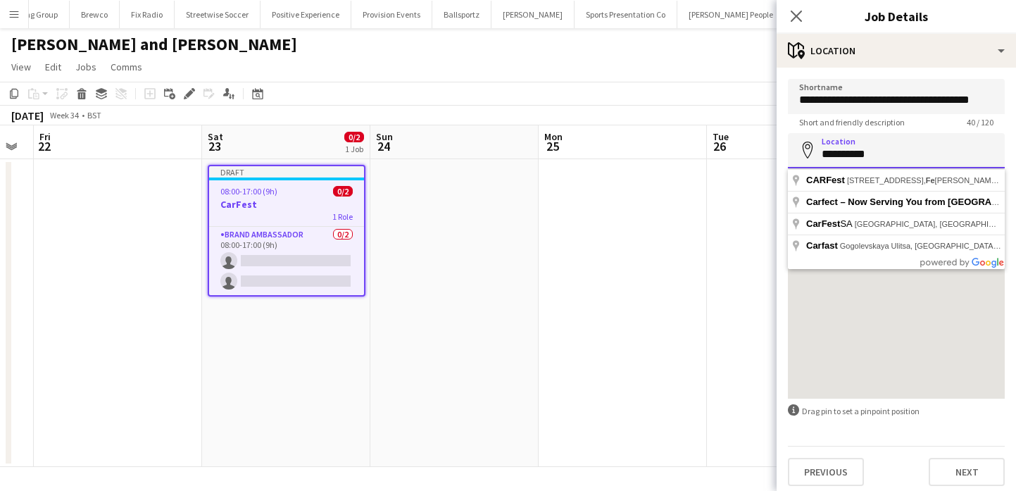
paste input "**********"
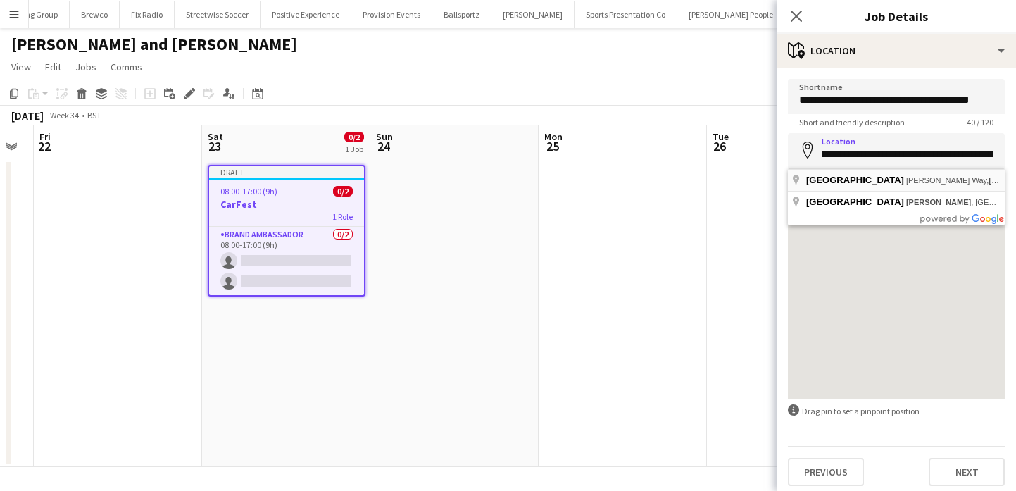
type input "**********"
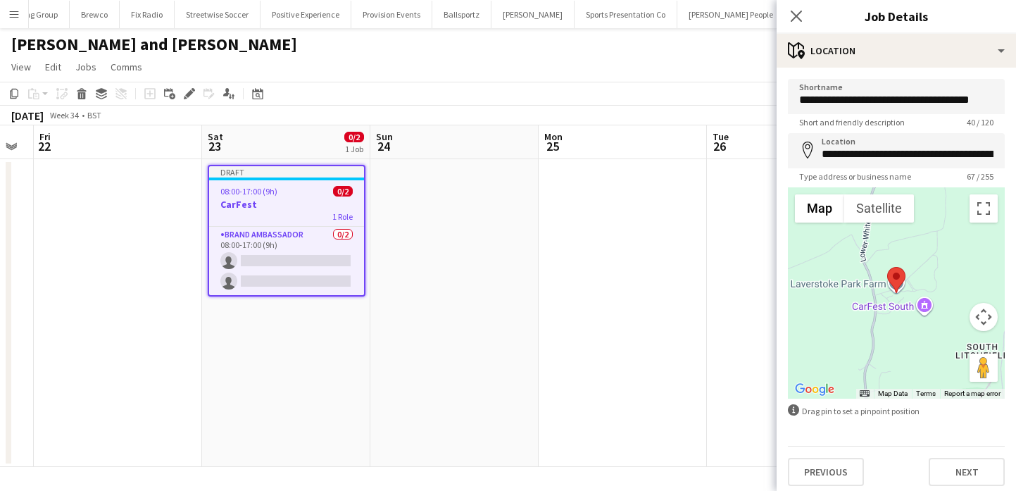
click at [980, 320] on button "Map camera controls" at bounding box center [984, 317] width 28 height 28
click at [950, 351] on button "Zoom out" at bounding box center [949, 352] width 28 height 28
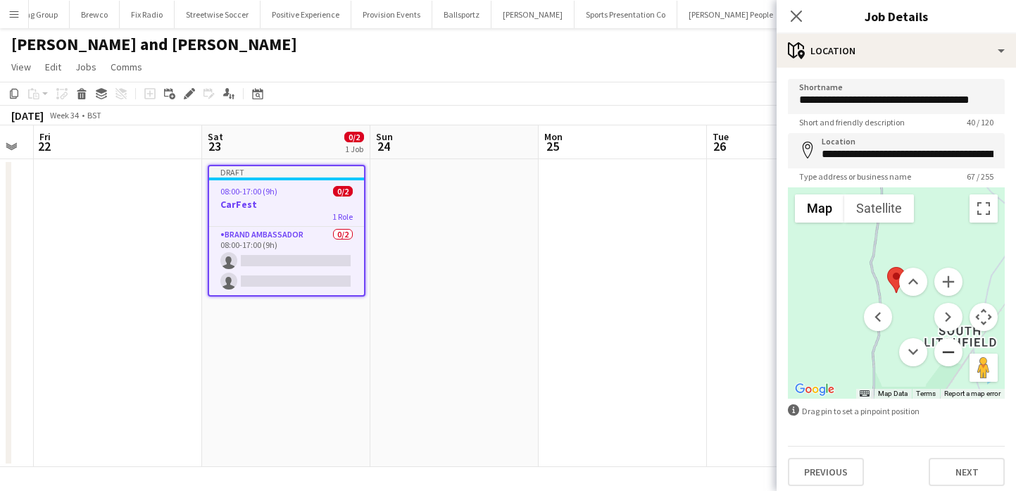
click at [950, 351] on button "Zoom out" at bounding box center [949, 352] width 28 height 28
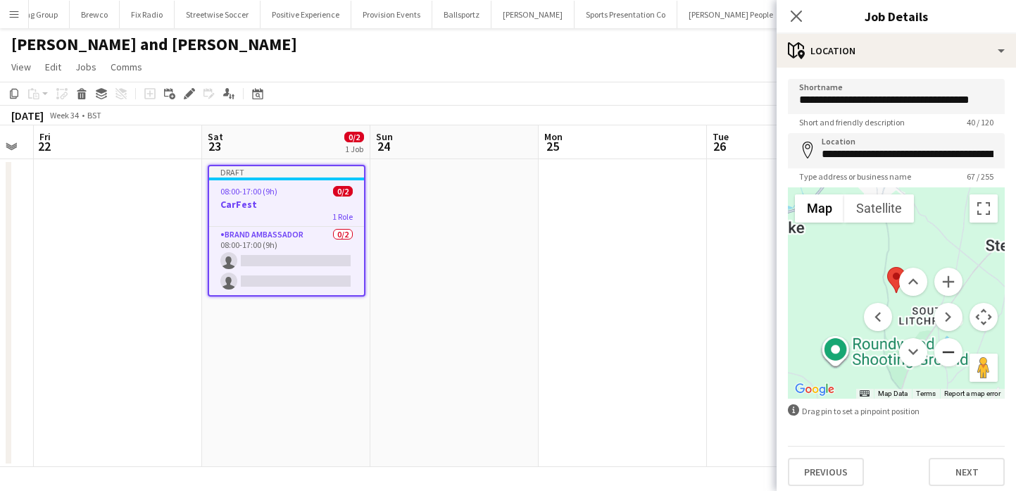
click at [950, 351] on button "Zoom out" at bounding box center [949, 352] width 28 height 28
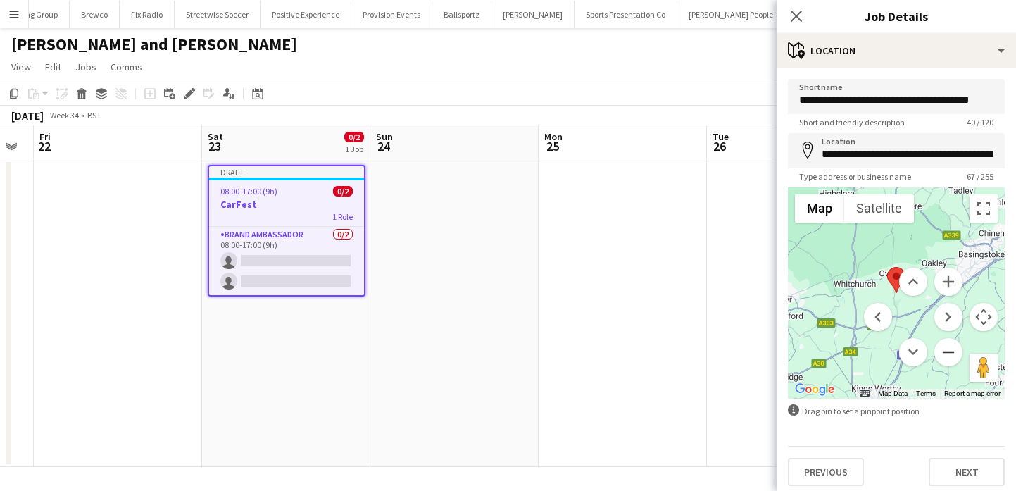
click at [950, 351] on button "Zoom out" at bounding box center [949, 352] width 28 height 28
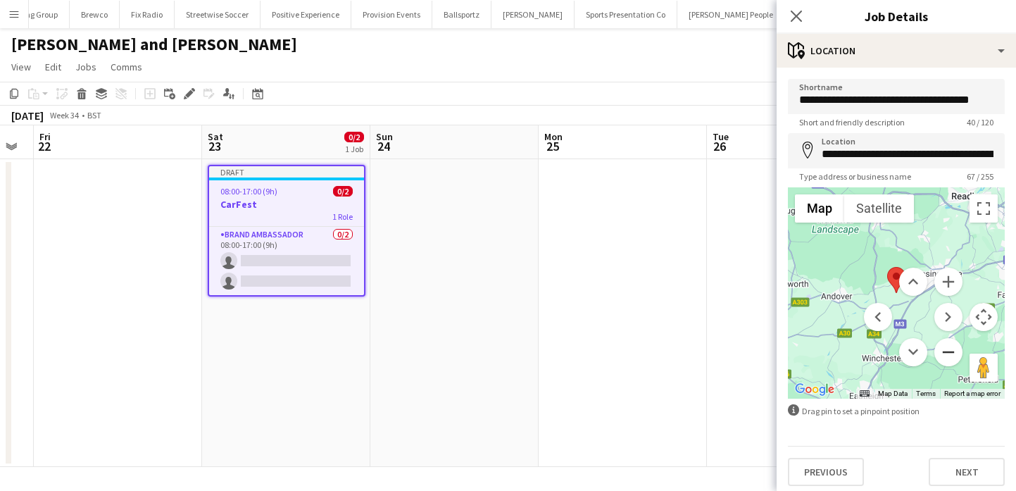
click at [950, 351] on button "Zoom out" at bounding box center [949, 352] width 28 height 28
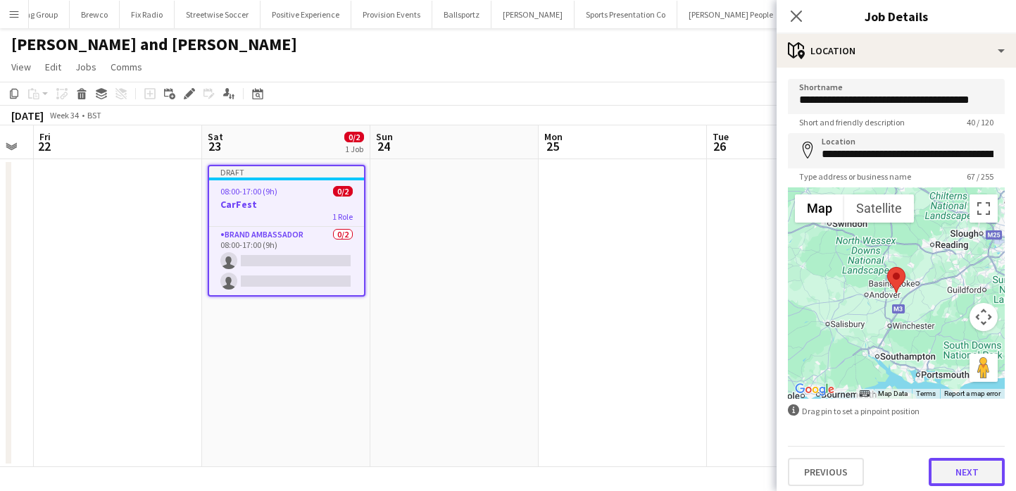
click at [970, 475] on button "Next" at bounding box center [967, 472] width 76 height 28
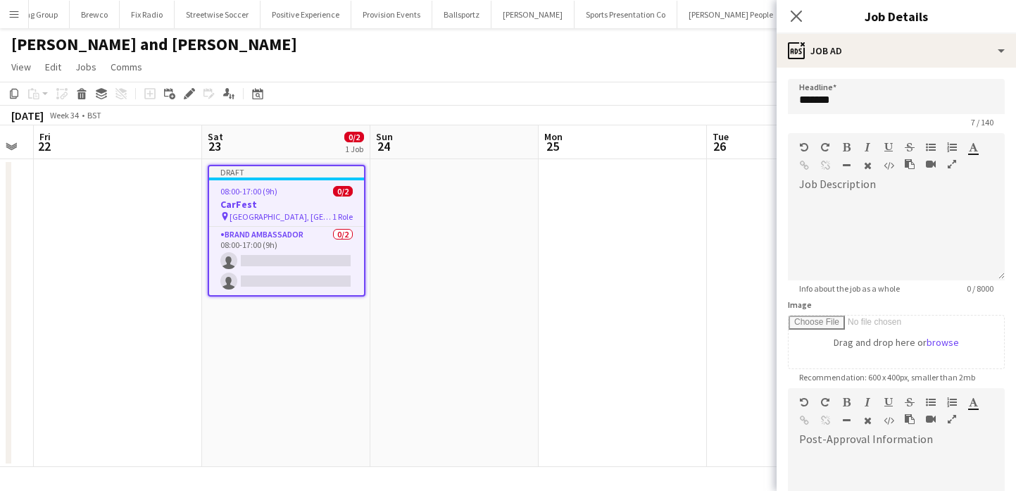
click at [584, 304] on app-date-cell at bounding box center [623, 313] width 168 height 308
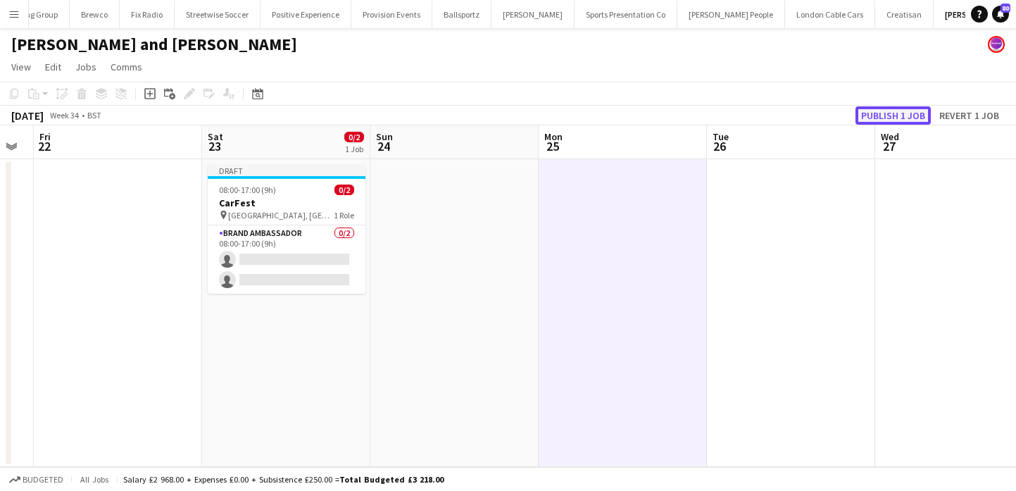
click at [874, 115] on button "Publish 1 job" at bounding box center [893, 115] width 75 height 18
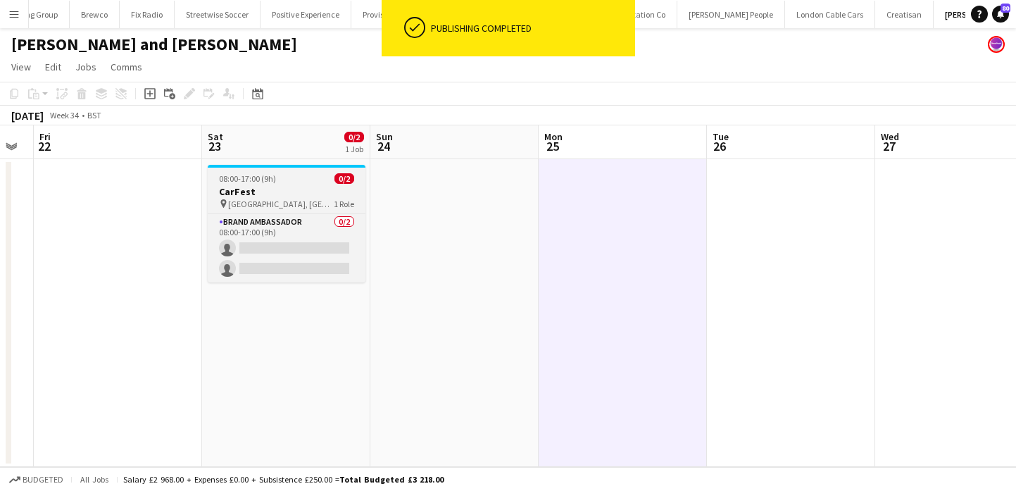
click at [277, 187] on h3 "CarFest" at bounding box center [287, 191] width 158 height 13
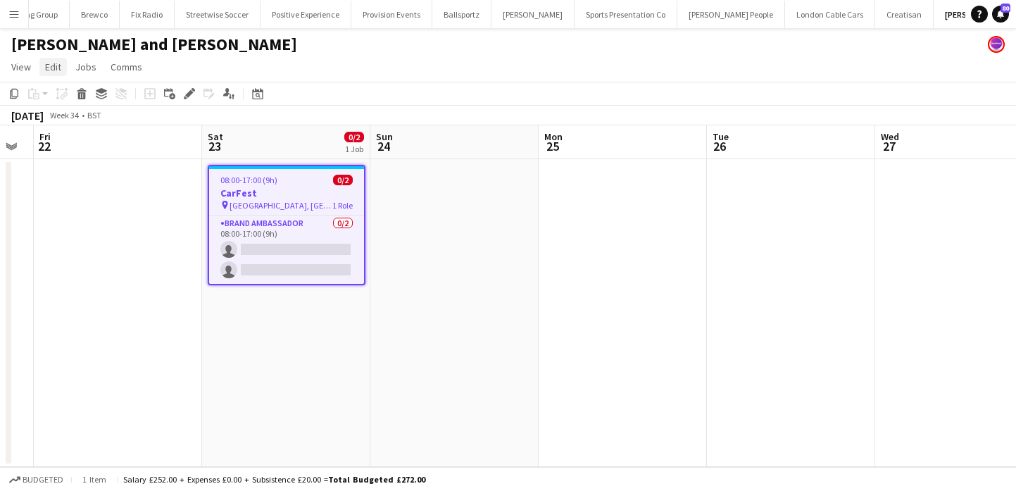
click at [56, 71] on span "Edit" at bounding box center [53, 67] width 16 height 13
click at [77, 92] on span "Copy Command C" at bounding box center [80, 97] width 58 height 13
click at [408, 193] on app-date-cell at bounding box center [454, 313] width 168 height 308
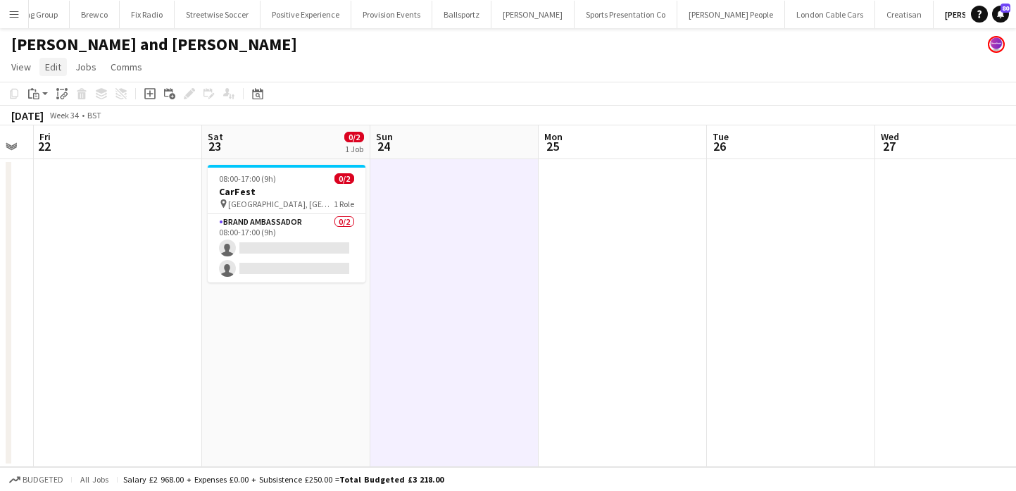
click at [58, 62] on span "Edit" at bounding box center [53, 67] width 16 height 13
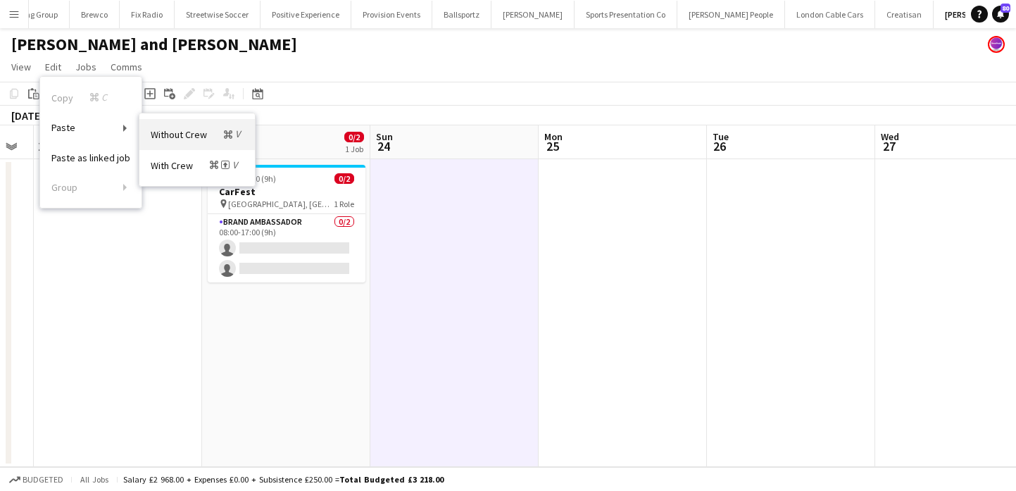
click at [174, 143] on link "Without Crew Command V" at bounding box center [196, 134] width 115 height 30
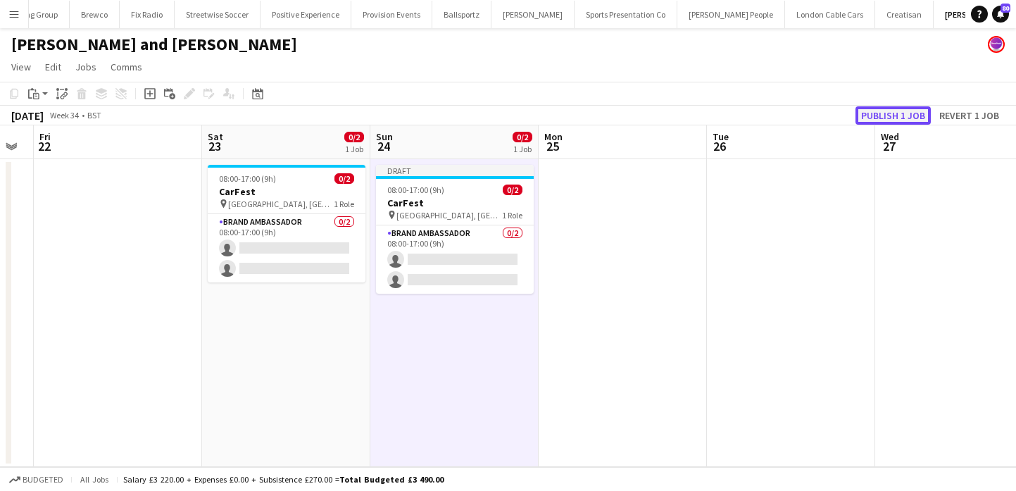
click at [901, 118] on button "Publish 1 job" at bounding box center [893, 115] width 75 height 18
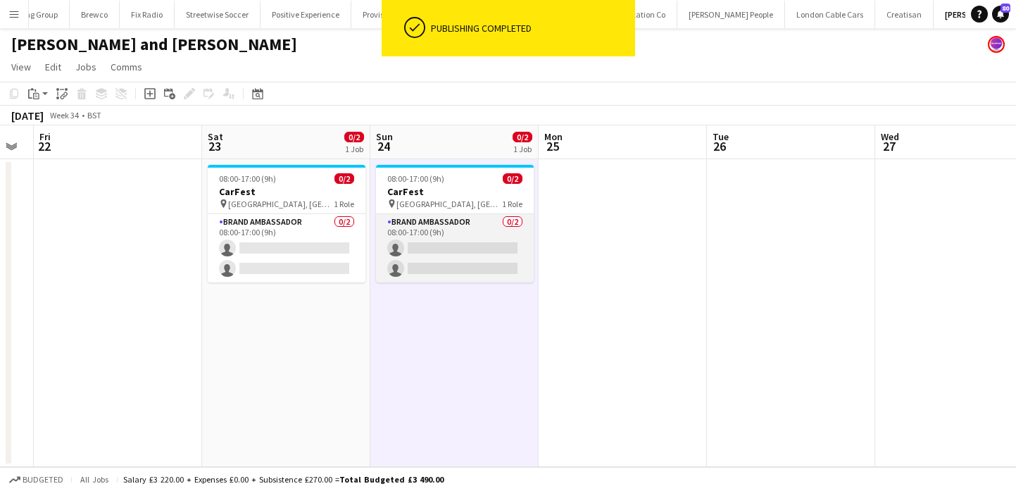
click at [470, 258] on app-card-role "Brand Ambassador 0/2 08:00-17:00 (9h) single-neutral-actions single-neutral-act…" at bounding box center [455, 248] width 158 height 68
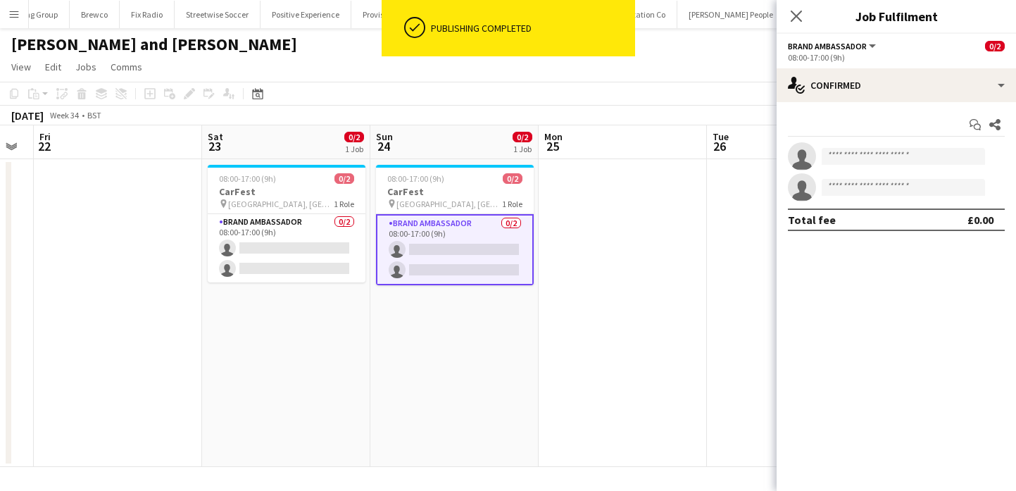
click at [651, 193] on app-date-cell at bounding box center [623, 313] width 168 height 308
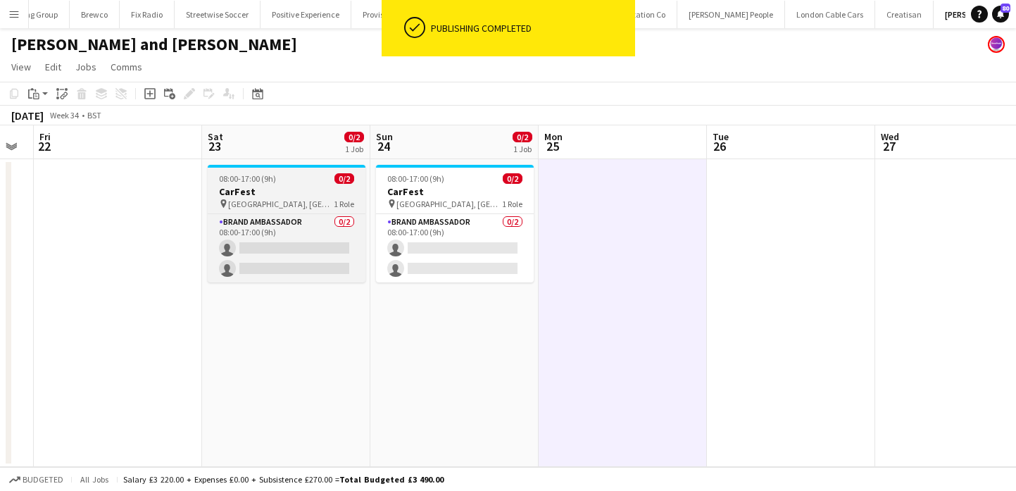
click at [287, 196] on h3 "CarFest" at bounding box center [287, 191] width 158 height 13
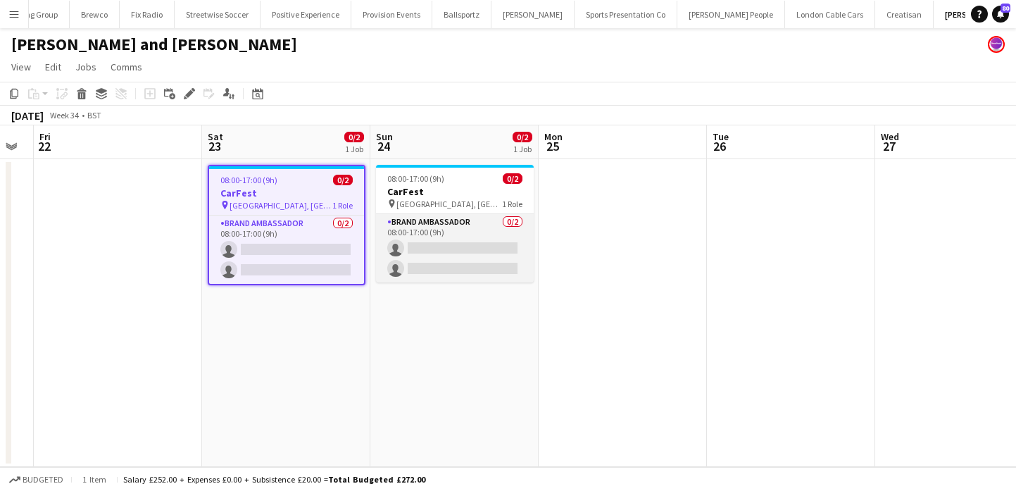
click at [463, 237] on app-card-role "Brand Ambassador 0/2 08:00-17:00 (9h) single-neutral-actions single-neutral-act…" at bounding box center [455, 248] width 158 height 68
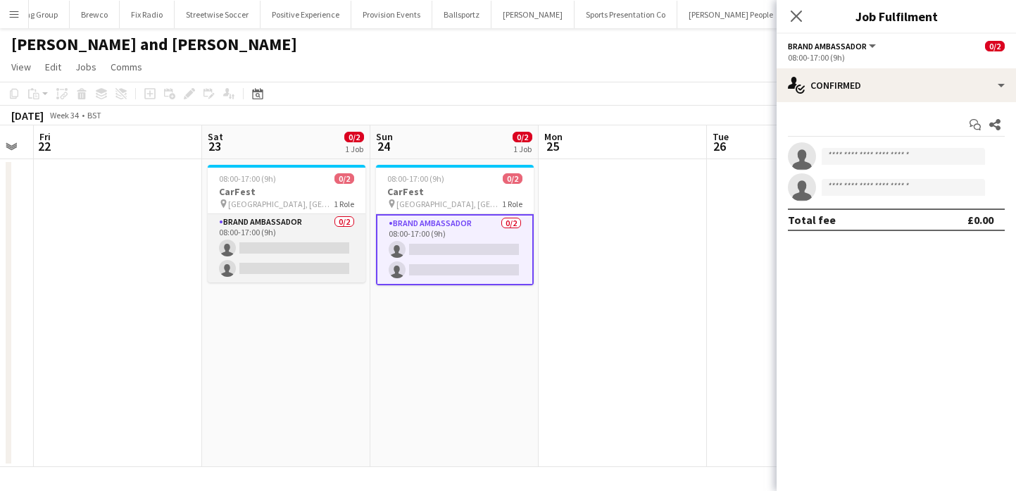
click at [311, 216] on app-card-role "Brand Ambassador 0/2 08:00-17:00 (9h) single-neutral-actions single-neutral-act…" at bounding box center [287, 248] width 158 height 68
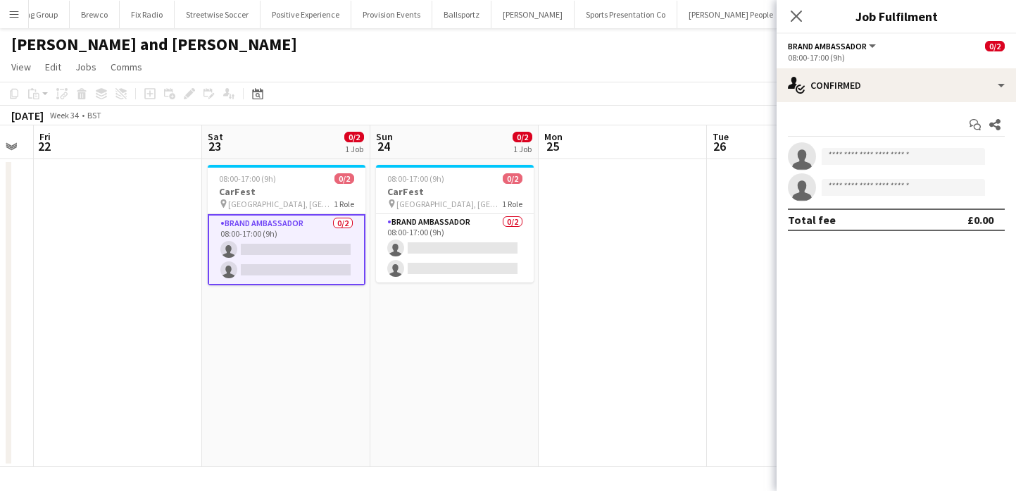
click at [86, 173] on app-date-cell at bounding box center [118, 313] width 168 height 308
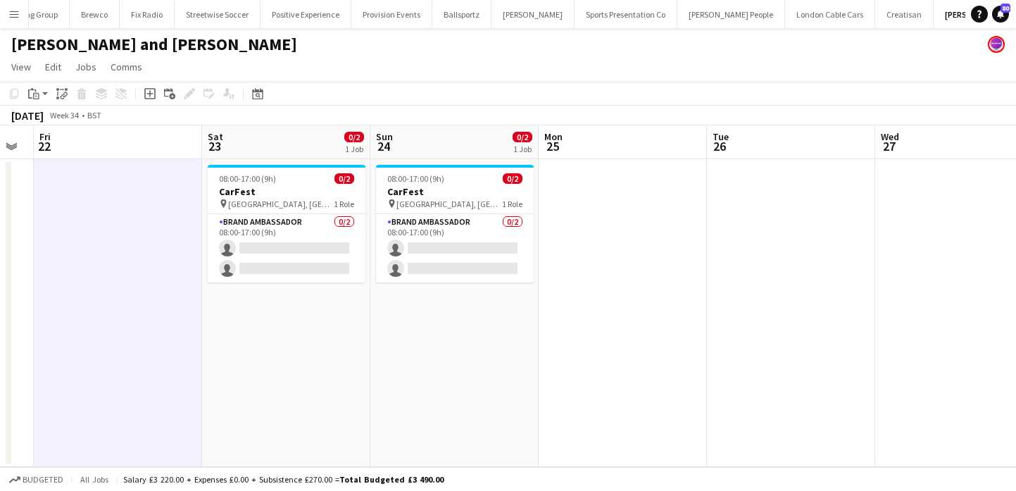
click at [13, 11] on app-icon "Menu" at bounding box center [13, 13] width 11 height 11
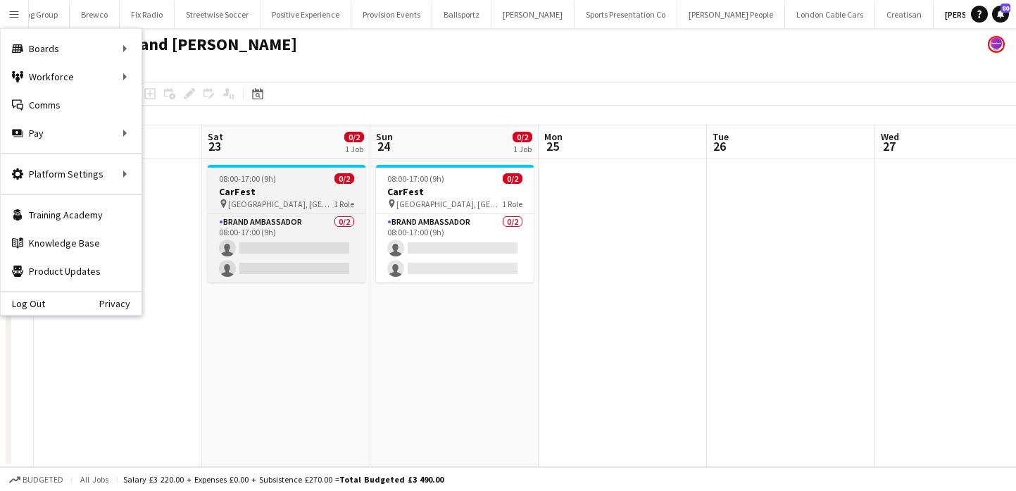
click at [231, 182] on span "08:00-17:00 (9h)" at bounding box center [247, 178] width 57 height 11
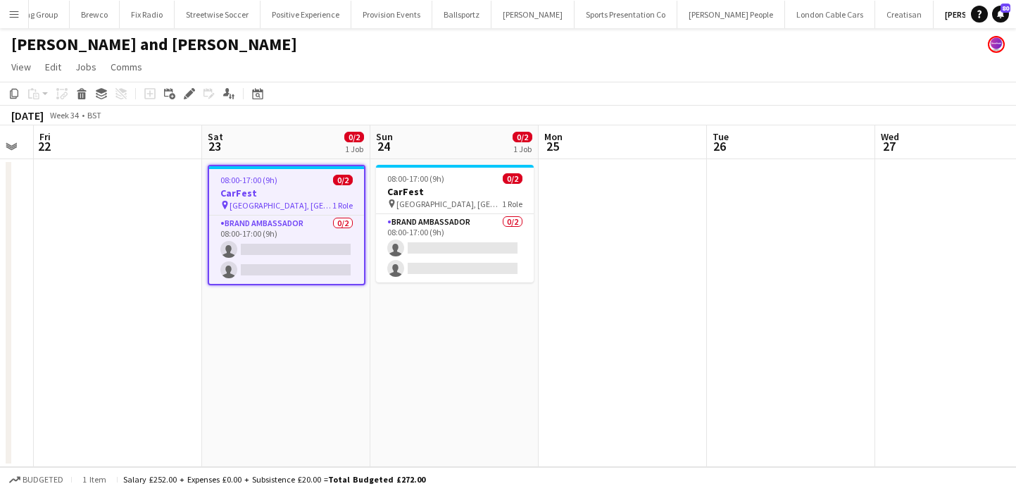
click at [283, 195] on h3 "CarFest" at bounding box center [286, 193] width 155 height 13
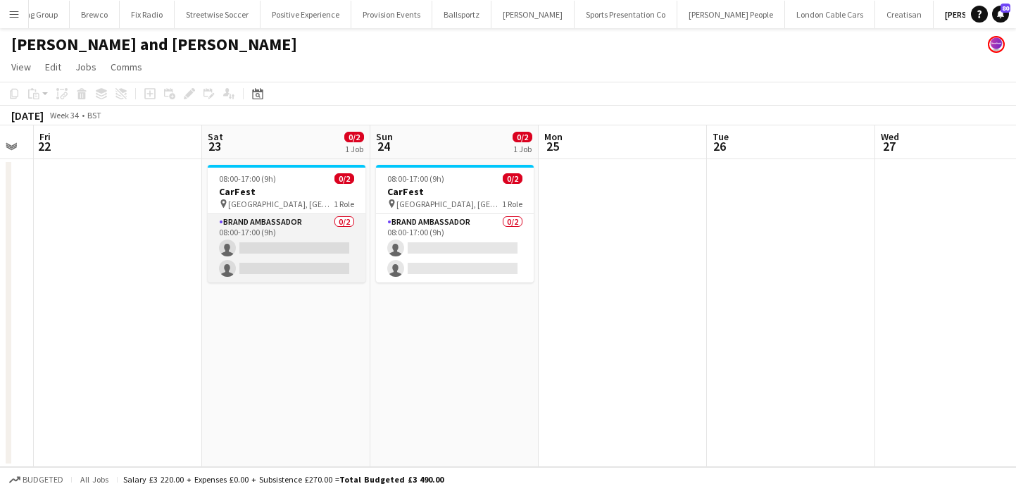
click at [292, 223] on app-card-role "Brand Ambassador 0/2 08:00-17:00 (9h) single-neutral-actions single-neutral-act…" at bounding box center [287, 248] width 158 height 68
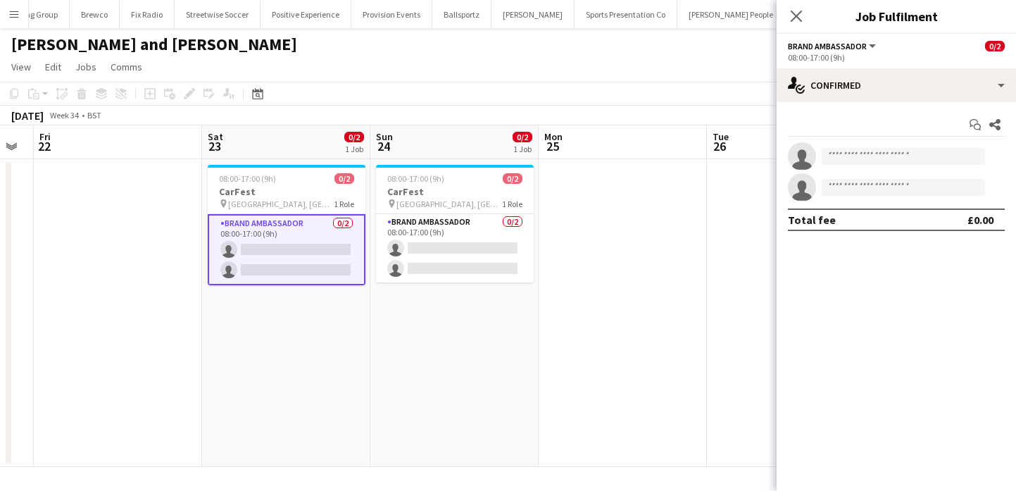
click at [20, 5] on button "Menu" at bounding box center [14, 14] width 28 height 28
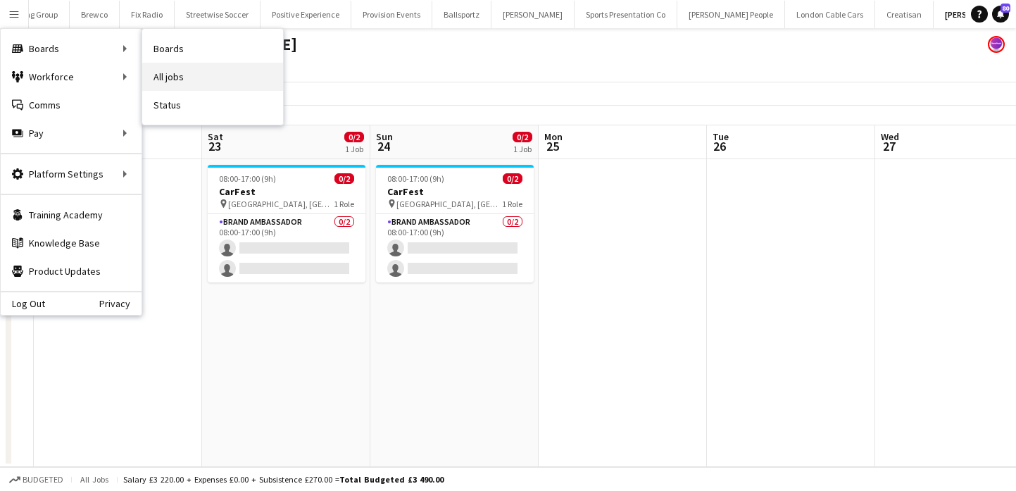
click at [168, 70] on link "All jobs" at bounding box center [212, 77] width 141 height 28
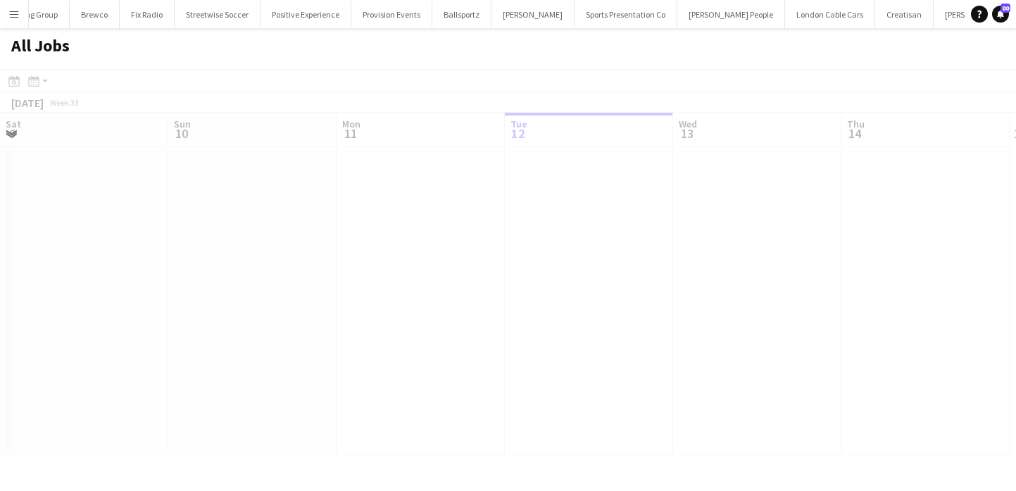
scroll to position [0, 337]
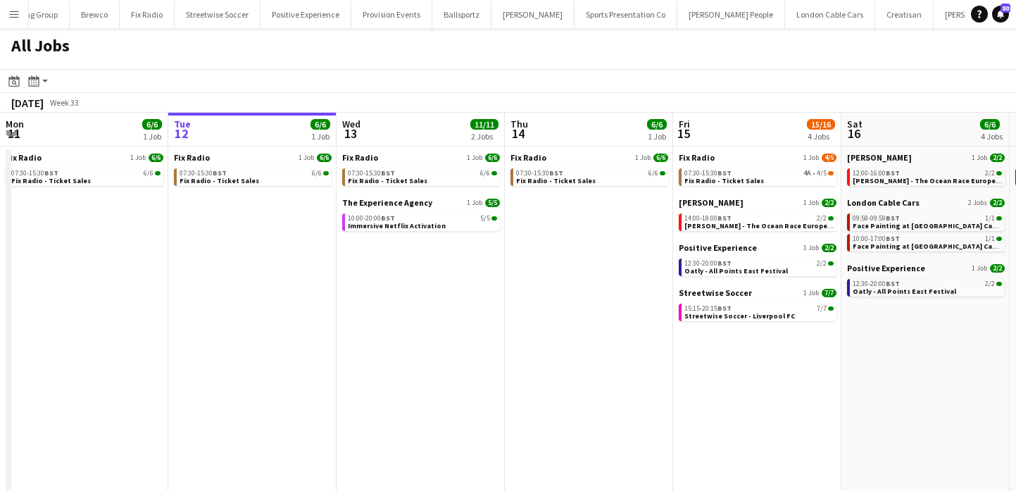
click at [11, 18] on app-icon "Menu" at bounding box center [13, 13] width 11 height 11
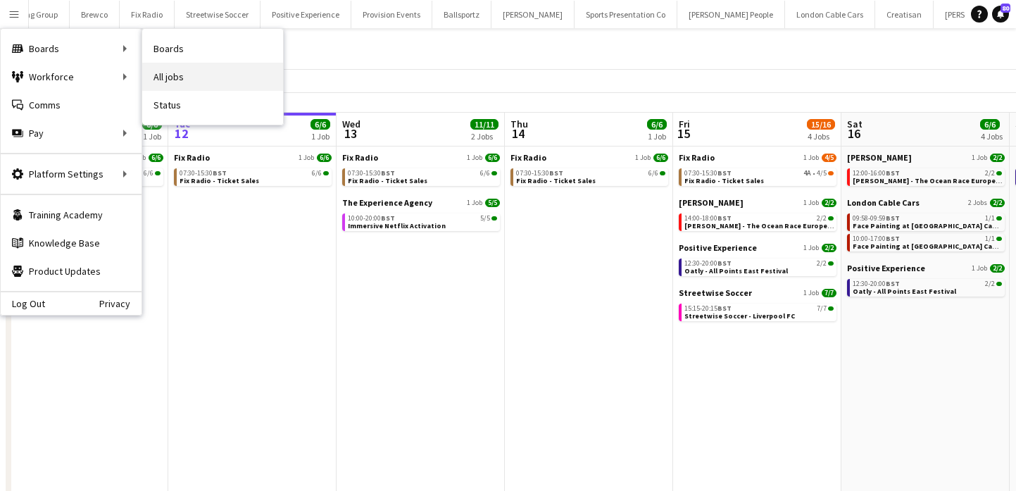
click at [168, 72] on link "All jobs" at bounding box center [212, 77] width 141 height 28
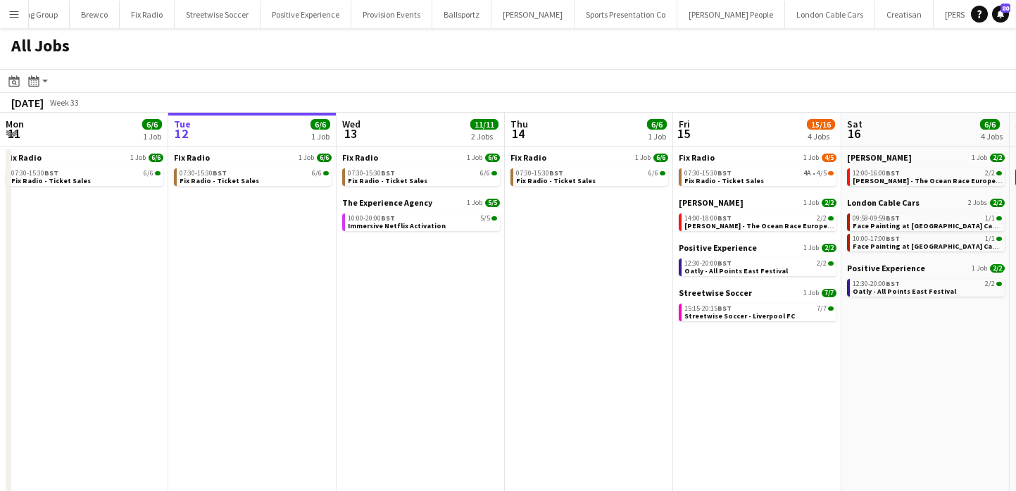
click at [20, 19] on button "Menu" at bounding box center [14, 14] width 28 height 28
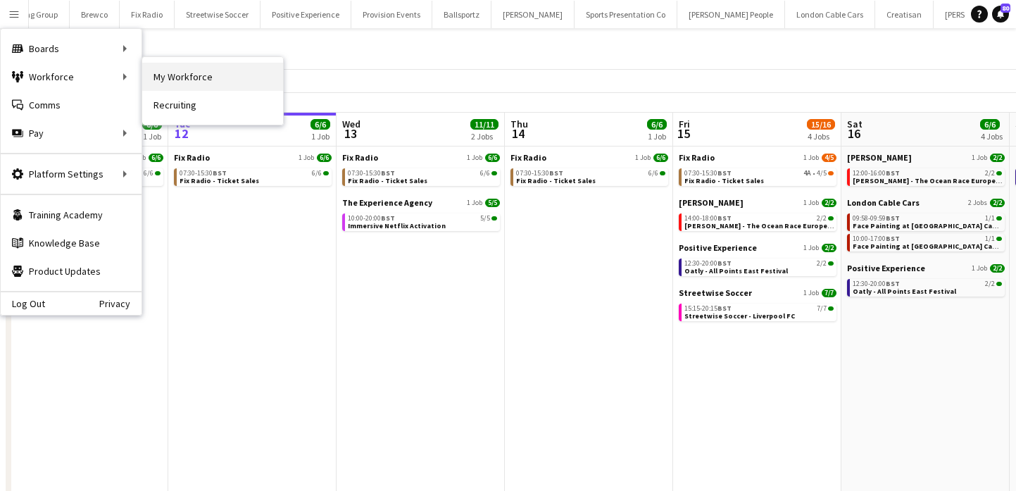
click at [191, 75] on link "My Workforce" at bounding box center [212, 77] width 141 height 28
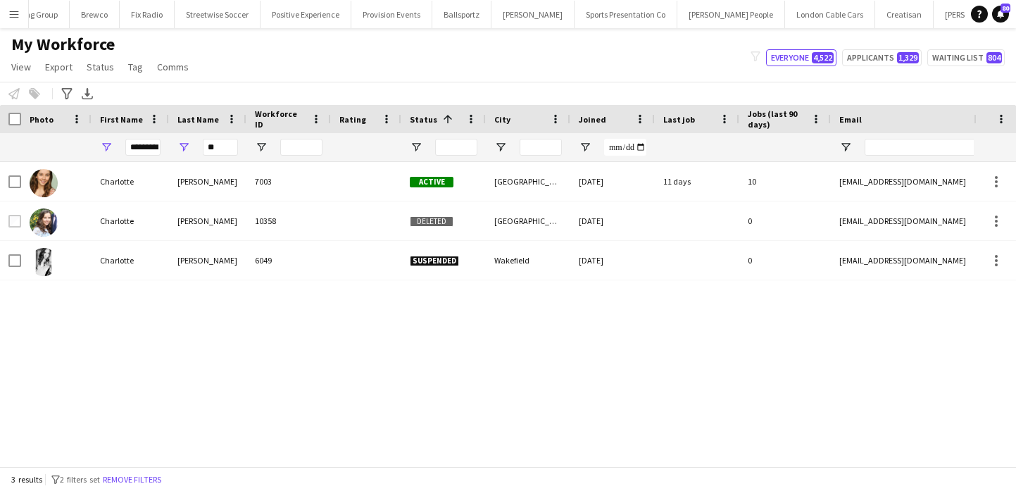
click at [125, 481] on button "Remove filters" at bounding box center [132, 479] width 64 height 15
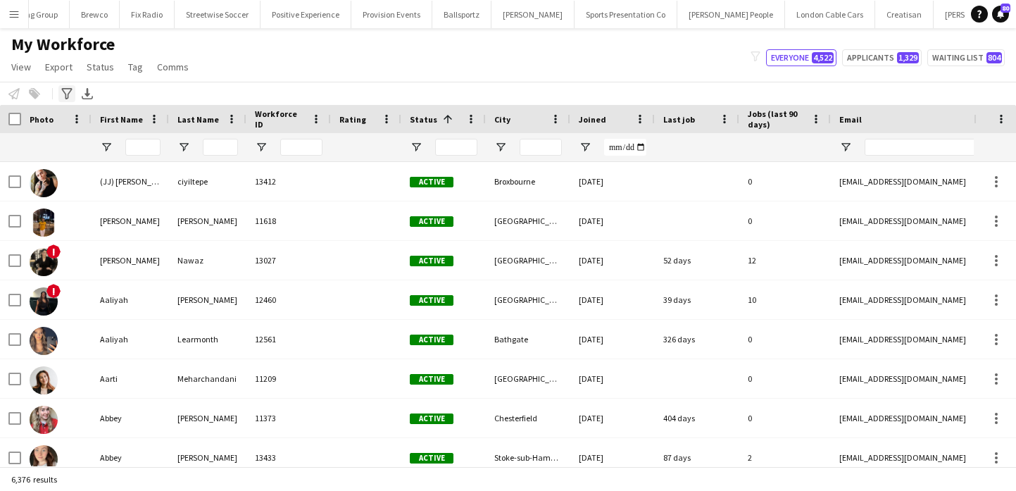
click at [67, 97] on icon "Advanced filters" at bounding box center [66, 93] width 11 height 11
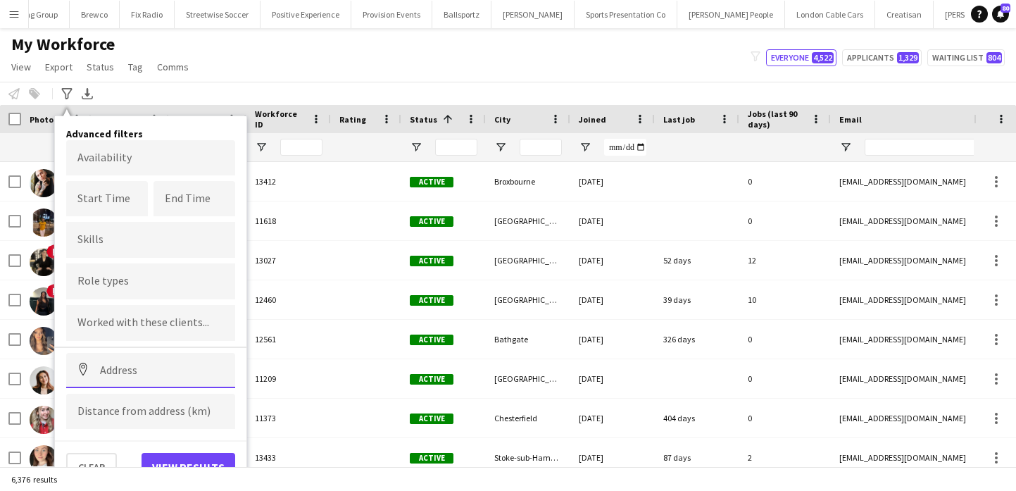
click at [193, 373] on input at bounding box center [150, 370] width 169 height 35
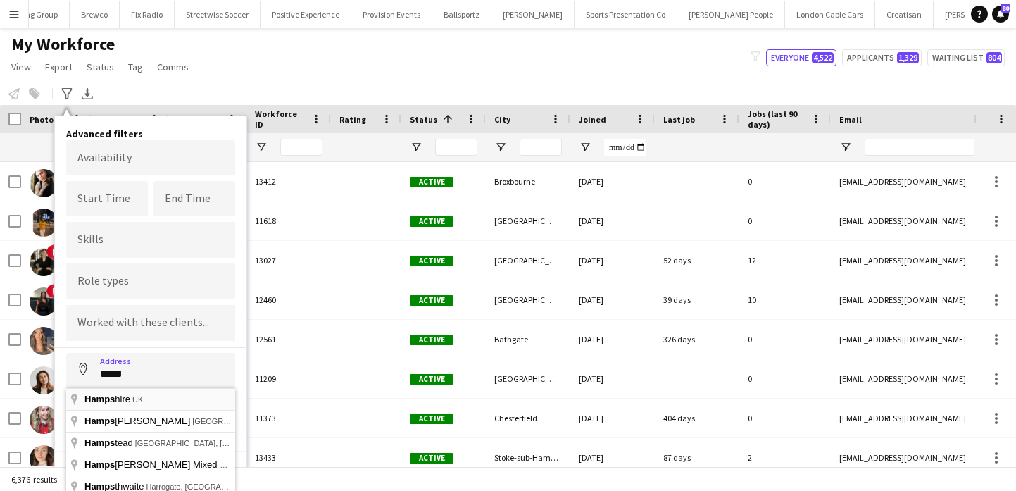
type input "**********"
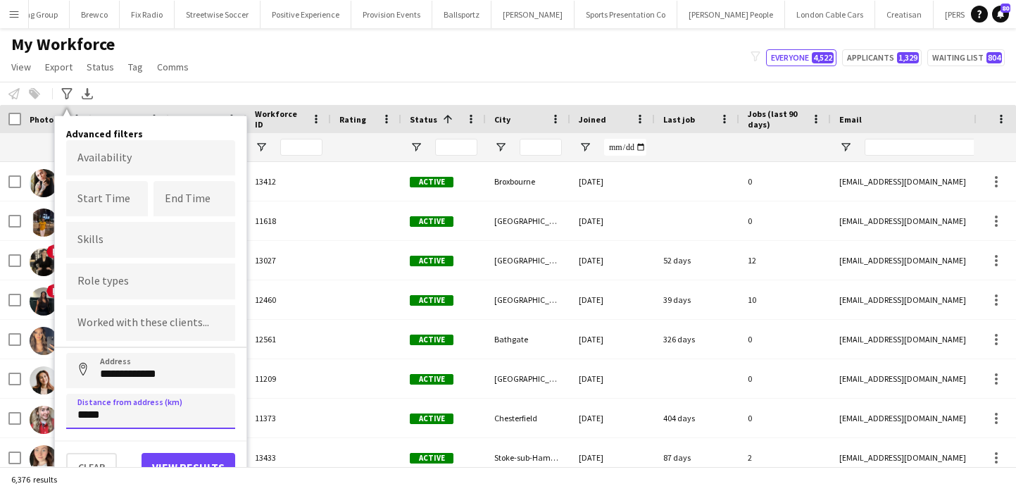
type input "*****"
click at [206, 456] on button "View results" at bounding box center [189, 467] width 94 height 28
type input "**********"
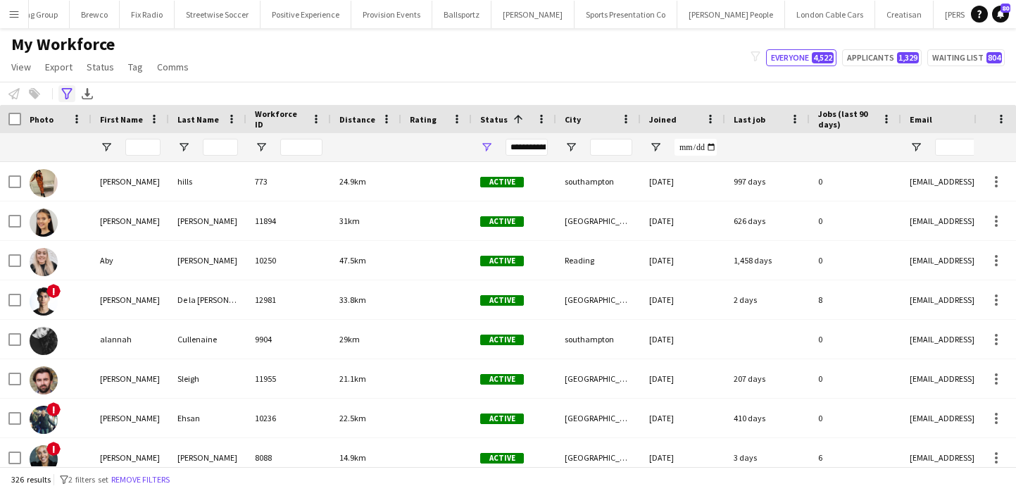
click at [63, 89] on icon "Advanced filters" at bounding box center [66, 93] width 11 height 11
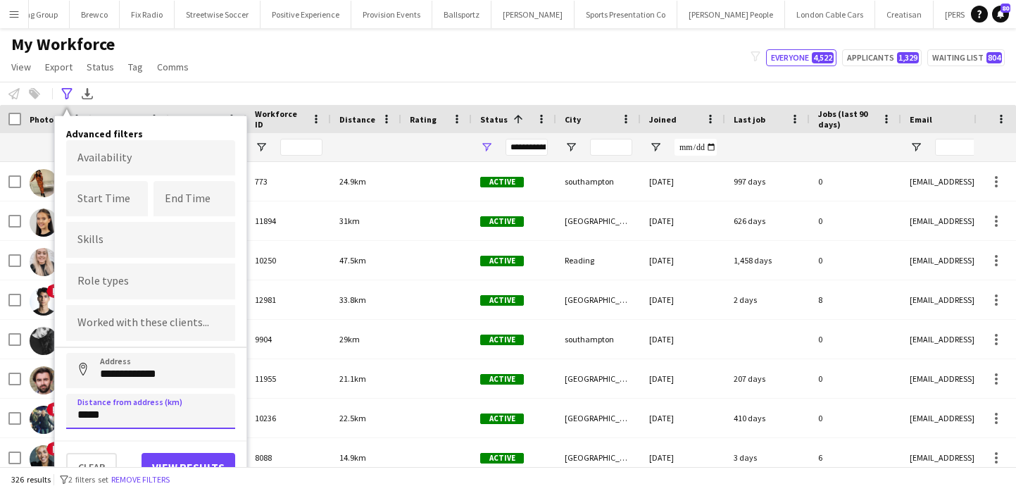
drag, startPoint x: 82, startPoint y: 419, endPoint x: 68, endPoint y: 419, distance: 14.8
click at [68, 419] on input "*****" at bounding box center [150, 411] width 169 height 35
type input "*****"
click at [188, 457] on button "View results" at bounding box center [189, 467] width 94 height 28
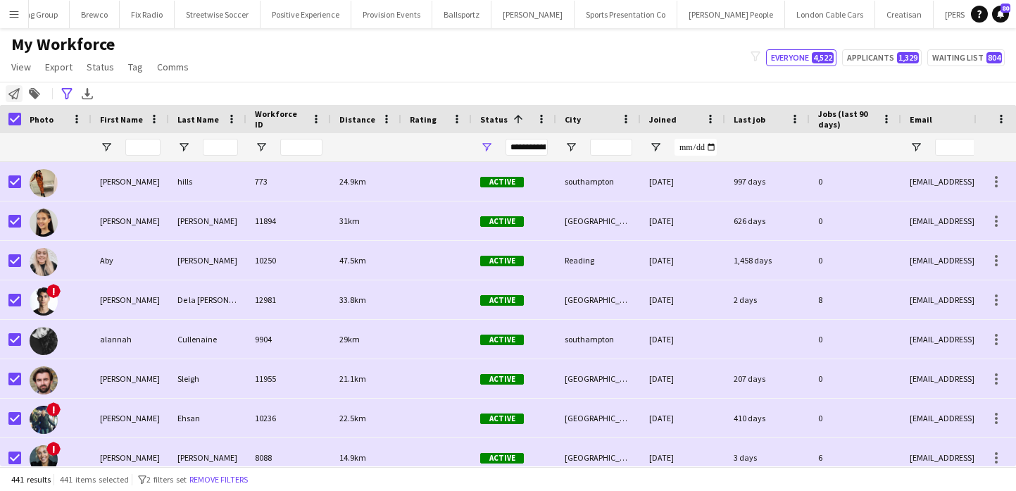
click at [10, 90] on icon "Notify workforce" at bounding box center [13, 93] width 11 height 11
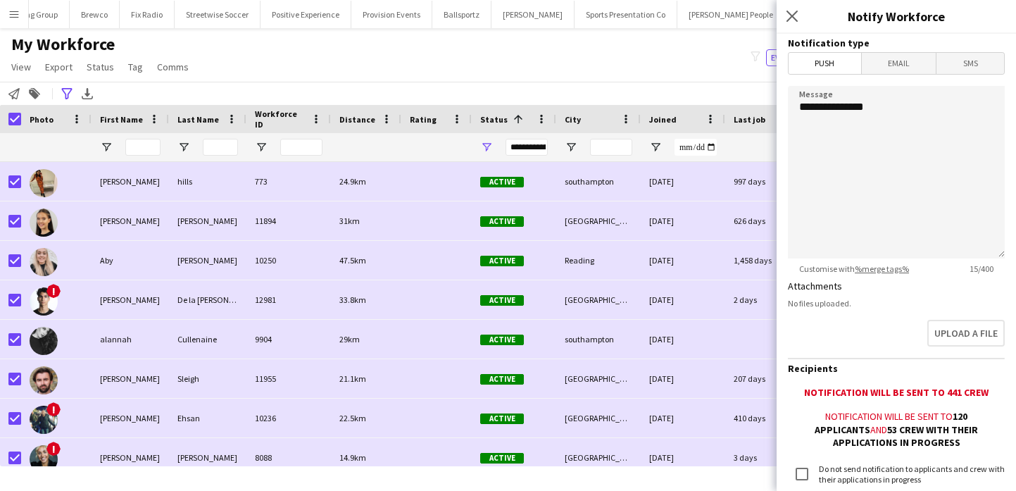
click at [535, 140] on div "**********" at bounding box center [527, 147] width 42 height 17
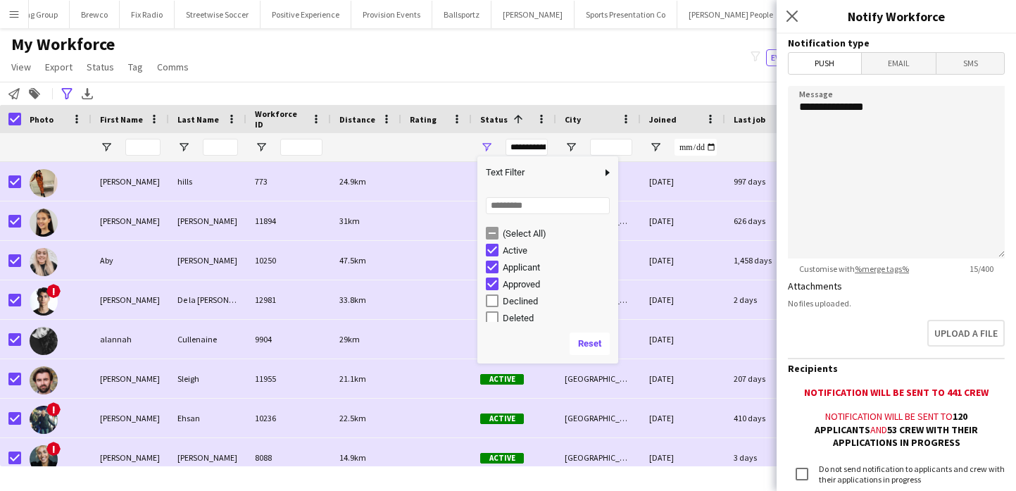
scroll to position [89, 0]
click at [520, 272] on div "Paused" at bounding box center [552, 279] width 132 height 17
click at [521, 275] on div "Paused" at bounding box center [558, 280] width 111 height 11
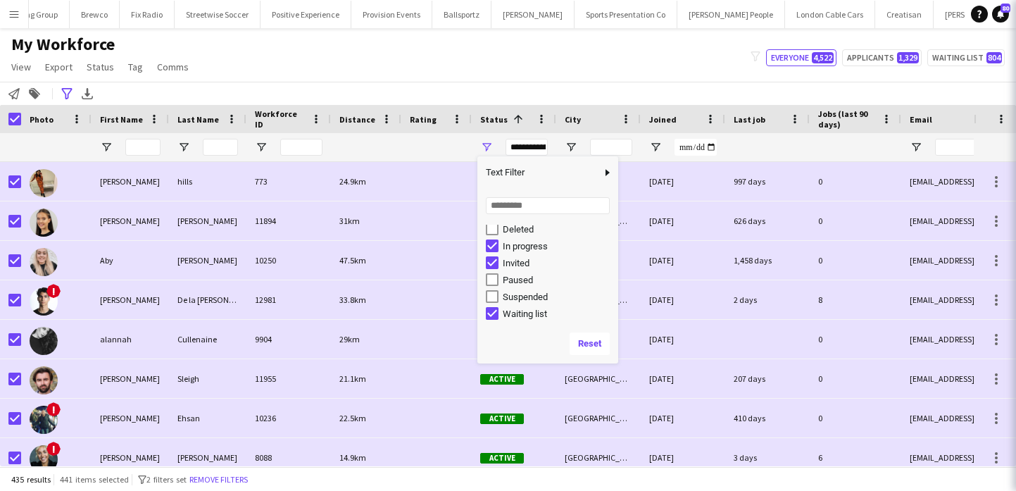
click at [521, 260] on div "Invited" at bounding box center [558, 263] width 111 height 11
click at [539, 310] on div "Waiting list" at bounding box center [558, 313] width 111 height 11
type input "**********"
click at [445, 113] on div "Rating" at bounding box center [428, 118] width 37 height 21
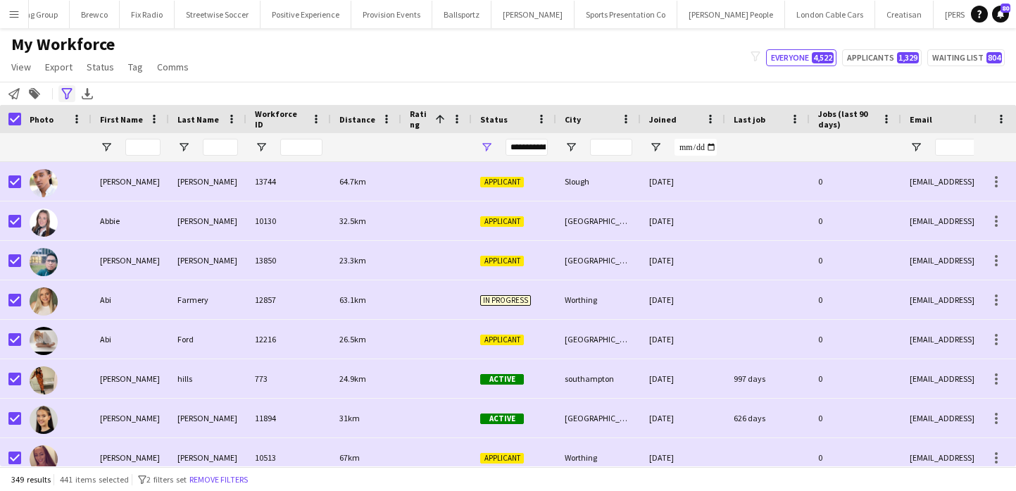
click at [67, 93] on icon "Advanced filters" at bounding box center [66, 93] width 11 height 11
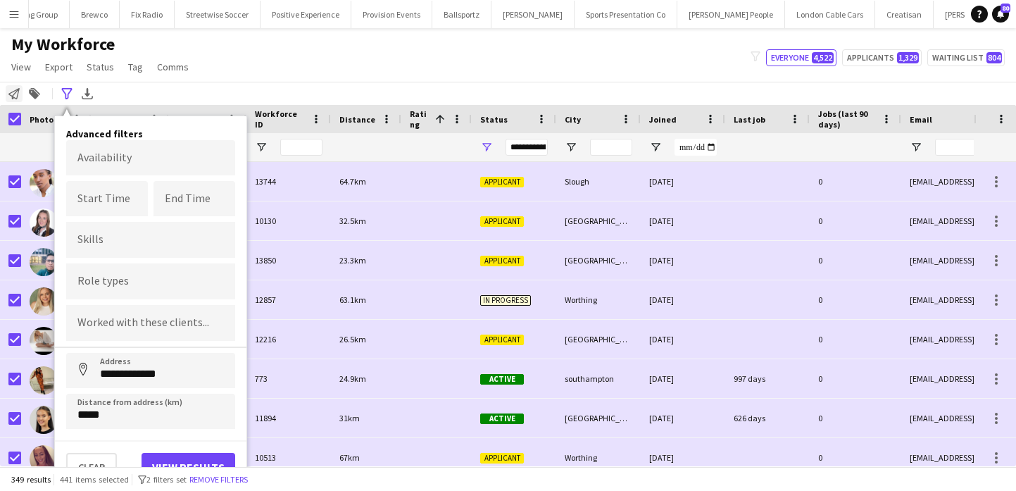
click at [15, 96] on icon "Notify workforce" at bounding box center [13, 93] width 11 height 11
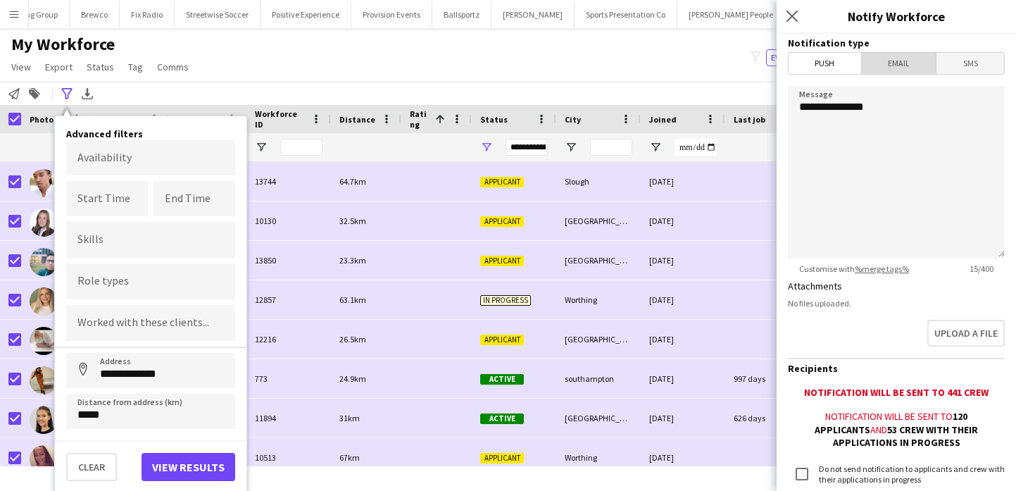
click at [887, 61] on span "Email" at bounding box center [899, 63] width 75 height 21
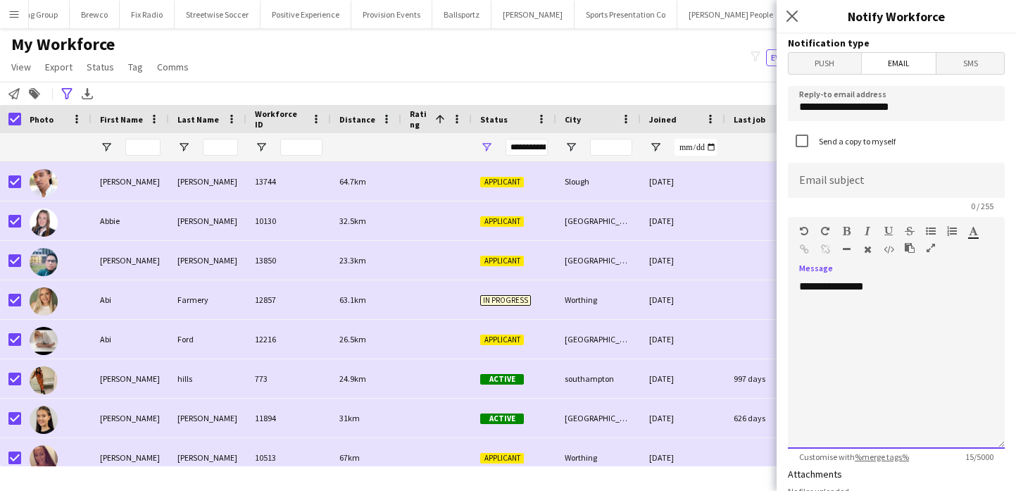
click at [949, 311] on div "**********" at bounding box center [896, 364] width 217 height 169
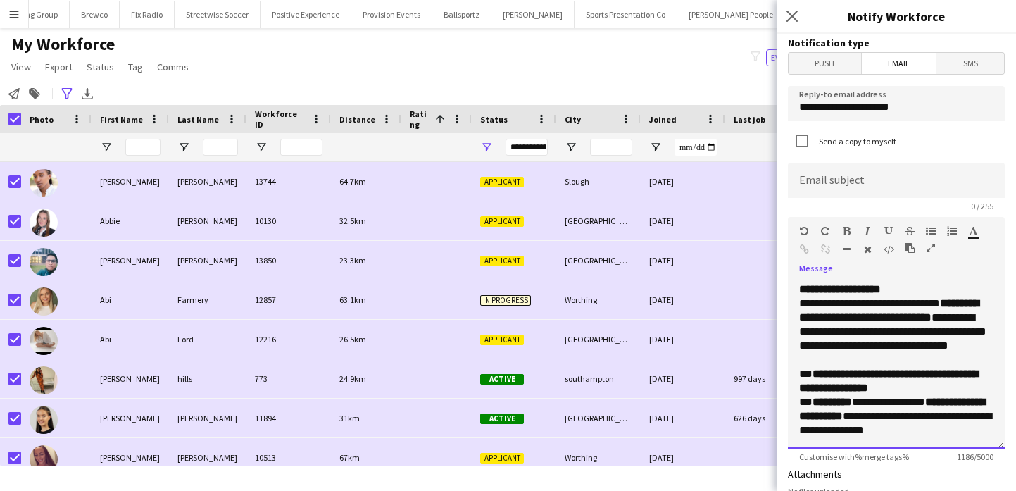
scroll to position [0, 0]
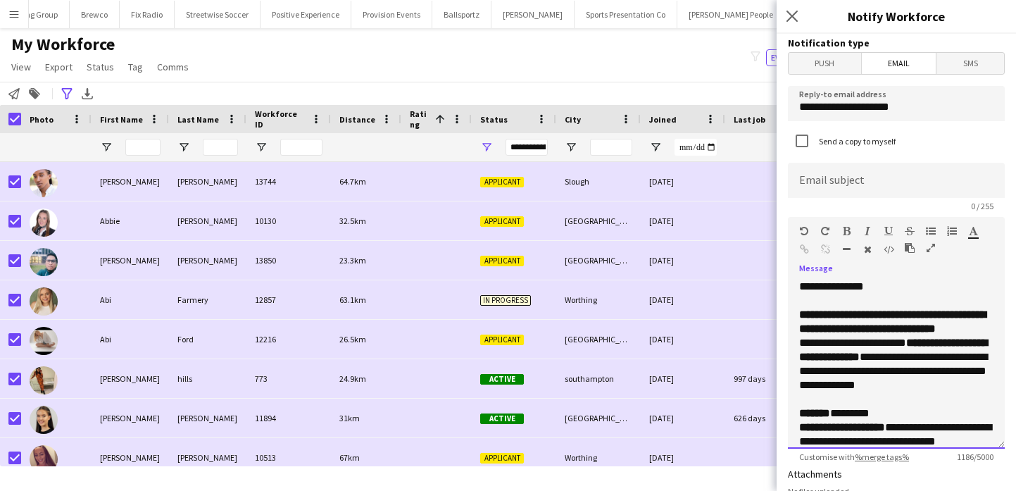
click at [892, 332] on strong "**********" at bounding box center [892, 321] width 187 height 25
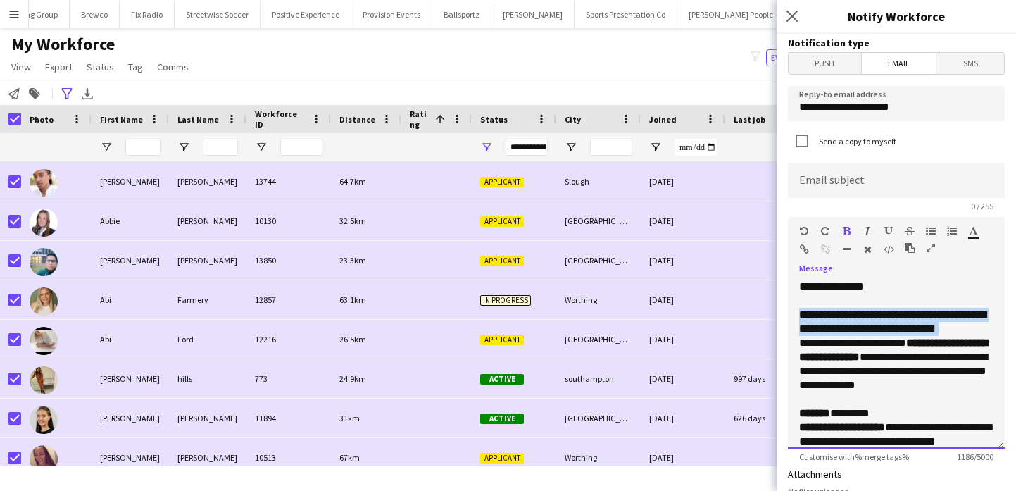
click at [892, 332] on strong "**********" at bounding box center [892, 321] width 187 height 25
copy div "**********"
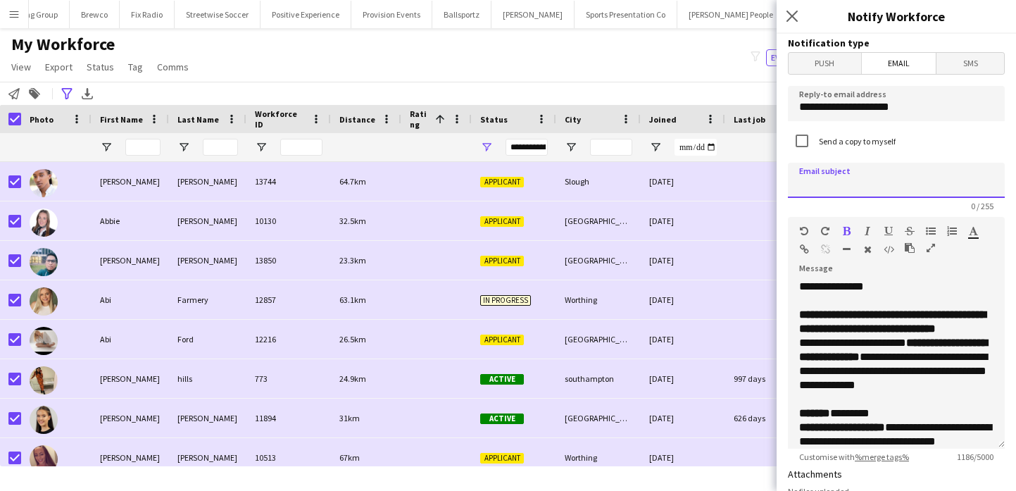
click at [878, 187] on input at bounding box center [896, 180] width 217 height 35
paste input "**********"
type input "**********"
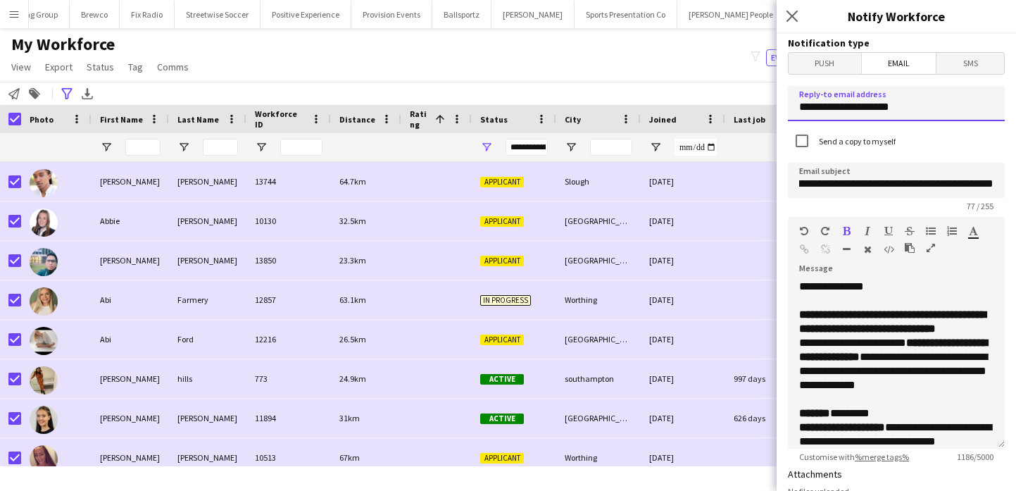
scroll to position [0, 0]
click at [883, 97] on input "**********" at bounding box center [896, 103] width 217 height 35
click at [885, 108] on input "**********" at bounding box center [896, 103] width 217 height 35
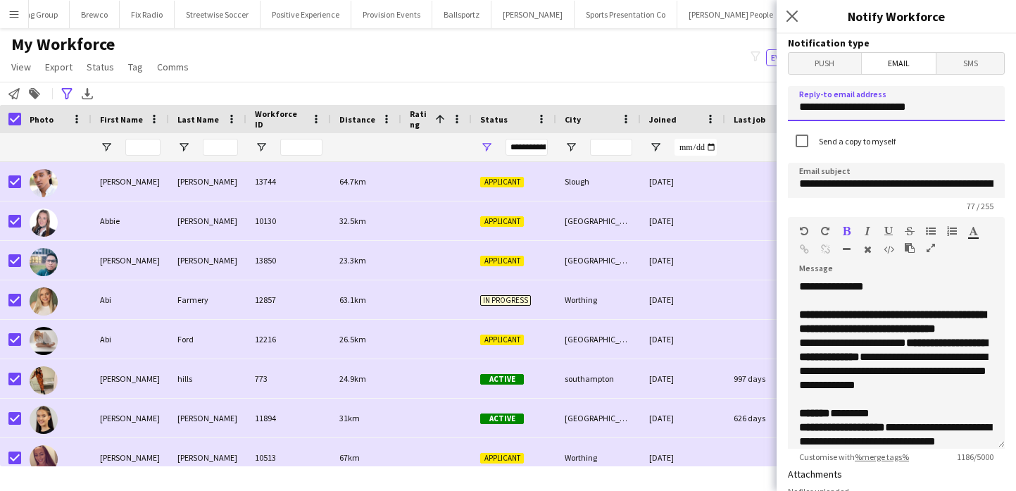
type input "**********"
click at [945, 186] on input "**********" at bounding box center [896, 180] width 217 height 35
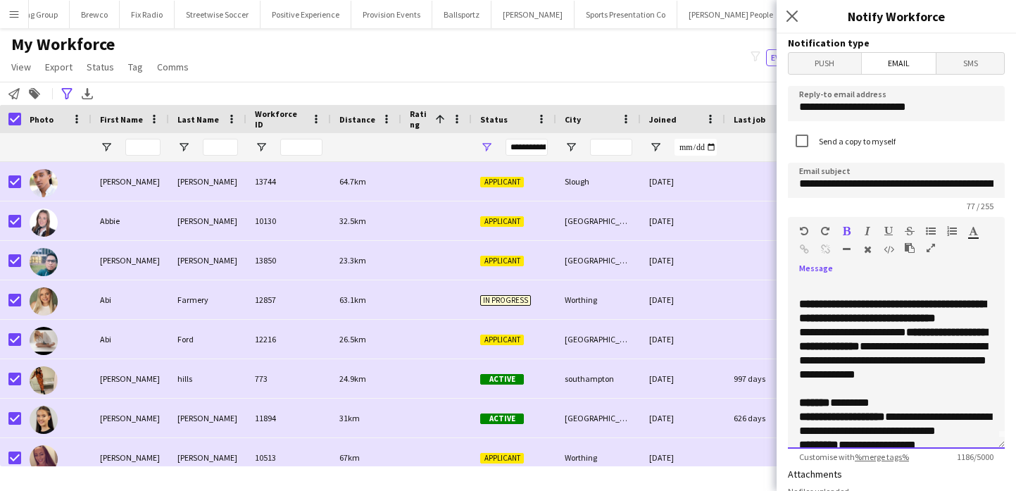
click at [811, 304] on strong "**********" at bounding box center [892, 311] width 187 height 25
click at [864, 304] on strong "**********" at bounding box center [892, 311] width 187 height 25
click at [855, 304] on strong "**********" at bounding box center [892, 311] width 187 height 25
drag, startPoint x: 855, startPoint y: 304, endPoint x: 935, endPoint y: 304, distance: 79.6
click at [935, 304] on strong "**********" at bounding box center [892, 311] width 187 height 25
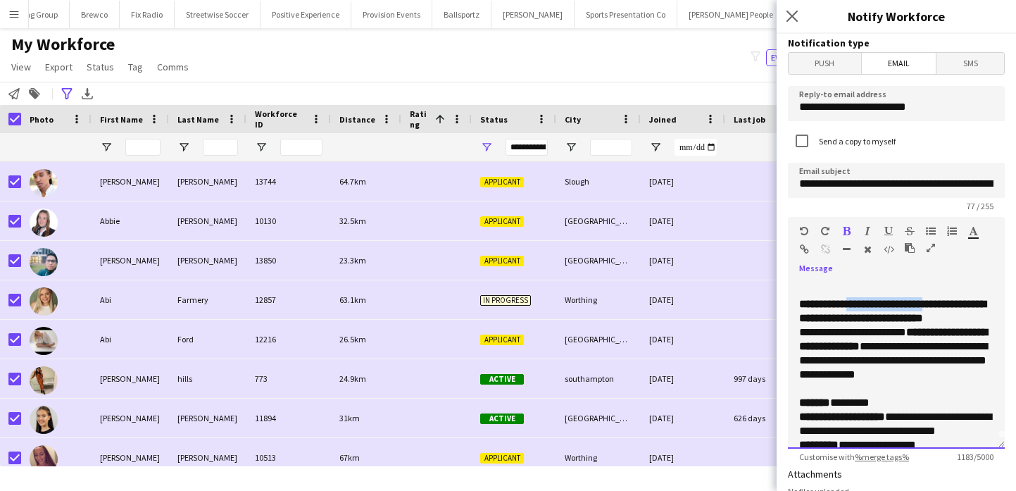
click at [935, 304] on strong "**********" at bounding box center [892, 311] width 187 height 25
drag, startPoint x: 935, startPoint y: 304, endPoint x: 848, endPoint y: 305, distance: 86.6
click at [848, 305] on strong "**********" at bounding box center [892, 311] width 187 height 25
click at [920, 307] on strong "**********" at bounding box center [892, 311] width 187 height 25
click at [923, 327] on strong "**********" at bounding box center [893, 339] width 188 height 25
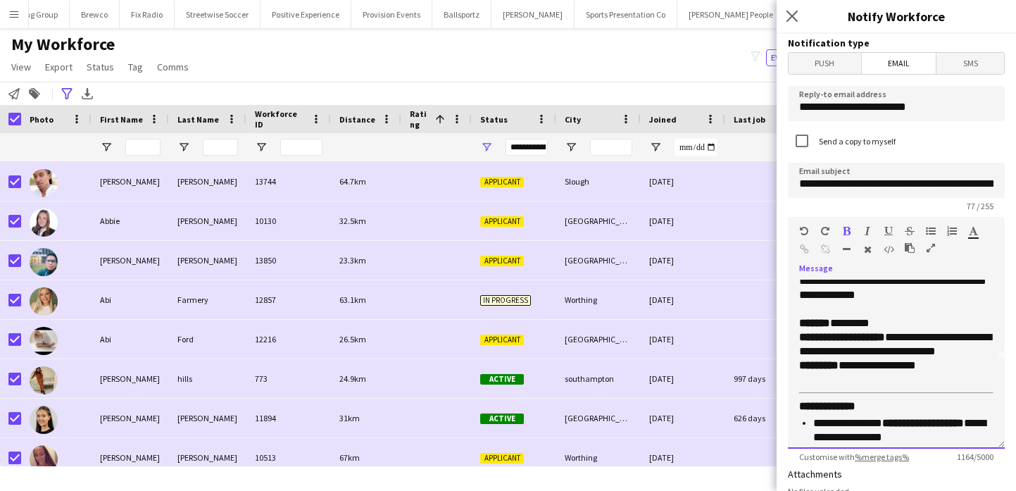
scroll to position [99, 0]
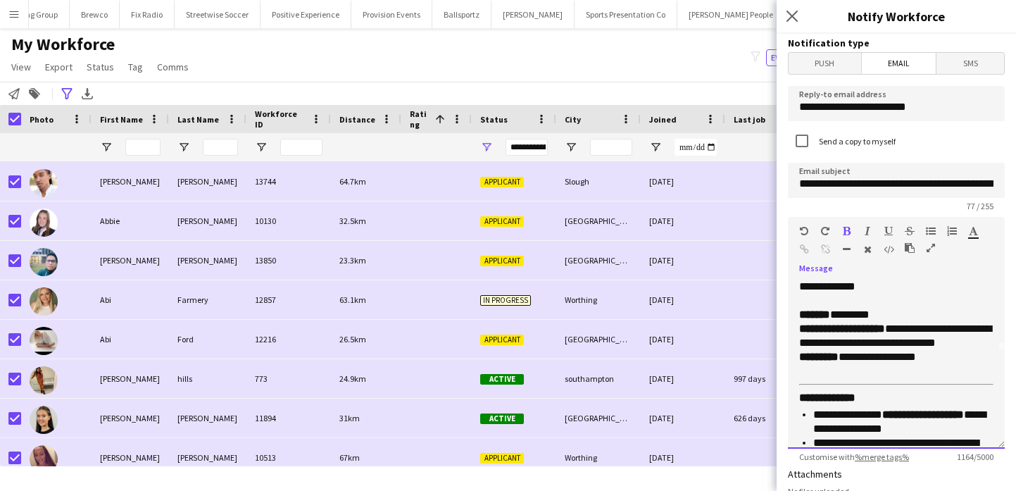
click at [919, 356] on p "**********" at bounding box center [896, 343] width 194 height 70
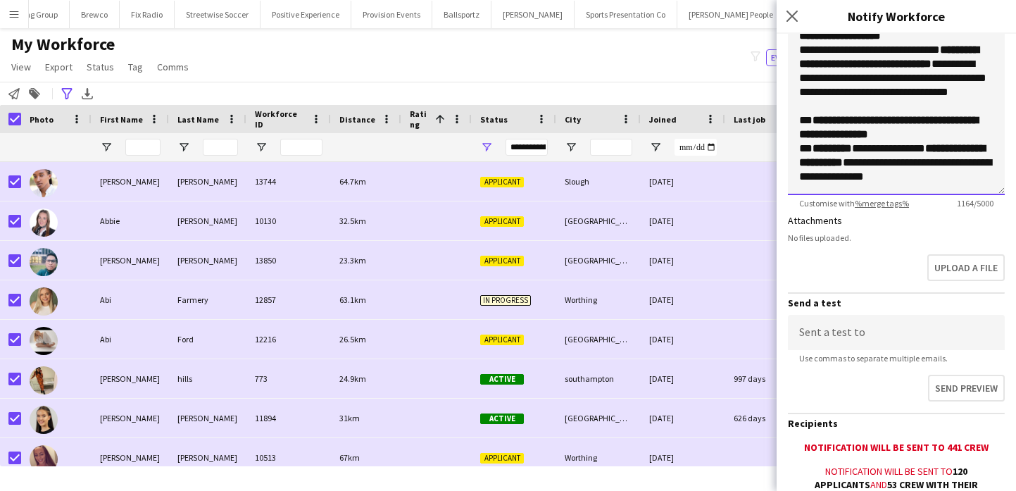
scroll to position [333, 0]
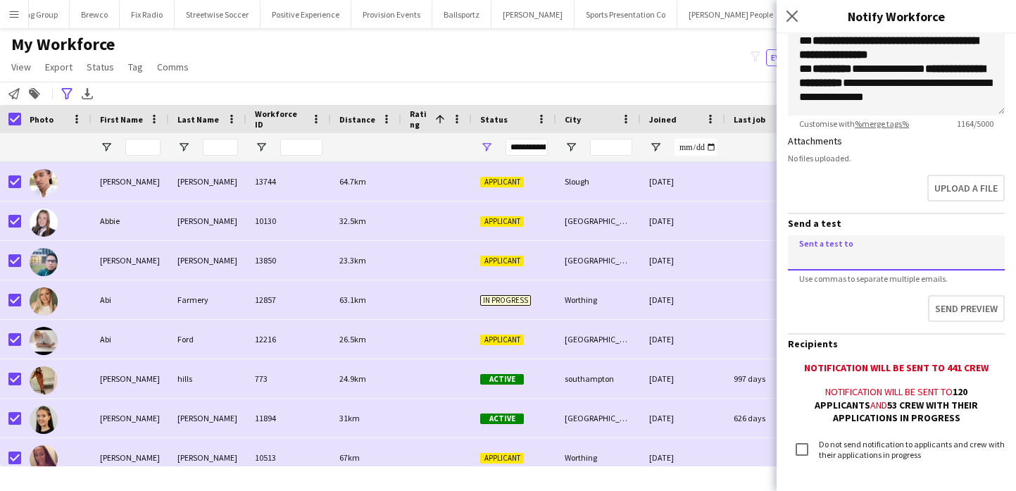
click at [878, 262] on input at bounding box center [896, 252] width 217 height 35
type input "**********"
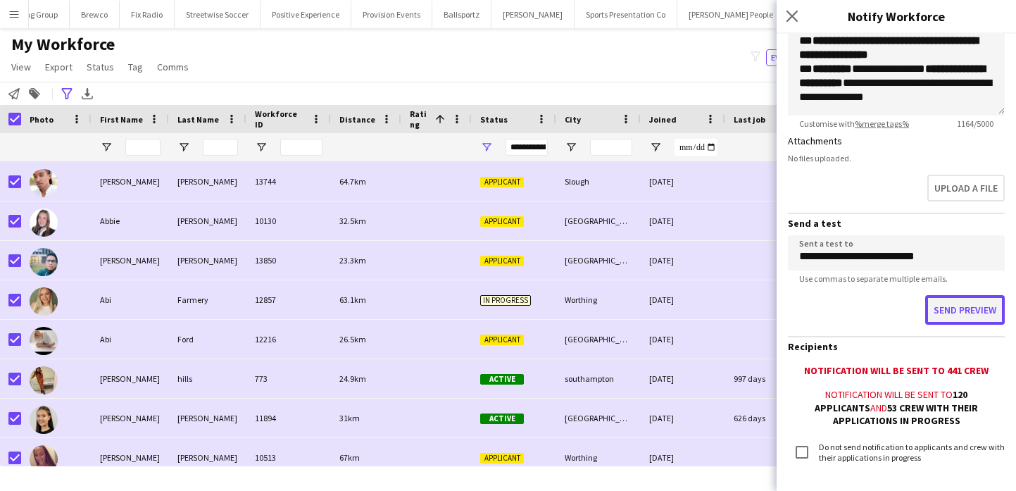
click at [960, 315] on button "Send preview" at bounding box center [965, 310] width 80 height 30
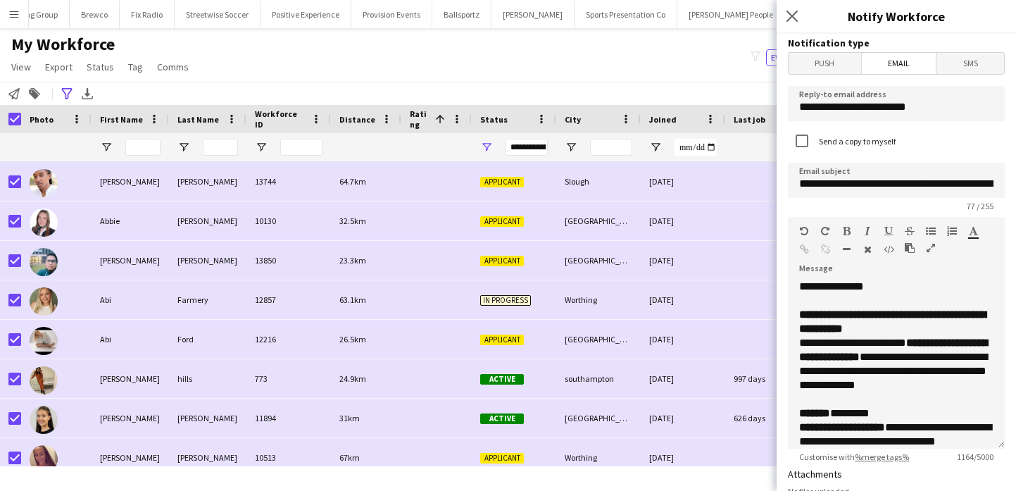
scroll to position [1, 0]
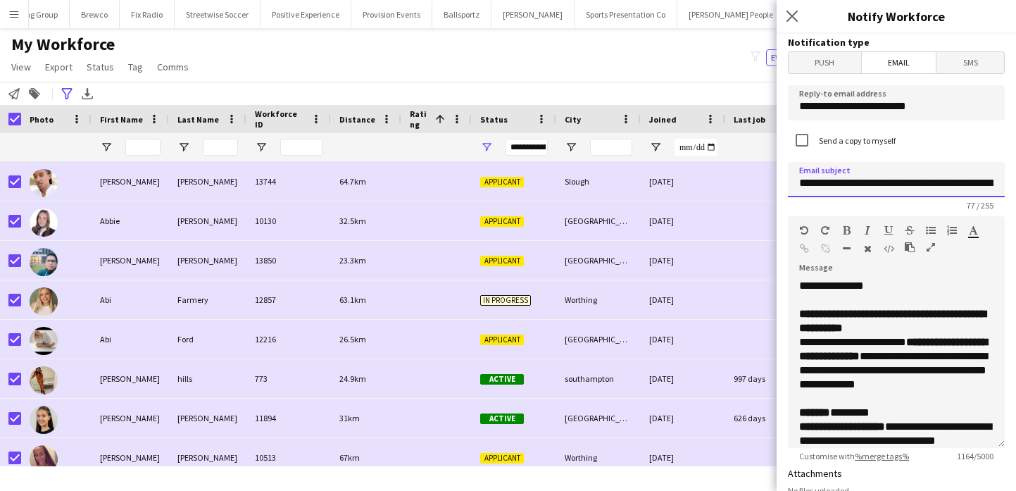
click at [924, 182] on input "**********" at bounding box center [896, 179] width 217 height 35
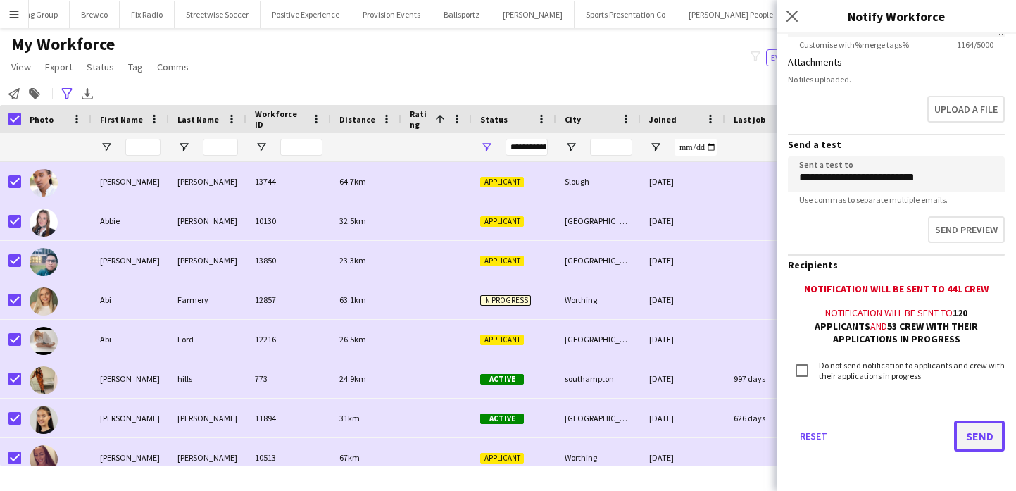
scroll to position [0, 0]
click at [975, 444] on button "Send" at bounding box center [979, 435] width 51 height 31
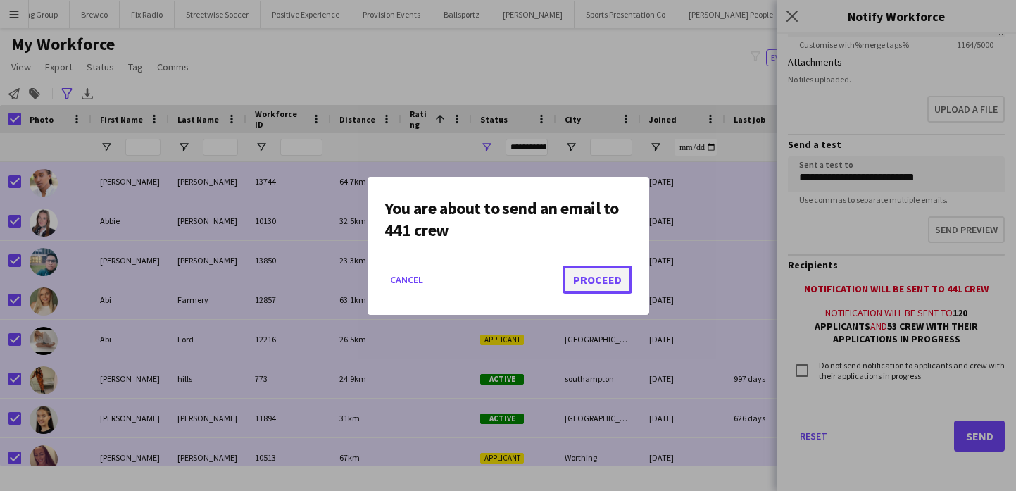
click at [622, 285] on button "Proceed" at bounding box center [598, 279] width 70 height 28
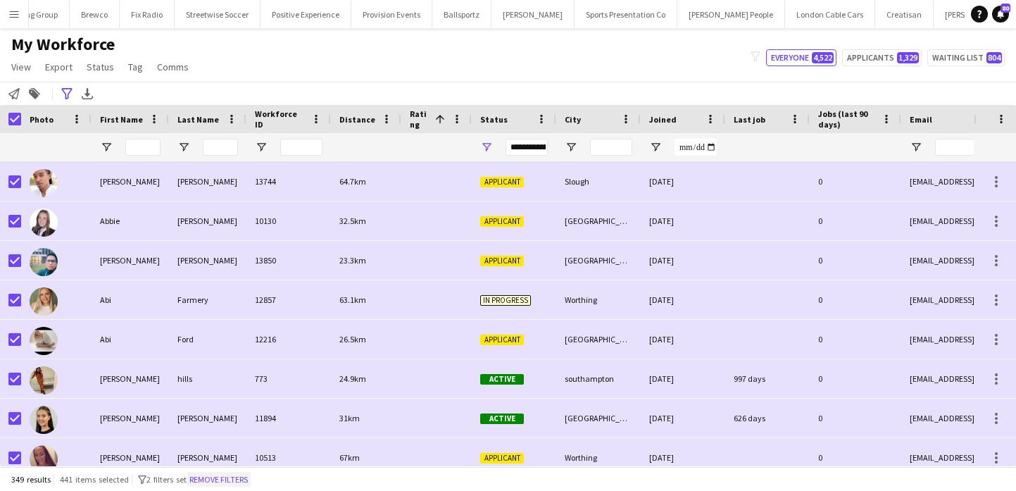
click at [237, 476] on button "Remove filters" at bounding box center [219, 479] width 64 height 15
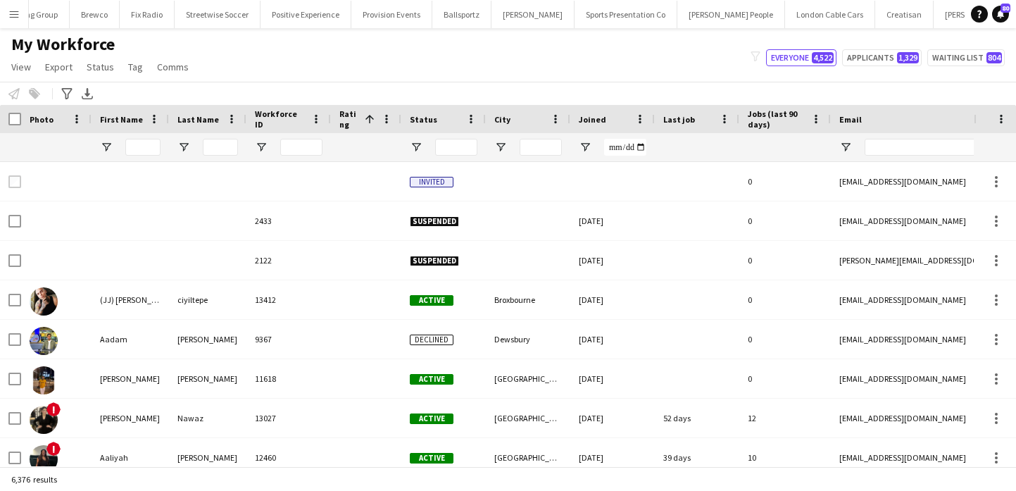
click at [19, 18] on app-icon "Menu" at bounding box center [13, 13] width 11 height 11
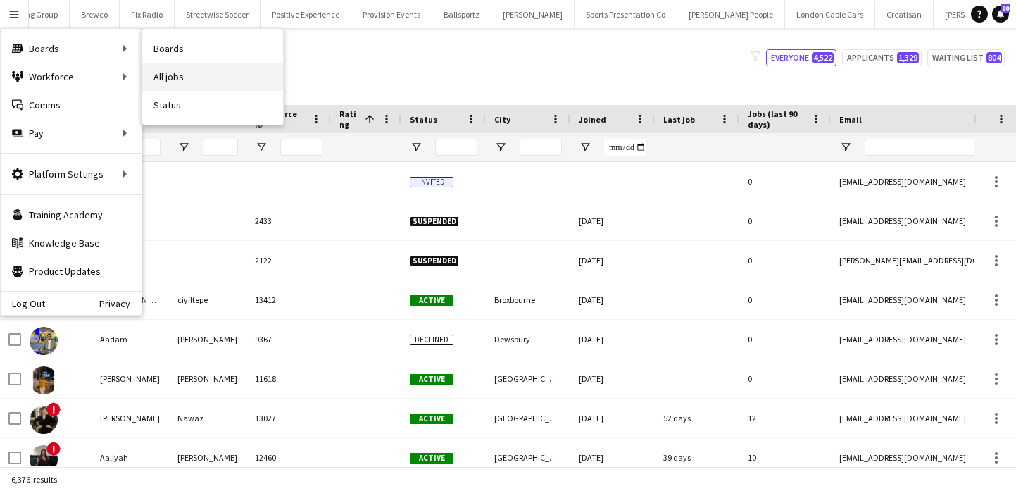
click at [194, 72] on link "All jobs" at bounding box center [212, 77] width 141 height 28
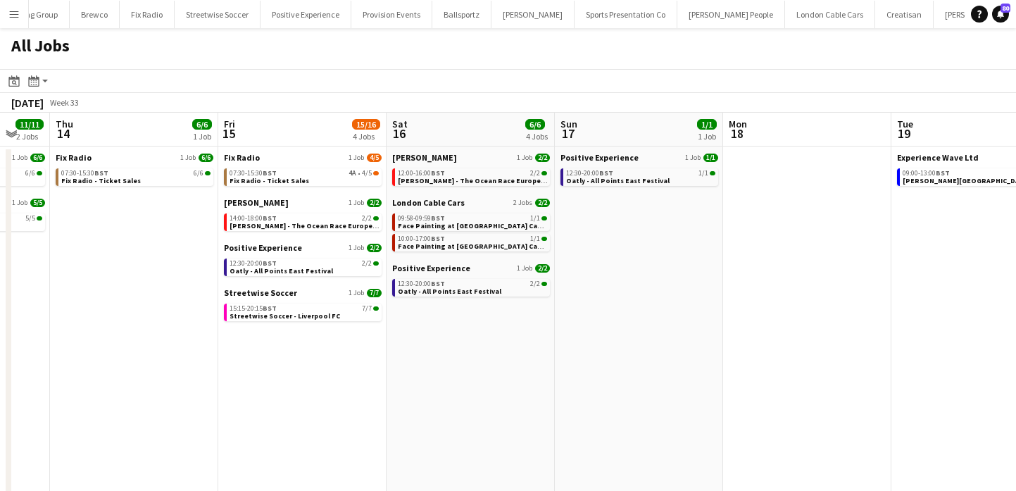
scroll to position [0, 437]
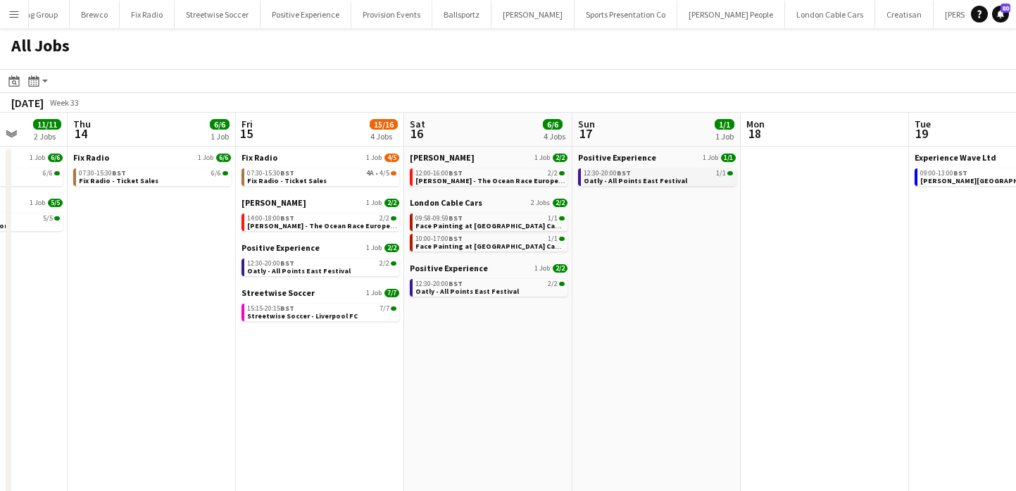
click at [650, 173] on div "12:30-20:00 BST 1/1" at bounding box center [658, 173] width 149 height 7
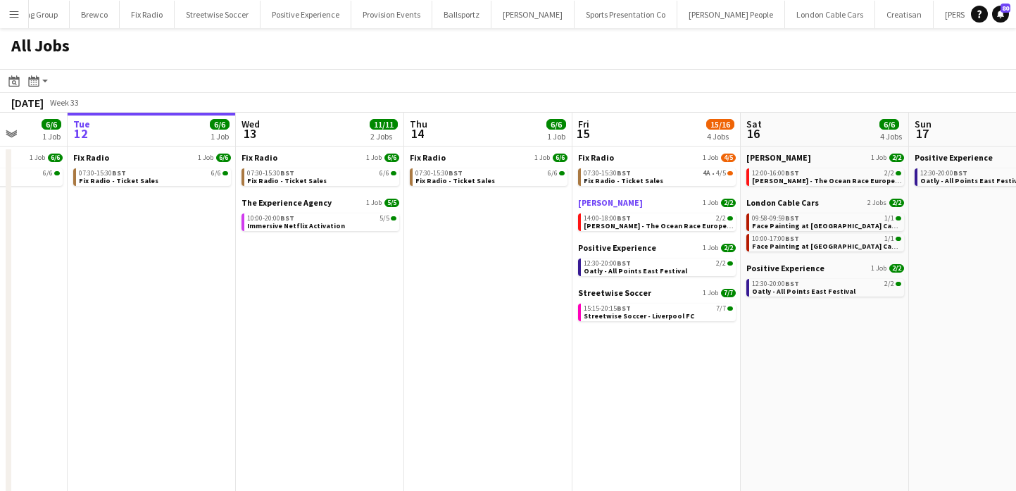
scroll to position [0, 447]
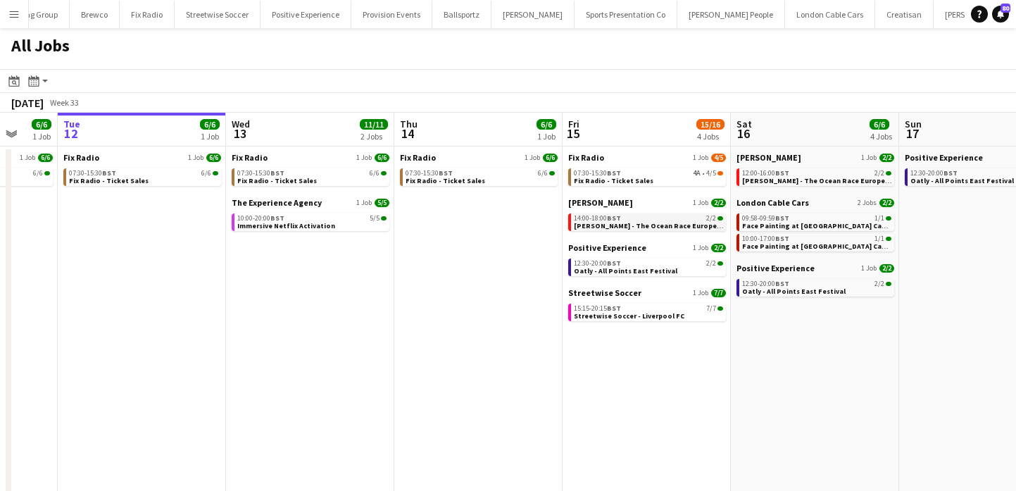
click at [629, 223] on span "[PERSON_NAME] - The Ocean Race Europe Race Village" at bounding box center [667, 225] width 187 height 9
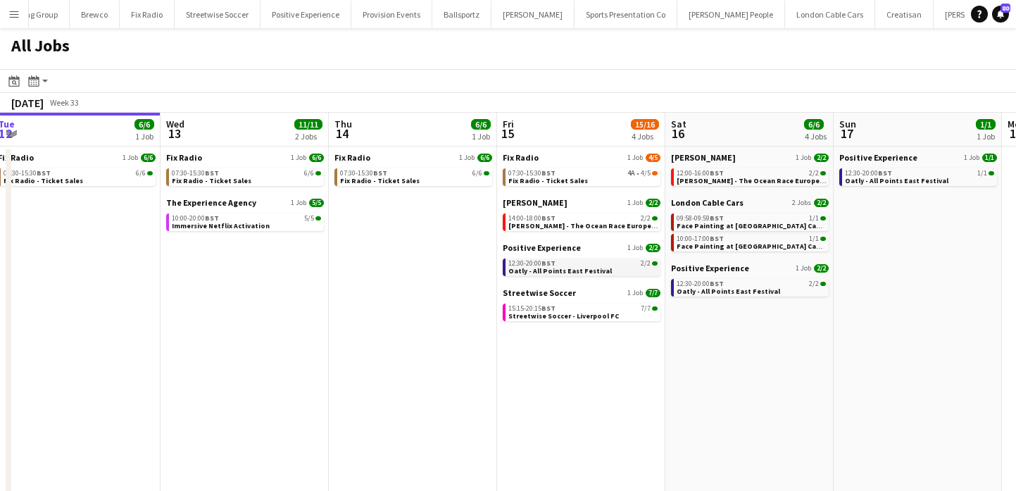
scroll to position [0, 493]
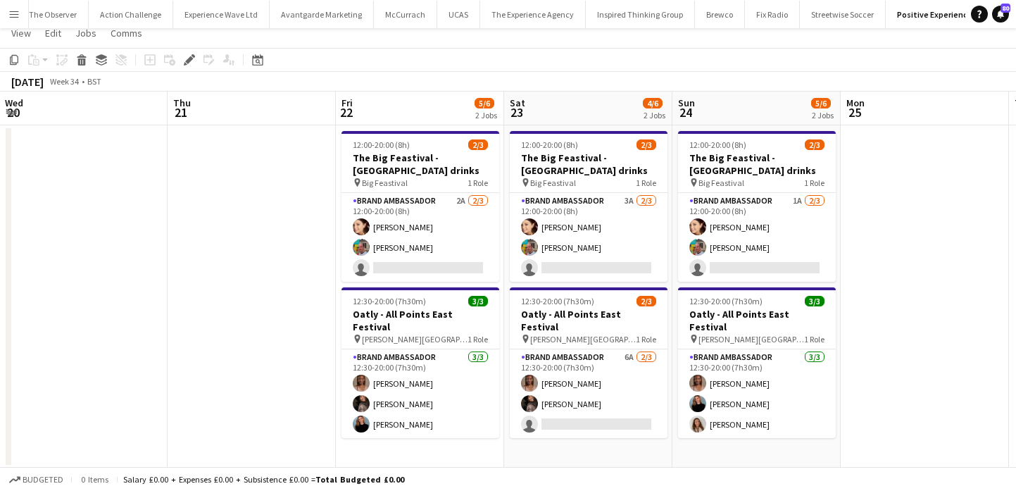
scroll to position [19, 0]
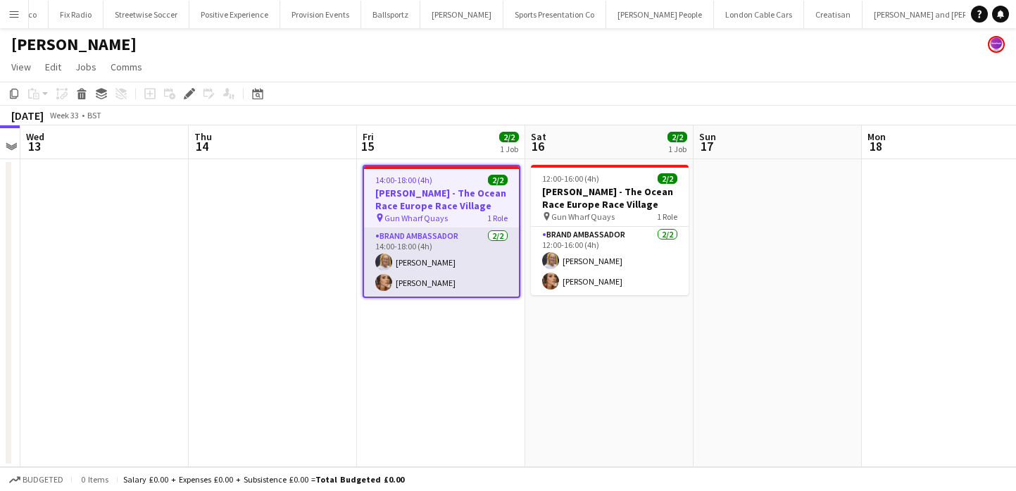
click at [477, 290] on app-card-role "Brand Ambassador [DATE] 14:00-18:00 (4h) [PERSON_NAME] [PERSON_NAME]" at bounding box center [441, 262] width 155 height 68
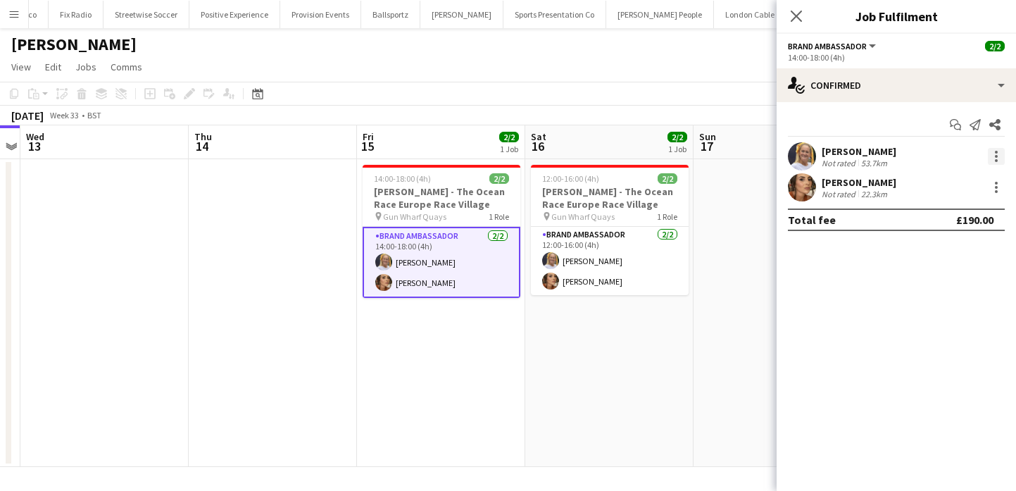
click at [1001, 157] on div at bounding box center [996, 156] width 17 height 17
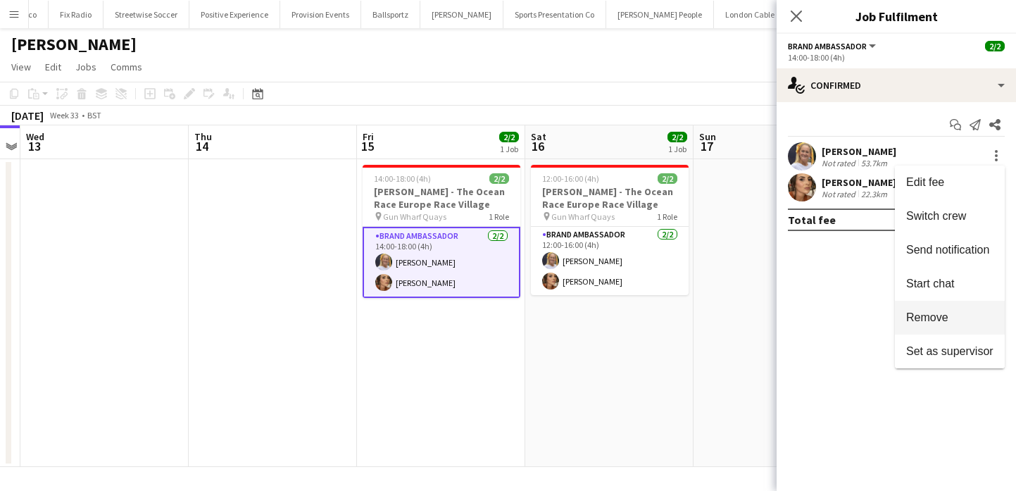
click at [964, 313] on span "Remove" at bounding box center [949, 317] width 87 height 13
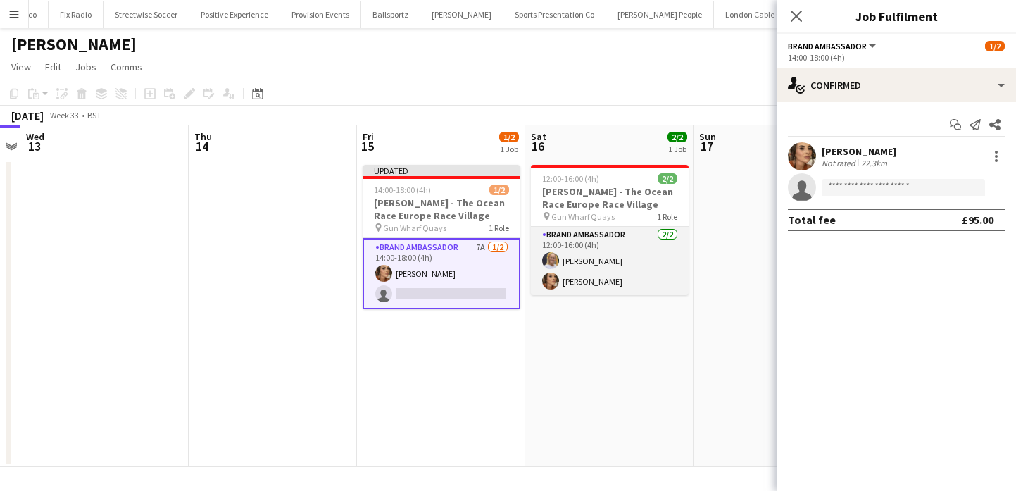
click at [644, 277] on app-card-role "Brand Ambassador [DATE] 12:00-16:00 (4h) [PERSON_NAME] [PERSON_NAME]" at bounding box center [610, 261] width 158 height 68
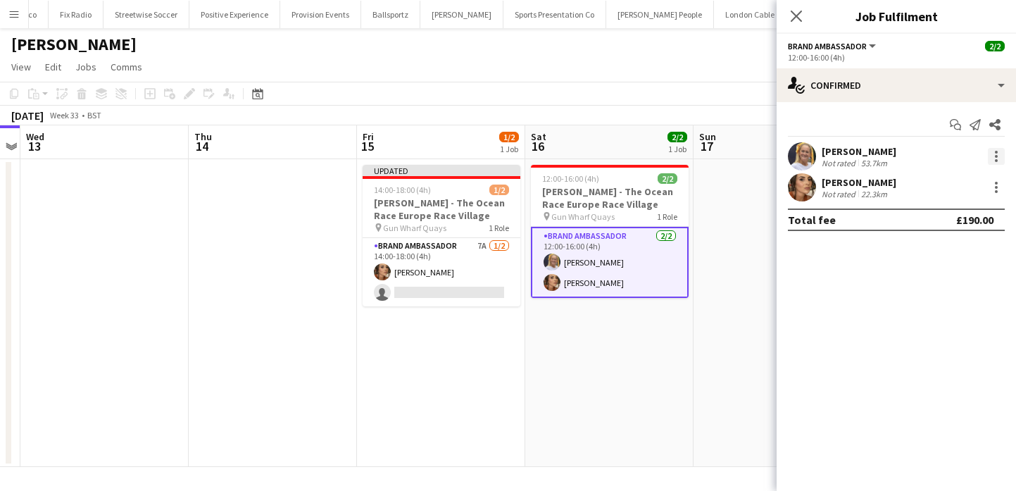
click at [998, 154] on div at bounding box center [996, 156] width 17 height 17
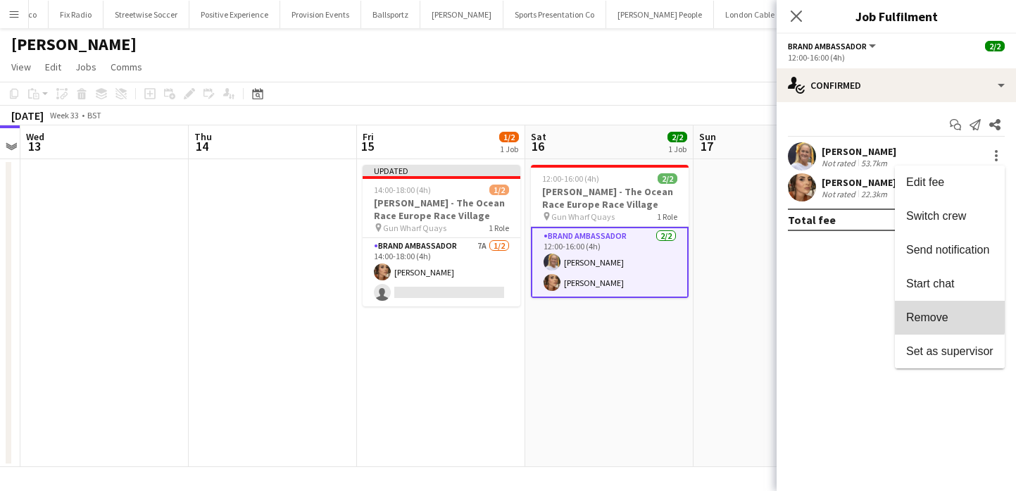
click at [928, 314] on span "Remove" at bounding box center [927, 317] width 42 height 12
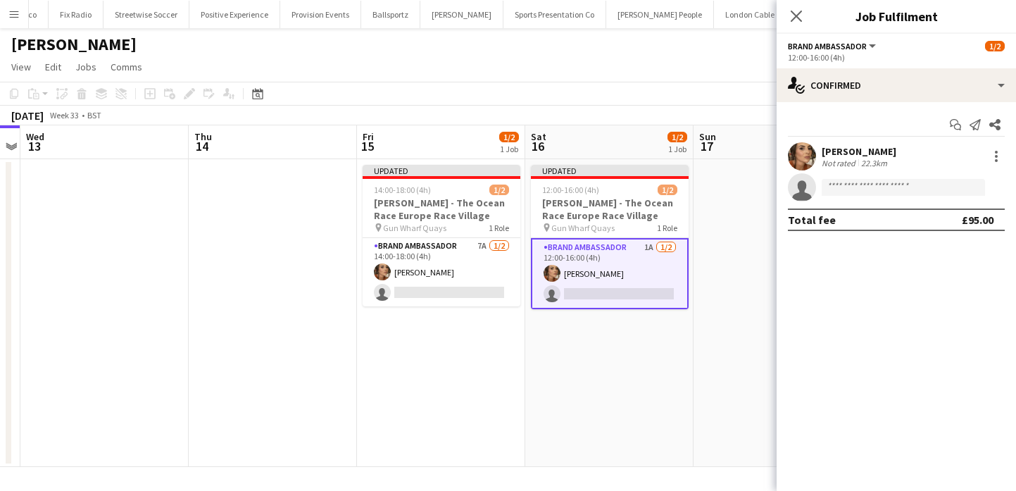
click at [611, 380] on app-date-cell "Updated 12:00-16:00 (4h) 1/2 [PERSON_NAME] - The Ocean Race Europe Race Village…" at bounding box center [609, 313] width 168 height 308
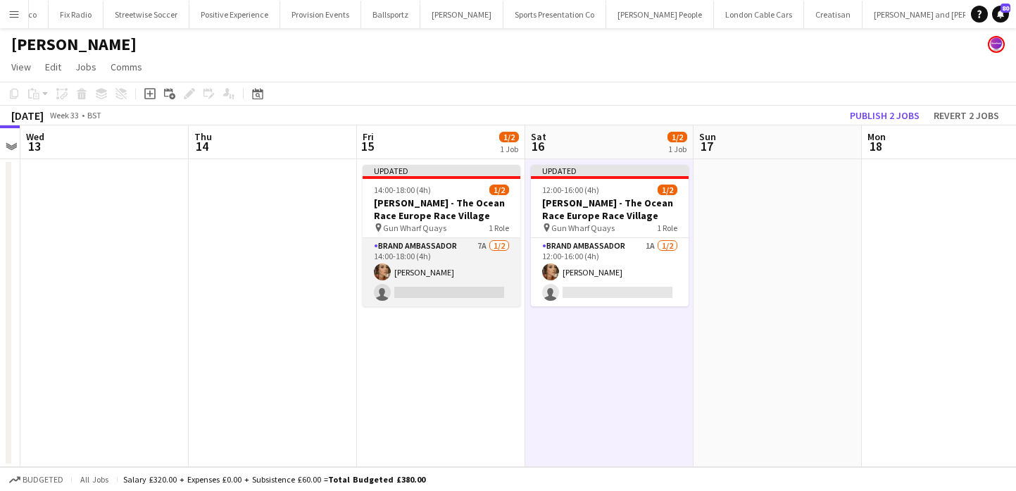
click at [486, 282] on app-card-role "Brand Ambassador 7A [DATE] 14:00-18:00 (4h) [PERSON_NAME] single-neutral-actions" at bounding box center [442, 272] width 158 height 68
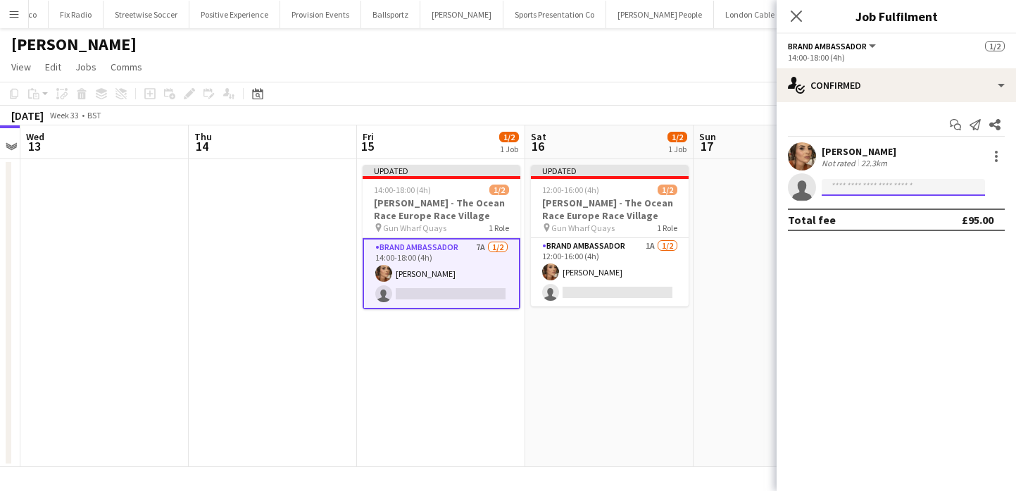
click at [889, 181] on input at bounding box center [903, 187] width 163 height 17
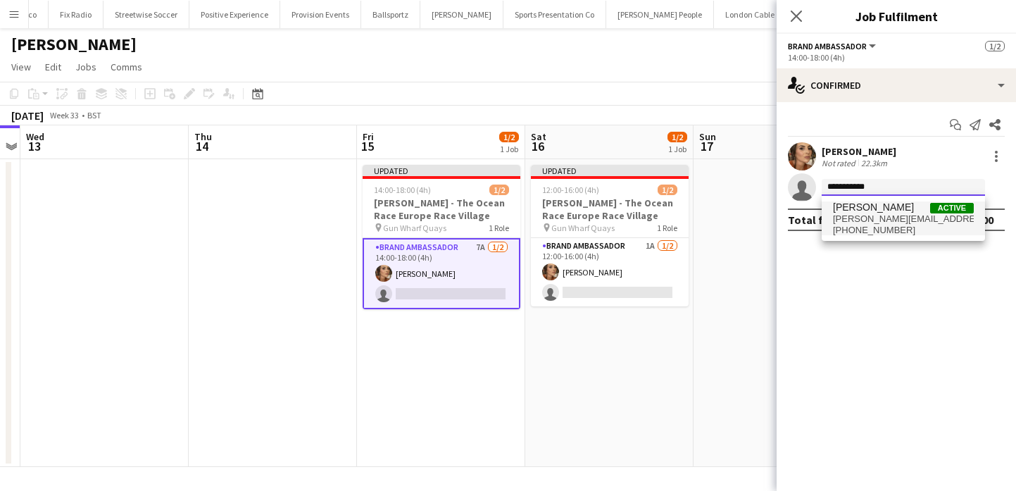
type input "**********"
click at [908, 226] on span "[PHONE_NUMBER]" at bounding box center [903, 230] width 141 height 11
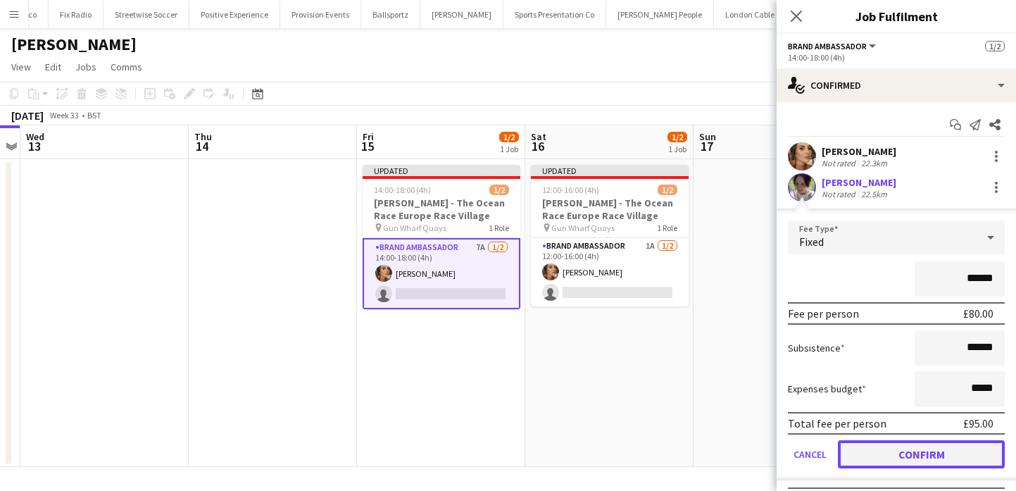
click at [943, 453] on button "Confirm" at bounding box center [921, 454] width 167 height 28
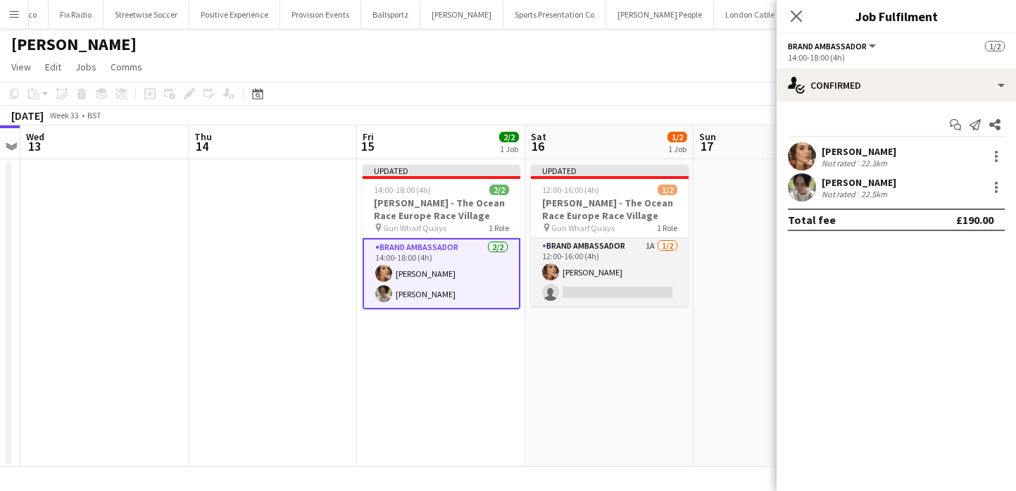
click at [656, 284] on app-card-role "Brand Ambassador 1A [DATE] 12:00-16:00 (4h) [PERSON_NAME] single-neutral-actions" at bounding box center [610, 272] width 158 height 68
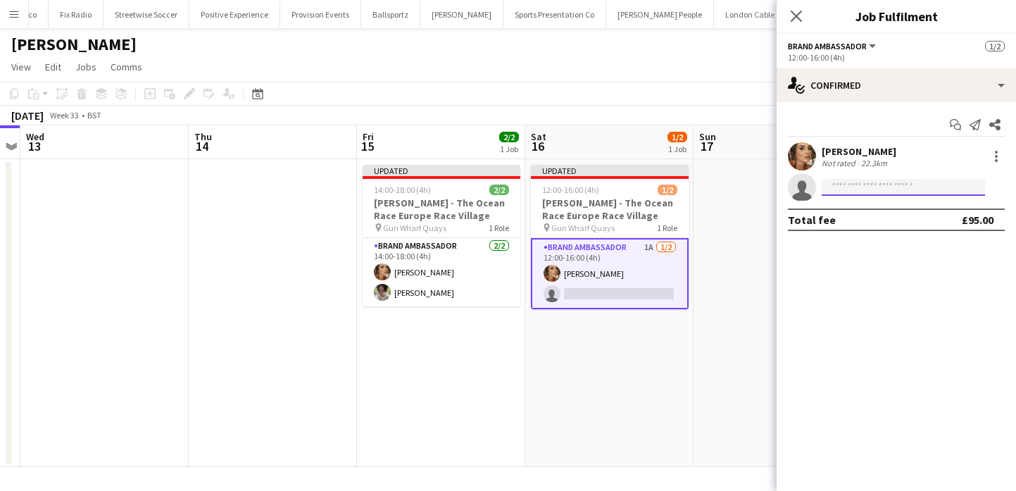
click at [899, 193] on input at bounding box center [903, 187] width 163 height 17
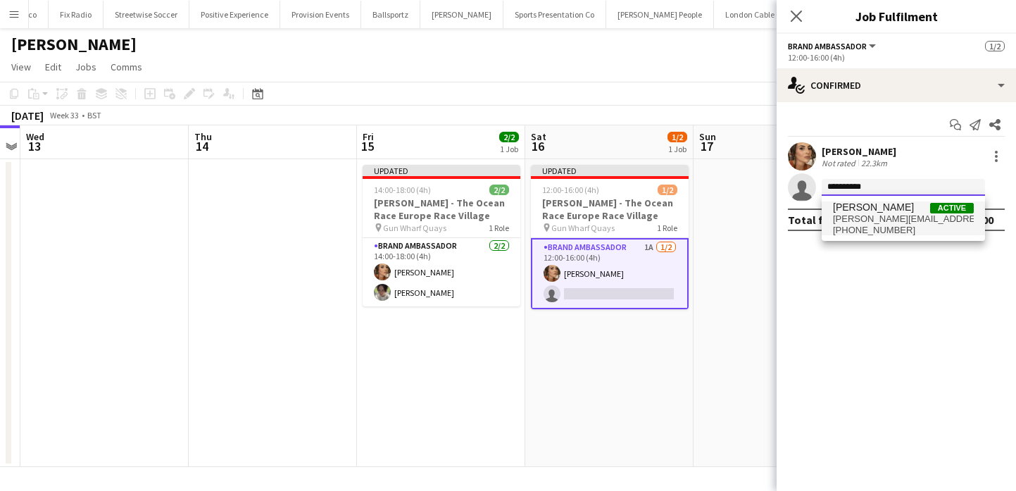
type input "**********"
click at [910, 218] on span "[PERSON_NAME][EMAIL_ADDRESS][DOMAIN_NAME]" at bounding box center [903, 218] width 141 height 11
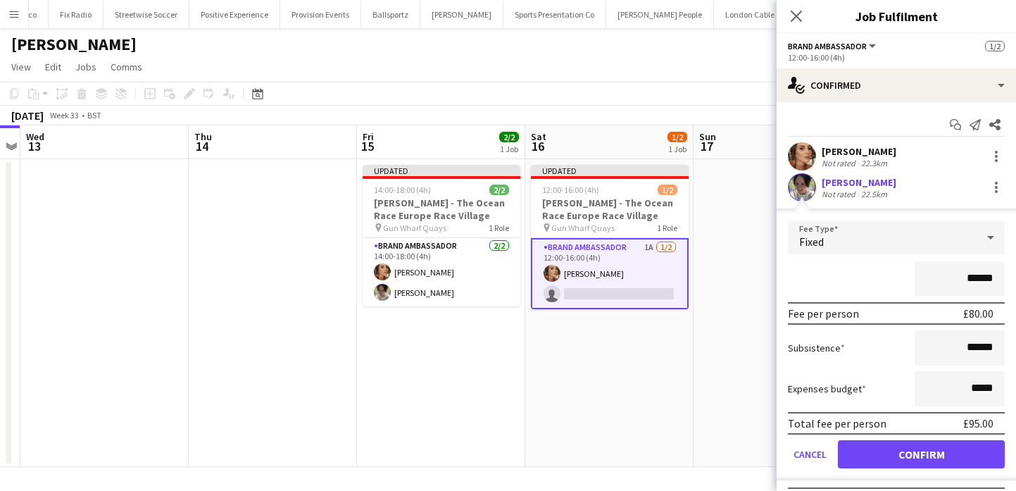
scroll to position [30, 0]
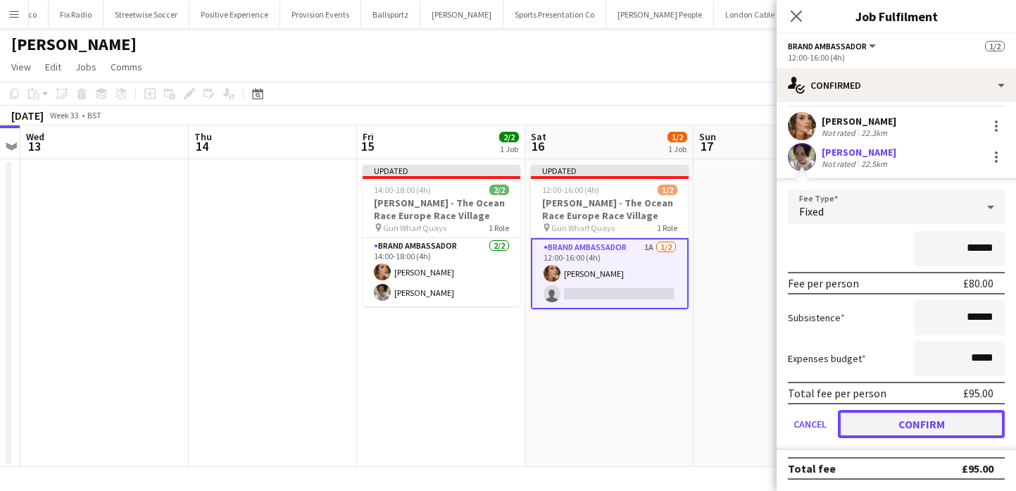
click at [929, 423] on button "Confirm" at bounding box center [921, 424] width 167 height 28
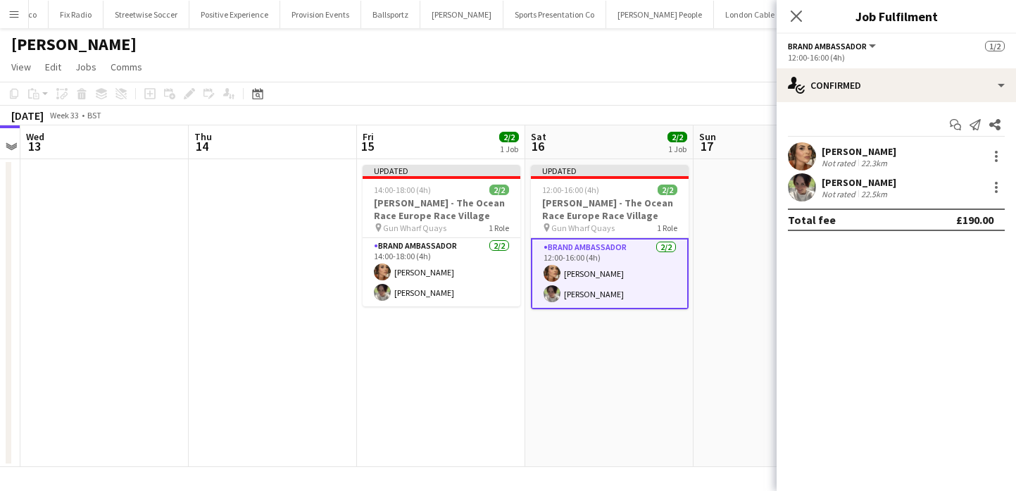
scroll to position [0, 0]
click at [680, 374] on app-date-cell "Updated 12:00-16:00 (4h) 2/2 [PERSON_NAME] - The Ocean Race Europe Race Village…" at bounding box center [609, 313] width 168 height 308
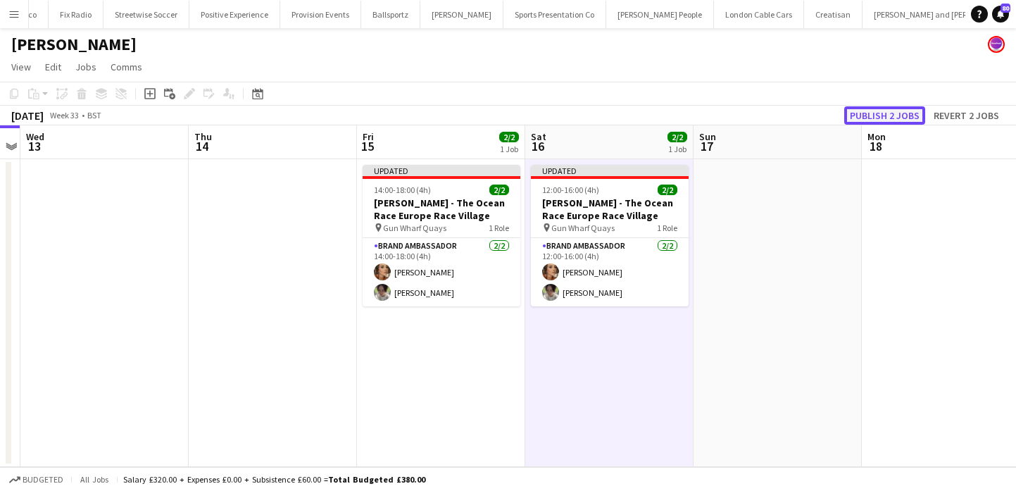
click at [863, 113] on button "Publish 2 jobs" at bounding box center [884, 115] width 81 height 18
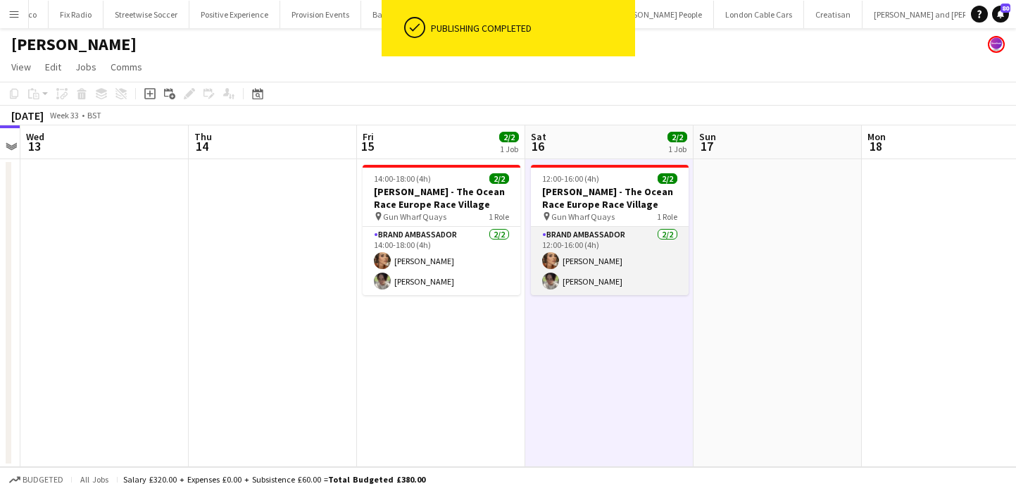
click at [618, 261] on app-card-role "Brand Ambassador [DATE] 12:00-16:00 (4h) [PERSON_NAME] [PERSON_NAME]" at bounding box center [610, 261] width 158 height 68
